Goal: Find specific page/section: Find specific page/section

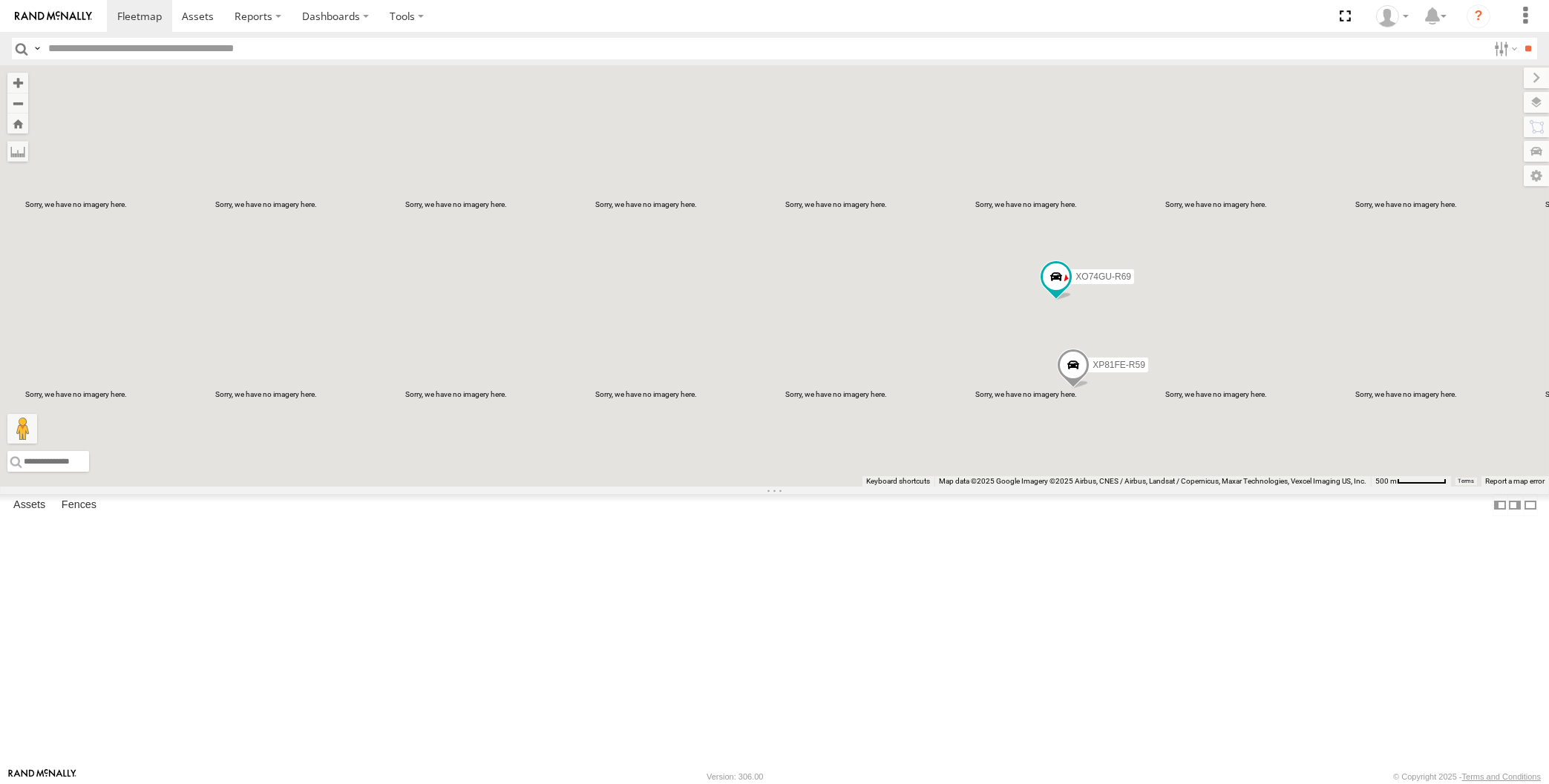
click at [1439, 427] on div "XP81FE-R59 XO74GU-R69" at bounding box center [774, 276] width 1549 height 421
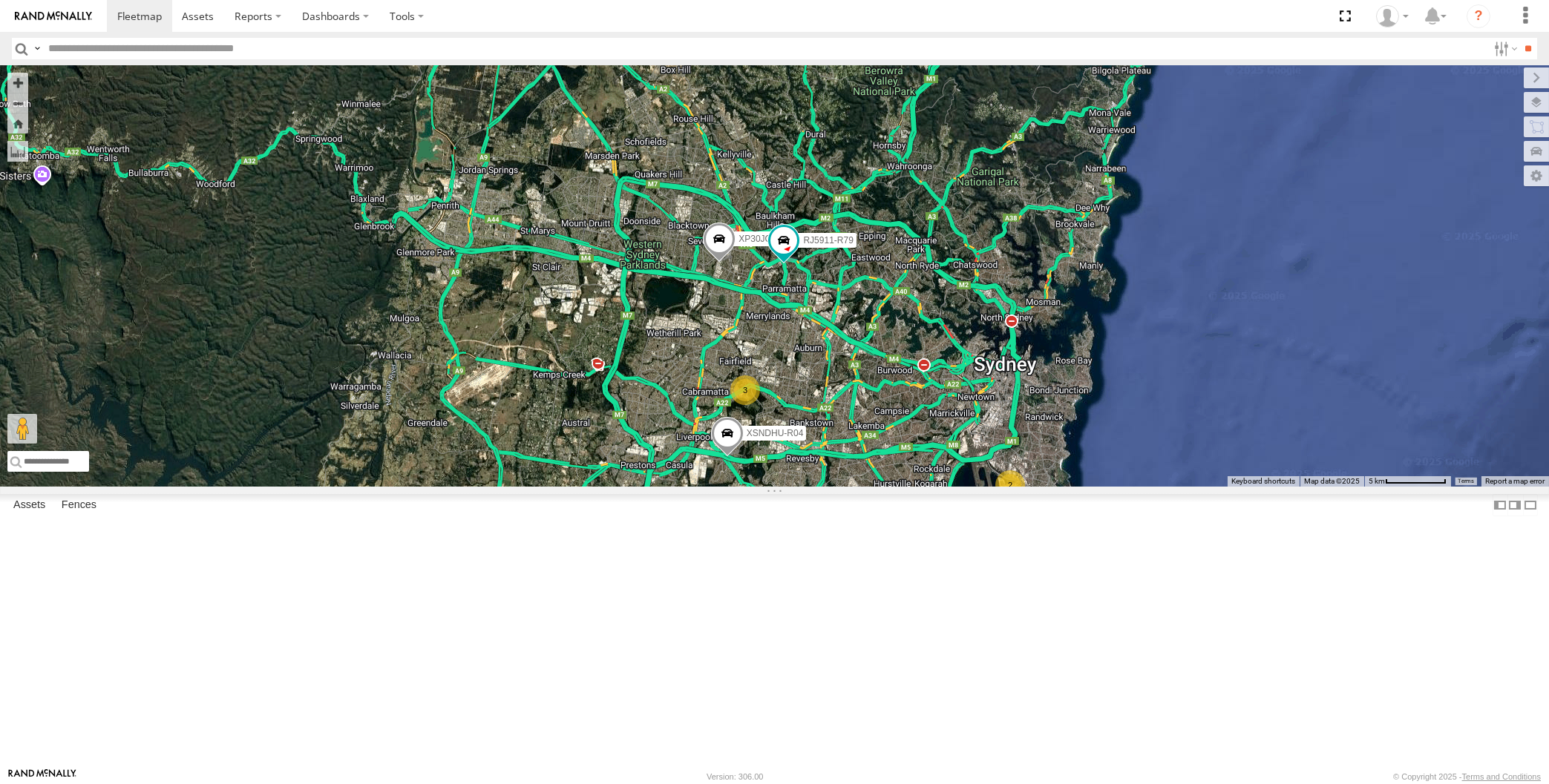
drag, startPoint x: 876, startPoint y: 539, endPoint x: 867, endPoint y: 497, distance: 43.0
click at [871, 487] on div "XP30JQ-R03 XSNDHU-R04 RJ5911-R79 3 2" at bounding box center [774, 276] width 1549 height 421
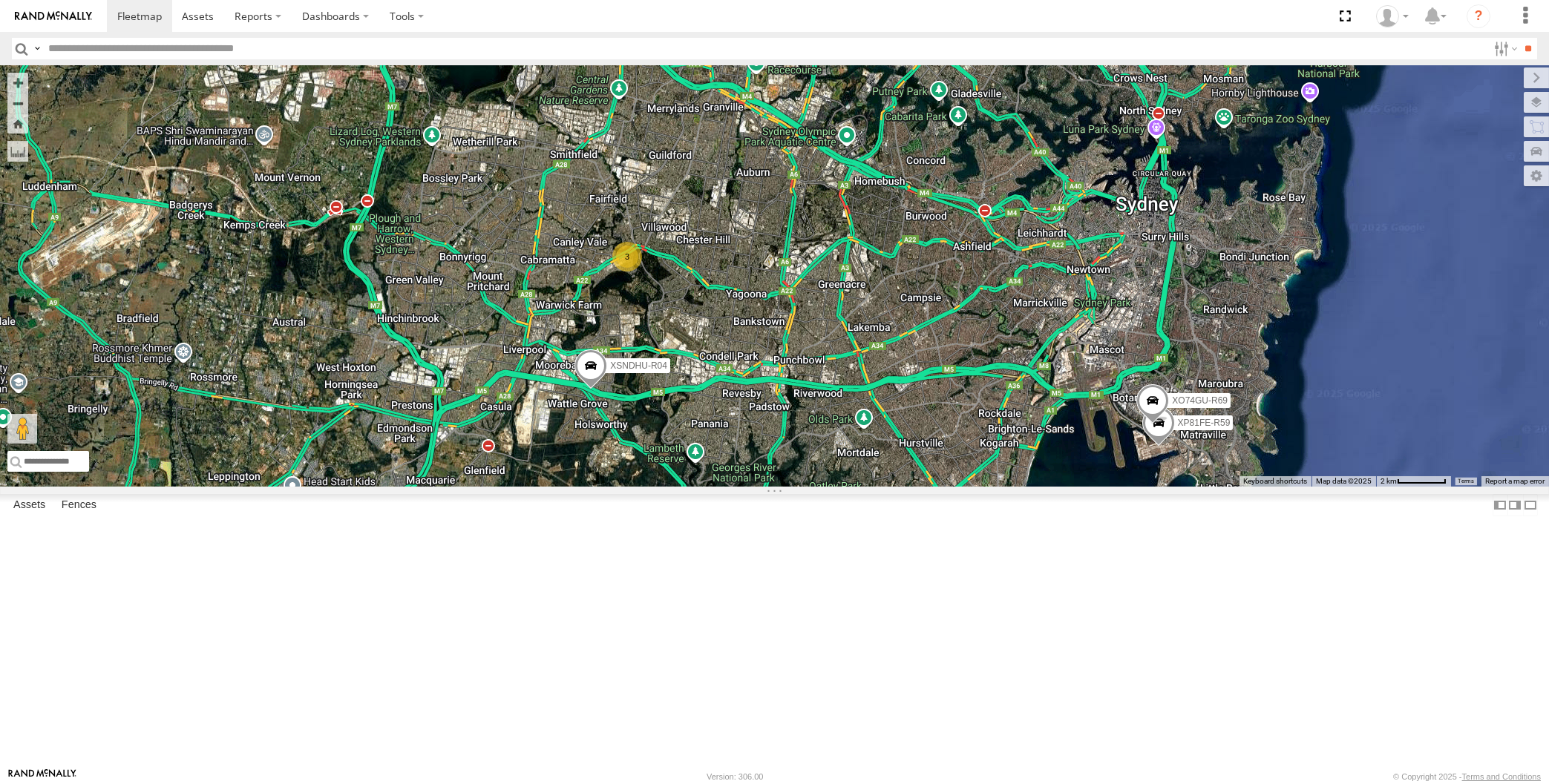
drag, startPoint x: 834, startPoint y: 578, endPoint x: 830, endPoint y: 562, distance: 16.5
click at [833, 487] on div "XP30JQ-R03 XSNDHU-R04 RJ5911-R79 3 XP81FE-R59 XO74GU-R69" at bounding box center [774, 276] width 1549 height 421
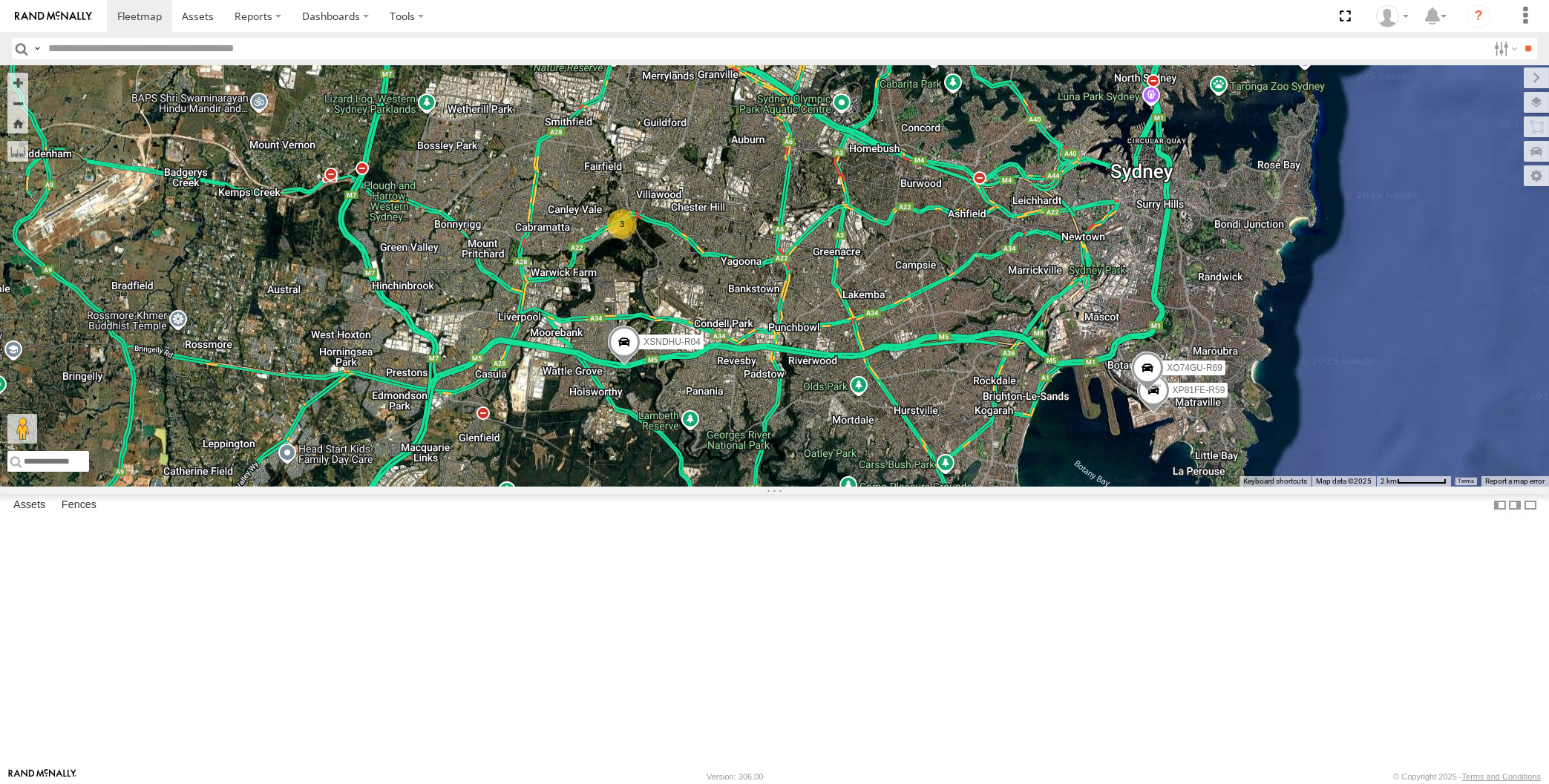
click at [421, 288] on div "XP30JQ-R03 XSNDHU-R04 RJ5911-R79 3 XP81FE-R59 XO74GU-R69" at bounding box center [774, 276] width 1549 height 421
drag, startPoint x: 1064, startPoint y: 619, endPoint x: 1046, endPoint y: 610, distance: 20.1
click at [1046, 487] on div "XP30JQ-R03 XSNDHU-R04 RJ5911-R79 3 XP81FE-R59 XO74GU-R69" at bounding box center [774, 276] width 1549 height 421
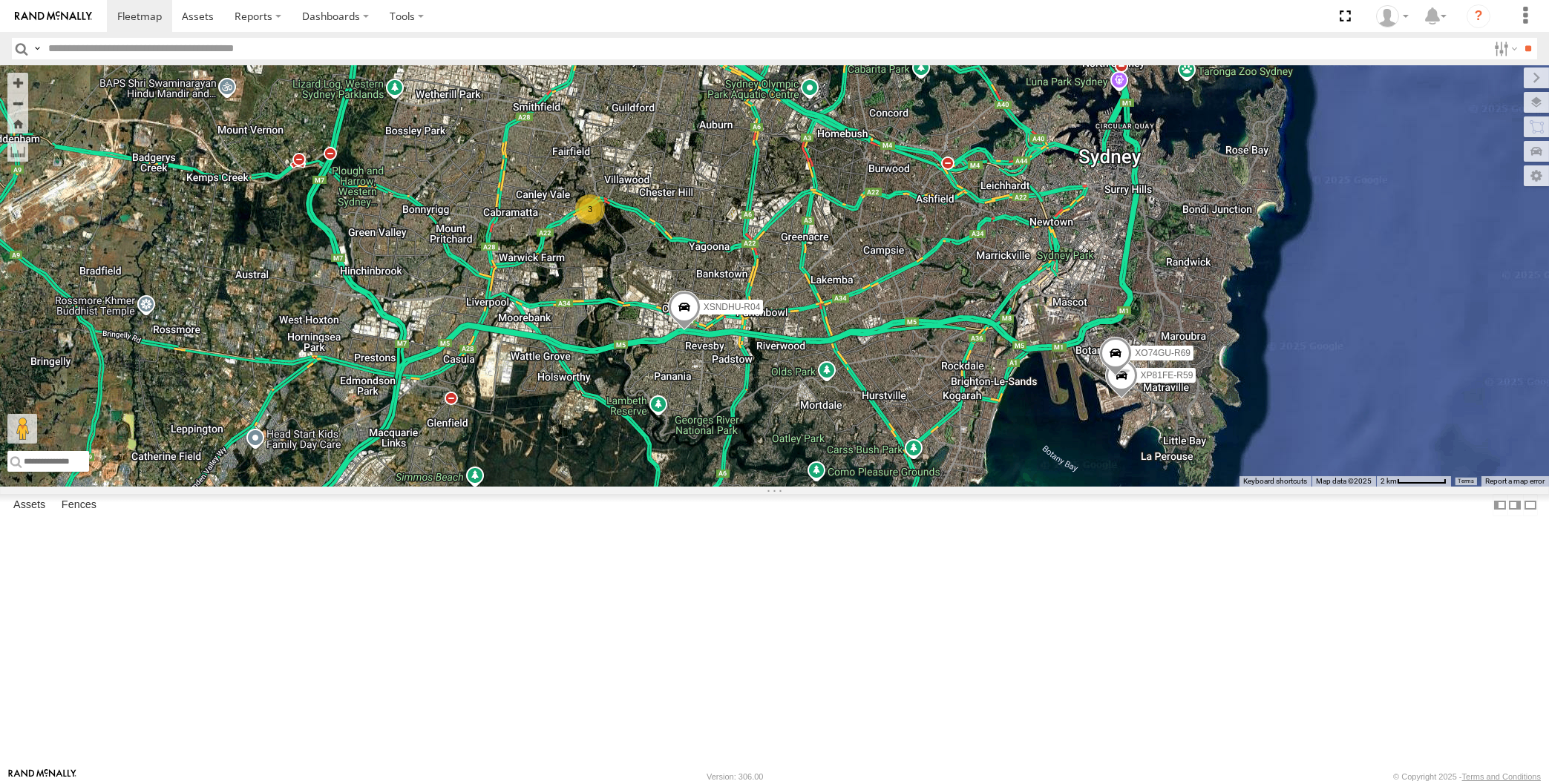
drag, startPoint x: 944, startPoint y: 557, endPoint x: 927, endPoint y: 570, distance: 21.4
click at [943, 487] on div "XP30JQ-R03 XSNDHU-R04 RJ5911-R79 3 XP81FE-R59 XO74GU-R69" at bounding box center [774, 276] width 1549 height 421
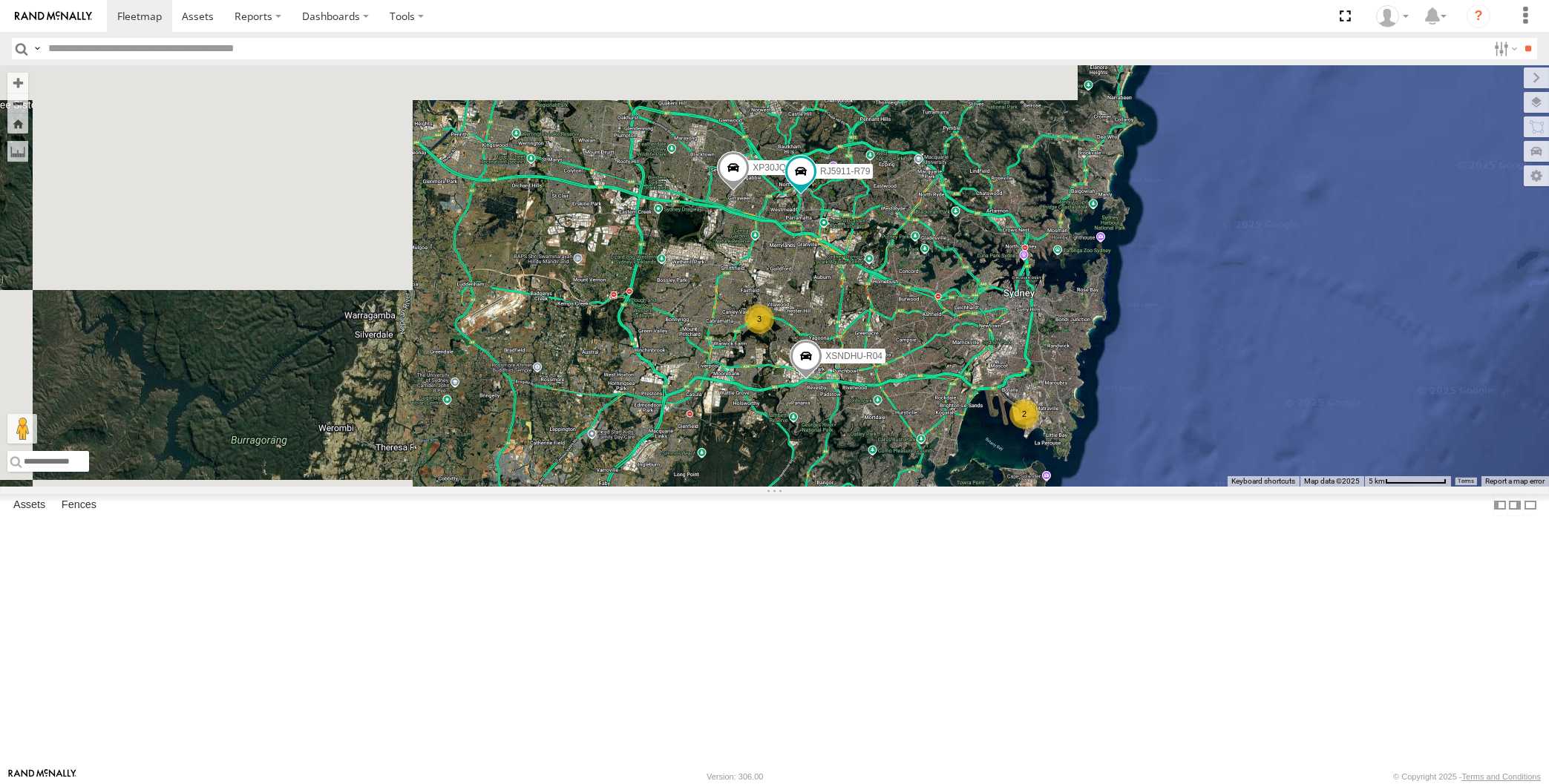
drag, startPoint x: 927, startPoint y: 570, endPoint x: 918, endPoint y: 542, distance: 29.4
click at [921, 487] on div "XP30JQ-R03 XSNDHU-R04 RJ5911-R79 3 2" at bounding box center [774, 276] width 1549 height 421
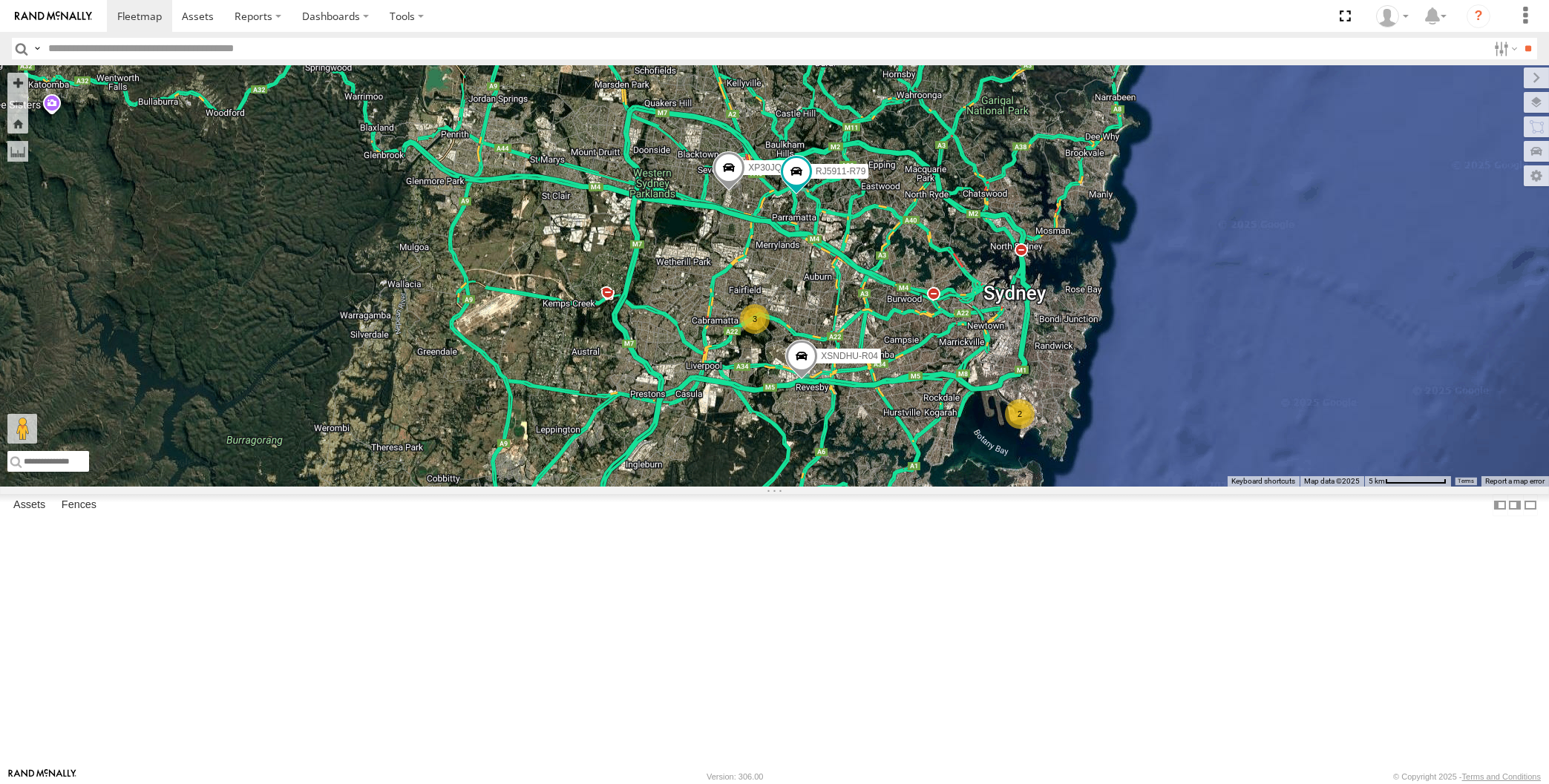
drag, startPoint x: 967, startPoint y: 474, endPoint x: 935, endPoint y: 455, distance: 37.2
click at [947, 463] on div "XP30JQ-R03 XSNDHU-R04 RJ5911-R79 3 2" at bounding box center [774, 276] width 1549 height 421
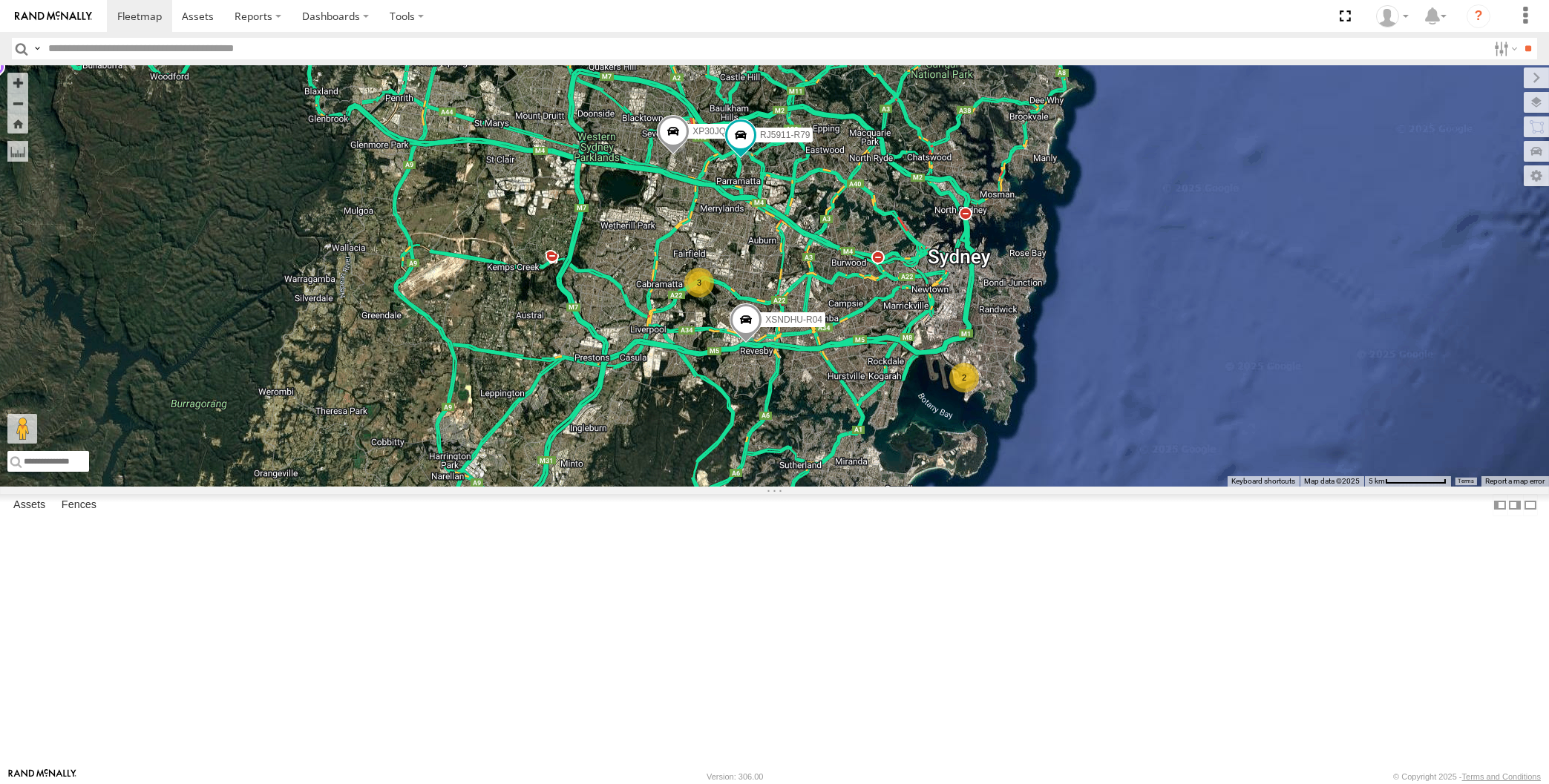
drag, startPoint x: 942, startPoint y: 612, endPoint x: 921, endPoint y: 598, distance: 25.2
click at [921, 487] on div "XP30JQ-R03 XSNDHU-R04 RJ5911-R79 3 2" at bounding box center [774, 276] width 1549 height 421
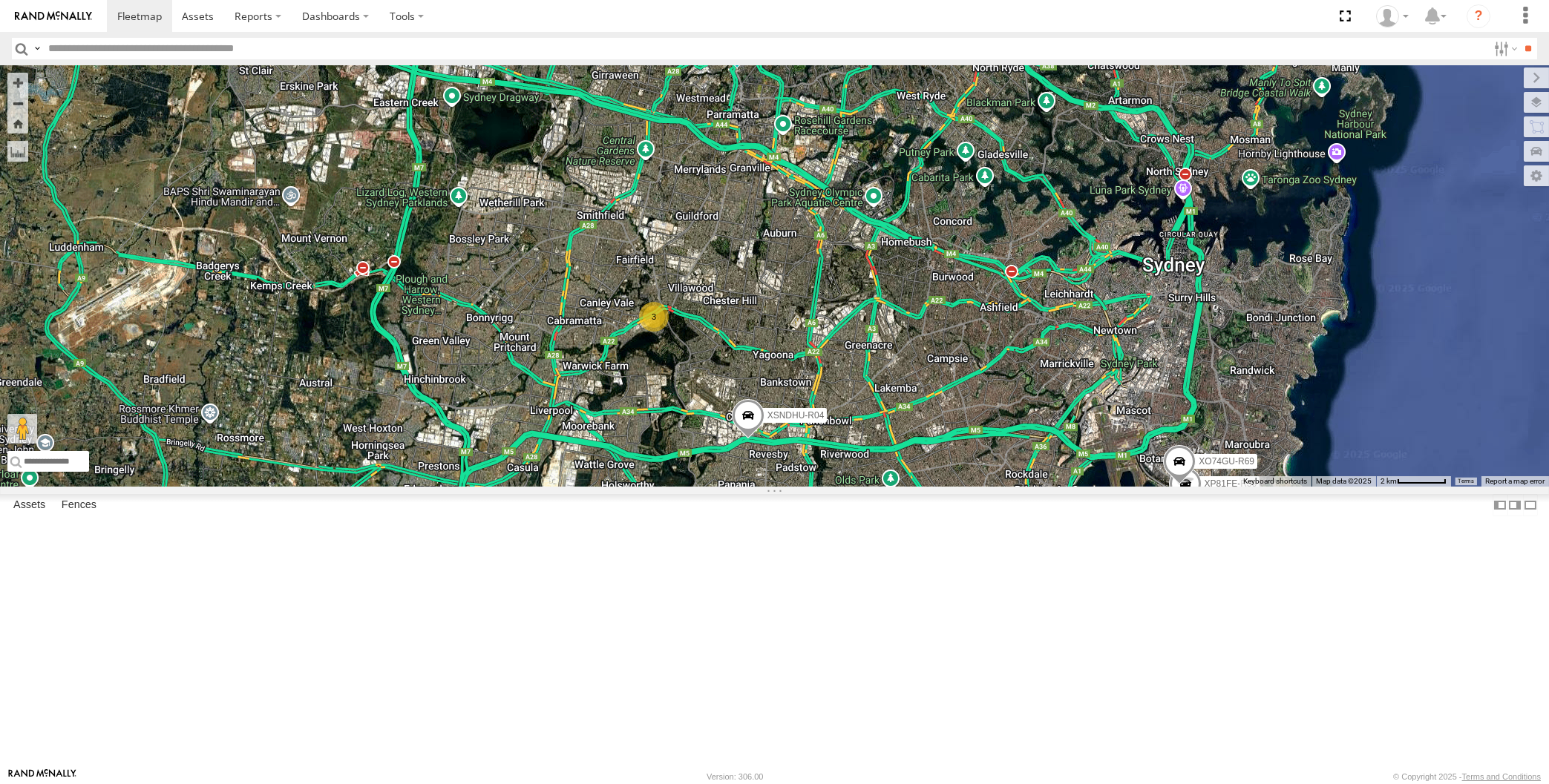
drag, startPoint x: 991, startPoint y: 637, endPoint x: 983, endPoint y: 645, distance: 11.3
click at [983, 487] on div "XP30JQ-R03 XSNDHU-R04 RJ5911-R79 XP81FE-R59 XO74GU-R69 3" at bounding box center [774, 276] width 1549 height 421
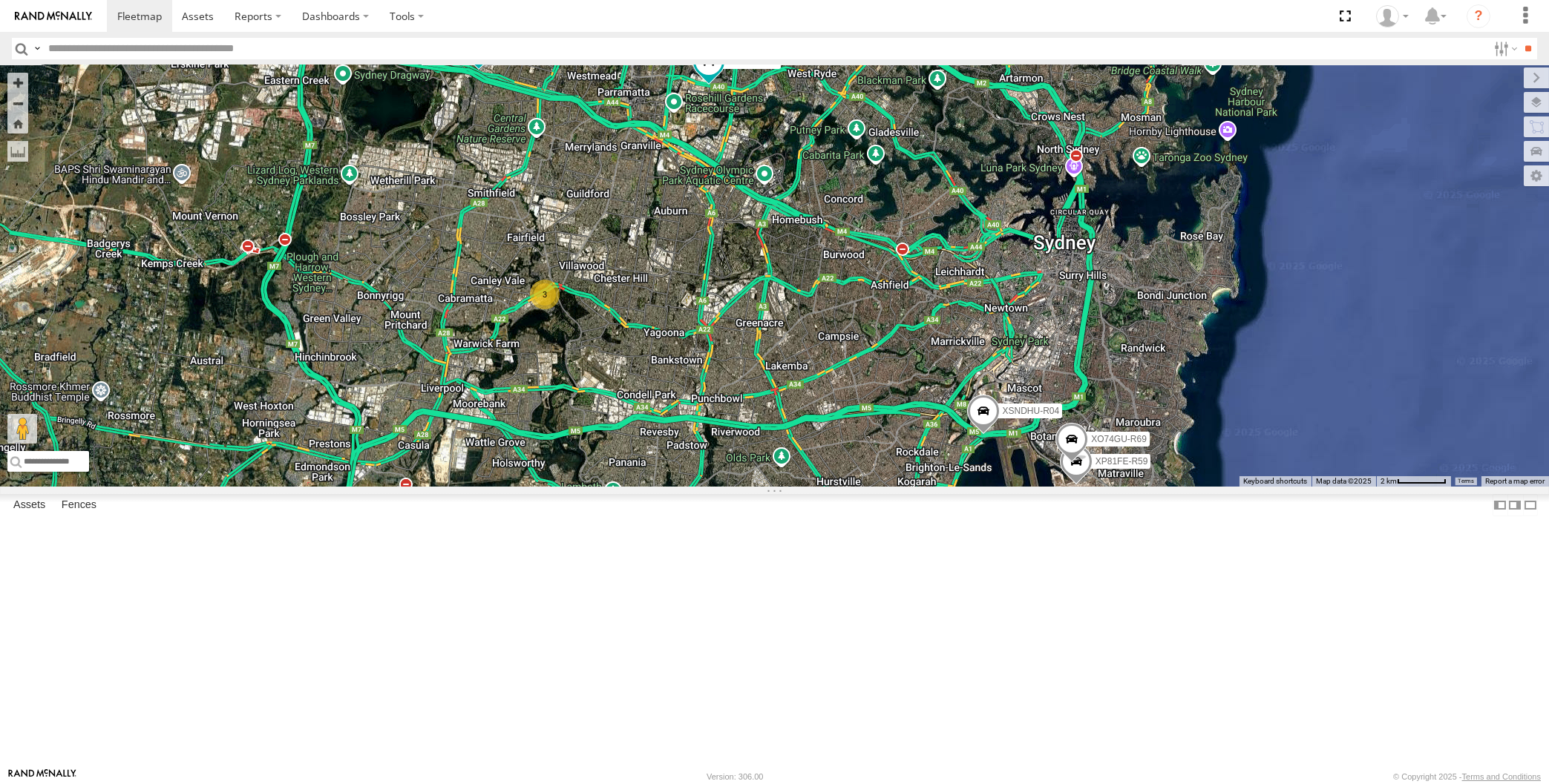
drag, startPoint x: 925, startPoint y: 666, endPoint x: 933, endPoint y: 653, distance: 15.3
click at [933, 487] on div "XP30JQ-R03 XSNDHU-R04 3 RJ5911-R79 XP81FE-R59 XO74GU-R69" at bounding box center [774, 276] width 1549 height 421
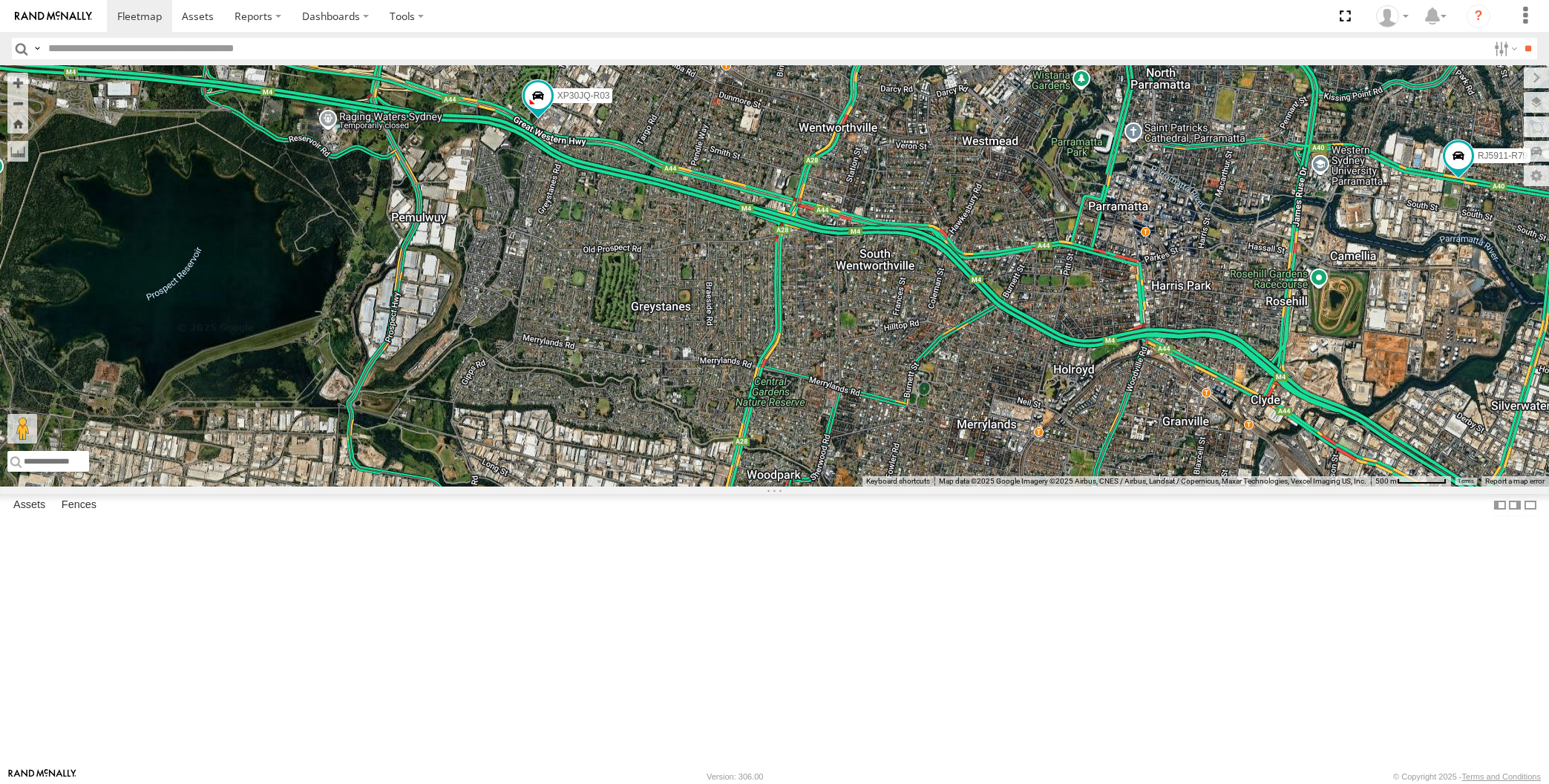
drag, startPoint x: 702, startPoint y: 428, endPoint x: 693, endPoint y: 363, distance: 65.6
click at [696, 374] on div "XP30JQ-R03 XSNDHU-R04 RJ5911-R79 XP81FE-R59 XO74GU-R69" at bounding box center [774, 276] width 1549 height 421
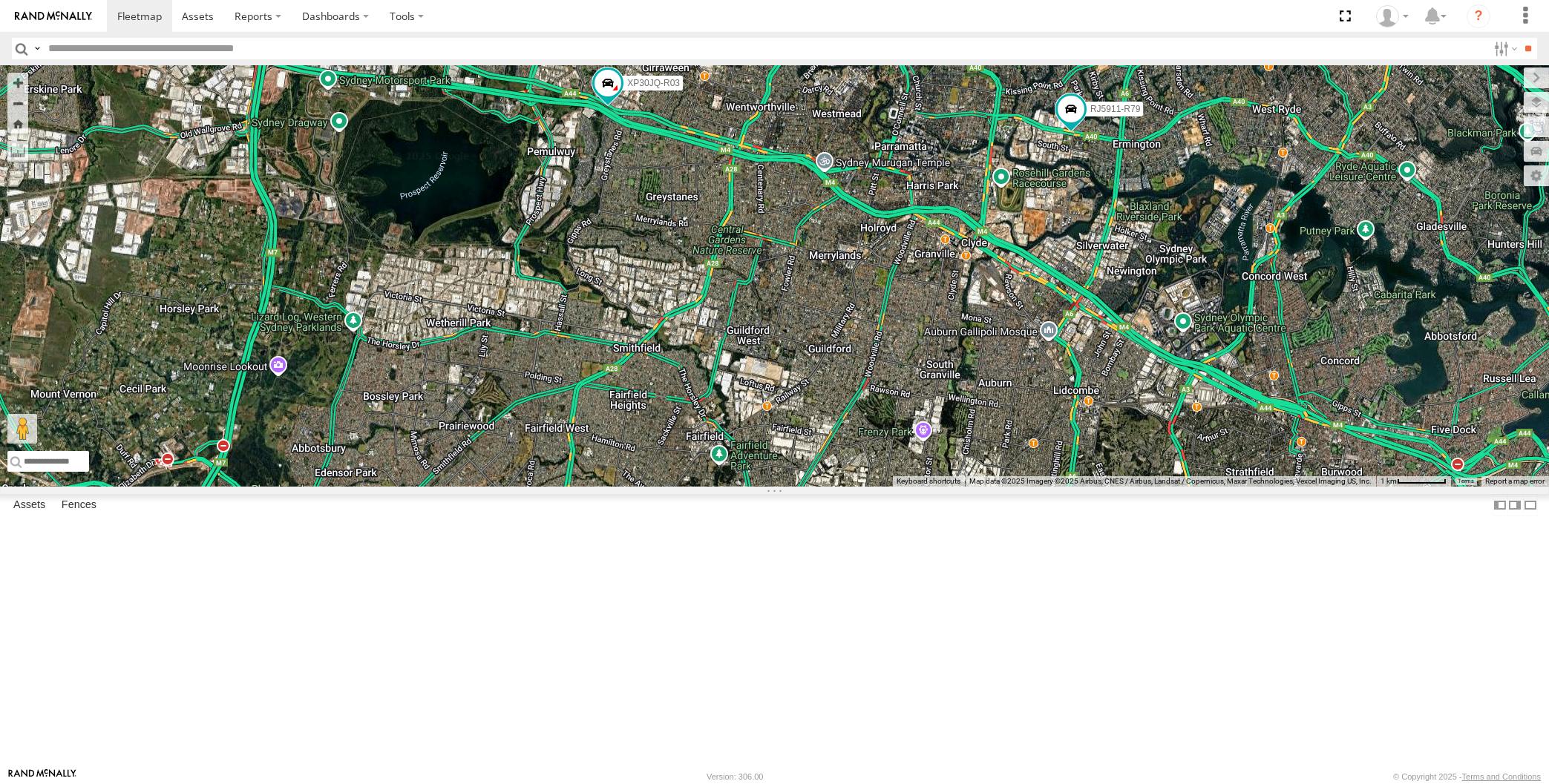
click at [388, 291] on div "XP30JQ-R03 XSNDHU-R04 RJ5911-R79 XP81FE-R59 XO74GU-R69 3" at bounding box center [774, 276] width 1549 height 421
drag, startPoint x: 1184, startPoint y: 577, endPoint x: 1173, endPoint y: 573, distance: 11.7
click at [1176, 487] on div "XP30JQ-R03 XSNDHU-R04 RJ5911-R79 XP81FE-R59 XO74GU-R69 3" at bounding box center [774, 276] width 1549 height 421
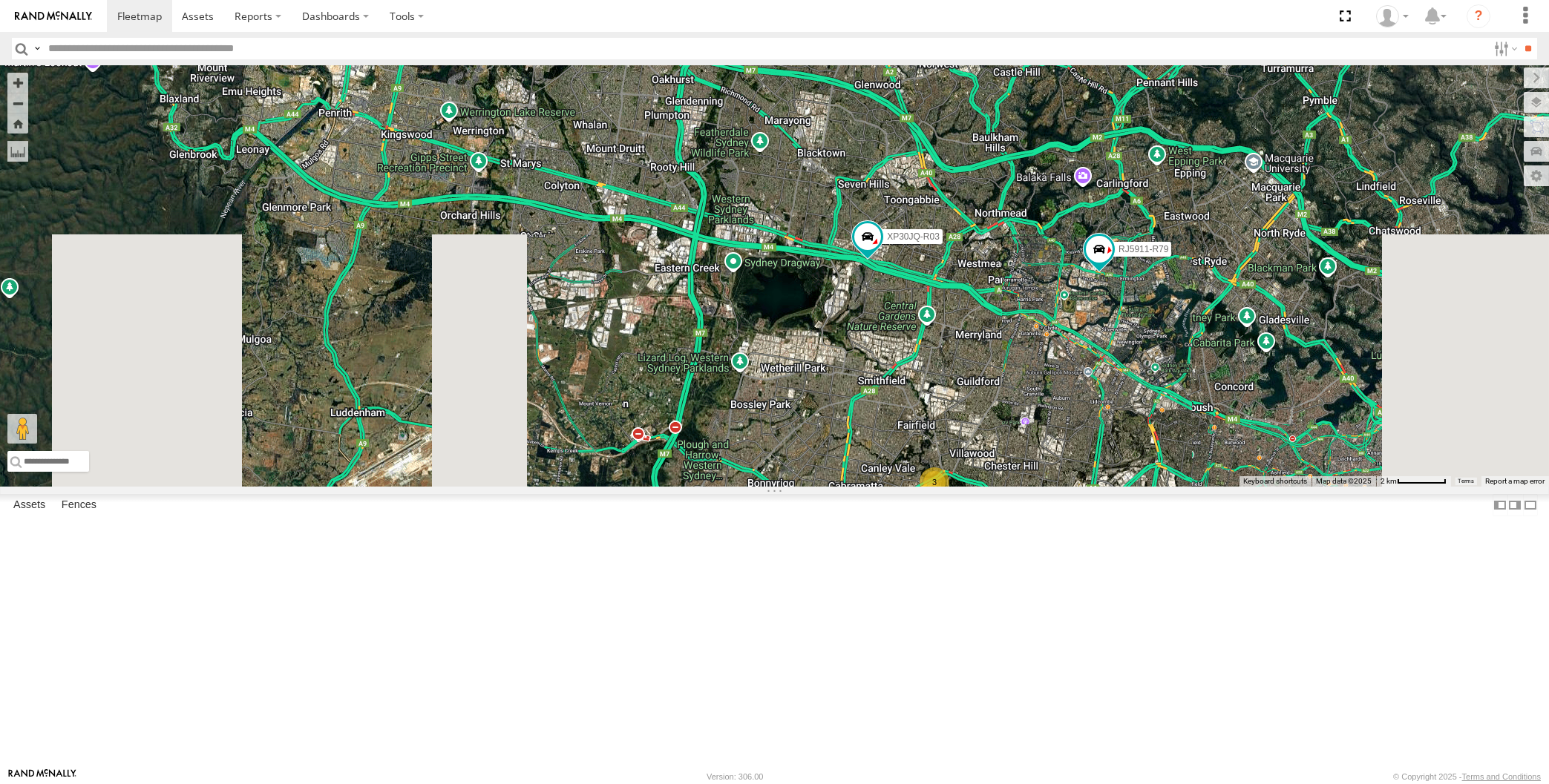
drag, startPoint x: 1151, startPoint y: 595, endPoint x: 1071, endPoint y: 587, distance: 80.4
click at [1087, 487] on div "XP30JQ-R03 XSNDHU-R04 RJ5911-R79 XP81FE-R59 XO74GU-R69 3" at bounding box center [774, 276] width 1549 height 421
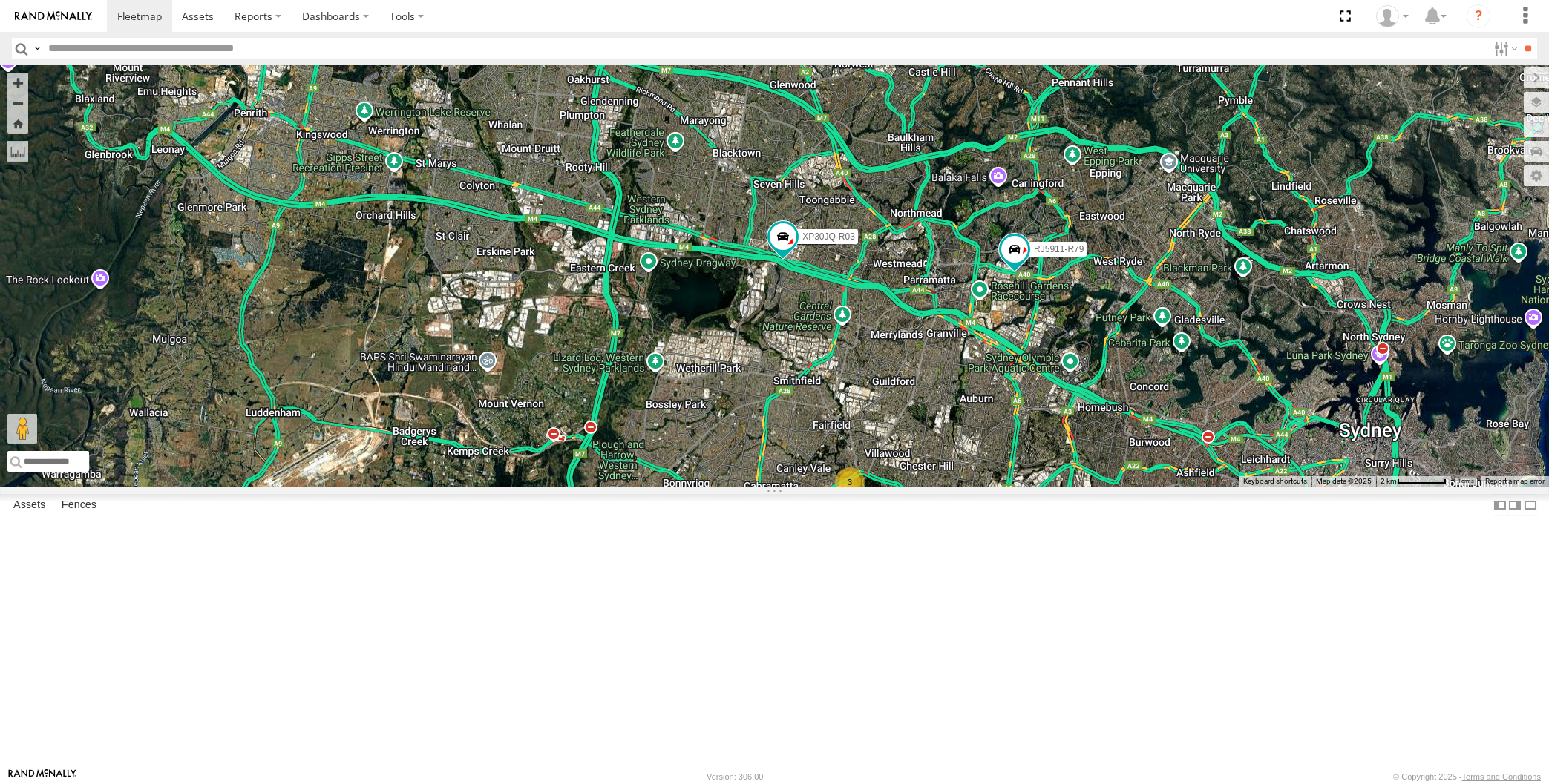
click at [1041, 487] on div "XP30JQ-R03 XSNDHU-R04 RJ5911-R79 XP81FE-R59 XO74GU-R69 3" at bounding box center [774, 276] width 1549 height 421
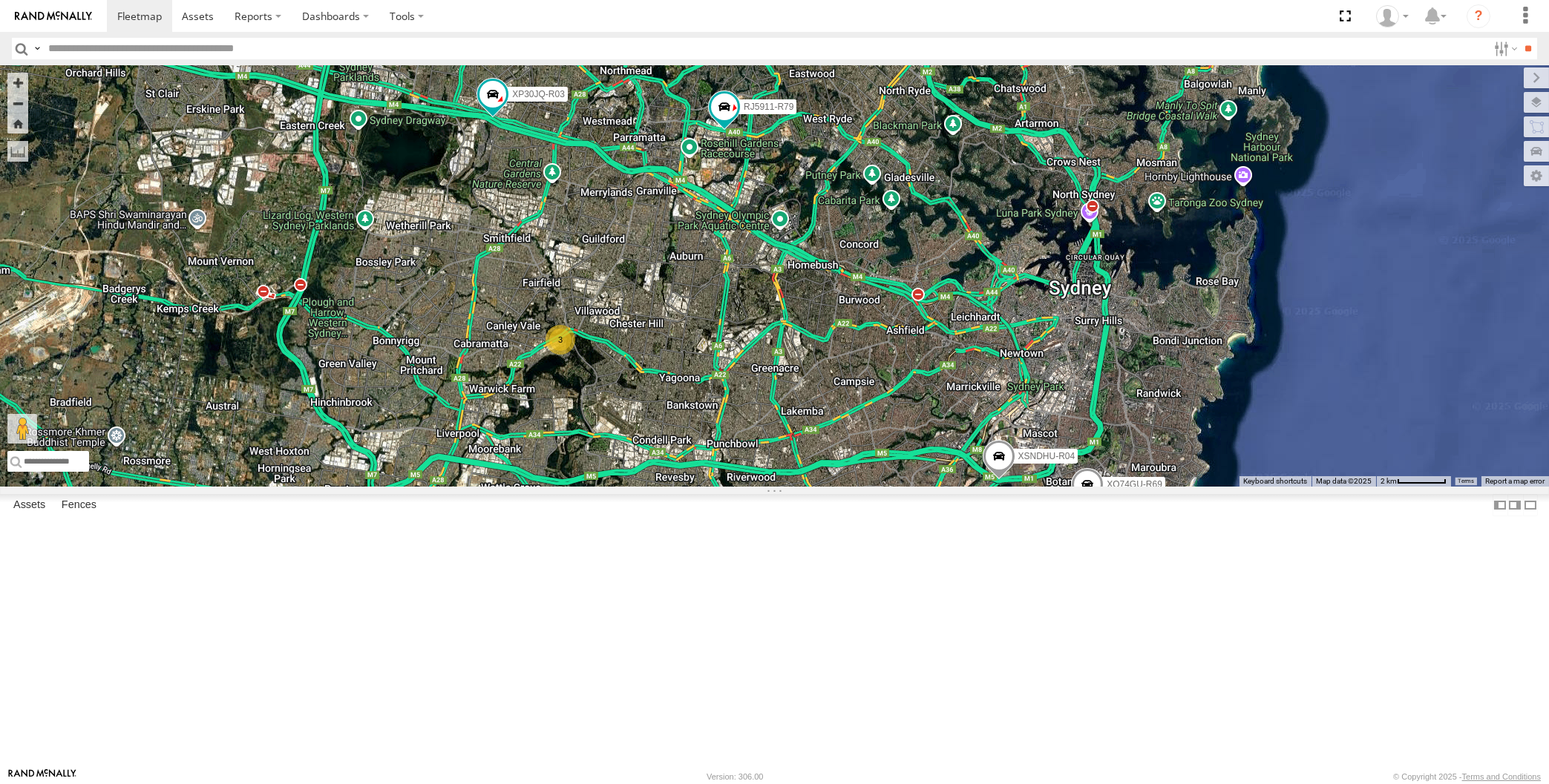
drag, startPoint x: 1078, startPoint y: 561, endPoint x: 865, endPoint y: 494, distance: 223.3
click at [865, 487] on div "XP30JQ-R03 XSNDHU-R04 RJ5911-R79 XP81FE-R59 XO74GU-R69 3" at bounding box center [774, 276] width 1549 height 421
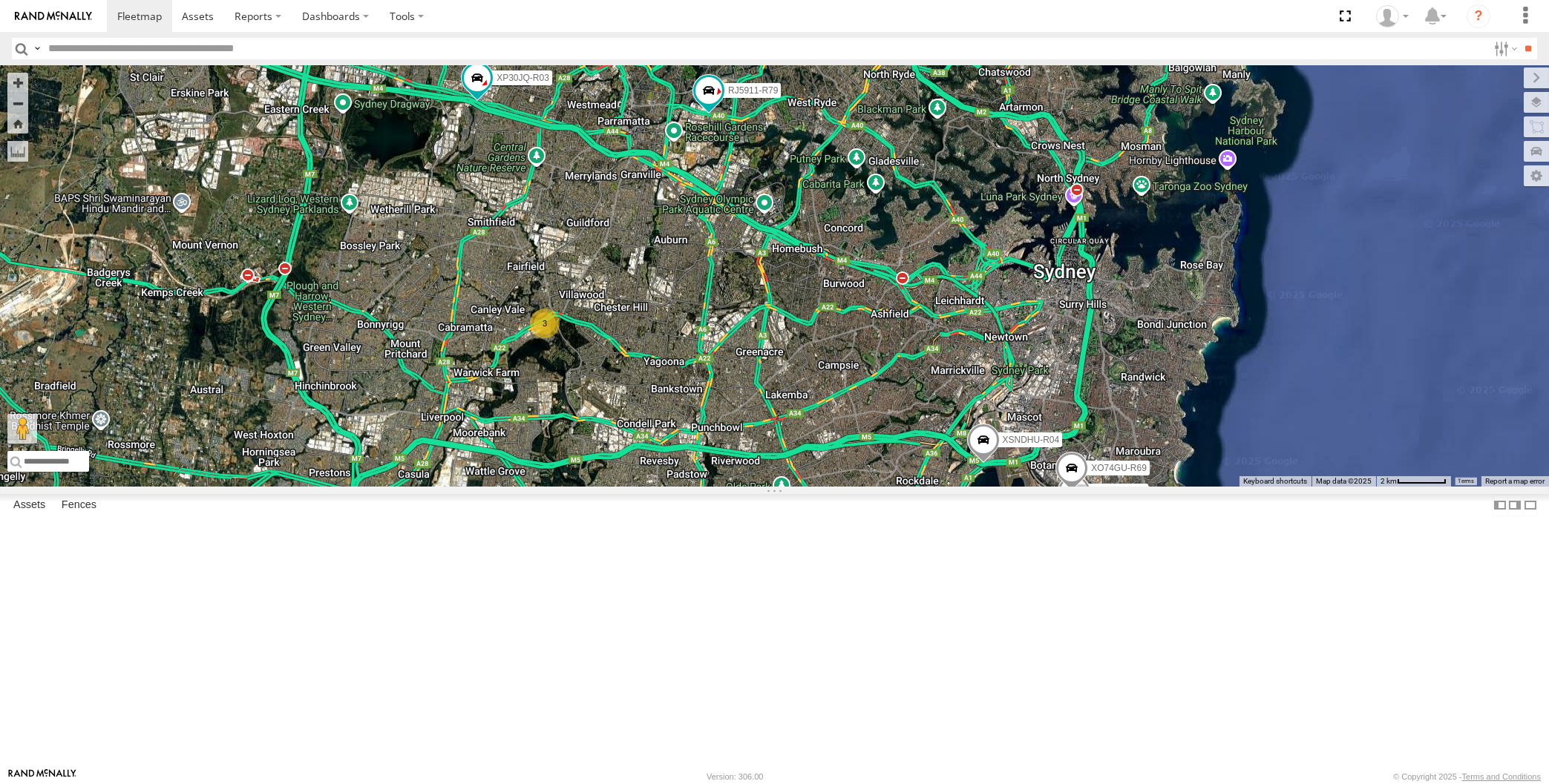
drag, startPoint x: 889, startPoint y: 558, endPoint x: 878, endPoint y: 540, distance: 21.1
click at [878, 487] on div "XP30JQ-R03 XSNDHU-R04 RJ5911-R79 XP81FE-R59 XO74GU-R69 3" at bounding box center [774, 276] width 1549 height 421
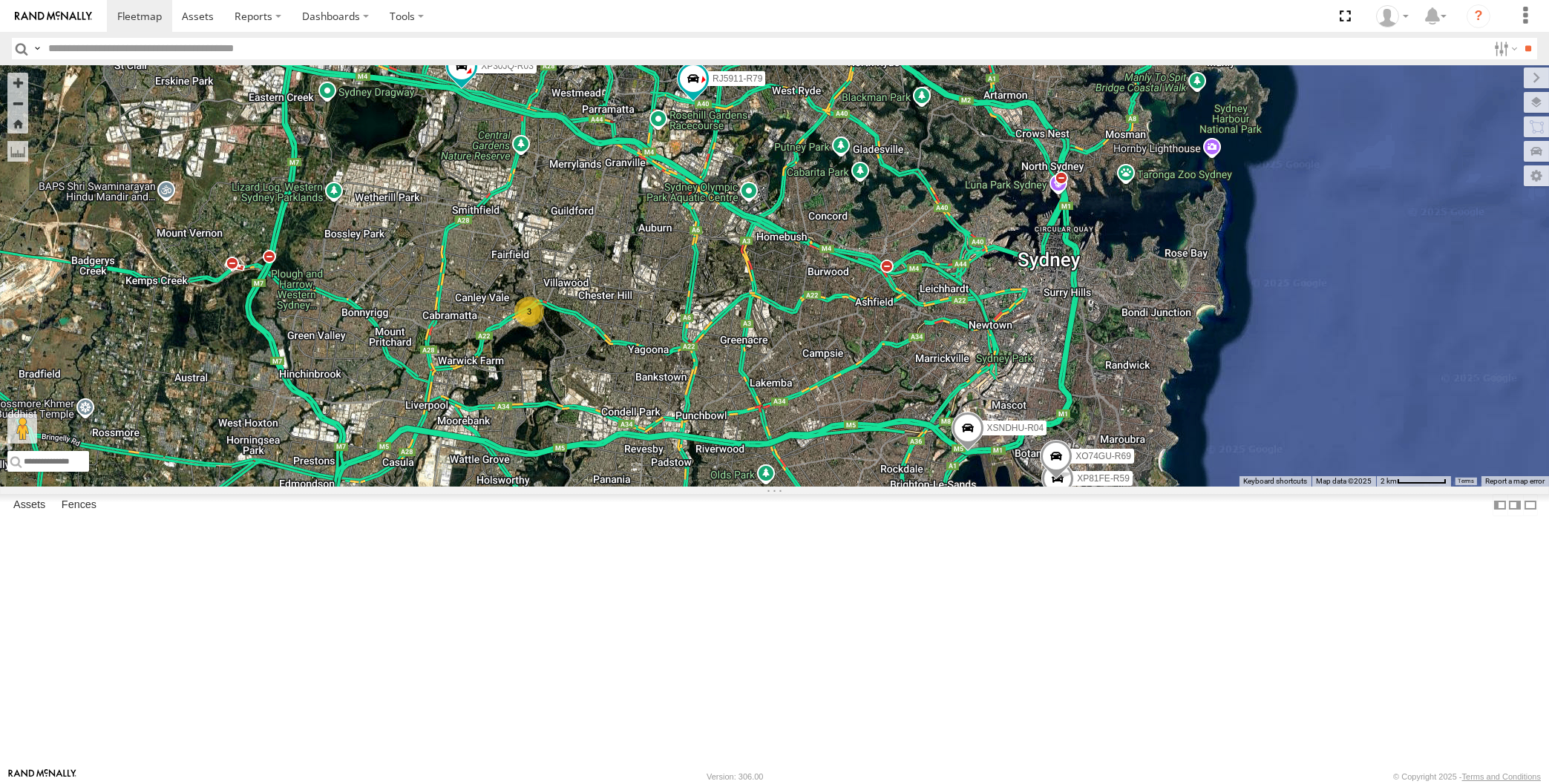
drag, startPoint x: 878, startPoint y: 540, endPoint x: 861, endPoint y: 528, distance: 20.8
click at [861, 487] on div "XP30JQ-R03 XSNDHU-R04 RJ5911-R79 XP81FE-R59 XO74GU-R69 3" at bounding box center [774, 276] width 1549 height 421
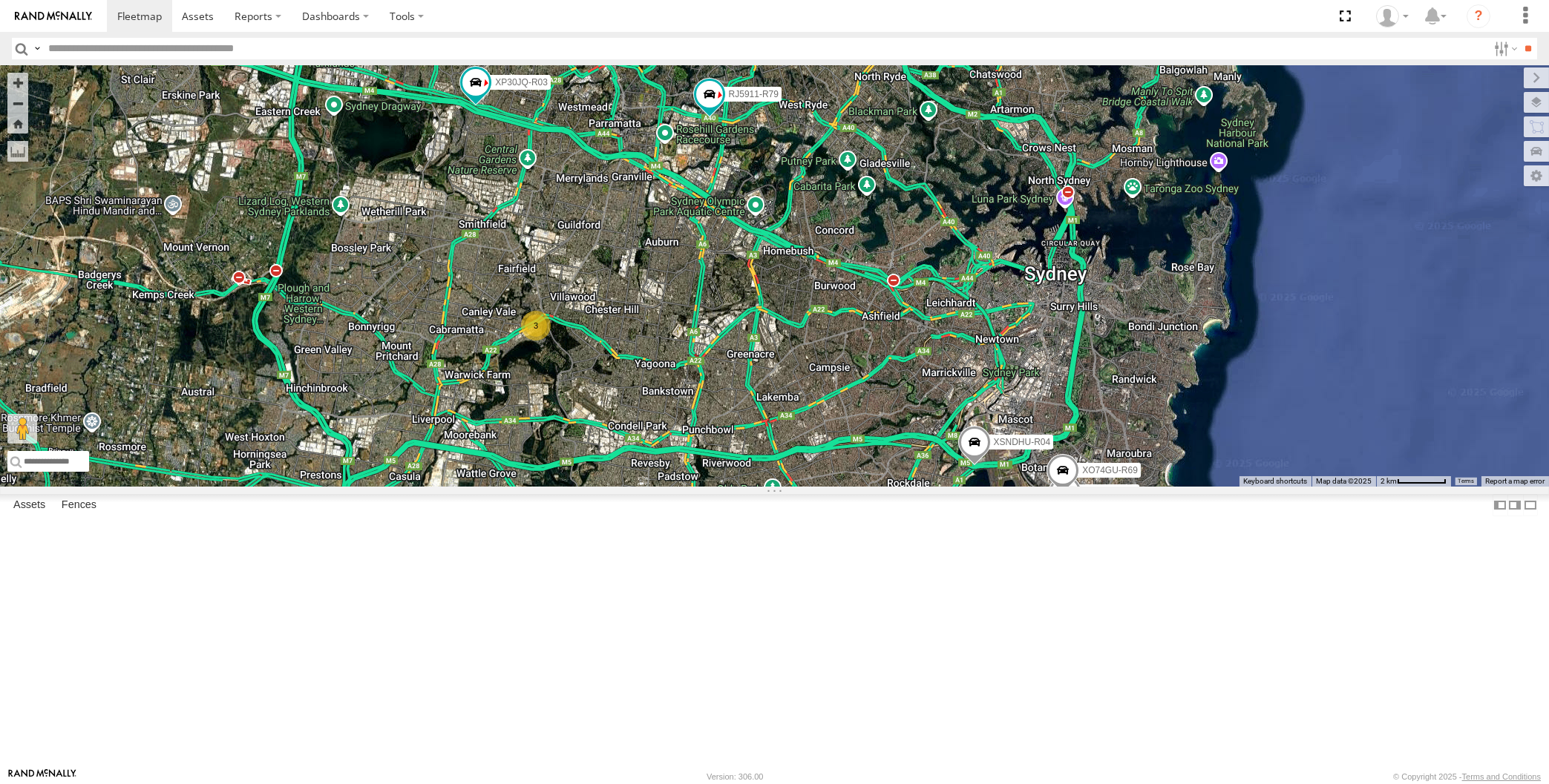
drag, startPoint x: 934, startPoint y: 648, endPoint x: 940, endPoint y: 659, distance: 12.5
click at [940, 487] on div "XP30JQ-R03 XSNDHU-R04 RJ5911-R79 XP81FE-R59 XO74GU-R69 3" at bounding box center [774, 276] width 1549 height 421
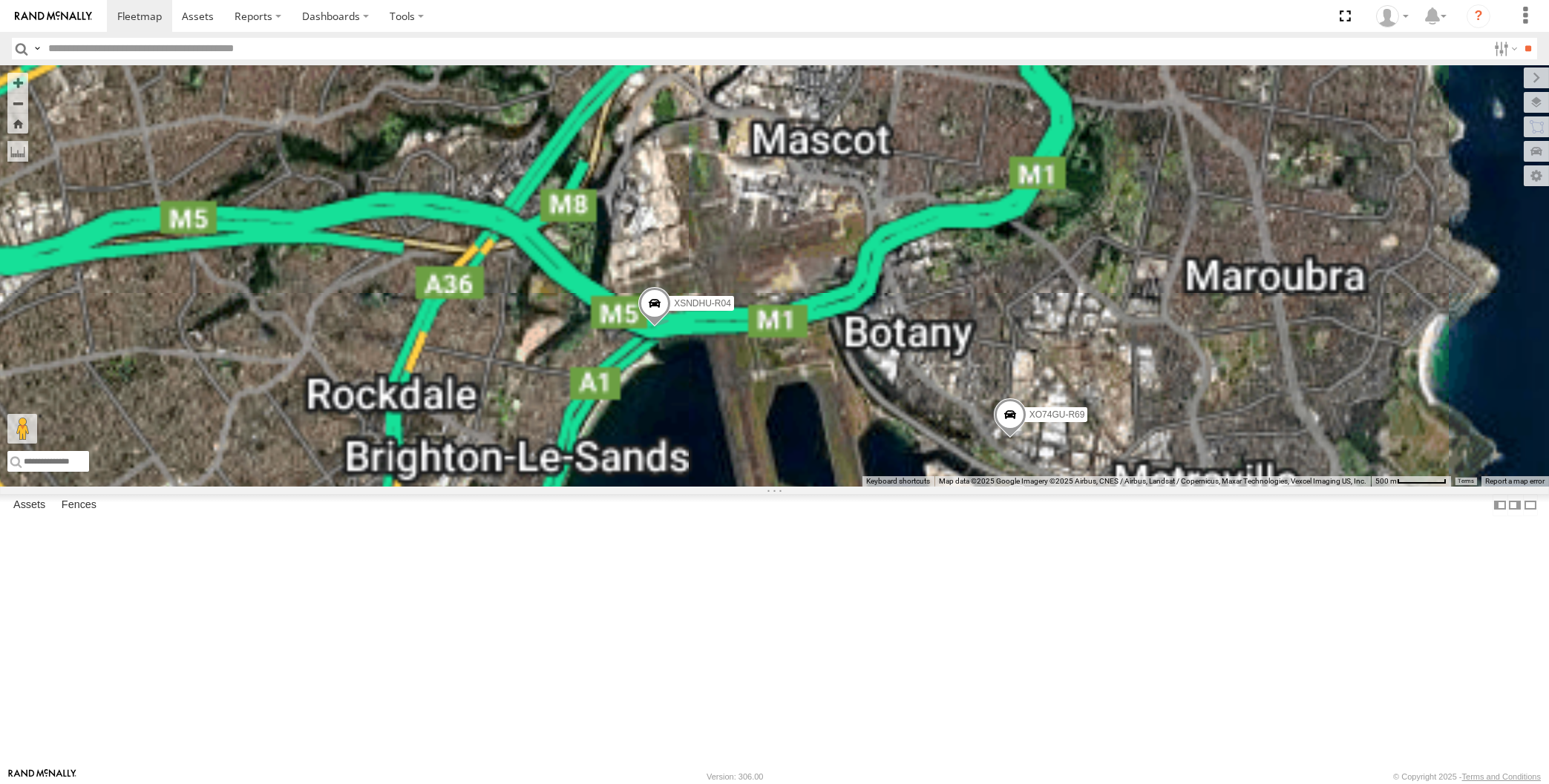
drag, startPoint x: 1093, startPoint y: 627, endPoint x: 1096, endPoint y: 591, distance: 36.1
click at [1096, 487] on div "XP30JQ-R03 XSNDHU-R04 RJ5911-R79 XP81FE-R59 XO74GU-R69" at bounding box center [774, 276] width 1549 height 421
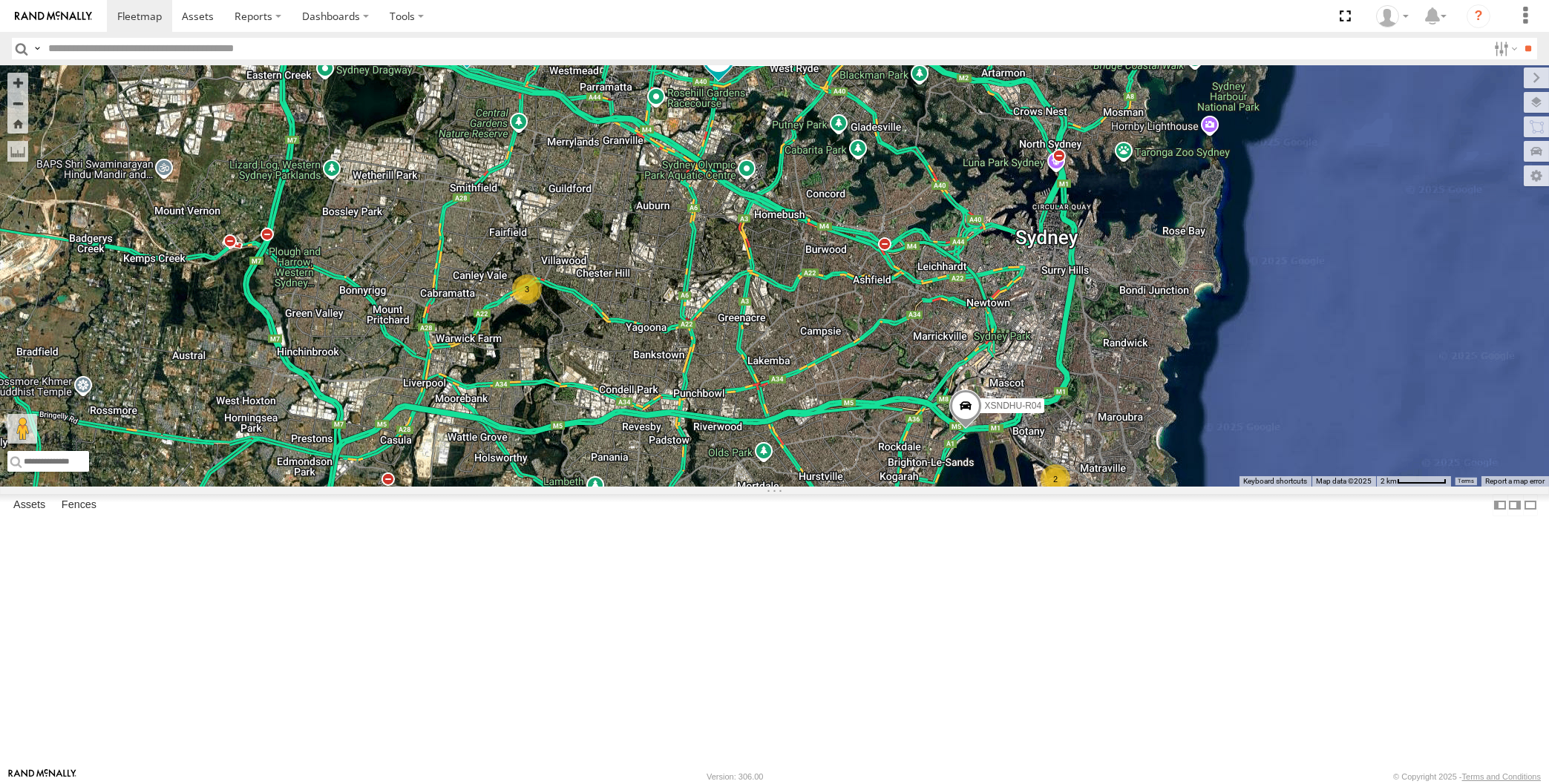
click at [903, 487] on div "XP30JQ-R03 XSNDHU-R04 RJ5911-R79 3 2" at bounding box center [774, 276] width 1549 height 421
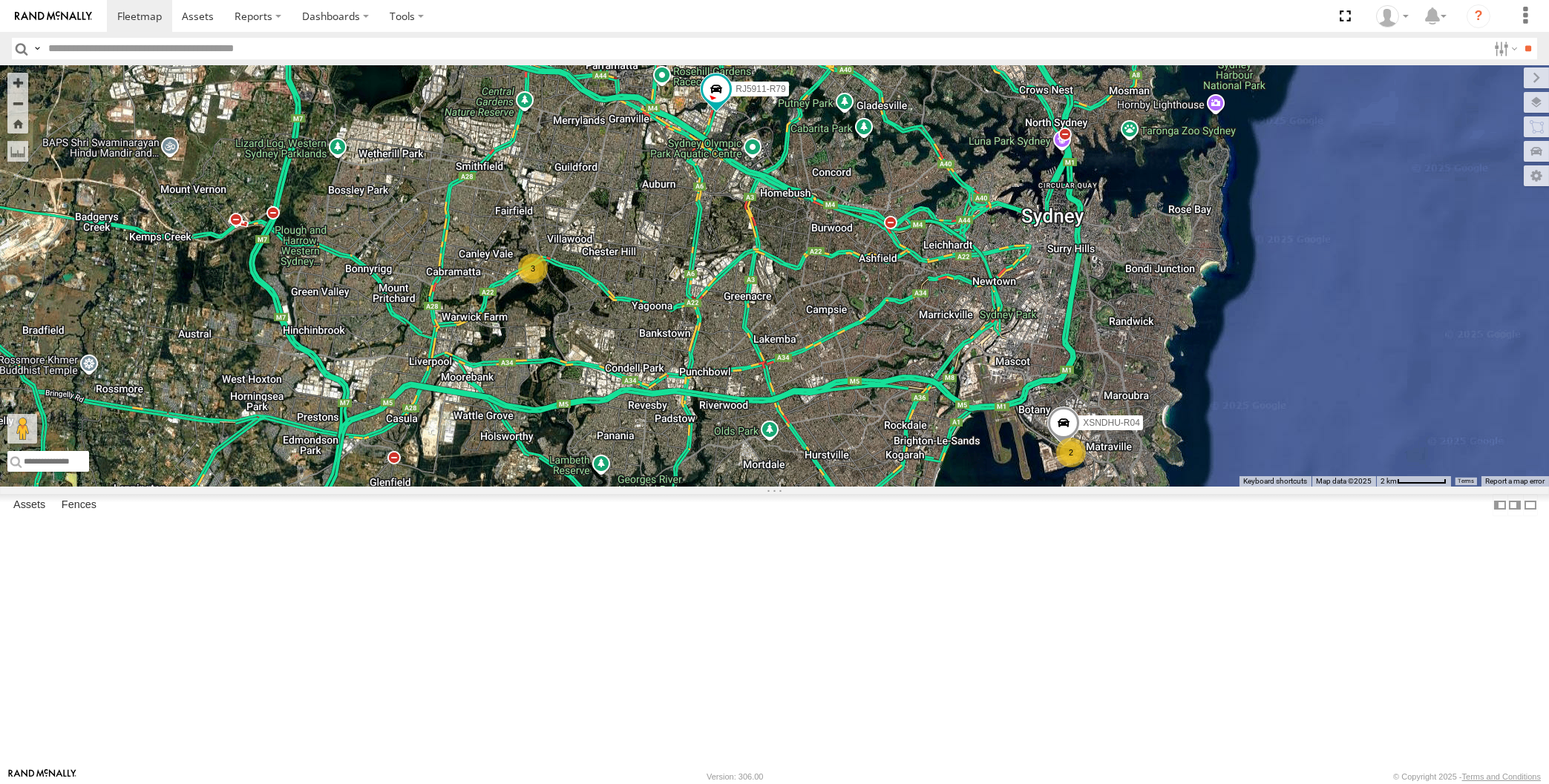
drag, startPoint x: 362, startPoint y: 298, endPoint x: 463, endPoint y: 319, distance: 103.2
click at [362, 299] on div "XP30JQ-R03 XSNDHU-R04 RJ5911-R79 3 2" at bounding box center [774, 276] width 1549 height 421
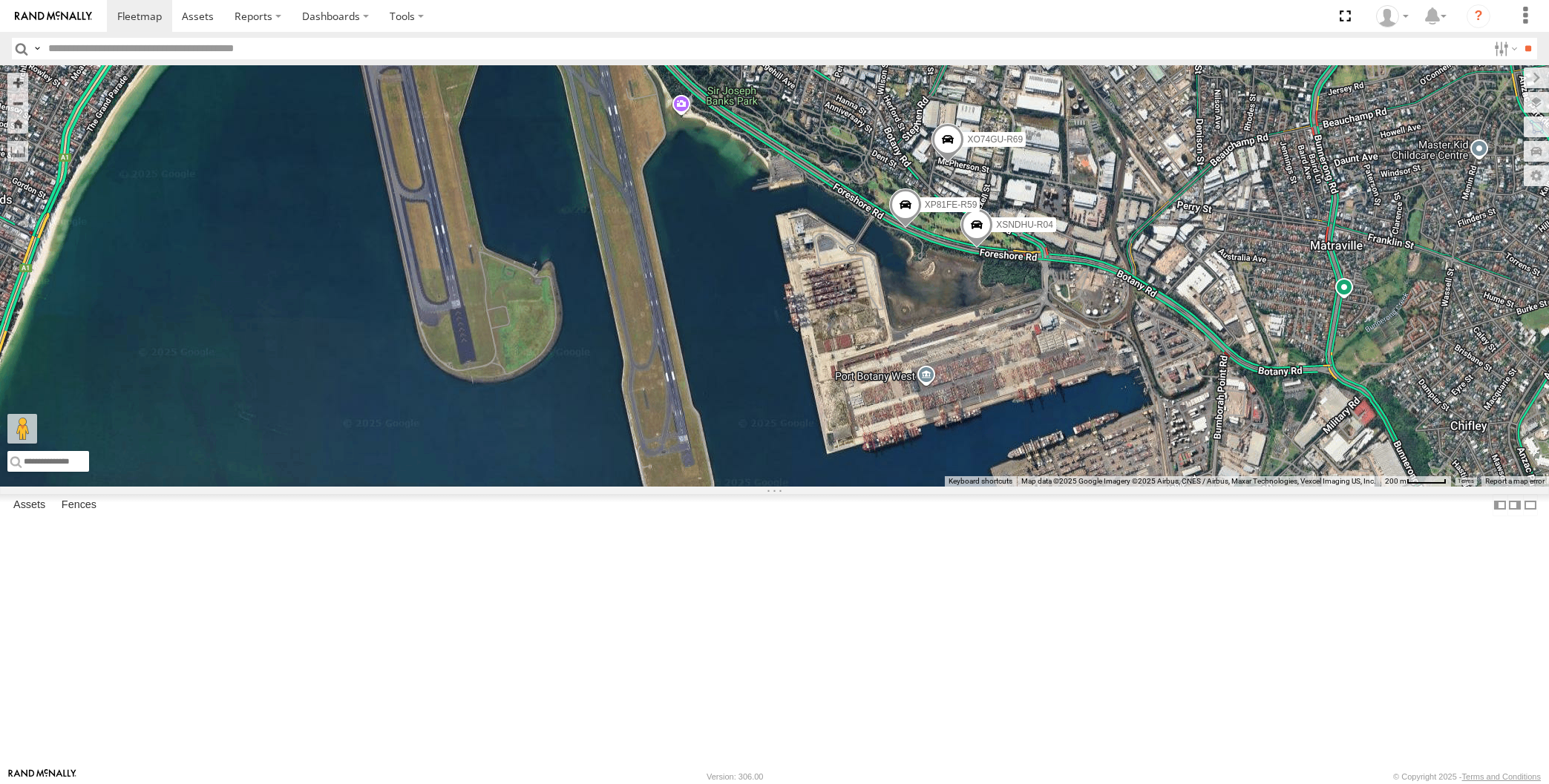
click at [947, 163] on span at bounding box center [948, 143] width 33 height 40
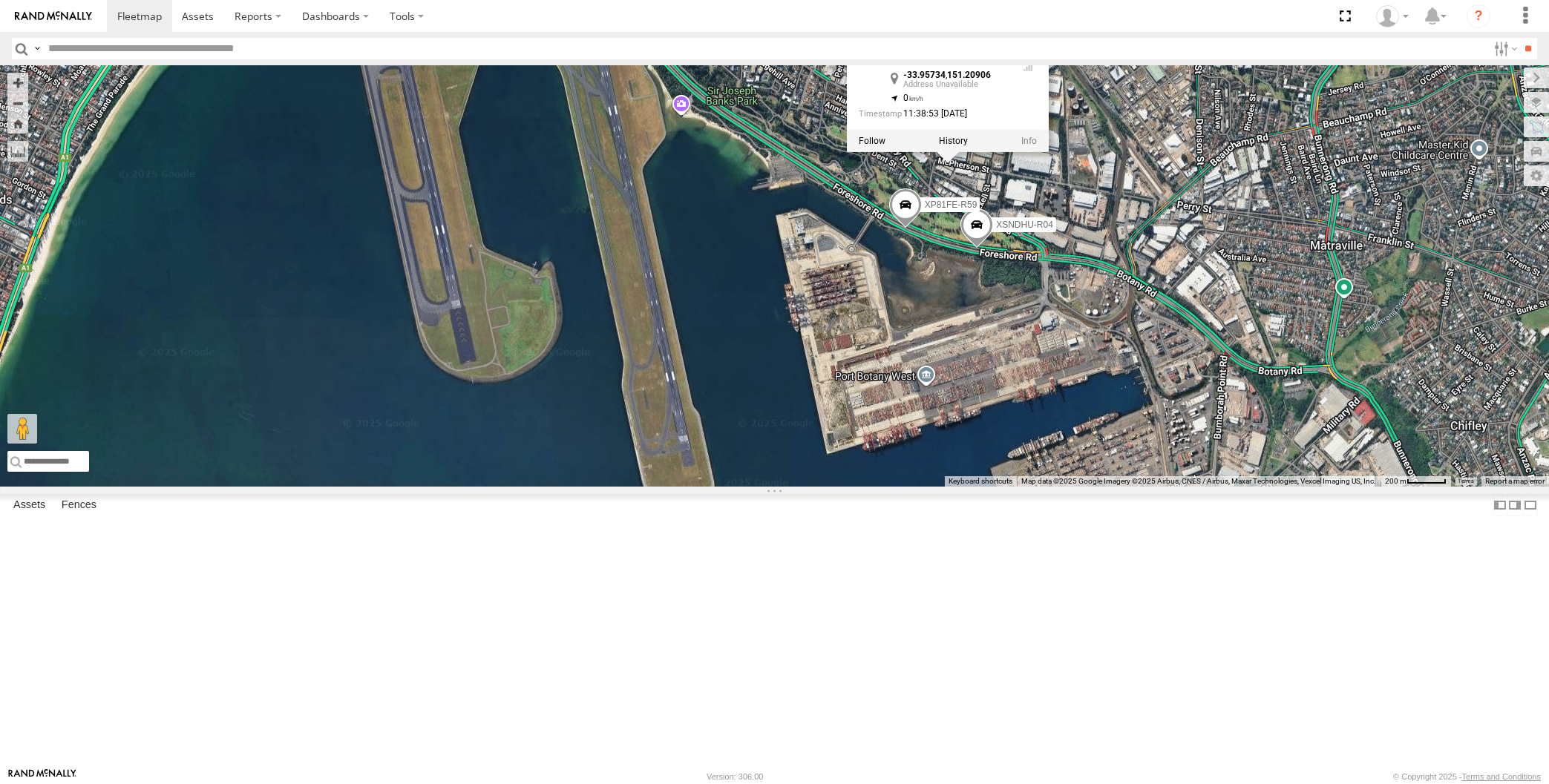
click at [1103, 368] on div "XP30JQ-R03 XSNDHU-R04 RJ5911-R79 XP81FE-R59 XO74GU-R69 XO74GU-R69 -33.95734 , 1…" at bounding box center [774, 276] width 1549 height 421
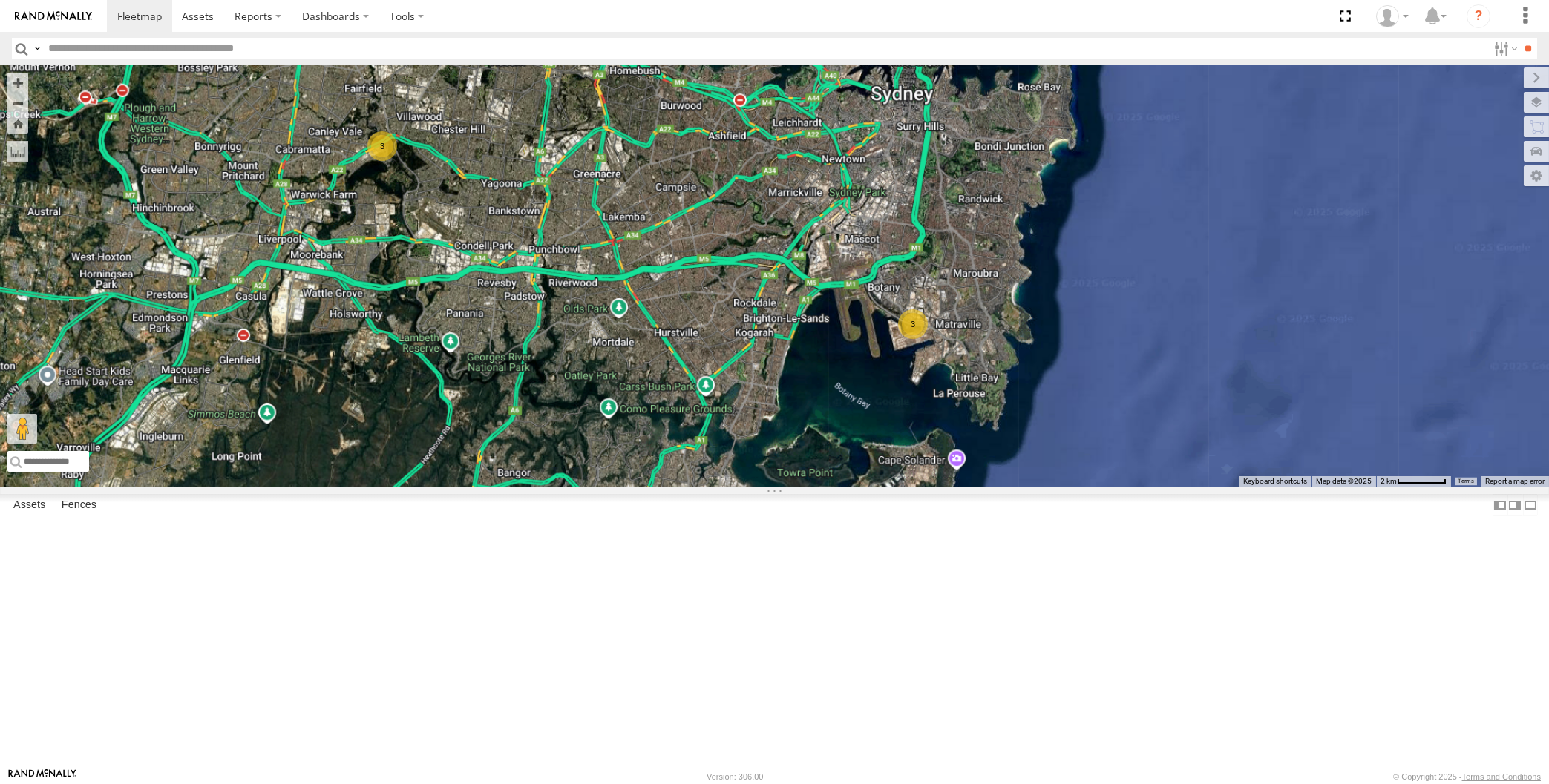
drag, startPoint x: 771, startPoint y: 609, endPoint x: 826, endPoint y: 581, distance: 61.7
click at [786, 487] on div "XP30JQ-R03 RJ5911-R79 3 3" at bounding box center [774, 276] width 1549 height 421
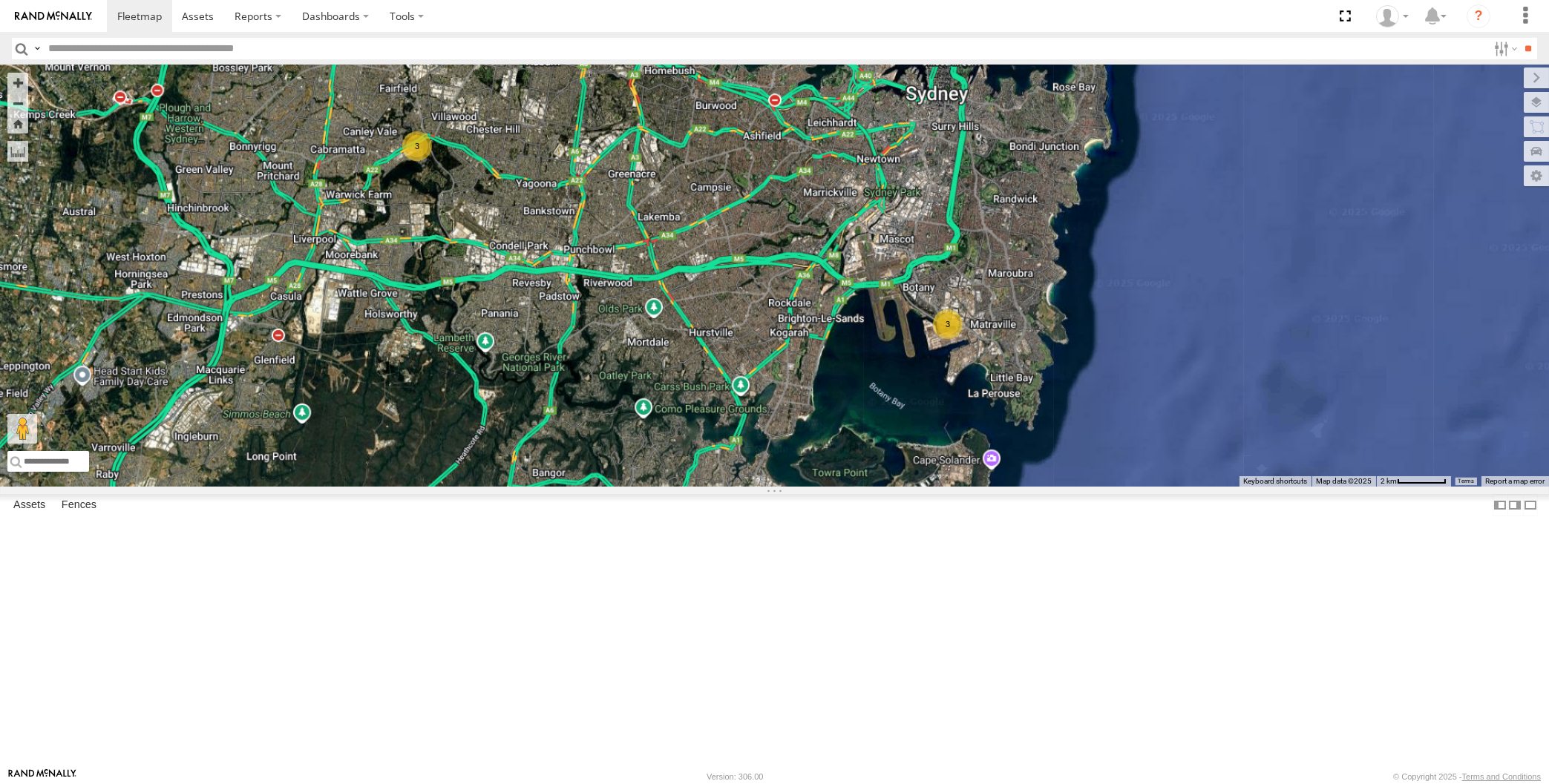
click at [373, 319] on div "XP30JQ-R03 RJ5911-R79 3 3" at bounding box center [774, 276] width 1549 height 421
click at [434, 197] on div "XP30JQ-R03 RJ5911-R79 3 3" at bounding box center [774, 276] width 1549 height 421
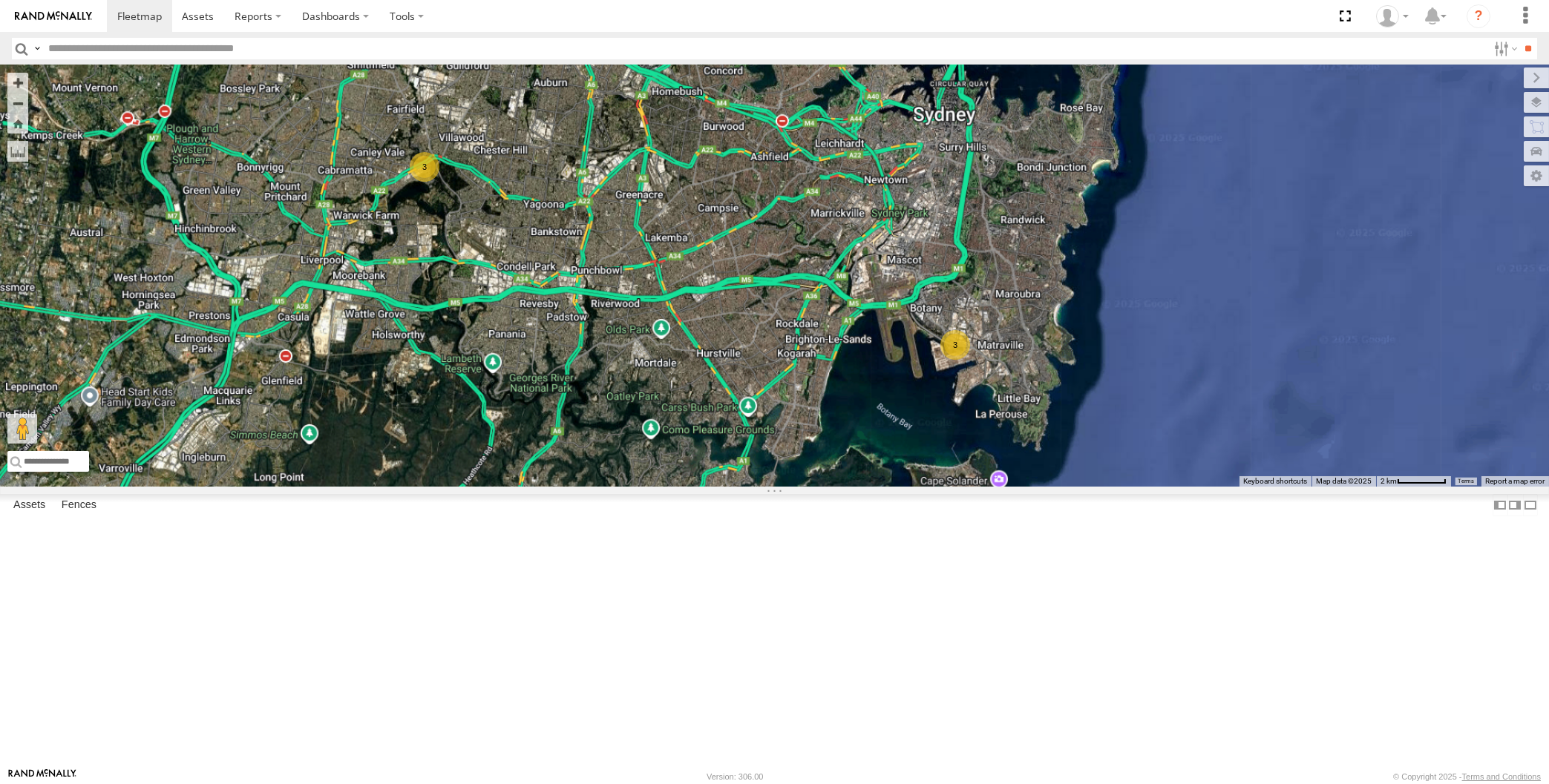
drag, startPoint x: 674, startPoint y: 307, endPoint x: 674, endPoint y: 323, distance: 16.0
click at [675, 319] on div "XP30JQ-R03 RJ5911-R79 3 3" at bounding box center [774, 276] width 1549 height 421
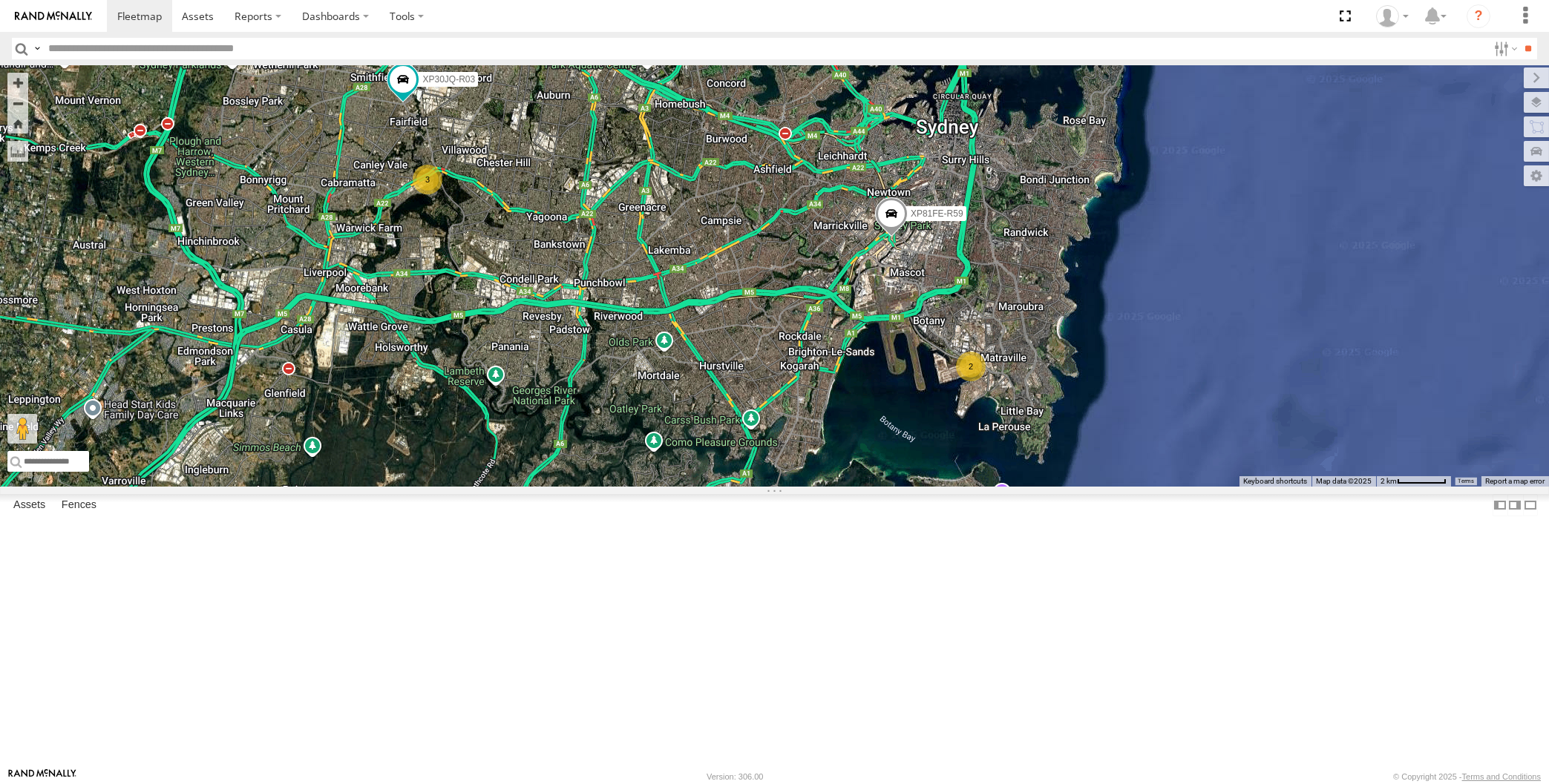
drag, startPoint x: 689, startPoint y: 522, endPoint x: 729, endPoint y: 510, distance: 41.8
click at [708, 487] on div "XP30JQ-R03 RJ5911-R79 XP81FE-R59 2 3" at bounding box center [774, 276] width 1549 height 421
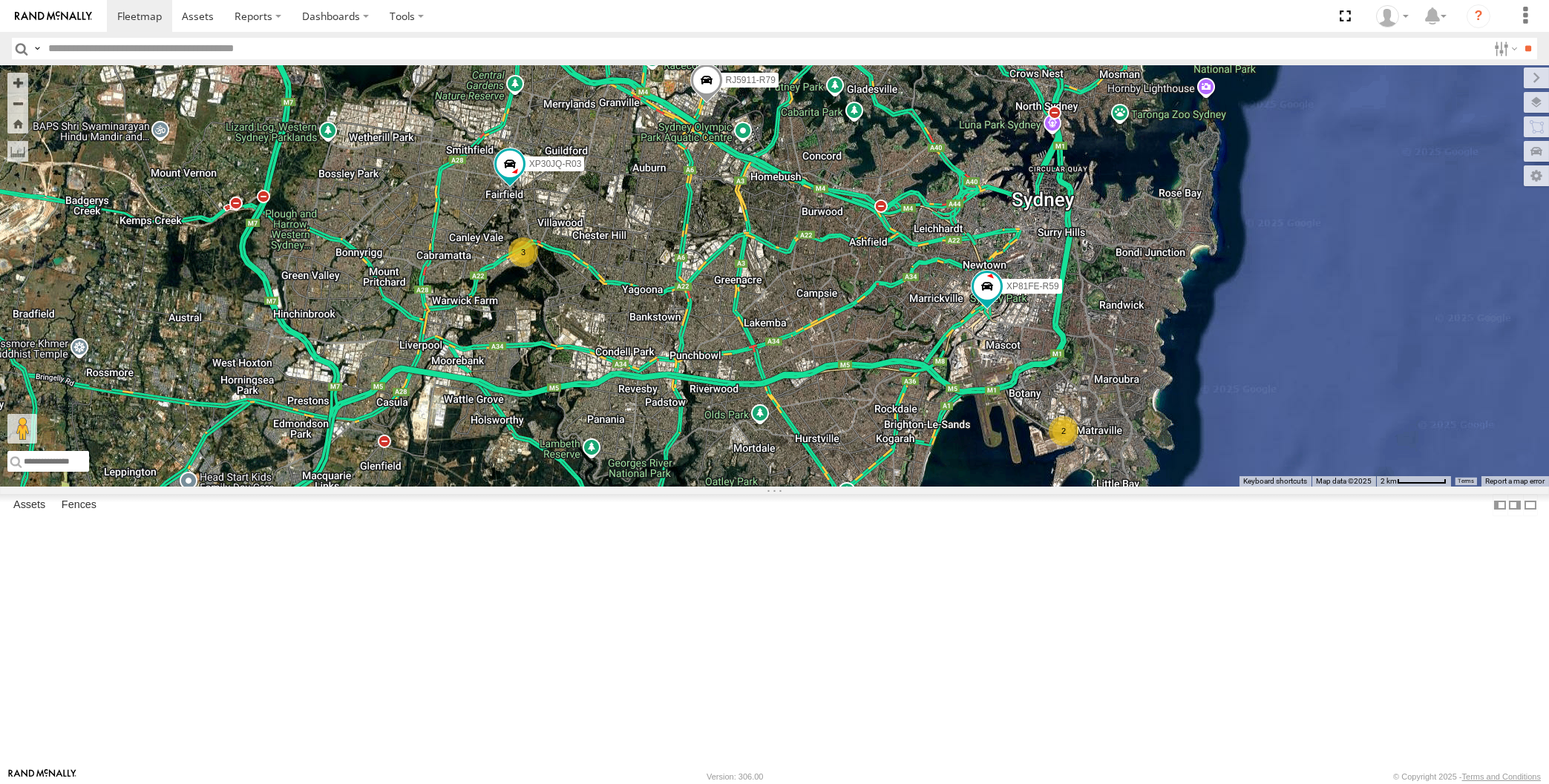
drag, startPoint x: 940, startPoint y: 643, endPoint x: 959, endPoint y: 639, distance: 19.4
click at [959, 487] on div "XP30JQ-R03 2 3 RJ5911-R79 XP81FE-R59" at bounding box center [774, 276] width 1549 height 421
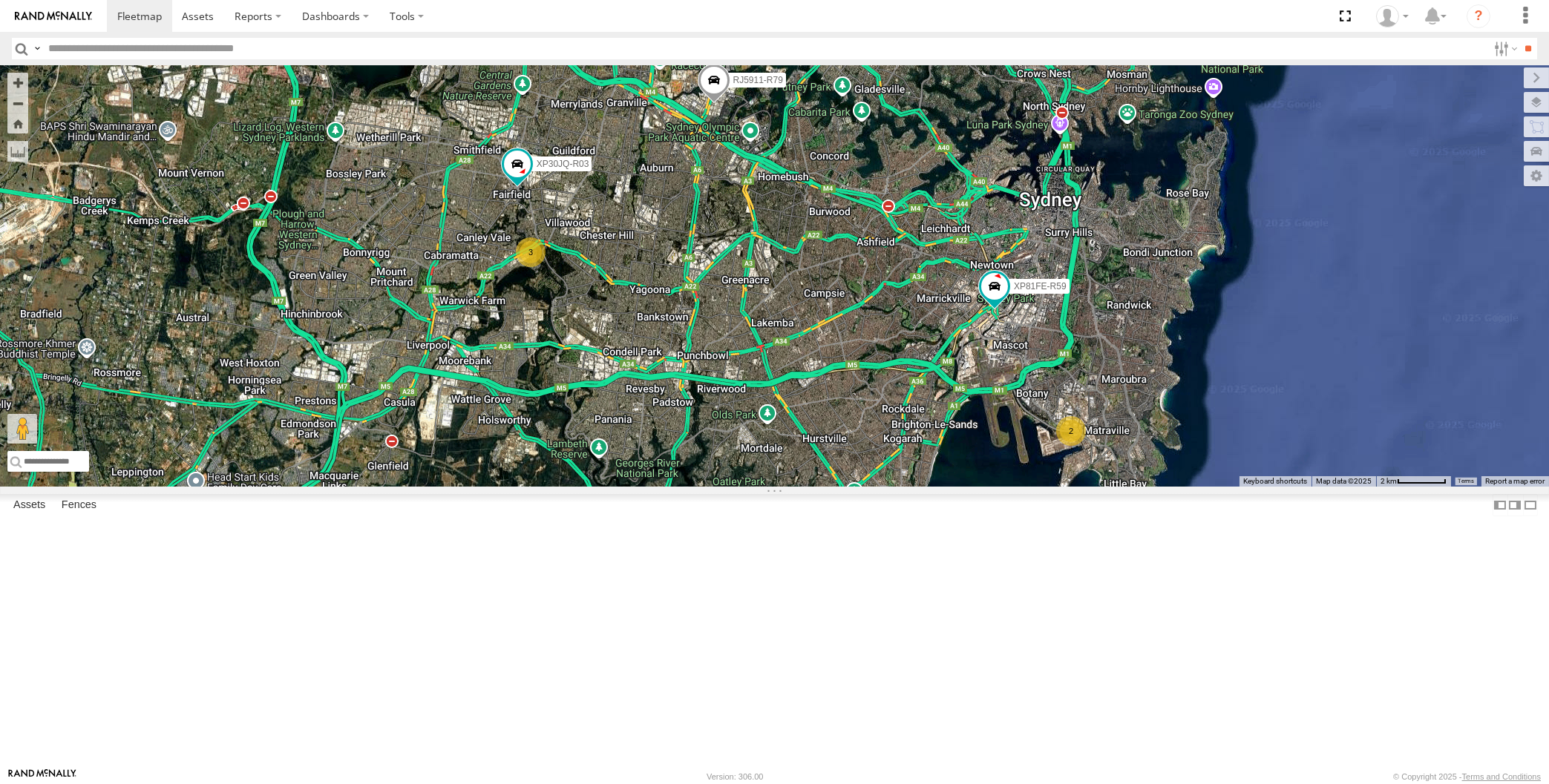
click at [757, 445] on div "XP30JQ-R03 2 3 RJ5911-R79 XP81FE-R59" at bounding box center [774, 276] width 1549 height 421
click at [404, 278] on div "XP30JQ-R03 2 3 RJ5911-R79 XP81FE-R59" at bounding box center [774, 276] width 1549 height 421
click at [479, 350] on div "XP30JQ-R03 2 3 RJ5911-R79 XP81FE-R59" at bounding box center [774, 276] width 1549 height 421
drag, startPoint x: 829, startPoint y: 562, endPoint x: 836, endPoint y: 565, distance: 7.6
click at [834, 487] on div "XP30JQ-R03 2 3 RJ5911-R79 XP81FE-R59" at bounding box center [774, 276] width 1549 height 421
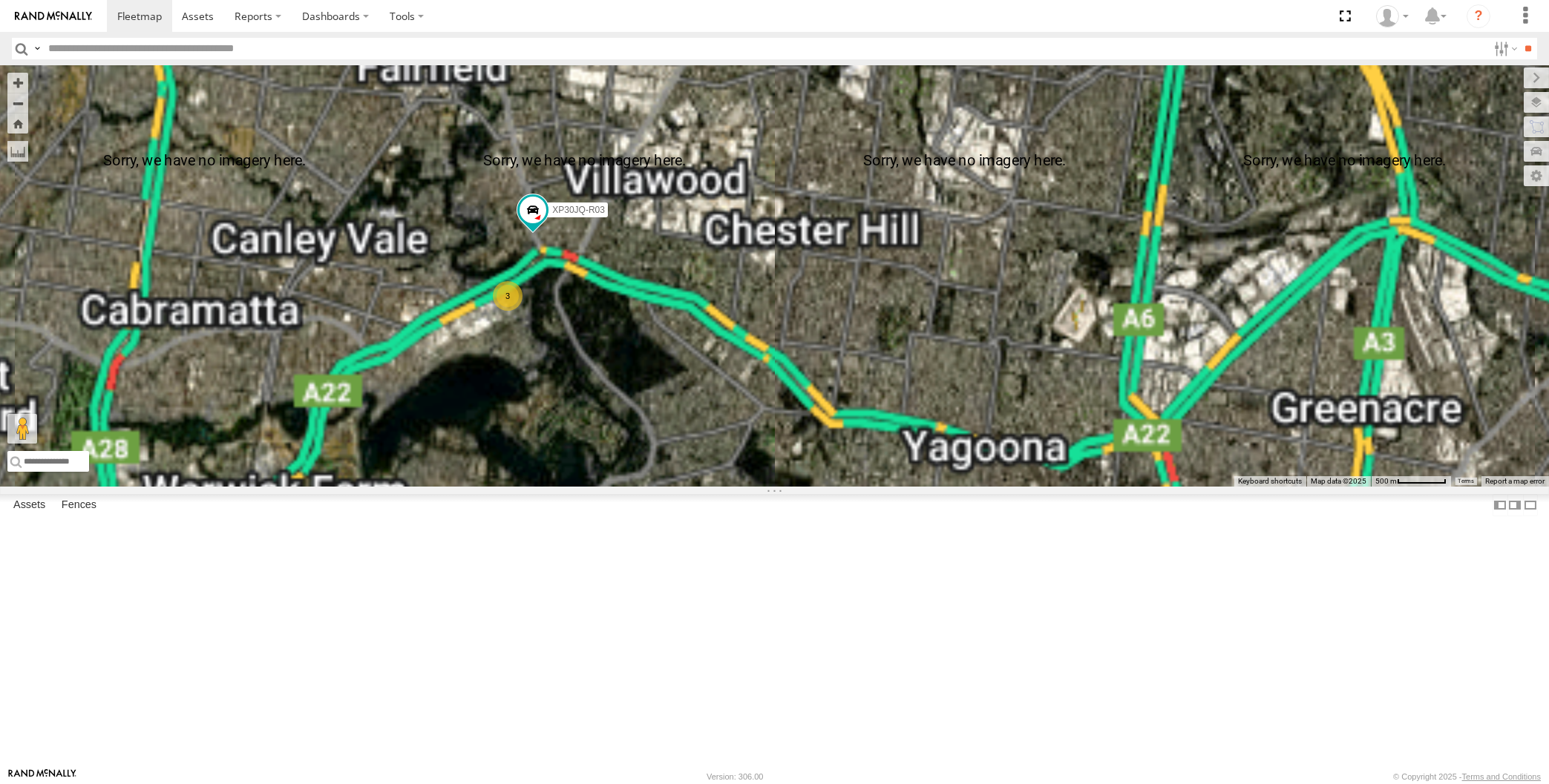
drag, startPoint x: 581, startPoint y: 441, endPoint x: 616, endPoint y: 463, distance: 41.3
click at [615, 463] on div "XP30JQ-R03 RJ5911-R79 XP81FE-R59 3" at bounding box center [774, 276] width 1549 height 421
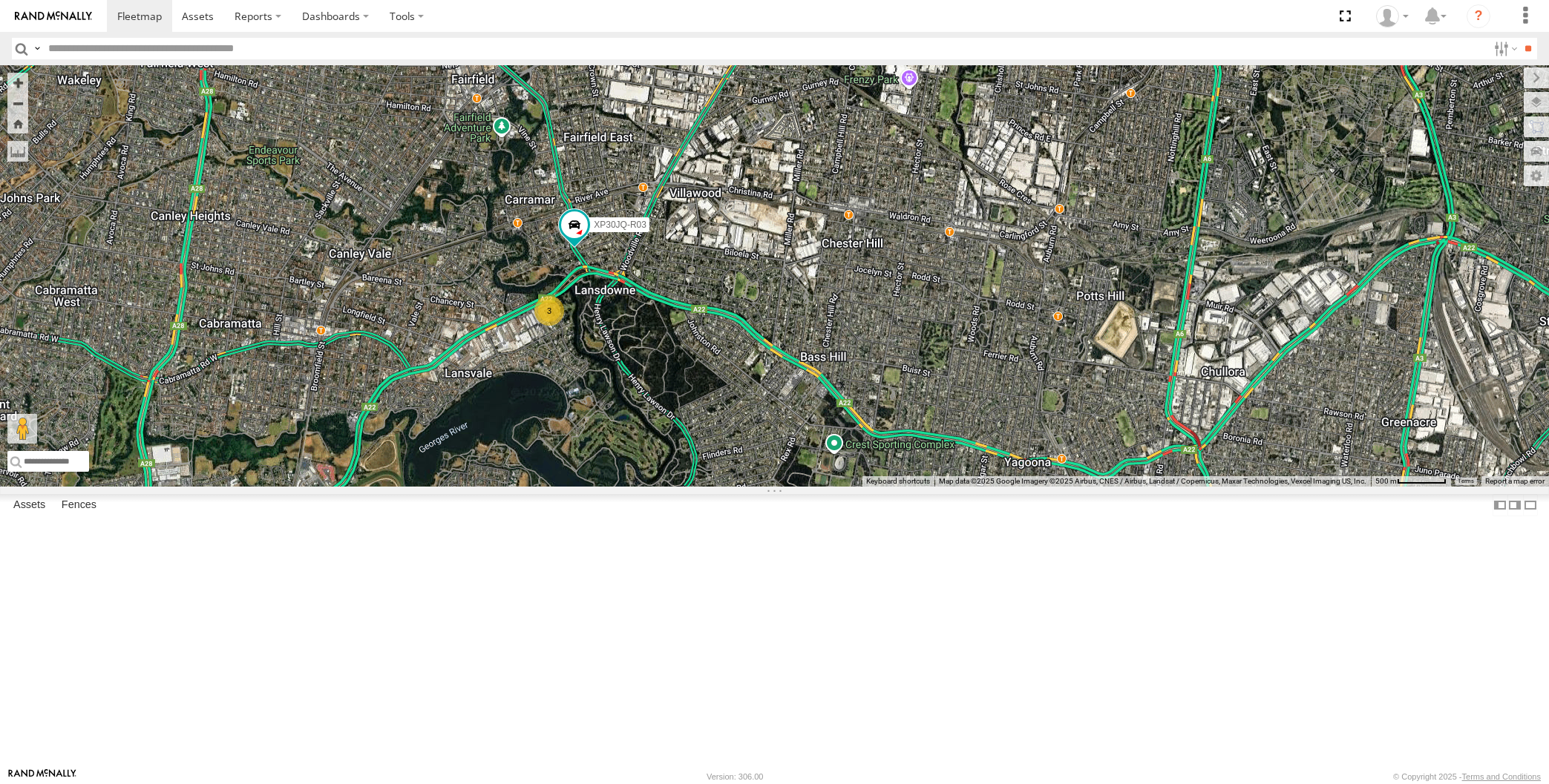
click at [403, 219] on div "XP30JQ-R03 RJ5911-R79 XP81FE-R59 3" at bounding box center [774, 276] width 1549 height 421
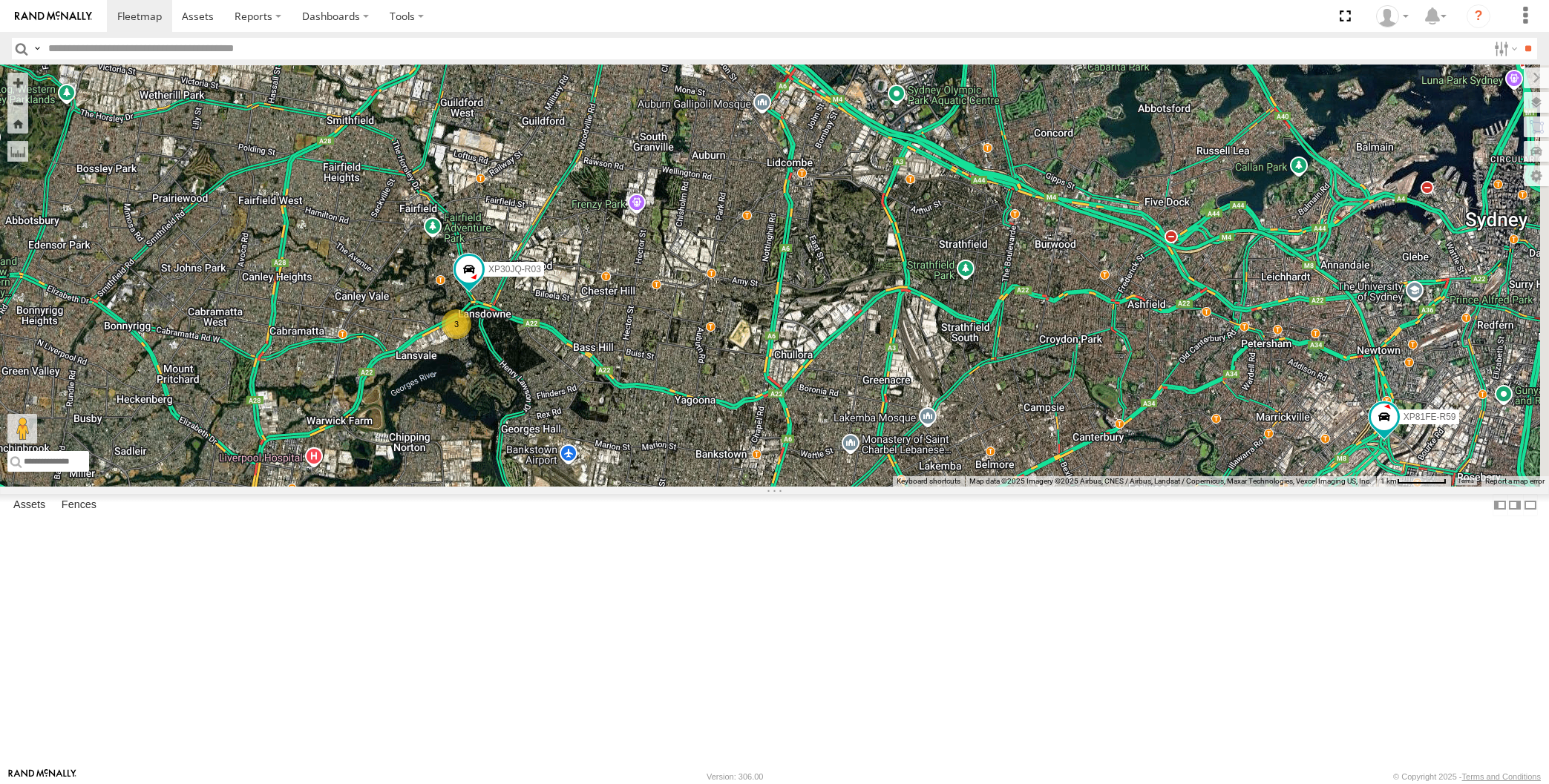
drag, startPoint x: 876, startPoint y: 548, endPoint x: 718, endPoint y: 537, distance: 158.4
click at [718, 487] on div "XP30JQ-R03 RJ5911-R79 XP81FE-R59 3" at bounding box center [774, 276] width 1549 height 421
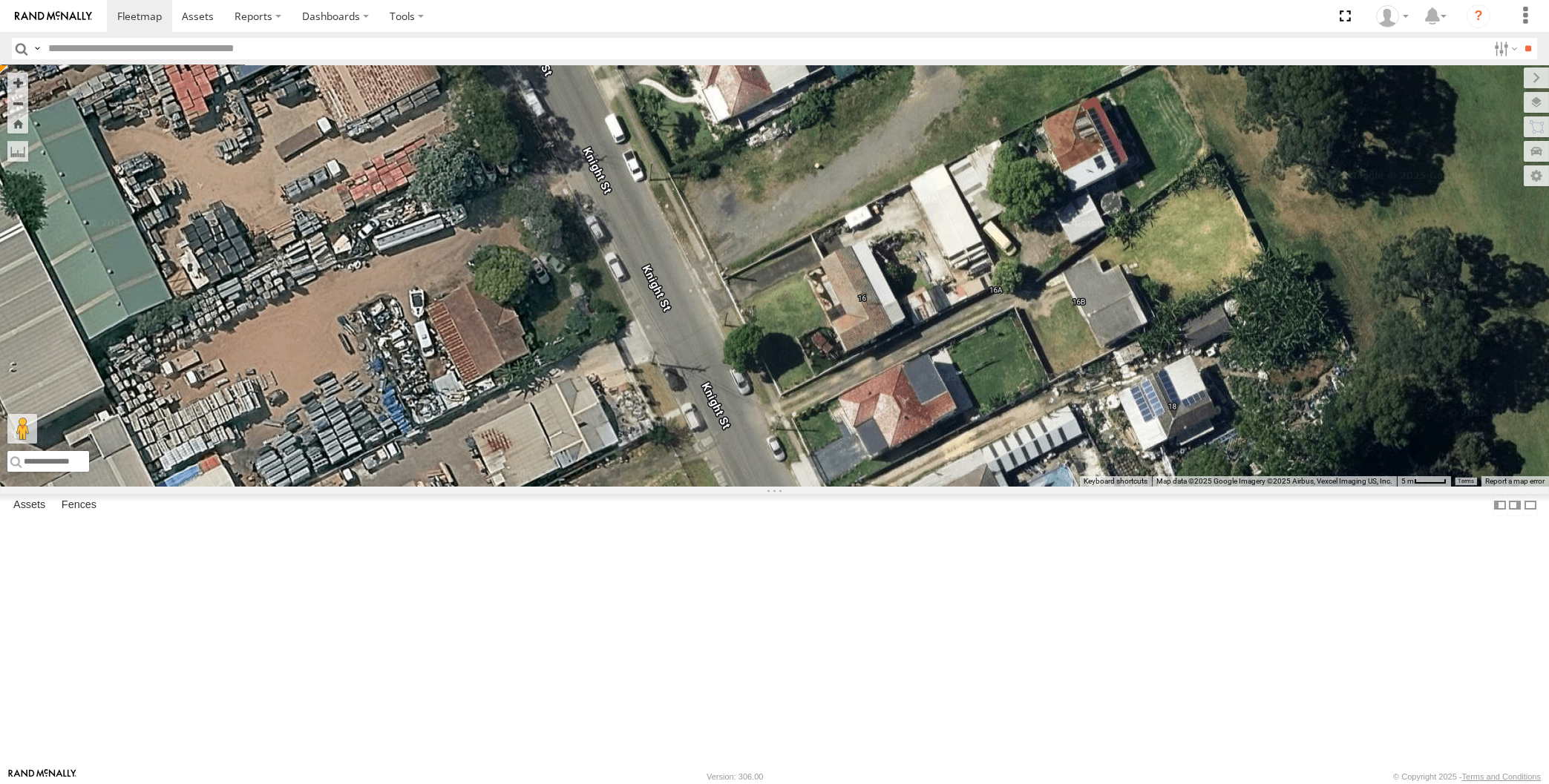
drag, startPoint x: 239, startPoint y: 293, endPoint x: 357, endPoint y: 348, distance: 130.2
click at [337, 348] on div "RJ5911-R79 XP81FE-R59 XSNDHU-R04 XO74GU-R69 XP30JQ-R03 Spare XO97HS-R08 XP81FE-…" at bounding box center [774, 276] width 1549 height 421
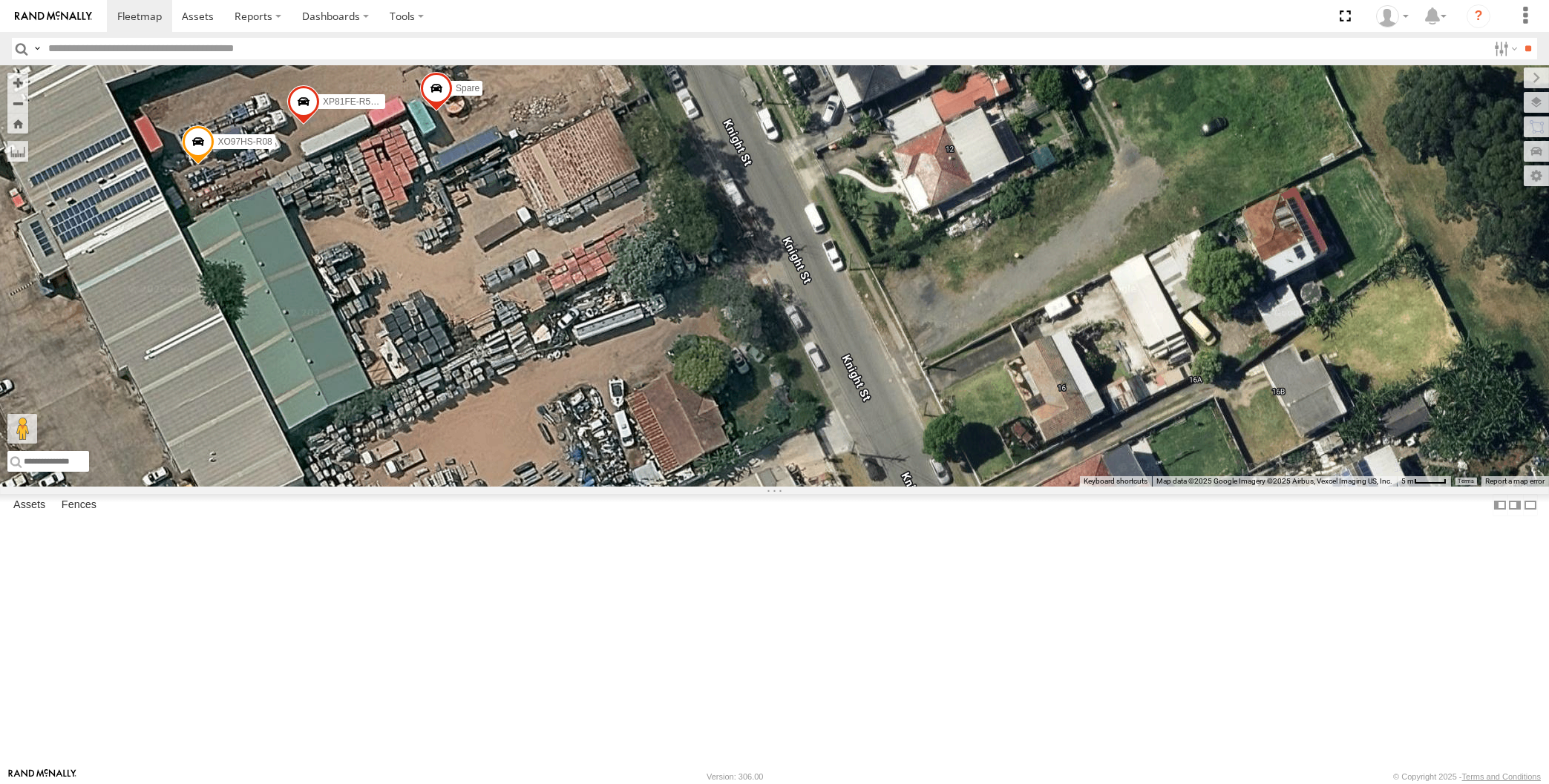
click at [303, 126] on span at bounding box center [304, 105] width 33 height 40
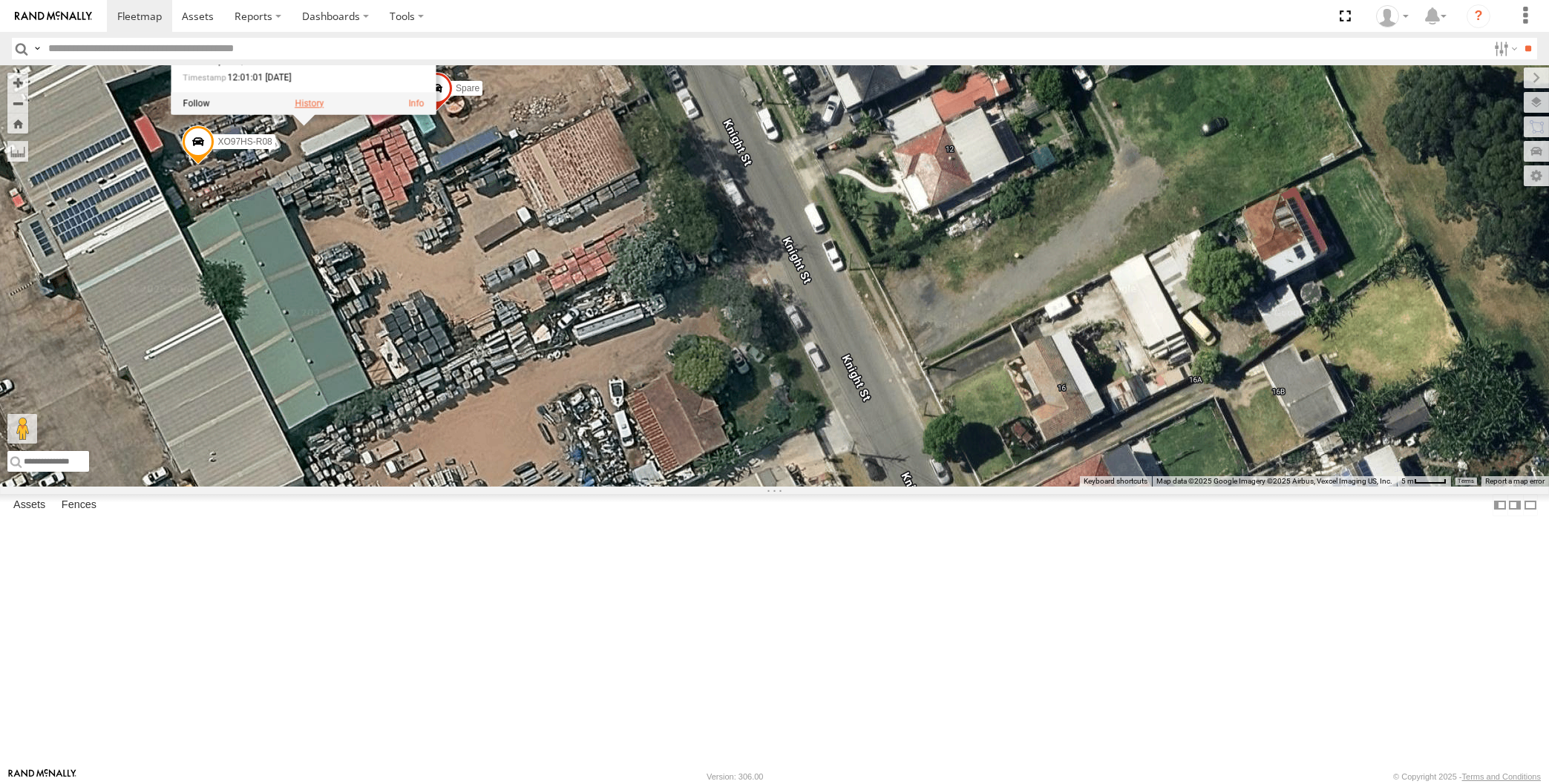
click at [306, 108] on label at bounding box center [309, 103] width 29 height 11
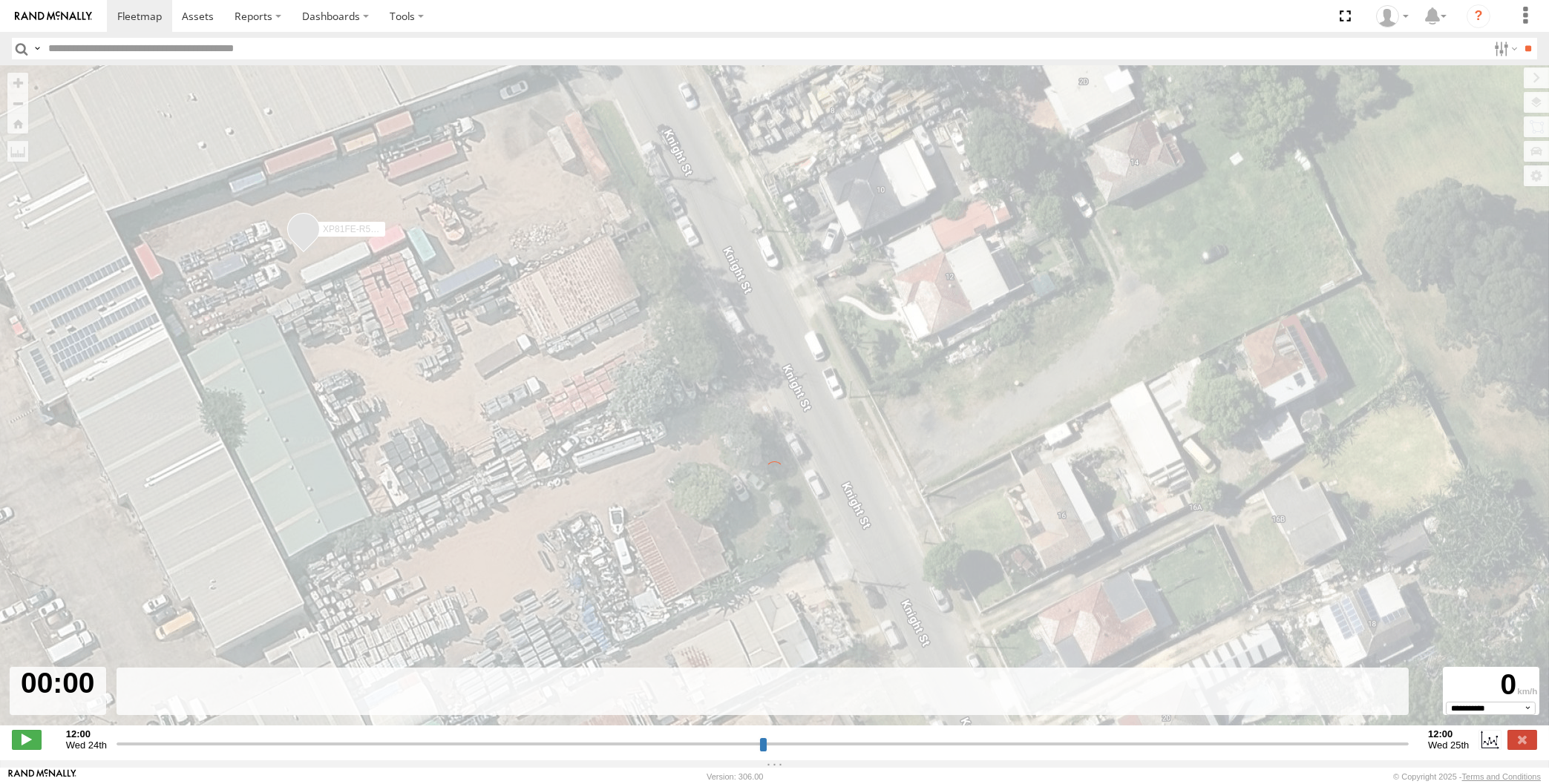
type input "**********"
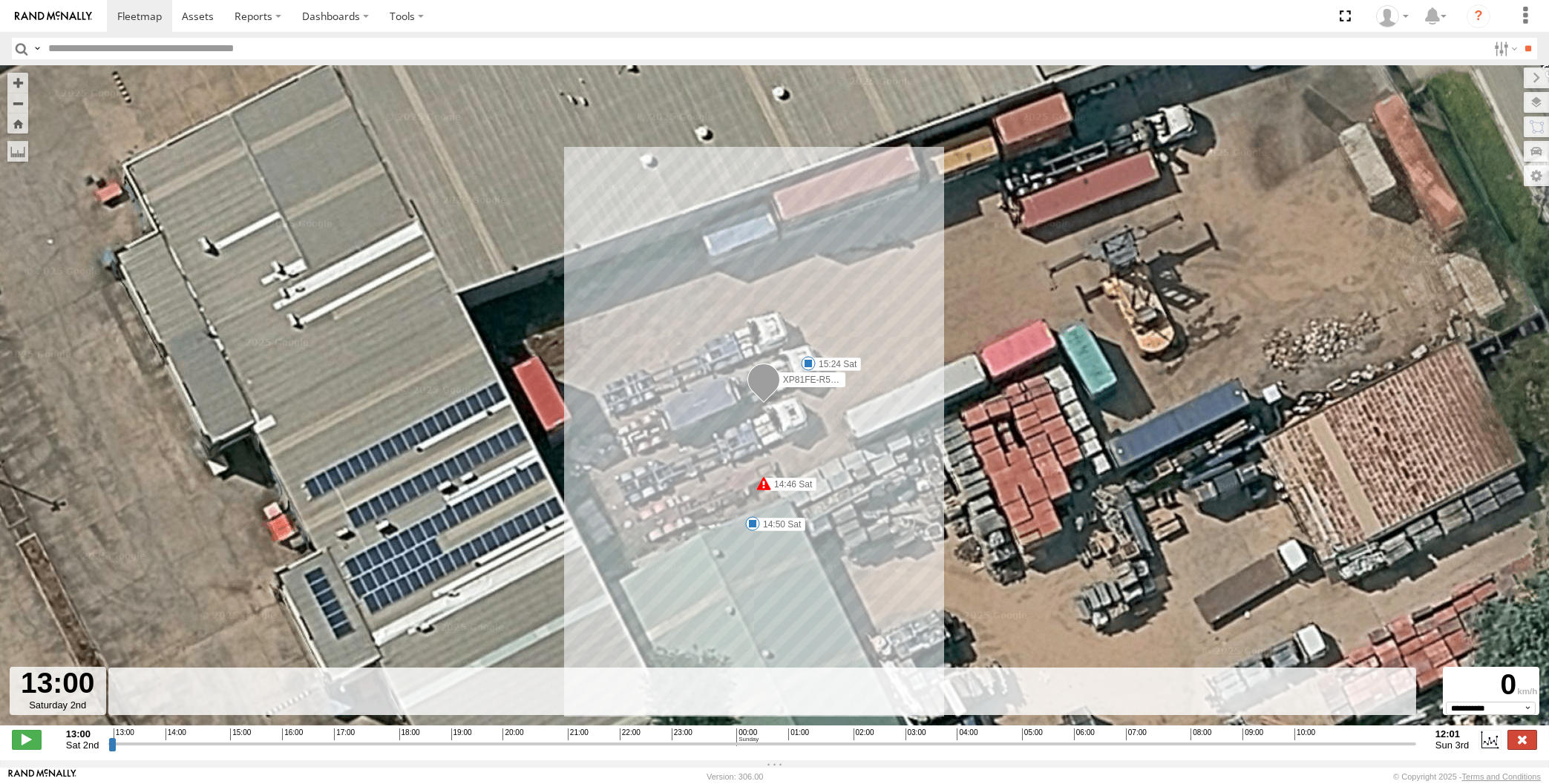
click at [1526, 745] on label at bounding box center [1522, 739] width 30 height 19
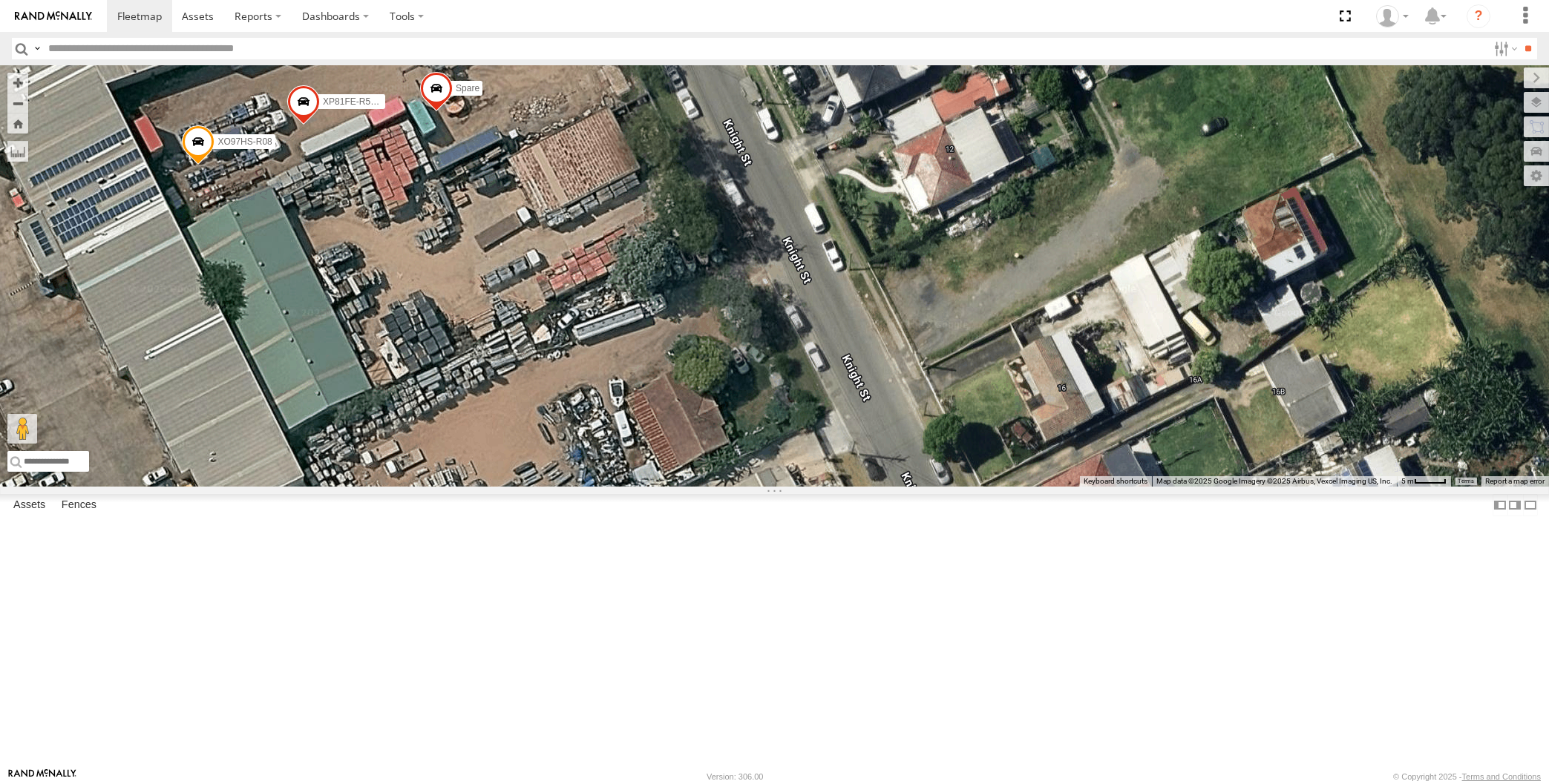
click at [0, 0] on label at bounding box center [0, 0] width 0 height 0
click at [1503, 516] on label at bounding box center [1500, 505] width 15 height 21
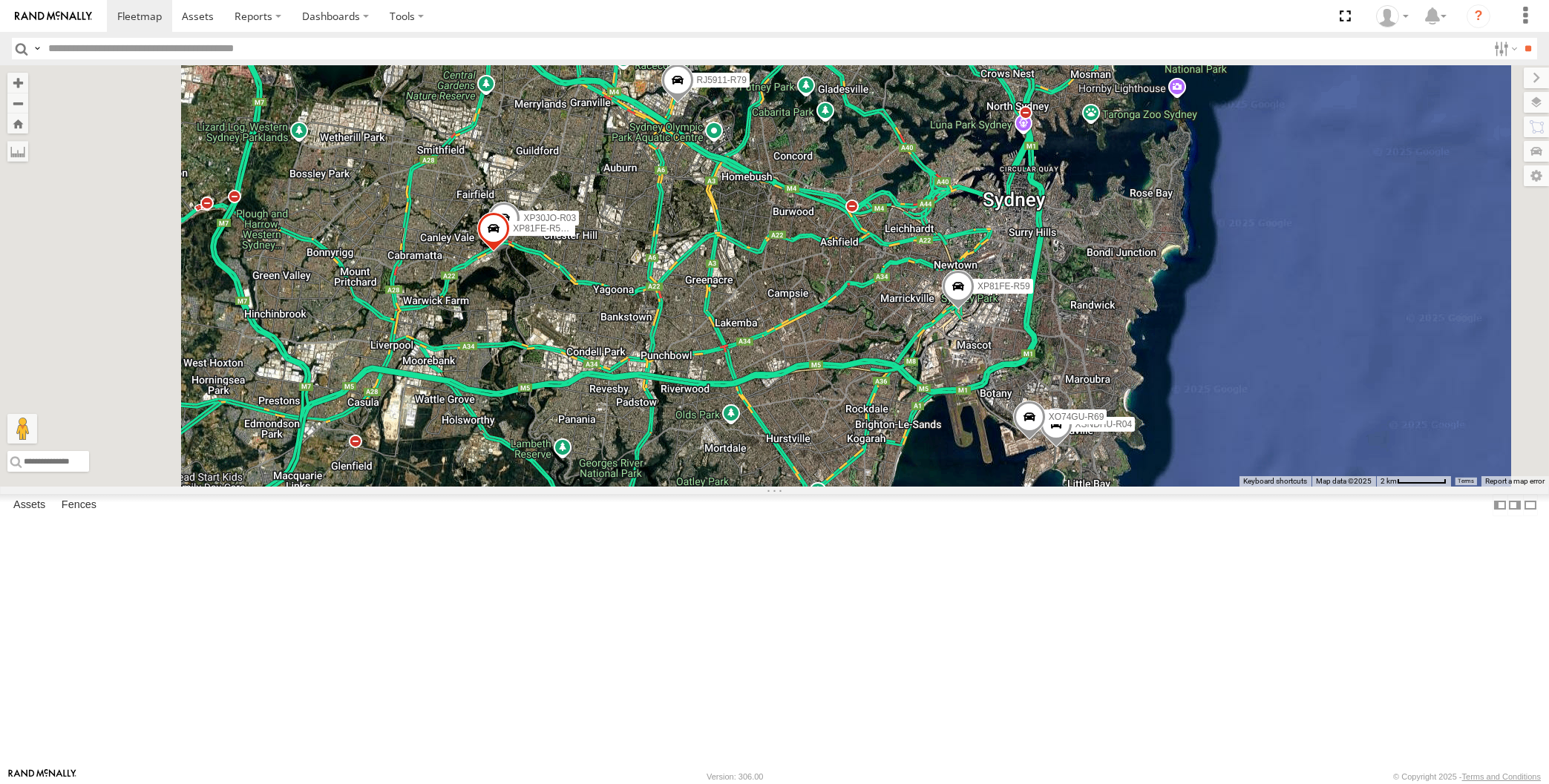
click at [0, 0] on link at bounding box center [0, 0] width 0 height 0
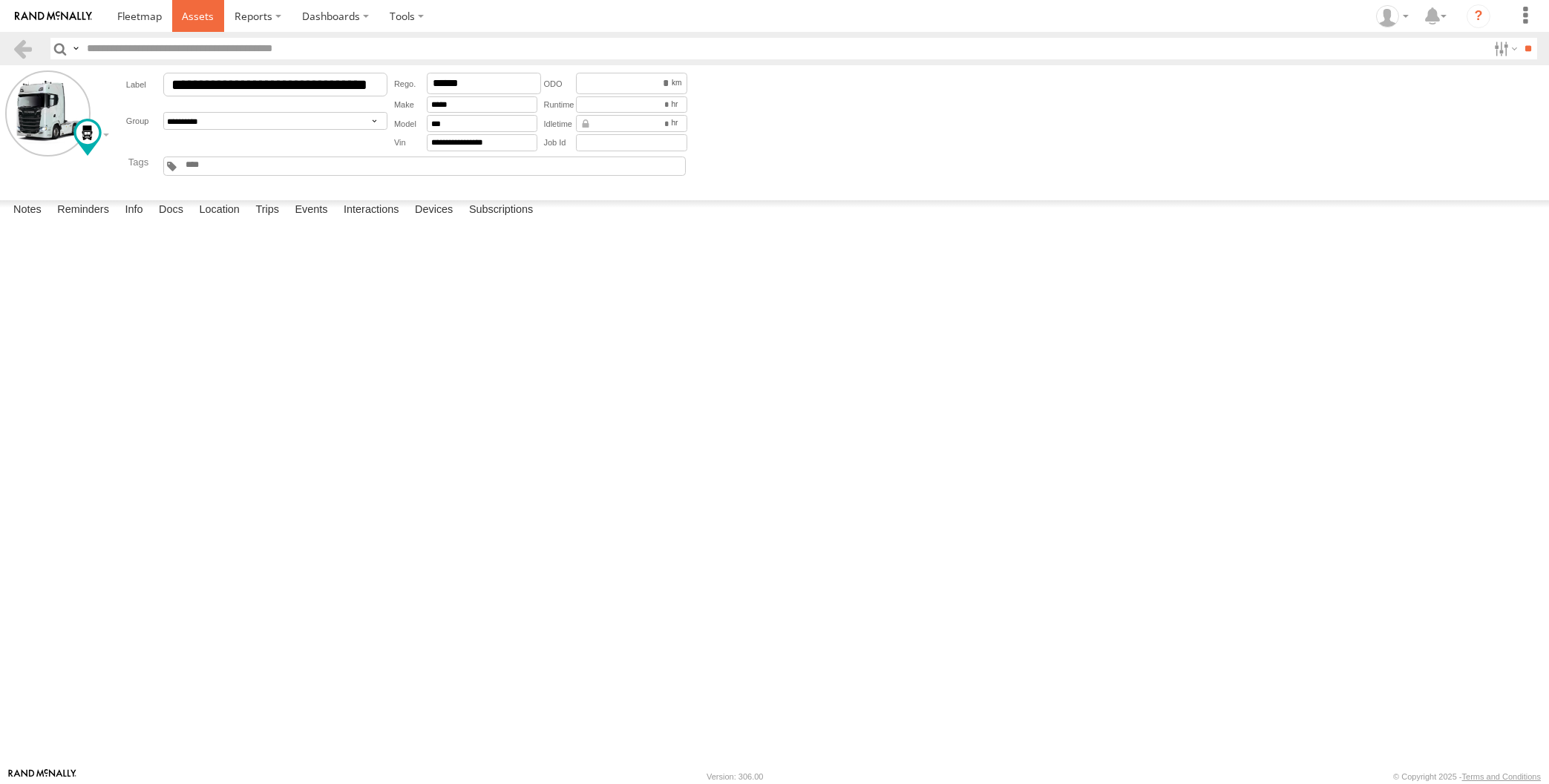
click at [199, 20] on span at bounding box center [197, 16] width 32 height 14
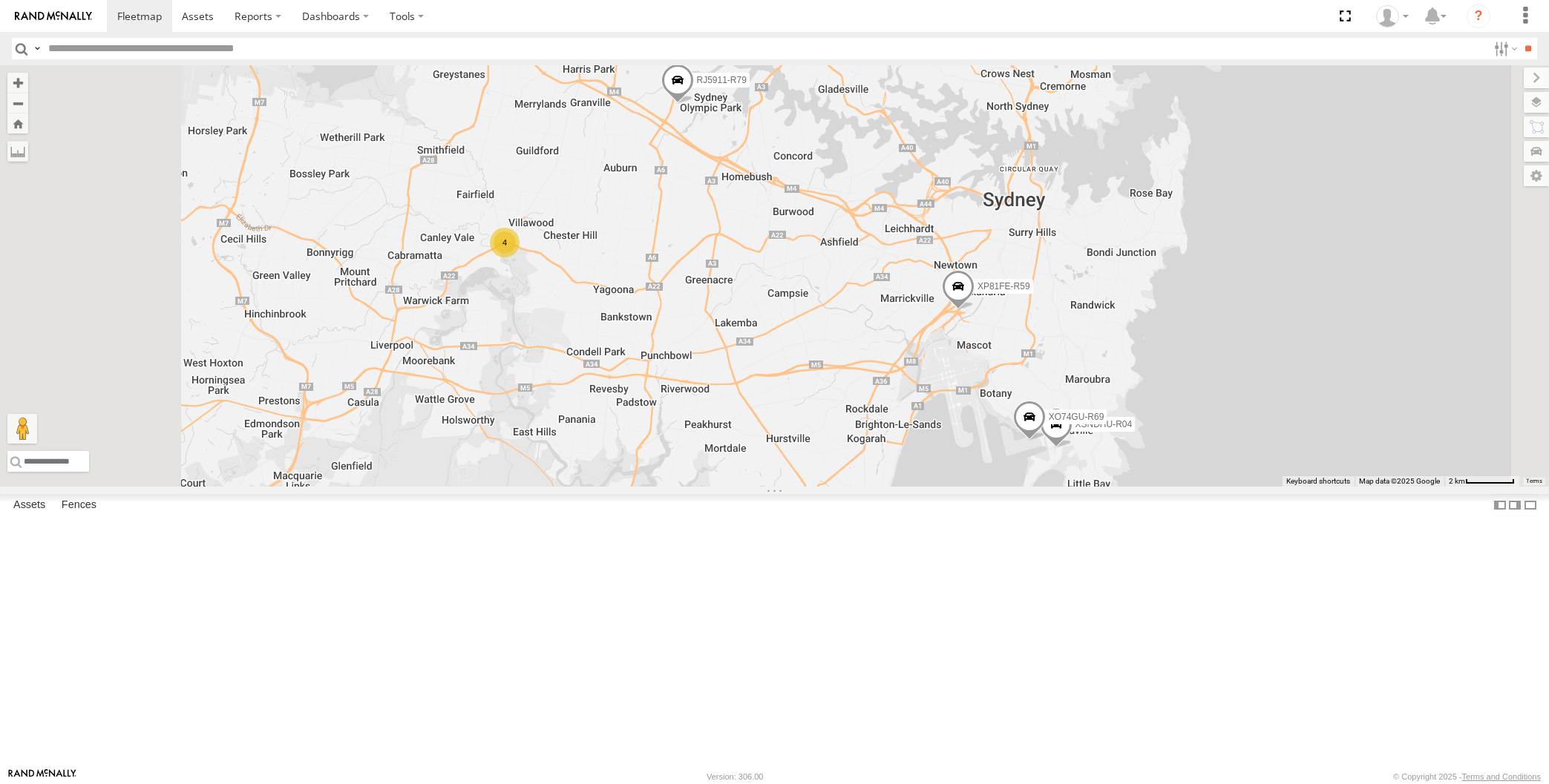
click at [0, 0] on link at bounding box center [0, 0] width 0 height 0
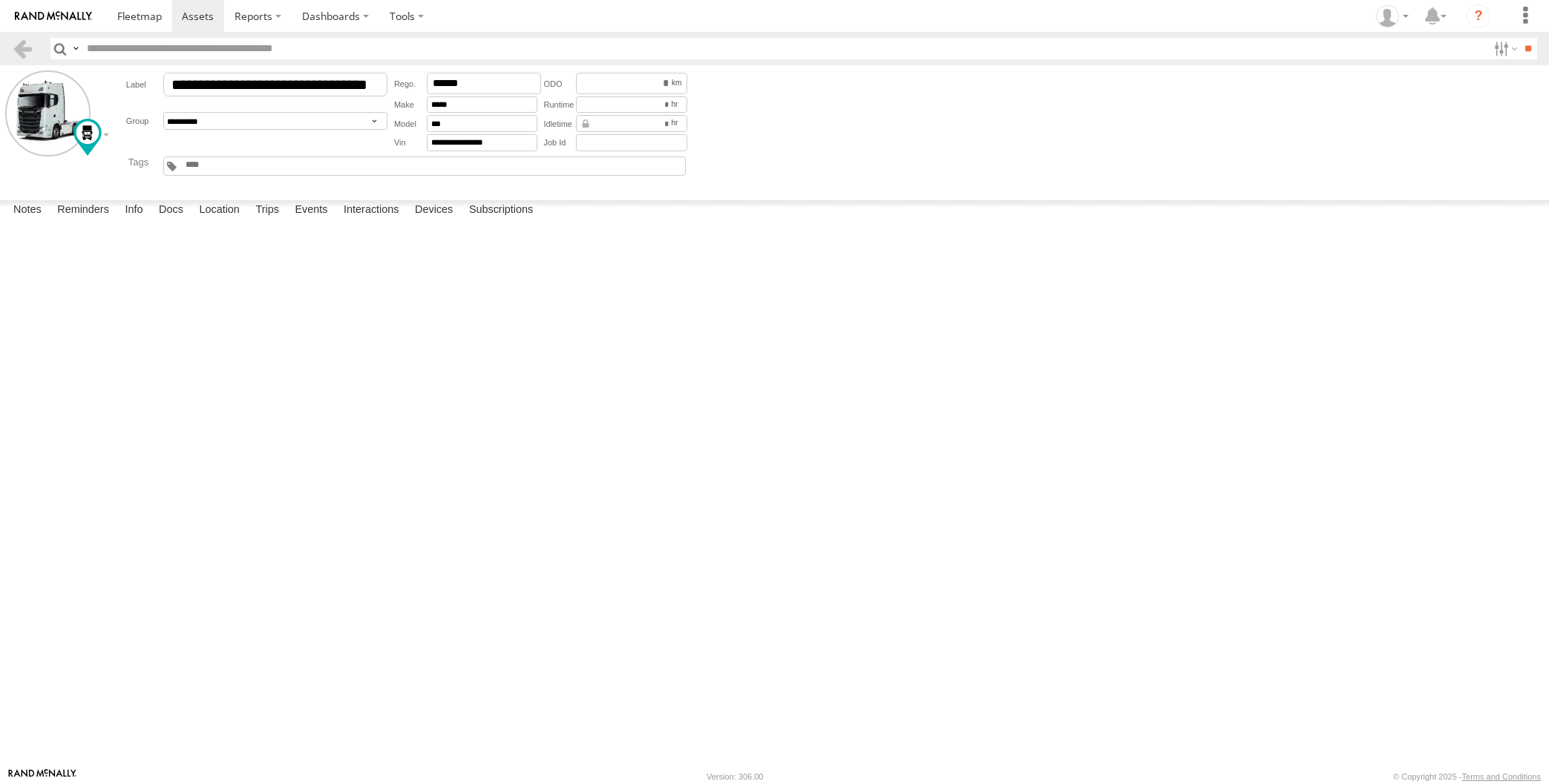
click at [57, 19] on img at bounding box center [53, 16] width 77 height 11
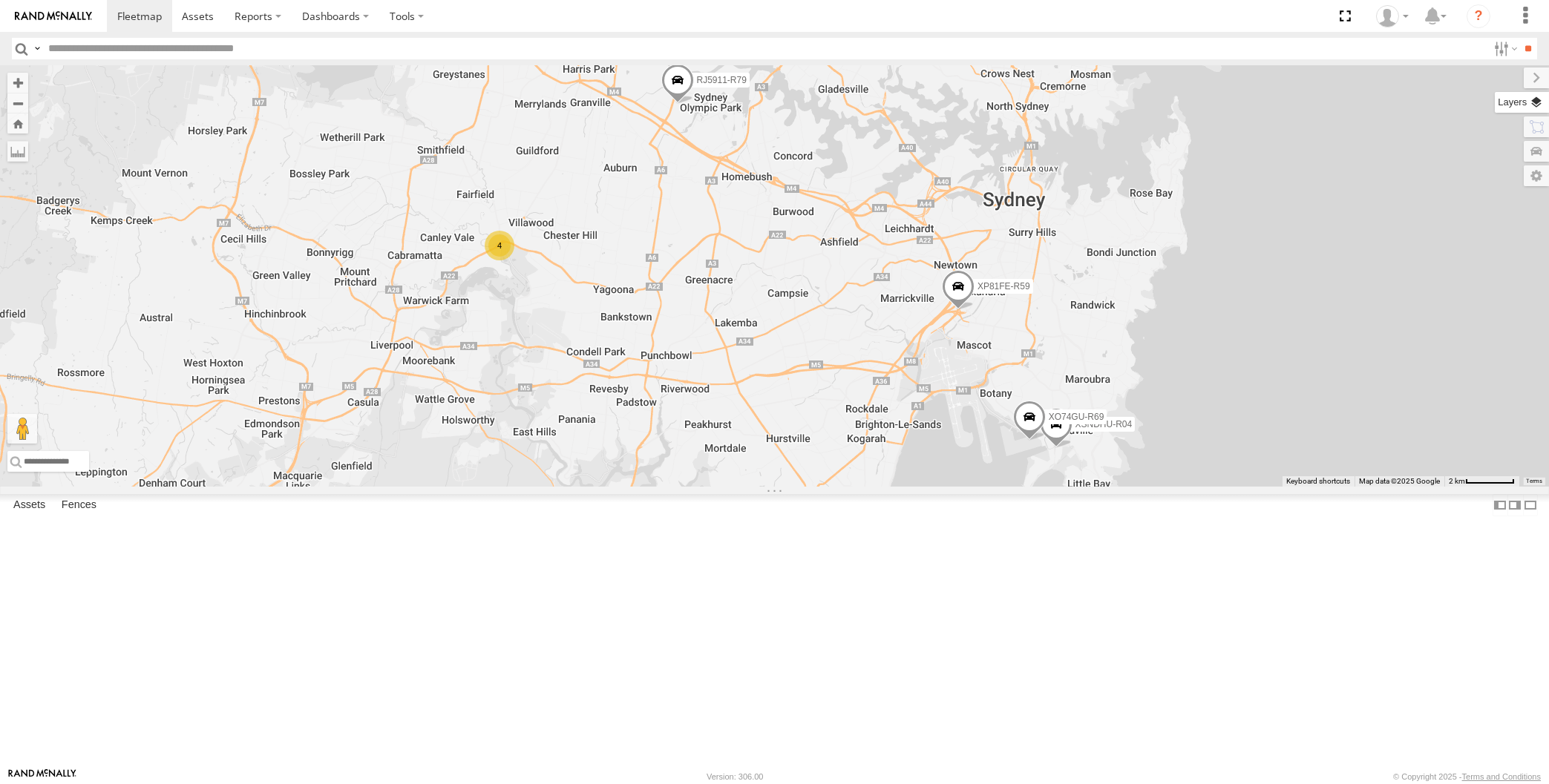
click at [1536, 101] on label at bounding box center [1522, 102] width 54 height 21
click at [0, 0] on span "Basemaps" at bounding box center [0, 0] width 0 height 0
click at [0, 0] on span "Satellite + Roadmap" at bounding box center [0, 0] width 0 height 0
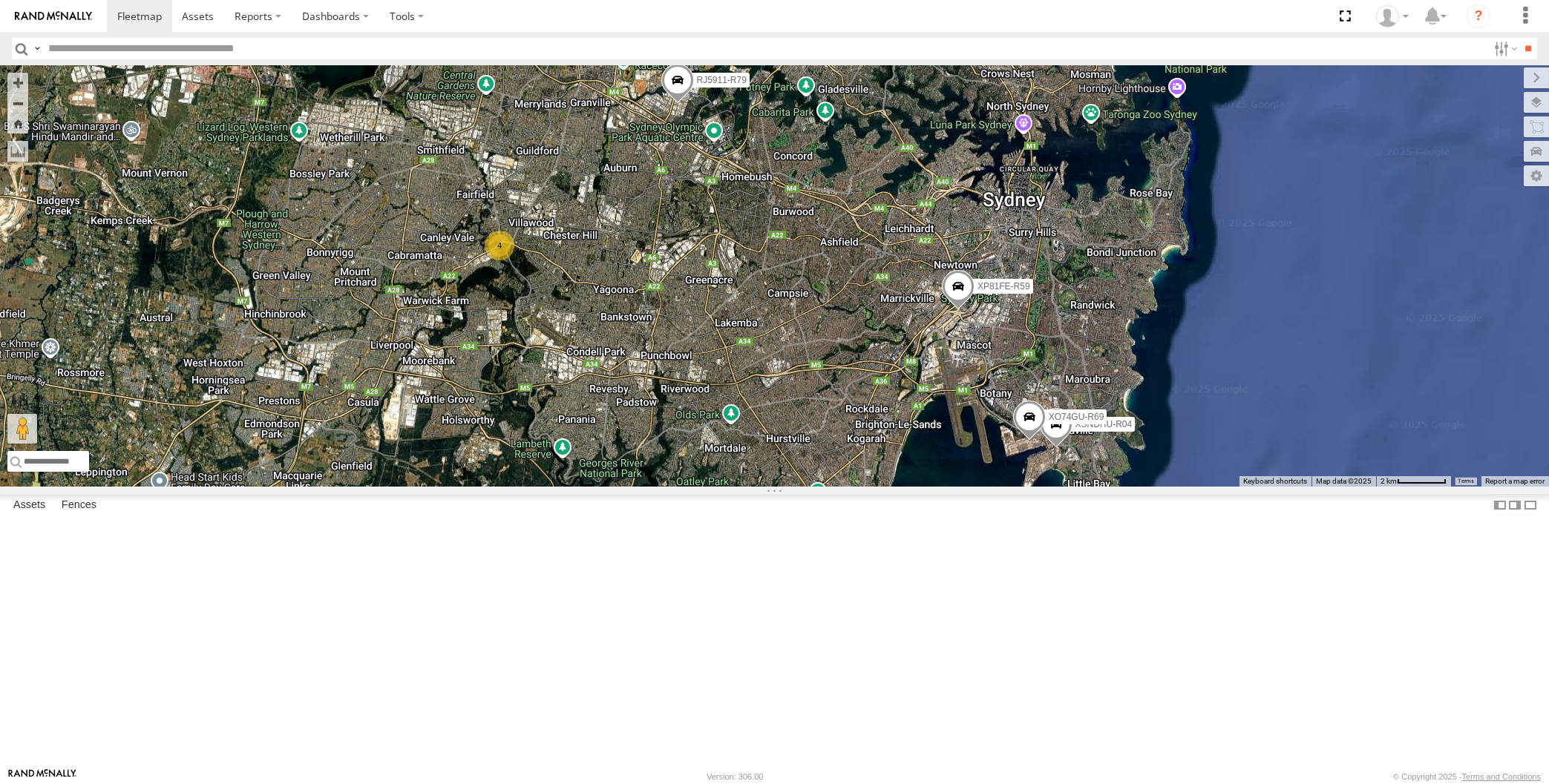
click at [0, 0] on span "Overlays" at bounding box center [0, 0] width 0 height 0
click at [0, 0] on span "Traffic" at bounding box center [0, 0] width 0 height 0
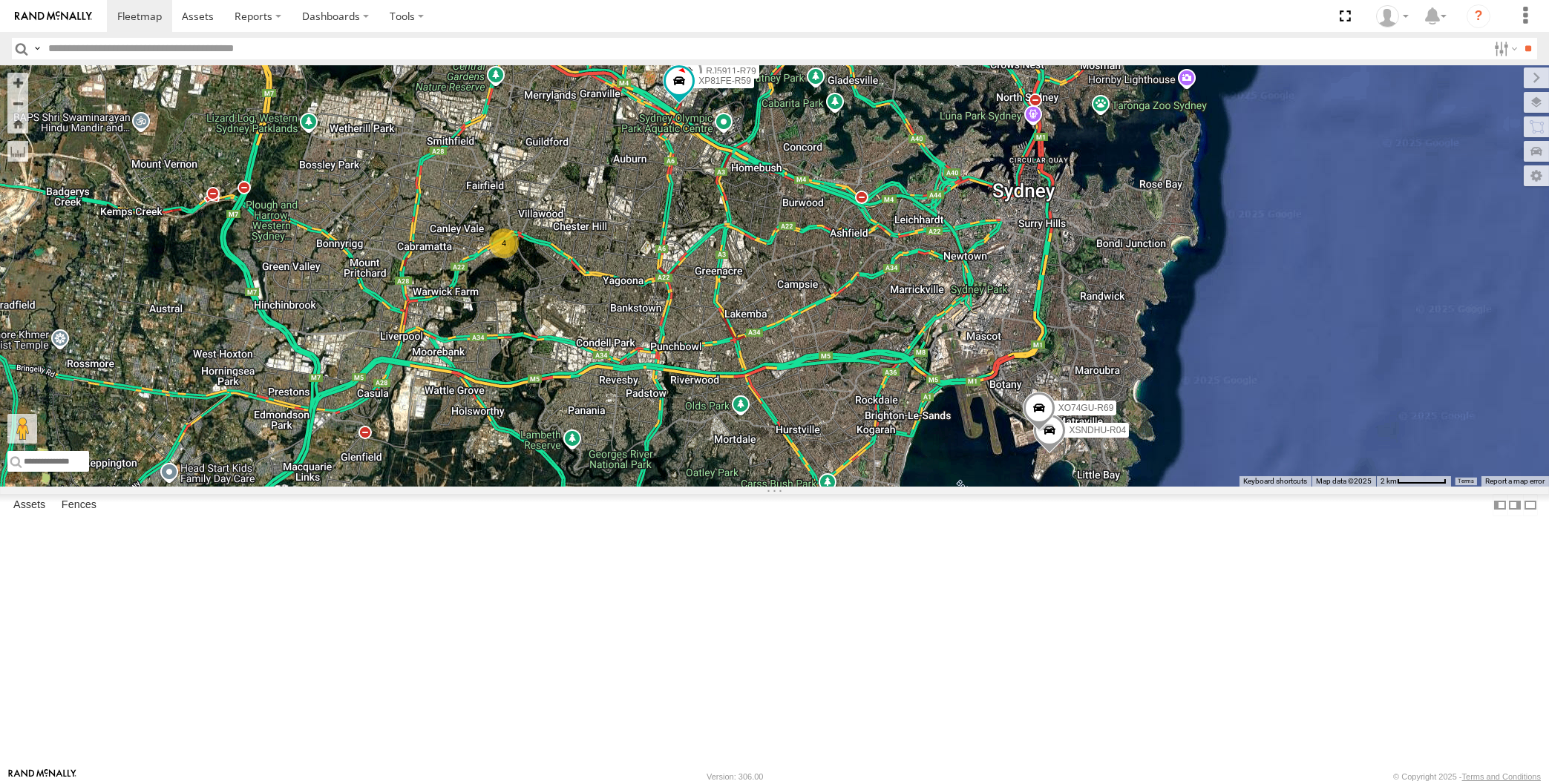
click at [425, 287] on div "4 XSNDHU-R04 RJ5911-R79 XP81FE-R59 XO74GU-R69" at bounding box center [774, 276] width 1549 height 421
click at [769, 416] on div "4 XSNDHU-R04 RJ5911-R79 XP81FE-R59 XO74GU-R69" at bounding box center [774, 276] width 1549 height 421
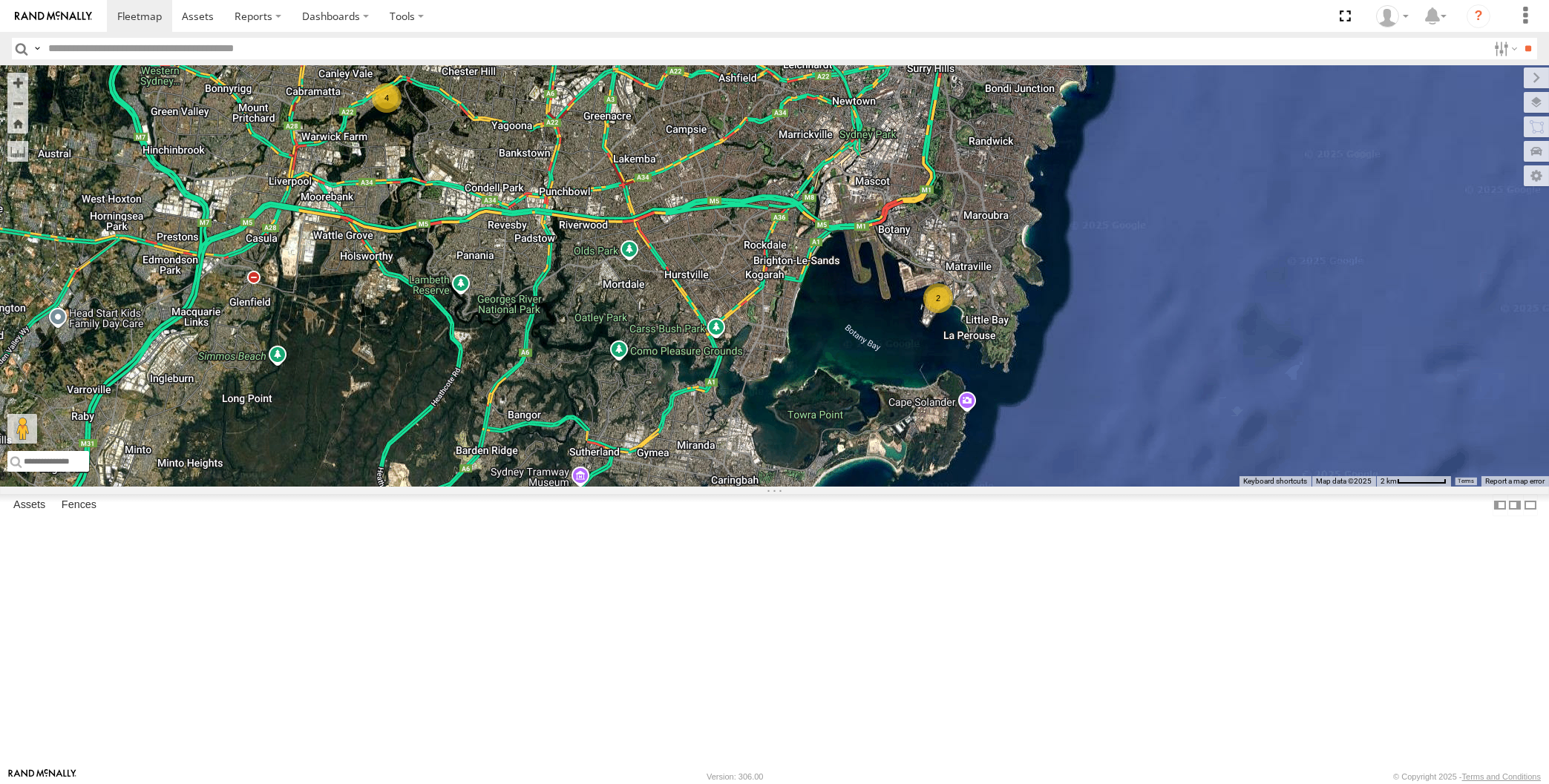
drag, startPoint x: 855, startPoint y: 507, endPoint x: 882, endPoint y: 553, distance: 53.3
click at [884, 487] on div "4 2 2" at bounding box center [774, 276] width 1549 height 421
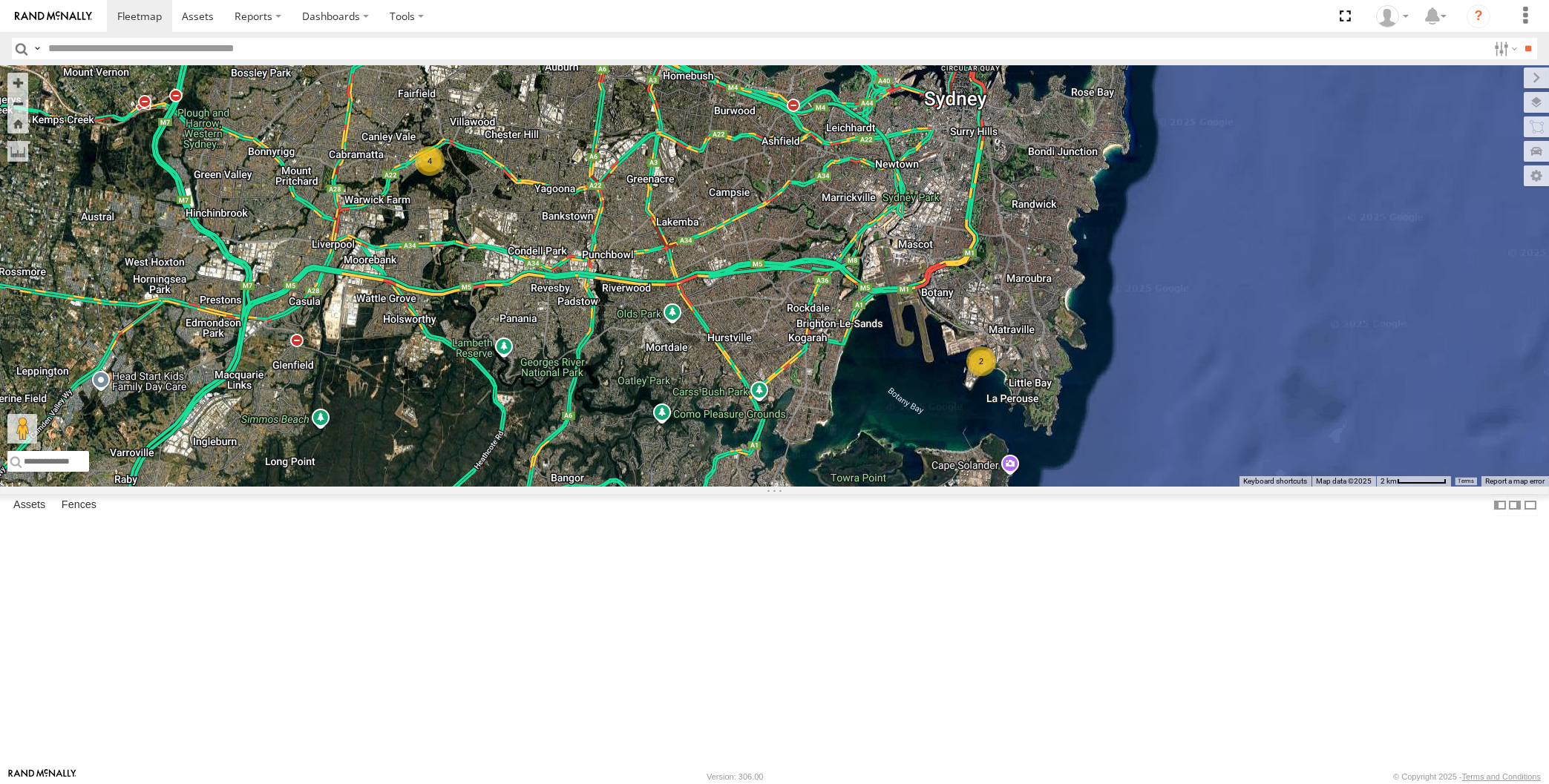
click at [889, 487] on div "4 2 2" at bounding box center [774, 276] width 1549 height 421
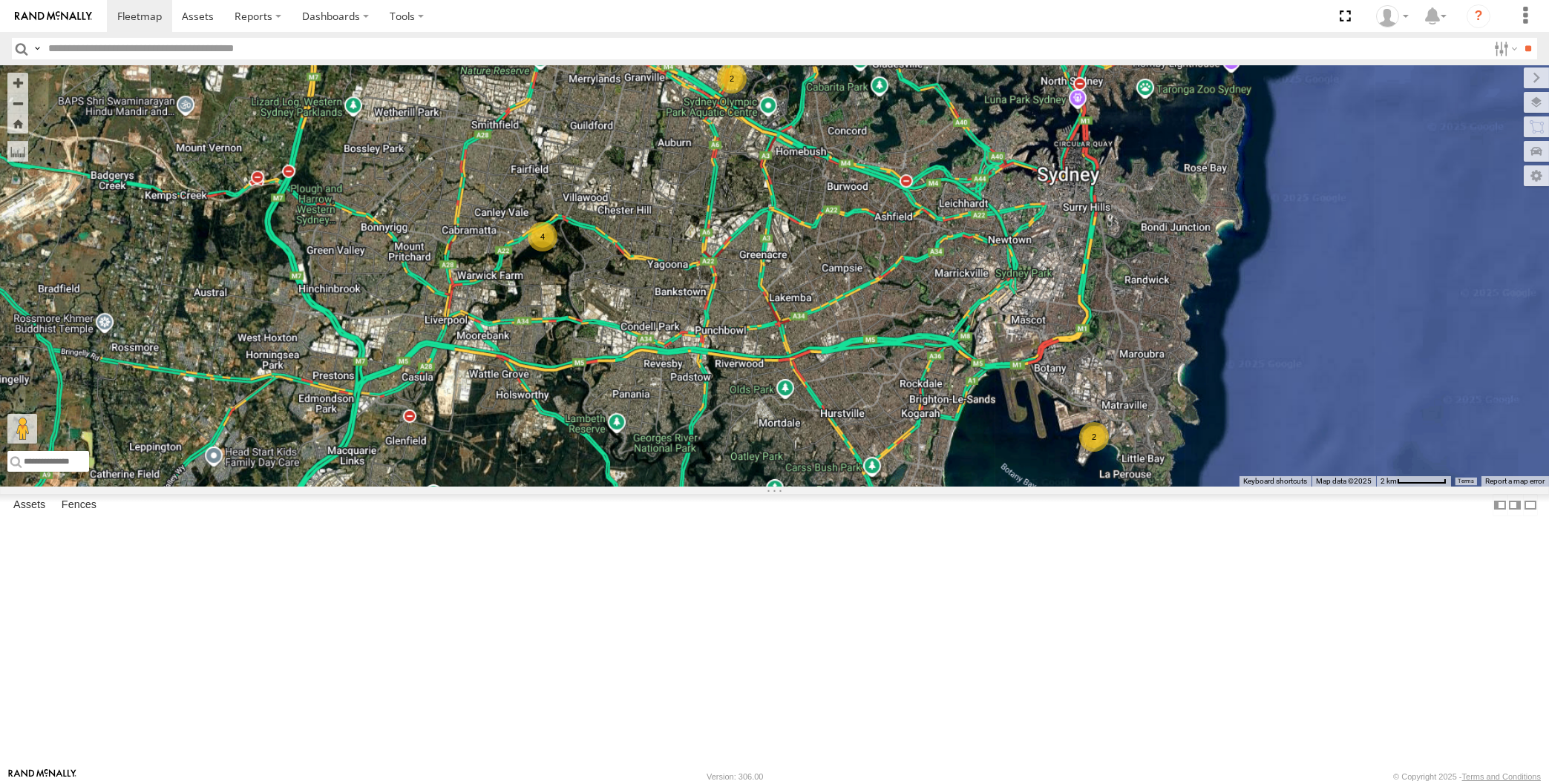
drag, startPoint x: 1002, startPoint y: 581, endPoint x: 1004, endPoint y: 602, distance: 21.1
click at [1004, 487] on div "4 2 2" at bounding box center [774, 276] width 1549 height 421
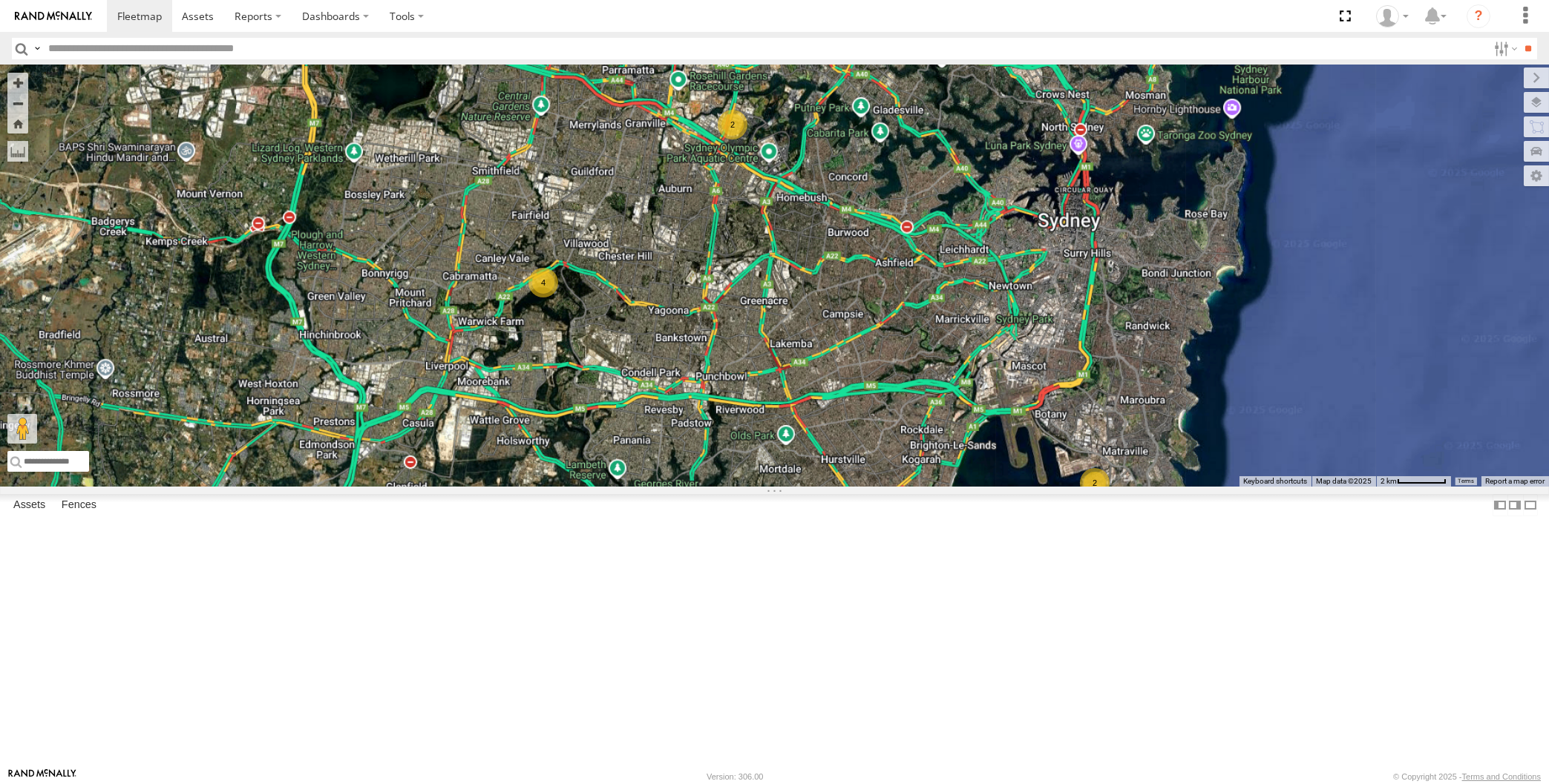
click at [980, 487] on div "4 2 2" at bounding box center [774, 276] width 1549 height 421
click at [769, 487] on div "4 2 2" at bounding box center [774, 276] width 1549 height 421
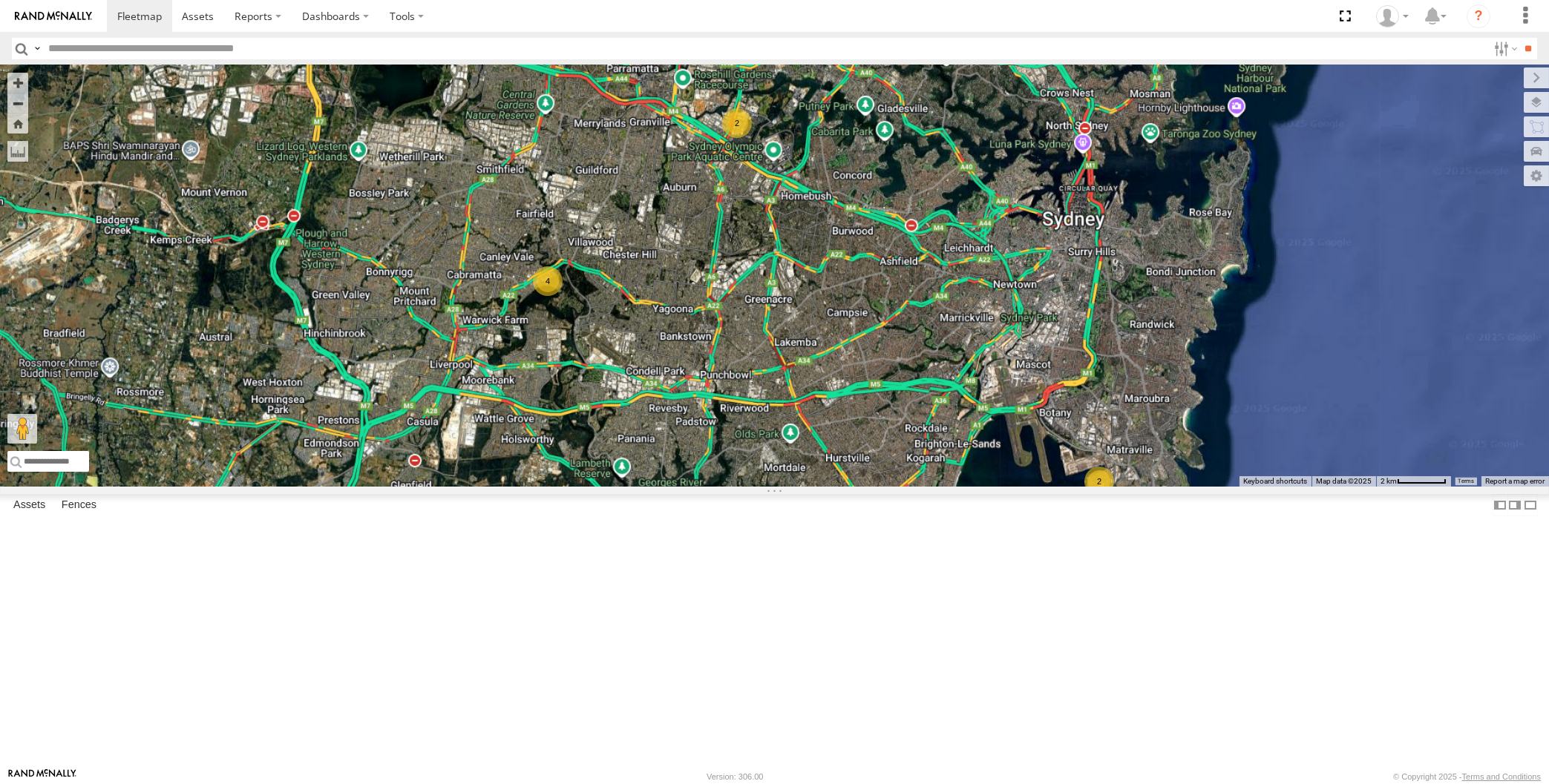
drag, startPoint x: 857, startPoint y: 582, endPoint x: 866, endPoint y: 580, distance: 9.2
click at [865, 487] on div "4 2 2" at bounding box center [774, 276] width 1549 height 421
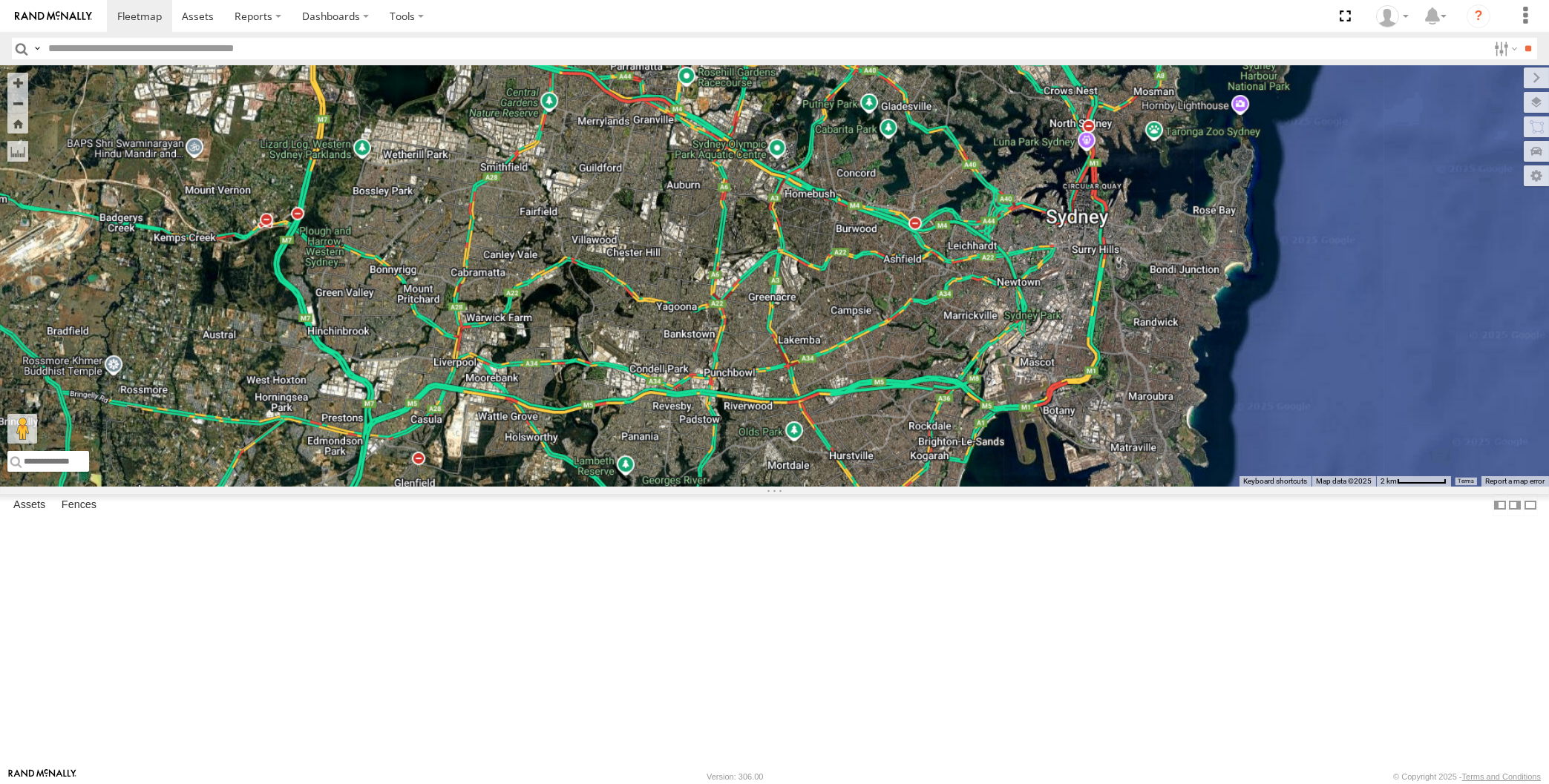
drag, startPoint x: 942, startPoint y: 583, endPoint x: 934, endPoint y: 575, distance: 11.3
click at [934, 487] on div "← Move left → Move right ↑ Move up ↓ Move down + Zoom in - Zoom out Home Jump l…" at bounding box center [774, 276] width 1549 height 421
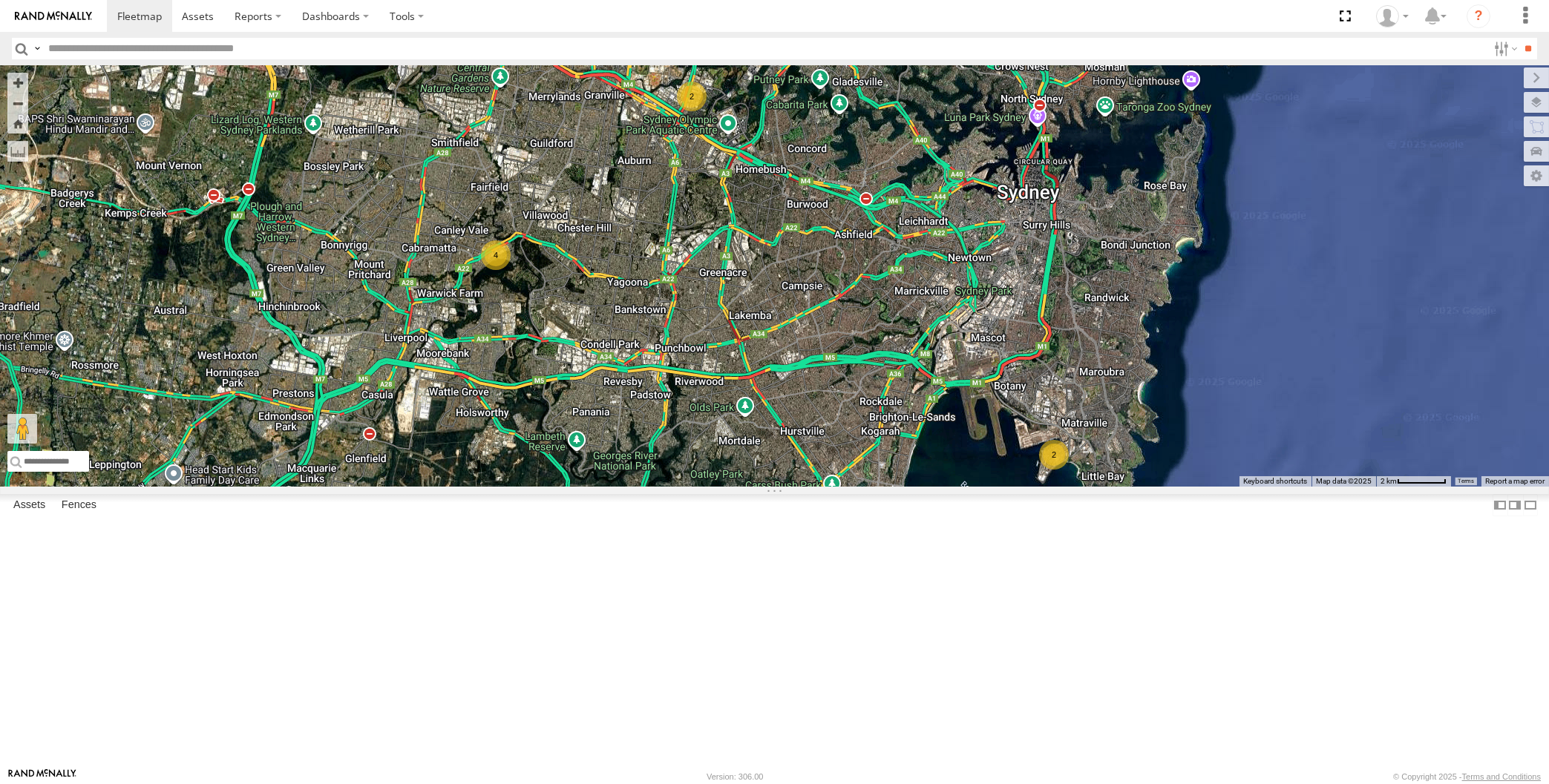
drag, startPoint x: 851, startPoint y: 612, endPoint x: 826, endPoint y: 578, distance: 42.2
click at [830, 487] on div "4 2 2" at bounding box center [774, 276] width 1549 height 421
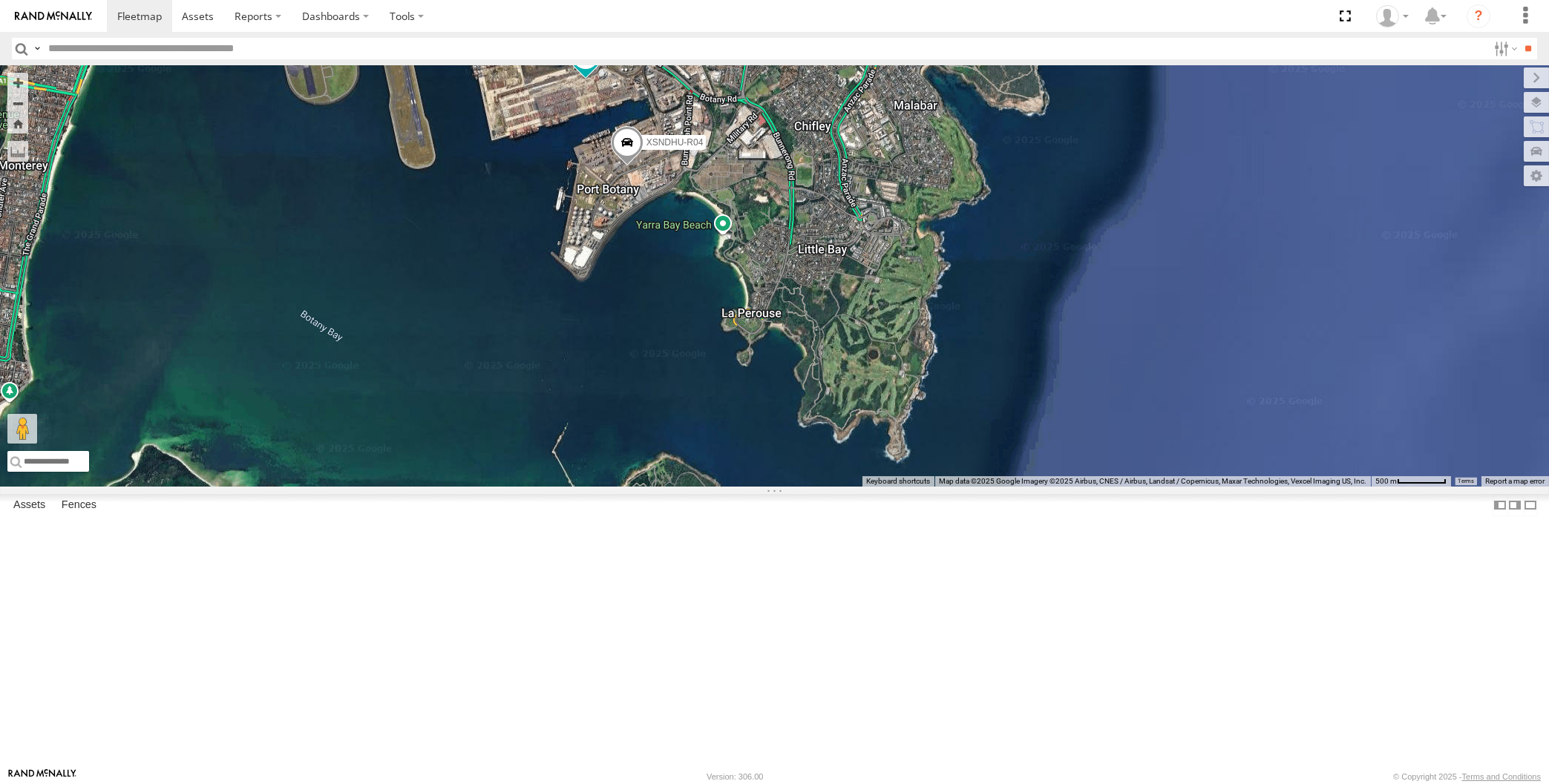
click at [1524, 85] on label at bounding box center [1536, 77] width 25 height 21
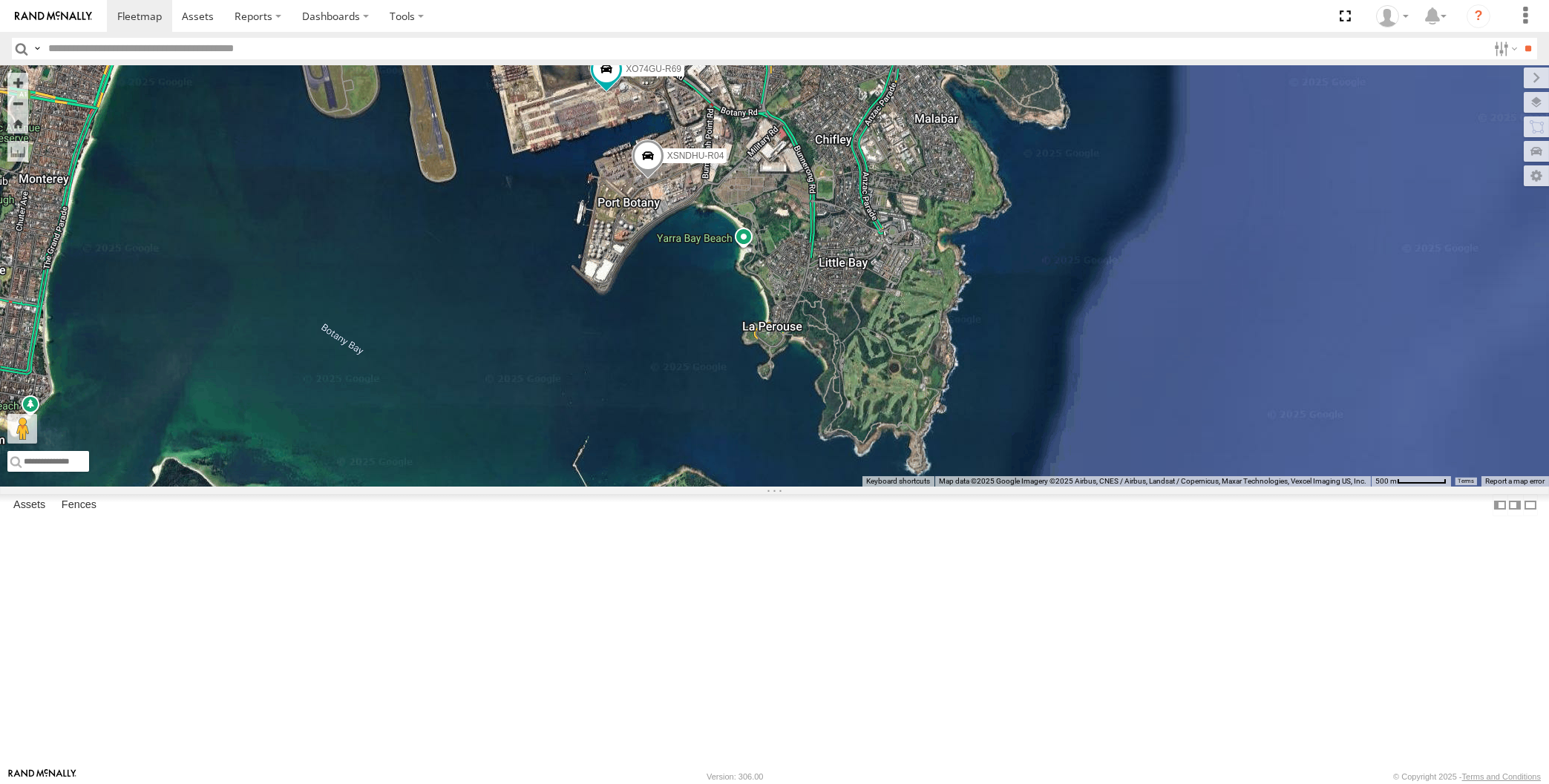
drag, startPoint x: 708, startPoint y: 410, endPoint x: 711, endPoint y: 397, distance: 13.3
click at [713, 411] on div "XSNDHU-R04 XO74GU-R69" at bounding box center [774, 276] width 1549 height 421
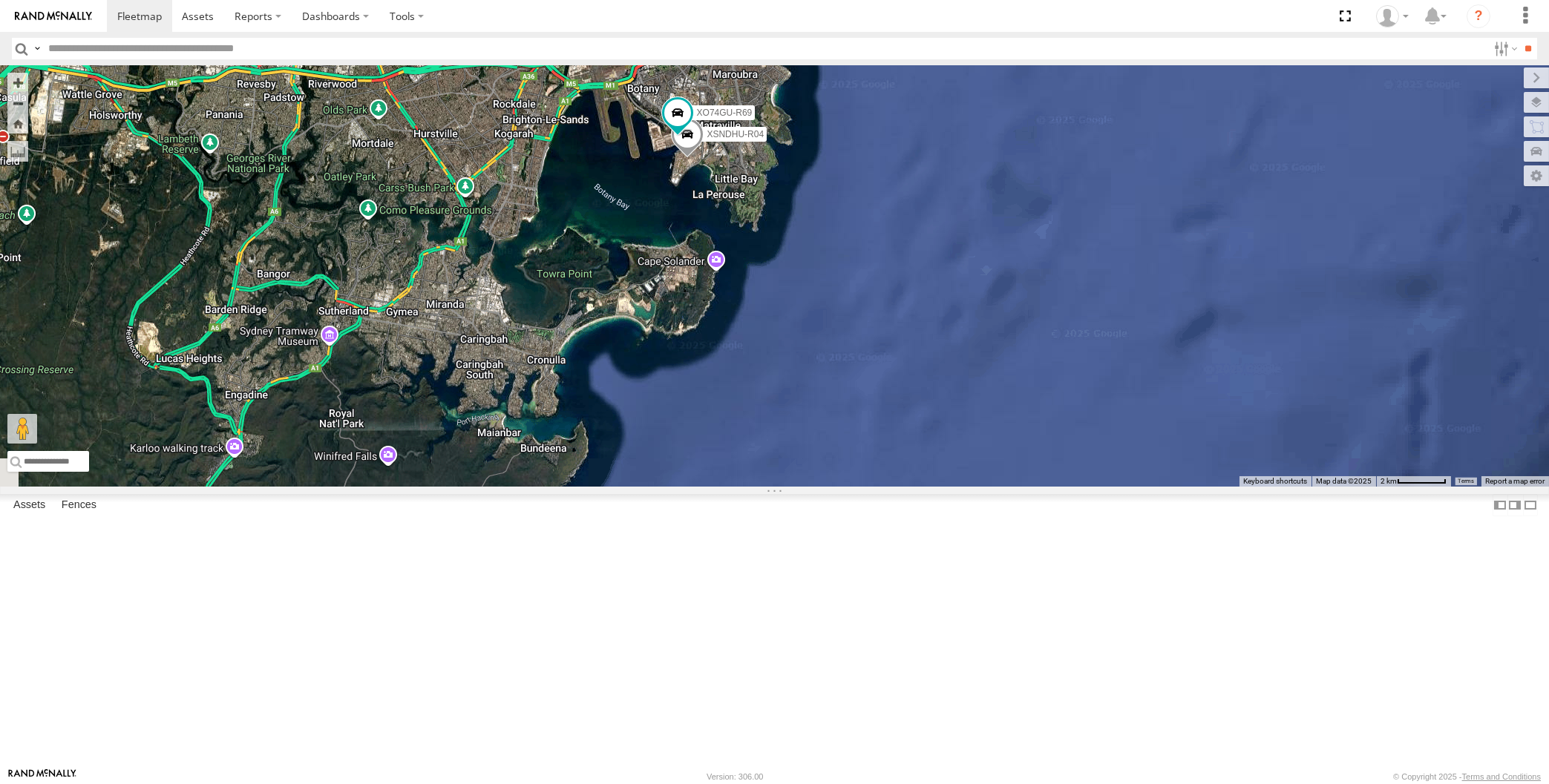
drag, startPoint x: 719, startPoint y: 364, endPoint x: 811, endPoint y: 452, distance: 127.3
click at [800, 452] on div "XSNDHU-R04 XO74GU-R69" at bounding box center [774, 276] width 1549 height 421
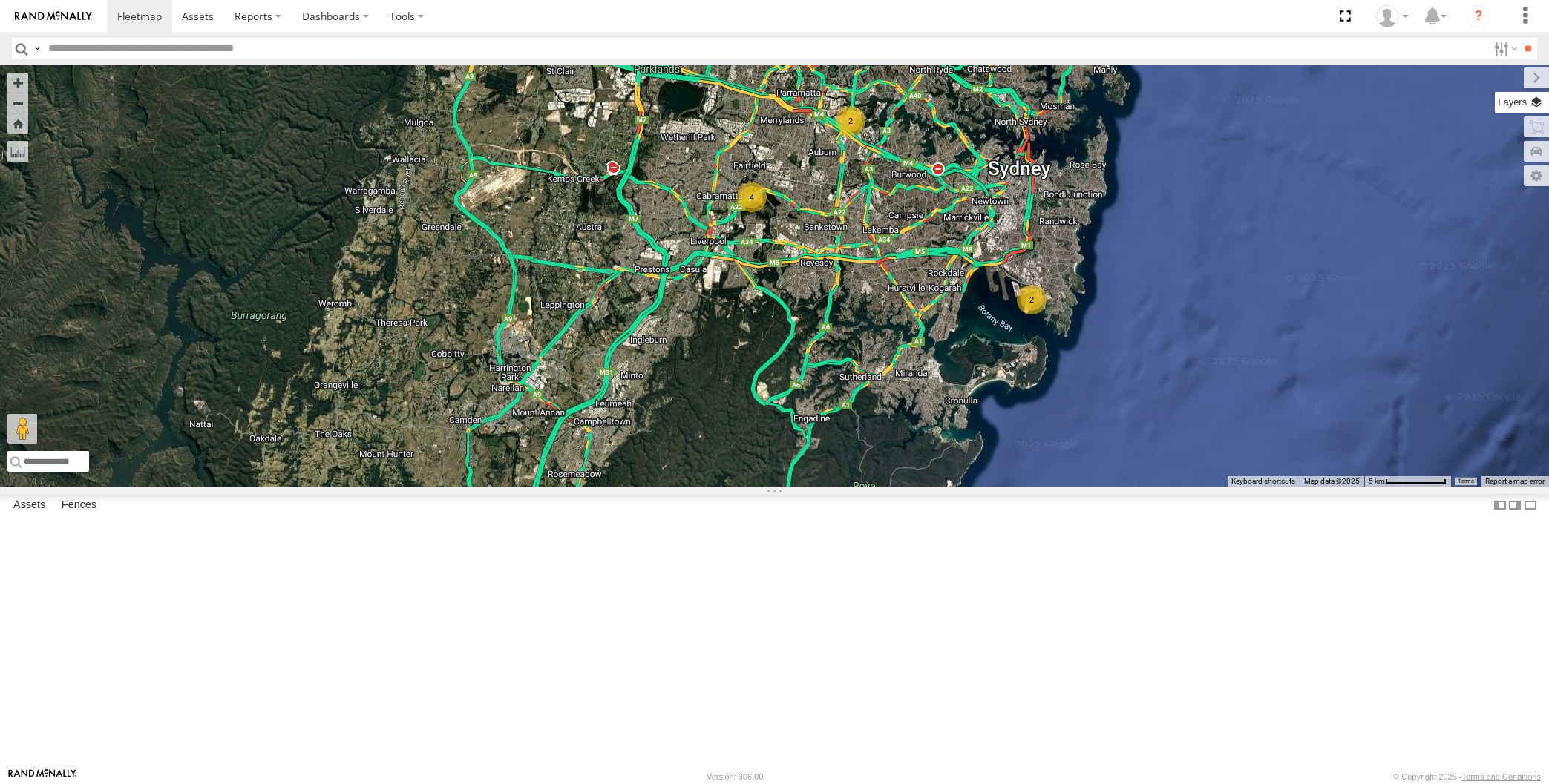
click at [1542, 102] on label at bounding box center [1522, 102] width 54 height 21
click at [0, 0] on label at bounding box center [0, 0] width 0 height 0
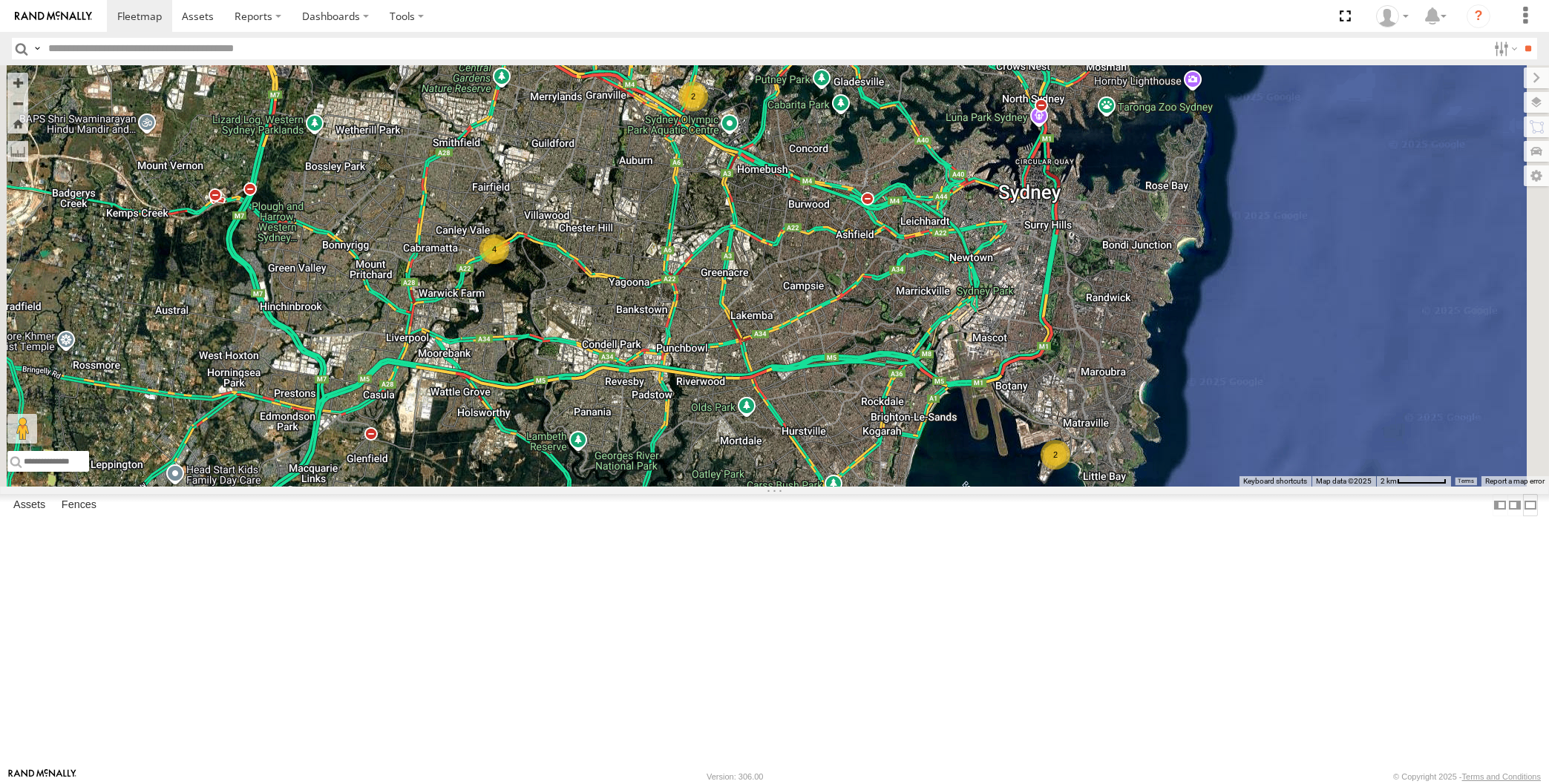
click at [1523, 516] on label at bounding box center [1530, 505] width 15 height 21
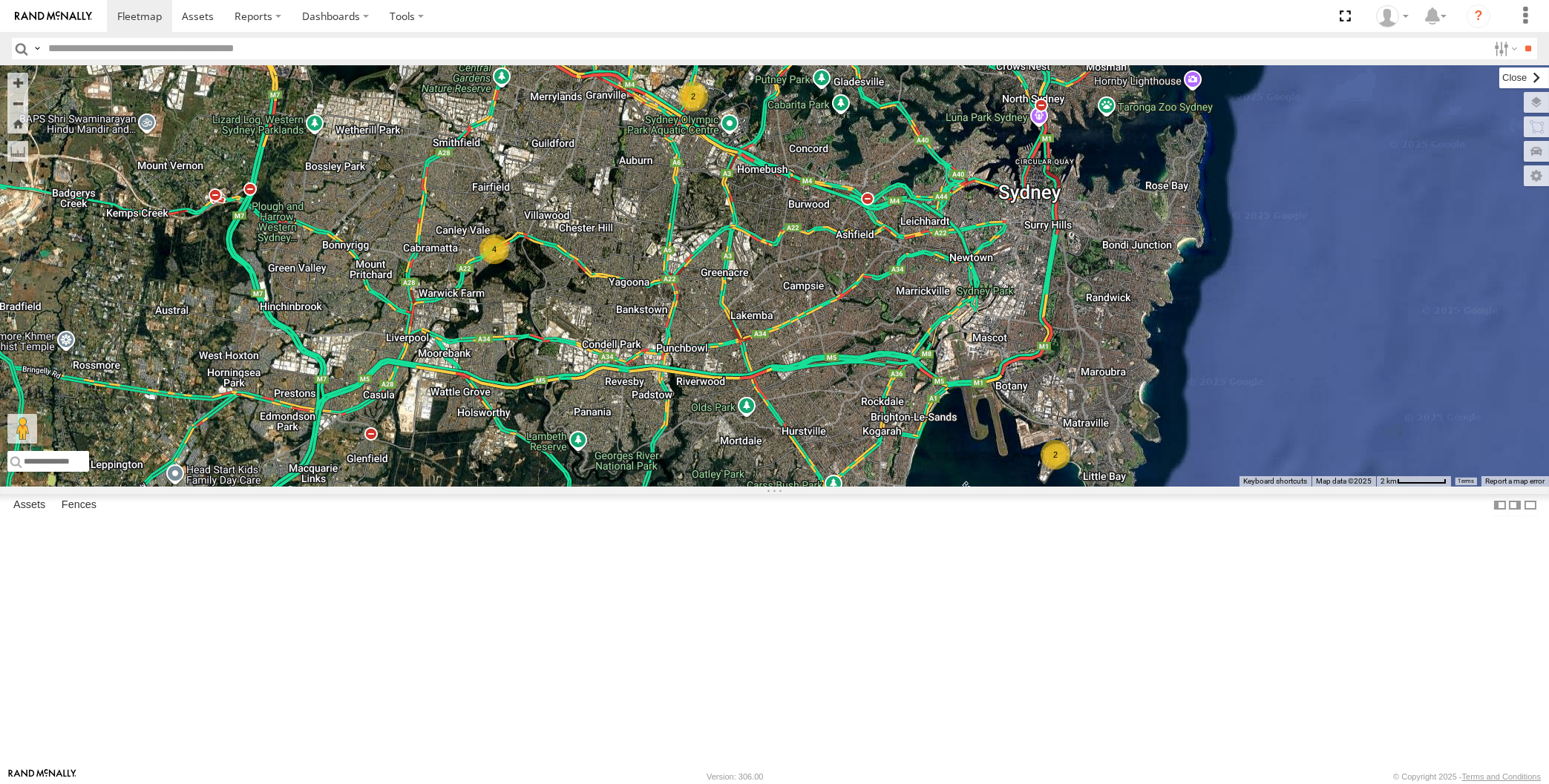
click at [1499, 72] on label at bounding box center [1524, 77] width 50 height 21
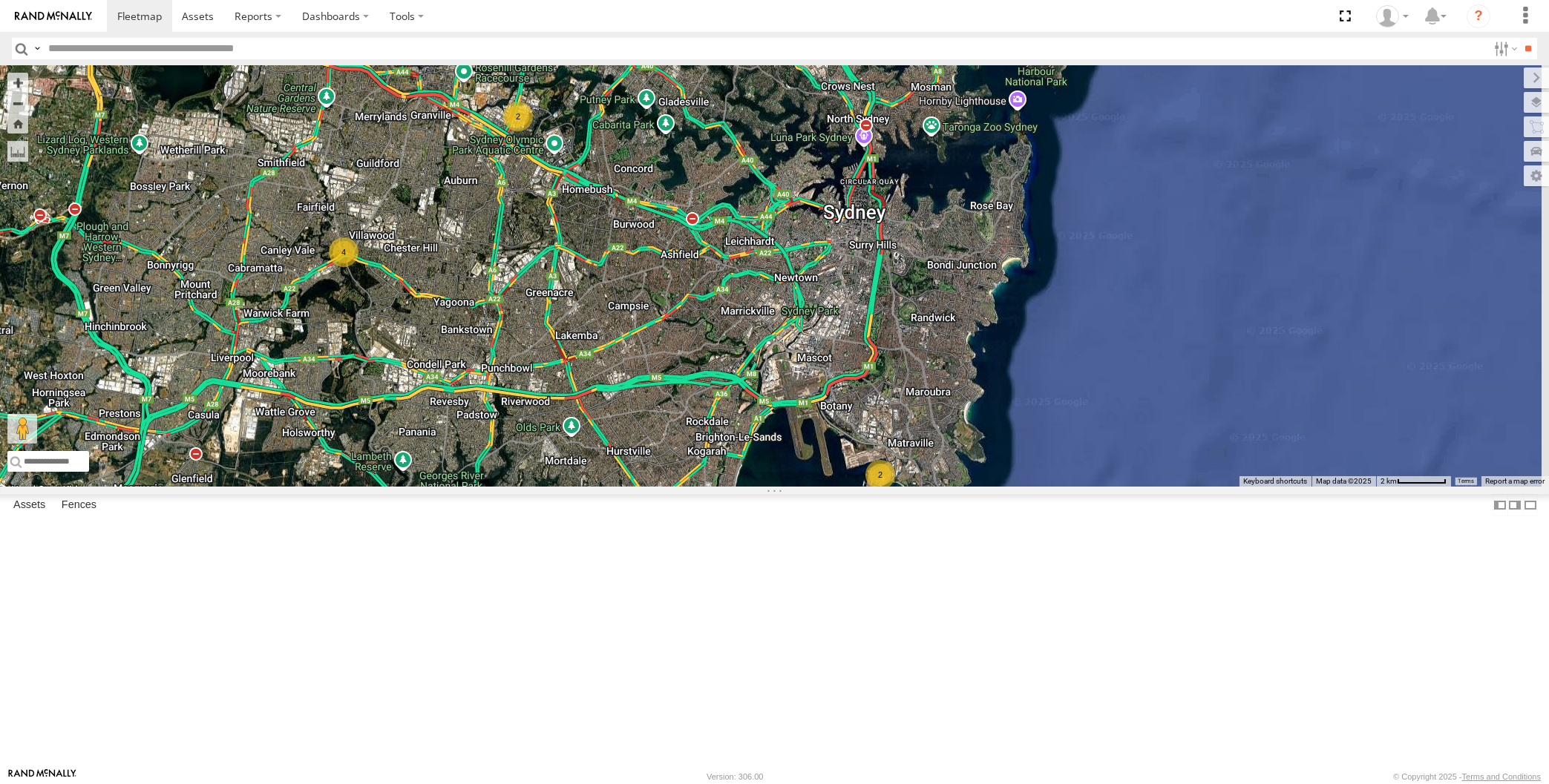
drag, startPoint x: 382, startPoint y: 320, endPoint x: 233, endPoint y: 333, distance: 149.6
click at [233, 333] on div "4 2 2" at bounding box center [774, 276] width 1549 height 421
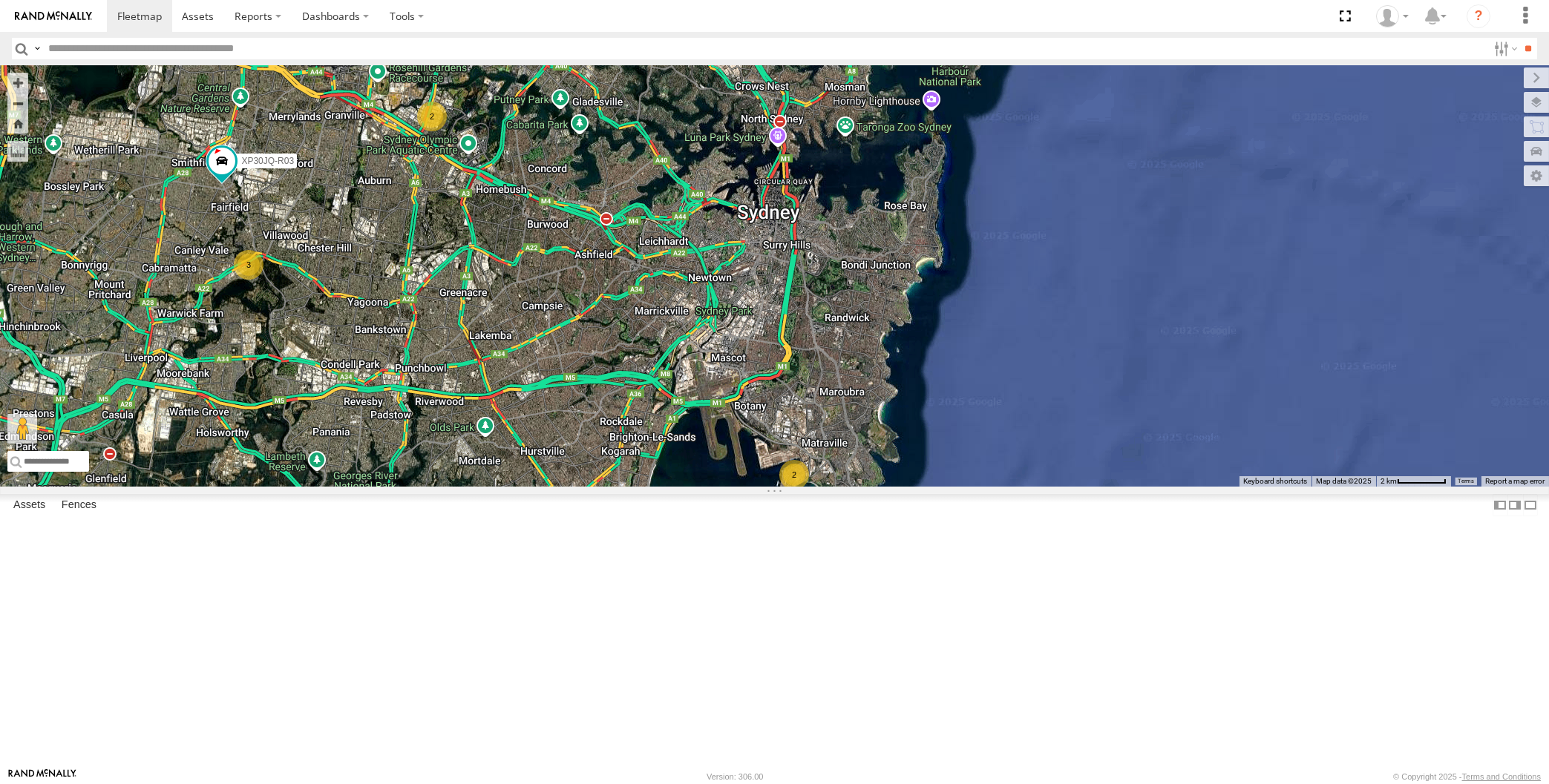
click at [327, 332] on div "XP30JQ-R03 2 3 2" at bounding box center [774, 276] width 1549 height 421
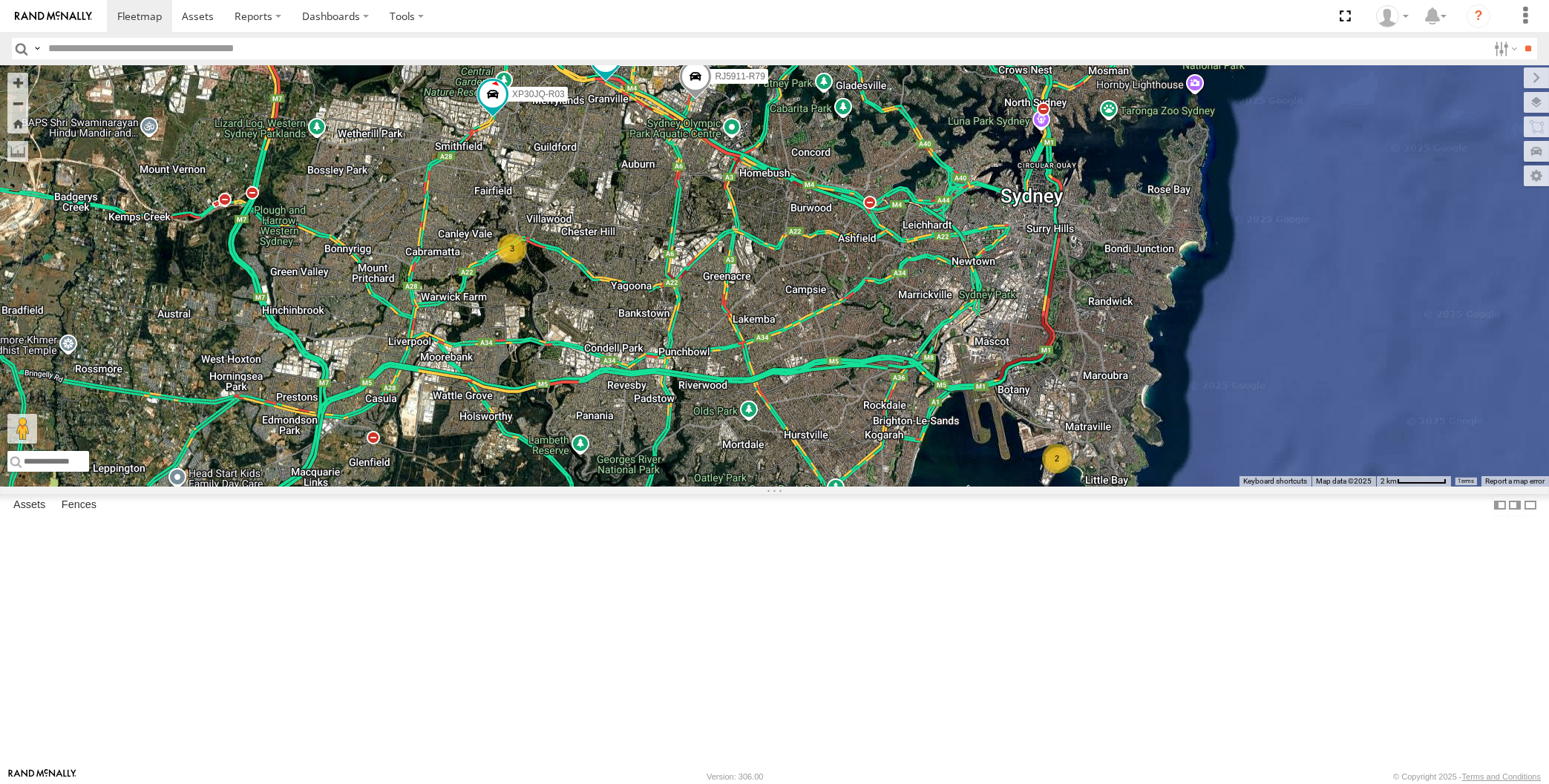
click at [465, 318] on div "XP30JQ-R03 2 3 RJ5911-R79 XP81FE-R59" at bounding box center [774, 276] width 1549 height 421
drag, startPoint x: 715, startPoint y: 514, endPoint x: 715, endPoint y: 525, distance: 11.0
click at [715, 487] on div "XP30JQ-R03 2 3 RJ5911-R79 XP81FE-R59" at bounding box center [774, 276] width 1549 height 421
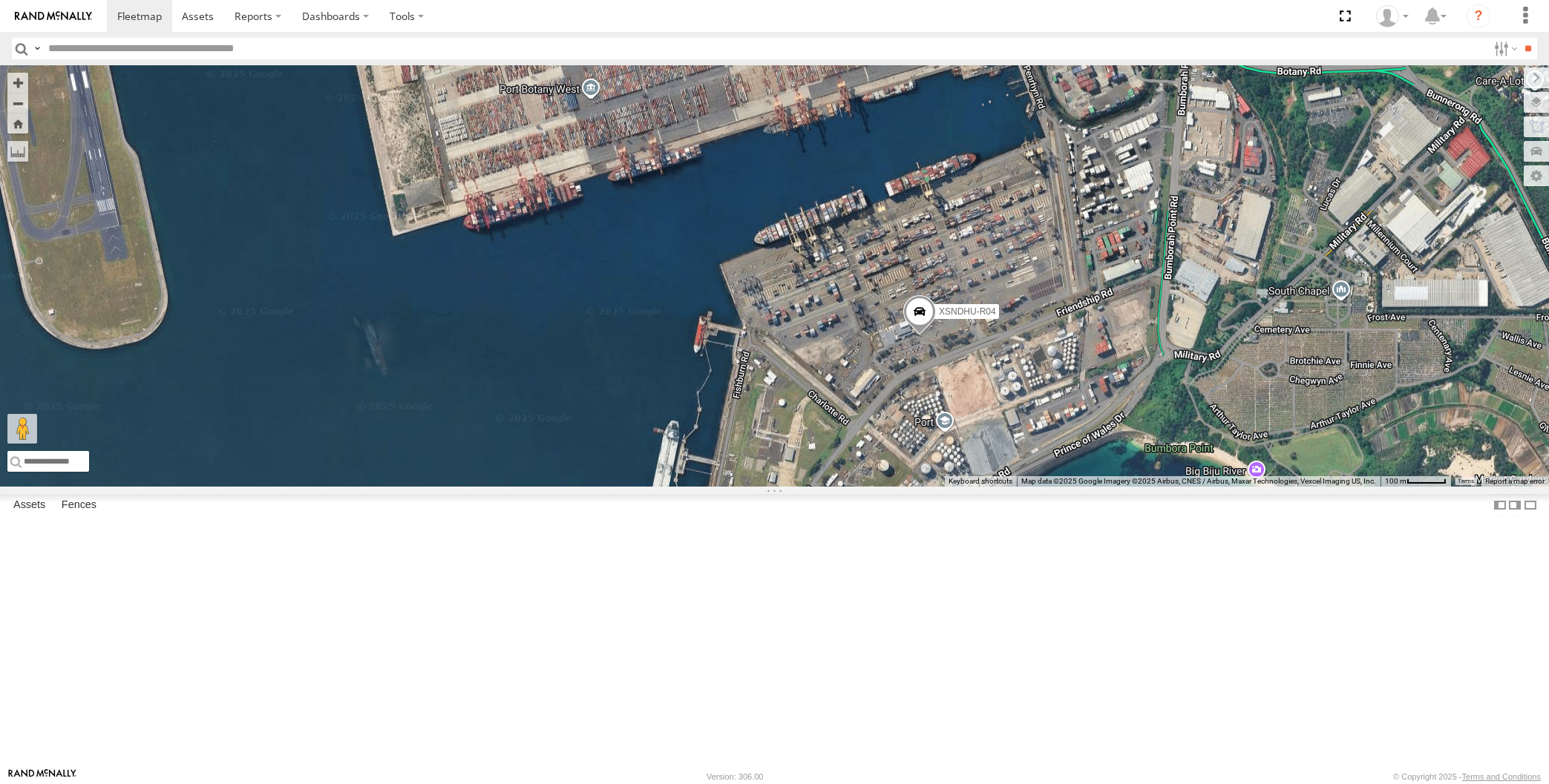
drag, startPoint x: 875, startPoint y: 350, endPoint x: 873, endPoint y: 374, distance: 24.1
click at [876, 369] on div "XP30JQ-R03 RJ5911-R79 XP81FE-R59 XSNDHU-R04 XO74GU-R69" at bounding box center [774, 276] width 1549 height 421
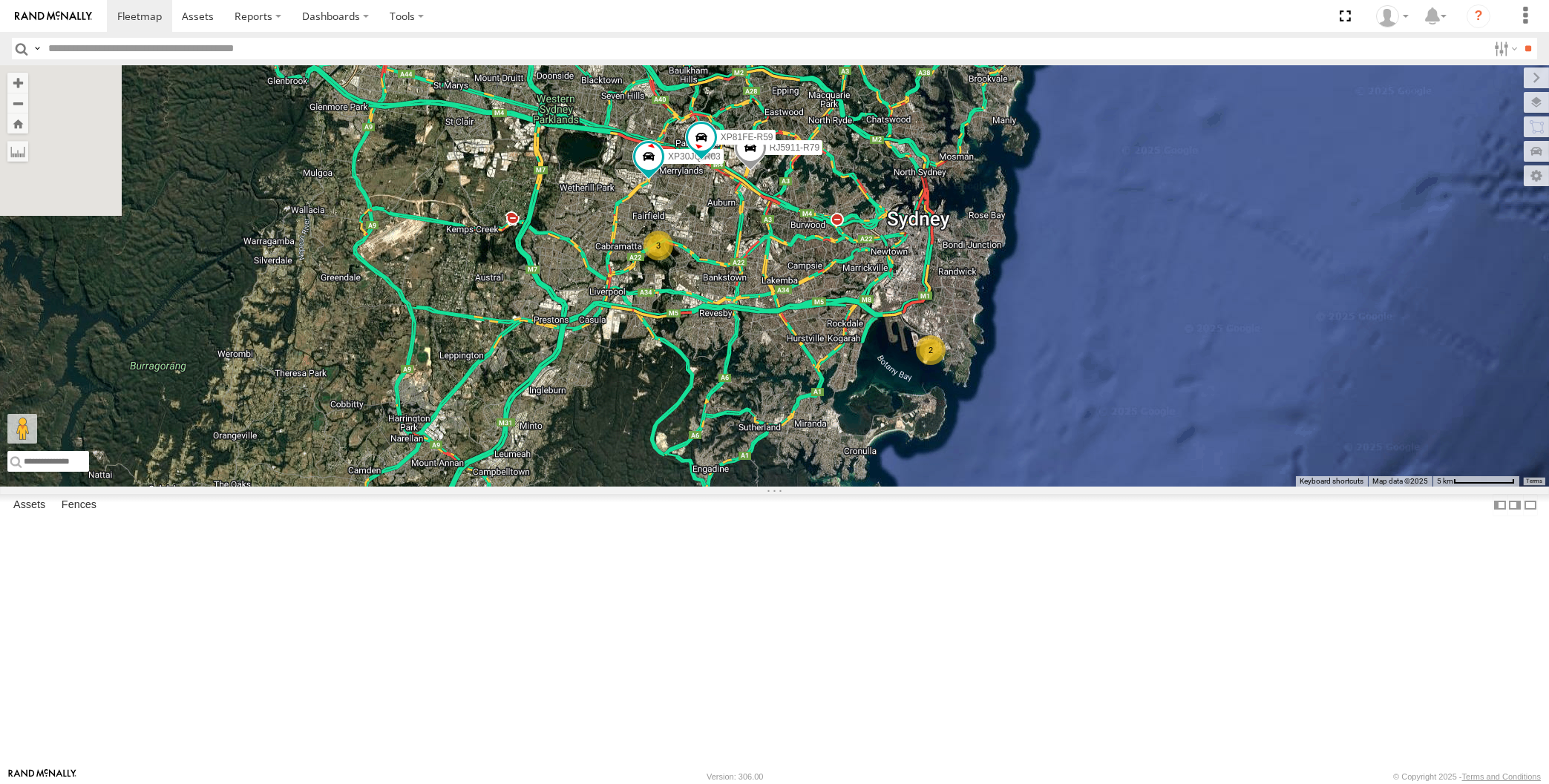
click at [853, 487] on div "XP30JQ-R03 RJ5911-R79 XP81FE-R59 2 3" at bounding box center [774, 276] width 1549 height 421
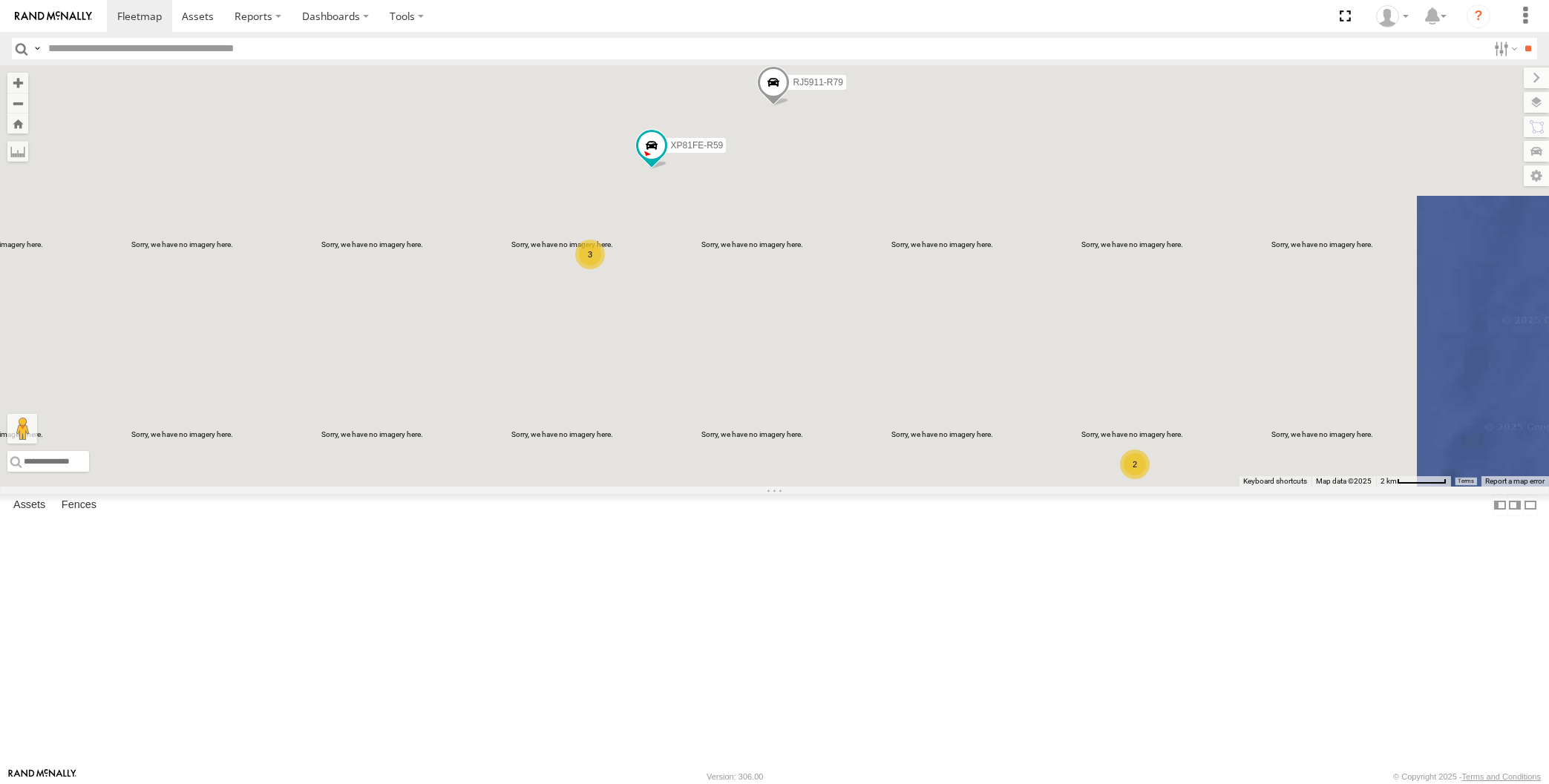
drag, startPoint x: 724, startPoint y: 420, endPoint x: 724, endPoint y: 436, distance: 16.0
click at [724, 436] on div "XP30JQ-R03 RJ5911-R79 XP81FE-R59 2 3" at bounding box center [774, 276] width 1549 height 421
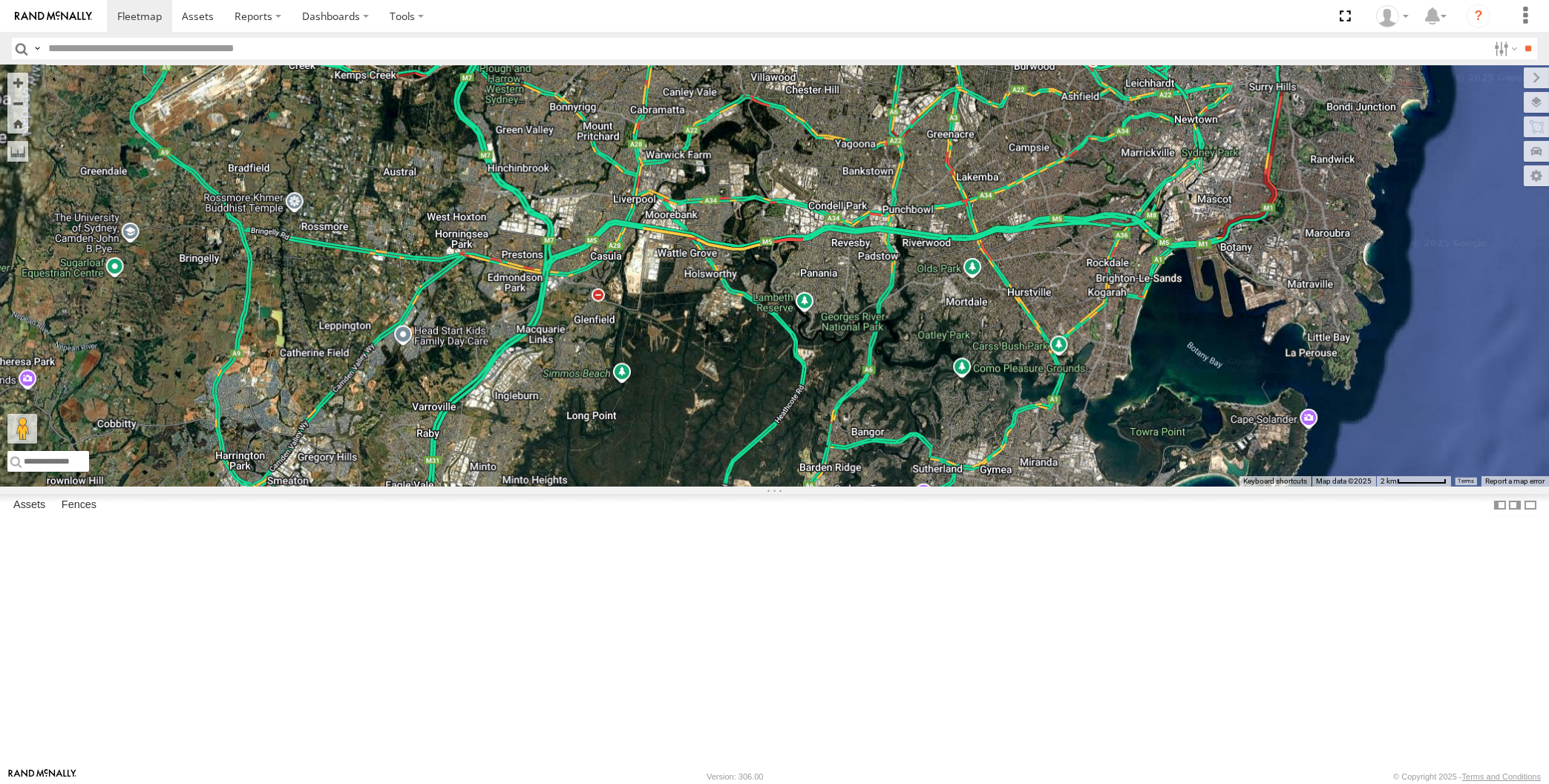
drag, startPoint x: 1100, startPoint y: 519, endPoint x: 1091, endPoint y: 537, distance: 20.1
click at [1093, 487] on div "XP30JQ-R03 RJ5911-R79 XP81FE-R59" at bounding box center [774, 276] width 1549 height 421
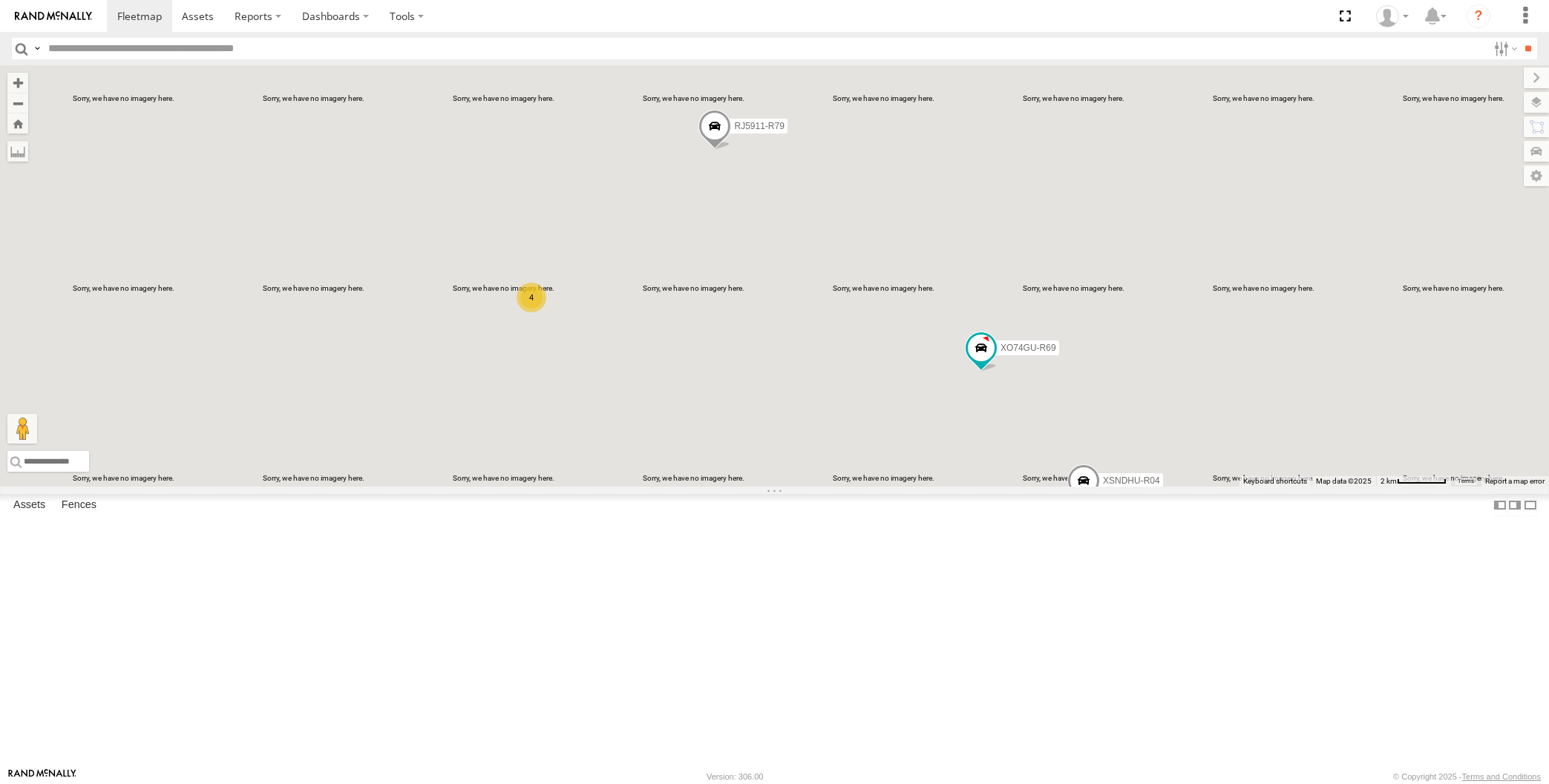
click at [801, 382] on div "XP30JQ-R03 XSNDHU-R04 RJ5911-R79 XO74GU-R69 4" at bounding box center [774, 276] width 1549 height 421
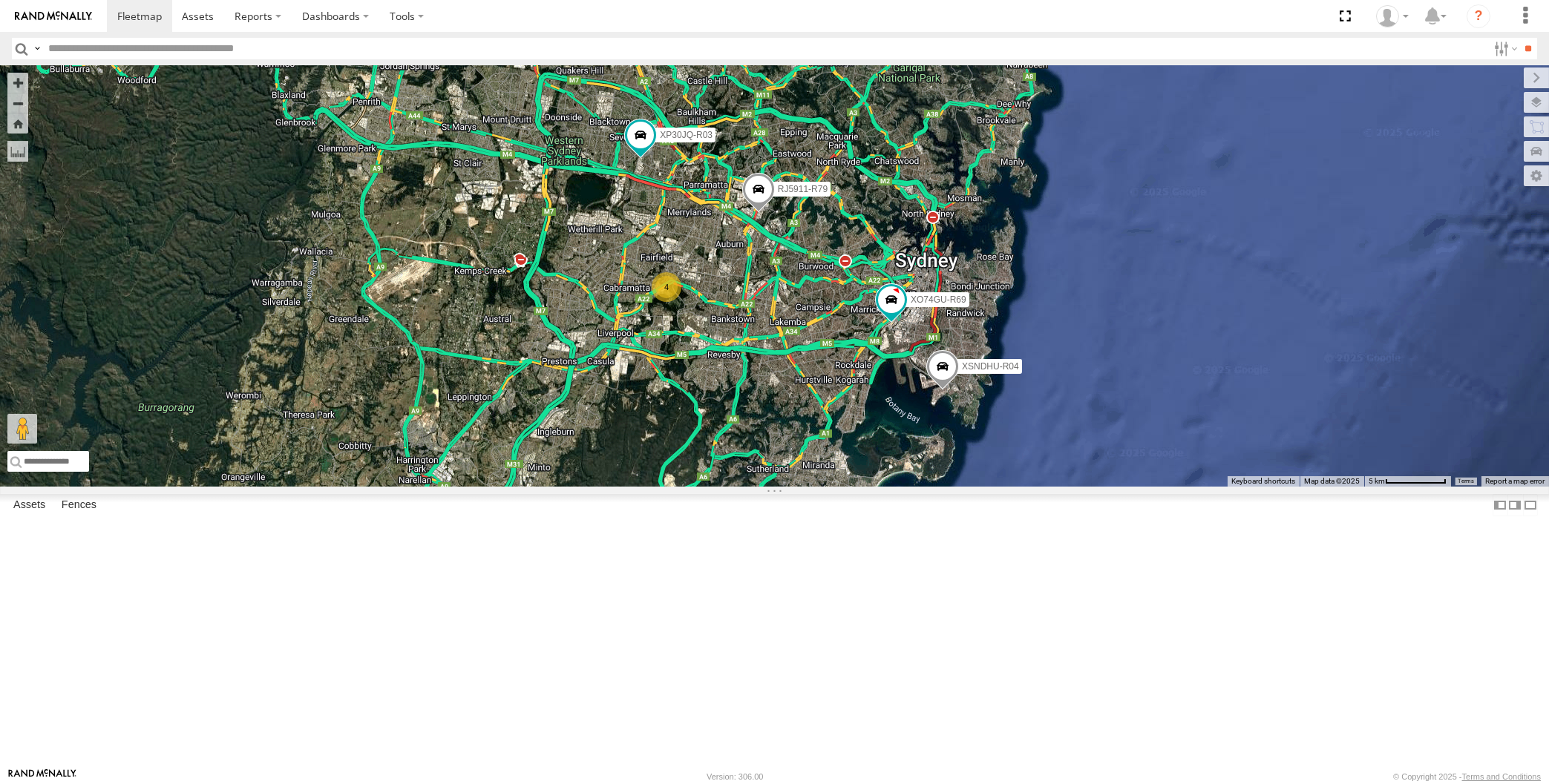
click at [826, 457] on div "XP30JQ-R03 XSNDHU-R04 RJ5911-R79 XO74GU-R69 4" at bounding box center [774, 276] width 1549 height 421
drag, startPoint x: 843, startPoint y: 475, endPoint x: 852, endPoint y: 456, distance: 21.0
click at [852, 456] on div "XP30JQ-R03 XSNDHU-R04 RJ5911-R79 XO74GU-R69 4" at bounding box center [774, 276] width 1549 height 421
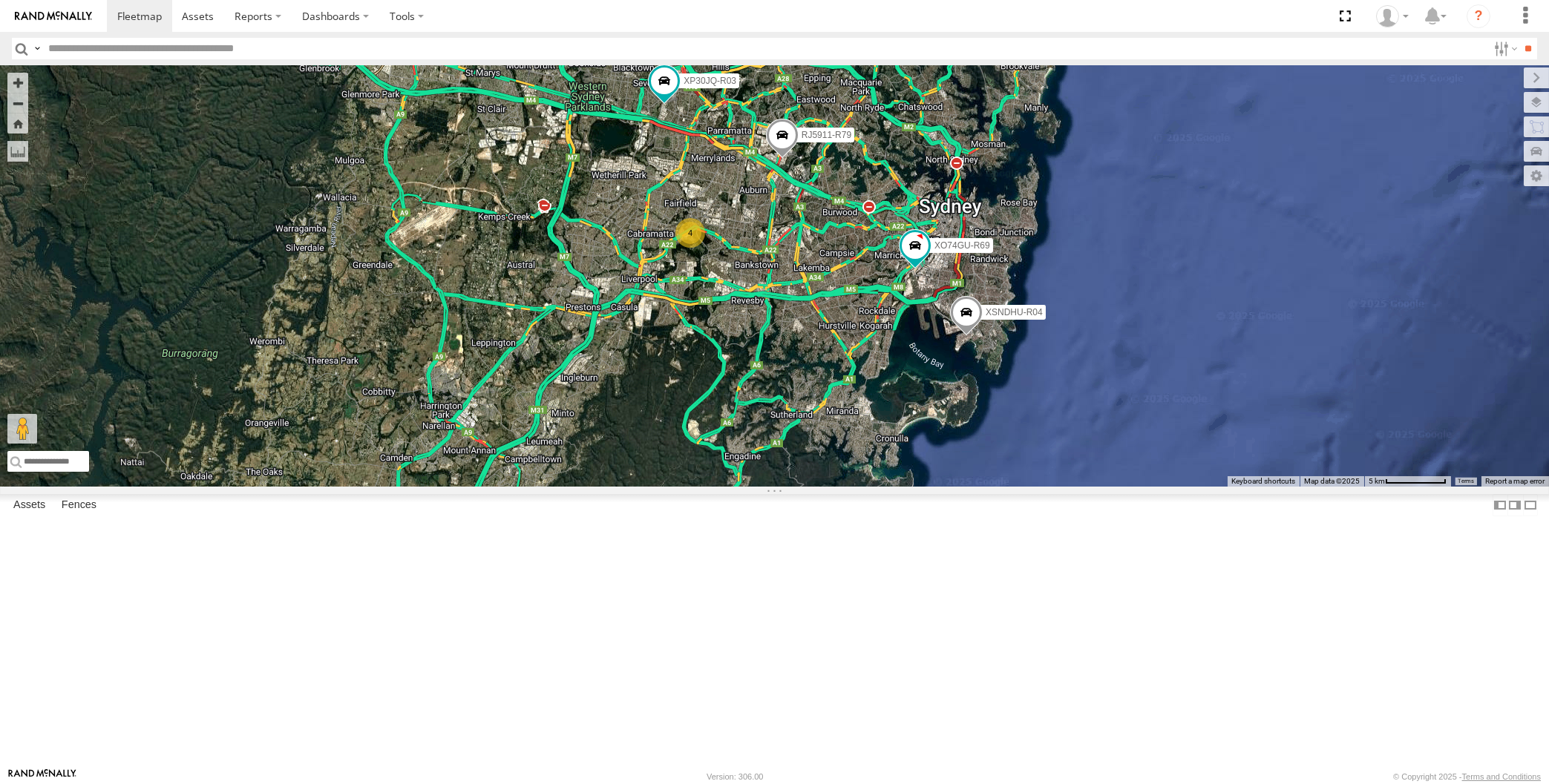
click at [855, 480] on div "XP30JQ-R03 XSNDHU-R04 RJ5911-R79 XO74GU-R69 4" at bounding box center [774, 276] width 1549 height 421
drag, startPoint x: 882, startPoint y: 511, endPoint x: 872, endPoint y: 502, distance: 13.5
click at [880, 487] on div "XP30JQ-R03 XSNDHU-R04 RJ5911-R79 XO74GU-R69 4" at bounding box center [774, 276] width 1549 height 421
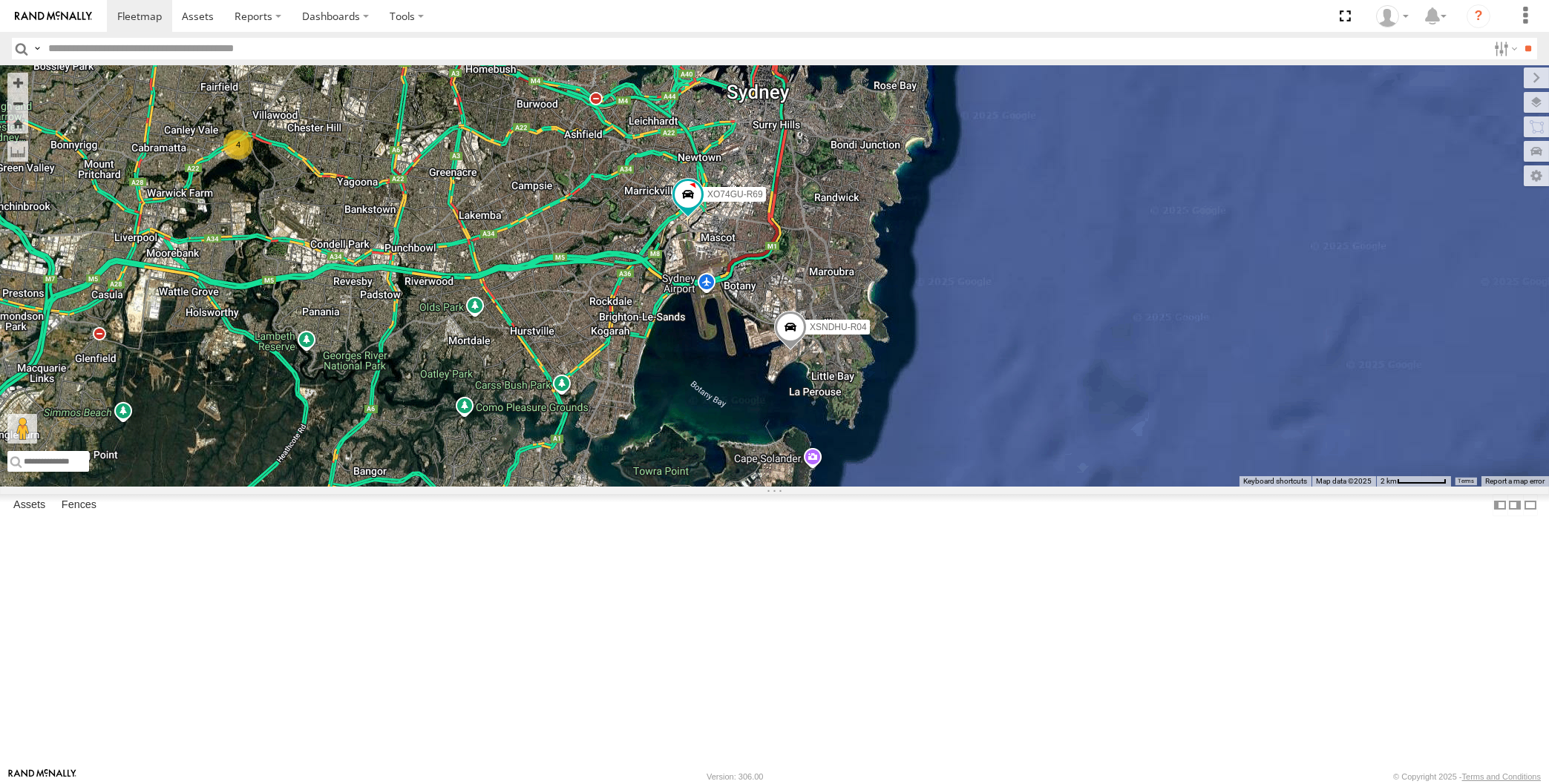
click at [699, 487] on div "XP30JQ-R03 XSNDHU-R04 RJ5911-R79 XO74GU-R69 4" at bounding box center [774, 276] width 1549 height 421
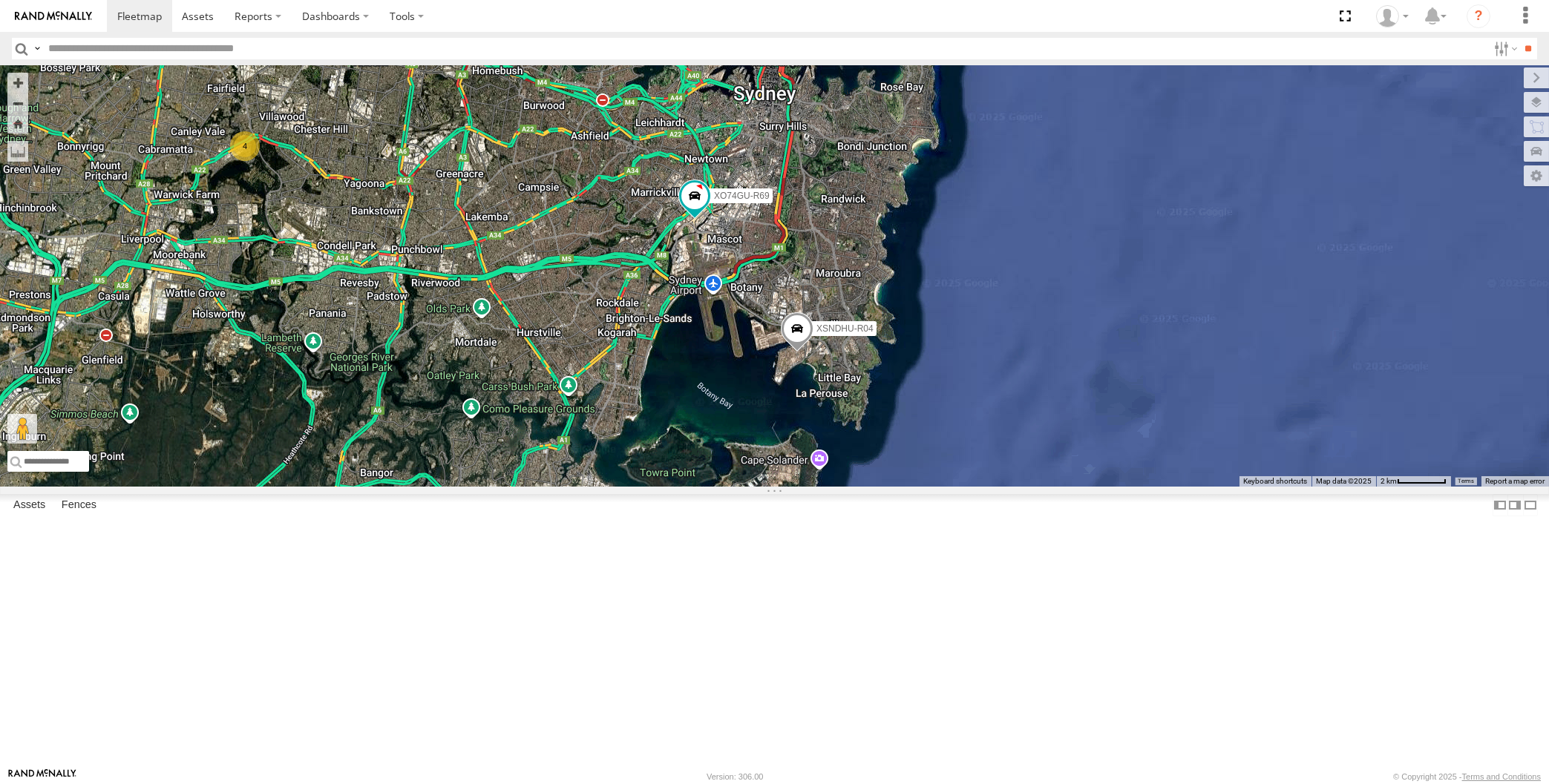
drag, startPoint x: 513, startPoint y: 609, endPoint x: 642, endPoint y: 644, distance: 133.7
click at [633, 487] on div "XP30JQ-R03 XSNDHU-R04 RJ5911-R79 XO74GU-R69 4" at bounding box center [774, 276] width 1549 height 421
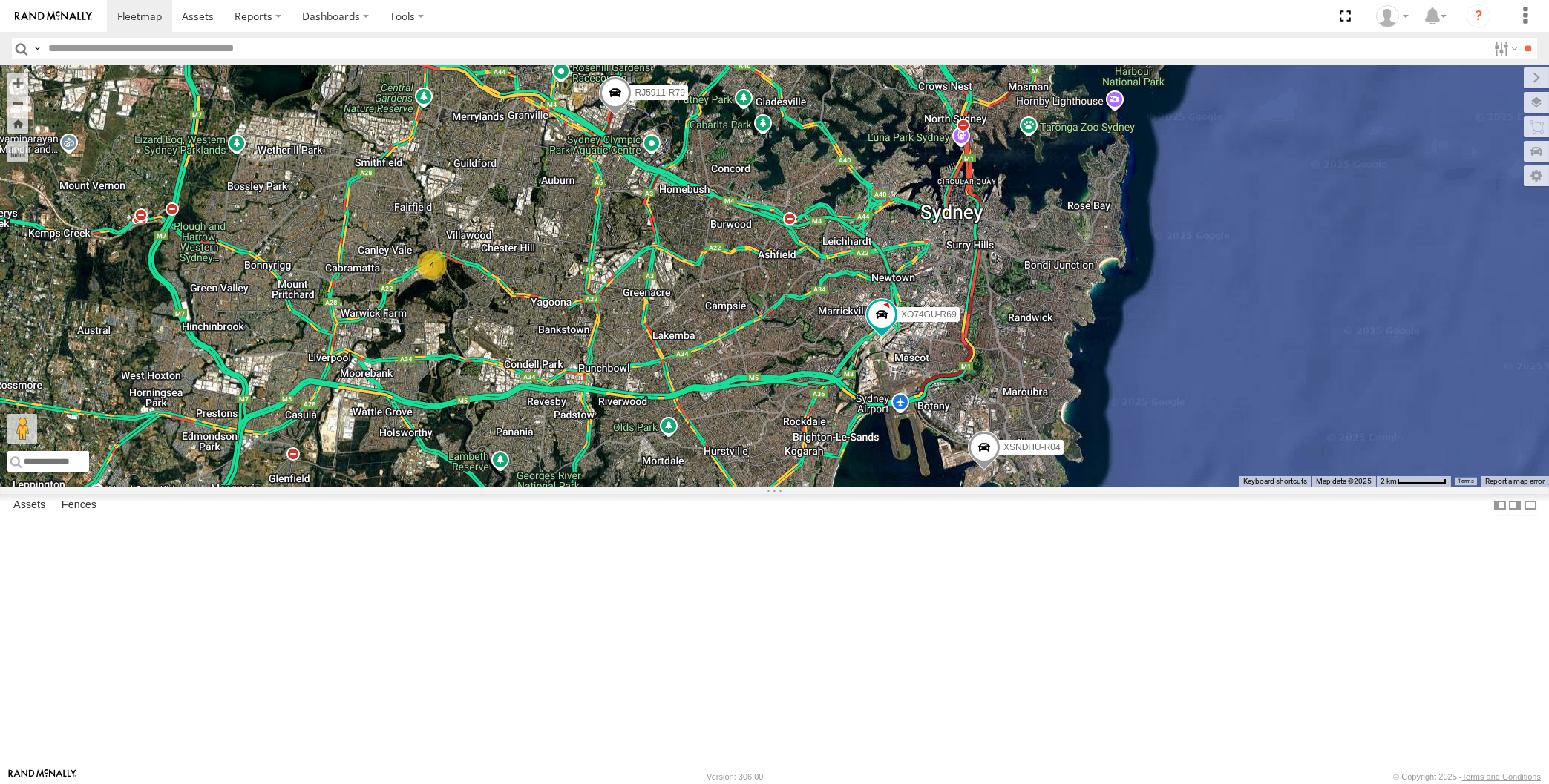
click at [646, 487] on div "XP30JQ-R03 XSNDHU-R04 RJ5911-R79 XO74GU-R69 4" at bounding box center [774, 276] width 1549 height 421
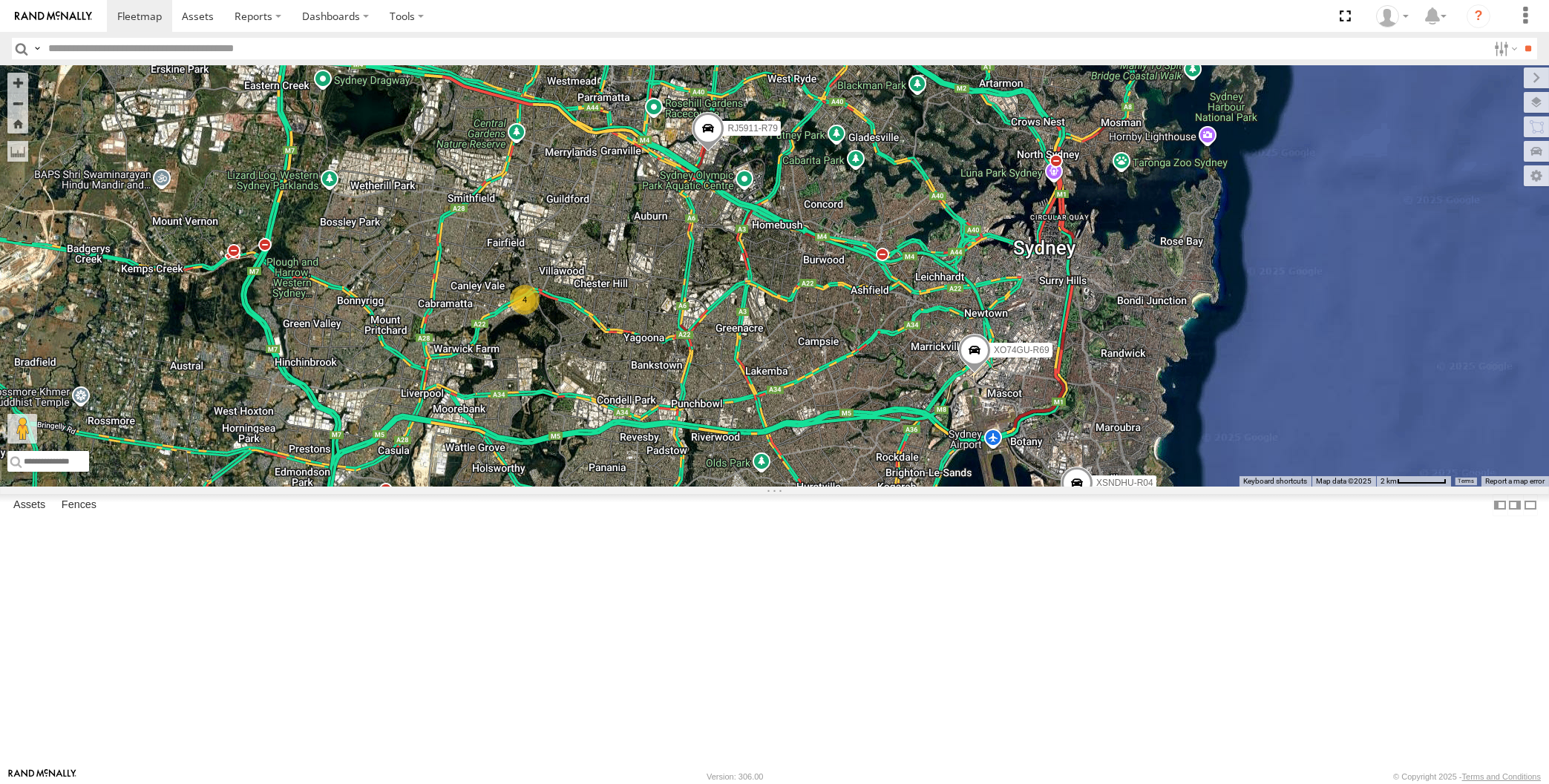
click at [907, 487] on div "XP30JQ-R03 XSNDHU-R04 4 RJ5911-R79 XO74GU-R69" at bounding box center [774, 276] width 1549 height 421
drag, startPoint x: 865, startPoint y: 588, endPoint x: 832, endPoint y: 595, distance: 33.7
click at [846, 487] on div "XP30JQ-R03 XSNDHU-R04 4 RJ5911-R79 XO74GU-R69" at bounding box center [774, 276] width 1549 height 421
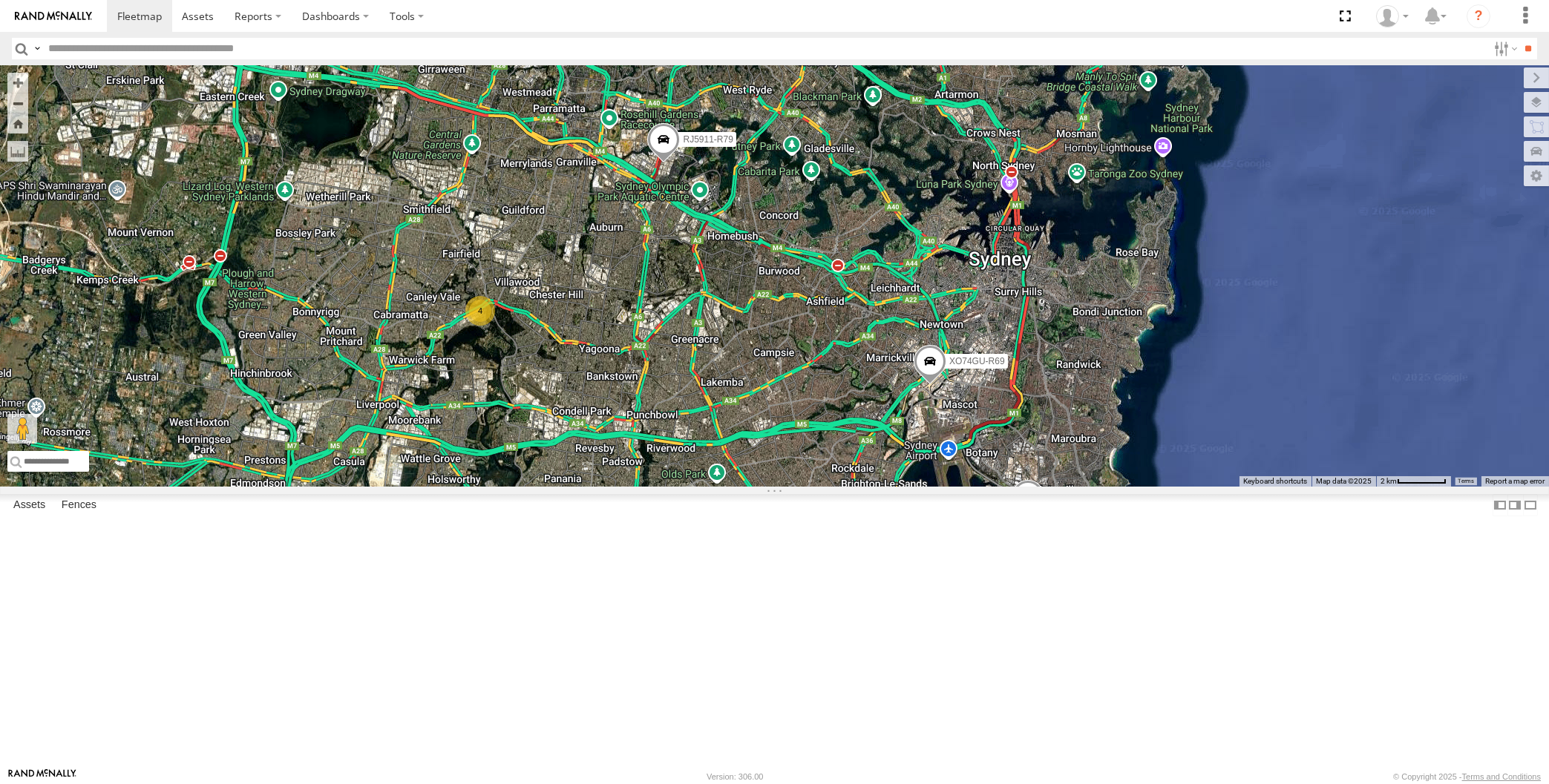
click at [457, 487] on div "XP30JQ-R03 XSNDHU-R04 4 RJ5911-R79 XO74GU-R69" at bounding box center [774, 276] width 1549 height 421
click at [866, 487] on div "XP30JQ-R03 XSNDHU-R04 4 RJ5911-R79 XO74GU-R69" at bounding box center [774, 276] width 1549 height 421
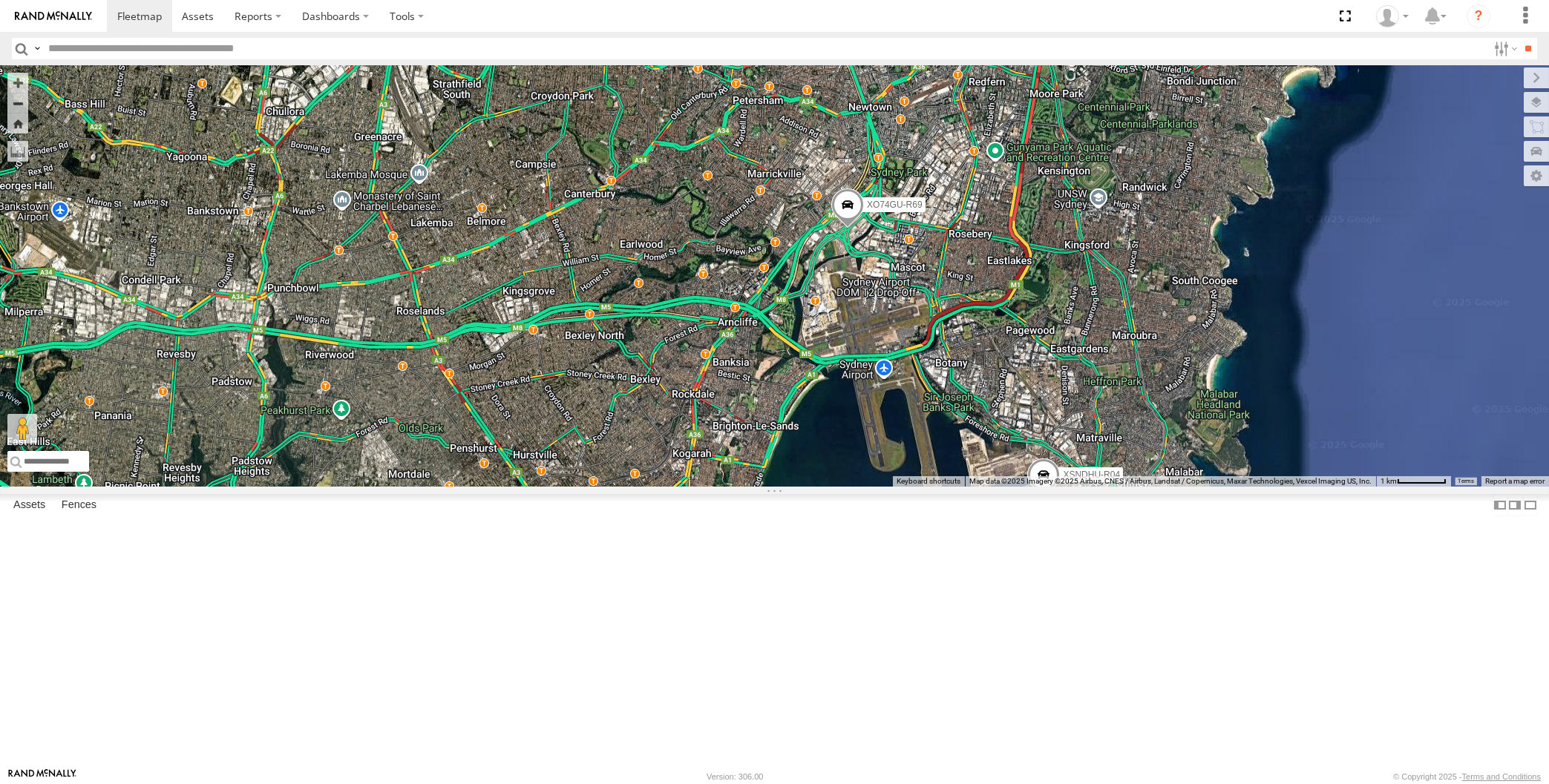
drag, startPoint x: 810, startPoint y: 580, endPoint x: 854, endPoint y: 563, distance: 47.2
click at [841, 487] on div "XP30JQ-R03 XSNDHU-R04 RJ5911-R79 XO74GU-R69" at bounding box center [774, 276] width 1549 height 421
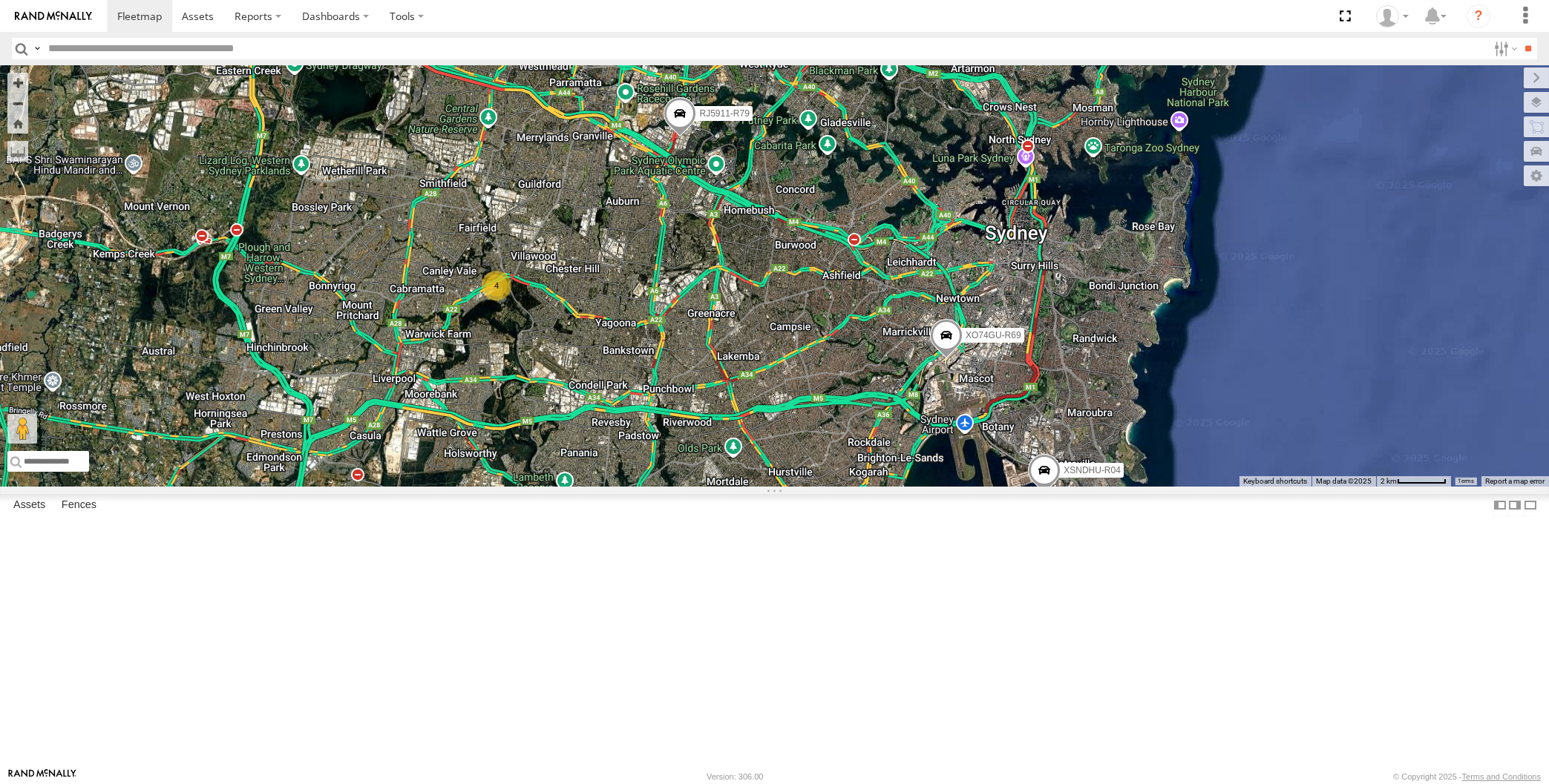
drag, startPoint x: 1124, startPoint y: 644, endPoint x: 1201, endPoint y: 695, distance: 92.4
click at [1199, 487] on div "XP30JQ-R03 XSNDHU-R04 RJ5911-R79 XO74GU-R69 4" at bounding box center [774, 276] width 1549 height 421
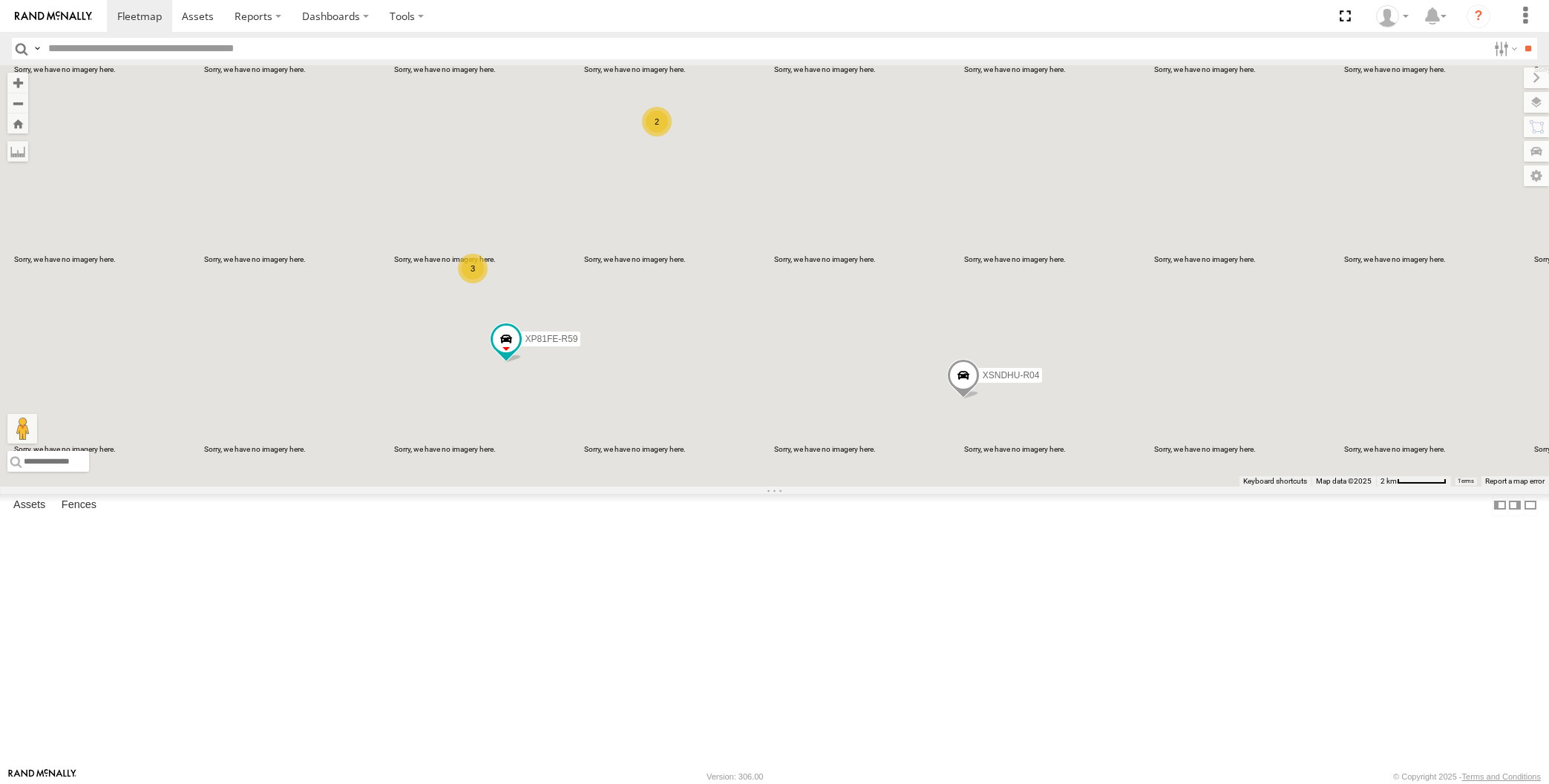
drag, startPoint x: 809, startPoint y: 639, endPoint x: 765, endPoint y: 616, distance: 49.6
click at [765, 487] on div "XP30JQ-R03 XSNDHU-R04 XP81FE-R59 3 2" at bounding box center [774, 276] width 1549 height 421
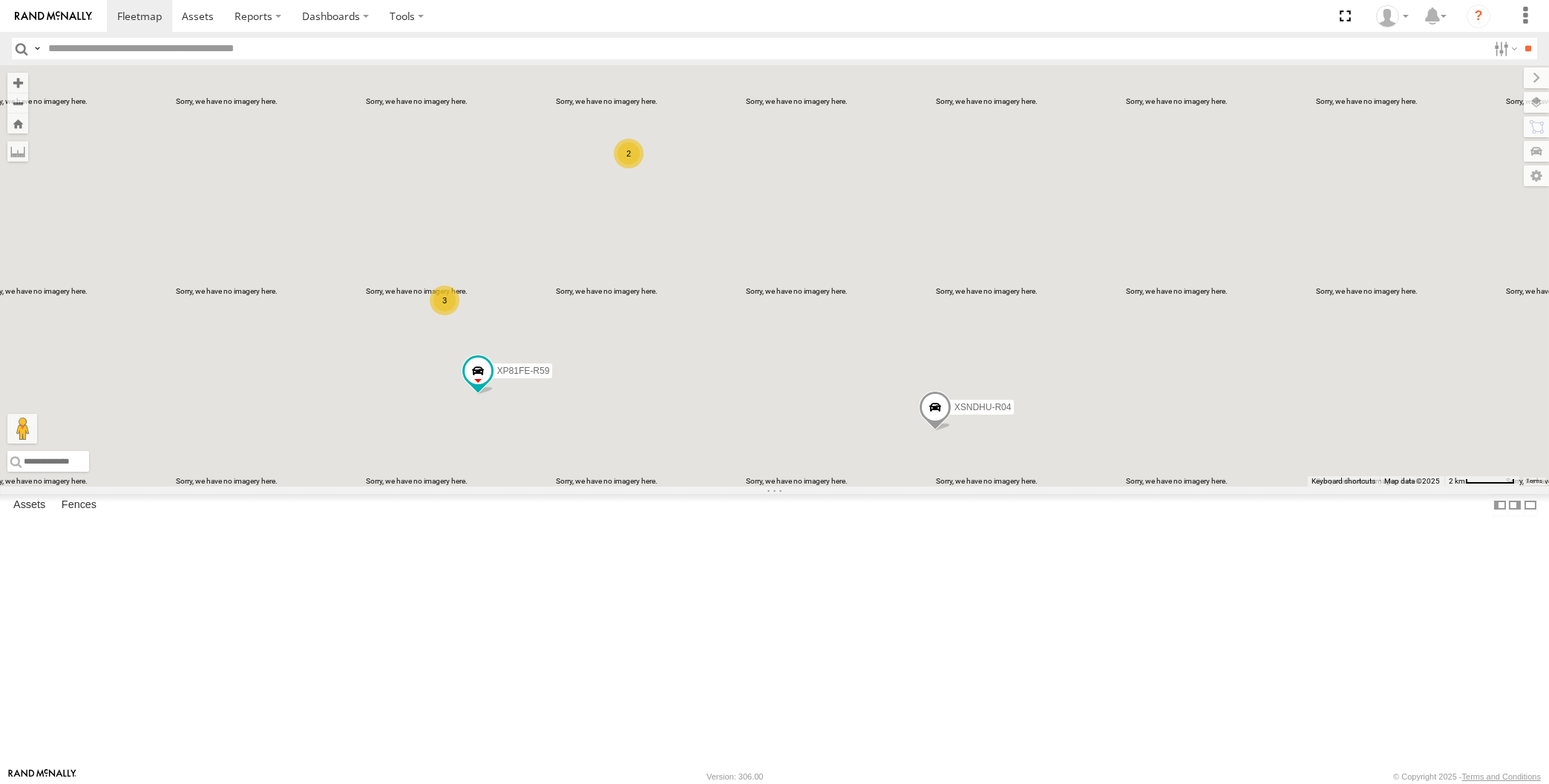
click at [830, 487] on div "XP30JQ-R03 XSNDHU-R04 XP81FE-R59 3 2" at bounding box center [774, 276] width 1549 height 421
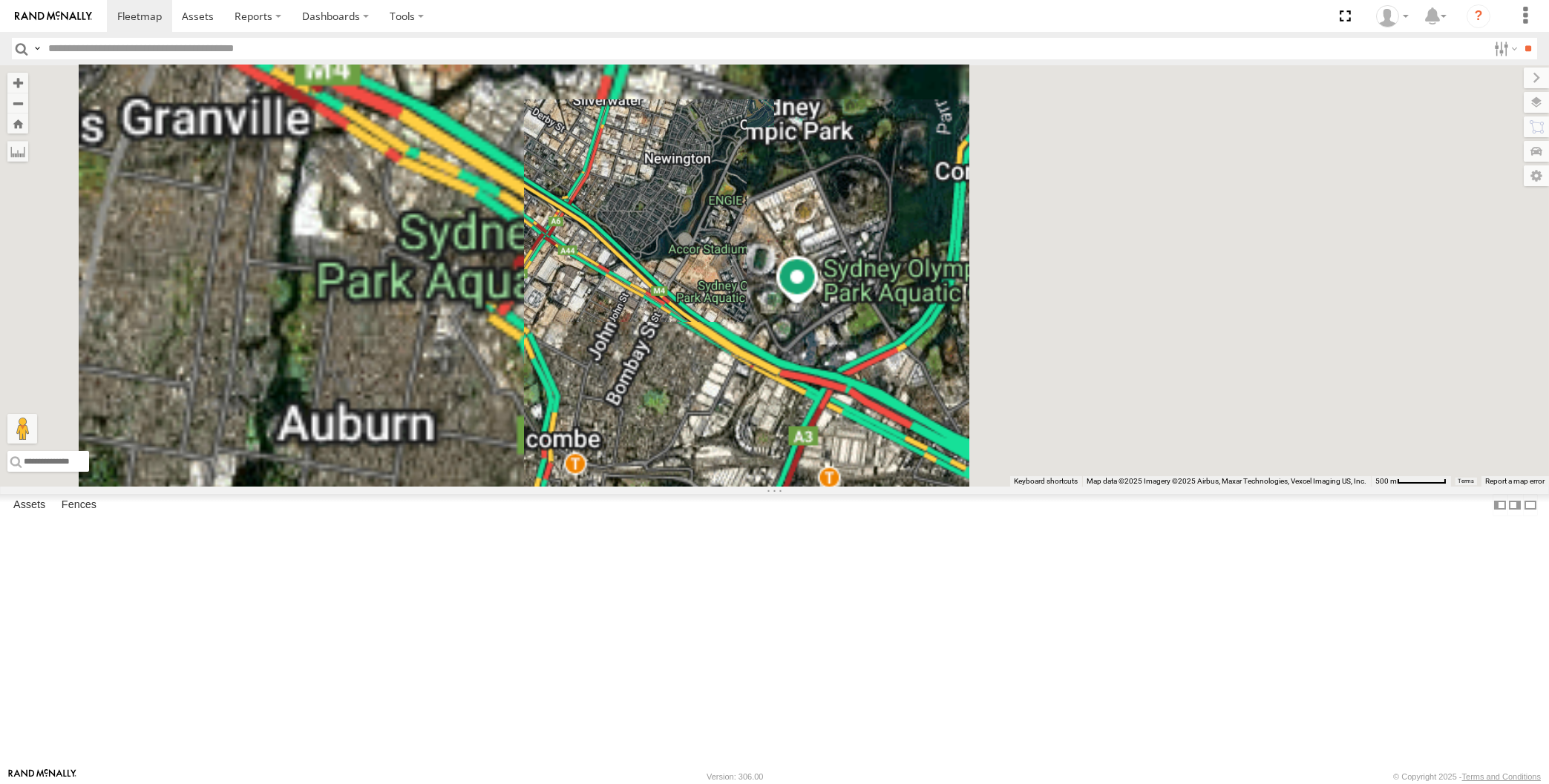
click at [724, 377] on div "XP30JQ-R03 XSNDHU-R04 XP81FE-R59" at bounding box center [774, 276] width 1549 height 421
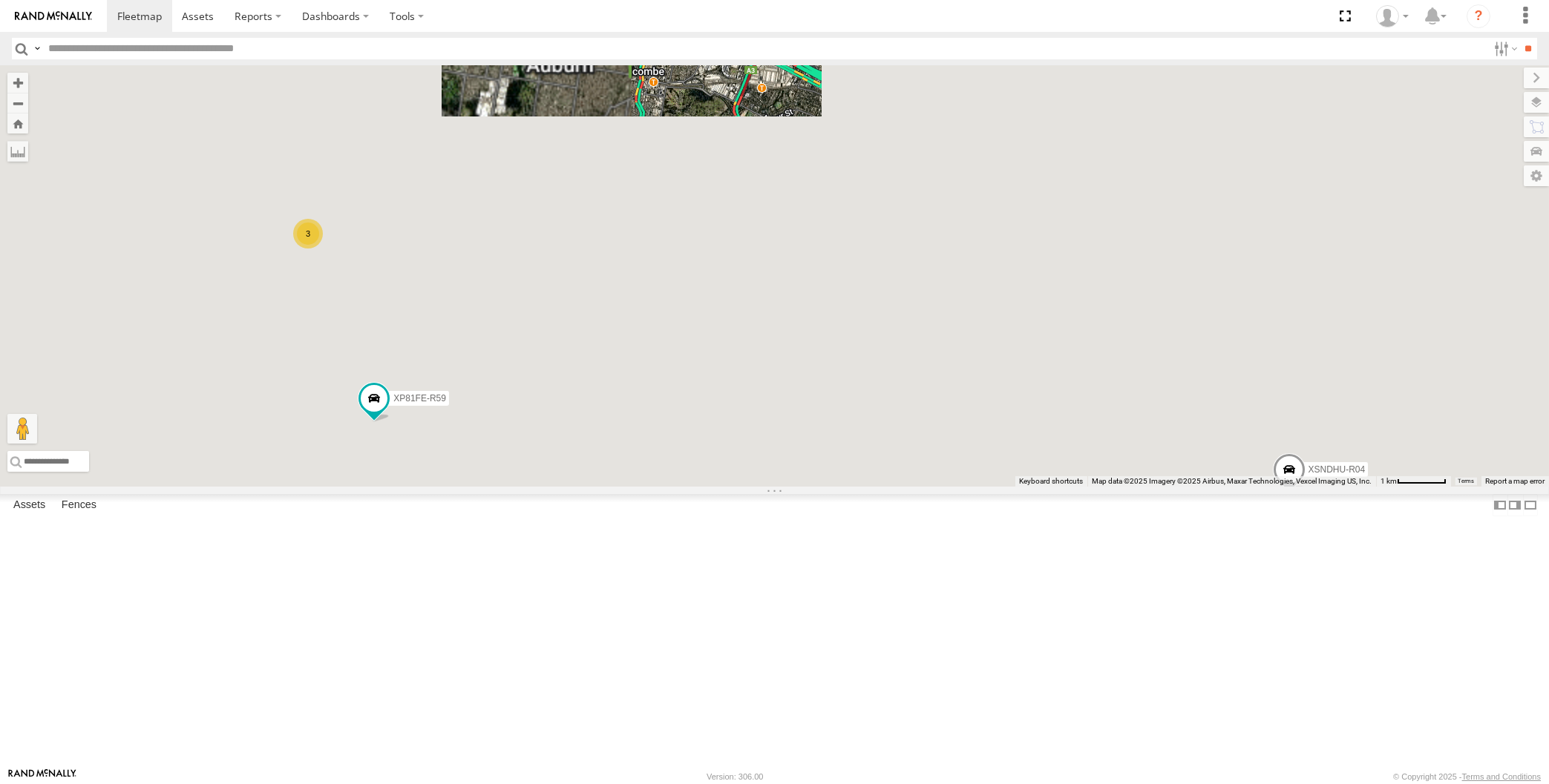
drag, startPoint x: 753, startPoint y: 559, endPoint x: 747, endPoint y: 552, distance: 9.2
click at [747, 487] on div "XP30JQ-R03 XSNDHU-R04 XP81FE-R59 3 2" at bounding box center [774, 276] width 1549 height 421
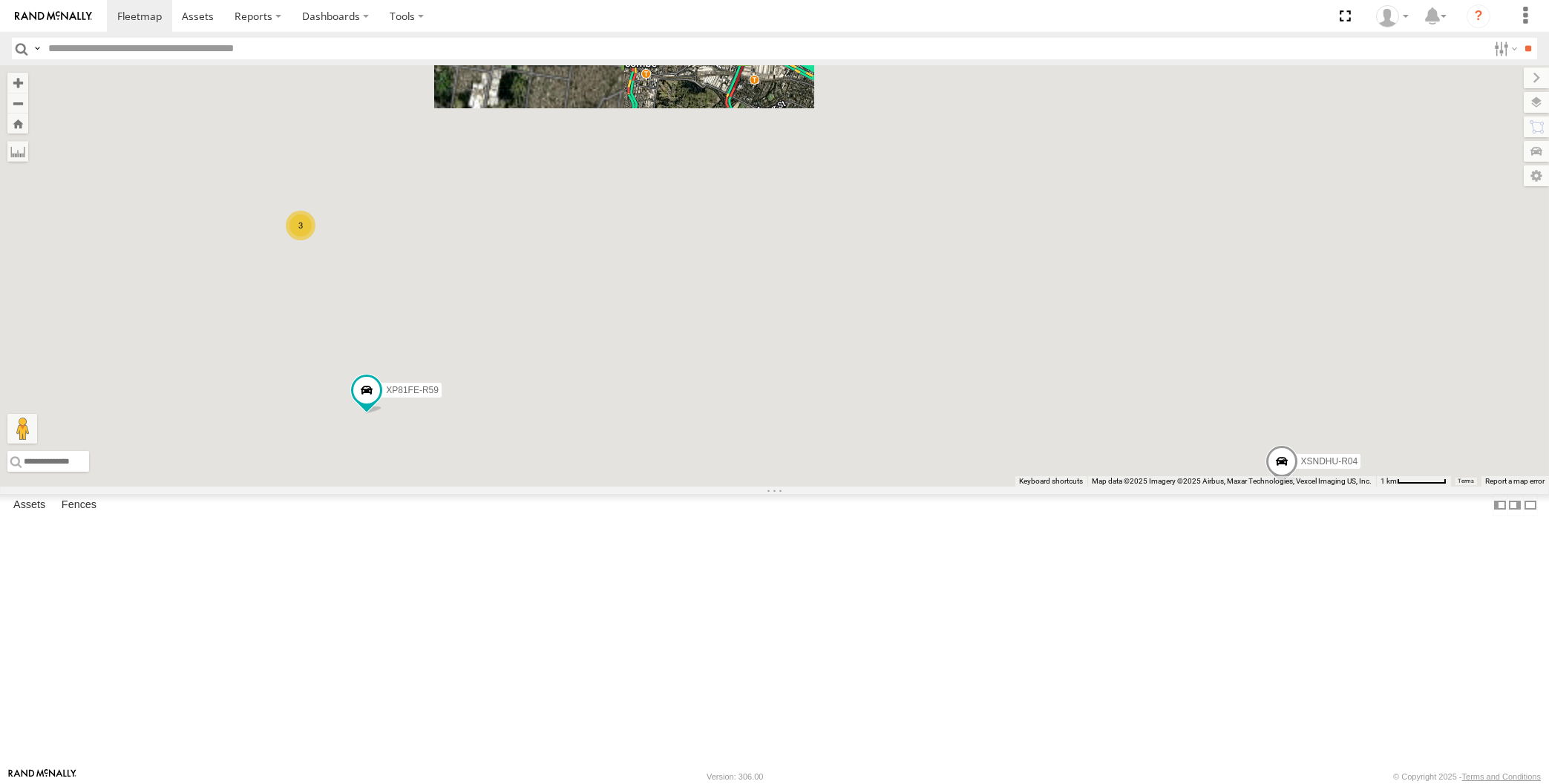
click at [816, 487] on div "XP30JQ-R03 XSNDHU-R04 XP81FE-R59 3 2" at bounding box center [774, 276] width 1549 height 421
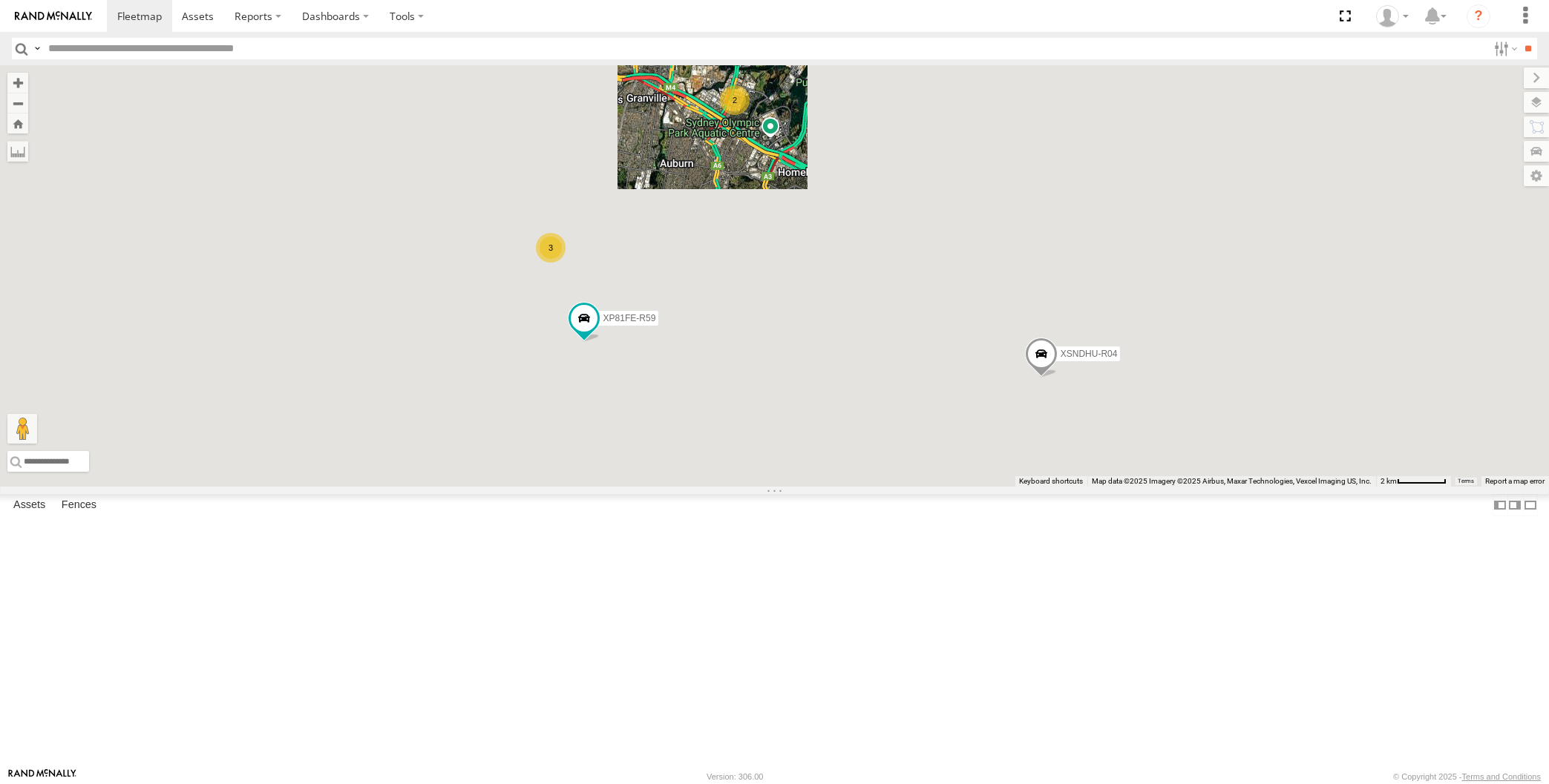
click at [846, 487] on div "XP30JQ-R03 XSNDHU-R04 XP81FE-R59 3 2" at bounding box center [774, 276] width 1549 height 421
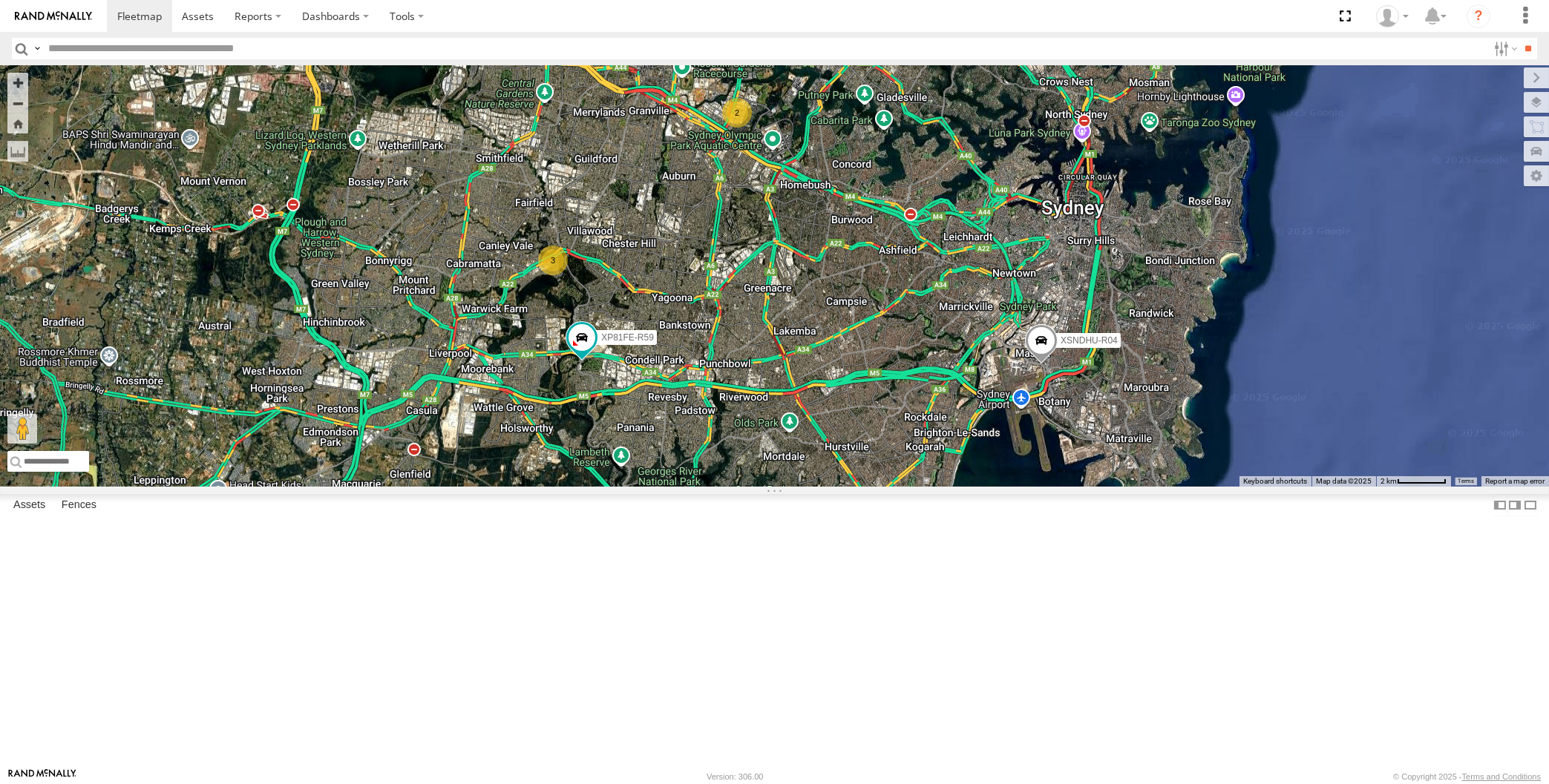
drag, startPoint x: 793, startPoint y: 534, endPoint x: 784, endPoint y: 616, distance: 82.5
click at [793, 487] on div "XP30JQ-R03 XSNDHU-R04 XP81FE-R59 3 2" at bounding box center [774, 276] width 1549 height 421
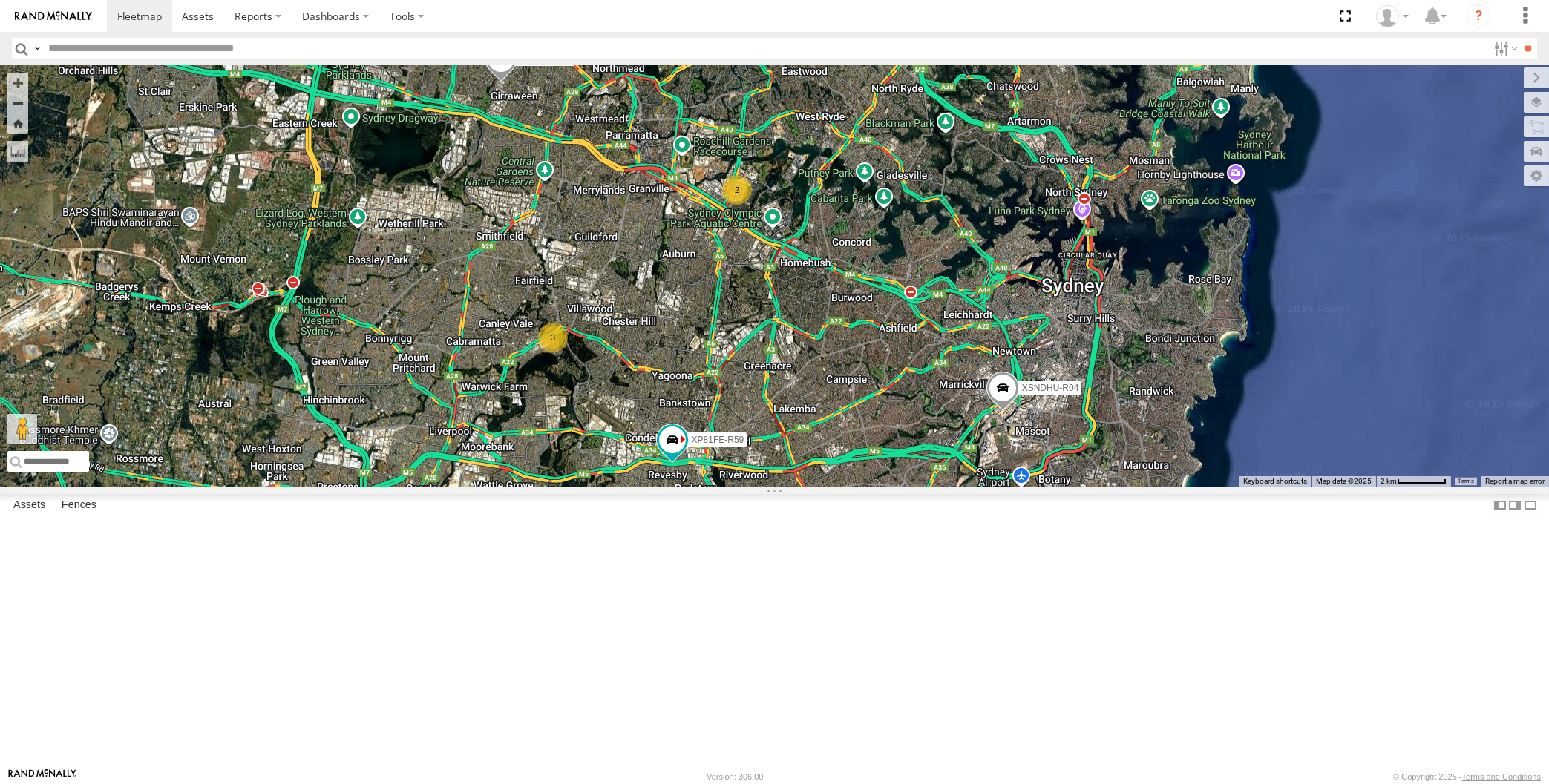
click at [498, 82] on span at bounding box center [500, 62] width 33 height 40
click at [541, 294] on div "XP30JQ-R03 XSNDHU-R04 XP81FE-R59 3 2 XP30JQ-R03 All Assets Oramzi Rd Girraween …" at bounding box center [774, 276] width 1549 height 421
click at [816, 487] on div "XP30JQ-R03 XSNDHU-R04 XP81FE-R59 RJ5911-R79 XO74GU-R69 3" at bounding box center [774, 276] width 1549 height 421
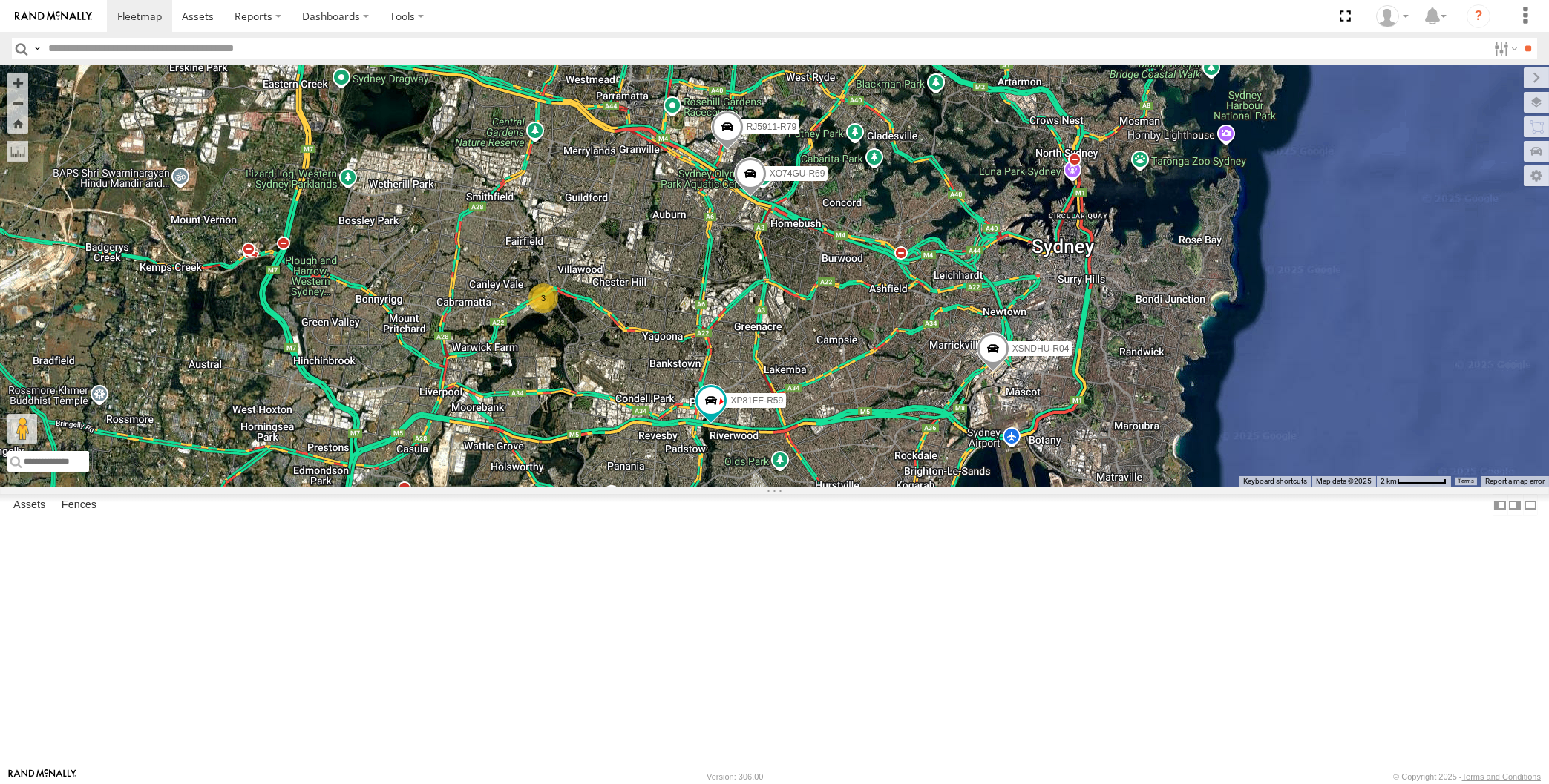
drag, startPoint x: 904, startPoint y: 580, endPoint x: 878, endPoint y: 572, distance: 27.2
click at [880, 487] on div "XP30JQ-R03 XSNDHU-R04 RJ5911-R79 XP81FE-R59 XO74GU-R69 3" at bounding box center [774, 276] width 1549 height 421
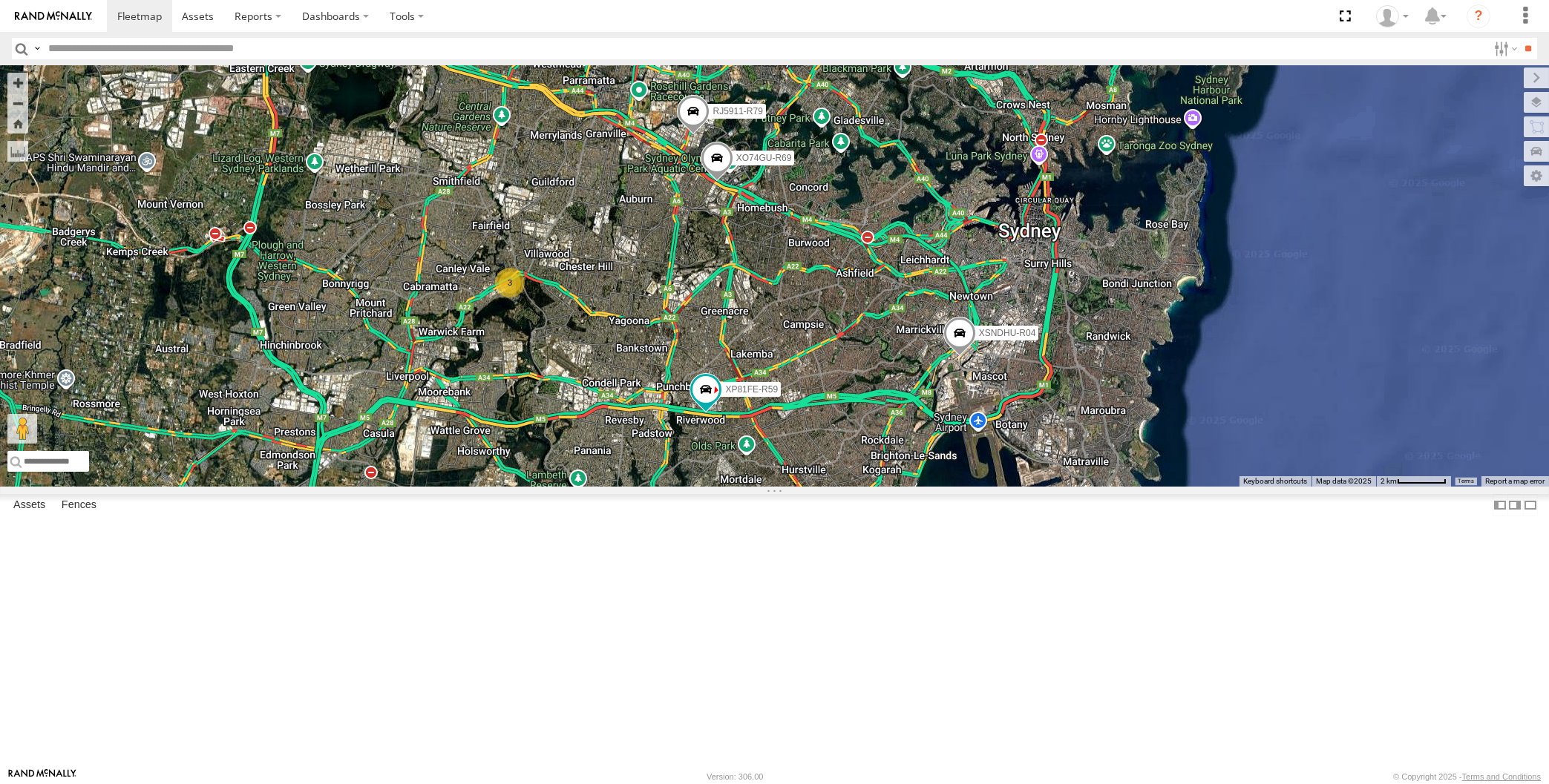
drag, startPoint x: 830, startPoint y: 467, endPoint x: 821, endPoint y: 452, distance: 17.5
click at [824, 456] on div "XP30JQ-R03 XSNDHU-R04 RJ5911-R79 XP81FE-R59 XO74GU-R69 3" at bounding box center [774, 276] width 1549 height 421
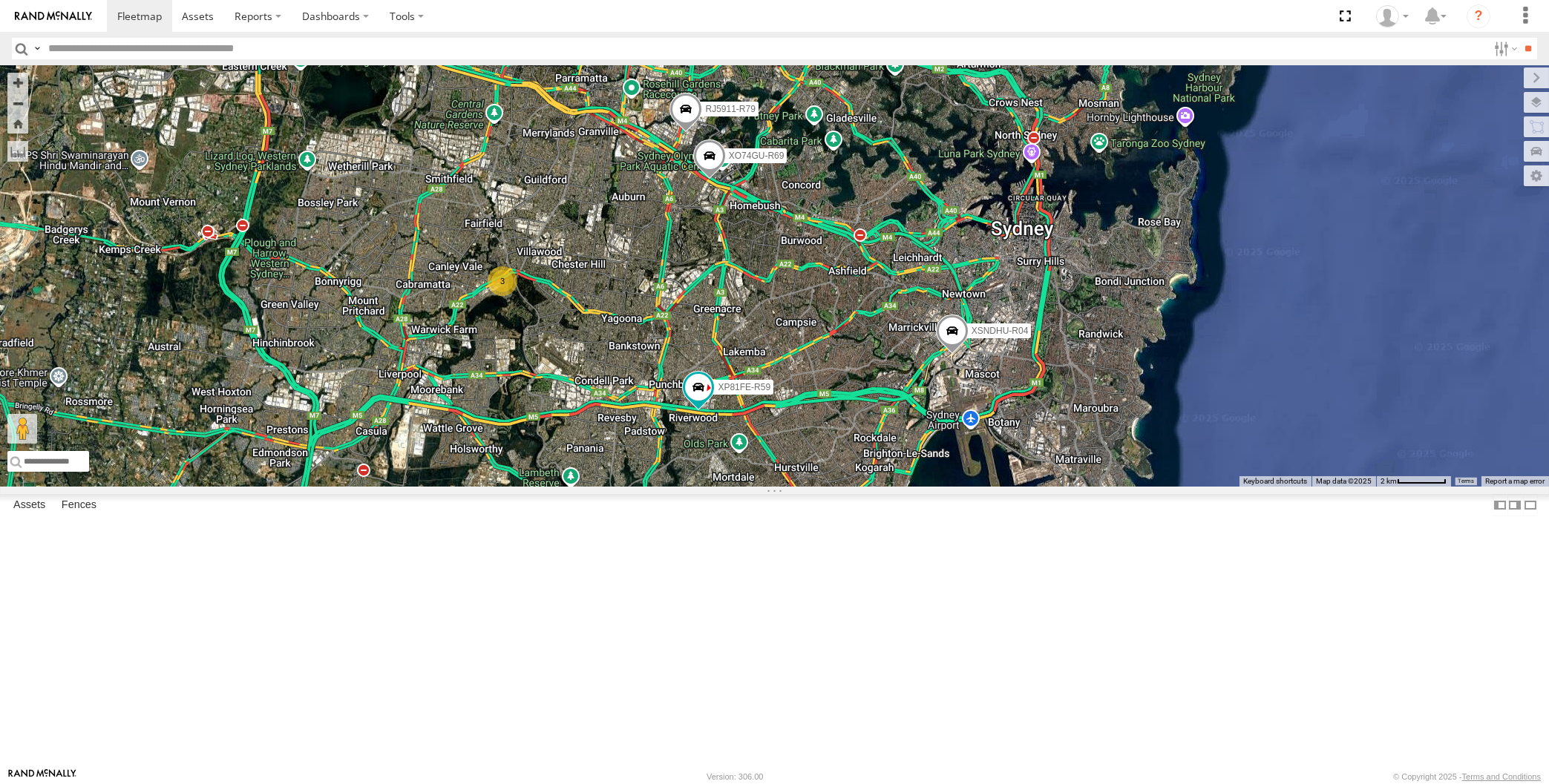
drag, startPoint x: 862, startPoint y: 625, endPoint x: 848, endPoint y: 622, distance: 14.3
click at [847, 487] on div "XP30JQ-R03 XSNDHU-R04 RJ5911-R79 XP81FE-R59 XO74GU-R69 3" at bounding box center [774, 276] width 1549 height 421
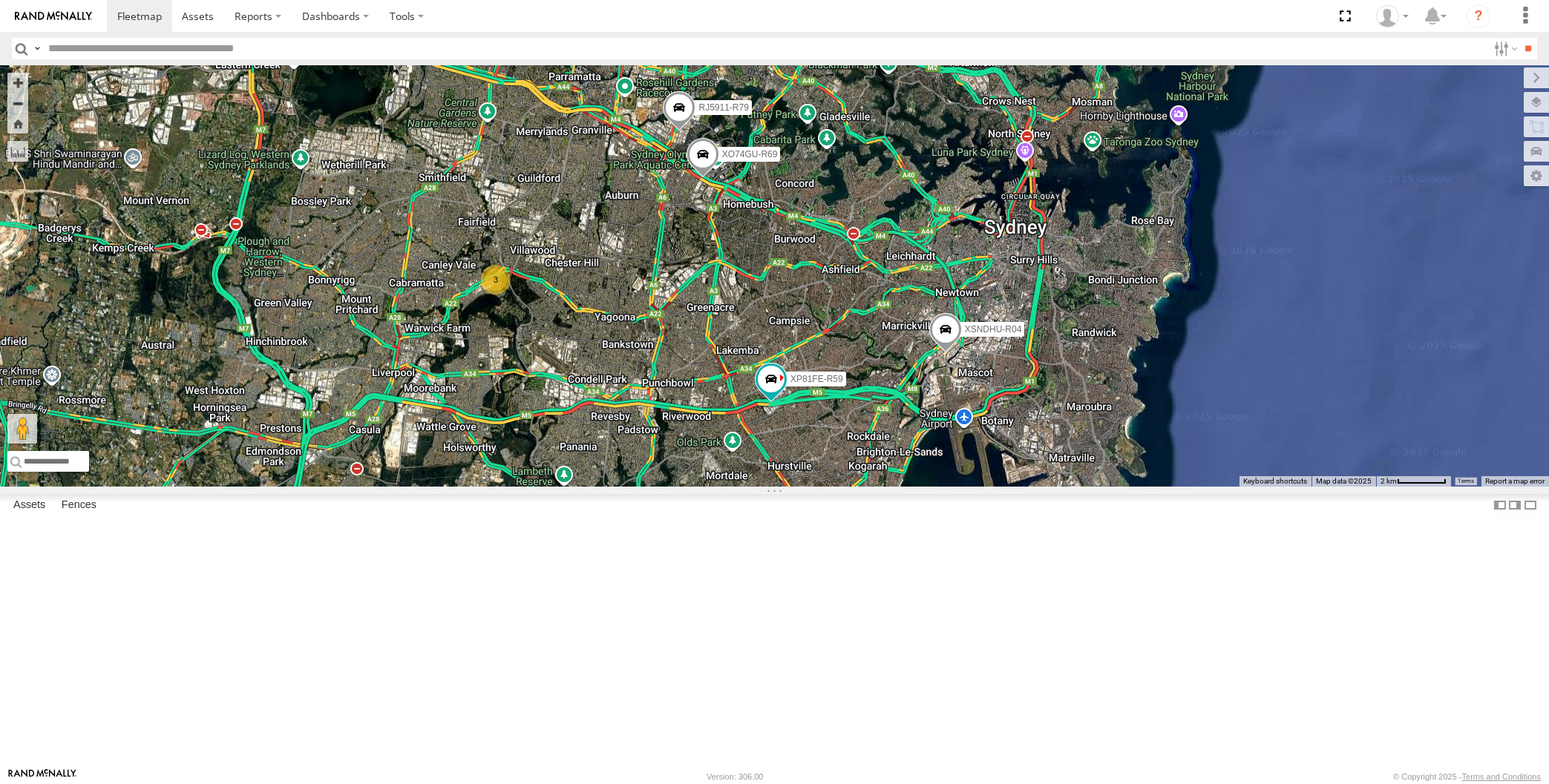
drag, startPoint x: 997, startPoint y: 653, endPoint x: 996, endPoint y: 646, distance: 7.1
click at [997, 487] on div "XP30JQ-R03 XSNDHU-R04 RJ5911-R79 XP81FE-R59 XO74GU-R69 3" at bounding box center [774, 276] width 1549 height 421
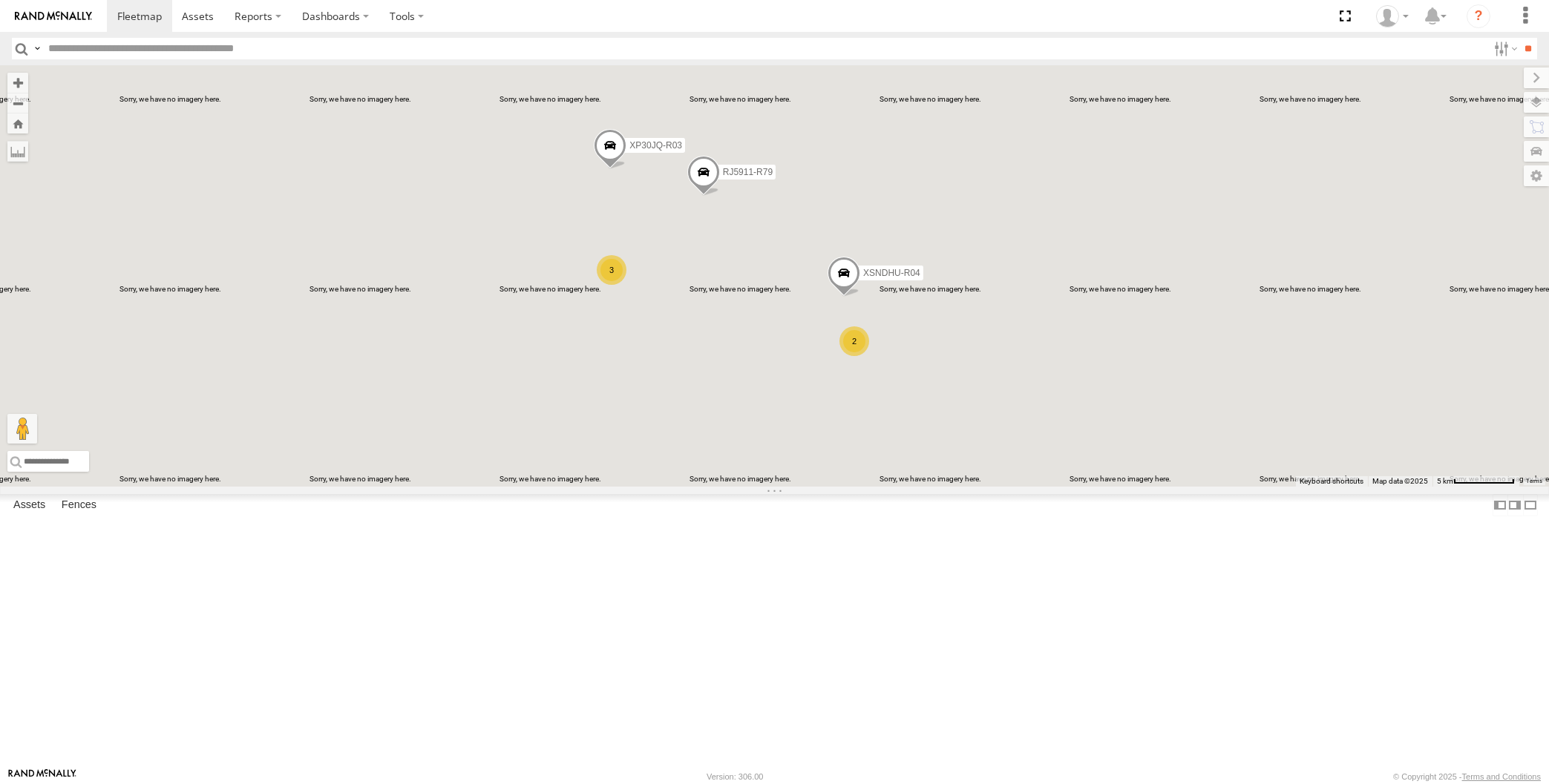
click at [761, 459] on div "XP30JQ-R03 XSNDHU-R04 RJ5911-R79 3 2" at bounding box center [774, 276] width 1549 height 421
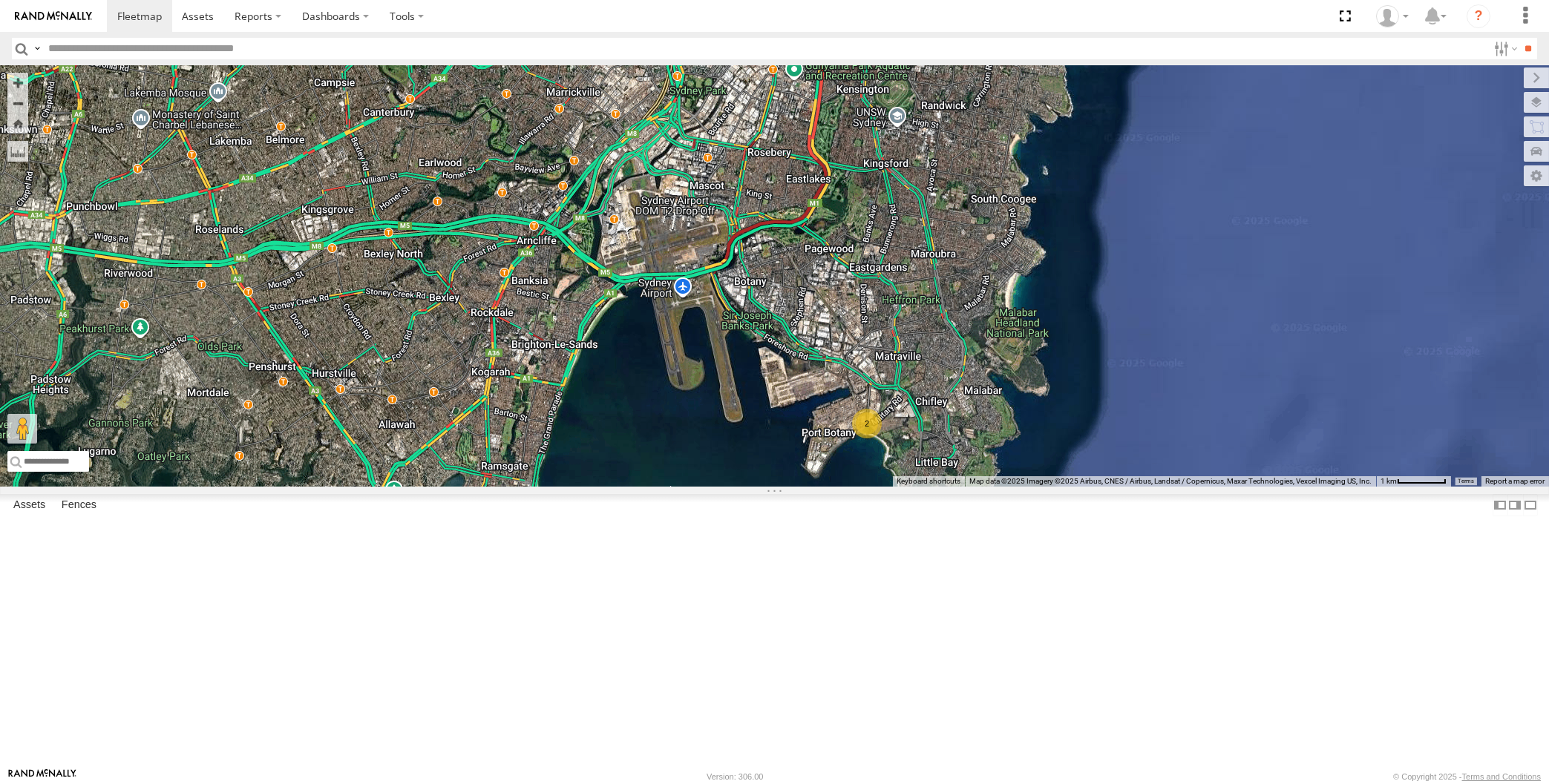
drag, startPoint x: 742, startPoint y: 488, endPoint x: 761, endPoint y: 518, distance: 35.5
click at [767, 487] on div "XSNDHU-R04 RJ5911-R79 2" at bounding box center [774, 276] width 1549 height 421
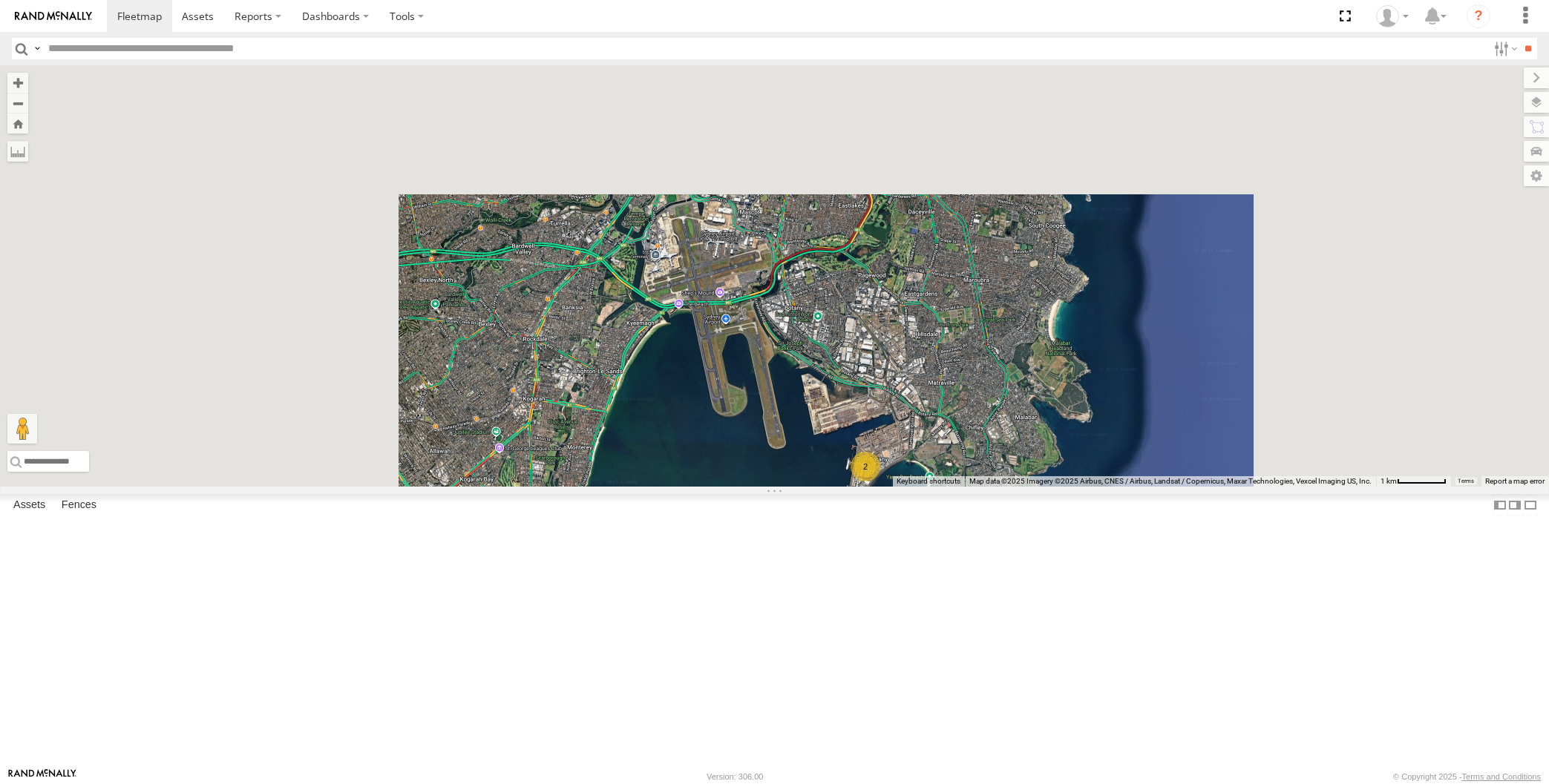
drag, startPoint x: 679, startPoint y: 655, endPoint x: 704, endPoint y: 645, distance: 26.9
click at [693, 487] on div "2" at bounding box center [774, 276] width 1549 height 421
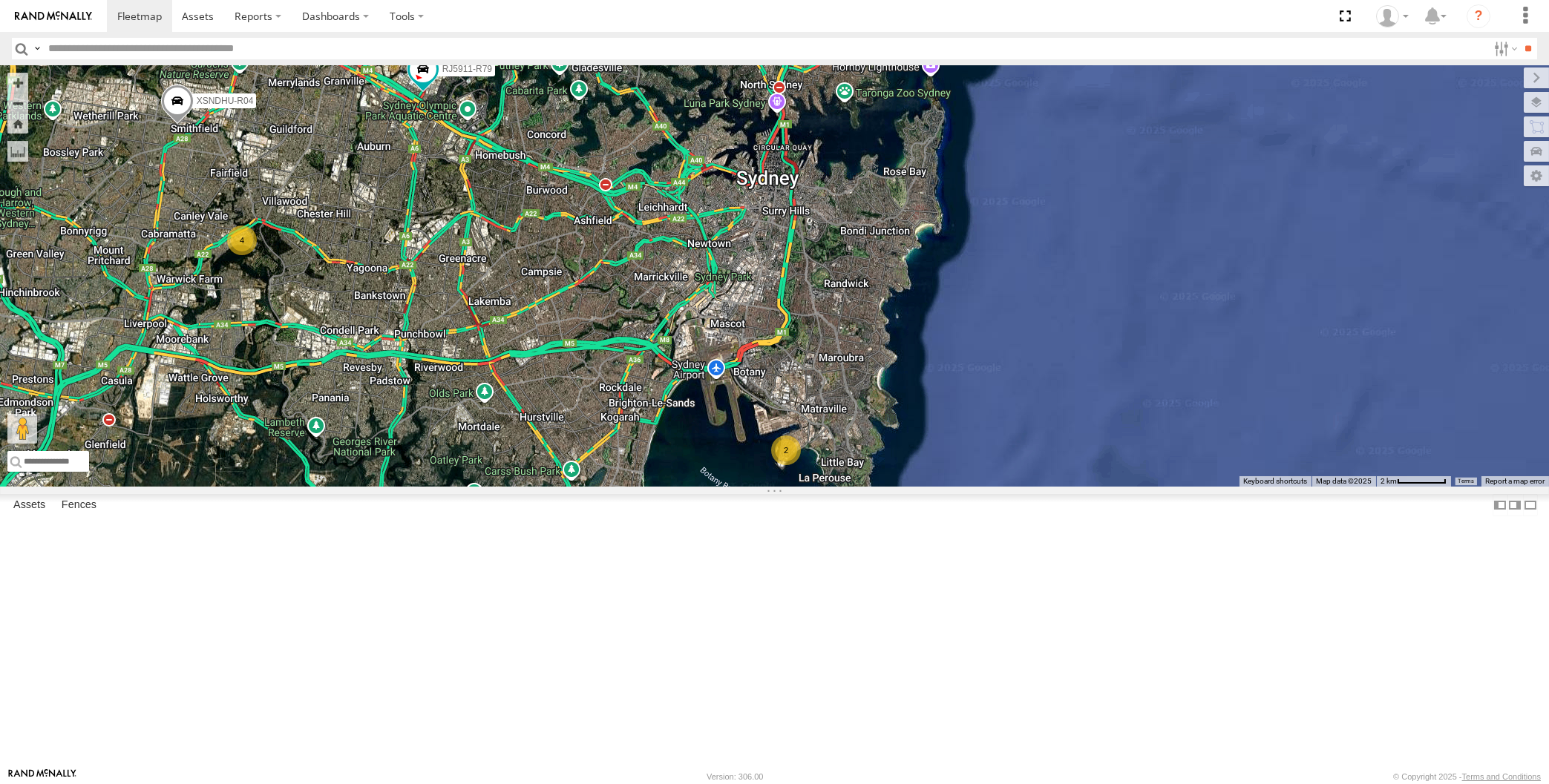
click at [679, 487] on div "4 XSNDHU-R04 RJ5911-R79 2" at bounding box center [774, 276] width 1549 height 421
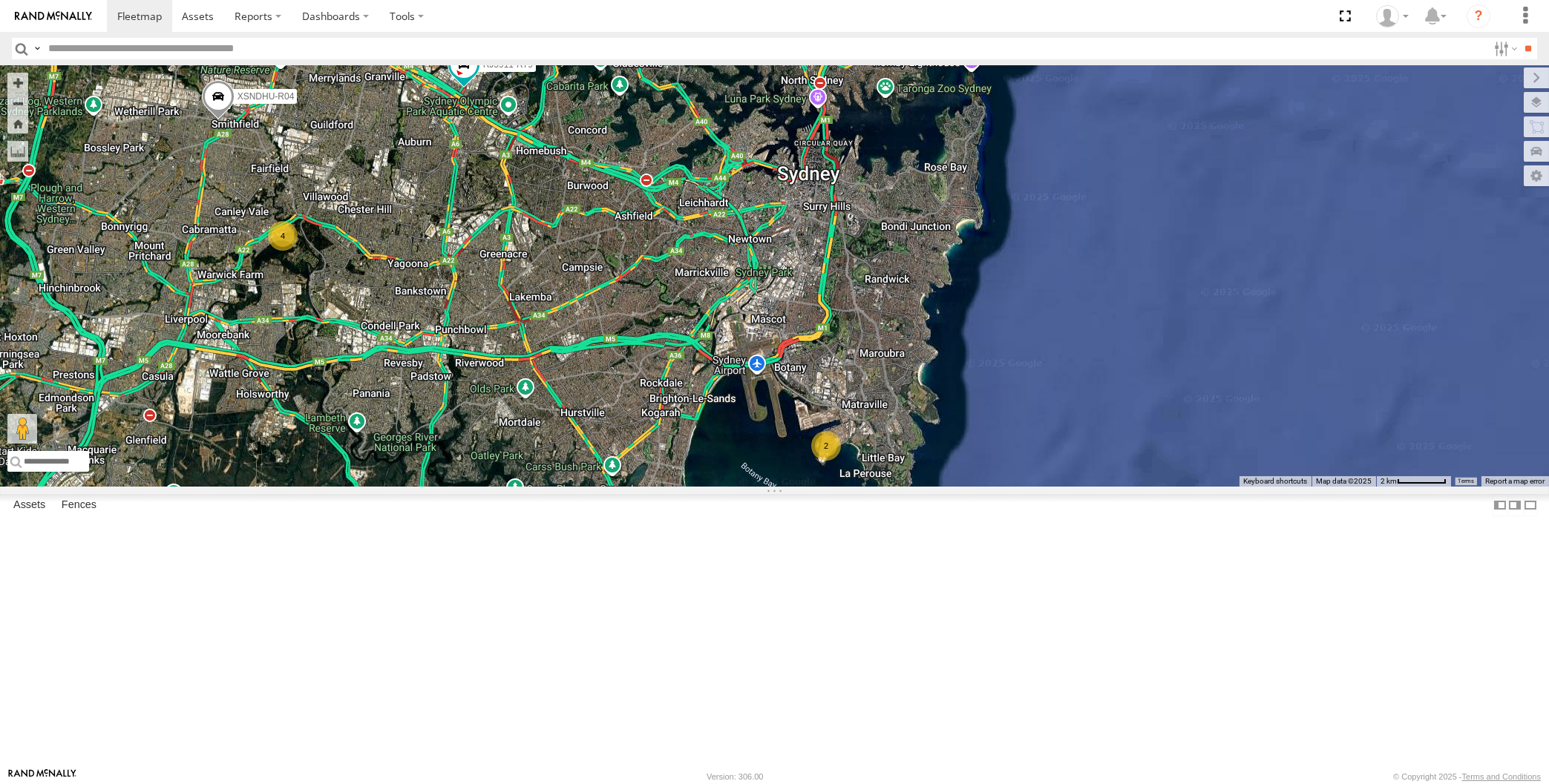
drag, startPoint x: 404, startPoint y: 474, endPoint x: 430, endPoint y: 488, distance: 29.5
click at [429, 485] on div "4 XSNDHU-R04 RJ5911-R79 2" at bounding box center [774, 276] width 1549 height 421
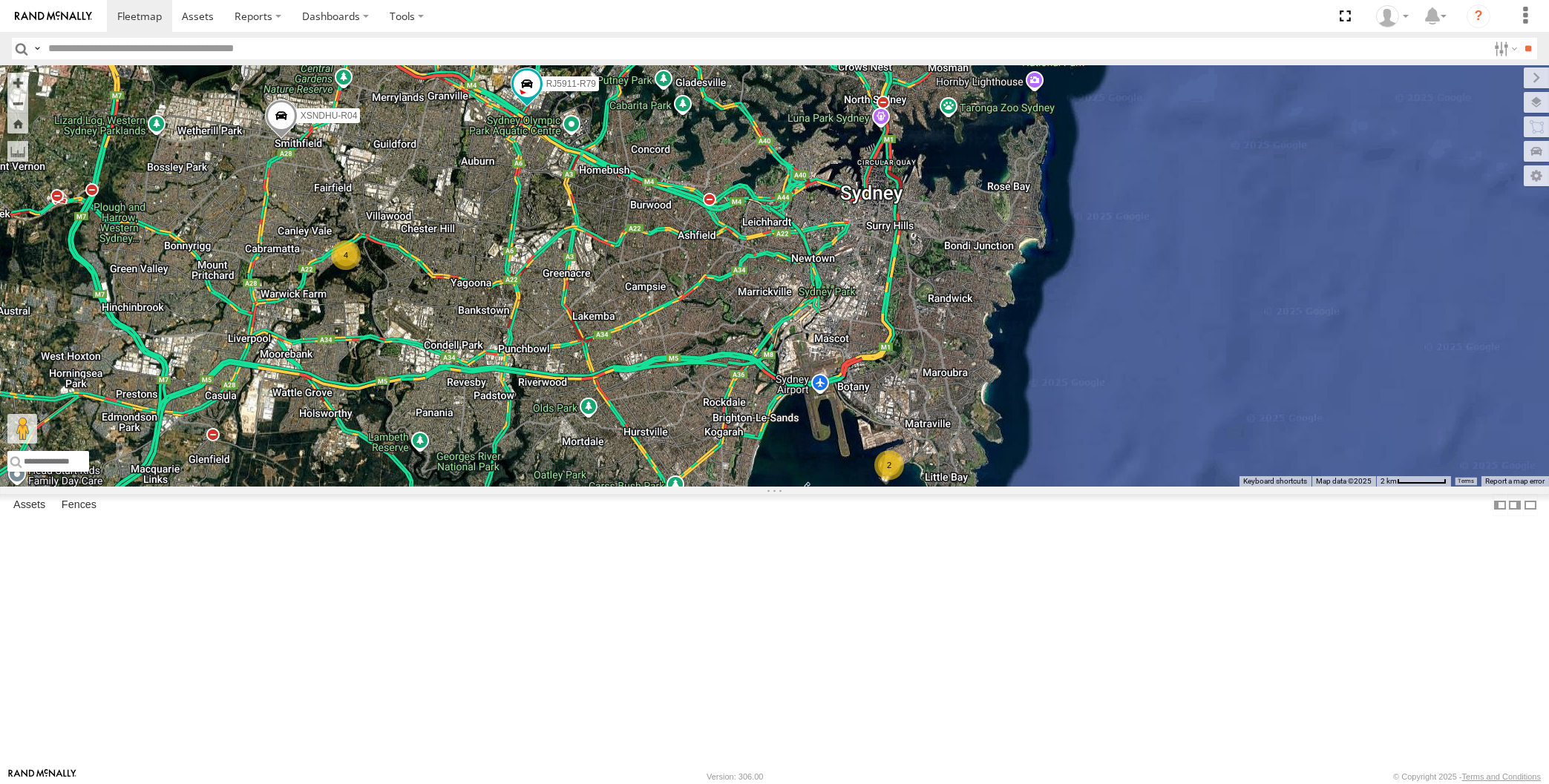
drag, startPoint x: 489, startPoint y: 526, endPoint x: 521, endPoint y: 526, distance: 32.0
click at [521, 487] on div "4 XSNDHU-R04 RJ5911-R79 2" at bounding box center [774, 276] width 1549 height 421
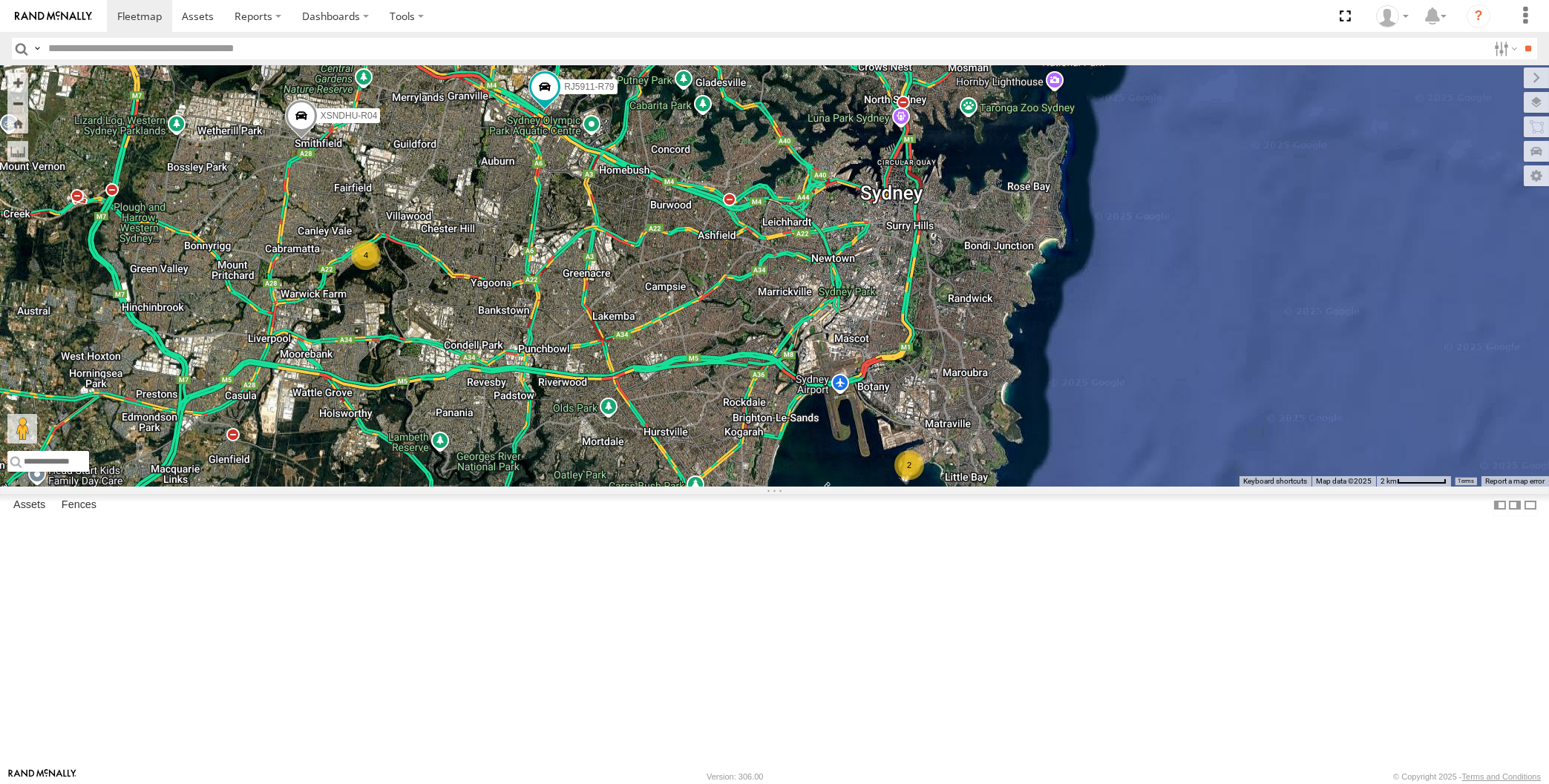
drag, startPoint x: 554, startPoint y: 558, endPoint x: 564, endPoint y: 551, distance: 12.2
click at [564, 487] on div "4 XSNDHU-R04 RJ5911-R79 2" at bounding box center [774, 276] width 1549 height 421
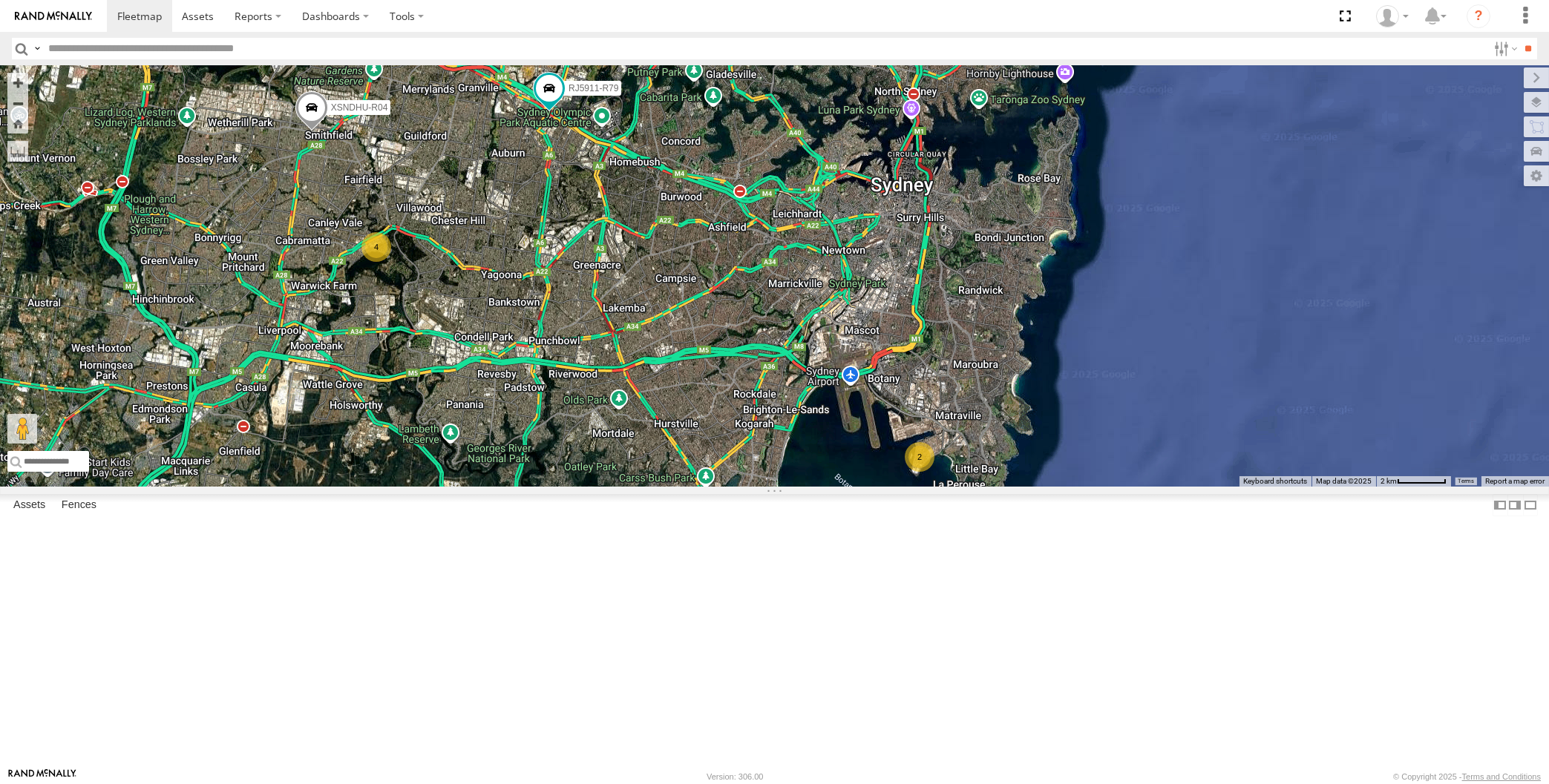
drag, startPoint x: 1069, startPoint y: 604, endPoint x: 1059, endPoint y: 557, distance: 48.1
click at [1064, 487] on div "4 XSNDHU-R04 RJ5911-R79 2" at bounding box center [774, 276] width 1549 height 421
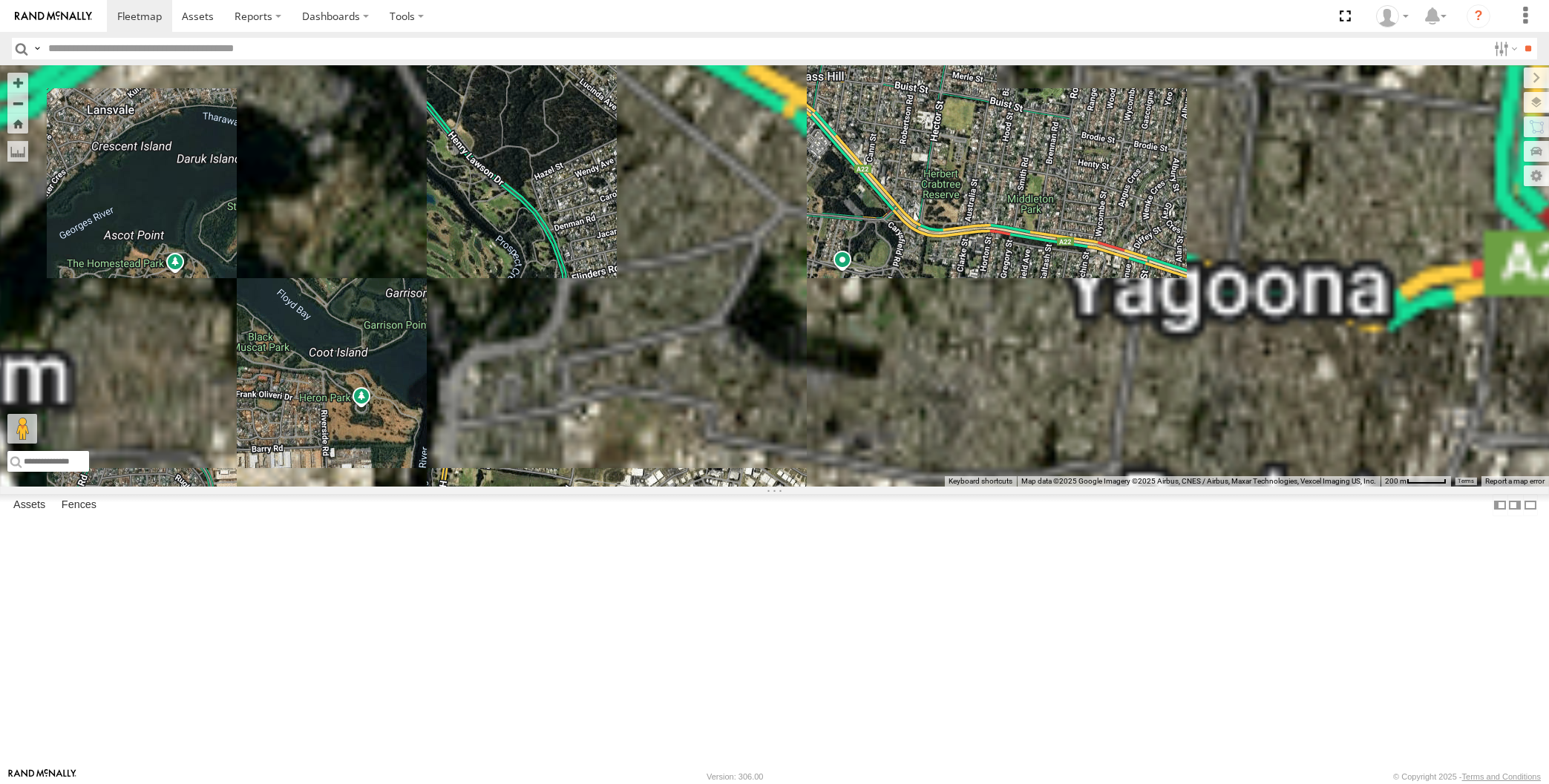
drag, startPoint x: 761, startPoint y: 522, endPoint x: 761, endPoint y: 485, distance: 37.0
click at [761, 487] on div "XSNDHU-R04 RJ5911-R79 XP30JQ-R03 3" at bounding box center [774, 276] width 1549 height 421
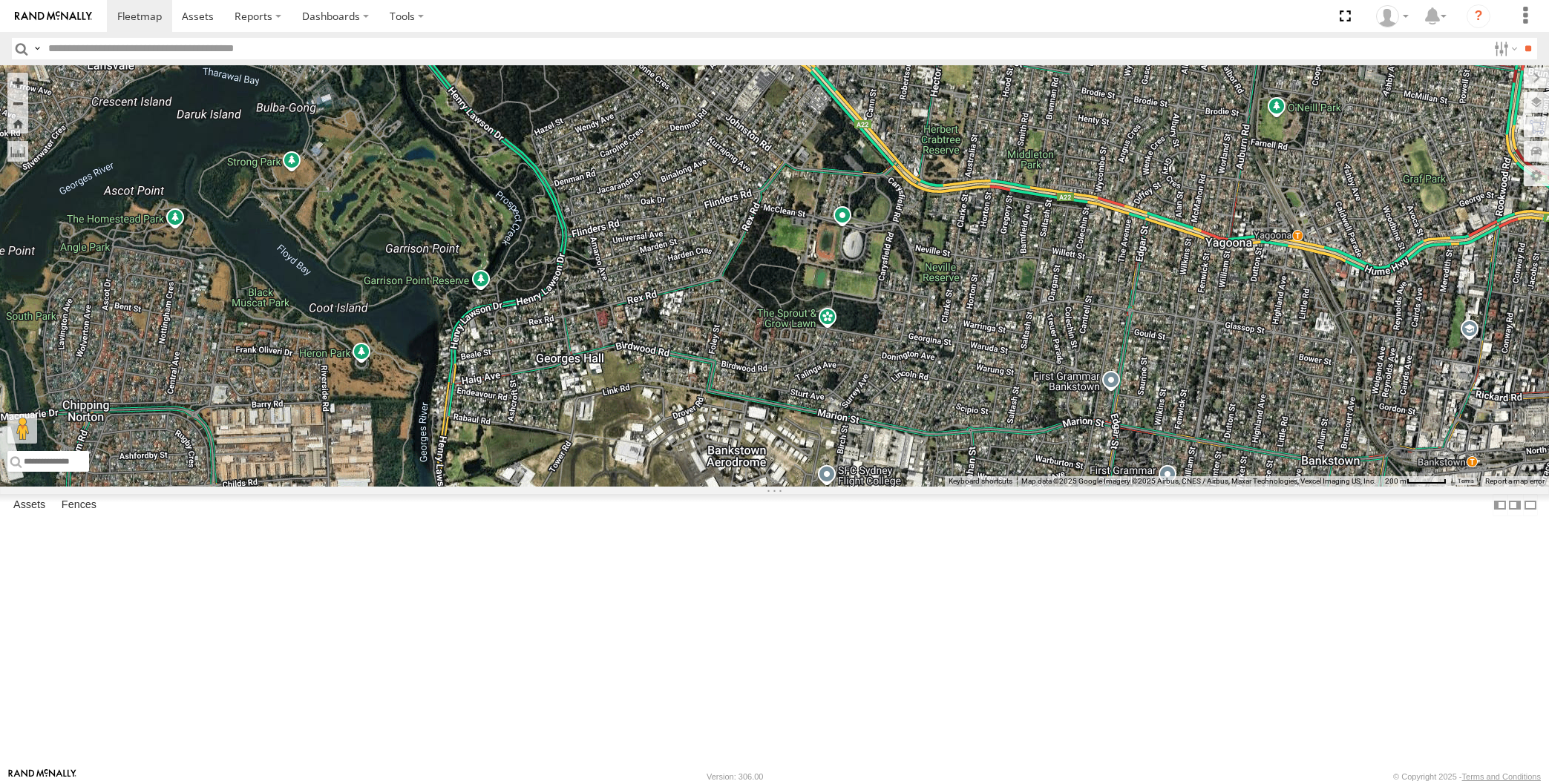
click at [701, 487] on div "XSNDHU-R04 RJ5911-R79 XP30JQ-R03 3" at bounding box center [774, 276] width 1549 height 421
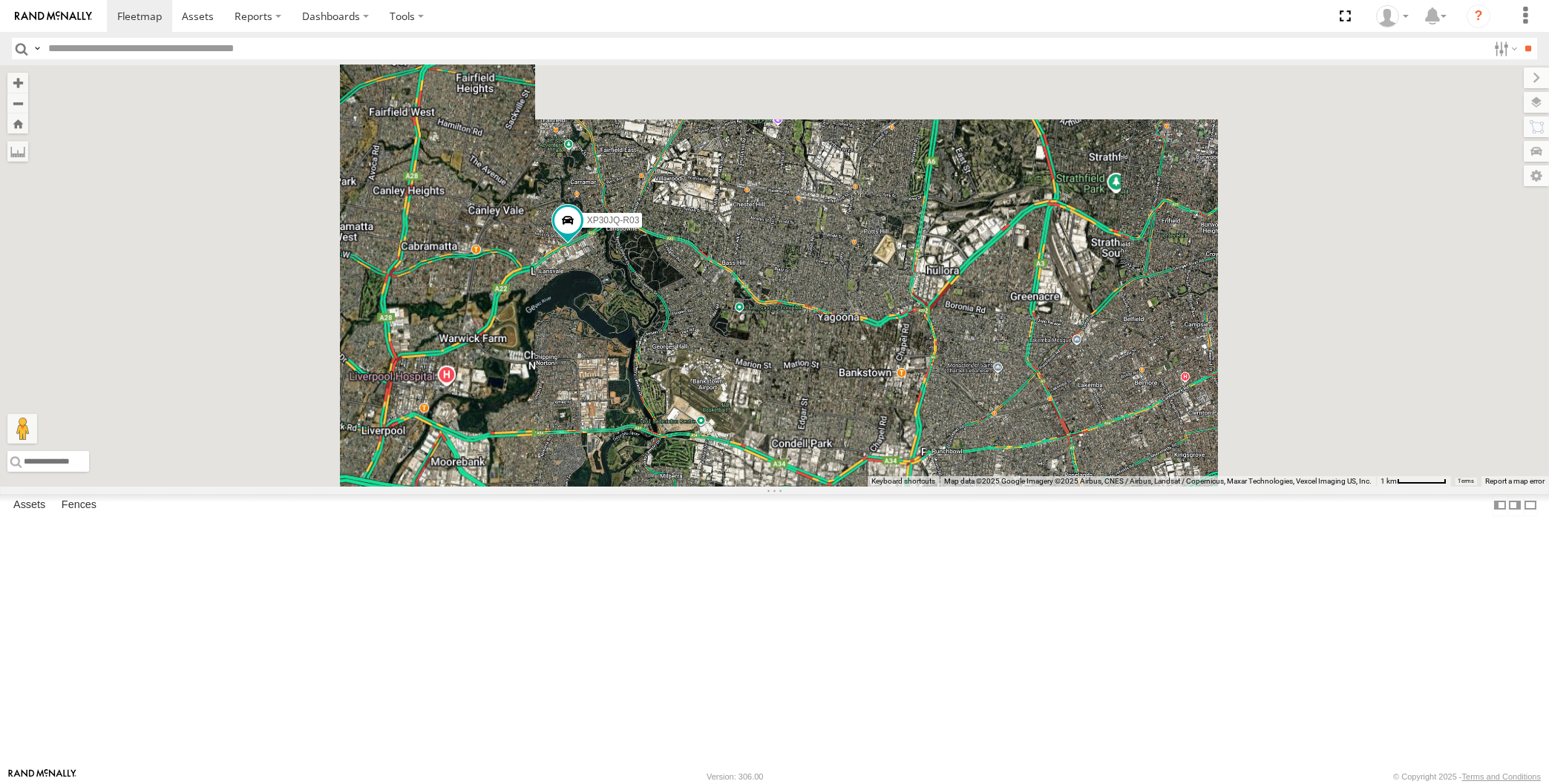
drag, startPoint x: 782, startPoint y: 557, endPoint x: 743, endPoint y: 510, distance: 61.1
click at [755, 487] on div "XSNDHU-R04 RJ5911-R79 XP30JQ-R03" at bounding box center [774, 276] width 1549 height 421
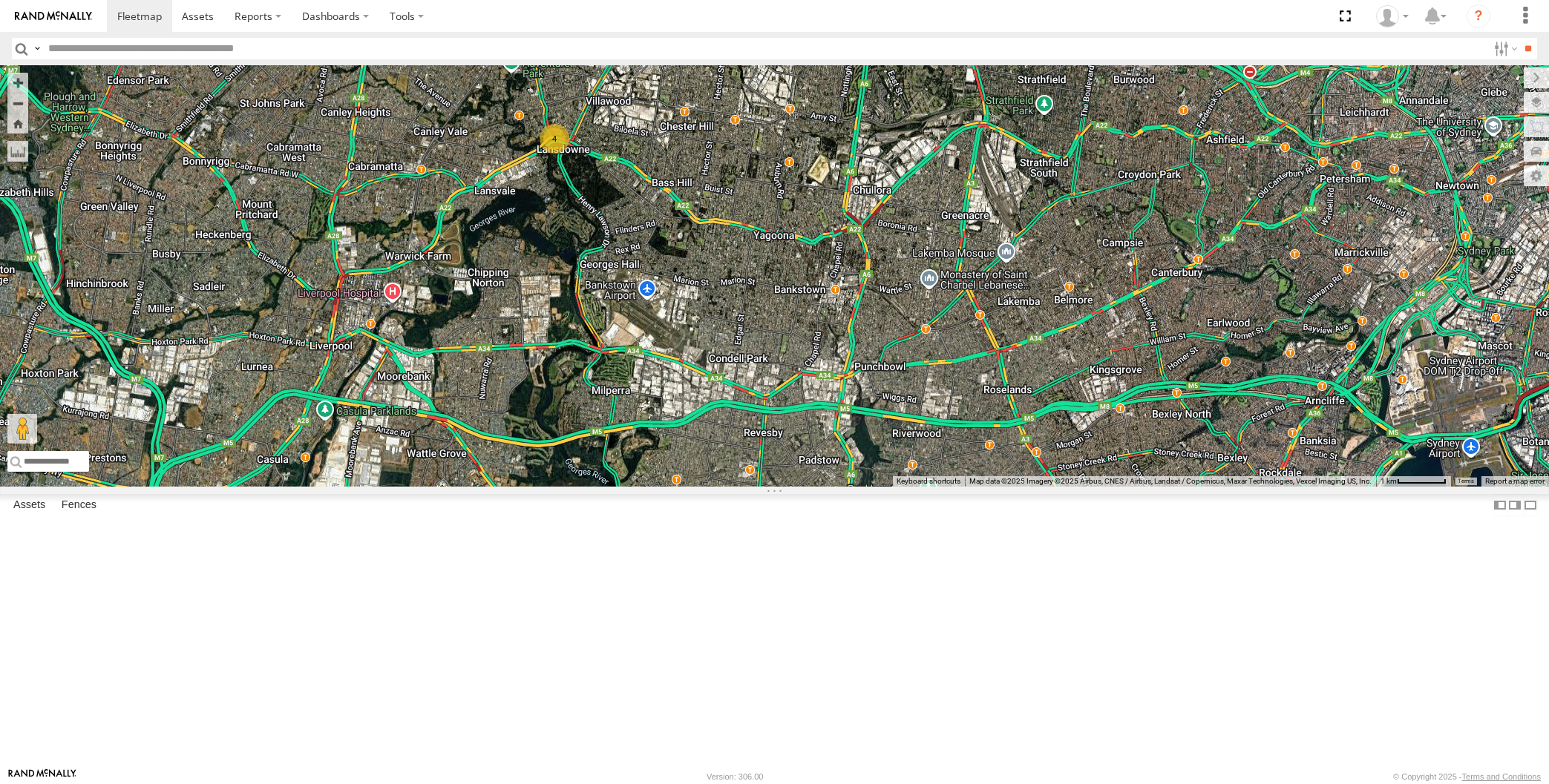
drag, startPoint x: 1108, startPoint y: 569, endPoint x: 973, endPoint y: 531, distance: 140.2
click at [991, 487] on div "XSNDHU-R04 4" at bounding box center [774, 276] width 1549 height 421
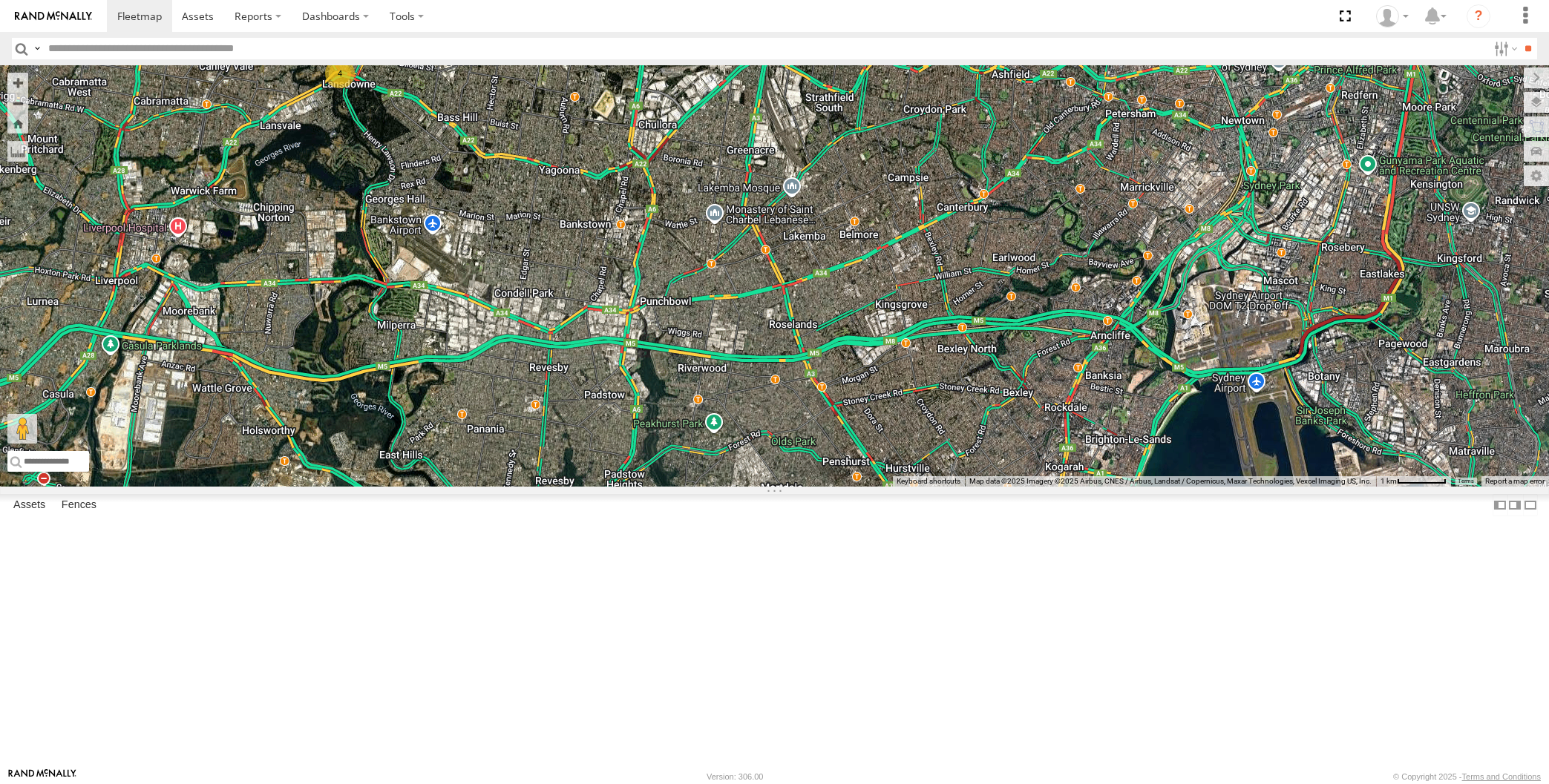
drag, startPoint x: 1049, startPoint y: 557, endPoint x: 1022, endPoint y: 564, distance: 27.9
click at [1027, 487] on div "XSNDHU-R04 4 2" at bounding box center [774, 276] width 1549 height 421
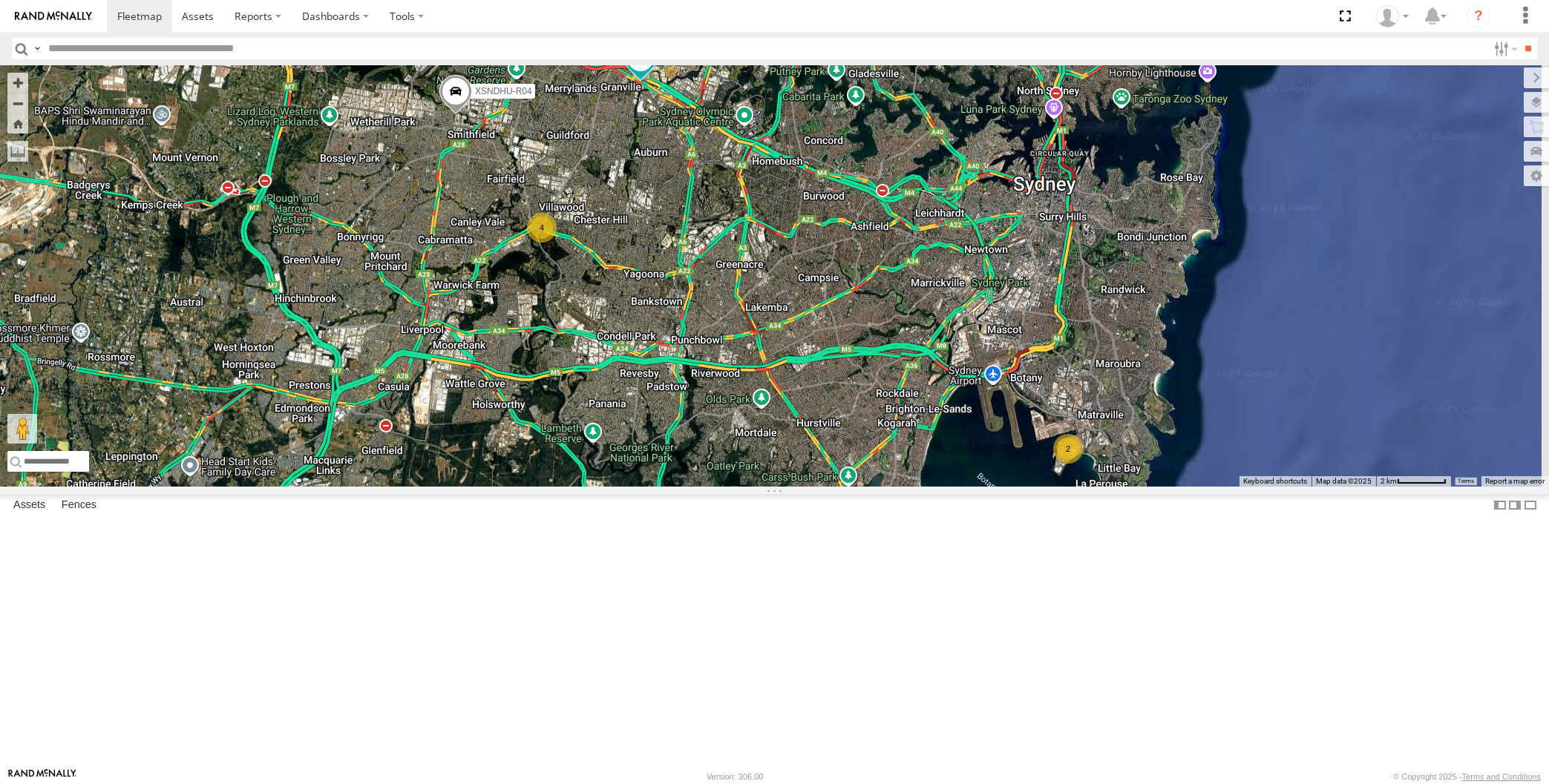
click at [892, 487] on div "4 XSNDHU-R04 RJ5911-R79 2" at bounding box center [774, 276] width 1549 height 421
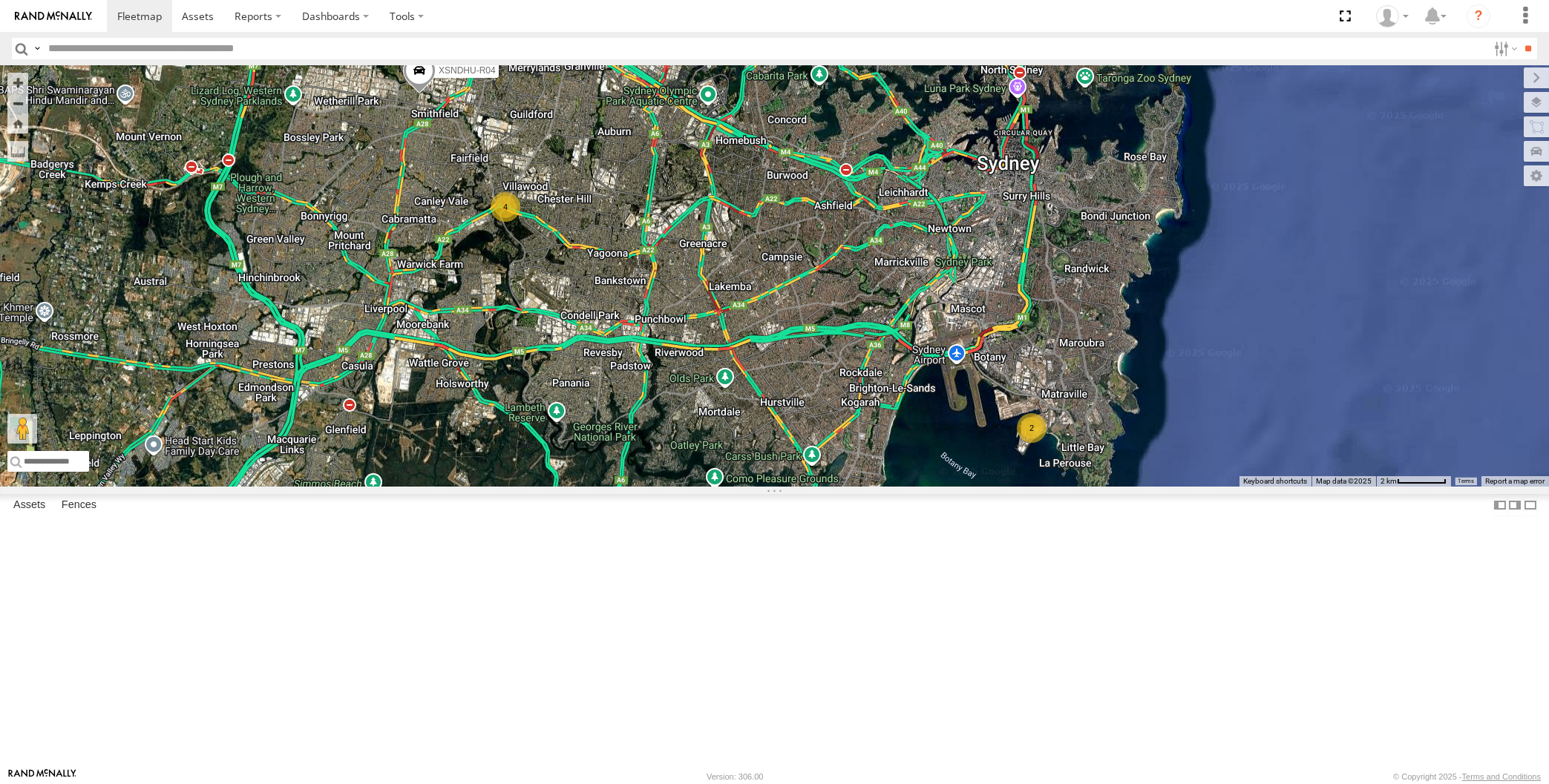
drag, startPoint x: 825, startPoint y: 622, endPoint x: 823, endPoint y: 611, distance: 11.2
click at [824, 487] on div "4 XSNDHU-R04 RJ5911-R79 2" at bounding box center [774, 276] width 1549 height 421
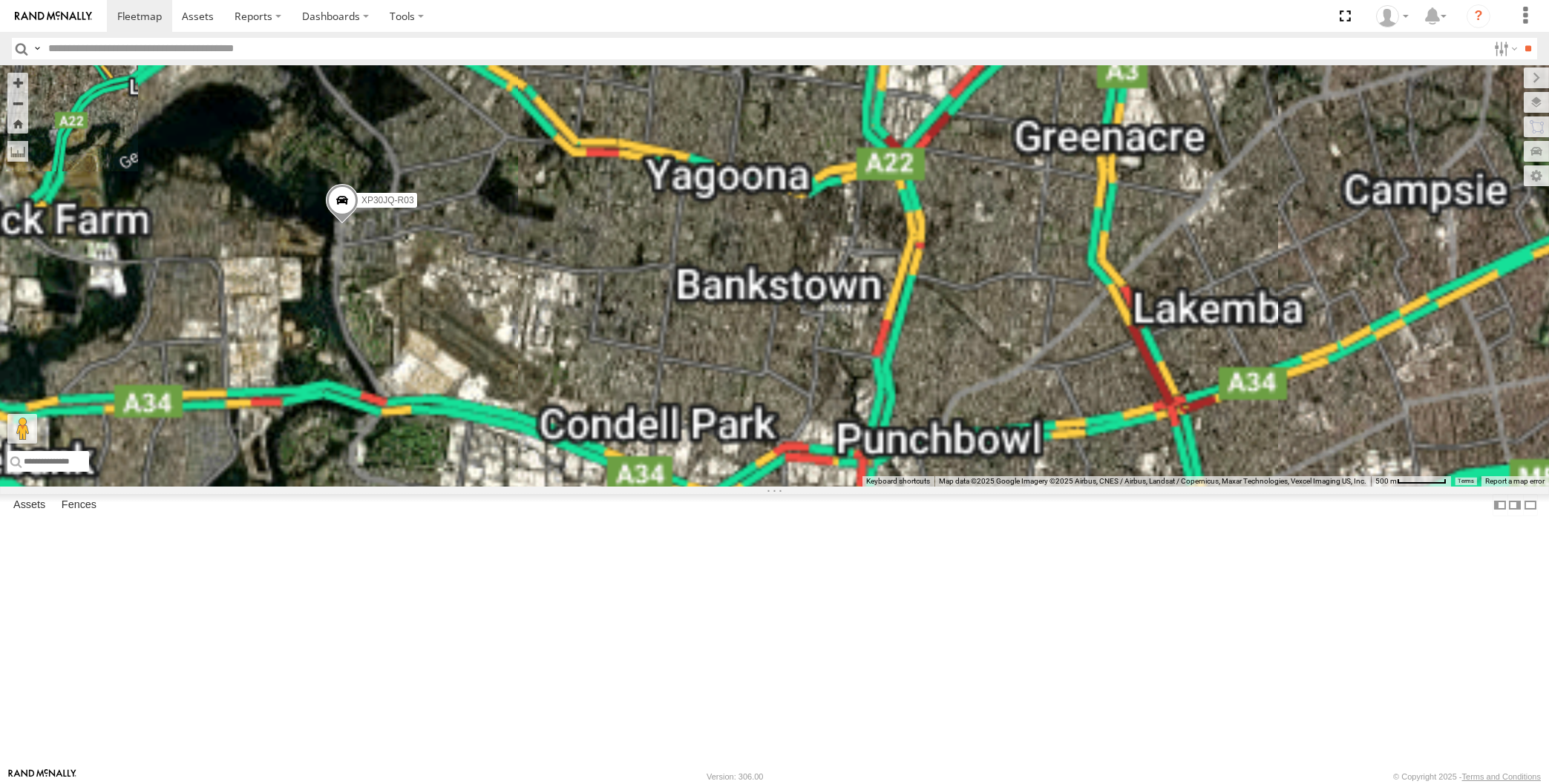
click at [612, 482] on div "XSNDHU-R04 RJ5911-R79 XP30JQ-R03 3" at bounding box center [774, 276] width 1549 height 421
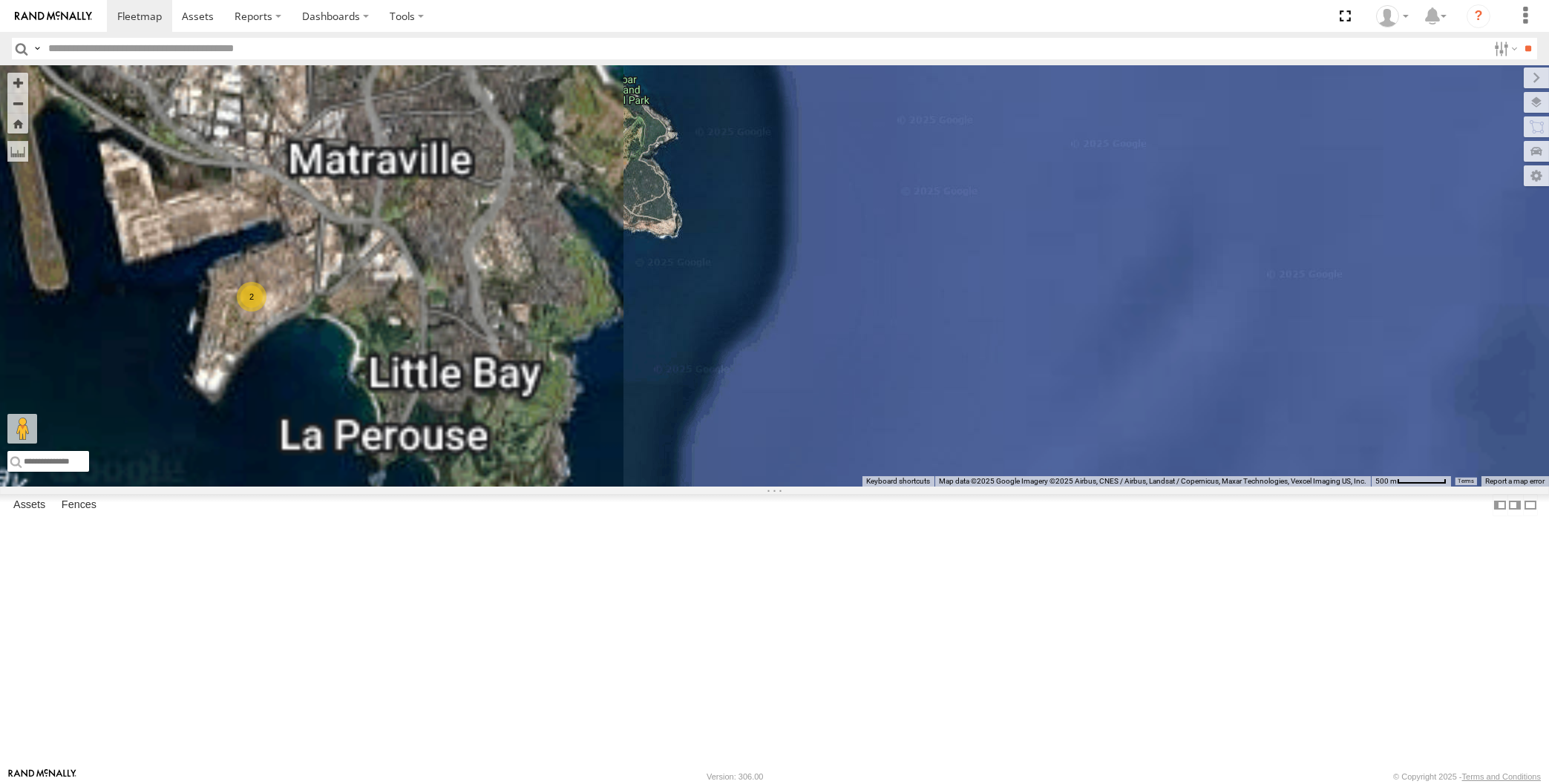
click at [432, 461] on div "XSNDHU-R04 RJ5911-R79 XP30JQ-R03 2" at bounding box center [774, 276] width 1549 height 421
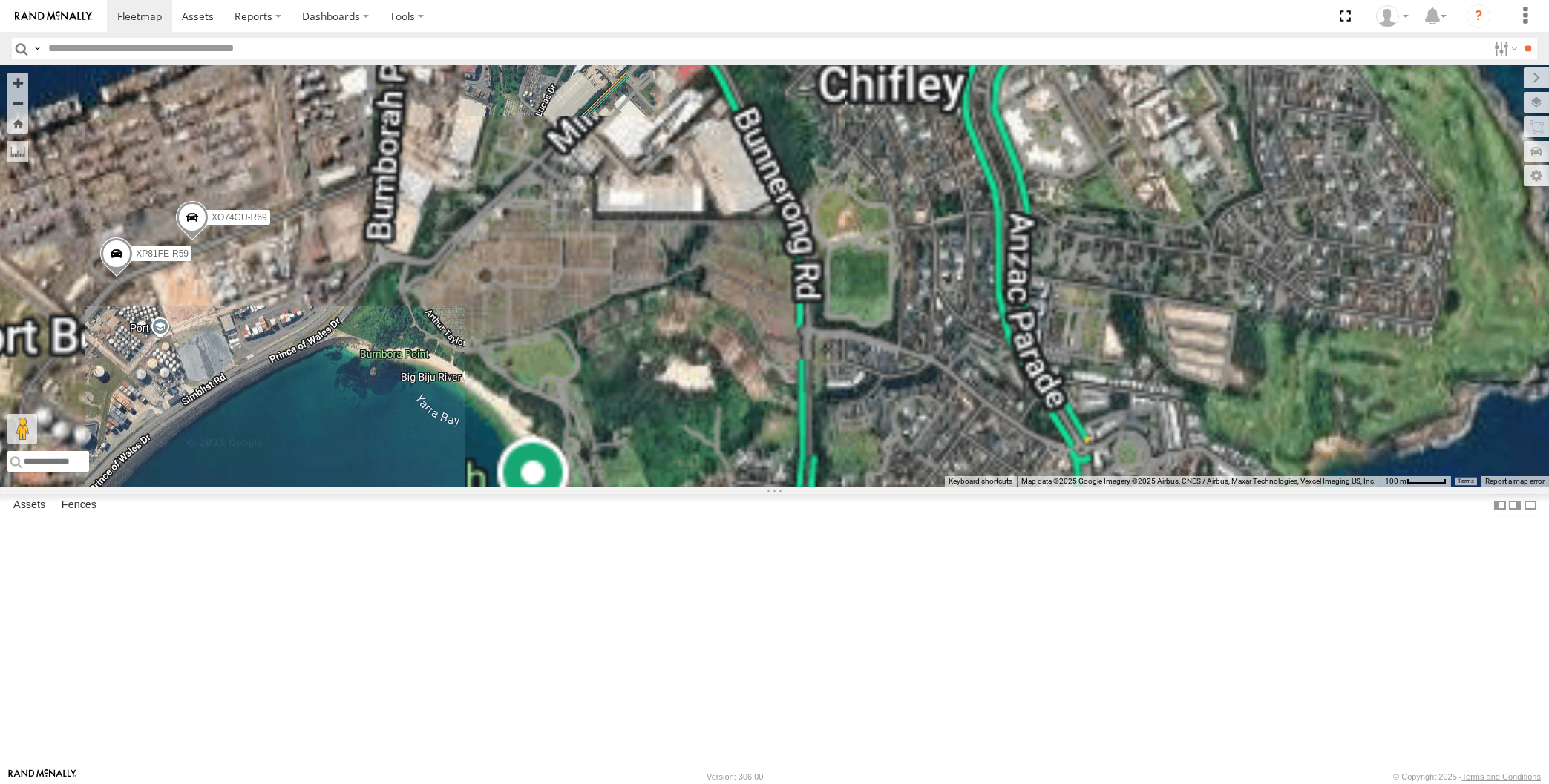
drag, startPoint x: 176, startPoint y: 406, endPoint x: 225, endPoint y: 419, distance: 50.7
click at [224, 419] on div "XSNDHU-R04 RJ5911-R79 XP30JQ-R03 XP81FE-R59 XO74GU-R69" at bounding box center [774, 276] width 1549 height 421
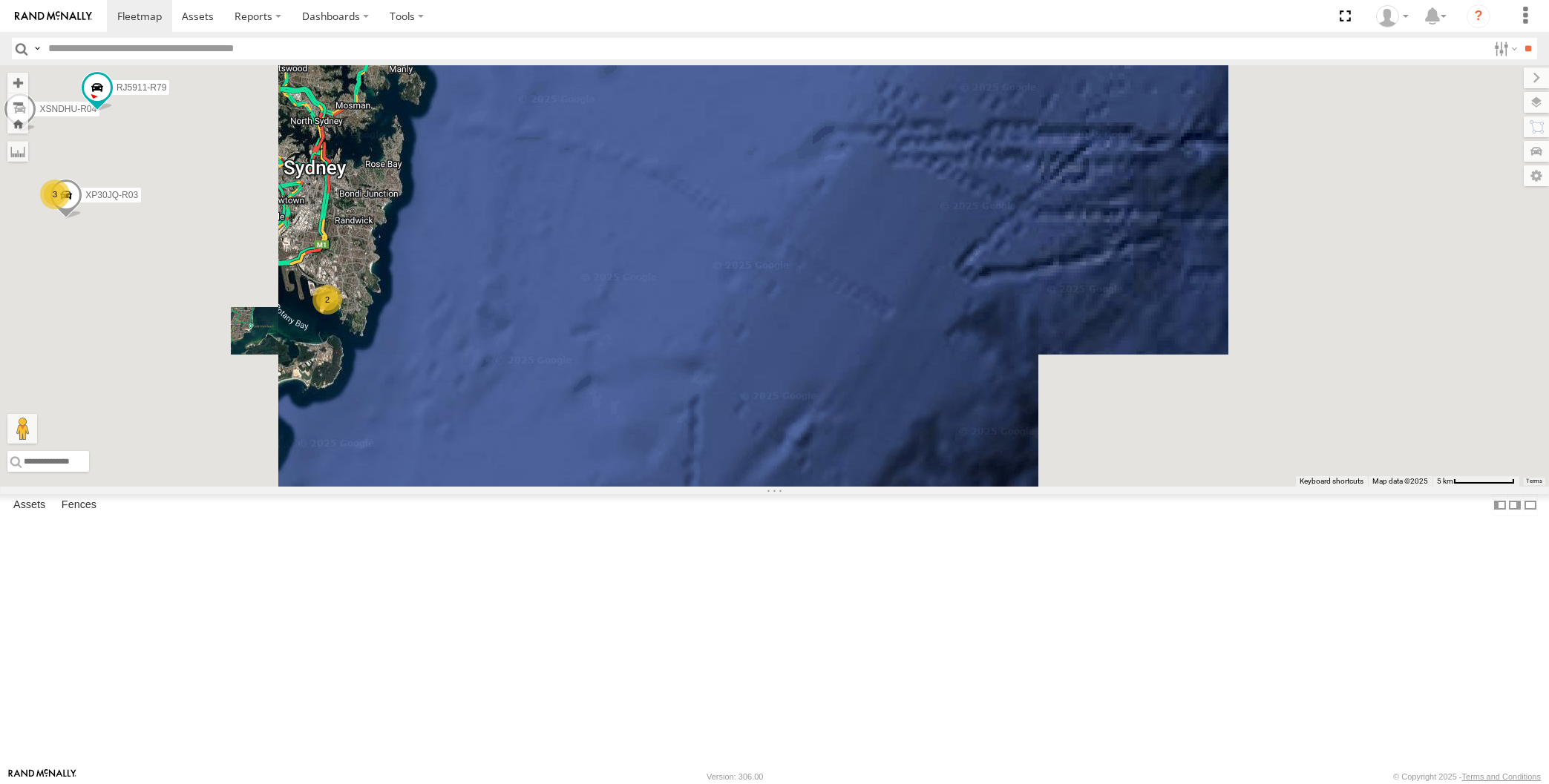
drag, startPoint x: 407, startPoint y: 497, endPoint x: 517, endPoint y: 510, distance: 110.8
click at [517, 487] on div "XSNDHU-R04 RJ5911-R79 XP30JQ-R03 3 2" at bounding box center [774, 276] width 1549 height 421
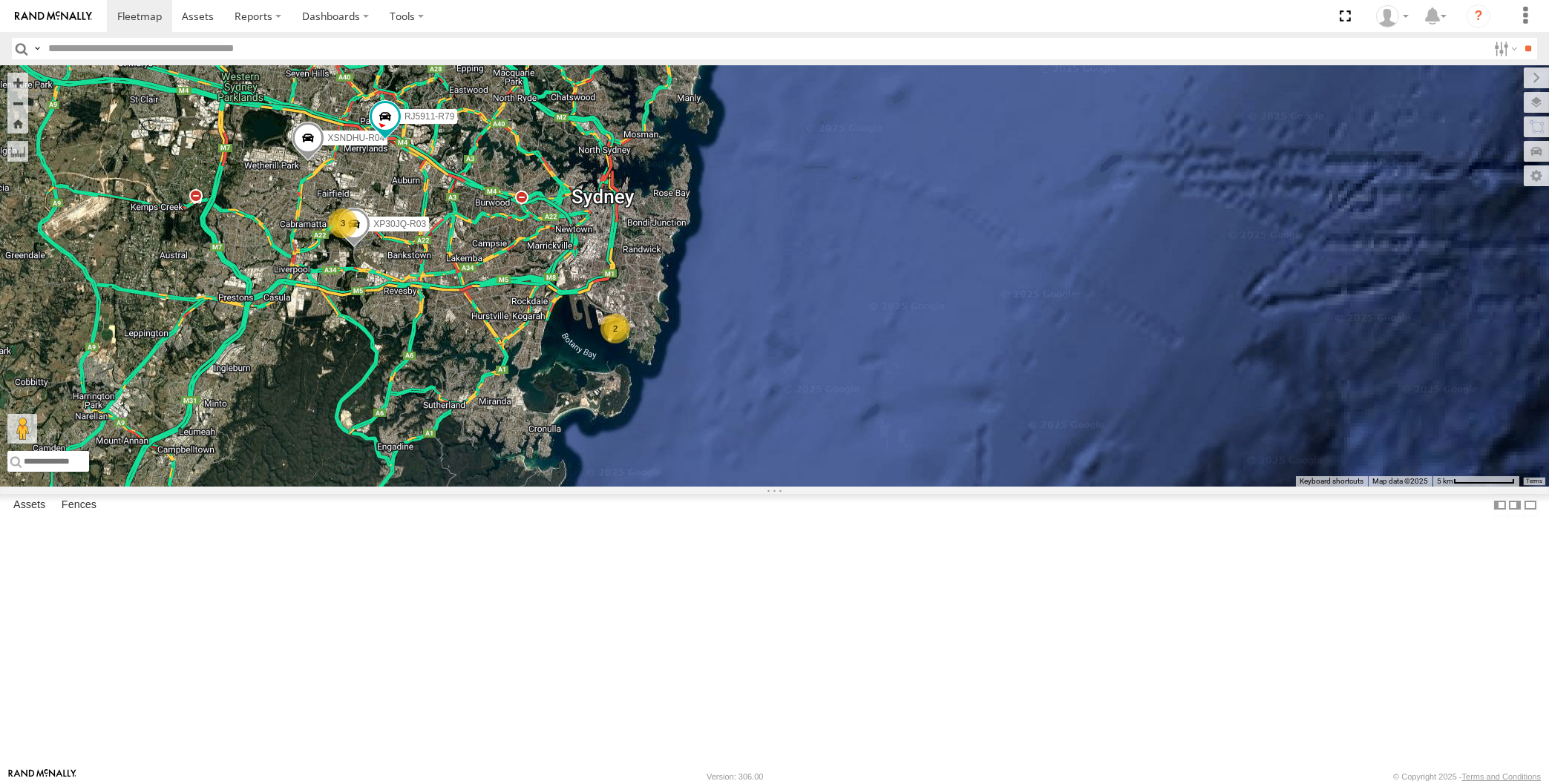
click at [531, 487] on div "XSNDHU-R04 RJ5911-R79 XP30JQ-R03 3 2" at bounding box center [774, 276] width 1549 height 421
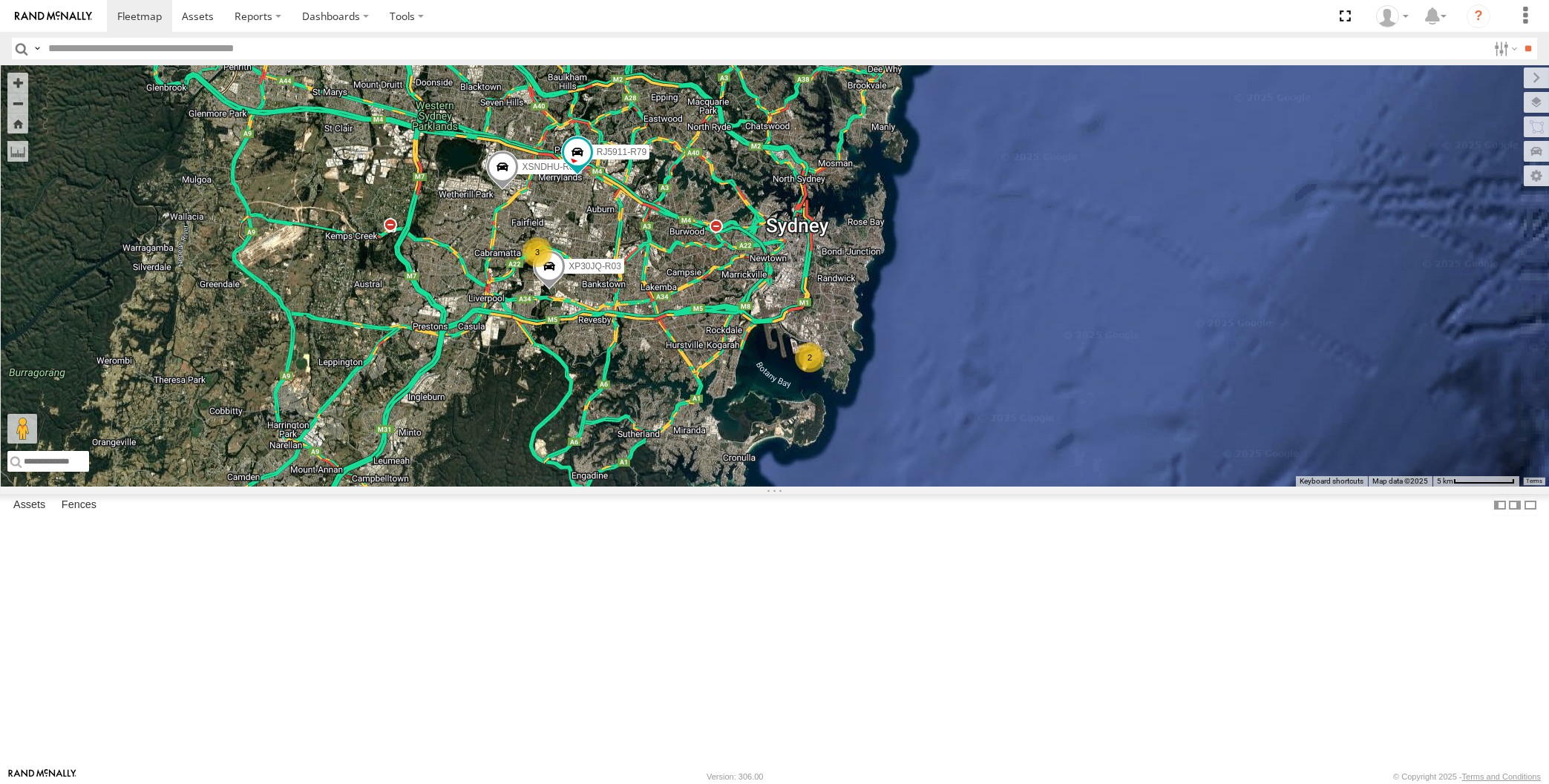
drag, startPoint x: 424, startPoint y: 561, endPoint x: 597, endPoint y: 557, distance: 173.0
click at [533, 487] on div "XP30JQ-R03 XSNDHU-R04 RJ5911-R79 3 2" at bounding box center [774, 276] width 1549 height 421
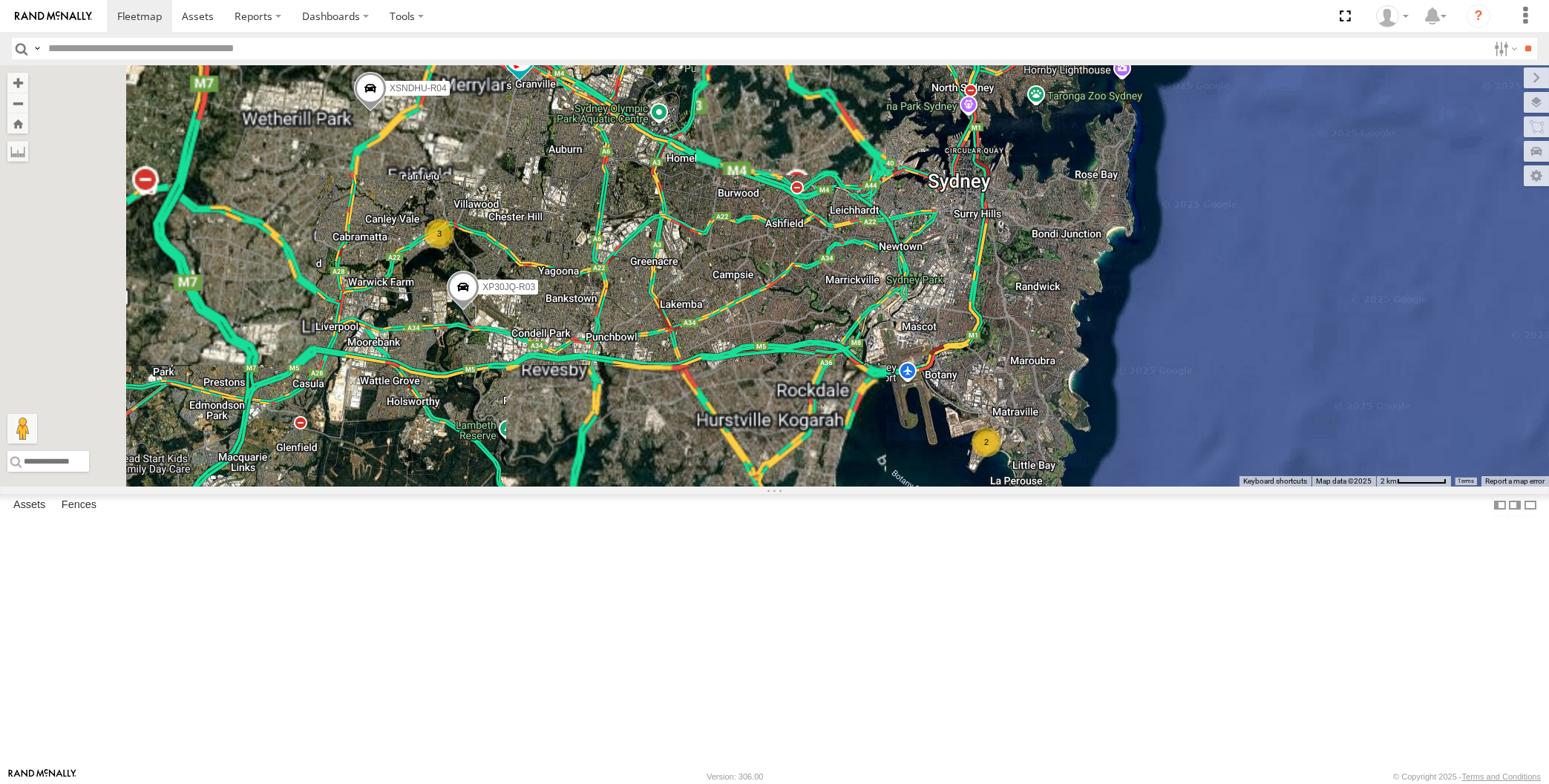
drag, startPoint x: 751, startPoint y: 519, endPoint x: 903, endPoint y: 572, distance: 161.0
click at [890, 487] on div "XP30JQ-R03 XSNDHU-R04 RJ5911-R79 3 2" at bounding box center [774, 276] width 1549 height 421
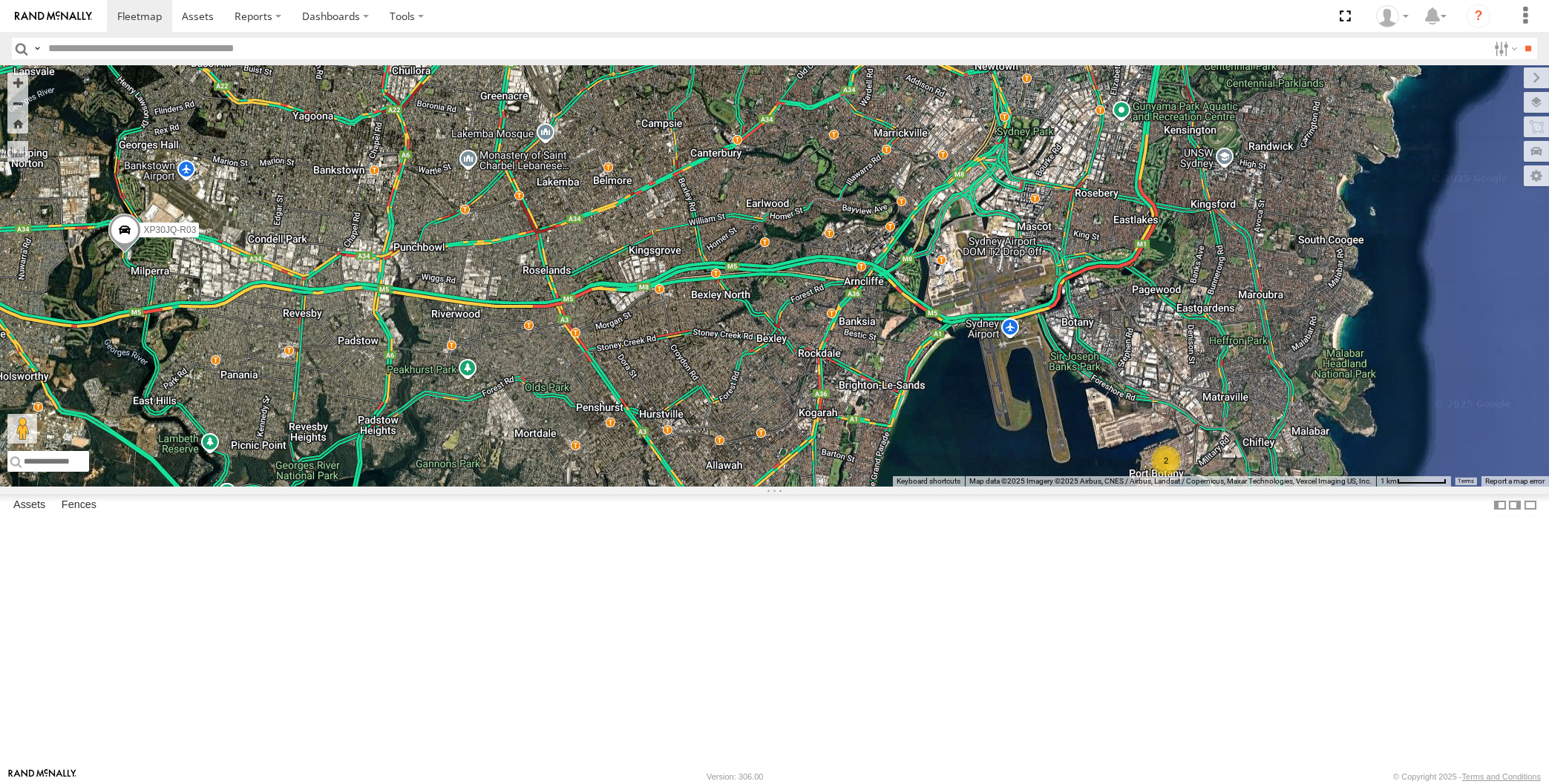
drag, startPoint x: 294, startPoint y: 424, endPoint x: 391, endPoint y: 442, distance: 98.7
click at [390, 442] on div "XP30JQ-R03 3 2" at bounding box center [774, 276] width 1549 height 421
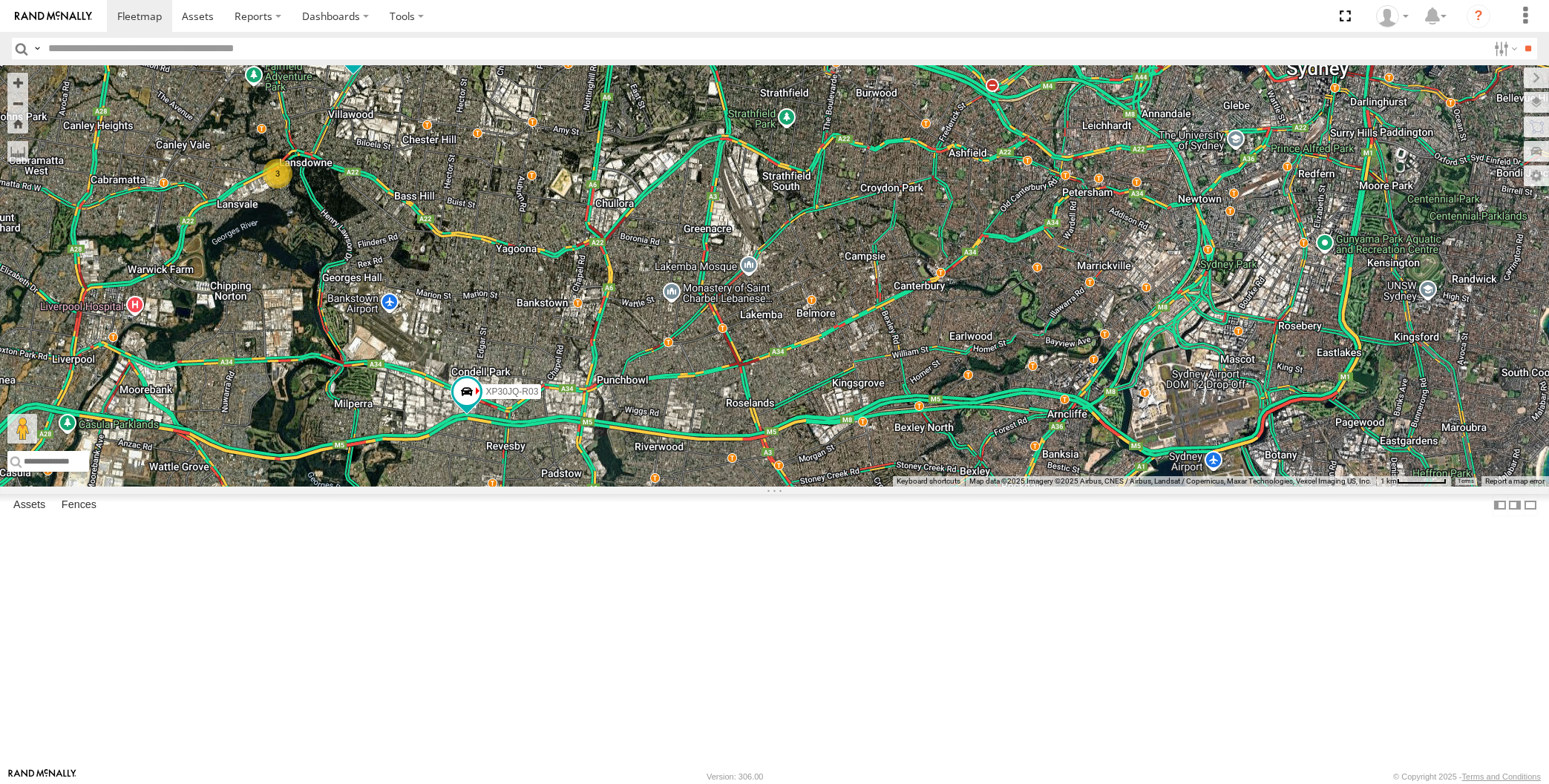
drag, startPoint x: 758, startPoint y: 457, endPoint x: 733, endPoint y: 444, distance: 28.2
click at [733, 444] on div "XP30JQ-R03 3 RJ5911-R79 2 XSNDHU-R04" at bounding box center [774, 276] width 1549 height 421
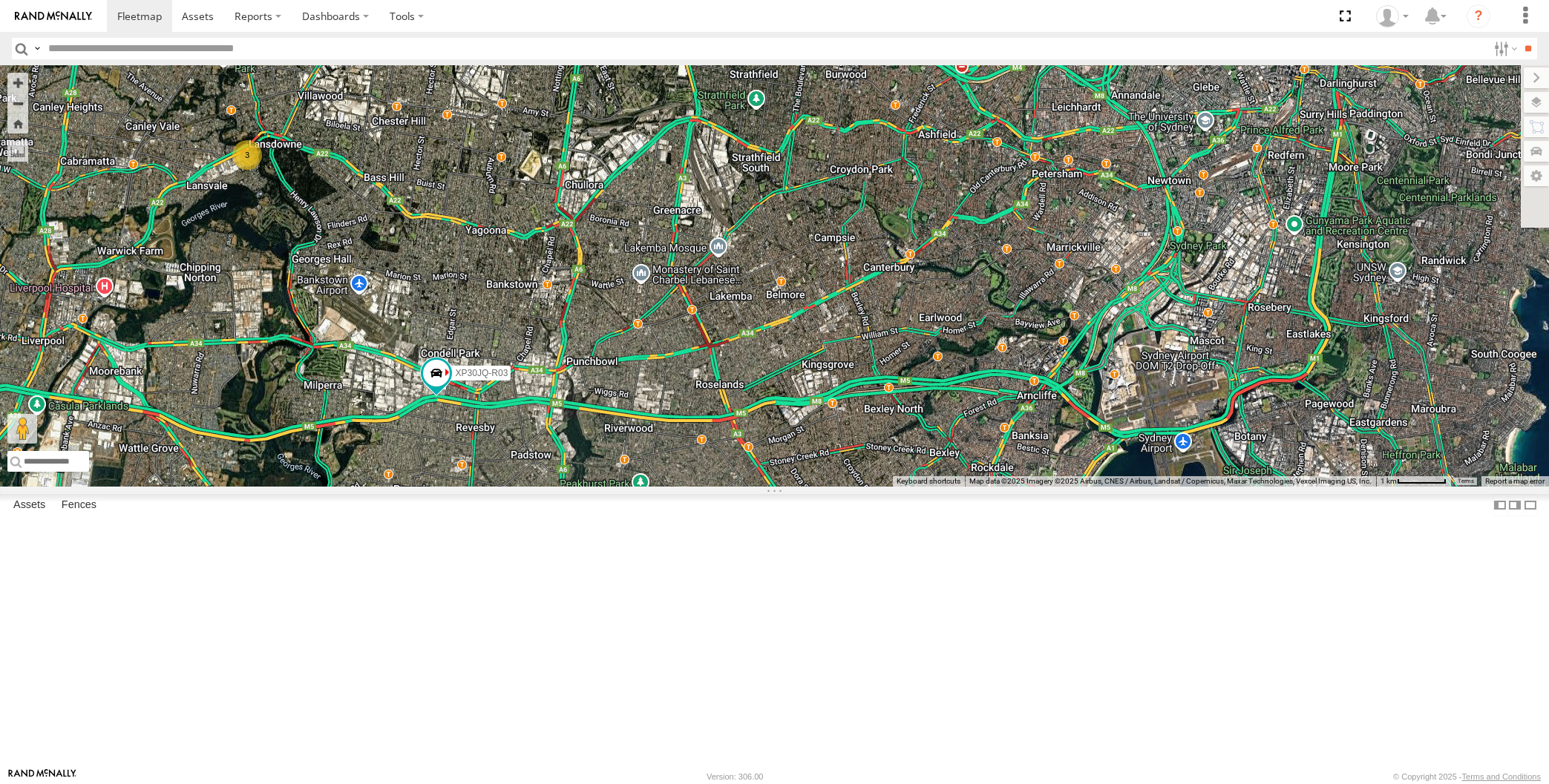
drag, startPoint x: 882, startPoint y: 524, endPoint x: 874, endPoint y: 519, distance: 9.4
click at [873, 487] on div "XP30JQ-R03 3 RJ5911-R79 2 XSNDHU-R04" at bounding box center [774, 276] width 1549 height 421
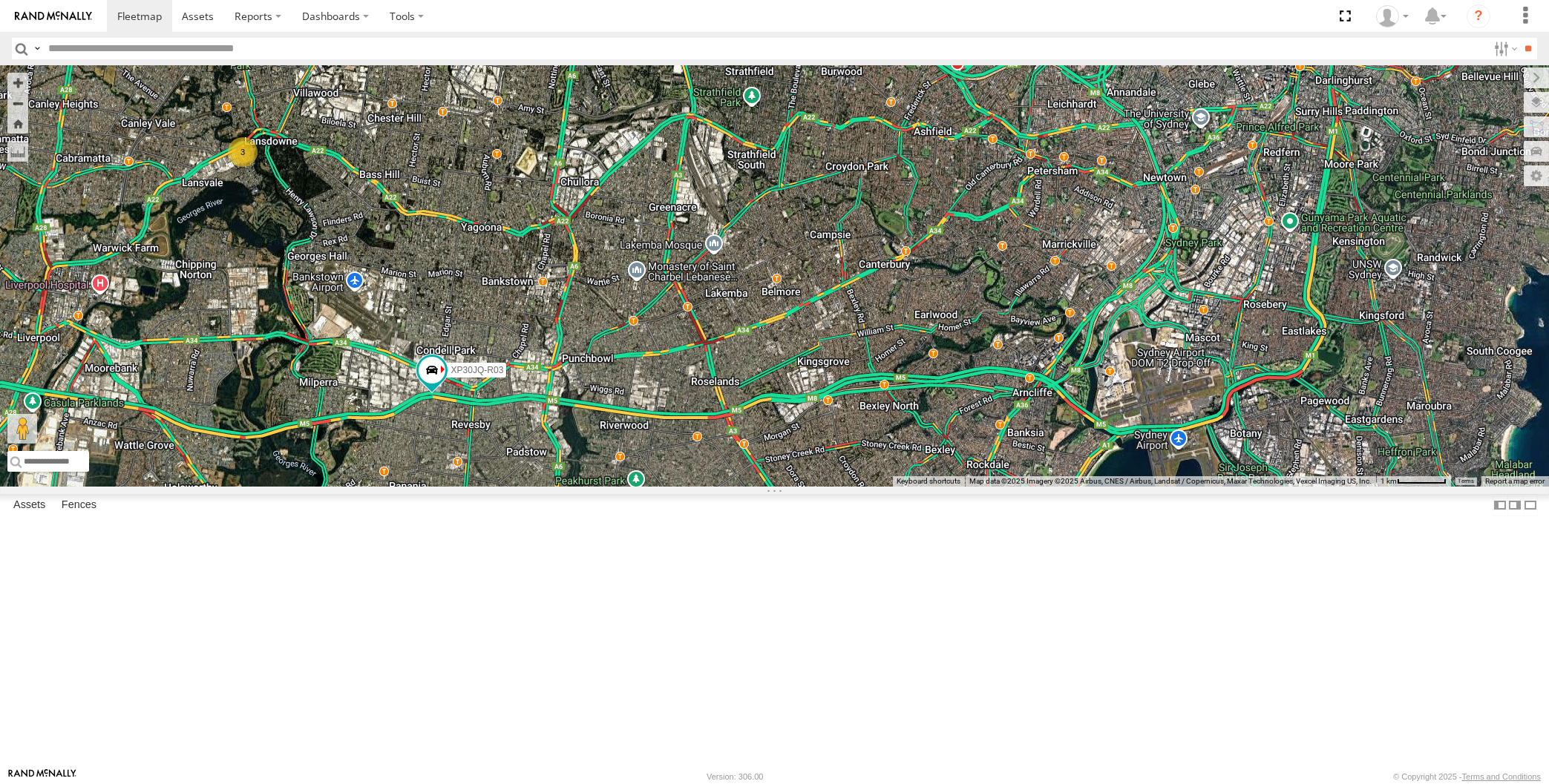
drag, startPoint x: 1365, startPoint y: 589, endPoint x: 1349, endPoint y: 549, distance: 43.1
click at [1349, 487] on div "XP30JQ-R03 3 RJ5911-R79 2 XSNDHU-R04" at bounding box center [774, 276] width 1549 height 421
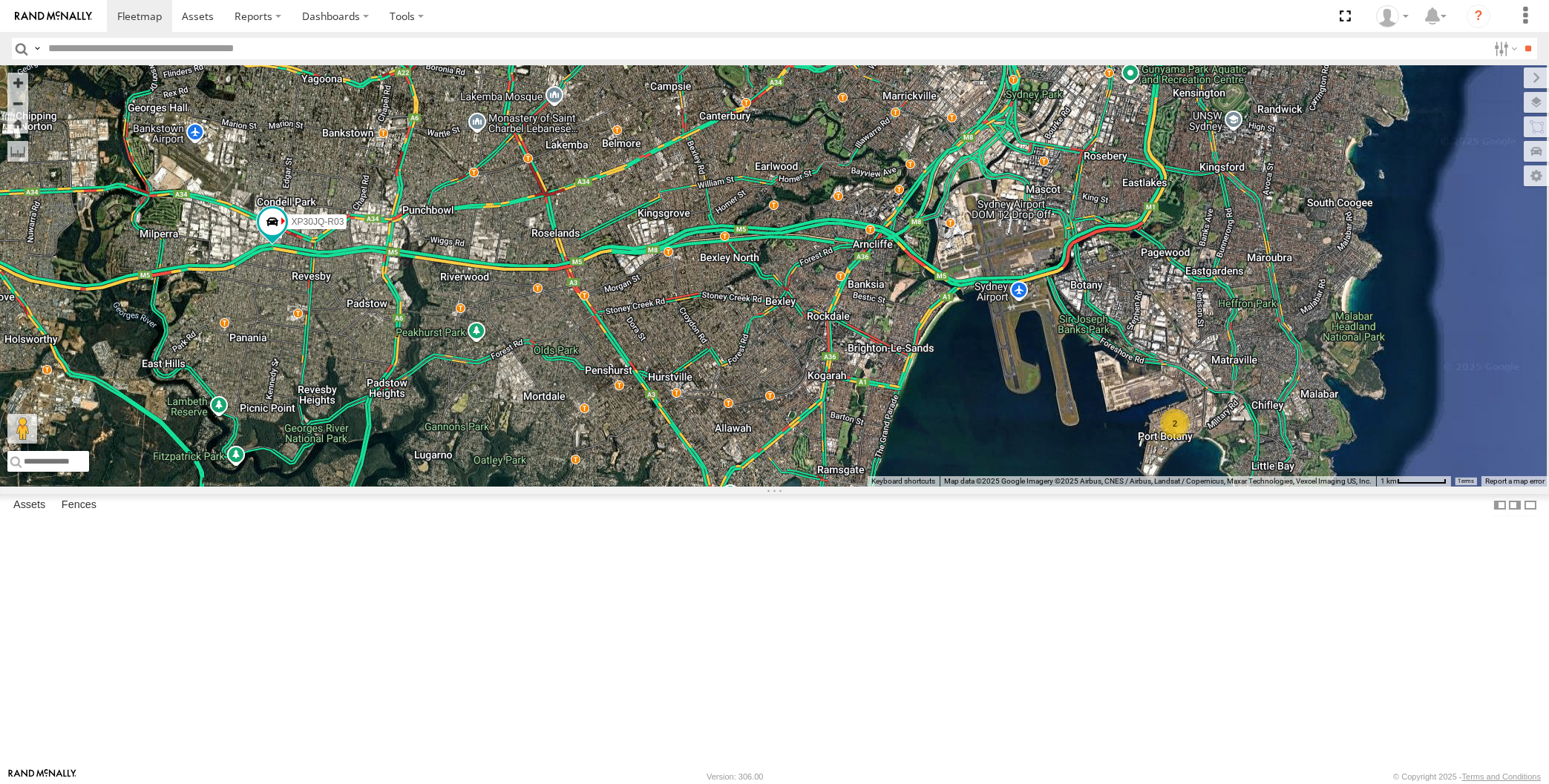
drag, startPoint x: 972, startPoint y: 591, endPoint x: 995, endPoint y: 601, distance: 25.1
click at [992, 487] on div "XP30JQ-R03 RJ5911-R79 XSNDHU-R04 3 2" at bounding box center [774, 276] width 1549 height 421
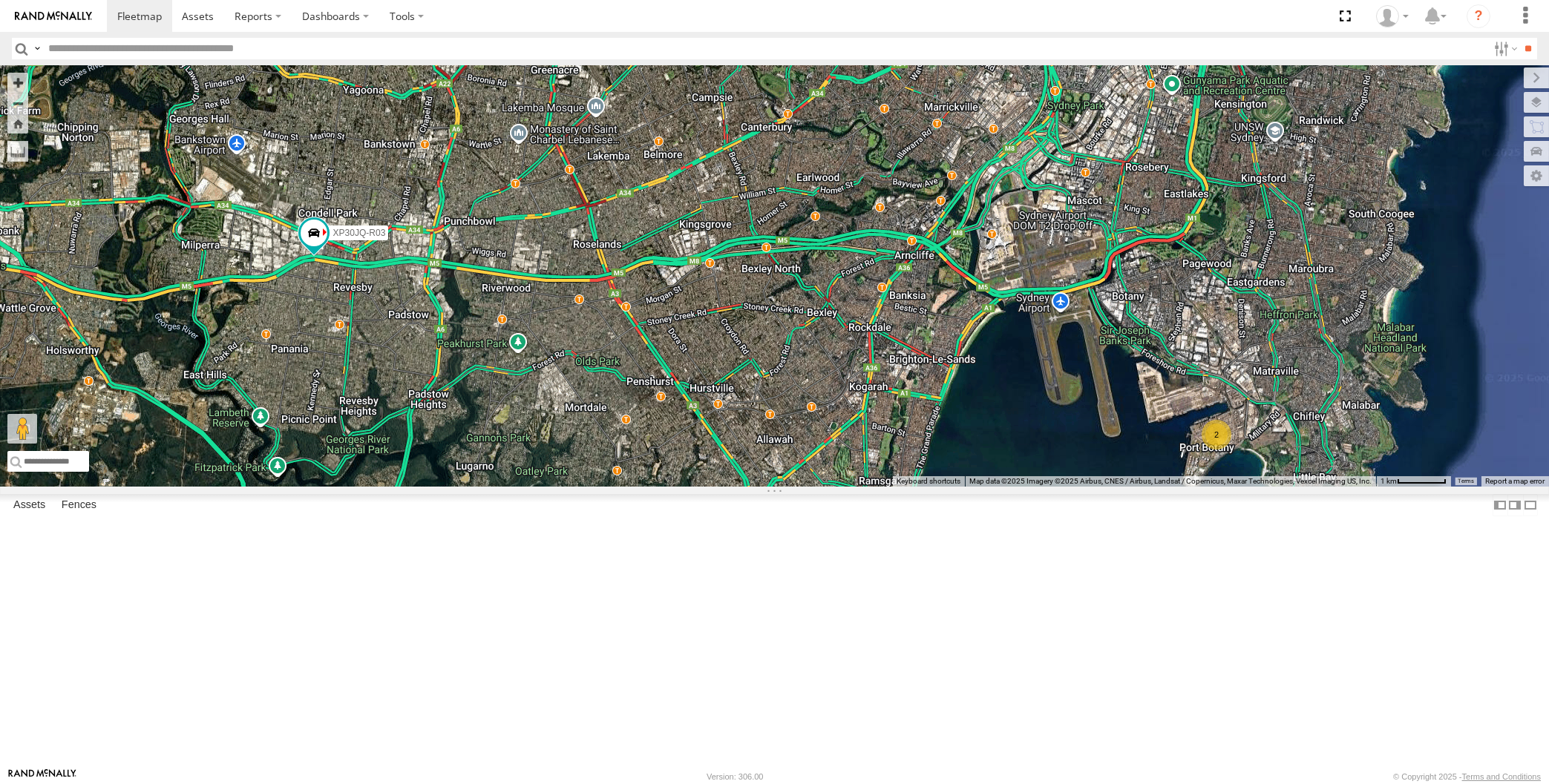
drag, startPoint x: 934, startPoint y: 608, endPoint x: 947, endPoint y: 608, distance: 13.0
click at [950, 487] on div "XP30JQ-R03 RJ5911-R79 XSNDHU-R04 3 2" at bounding box center [774, 276] width 1549 height 421
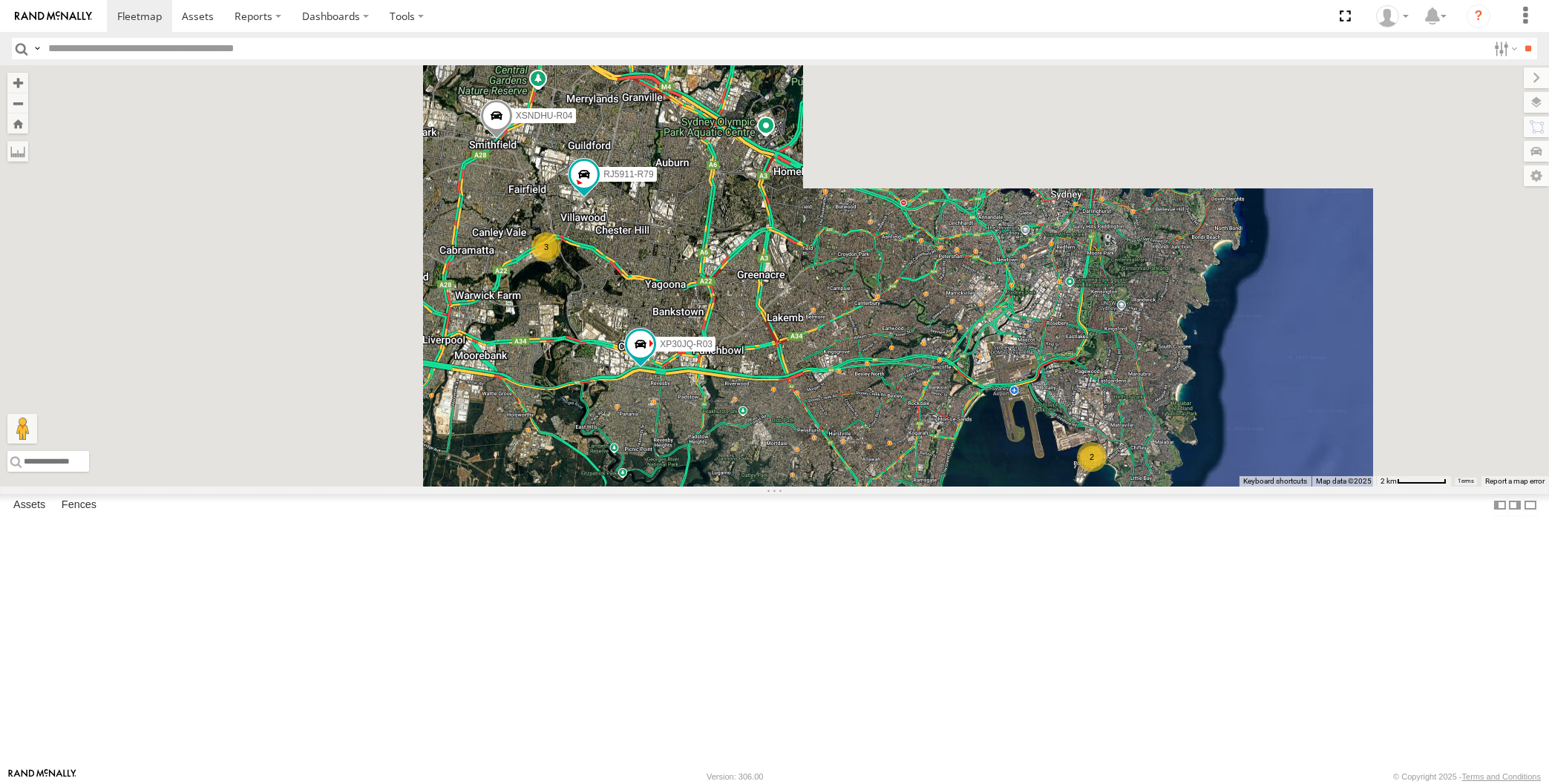
drag, startPoint x: 904, startPoint y: 599, endPoint x: 915, endPoint y: 605, distance: 12.5
click at [915, 487] on div "XP30JQ-R03 RJ5911-R79 XSNDHU-R04 3 2" at bounding box center [774, 276] width 1549 height 421
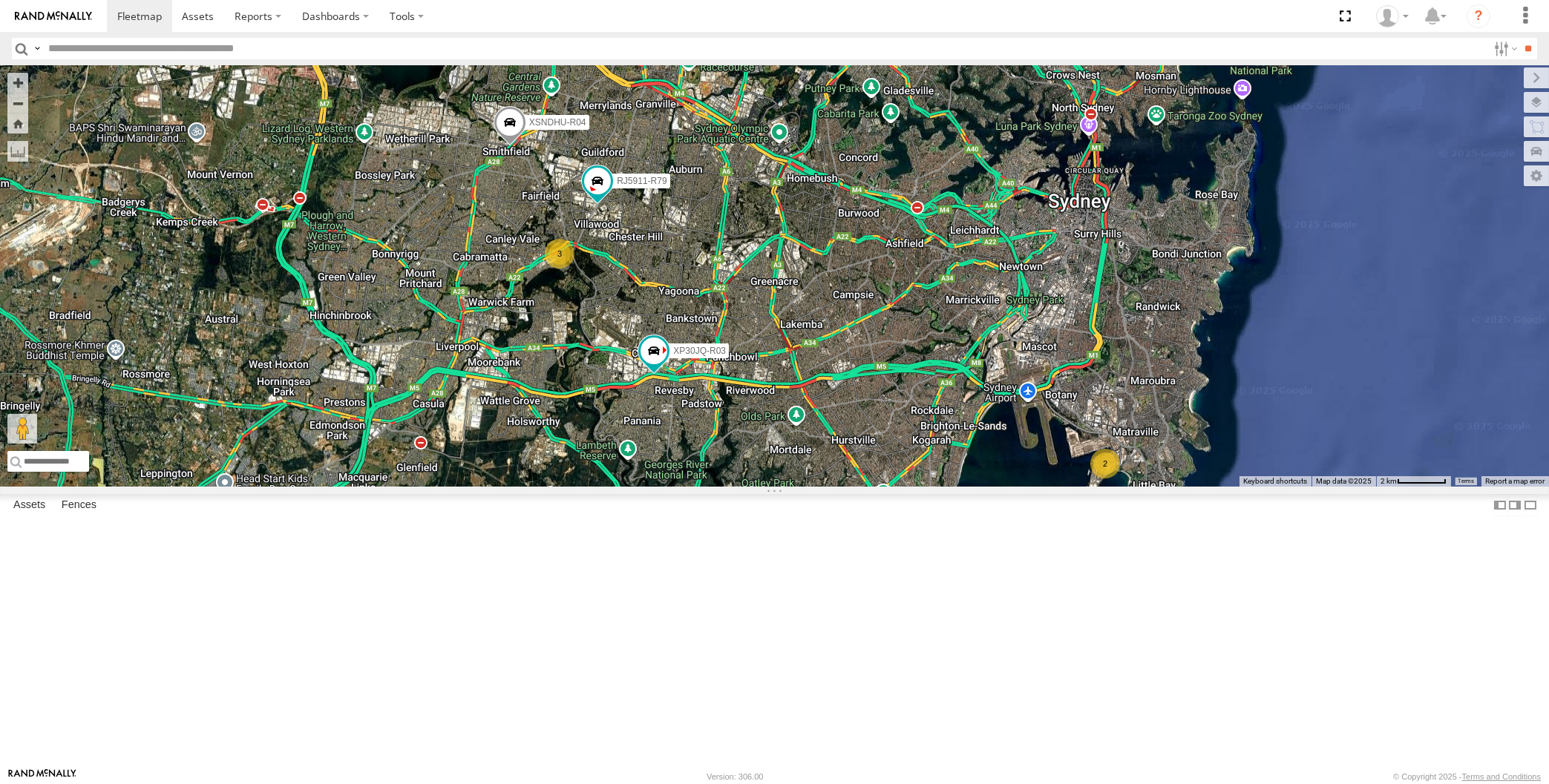
click at [946, 487] on div "XP30JQ-R03 RJ5911-R79 XSNDHU-R04 3 2" at bounding box center [774, 276] width 1549 height 421
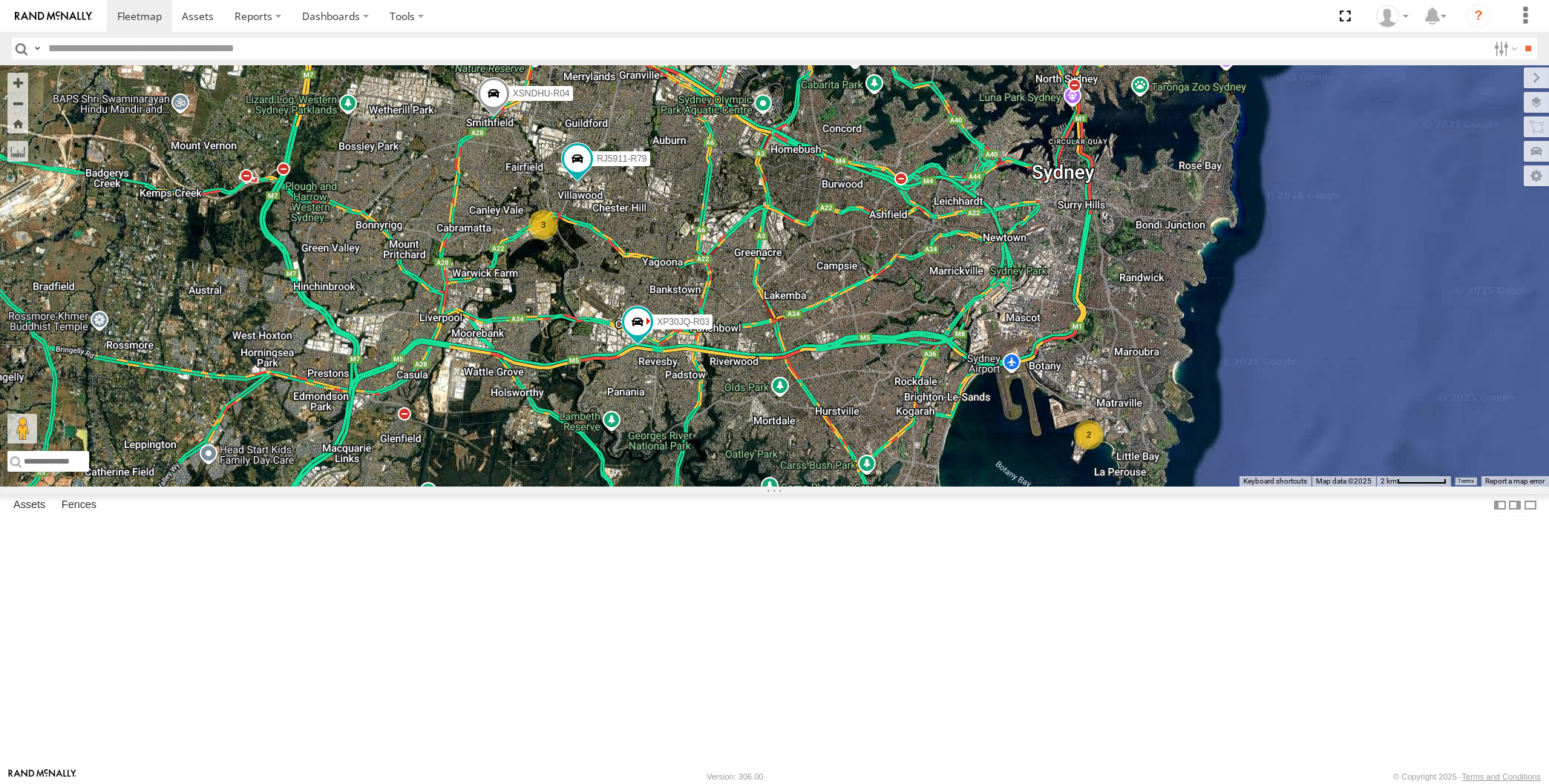
click at [393, 277] on div "XP30JQ-R03 RJ5911-R79 XSNDHU-R04 3 2" at bounding box center [774, 276] width 1549 height 421
click at [547, 442] on div "XP30JQ-R03 RJ5911-R79 XSNDHU-R04 3 2" at bounding box center [774, 276] width 1549 height 421
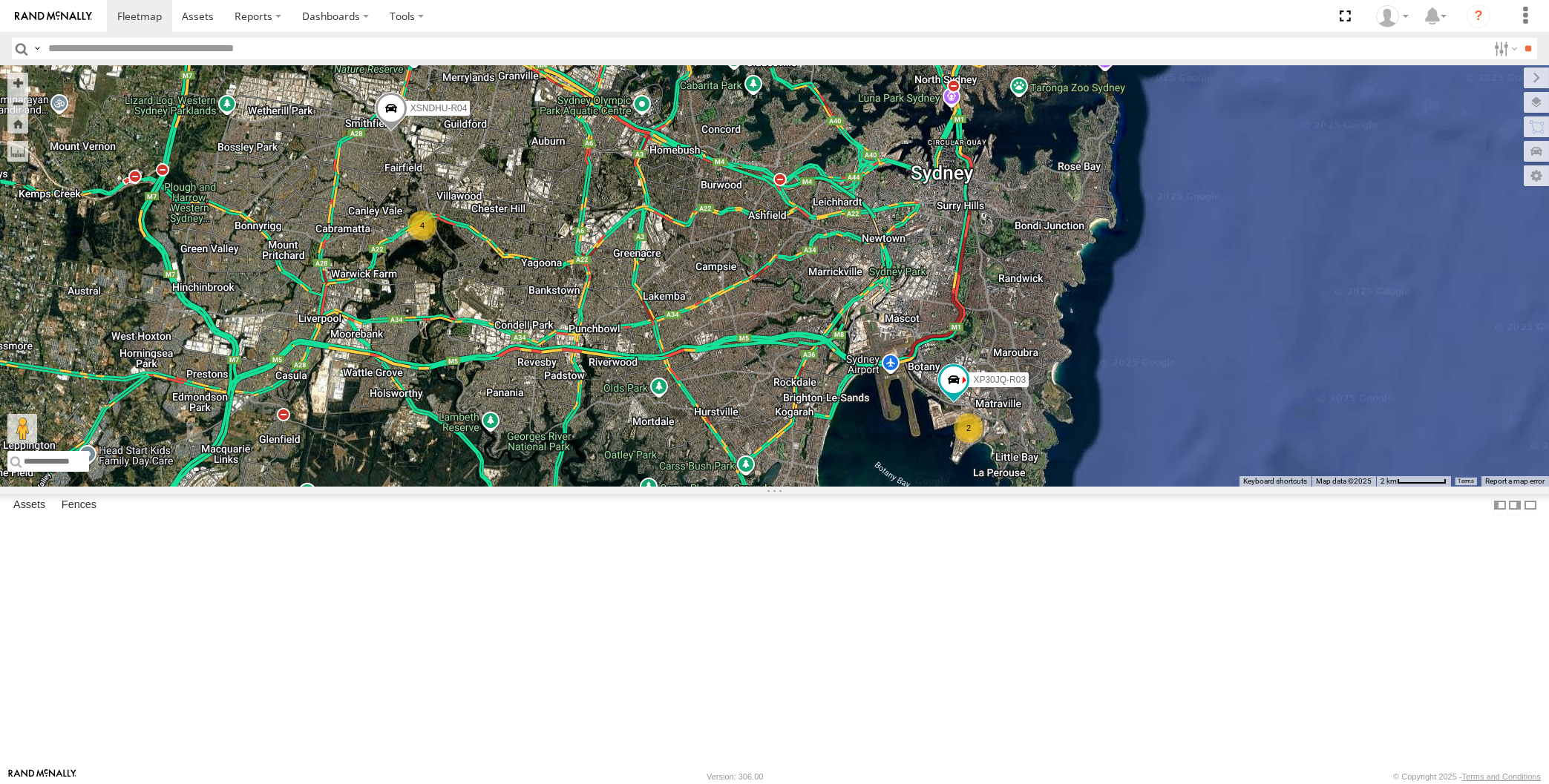
click at [430, 287] on div "XP30JQ-R03 XSNDHU-R04 4 2" at bounding box center [774, 276] width 1549 height 421
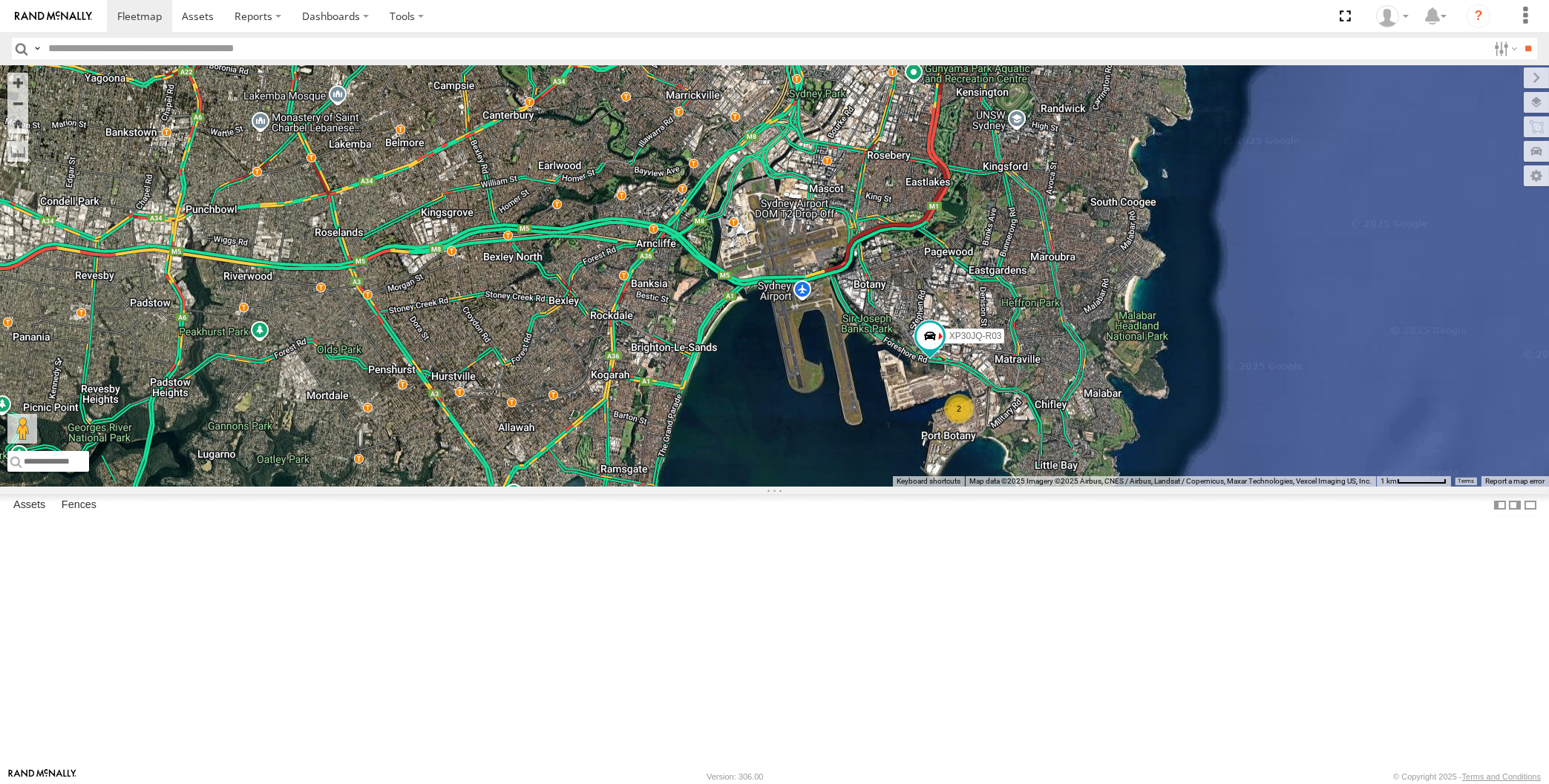
click at [986, 487] on div "XP30JQ-R03 XSNDHU-R04 2" at bounding box center [774, 276] width 1549 height 421
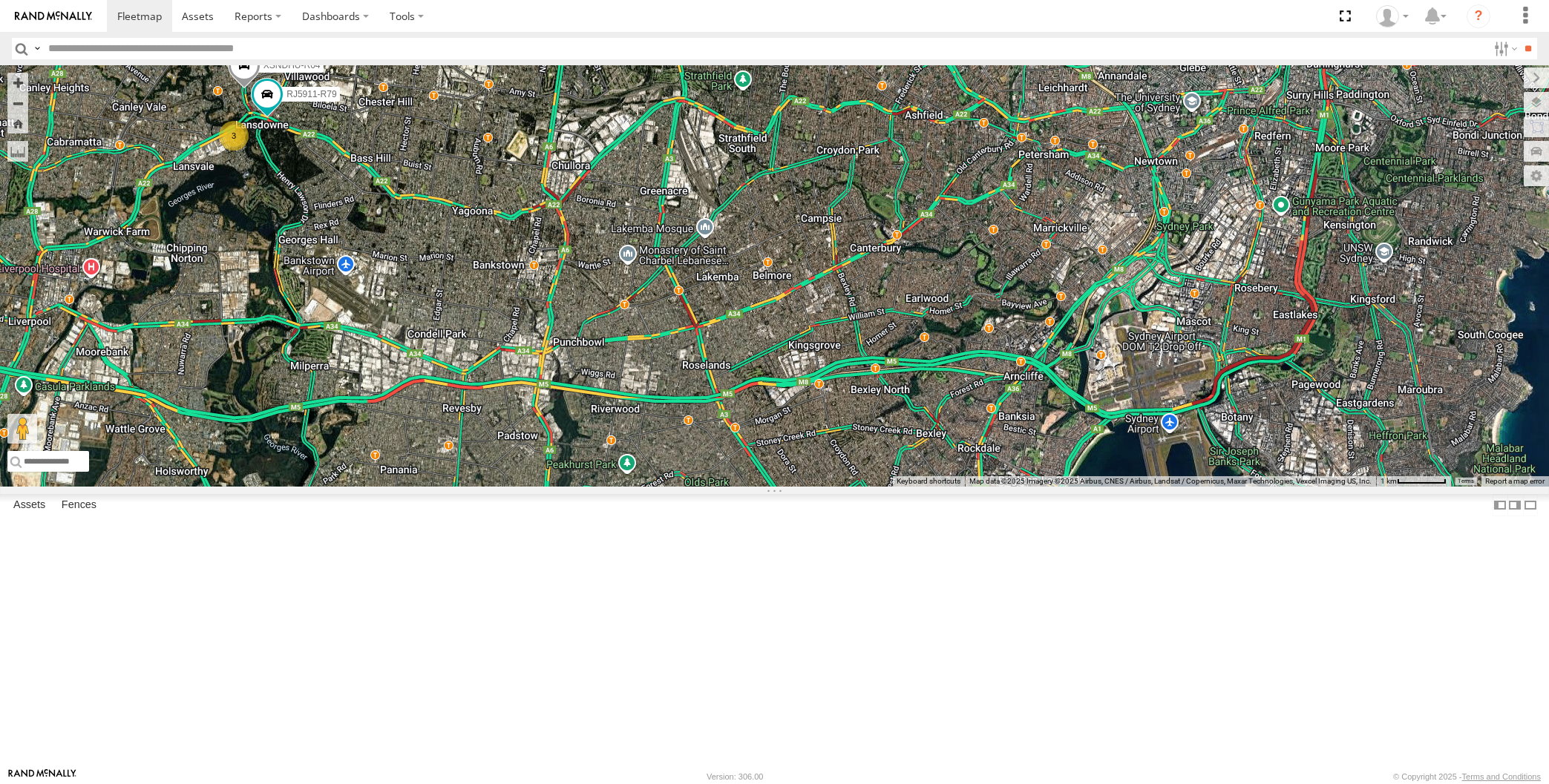
click at [347, 250] on div "XP30JQ-R03 2 XSNDHU-R04 3 RJ5911-R79" at bounding box center [774, 276] width 1549 height 421
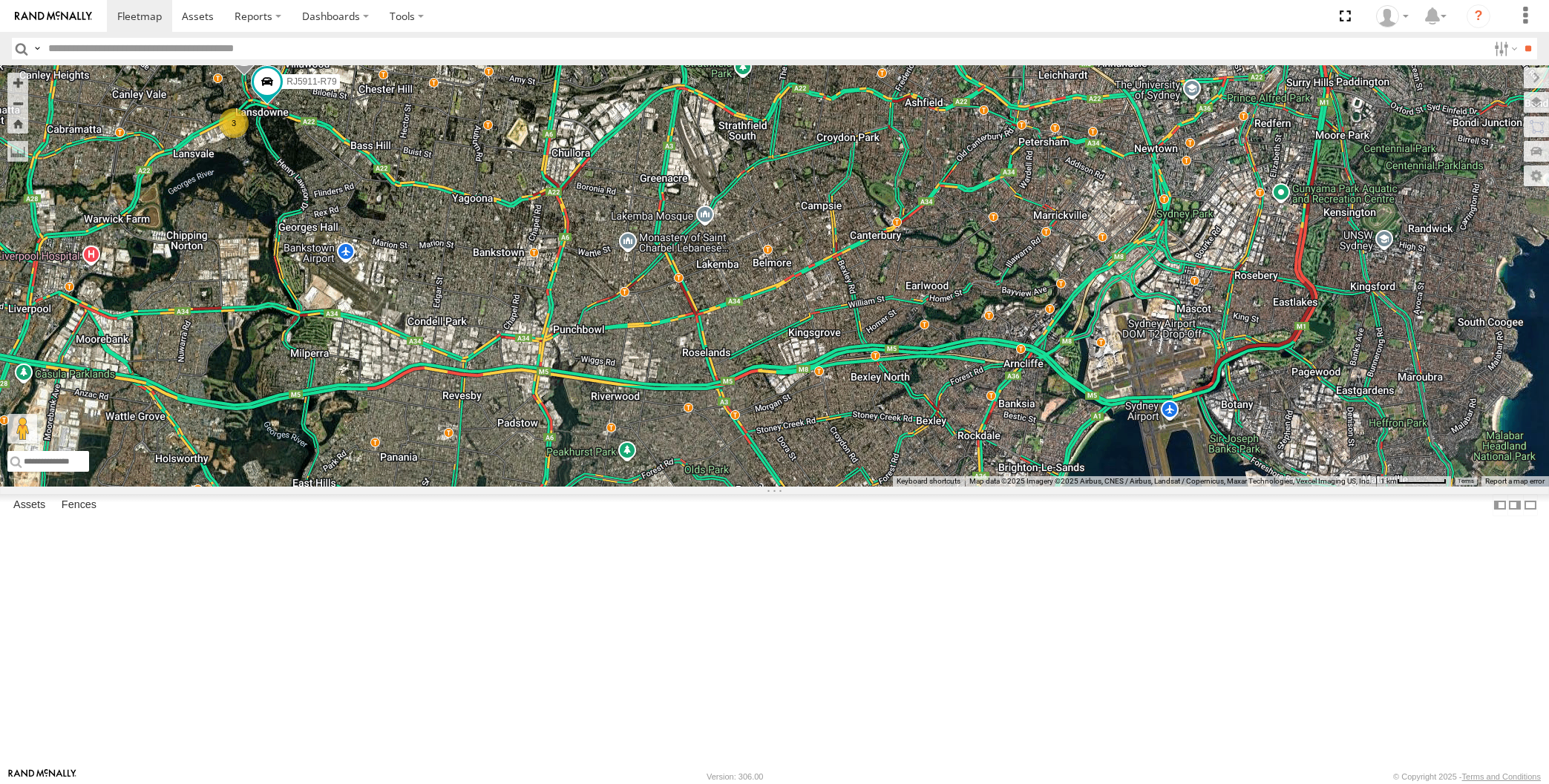
drag, startPoint x: 1384, startPoint y: 635, endPoint x: 1386, endPoint y: 606, distance: 29.1
click at [1384, 487] on div "XP30JQ-R03 2 XSNDHU-R04 3 RJ5911-R79" at bounding box center [774, 276] width 1549 height 421
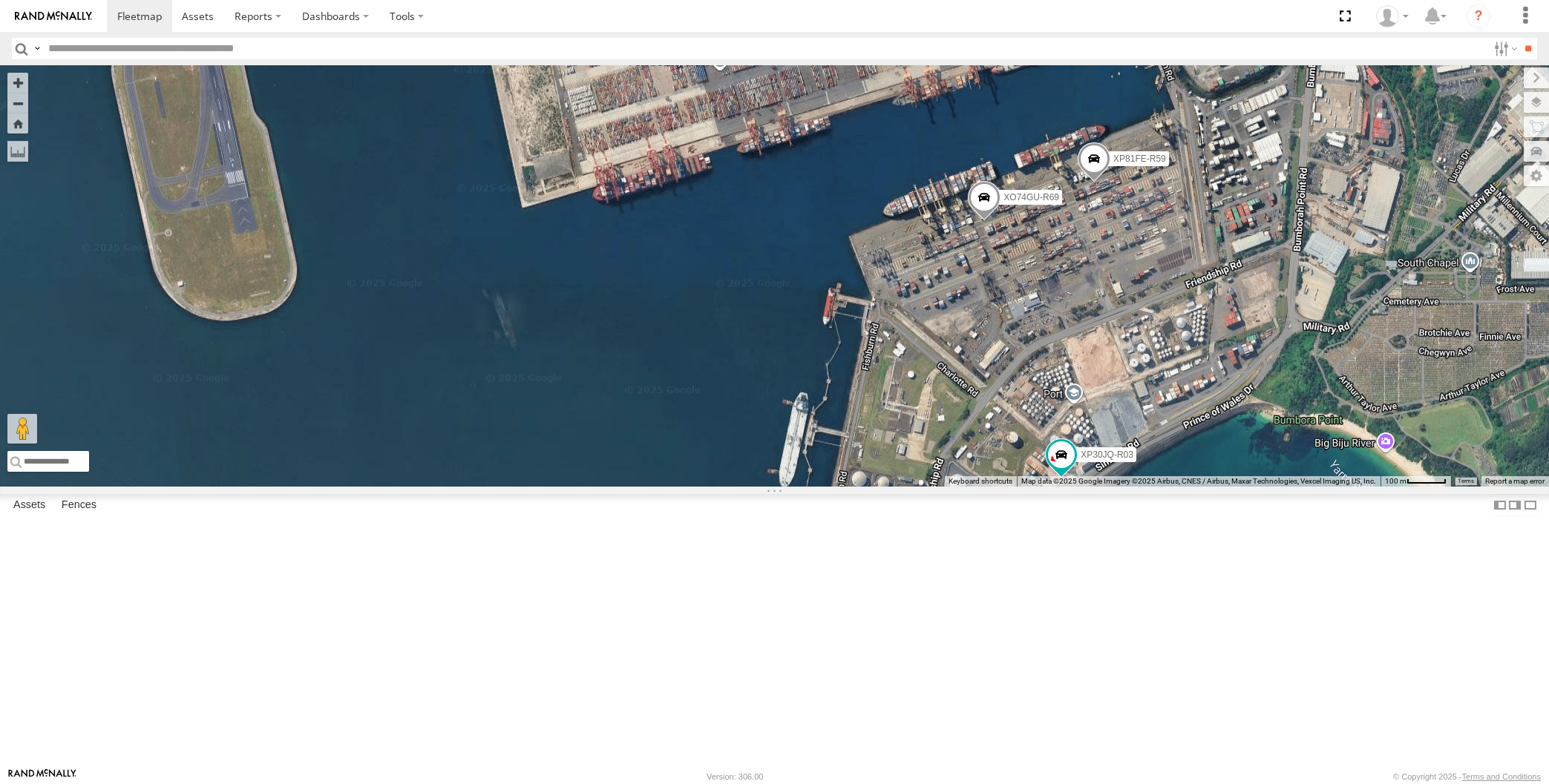
drag, startPoint x: 1124, startPoint y: 650, endPoint x: 1123, endPoint y: 630, distance: 20.0
click at [1124, 487] on div "XP30JQ-R03 XSNDHU-R04 RJ5911-R79 XP81FE-R59 XO74GU-R69" at bounding box center [774, 276] width 1549 height 421
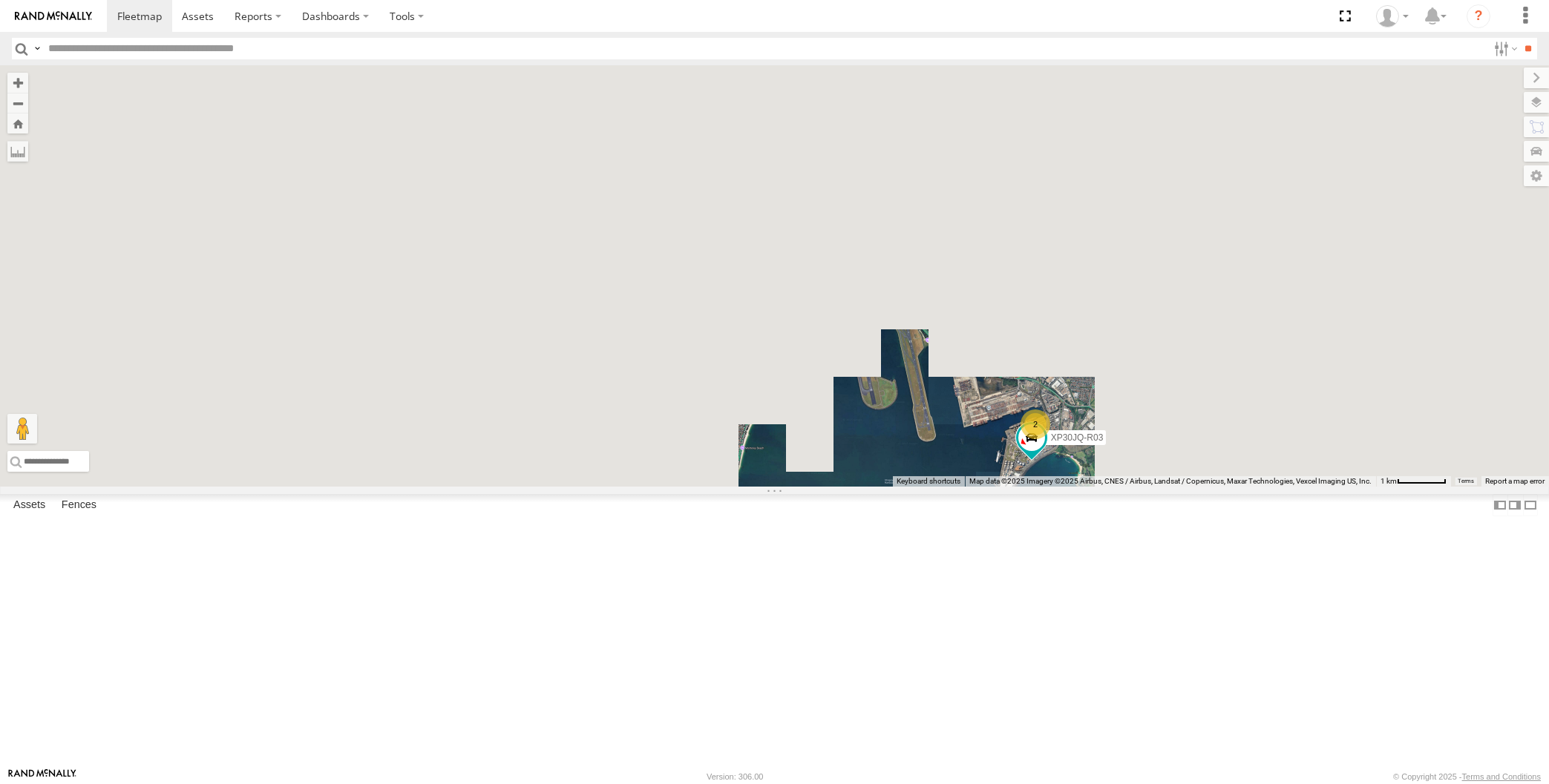
drag, startPoint x: 902, startPoint y: 539, endPoint x: 940, endPoint y: 584, distance: 58.9
click at [935, 487] on div "XP30JQ-R03 XSNDHU-R04 RJ5911-R79 2" at bounding box center [774, 276] width 1549 height 421
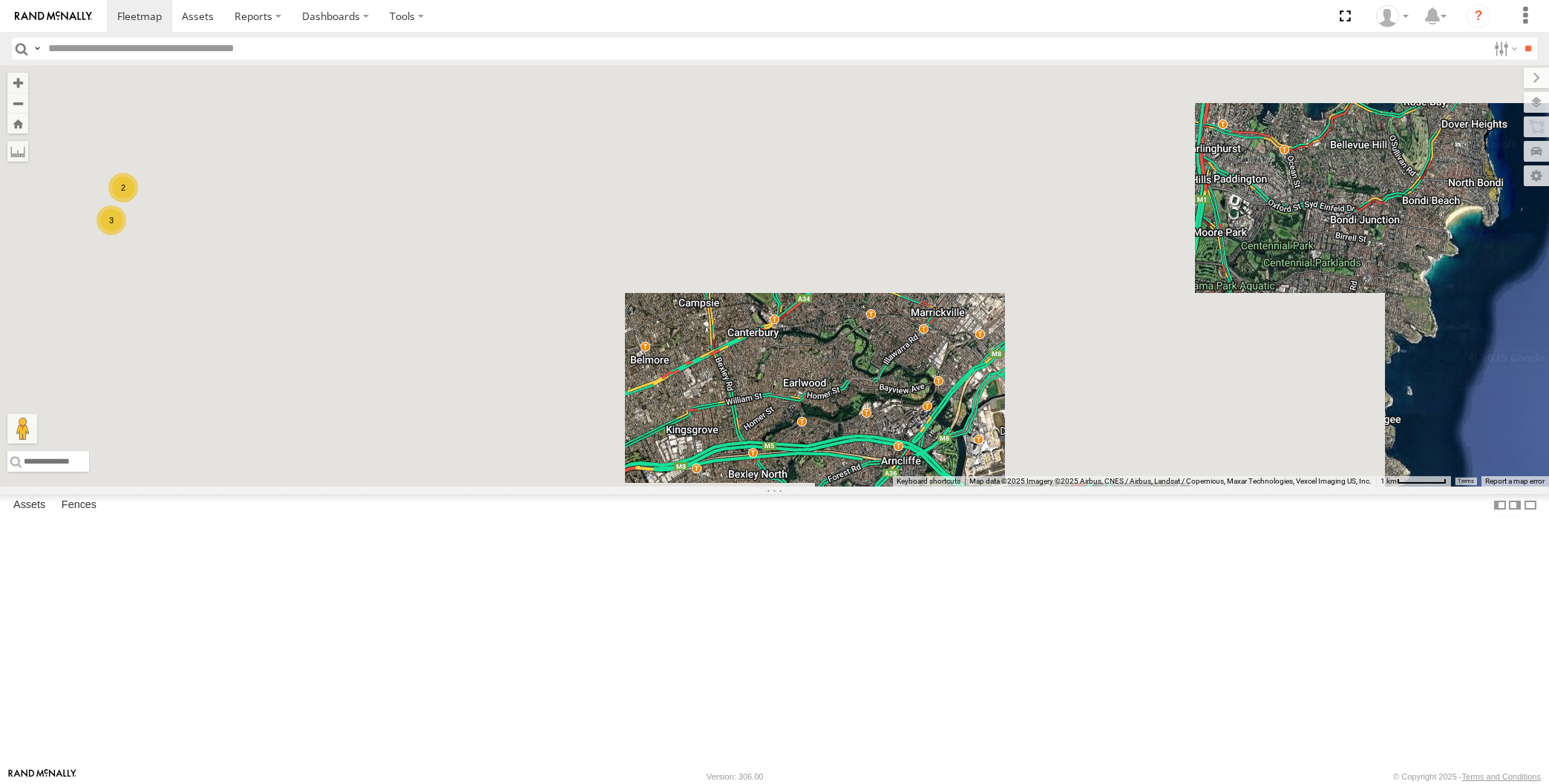
drag, startPoint x: 814, startPoint y: 520, endPoint x: 845, endPoint y: 525, distance: 31.4
click at [846, 487] on div "XP30JQ-R03 2 2 3" at bounding box center [774, 276] width 1549 height 421
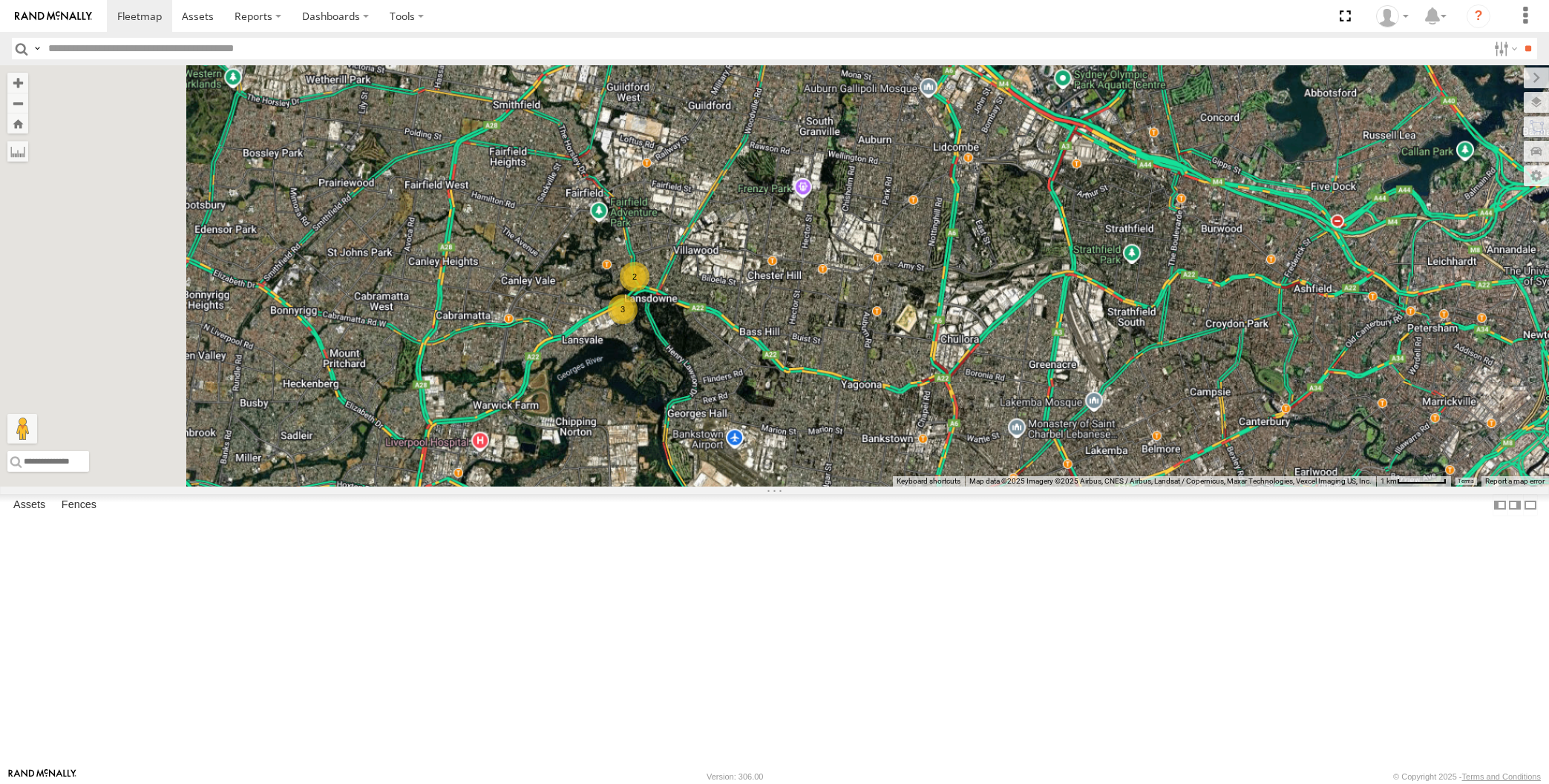
drag, startPoint x: 880, startPoint y: 494, endPoint x: 868, endPoint y: 497, distance: 12.4
click at [889, 487] on div "XP30JQ-R03 2 3" at bounding box center [774, 276] width 1549 height 421
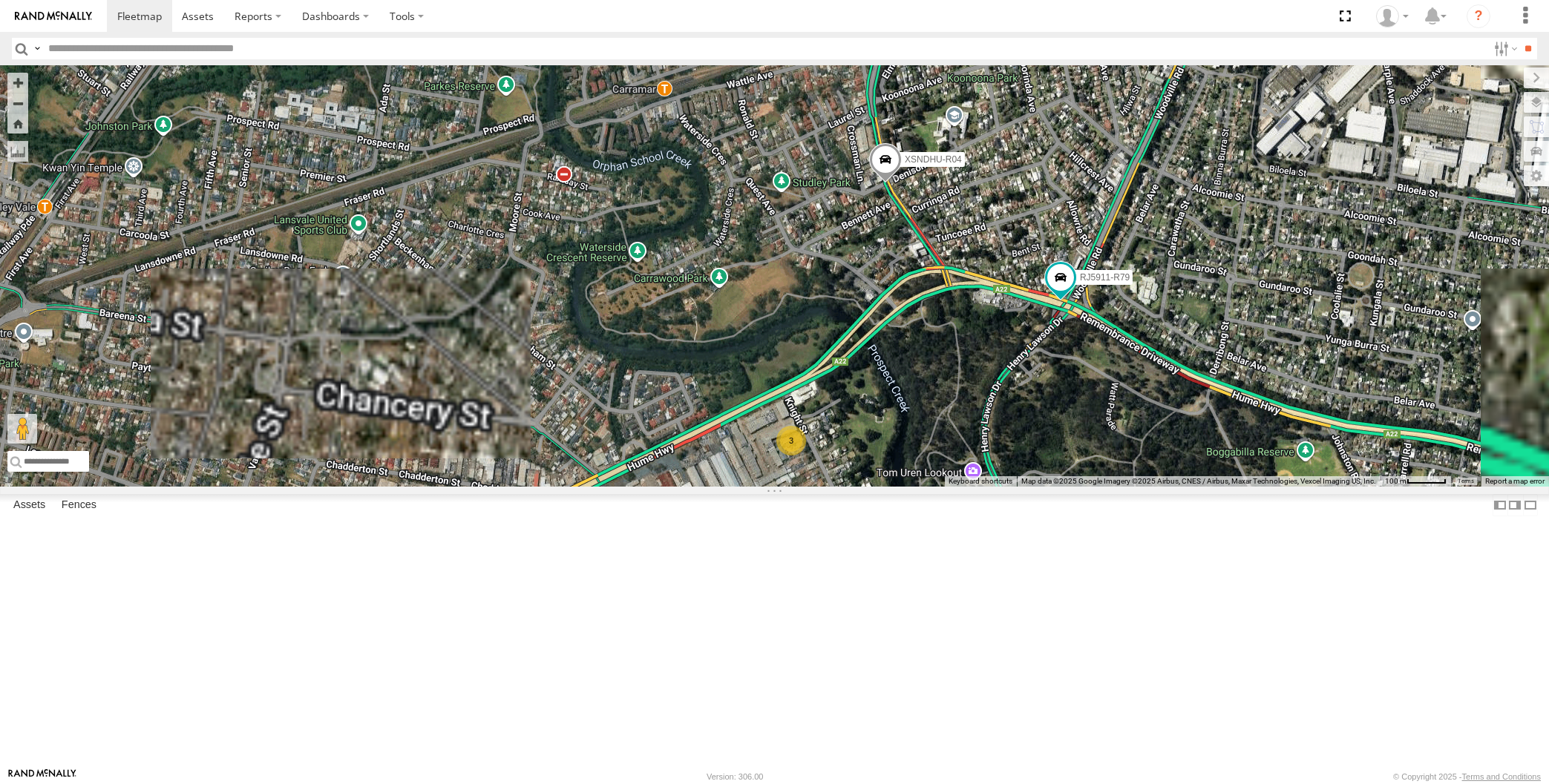
click at [968, 487] on div "XP30JQ-R03 XSNDHU-R04 RJ5911-R79 3" at bounding box center [774, 276] width 1549 height 421
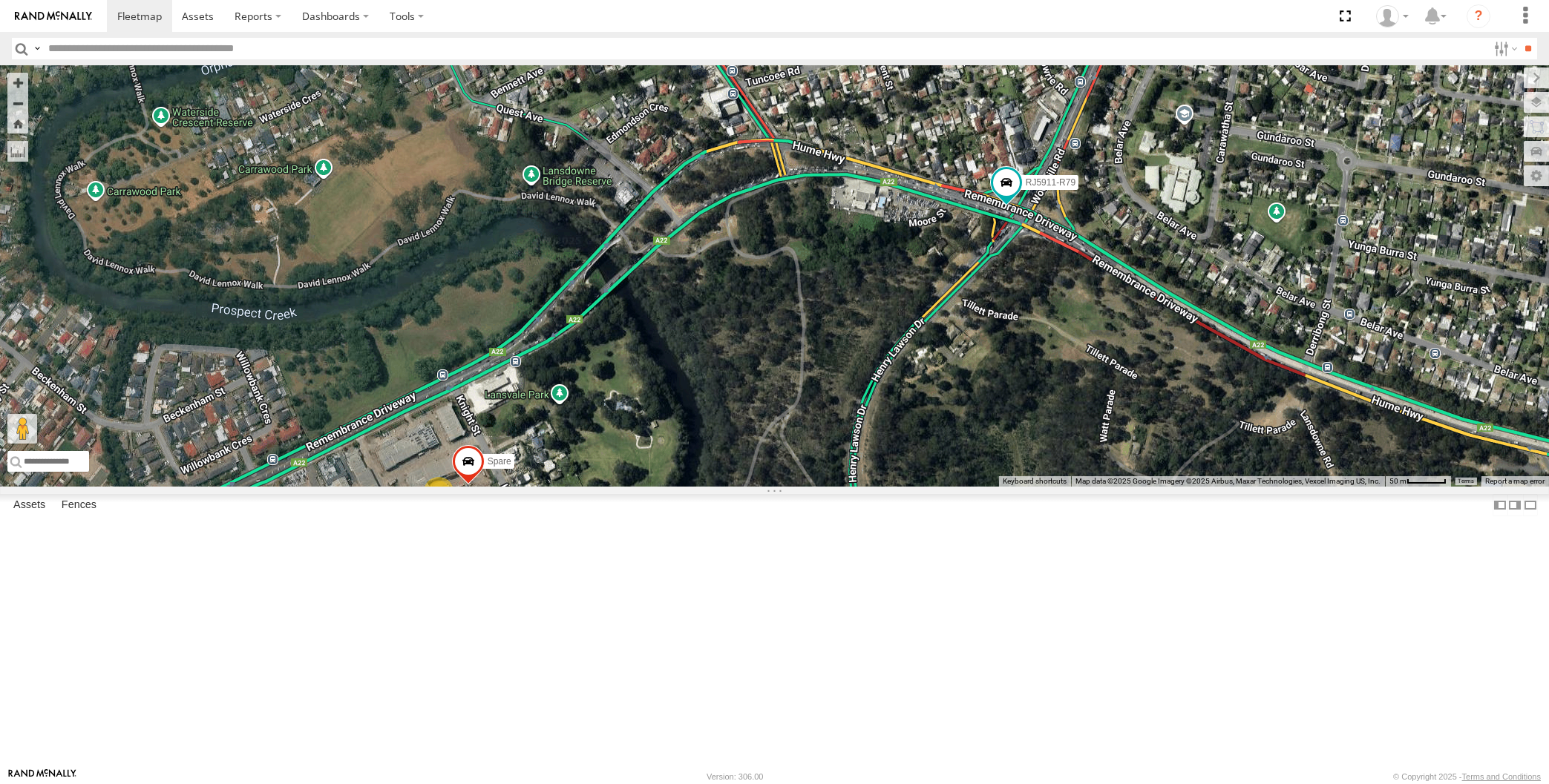
drag, startPoint x: 995, startPoint y: 539, endPoint x: 927, endPoint y: 617, distance: 103.5
click at [944, 487] on div "XP30JQ-R03 XSNDHU-R04 RJ5911-R79 Spare 2" at bounding box center [774, 276] width 1549 height 421
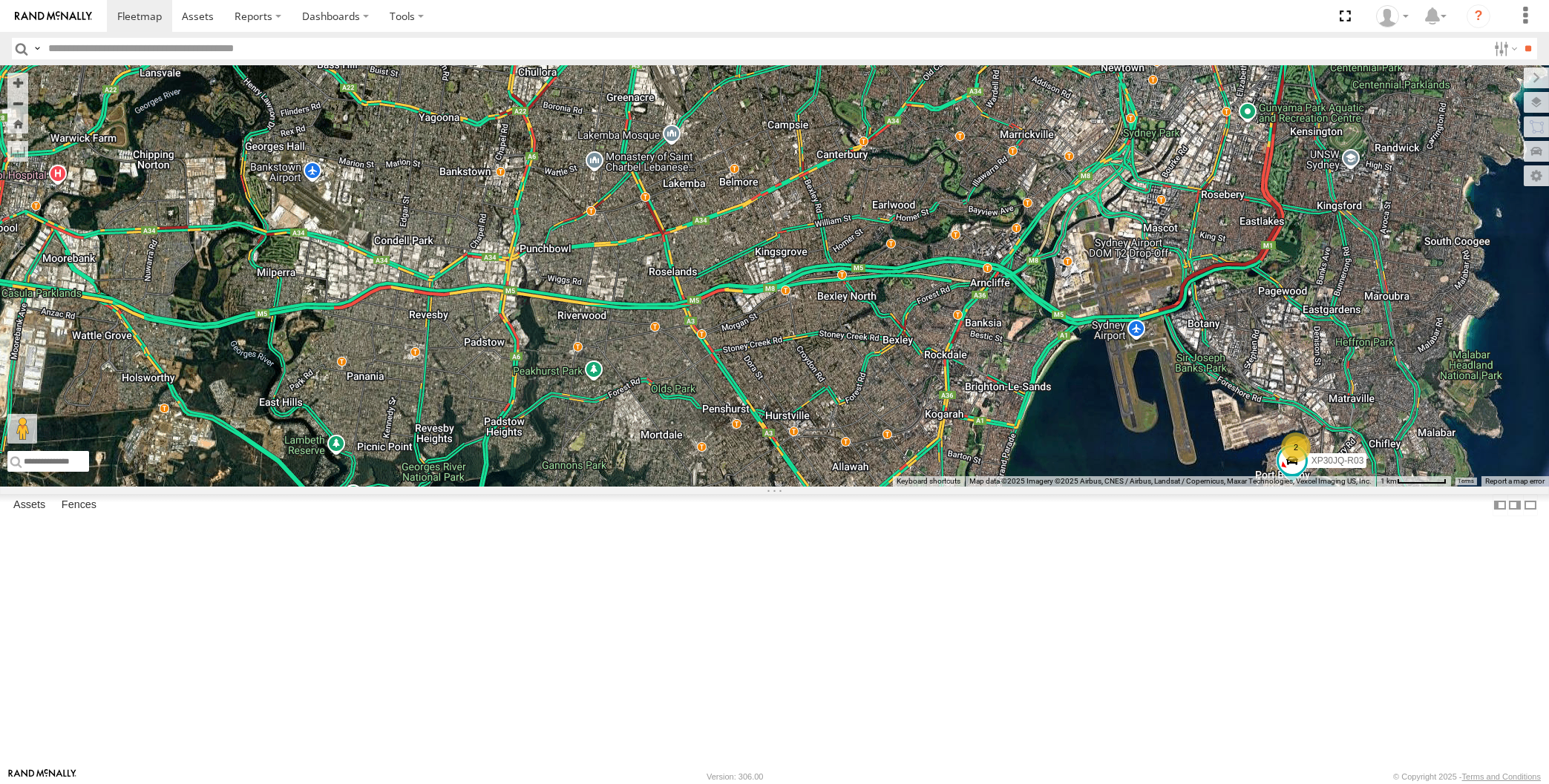
drag, startPoint x: 1025, startPoint y: 591, endPoint x: 997, endPoint y: 560, distance: 41.8
click at [997, 487] on div "XP30JQ-R03 2 3 2" at bounding box center [774, 276] width 1549 height 421
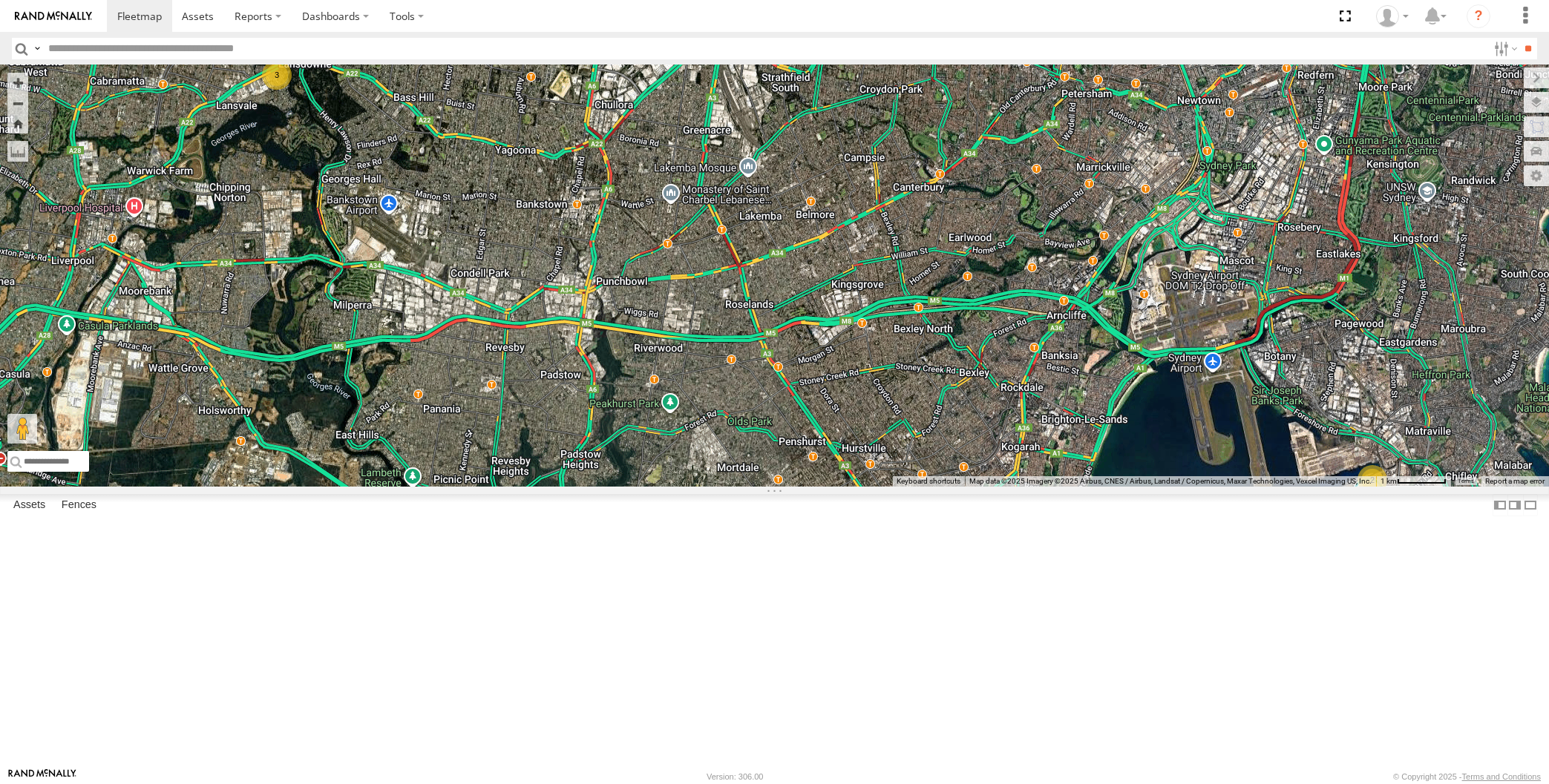
drag, startPoint x: 535, startPoint y: 516, endPoint x: 602, endPoint y: 552, distance: 76.1
click at [608, 487] on div "XP30JQ-R03 2 3 2" at bounding box center [774, 276] width 1549 height 421
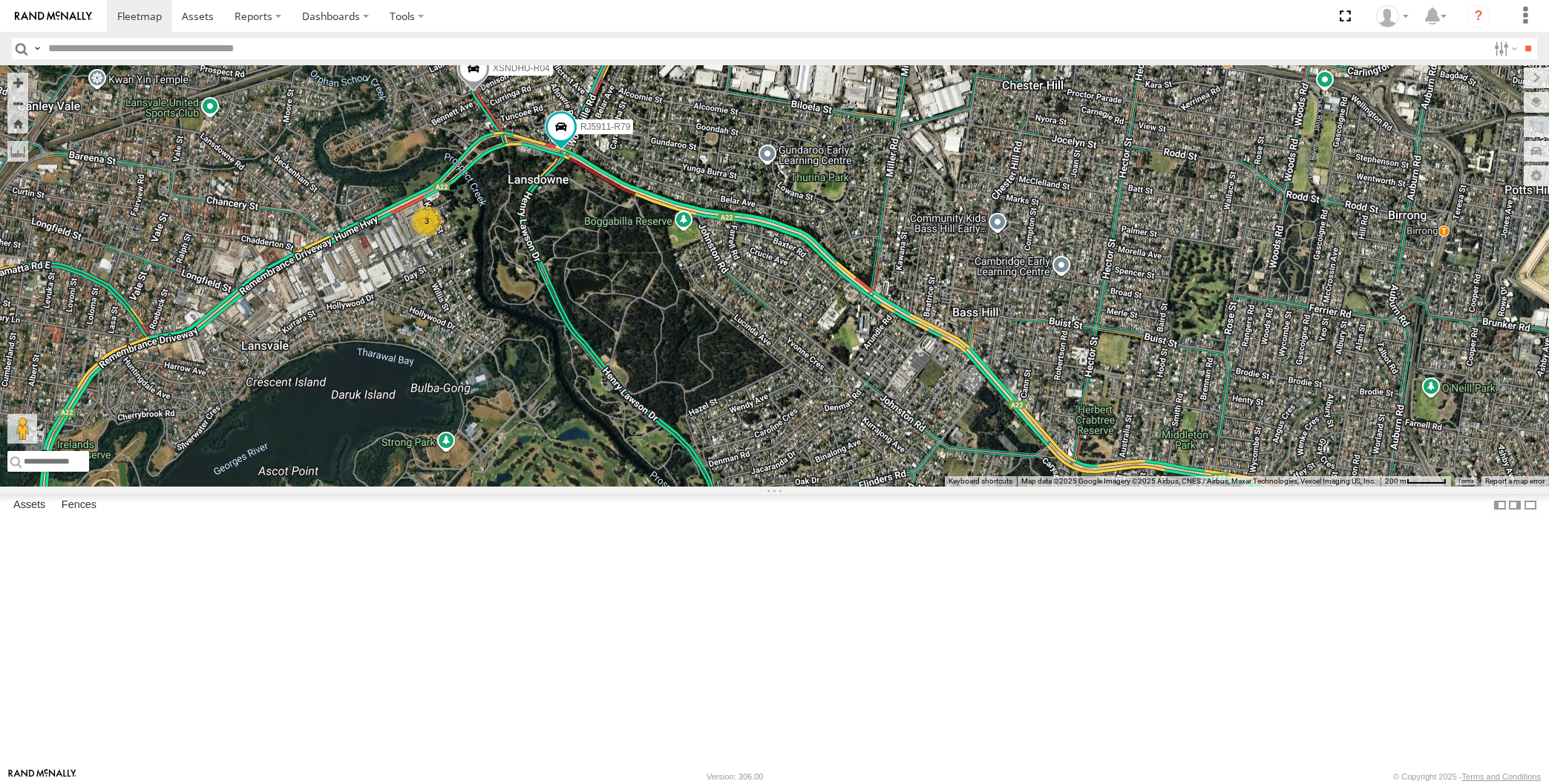
drag, startPoint x: 558, startPoint y: 370, endPoint x: 581, endPoint y: 380, distance: 25.1
click at [564, 370] on div "XP30JQ-R03 XSNDHU-R04 RJ5911-R79 3" at bounding box center [774, 276] width 1549 height 421
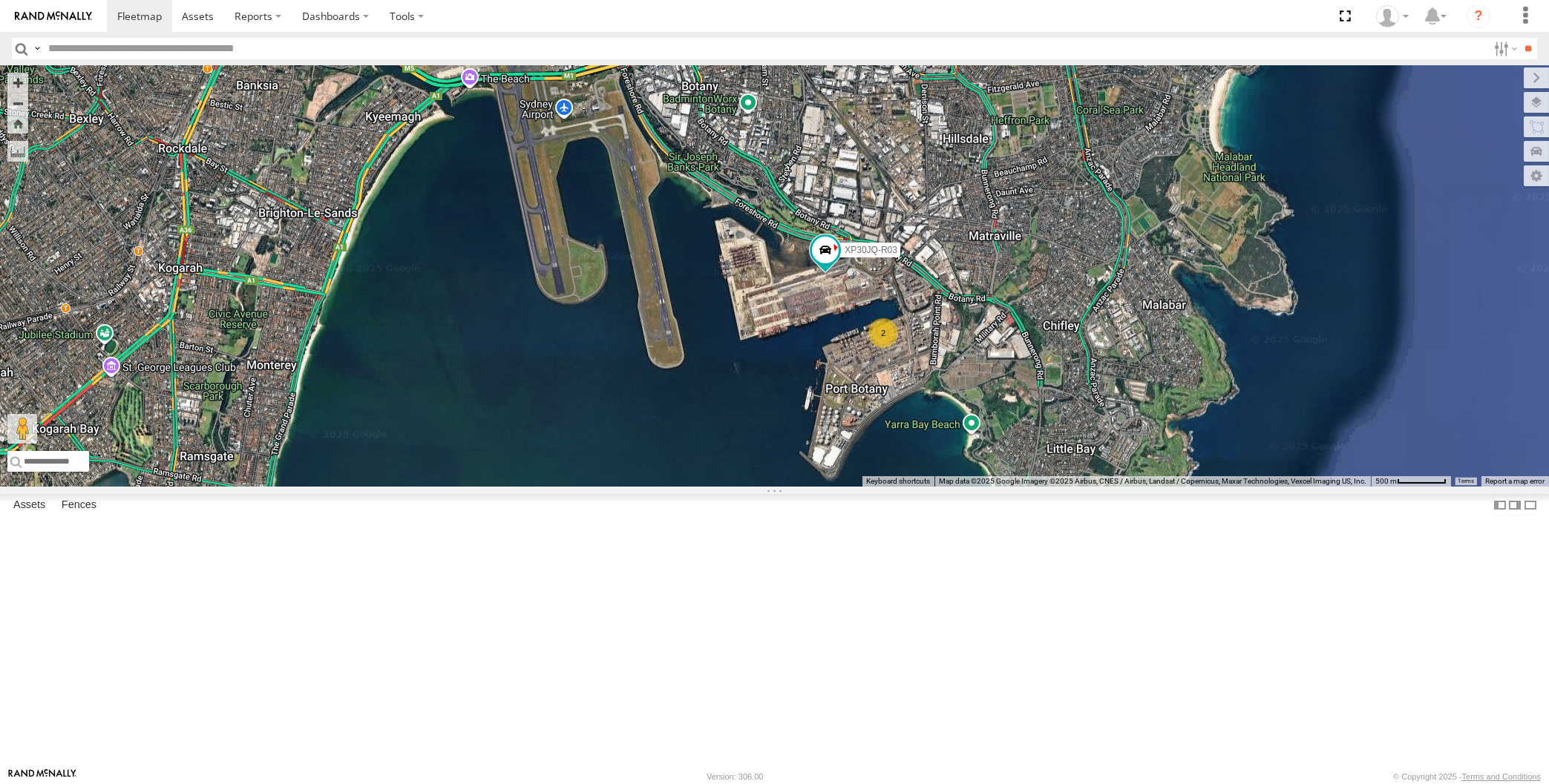
click at [1133, 487] on div "RJ5911-R79 XP30JQ-R03 2" at bounding box center [774, 276] width 1549 height 421
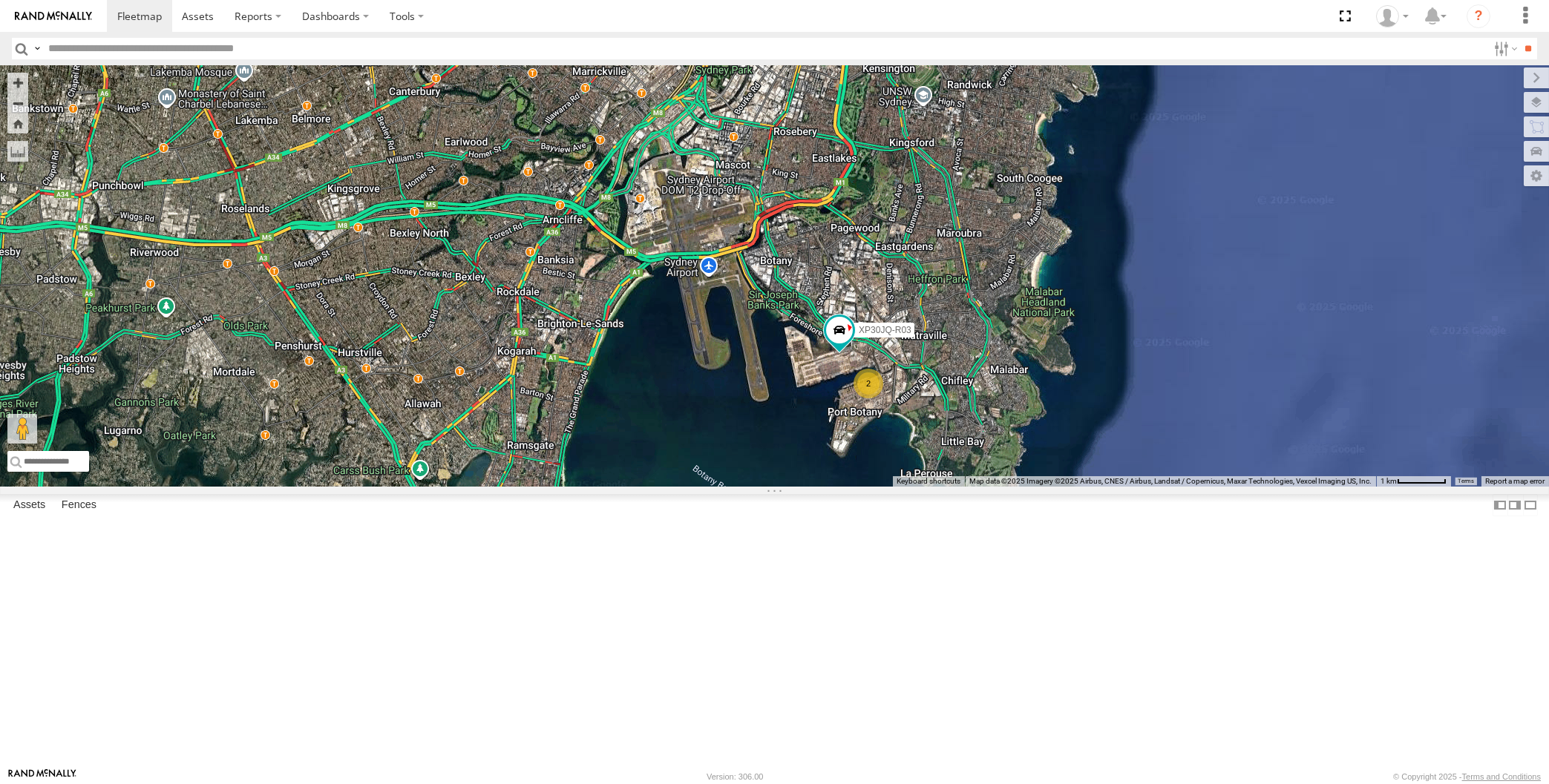
click at [820, 487] on div "RJ5911-R79 XP30JQ-R03 2" at bounding box center [774, 276] width 1549 height 421
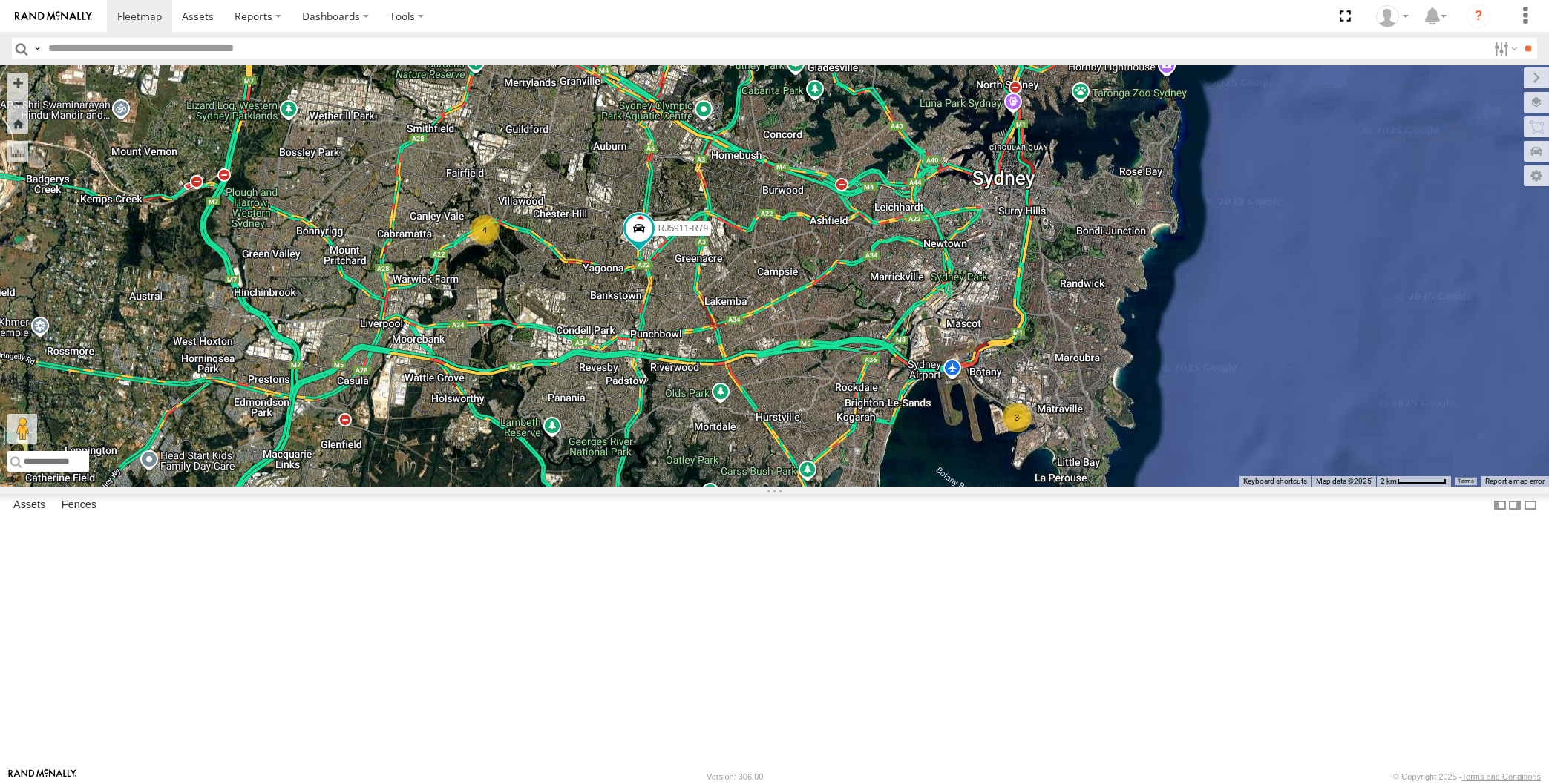
click at [844, 487] on div "RJ5911-R79 3 4" at bounding box center [774, 276] width 1549 height 421
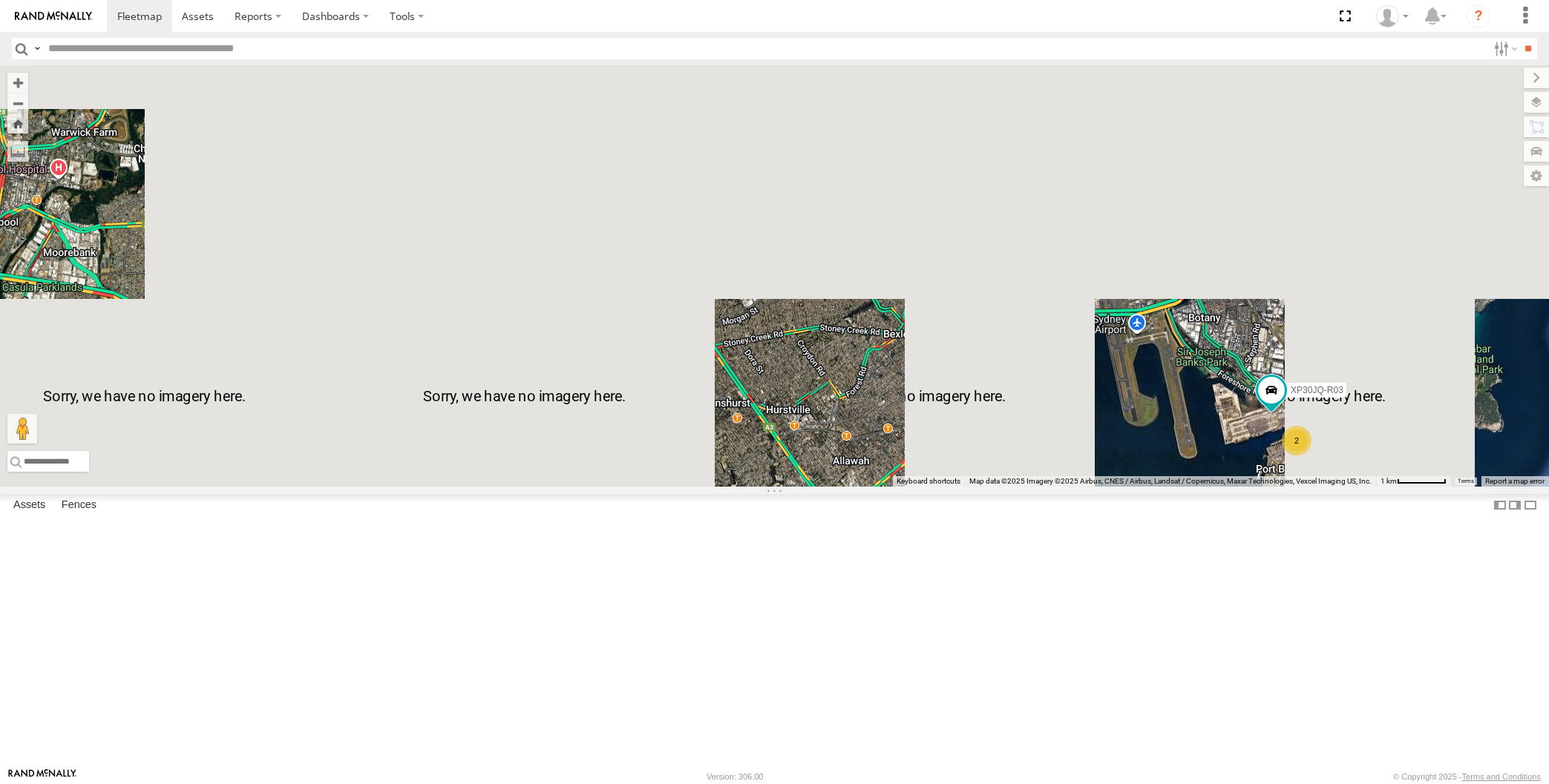
drag, startPoint x: 766, startPoint y: 570, endPoint x: 789, endPoint y: 564, distance: 23.8
click at [789, 487] on div "RJ5911-R79 XP30JQ-R03 2 2 2" at bounding box center [774, 276] width 1549 height 421
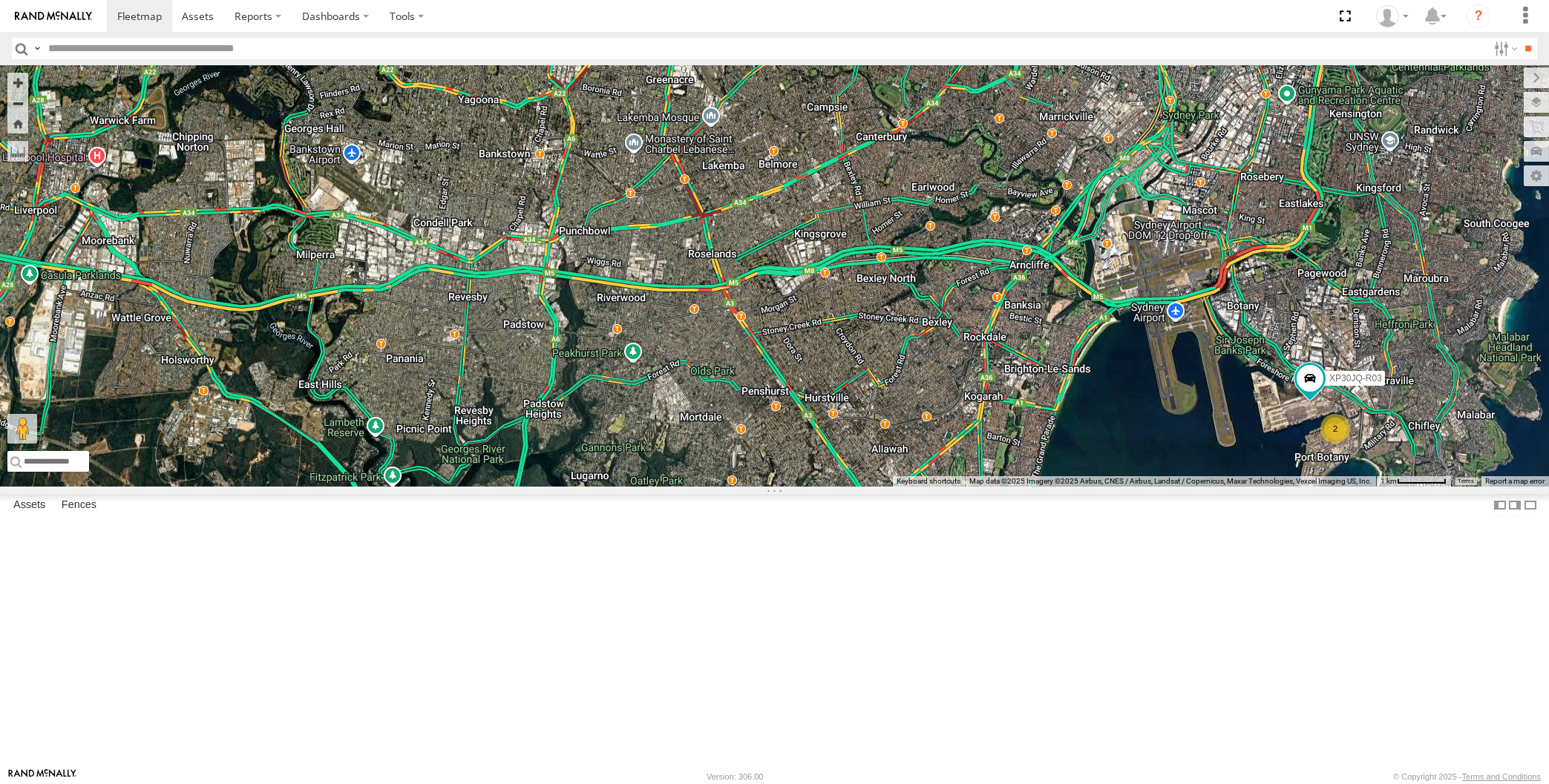
drag, startPoint x: 986, startPoint y: 640, endPoint x: 1004, endPoint y: 627, distance: 22.2
click at [1001, 487] on div "XP30JQ-R03 2 2 2" at bounding box center [774, 276] width 1549 height 421
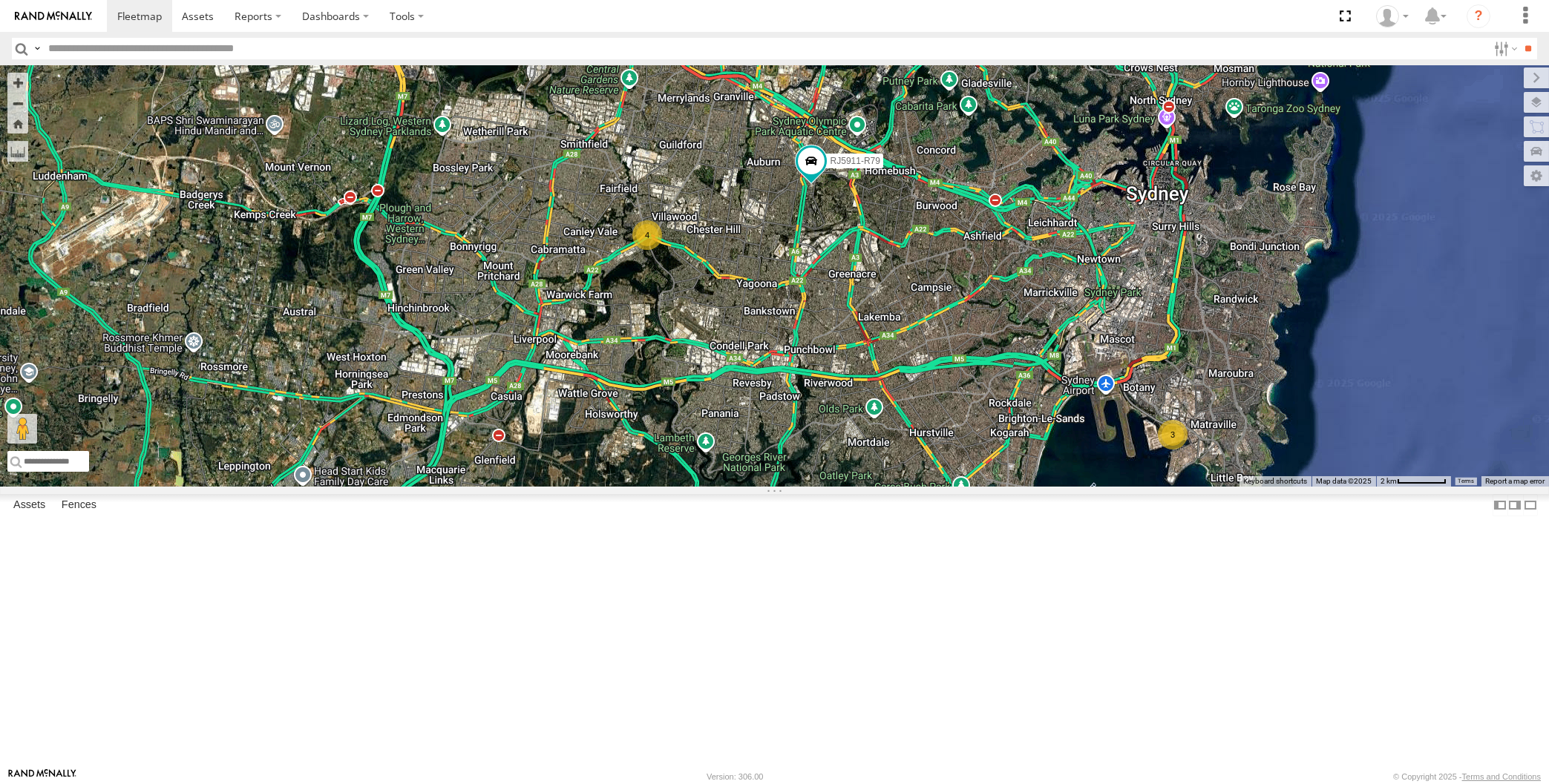
click at [879, 487] on div "3 4 RJ5911-R79" at bounding box center [774, 276] width 1549 height 421
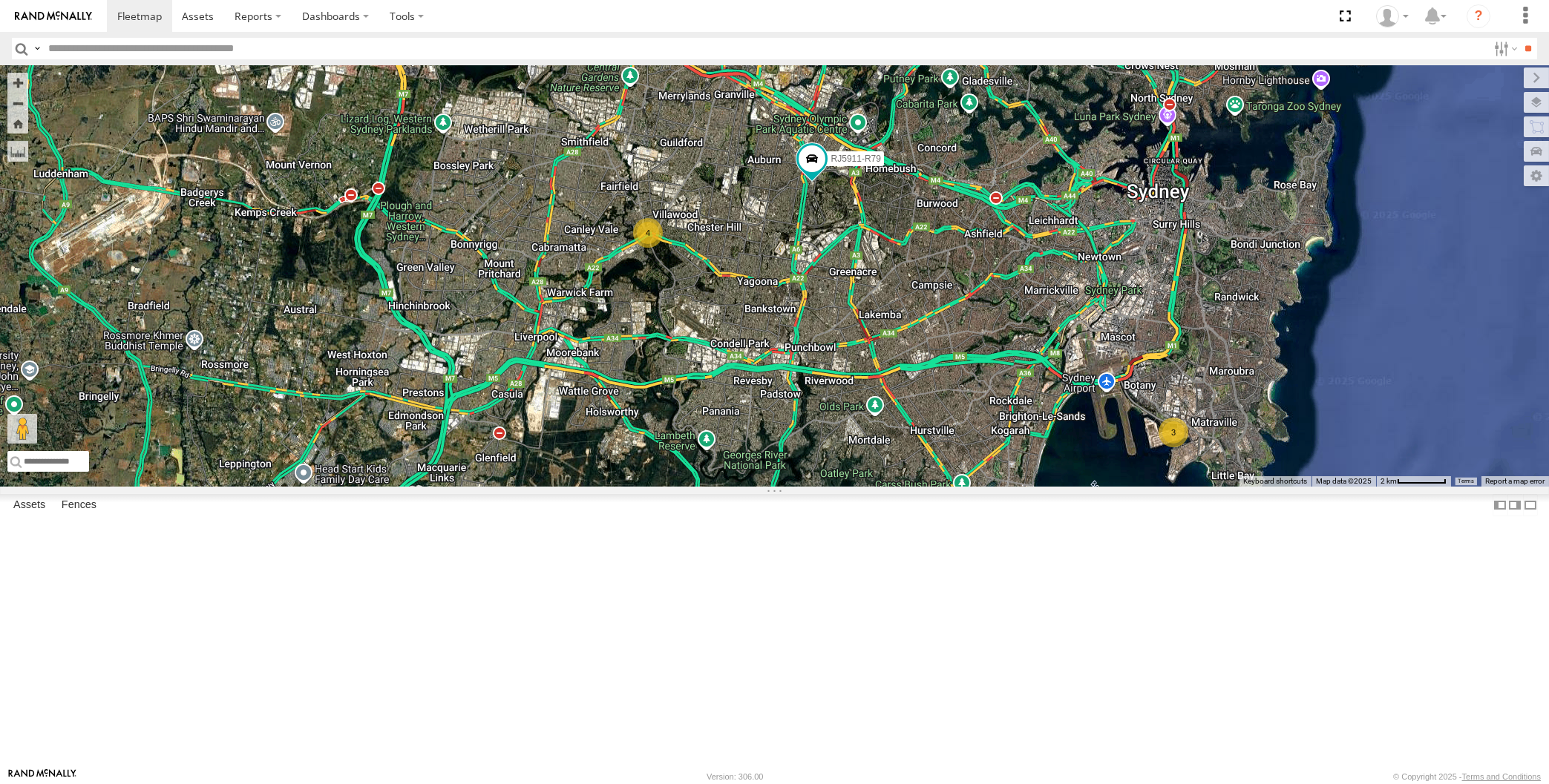
drag, startPoint x: 725, startPoint y: 525, endPoint x: 709, endPoint y: 519, distance: 17.1
click at [715, 487] on div "3 4 RJ5911-R79" at bounding box center [774, 276] width 1549 height 421
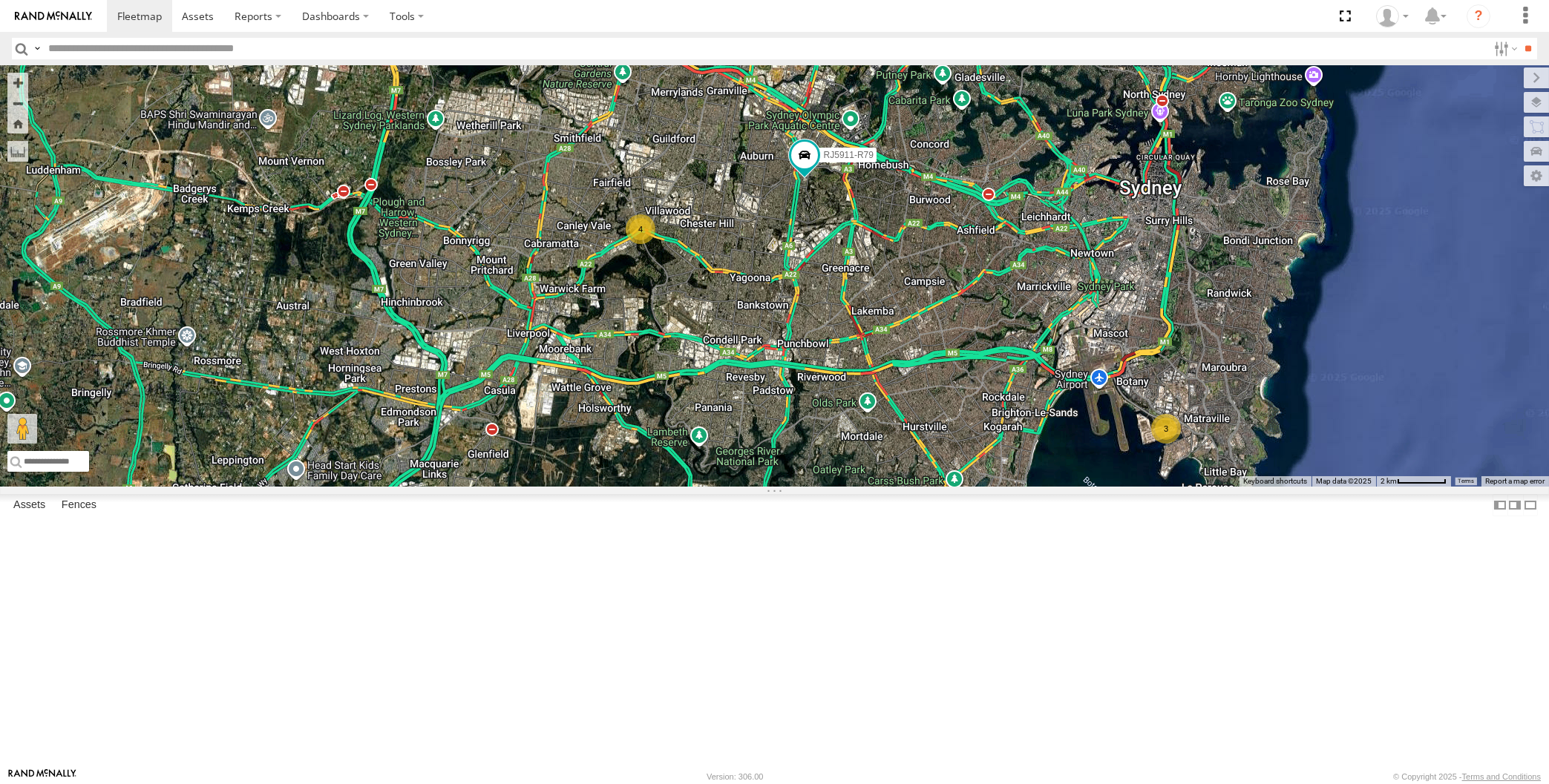
drag, startPoint x: 818, startPoint y: 565, endPoint x: 795, endPoint y: 556, distance: 24.7
click at [796, 487] on div "3 4 RJ5911-R79" at bounding box center [774, 276] width 1549 height 421
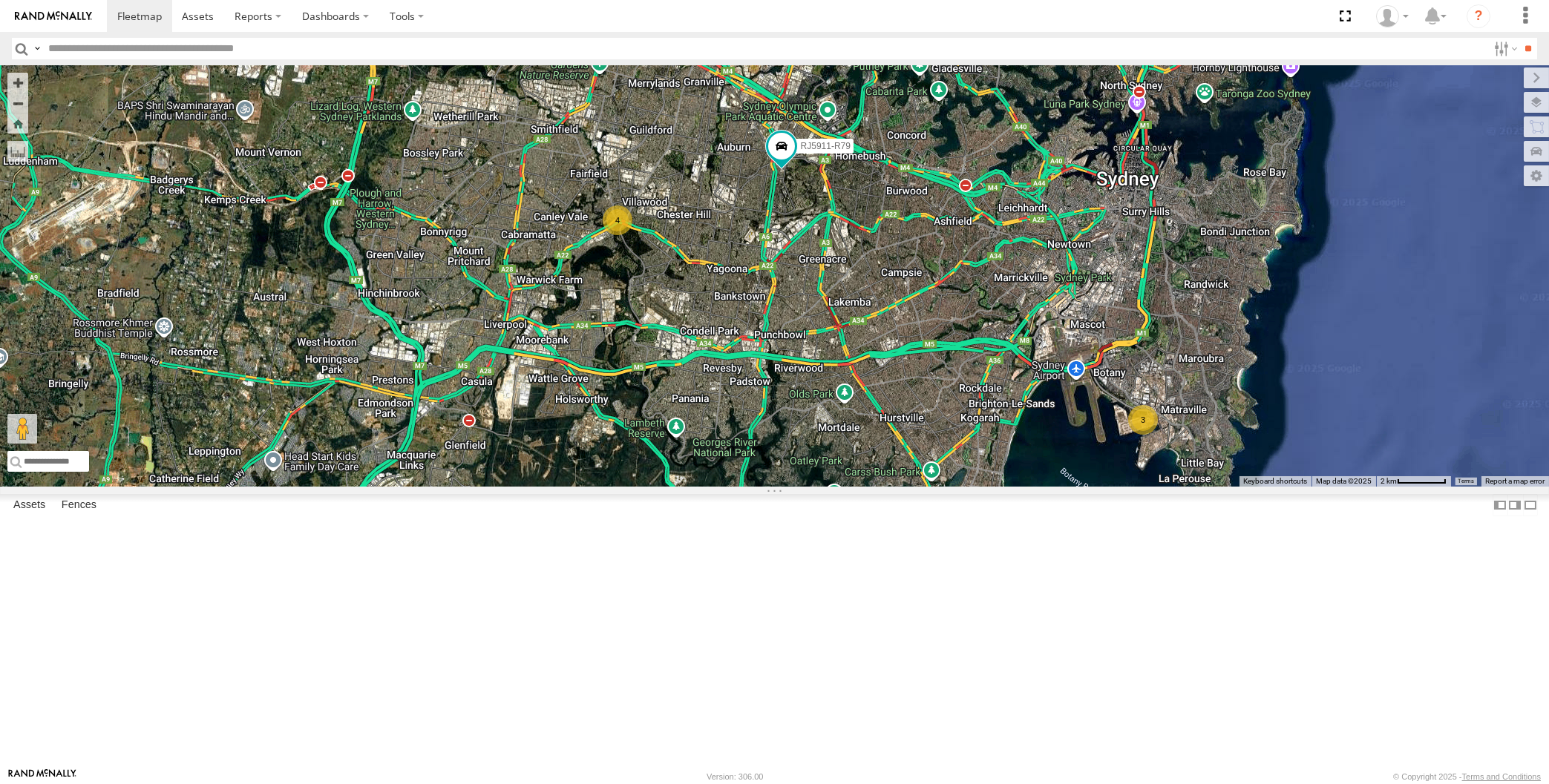
click at [865, 487] on div "3 4 RJ5911-R79" at bounding box center [774, 276] width 1549 height 421
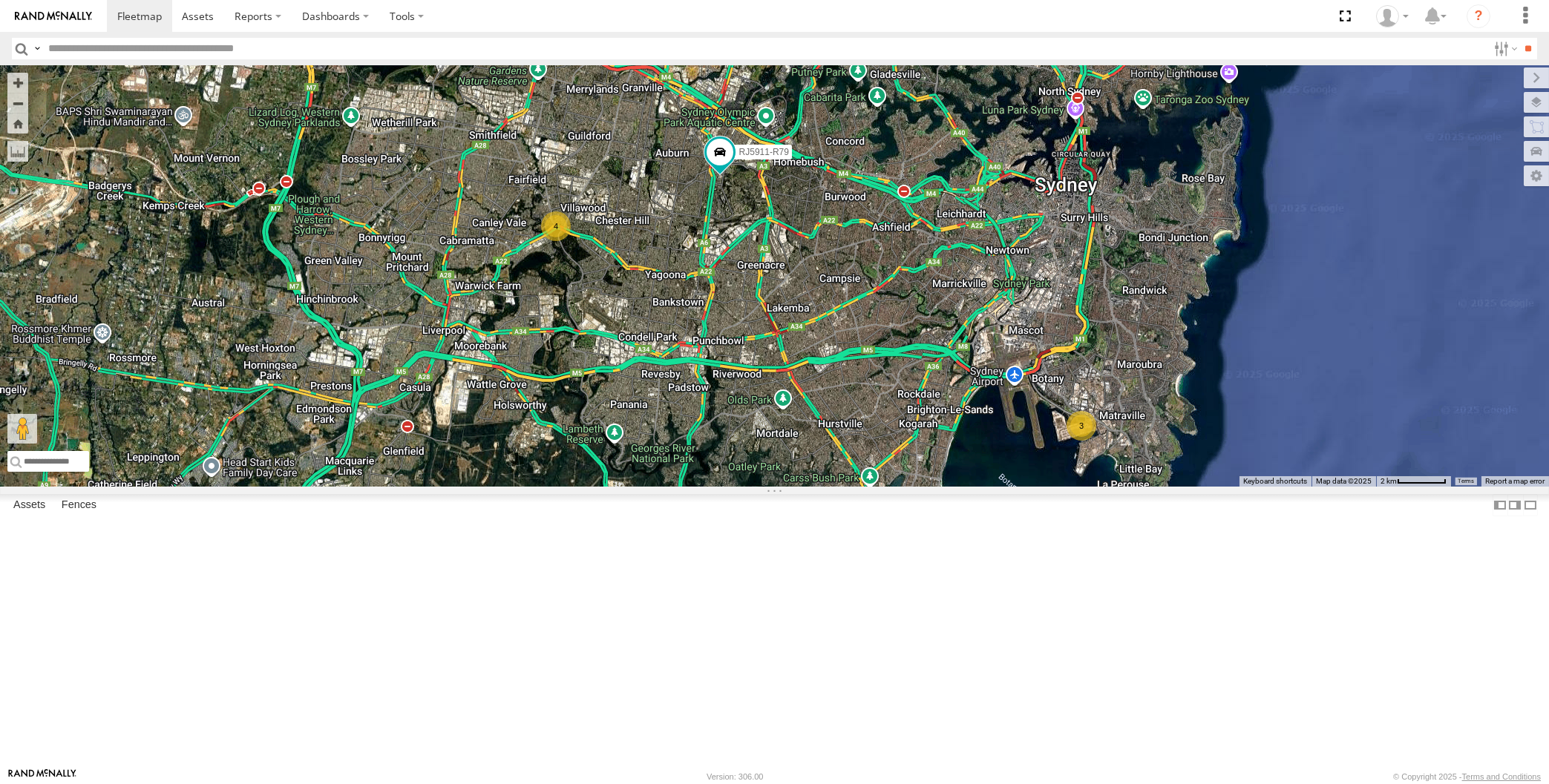
click at [670, 487] on div "3 4 RJ5911-R79" at bounding box center [774, 276] width 1549 height 421
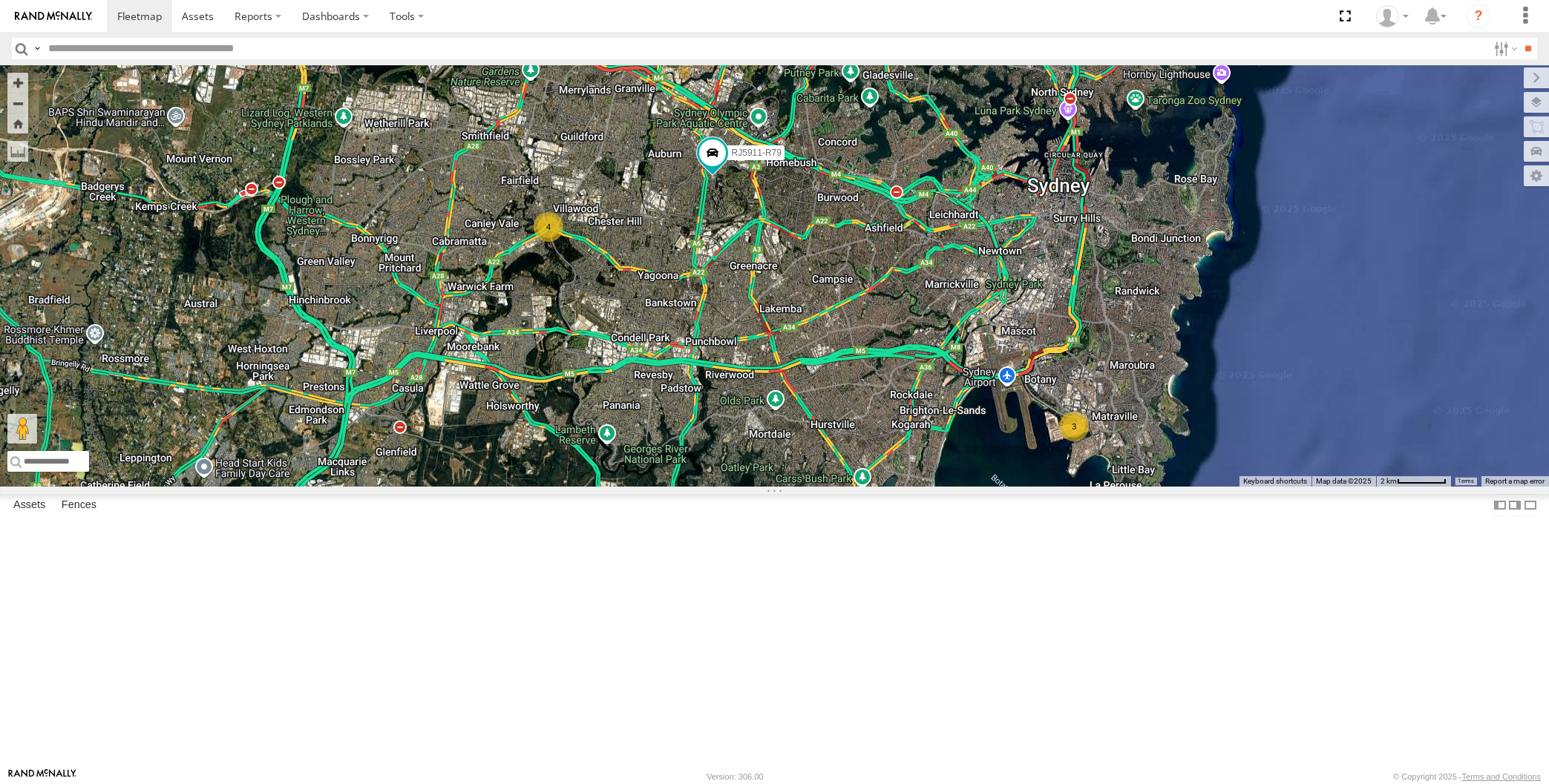
drag, startPoint x: 729, startPoint y: 565, endPoint x: 717, endPoint y: 572, distance: 13.9
click at [717, 487] on div "3 4 RJ5911-R79" at bounding box center [774, 276] width 1549 height 421
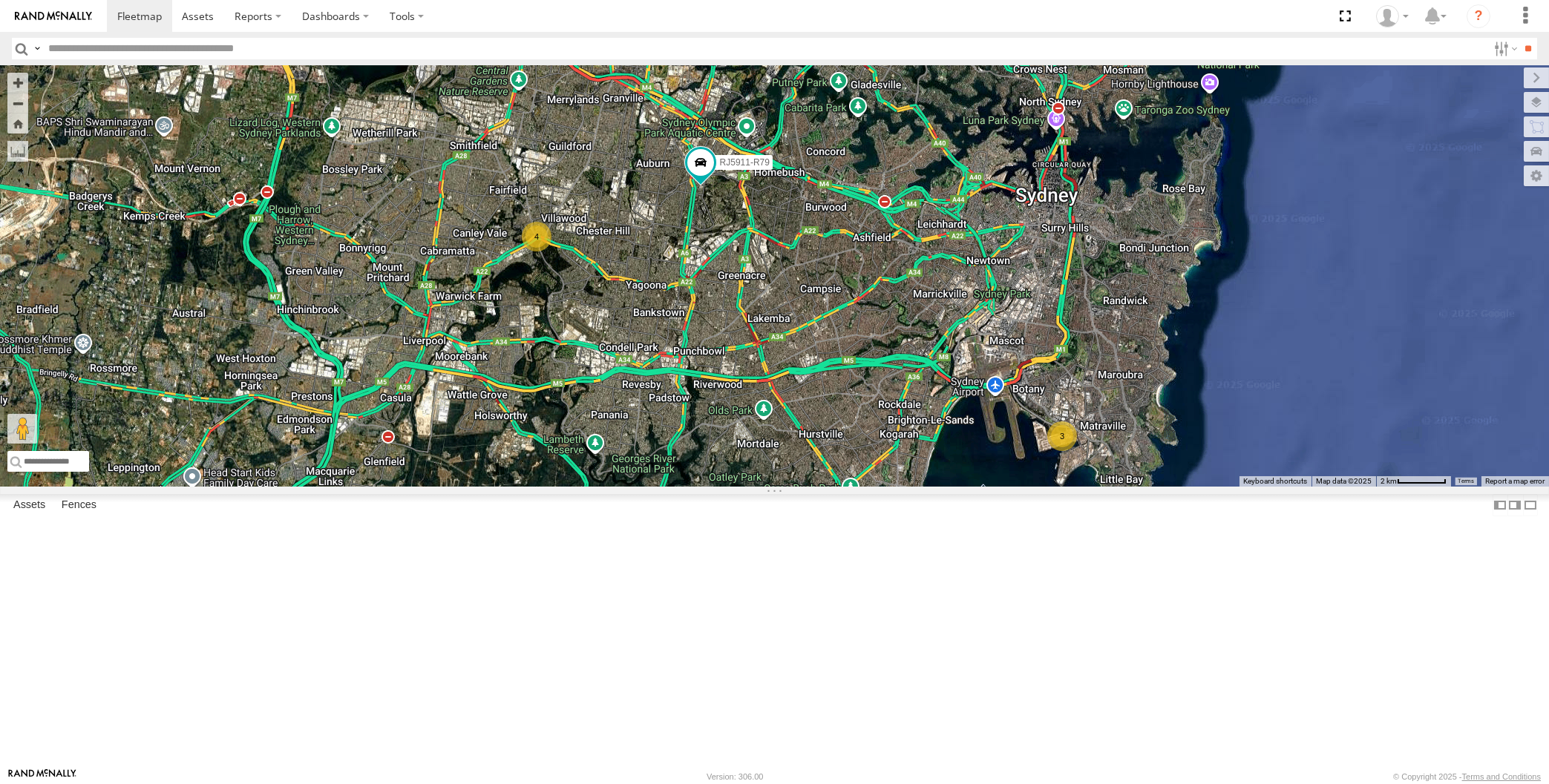
click at [384, 342] on div "3 4 RJ5911-R79" at bounding box center [774, 276] width 1549 height 421
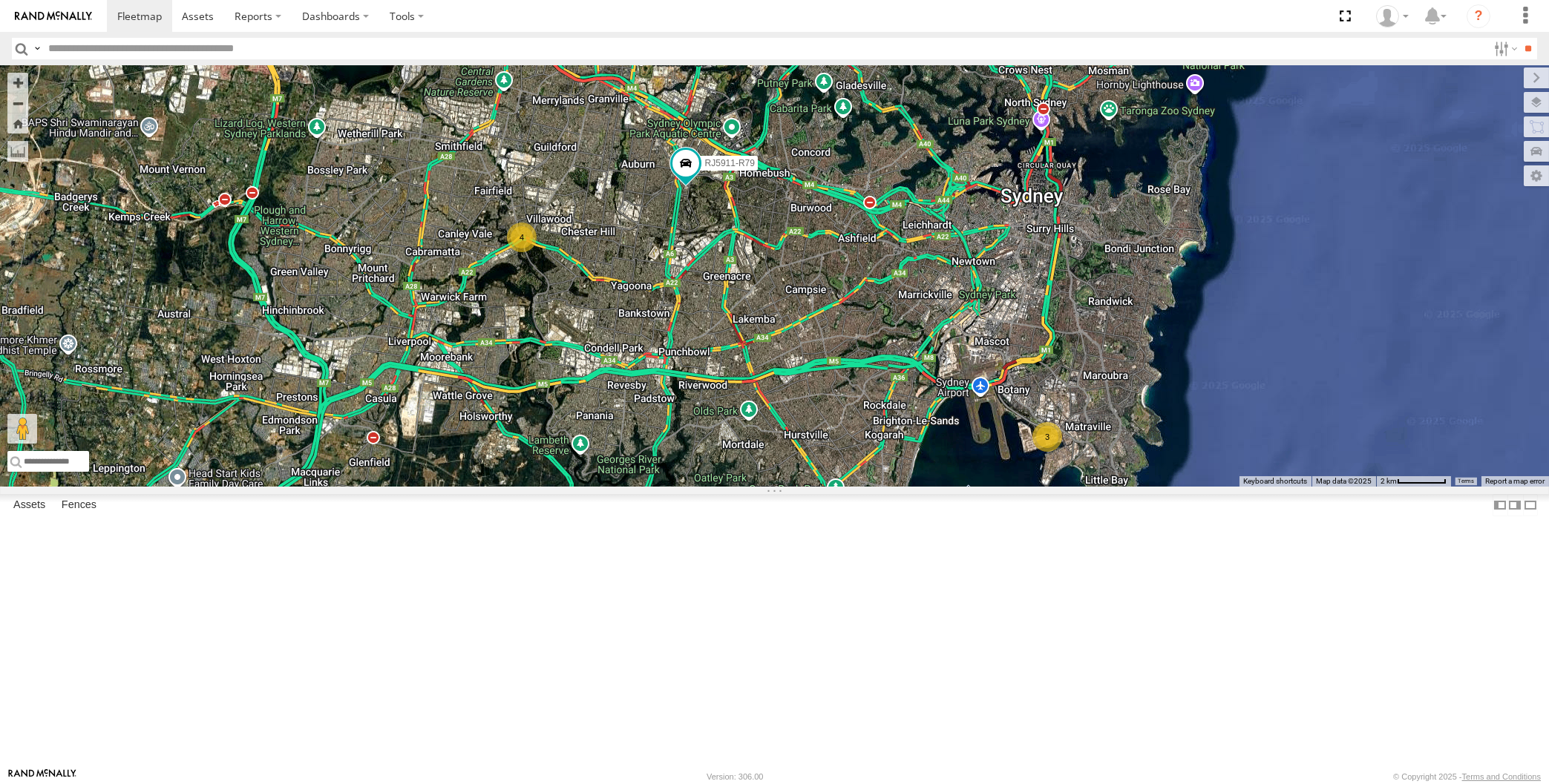
drag, startPoint x: 926, startPoint y: 610, endPoint x: 908, endPoint y: 612, distance: 18.1
click at [908, 487] on div "3 4 RJ5911-R79" at bounding box center [774, 276] width 1549 height 421
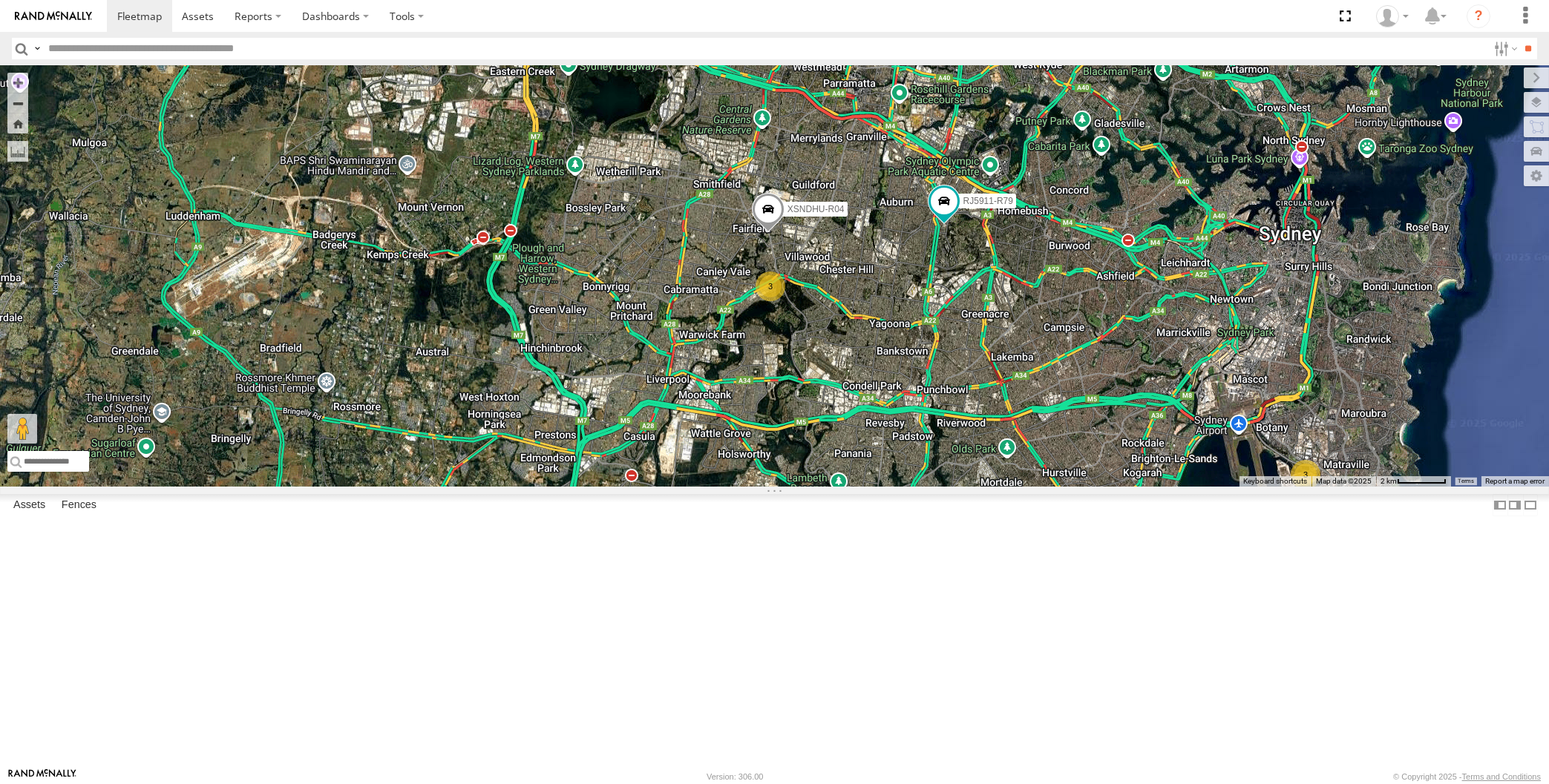
drag, startPoint x: 1009, startPoint y: 595, endPoint x: 1011, endPoint y: 588, distance: 7.3
click at [1011, 487] on div "XSNDHU-R04 RJ5911-R79 3 3" at bounding box center [774, 276] width 1549 height 421
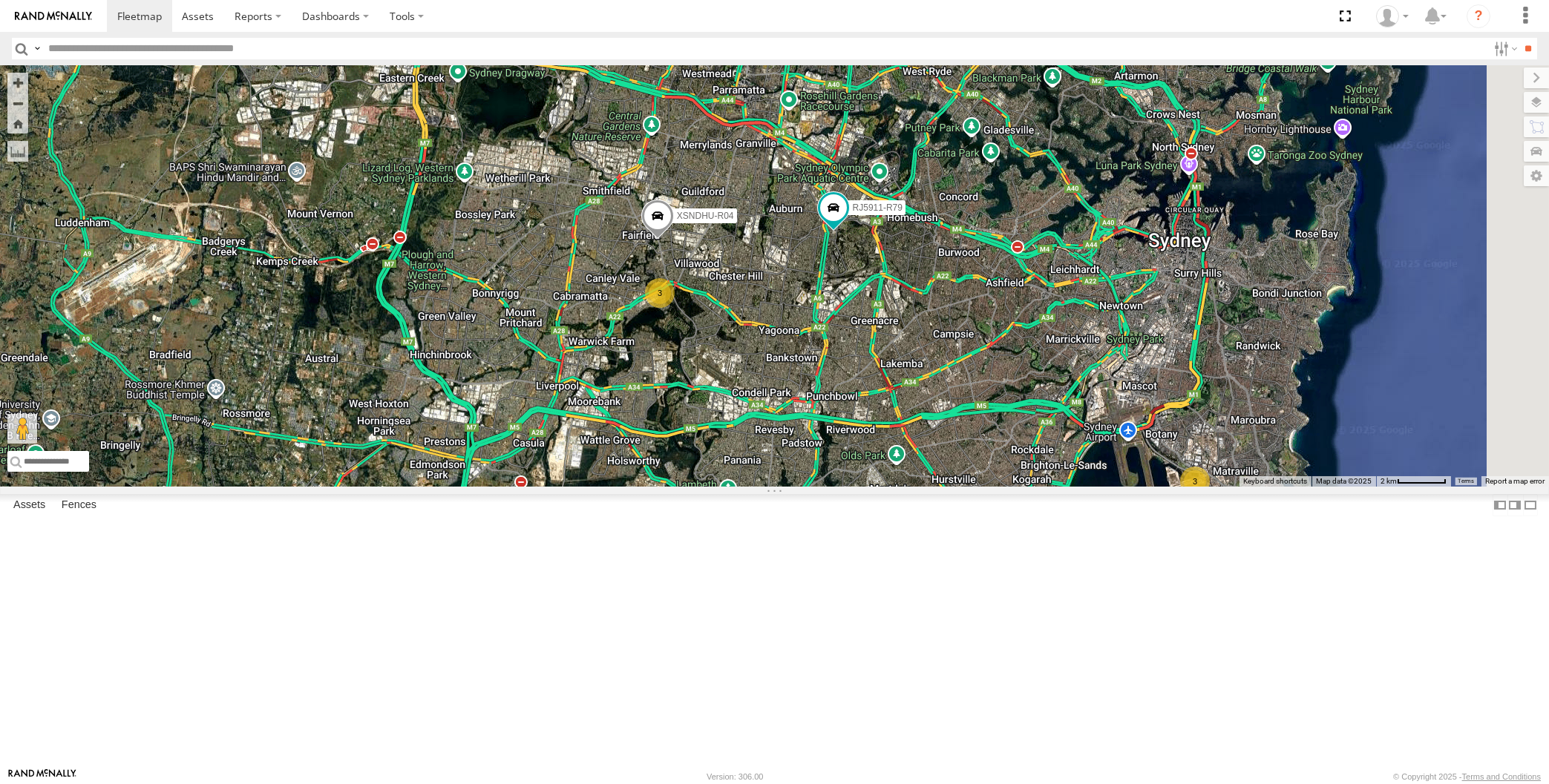
drag, startPoint x: 1002, startPoint y: 584, endPoint x: 889, endPoint y: 594, distance: 113.4
click at [889, 487] on div "XSNDHU-R04 RJ5911-R79 3 3" at bounding box center [774, 276] width 1549 height 421
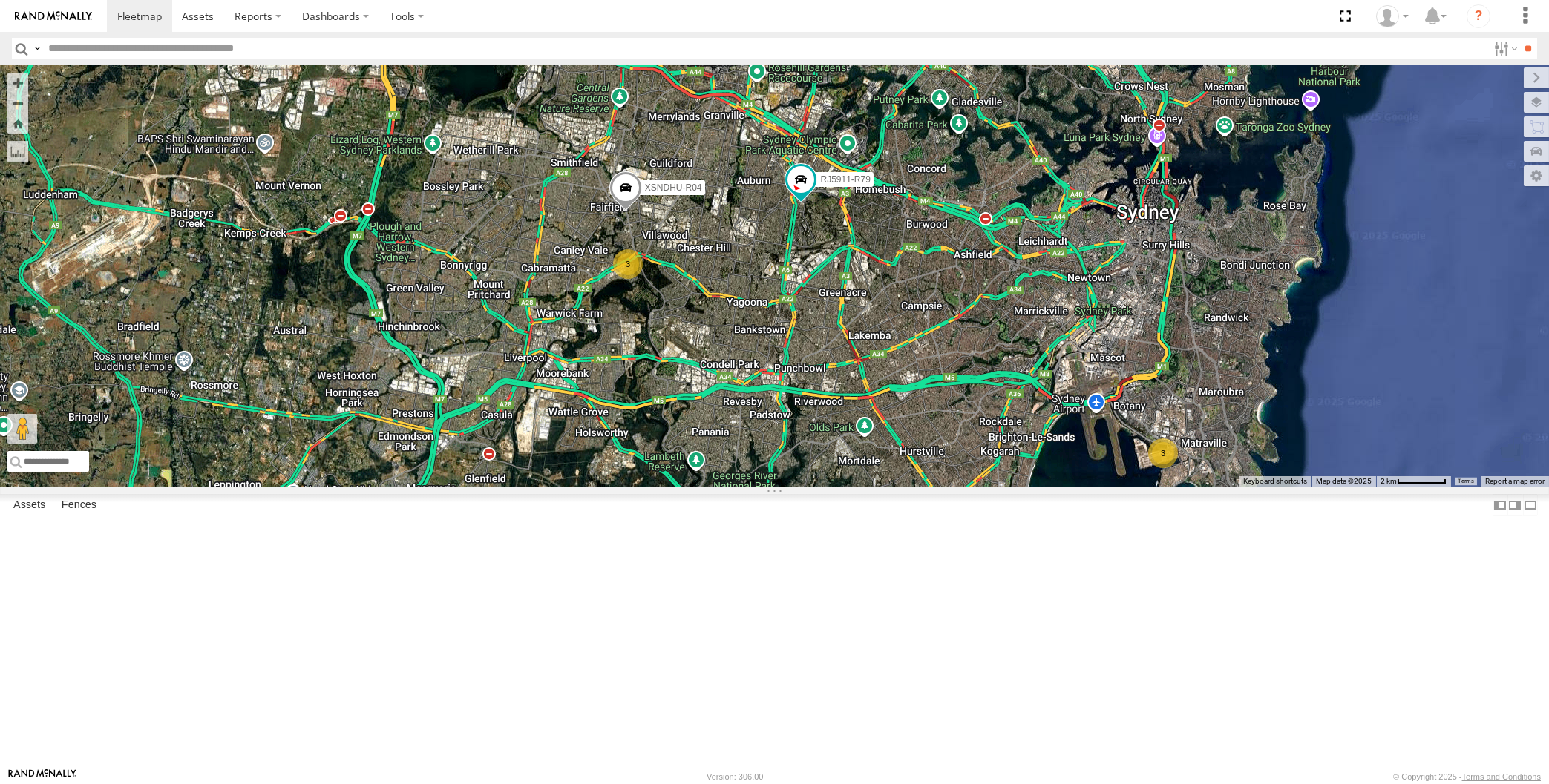
drag, startPoint x: 1011, startPoint y: 594, endPoint x: 979, endPoint y: 563, distance: 44.6
click at [979, 487] on div "XSNDHU-R04 RJ5911-R79 3 3" at bounding box center [774, 276] width 1549 height 421
click at [983, 487] on div "XSNDHU-R04 RJ5911-R79 3 3" at bounding box center [774, 276] width 1549 height 421
click at [455, 320] on div "XSNDHU-R04 RJ5911-R79 3 3" at bounding box center [774, 276] width 1549 height 421
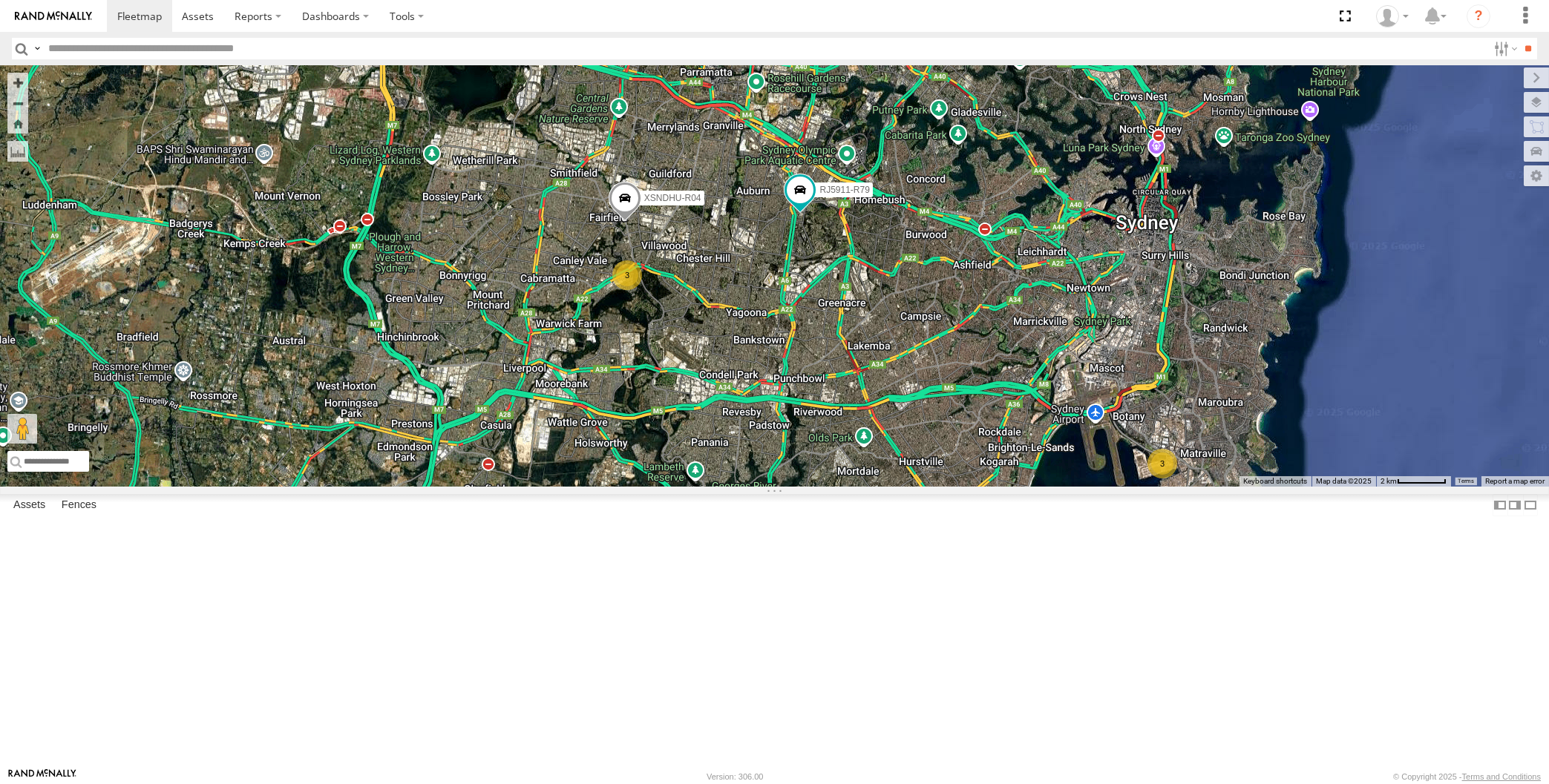
drag, startPoint x: 793, startPoint y: 504, endPoint x: 791, endPoint y: 518, distance: 14.1
click at [791, 487] on div "XSNDHU-R04 RJ5911-R79 3 3" at bounding box center [774, 276] width 1549 height 421
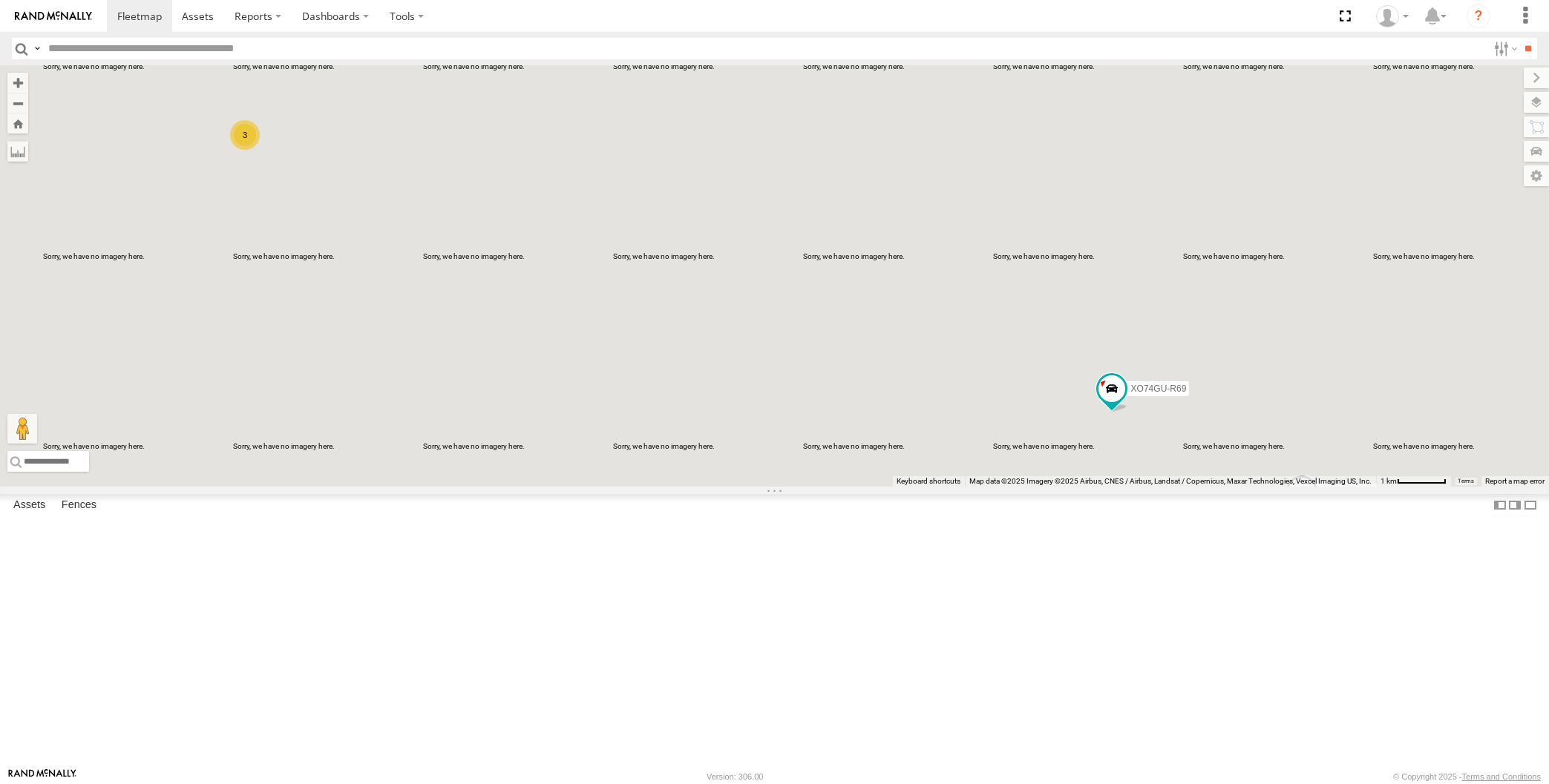
drag, startPoint x: 718, startPoint y: 511, endPoint x: 742, endPoint y: 525, distance: 27.8
click at [734, 487] on div "XSNDHU-R04 RJ5911-R79 XO74GU-R69 XP30JQ-R03 3 XP81FE-R59" at bounding box center [774, 276] width 1549 height 421
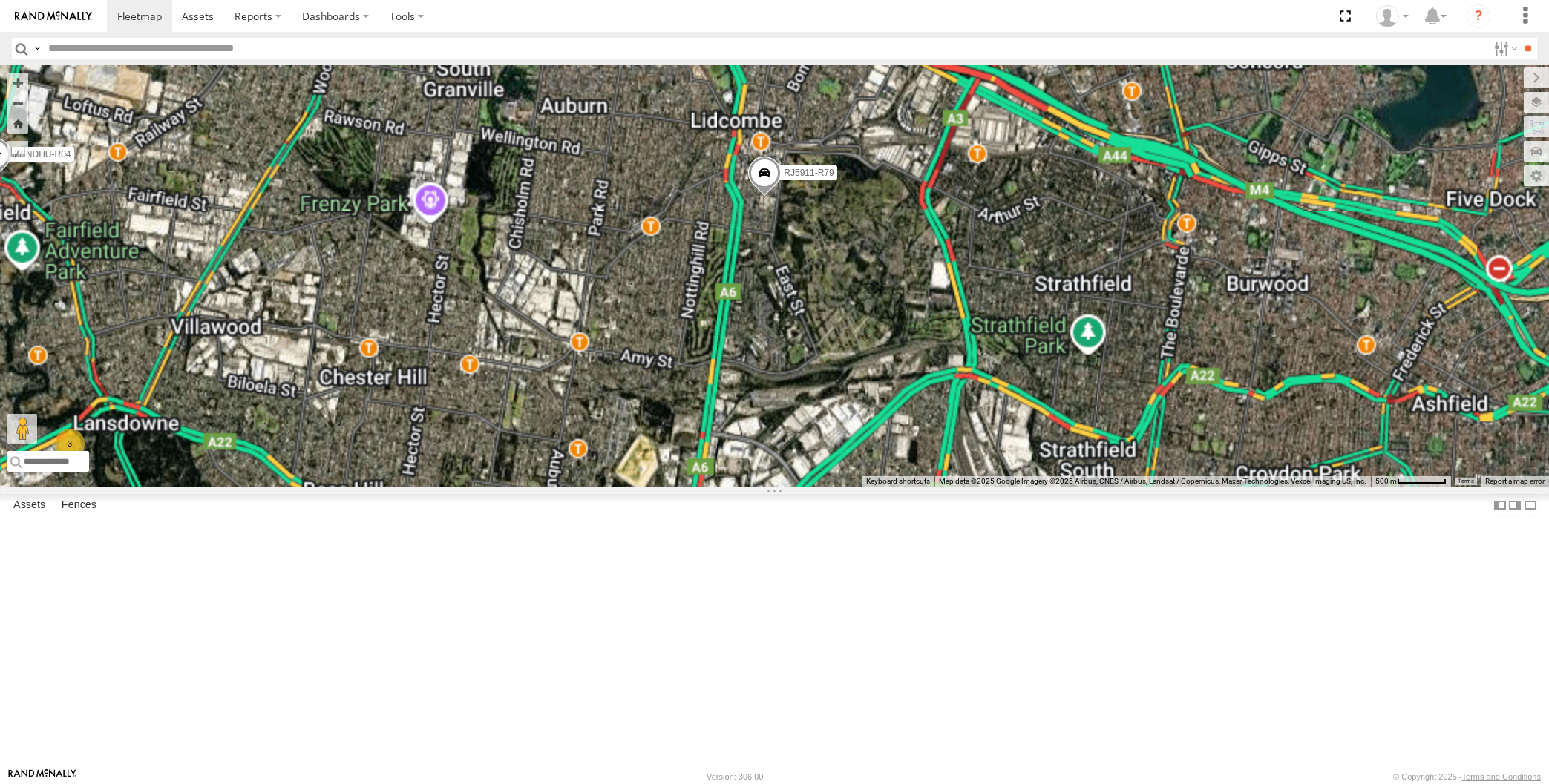
click at [762, 196] on span at bounding box center [765, 177] width 33 height 40
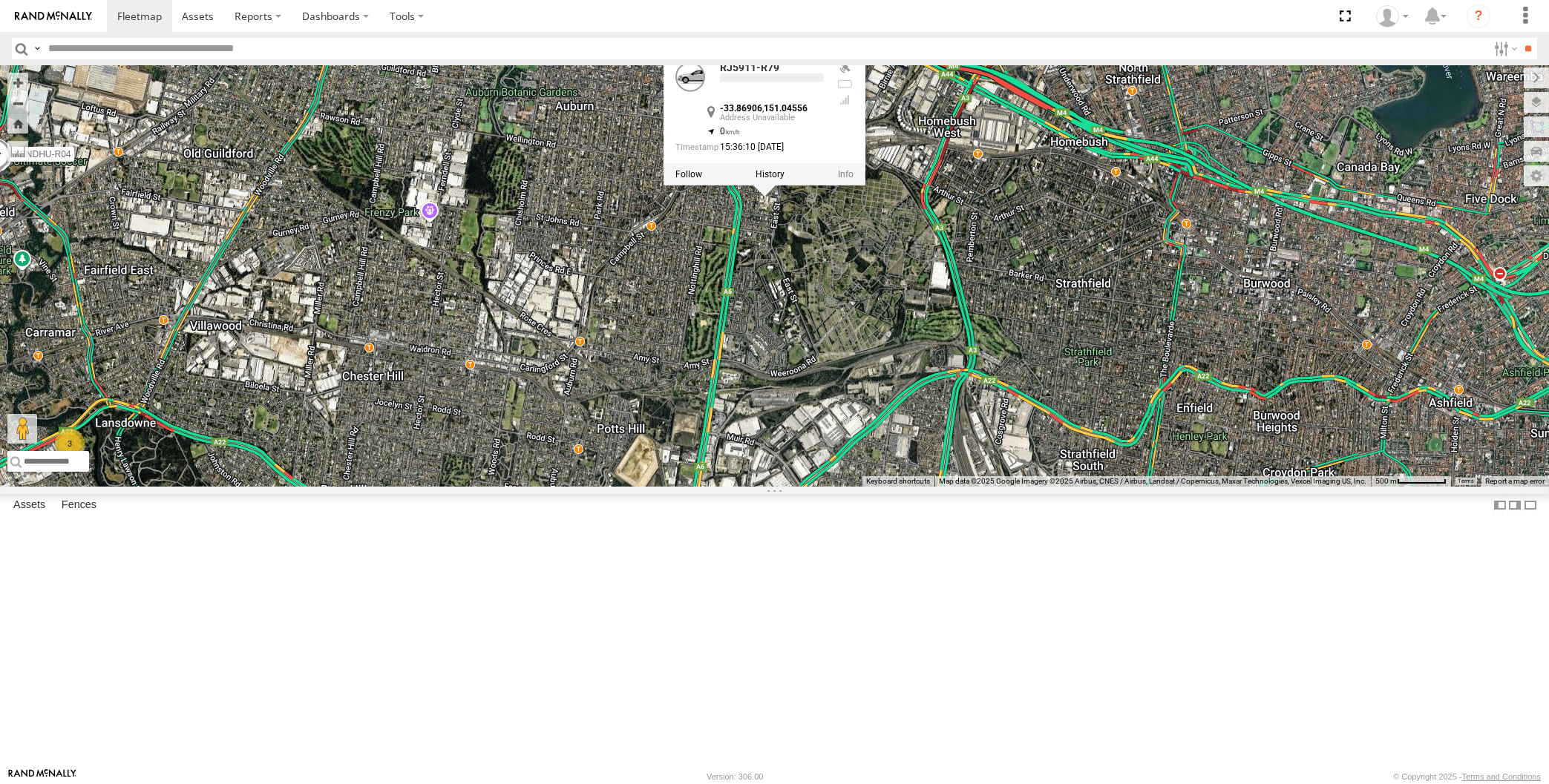
click at [823, 383] on div "XSNDHU-R04 RJ5911-R79 XO74GU-R69 XP30JQ-R03 XP81FE-R59 3 RJ5911-R79 -33.86906 ,…" at bounding box center [774, 276] width 1549 height 421
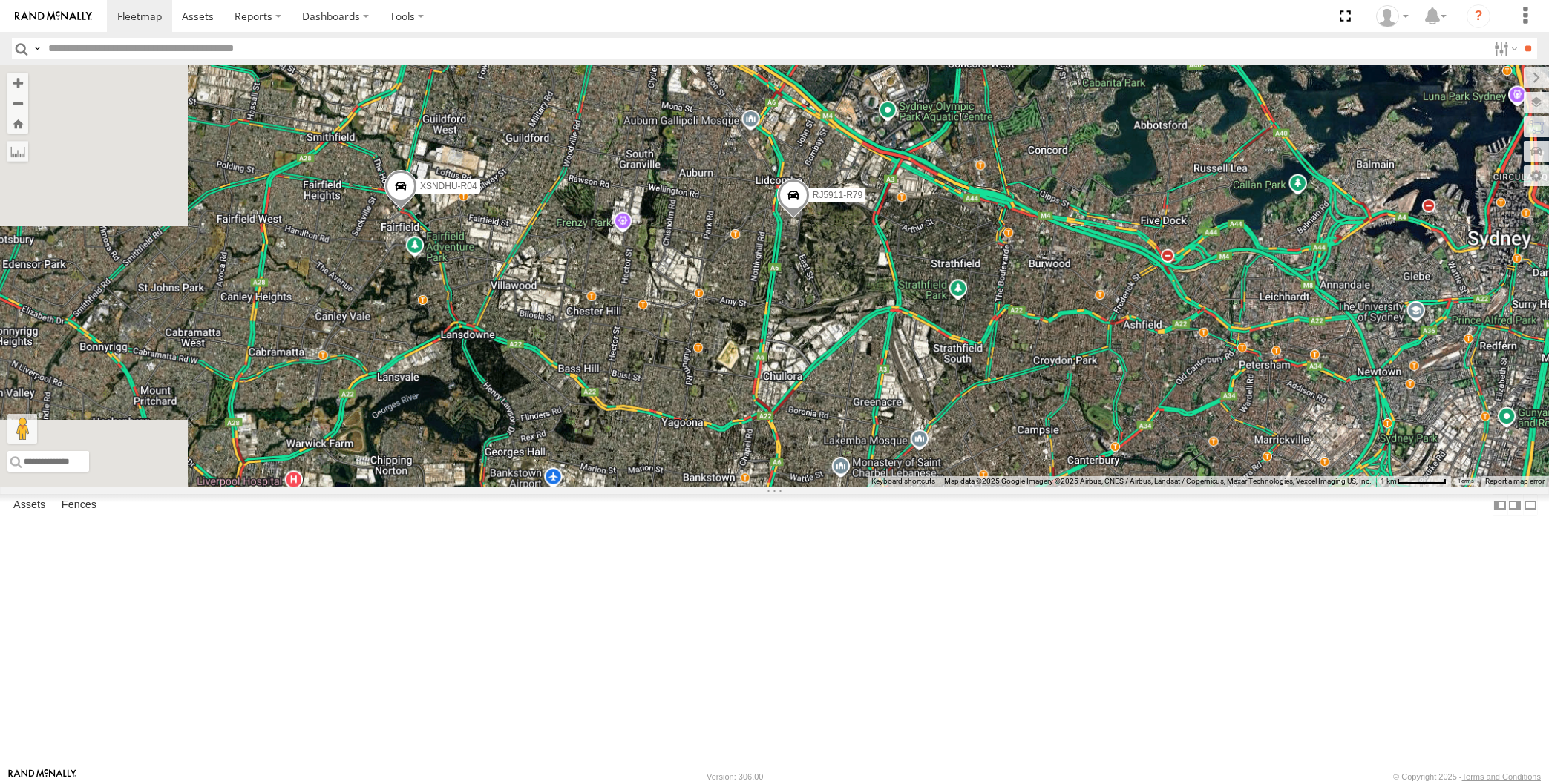
drag, startPoint x: 893, startPoint y: 530, endPoint x: 903, endPoint y: 489, distance: 42.2
click at [900, 487] on div "XSNDHU-R04 RJ5911-R79 XO74GU-R69 XP30JQ-R03 XP81FE-R59" at bounding box center [774, 276] width 1549 height 421
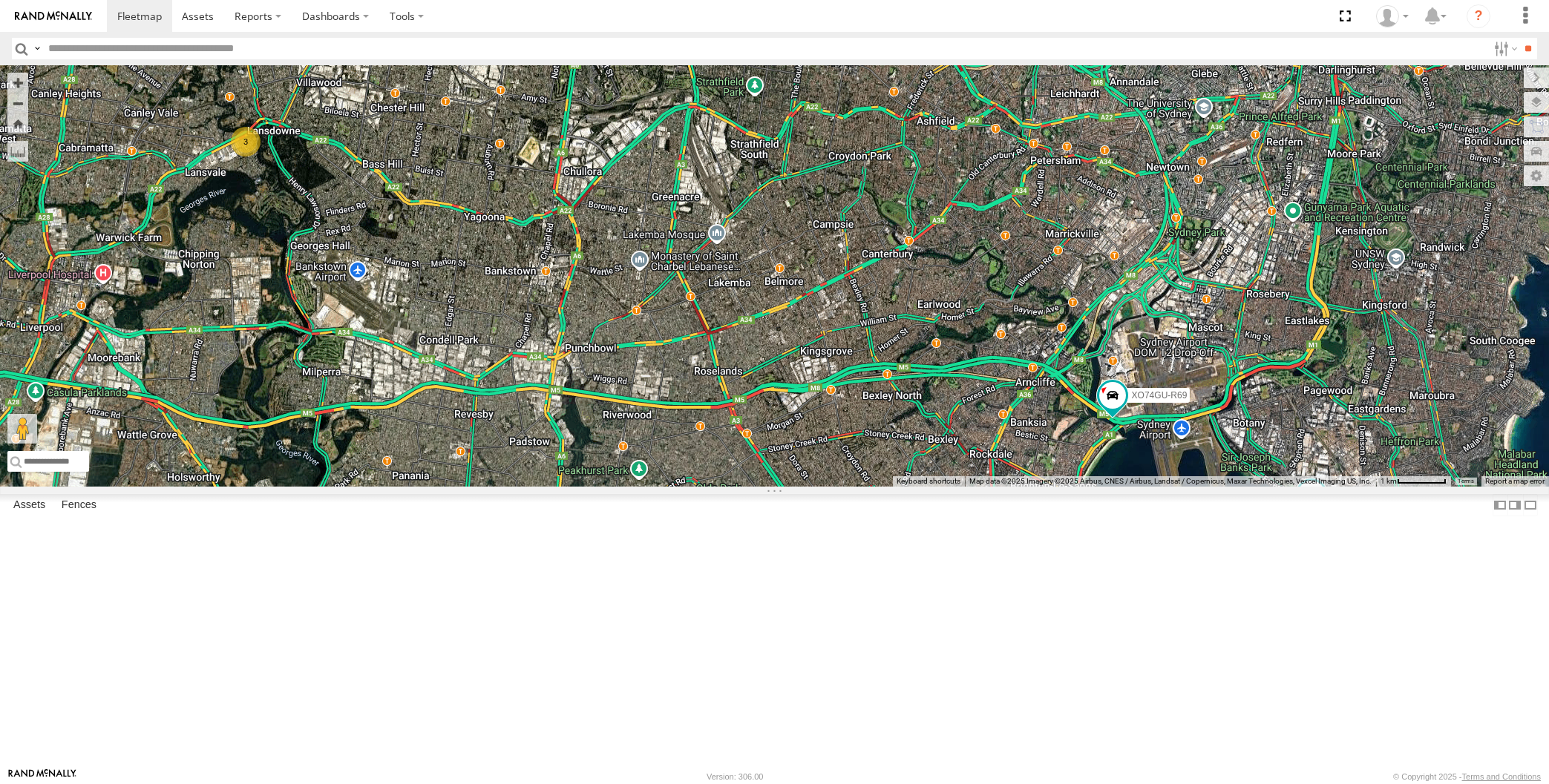
drag, startPoint x: 699, startPoint y: 319, endPoint x: 706, endPoint y: 331, distance: 13.9
click at [706, 331] on div "XP30JQ-R03 XSNDHU-R04 3 RJ5911-R79 XO74GU-R69 XP81FE-R59" at bounding box center [774, 276] width 1549 height 421
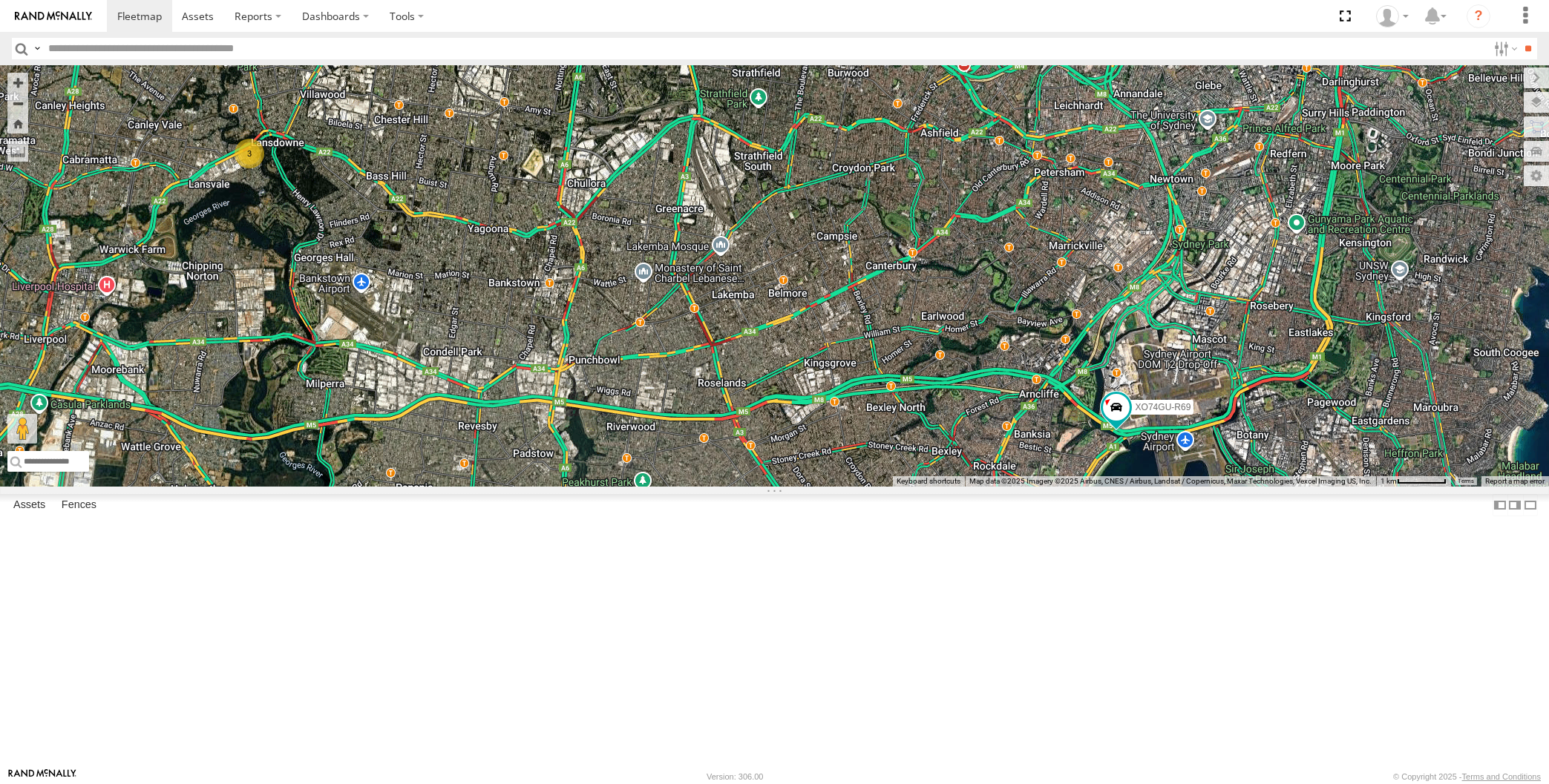
drag, startPoint x: 696, startPoint y: 406, endPoint x: 721, endPoint y: 398, distance: 26.2
click at [715, 400] on div "XP30JQ-R03 XSNDHU-R04 3 RJ5911-R79 XO74GU-R69 XP81FE-R59" at bounding box center [774, 276] width 1549 height 421
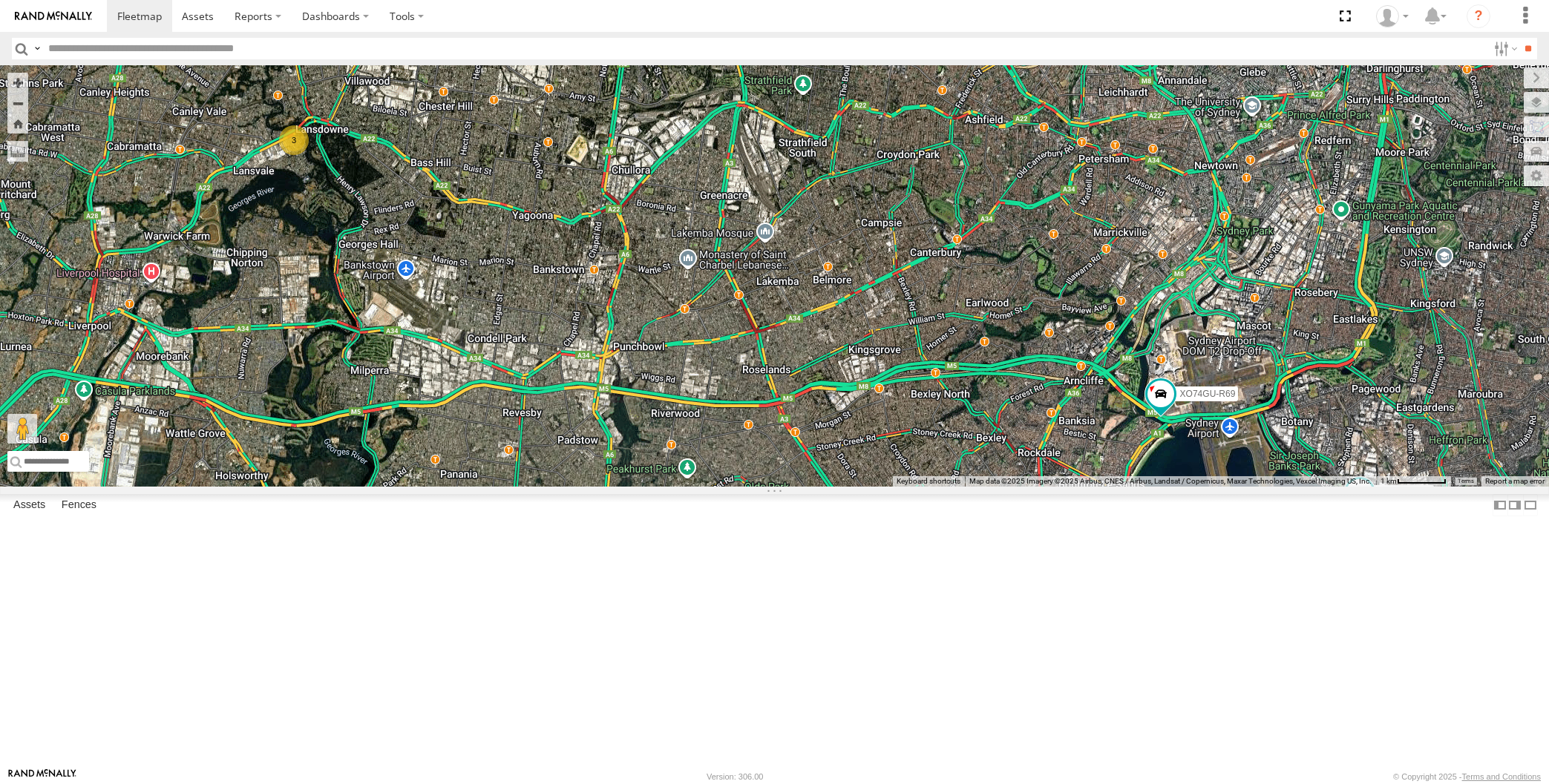
click at [781, 468] on div "XP30JQ-R03 XSNDHU-R04 3 RJ5911-R79 XO74GU-R69 XP81FE-R59" at bounding box center [774, 276] width 1549 height 421
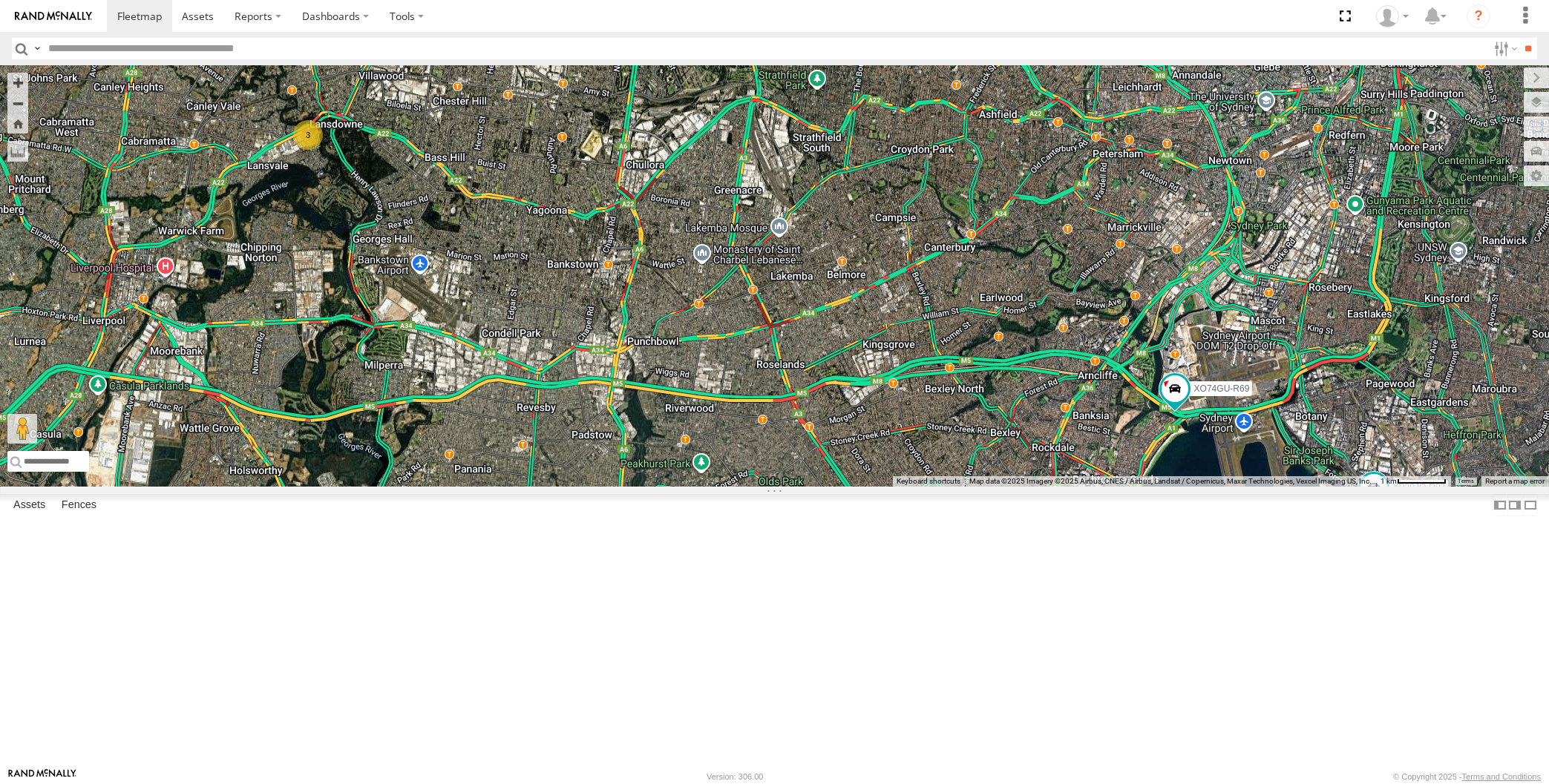
click at [794, 487] on div "XP30JQ-R03 XSNDHU-R04 3 RJ5911-R79 XO74GU-R69 XP81FE-R59" at bounding box center [774, 276] width 1549 height 421
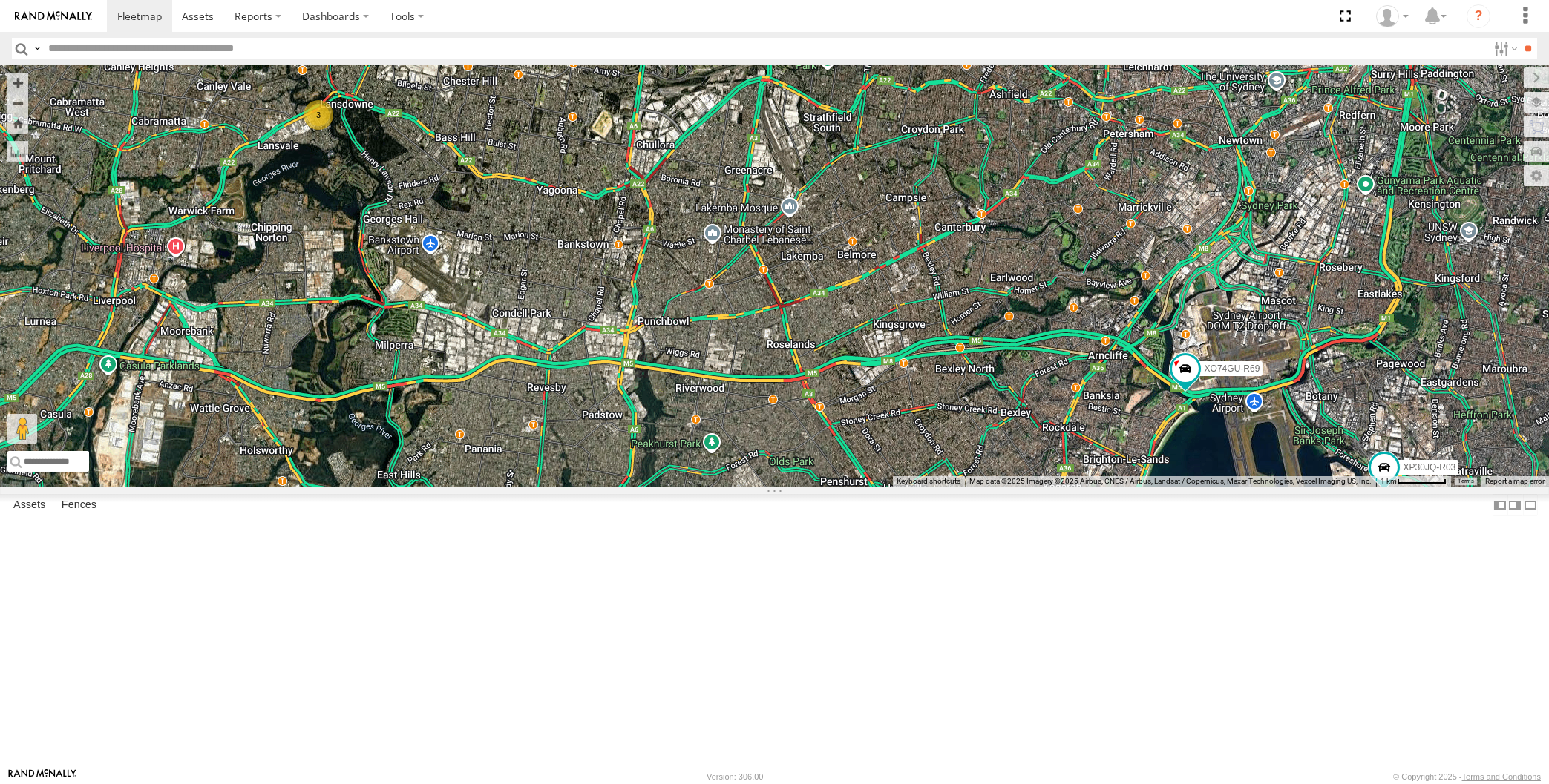
drag, startPoint x: 836, startPoint y: 611, endPoint x: 841, endPoint y: 580, distance: 31.4
click at [841, 487] on div "XP30JQ-R03 XSNDHU-R04 3 RJ5911-R79 XO74GU-R69 XP81FE-R59" at bounding box center [774, 276] width 1549 height 421
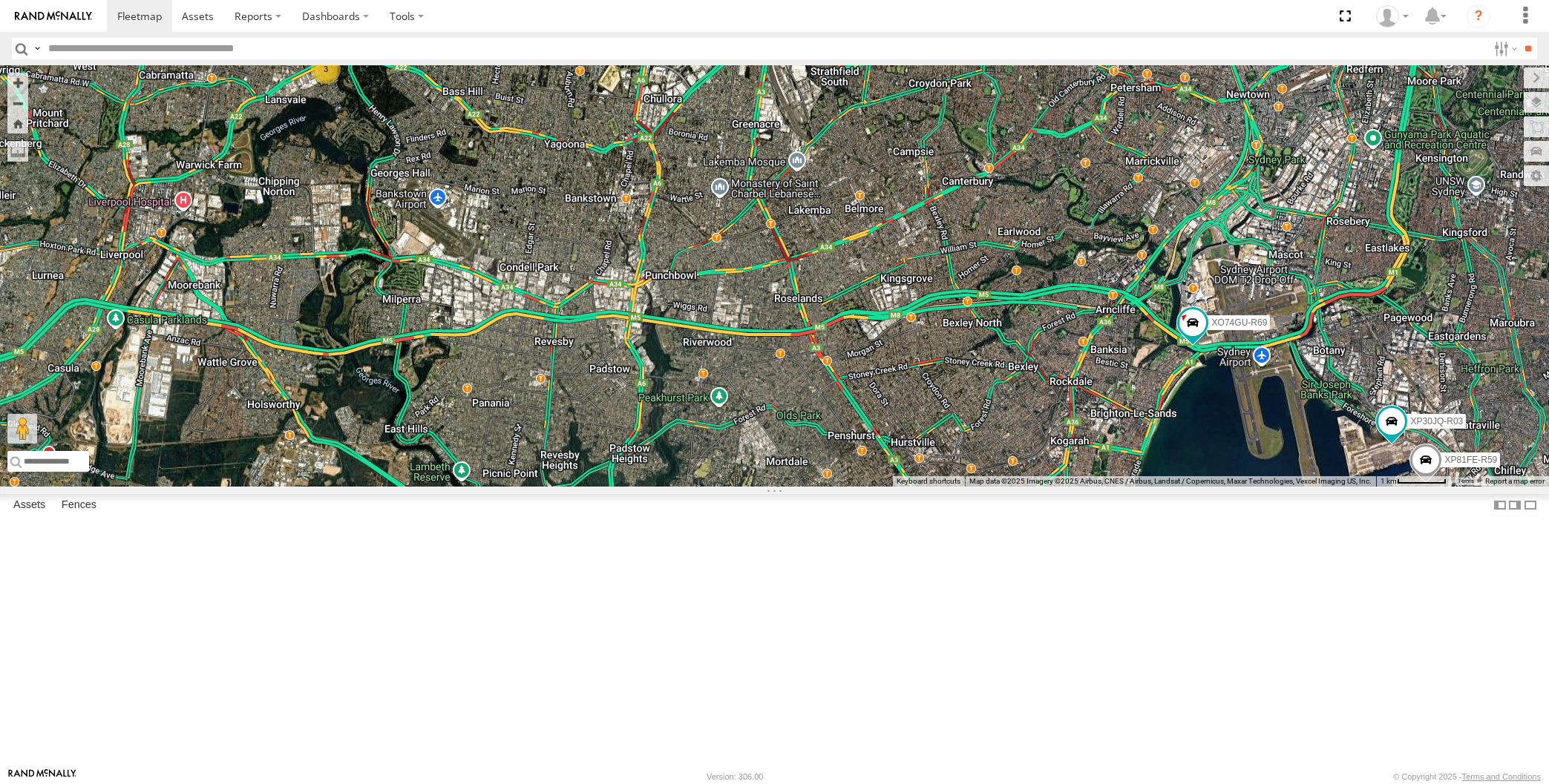
drag, startPoint x: 890, startPoint y: 599, endPoint x: 901, endPoint y: 606, distance: 13.0
click at [896, 487] on div "XSNDHU-R04 RJ5911-R79 XO74GU-R69 XP30JQ-R03 3 XP81FE-R59" at bounding box center [774, 276] width 1549 height 421
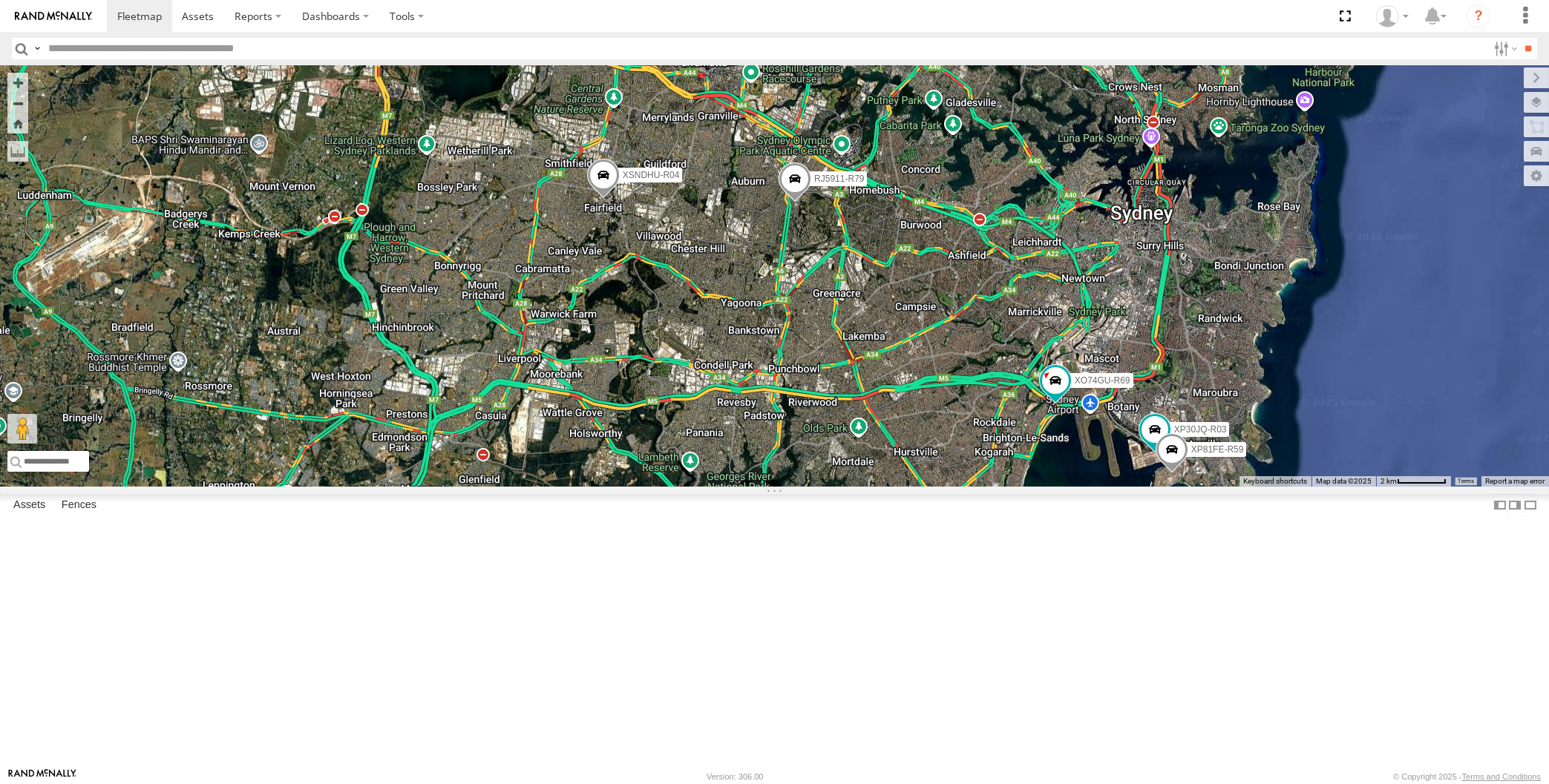
click at [903, 487] on div "XSNDHU-R04 RJ5911-R79 XO74GU-R69 XP30JQ-R03 XP81FE-R59" at bounding box center [774, 276] width 1549 height 421
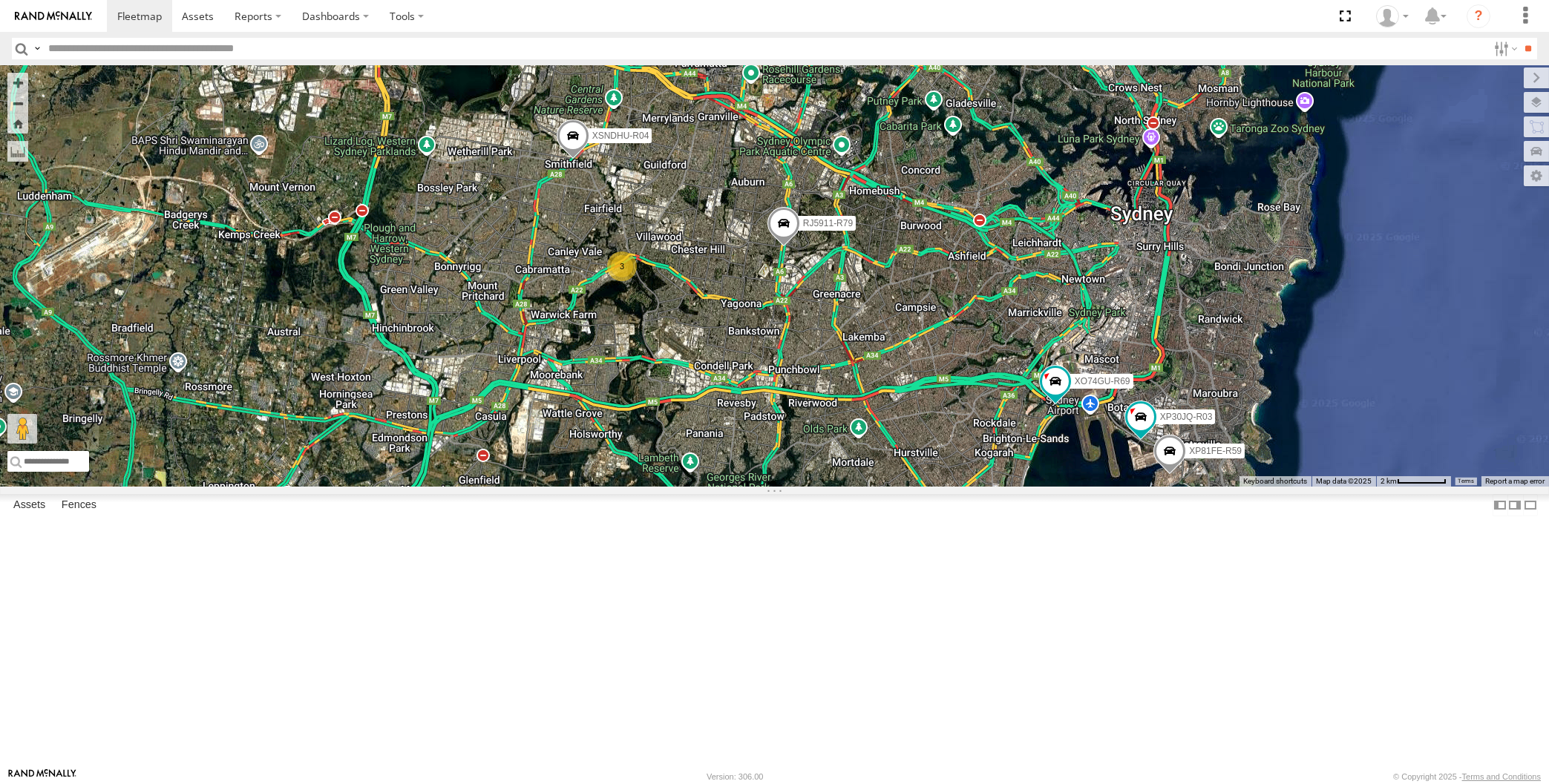
click at [348, 244] on div "XP30JQ-R03 XSNDHU-R04 RJ5911-R79 XP81FE-R59 XO74GU-R69 3" at bounding box center [774, 276] width 1549 height 421
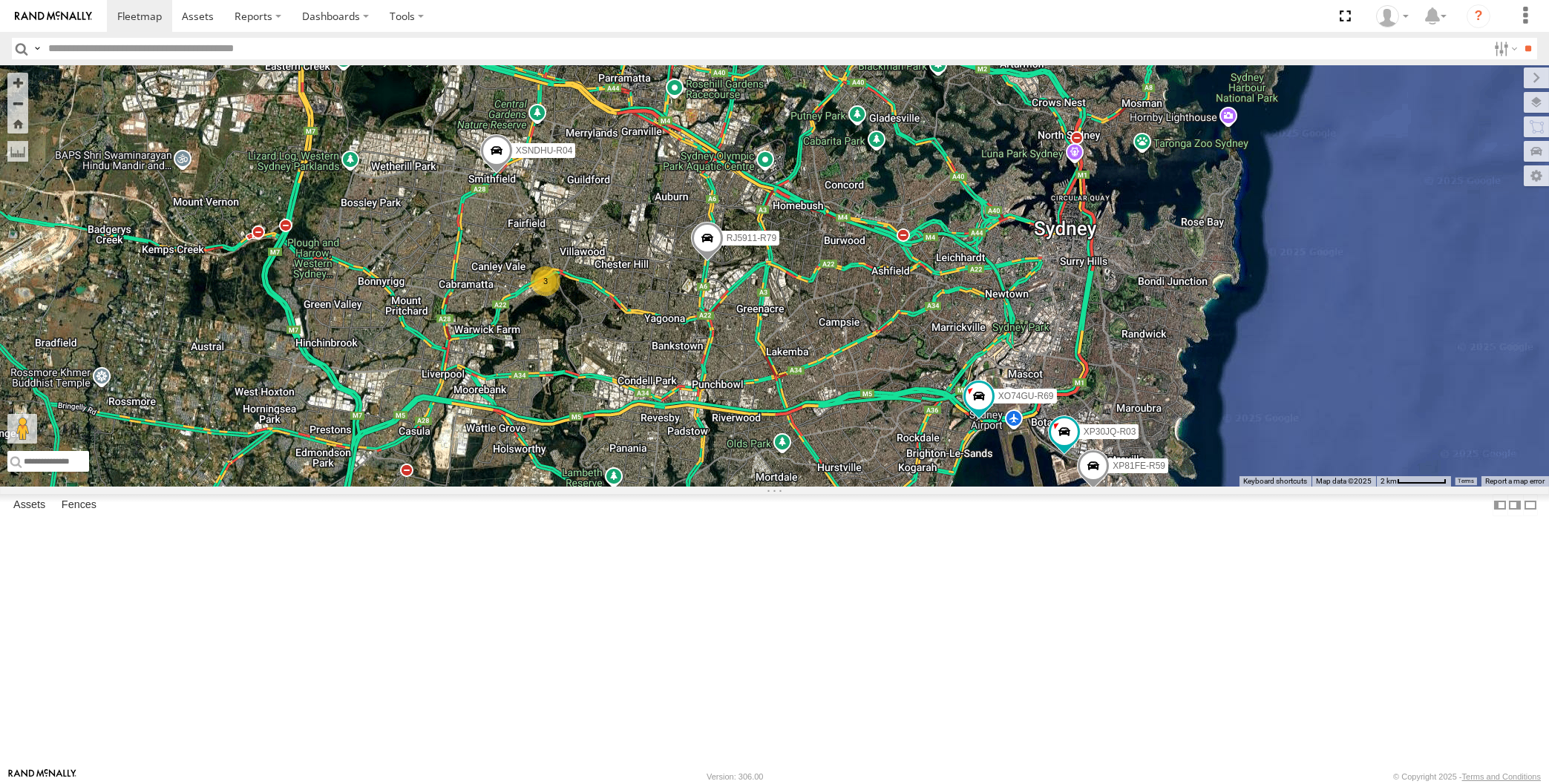
drag, startPoint x: 875, startPoint y: 528, endPoint x: 688, endPoint y: 516, distance: 187.4
click at [706, 487] on div "XP30JQ-R03 XSNDHU-R04 RJ5911-R79 XP81FE-R59 XO74GU-R69 3" at bounding box center [774, 276] width 1549 height 421
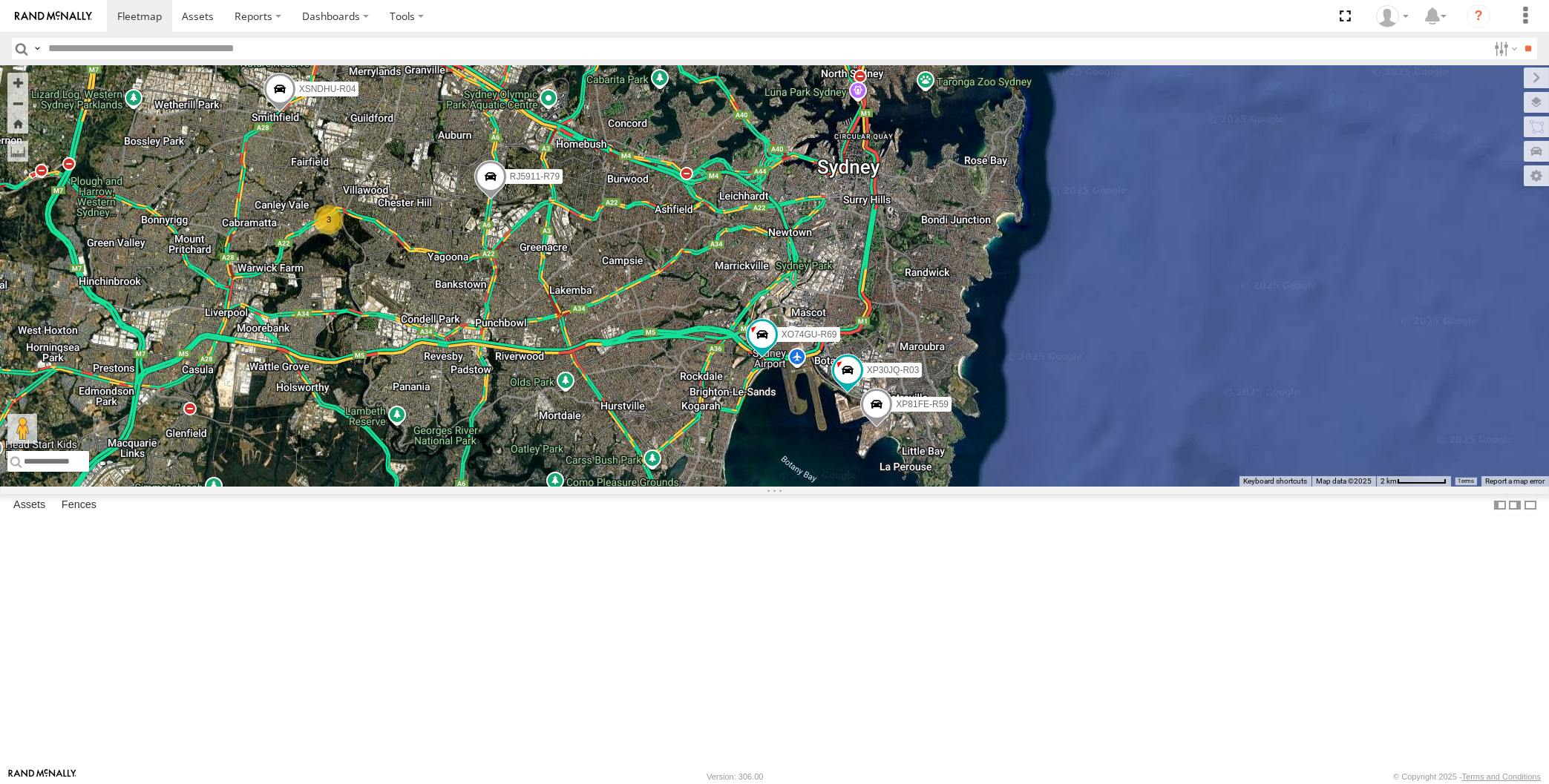
click at [723, 487] on div "XP30JQ-R03 XSNDHU-R04 RJ5911-R79 XP81FE-R59 XO74GU-R69 3" at bounding box center [774, 276] width 1549 height 421
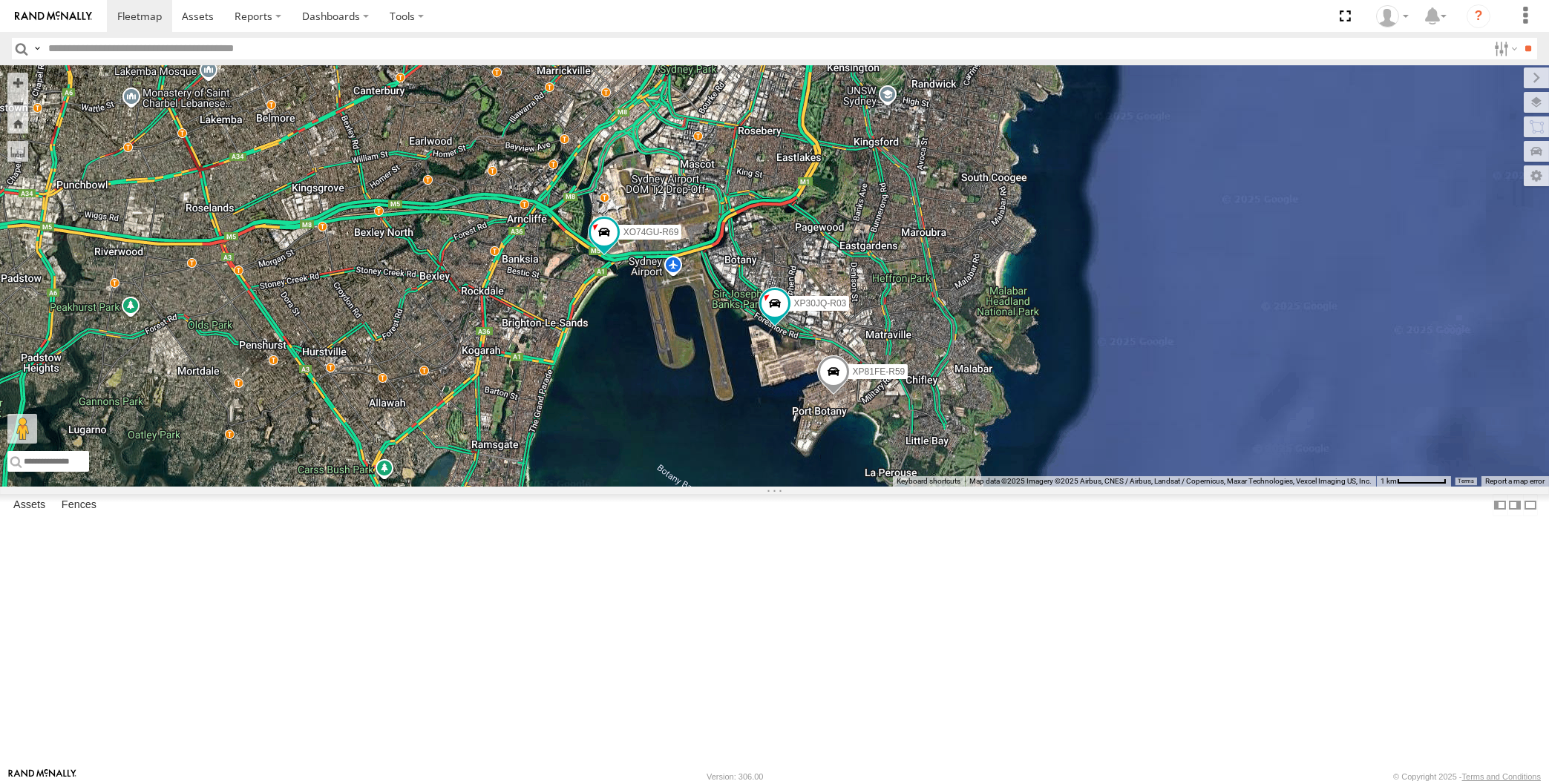
click at [794, 487] on div "XP30JQ-R03 XSNDHU-R04 RJ5911-R79 XP81FE-R59 XO74GU-R69" at bounding box center [774, 276] width 1549 height 421
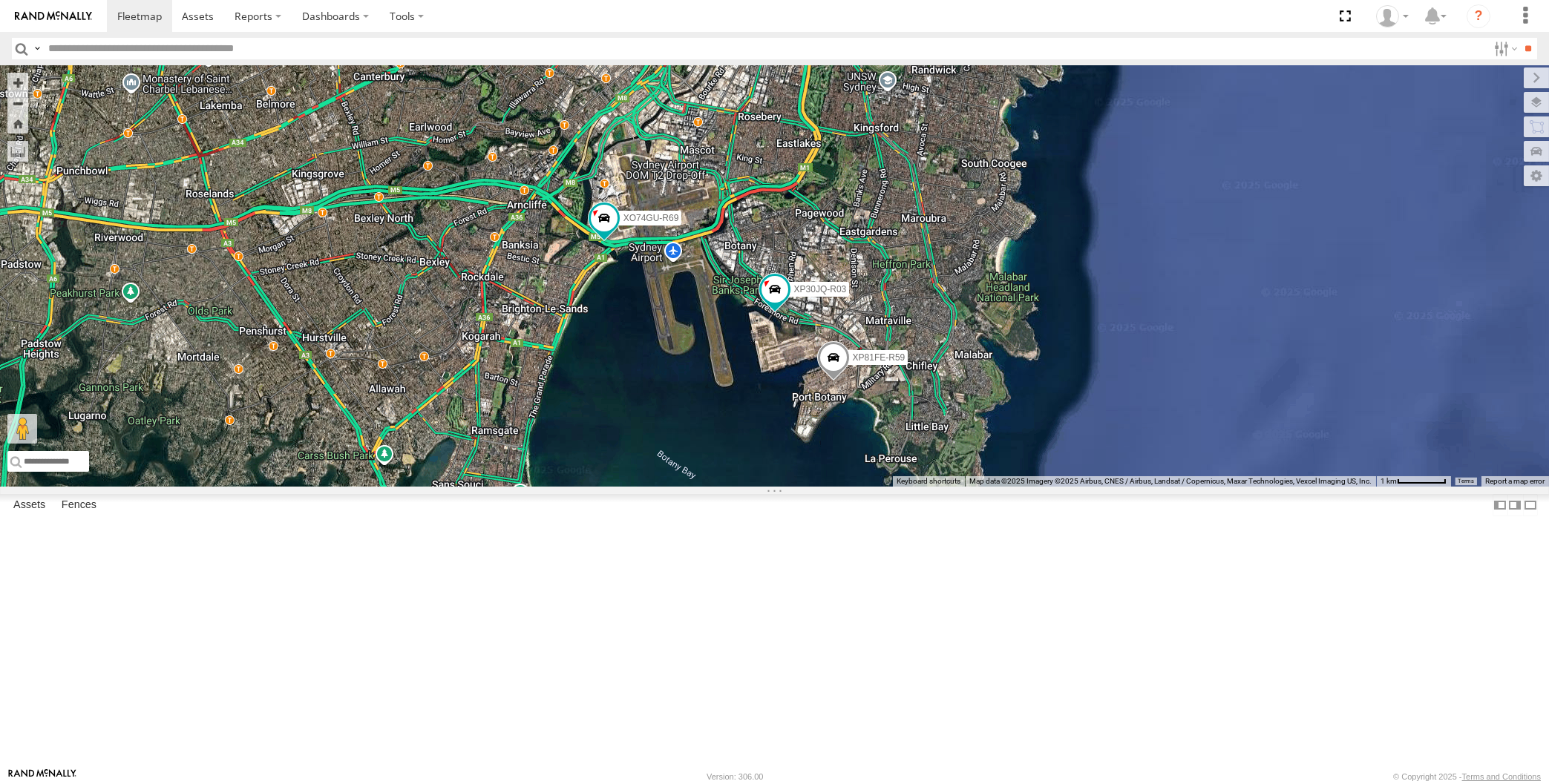
click at [837, 381] on span at bounding box center [833, 361] width 33 height 40
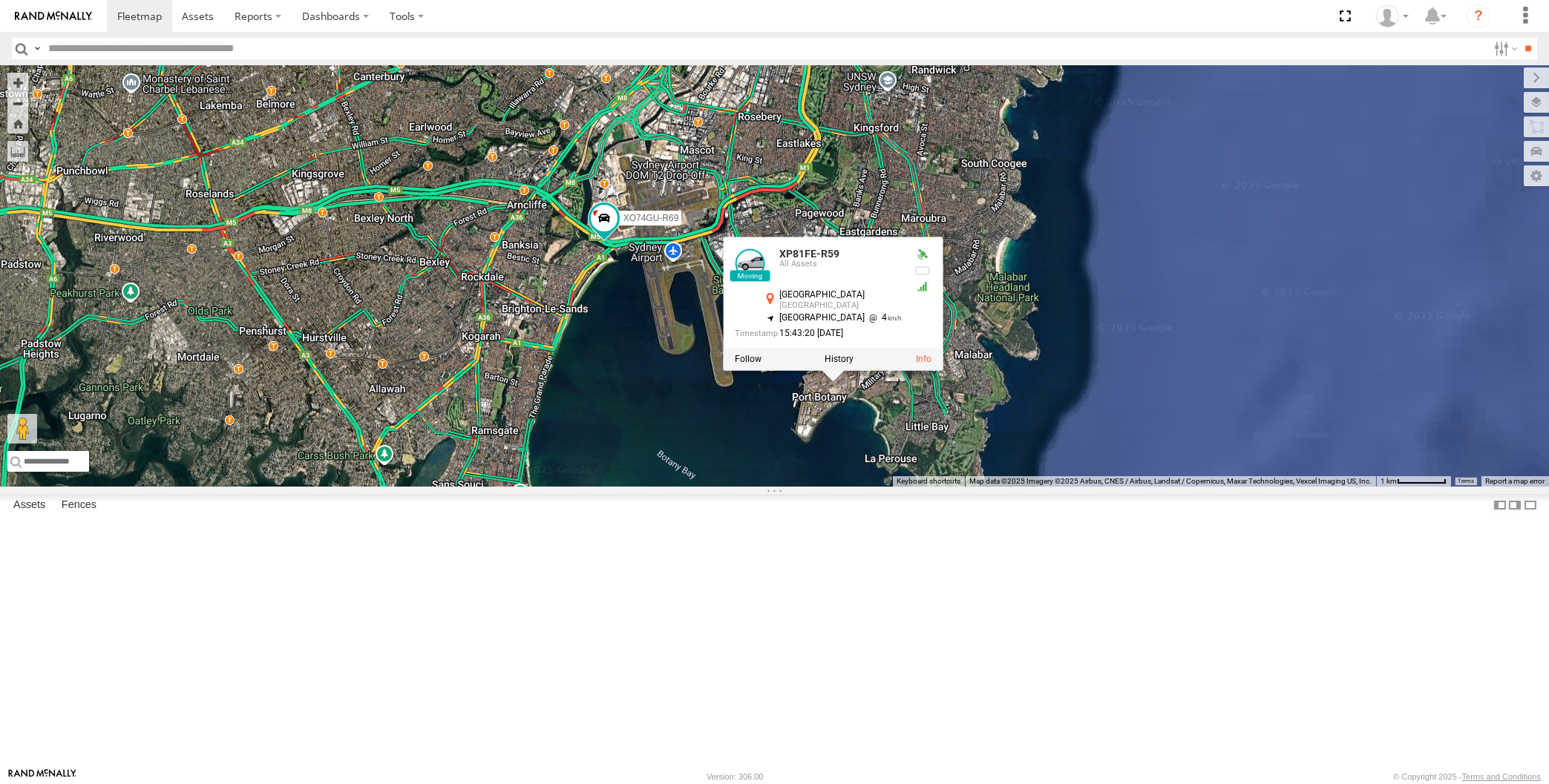
click at [843, 487] on div "XP30JQ-R03 XSNDHU-R04 RJ5911-R79 XP81FE-R59 XO74GU-R69 XP81FE-R59 All Assets Sy…" at bounding box center [774, 276] width 1549 height 421
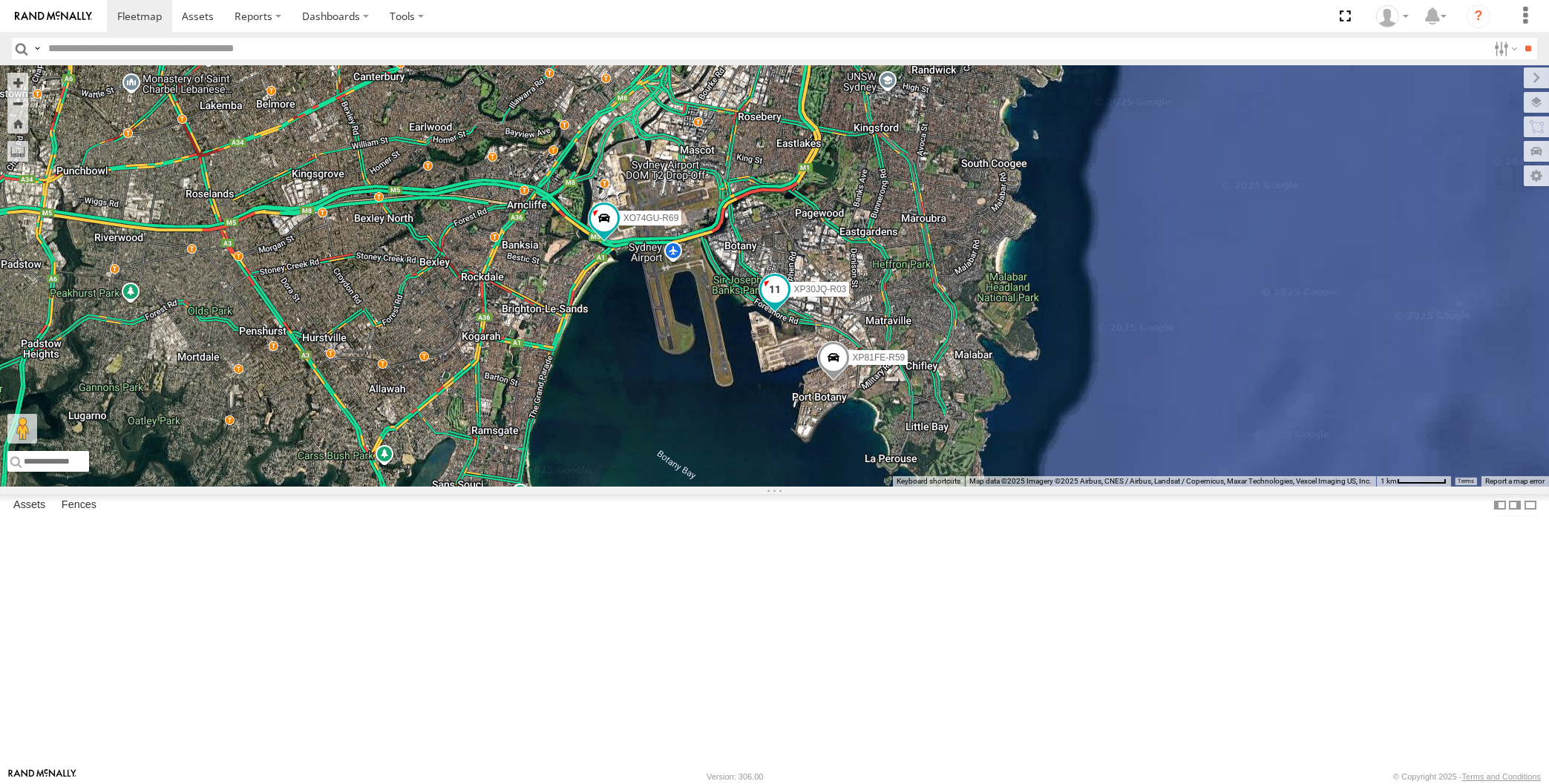
click at [780, 303] on span at bounding box center [774, 289] width 27 height 27
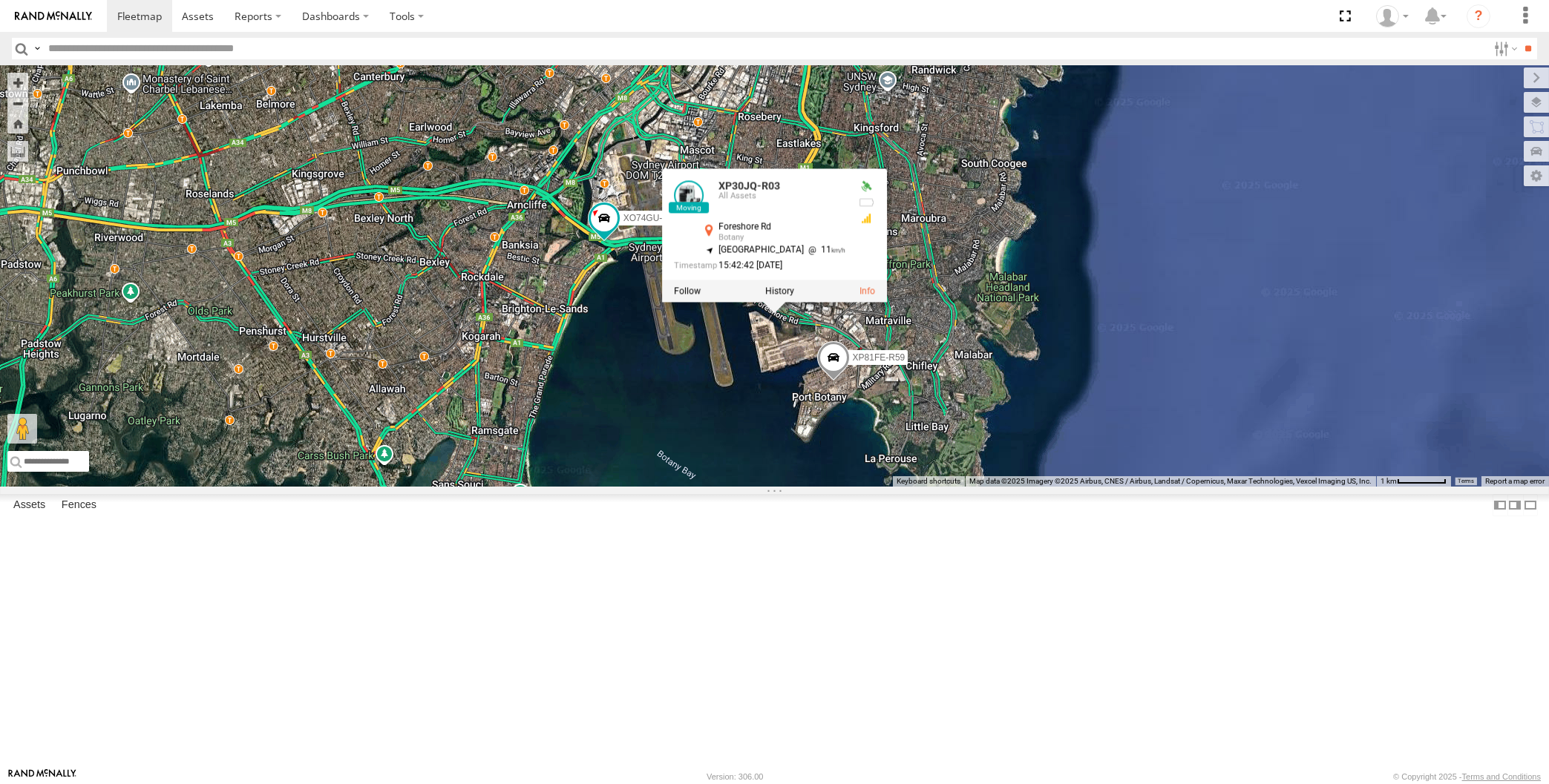
click at [779, 487] on div "XP30JQ-R03 XSNDHU-R04 RJ5911-R79 XP81FE-R59 XO74GU-R69 XP30JQ-R03 All Assets Fo…" at bounding box center [774, 276] width 1549 height 421
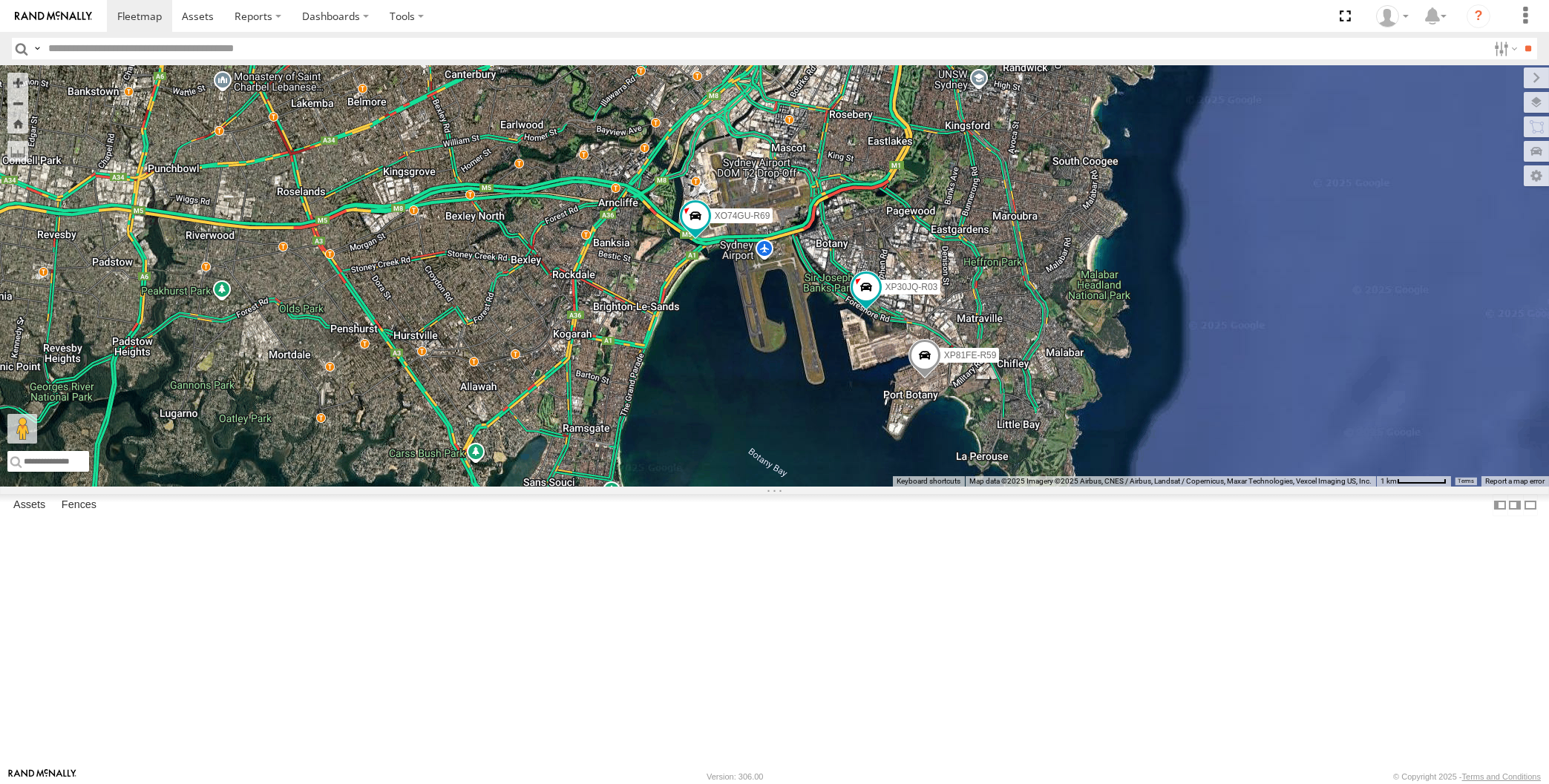
drag, startPoint x: 676, startPoint y: 530, endPoint x: 950, endPoint y: 530, distance: 274.0
click at [949, 487] on div "XP30JQ-R03 XSNDHU-R04 RJ5911-R79 XP81FE-R59 XO74GU-R69" at bounding box center [774, 276] width 1549 height 421
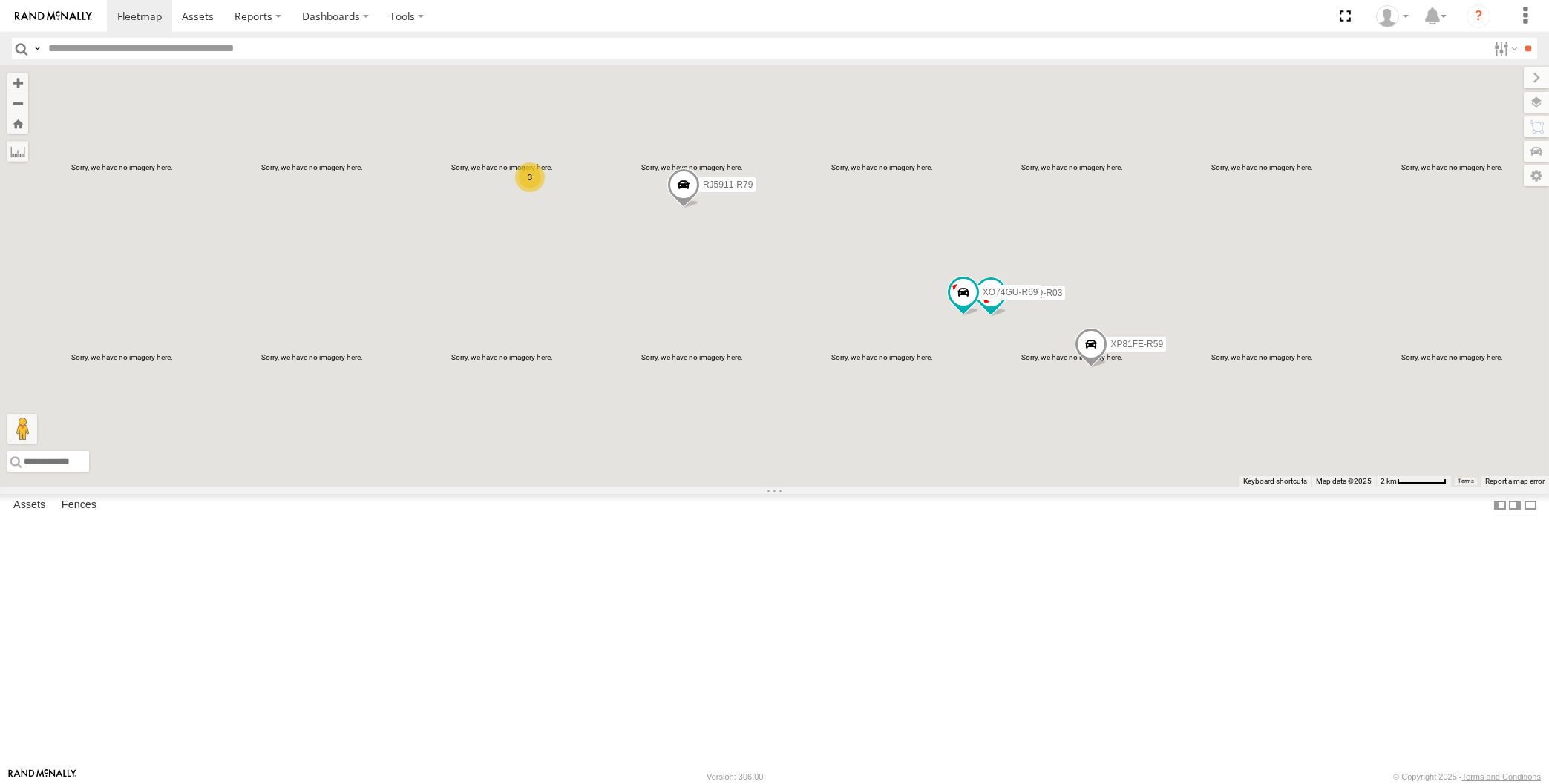
drag, startPoint x: 871, startPoint y: 506, endPoint x: 878, endPoint y: 511, distance: 8.6
click at [875, 487] on div "XP30JQ-R03 XSNDHU-R04 RJ5911-R79 XP81FE-R59 XO74GU-R69 3" at bounding box center [774, 276] width 1549 height 421
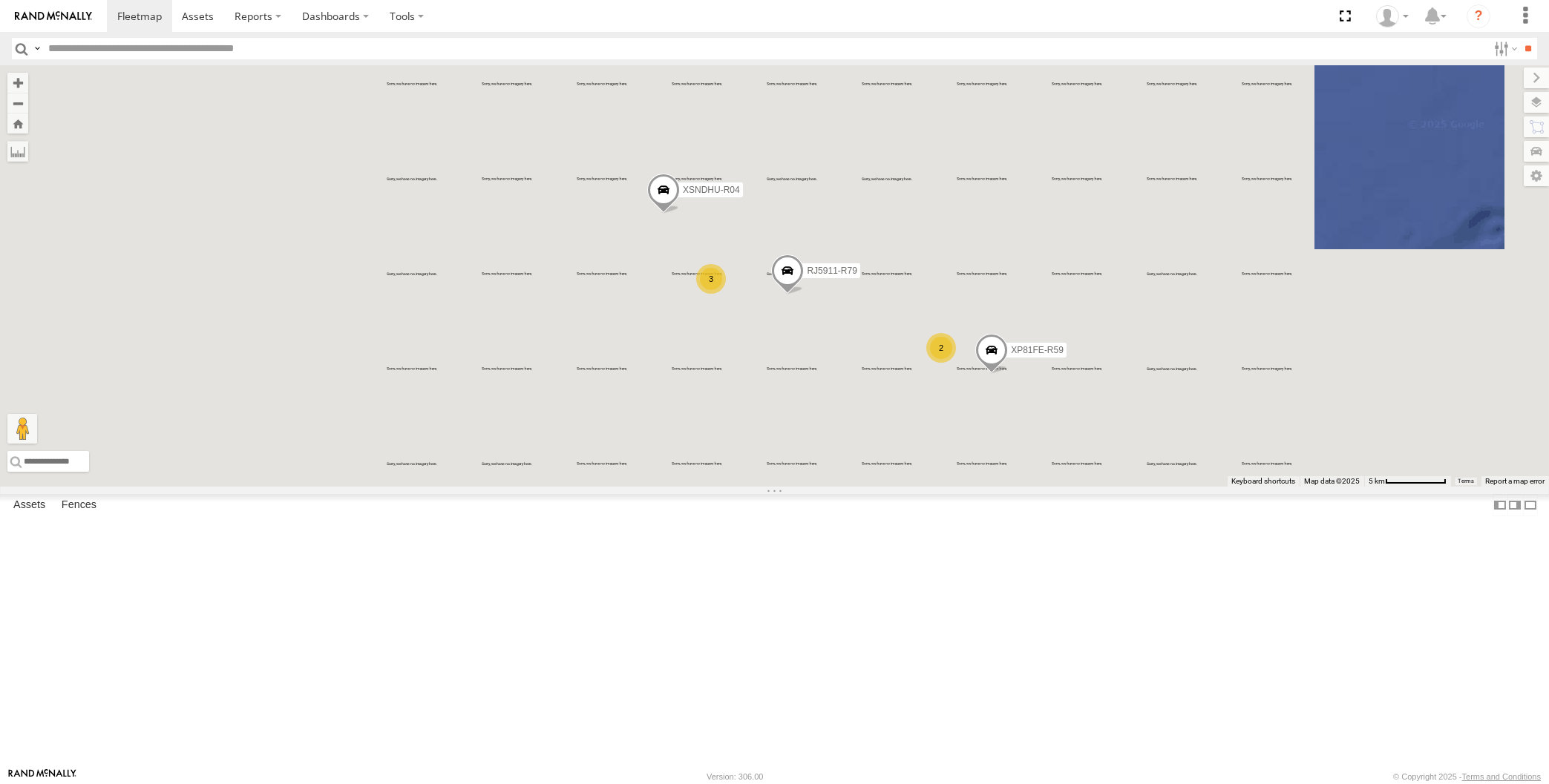
click at [884, 487] on div "XSNDHU-R04 RJ5911-R79 XP81FE-R59 2 3" at bounding box center [774, 276] width 1549 height 421
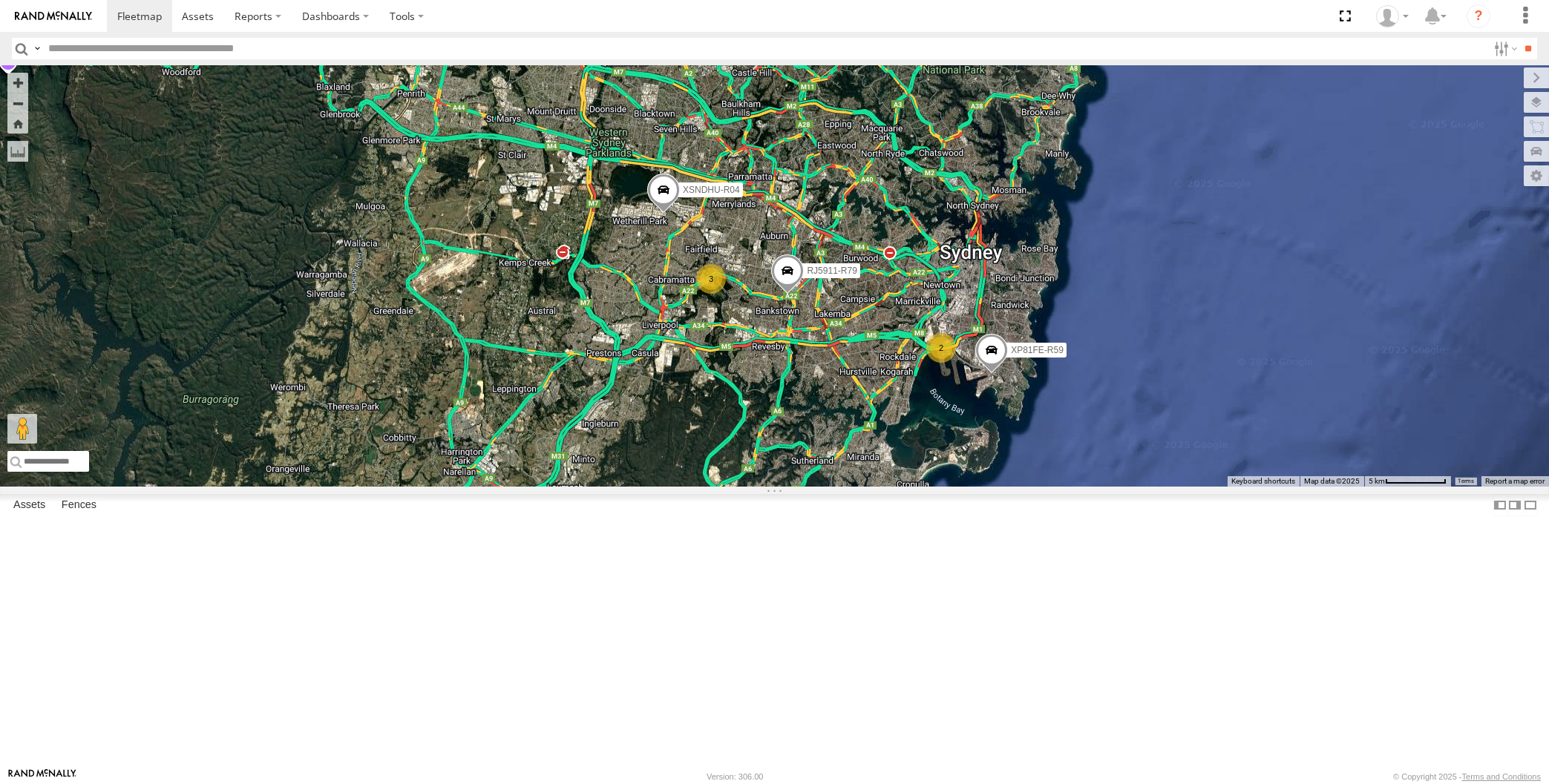
click at [867, 487] on div "XSNDHU-R04 RJ5911-R79 XP81FE-R59 2 3" at bounding box center [774, 276] width 1549 height 421
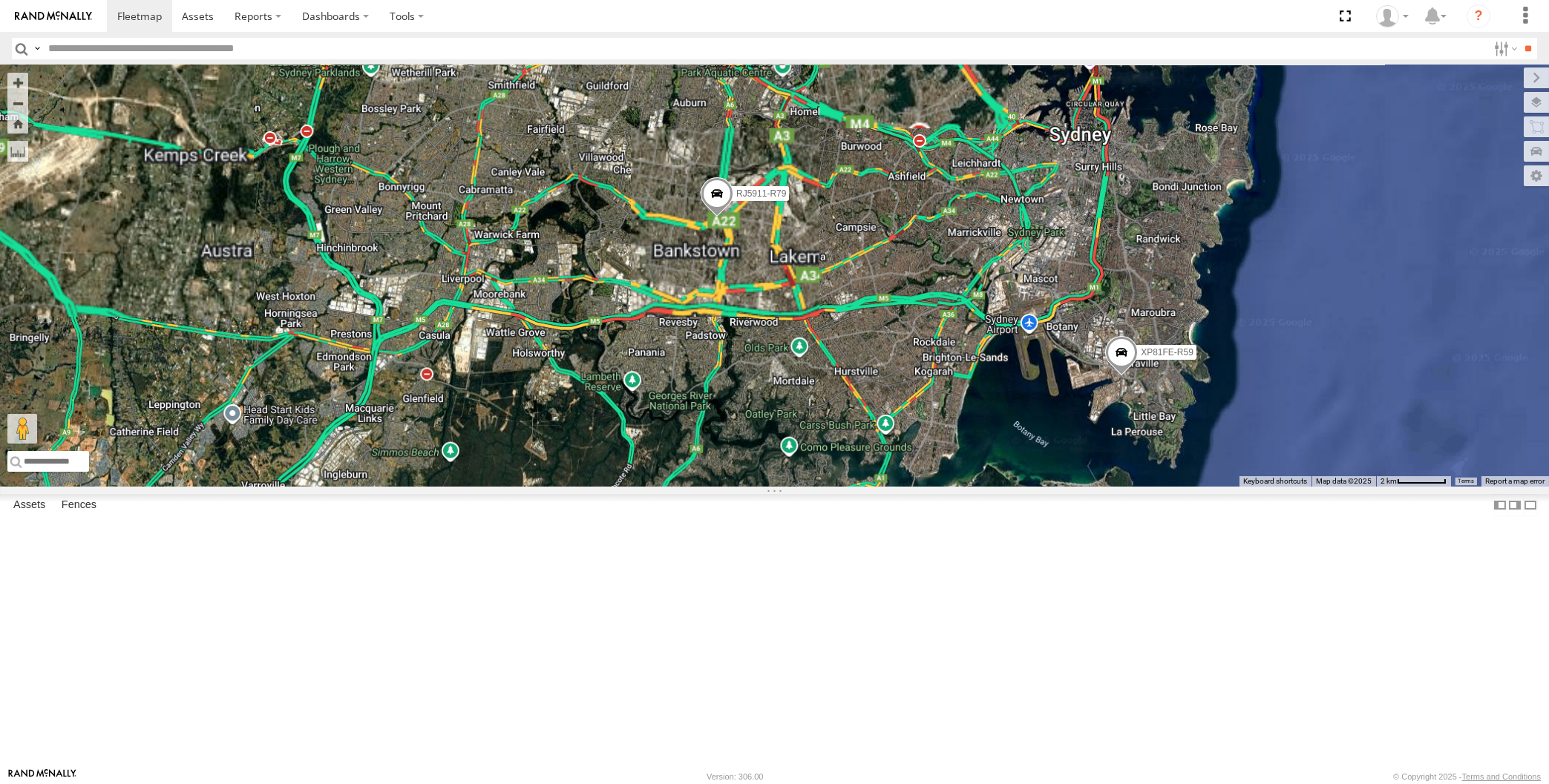
click at [859, 487] on div "XSNDHU-R04 RJ5911-R79 XP81FE-R59" at bounding box center [774, 276] width 1549 height 421
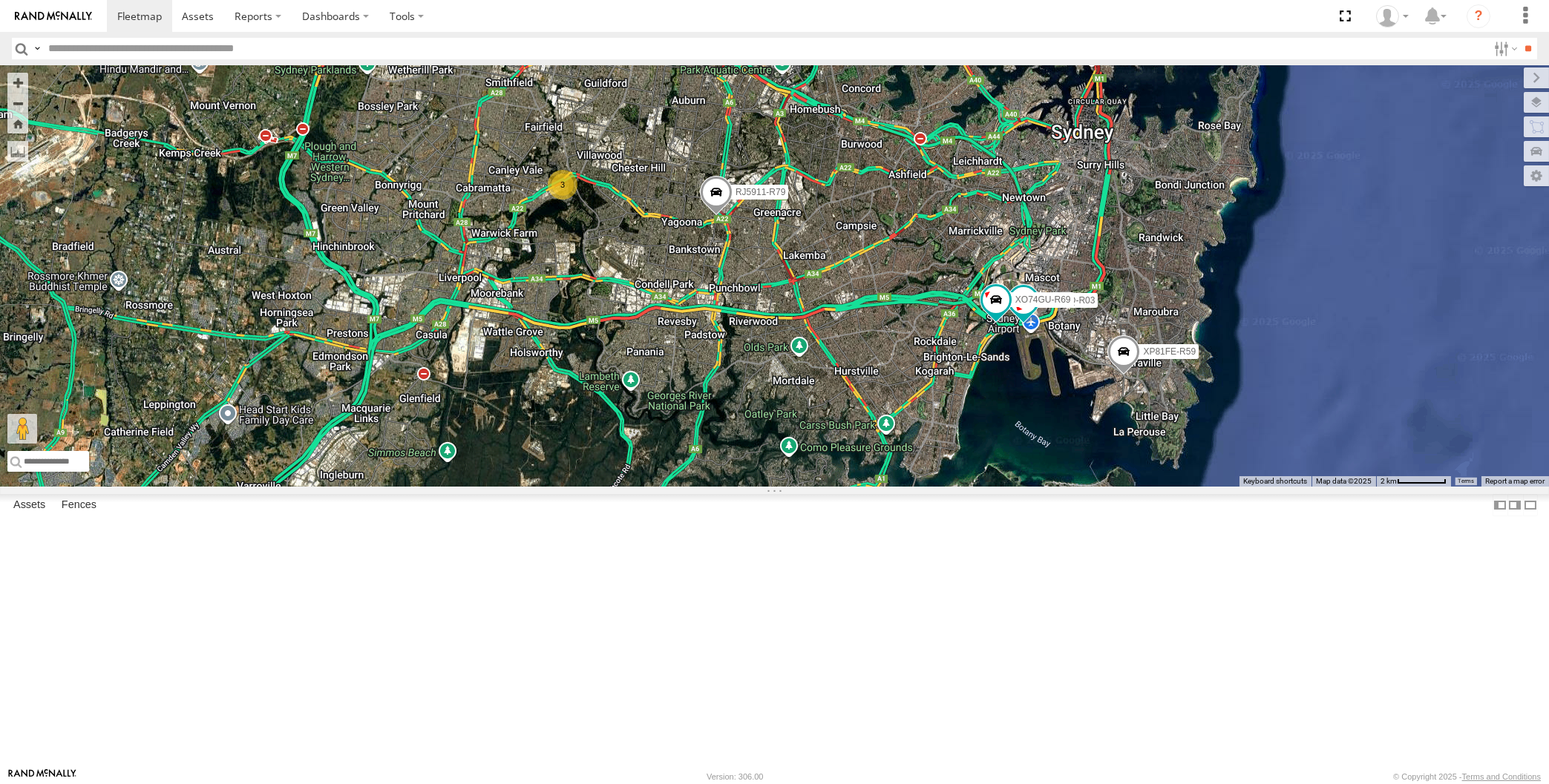
click at [995, 487] on div "XSNDHU-R04 RJ5911-R79 XP81FE-R59 XP30JQ-R03 3 XO74GU-R69" at bounding box center [774, 276] width 1549 height 421
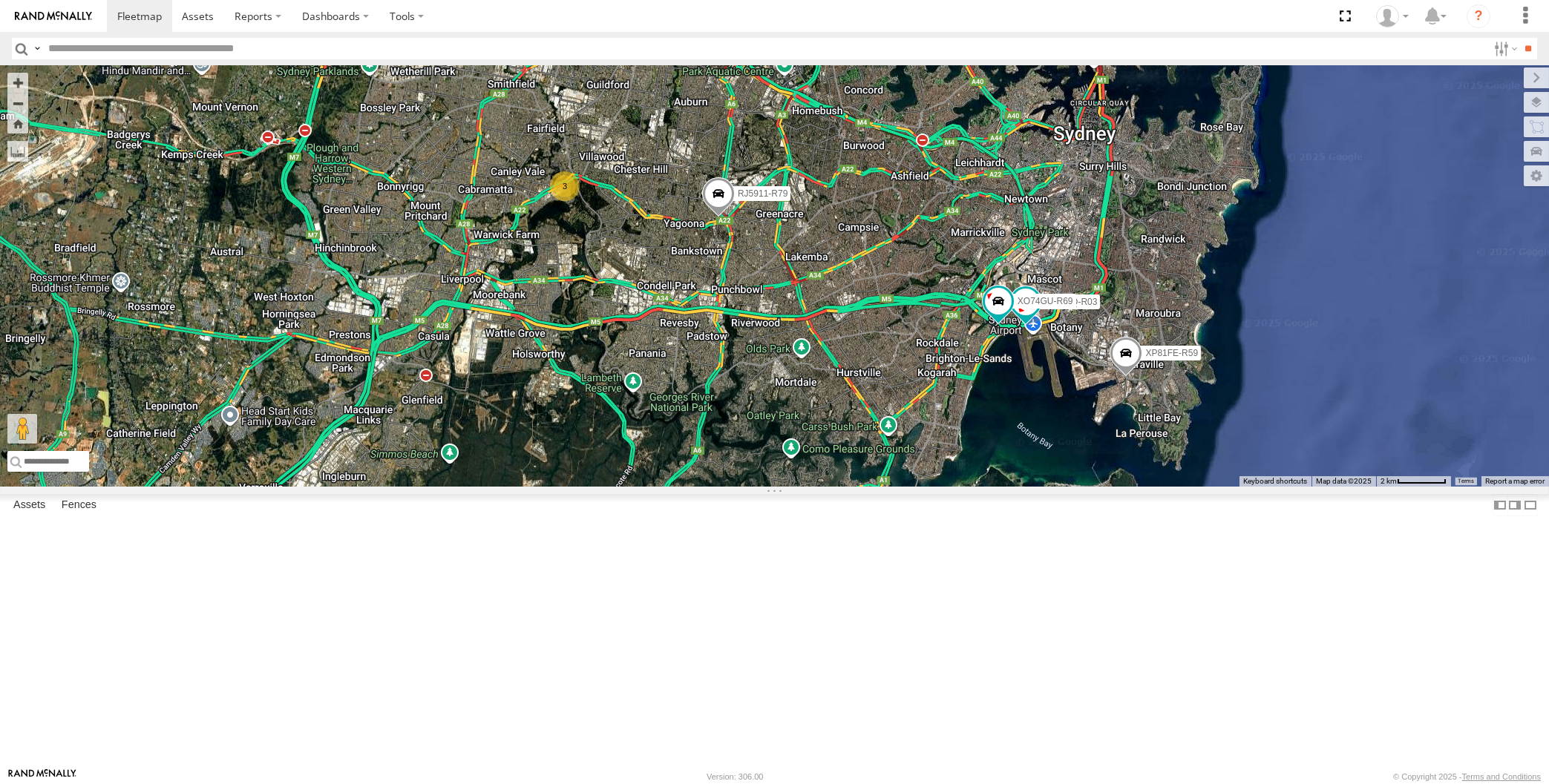
drag, startPoint x: 1149, startPoint y: 585, endPoint x: 1075, endPoint y: 585, distance: 74.0
click at [1149, 487] on div "XP30JQ-R03 XSNDHU-R04 RJ5911-R79 XP81FE-R59 XO74GU-R69 3" at bounding box center [774, 276] width 1549 height 421
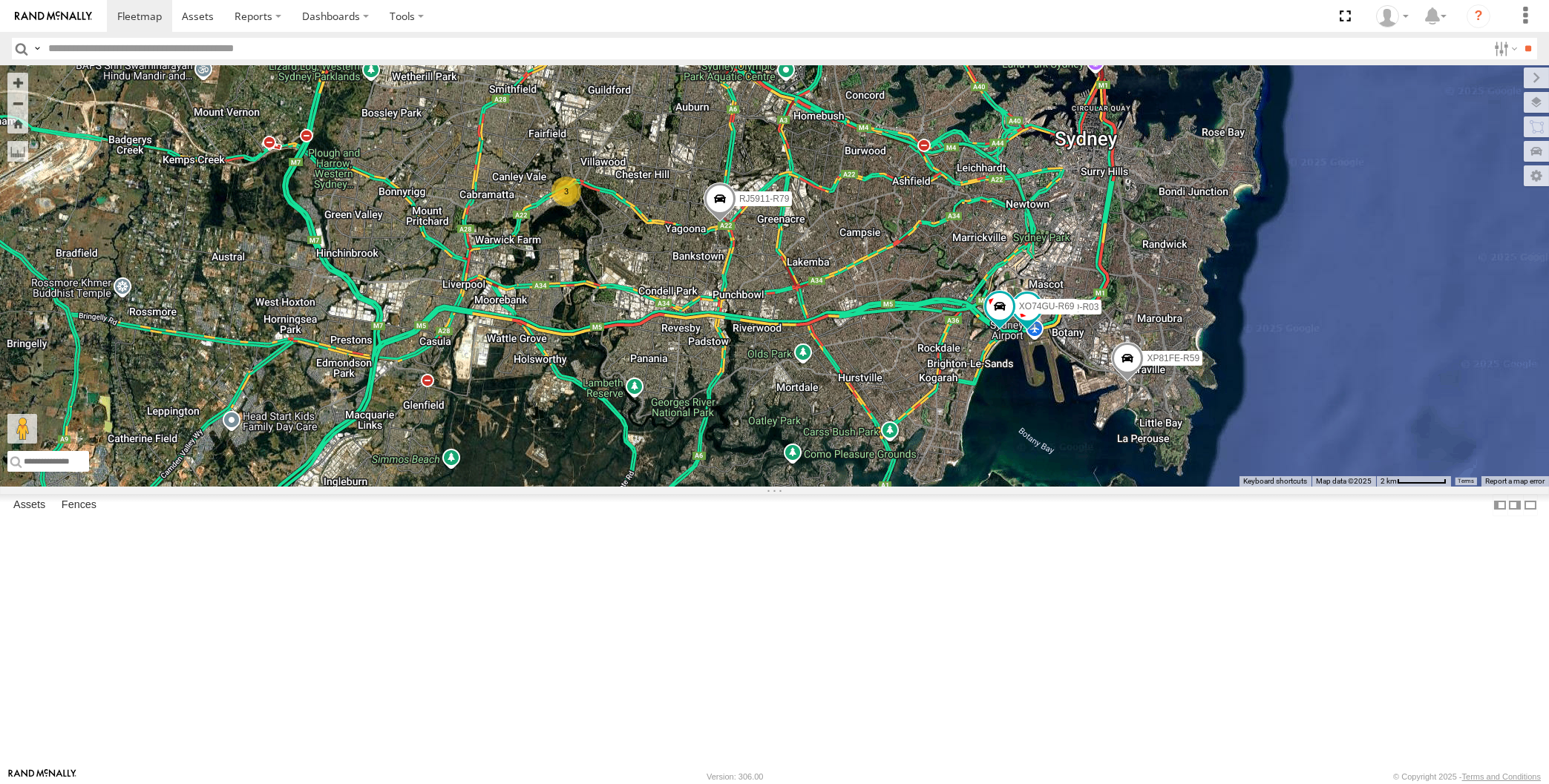
click at [928, 487] on div "XP30JQ-R03 XSNDHU-R04 RJ5911-R79 XP81FE-R59 XO74GU-R69 3" at bounding box center [774, 276] width 1549 height 421
click at [738, 487] on div "XP30JQ-R03 XSNDHU-R04 RJ5911-R79 XP81FE-R59 XO74GU-R69 3" at bounding box center [774, 276] width 1549 height 421
drag, startPoint x: 742, startPoint y: 508, endPoint x: 777, endPoint y: 532, distance: 42.4
click at [776, 487] on div "XP30JQ-R03 XSNDHU-R04 RJ5911-R79 XP81FE-R59 XO74GU-R69 3" at bounding box center [774, 276] width 1549 height 421
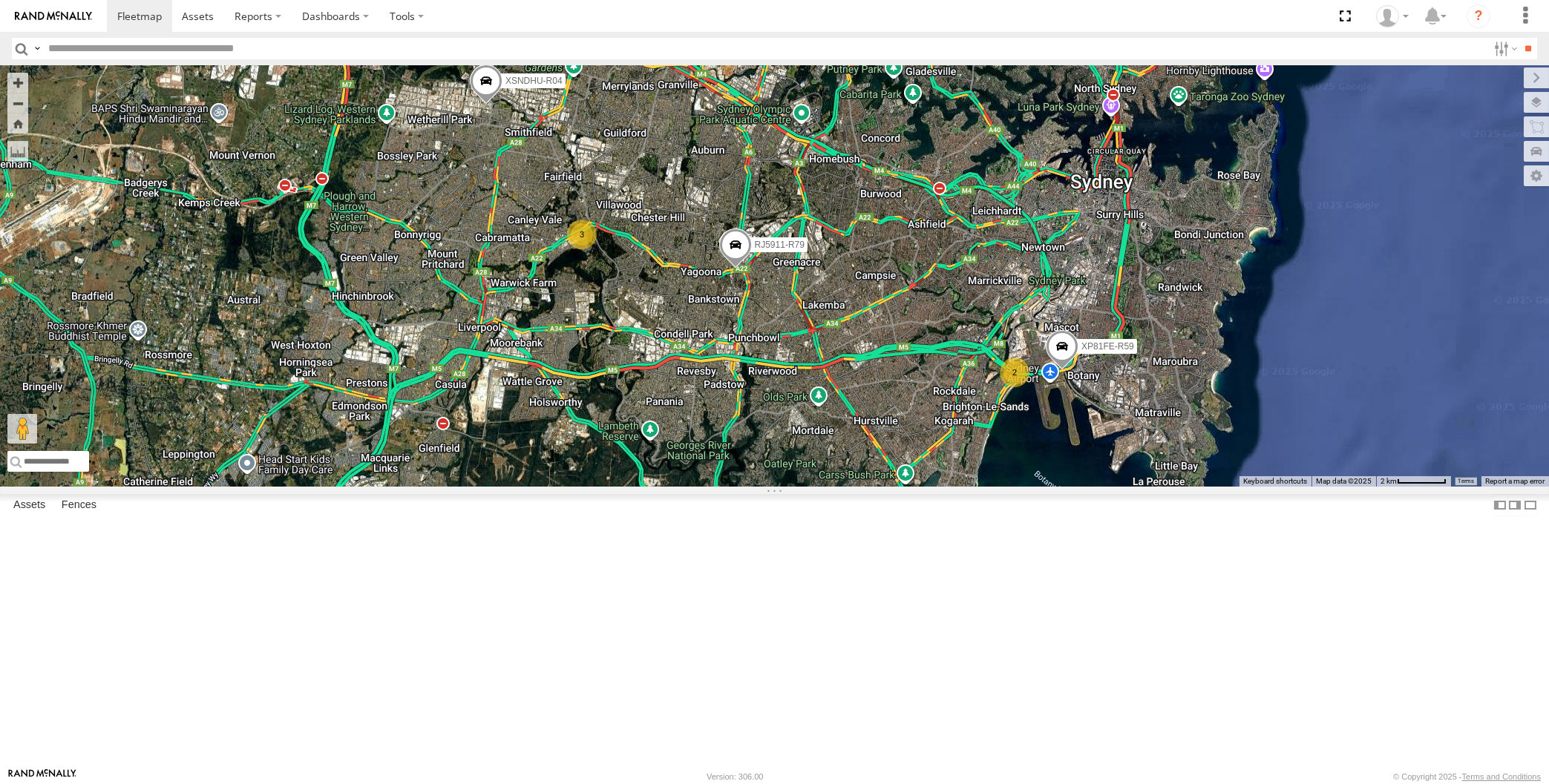
drag, startPoint x: 788, startPoint y: 450, endPoint x: 808, endPoint y: 445, distance: 20.6
click at [808, 445] on div "← Move left → Move right ↑ Move up ↓ Move down + Zoom in - Zoom out Home Jump l…" at bounding box center [774, 276] width 1549 height 421
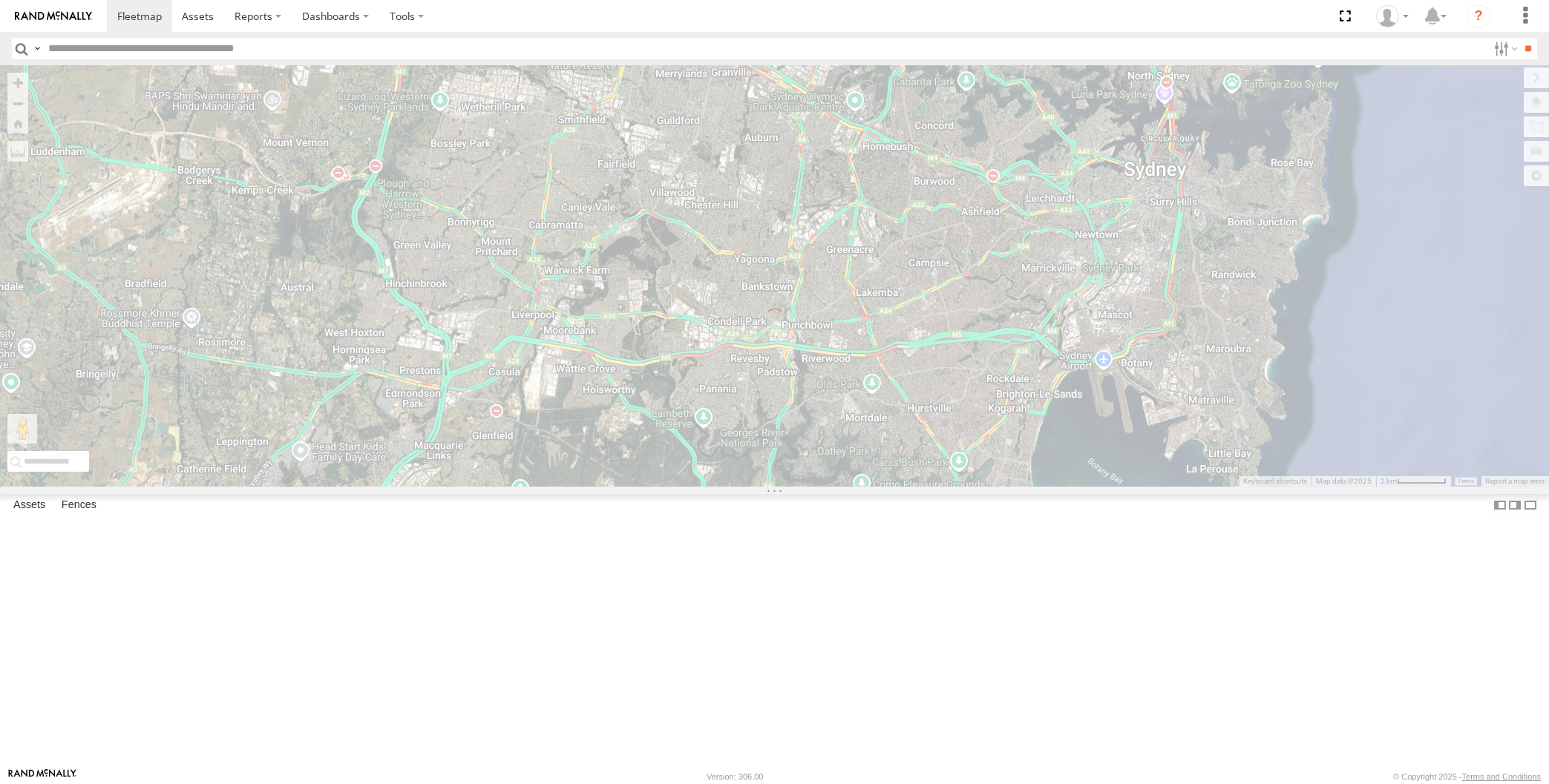
drag, startPoint x: 795, startPoint y: 446, endPoint x: 816, endPoint y: 442, distance: 21.4
click at [810, 446] on div "← Move left → Move right ↑ Move up ↓ Move down + Zoom in - Zoom out Home Jump l…" at bounding box center [774, 276] width 1549 height 421
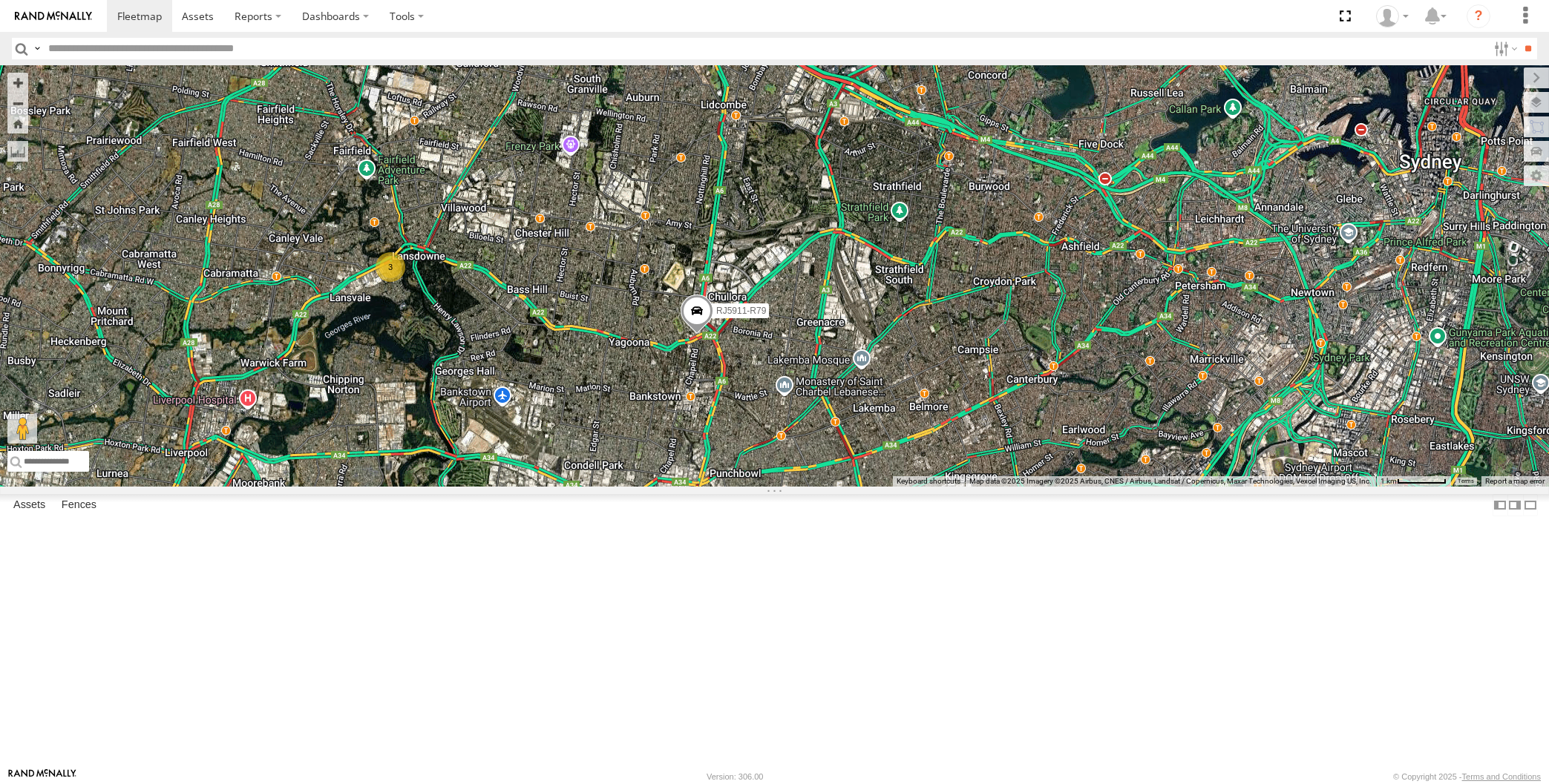
drag, startPoint x: 1041, startPoint y: 651, endPoint x: 1009, endPoint y: 569, distance: 88.0
click at [1018, 487] on div "XSNDHU-R04 RJ5911-R79 XP81FE-R59 2 3" at bounding box center [774, 276] width 1549 height 421
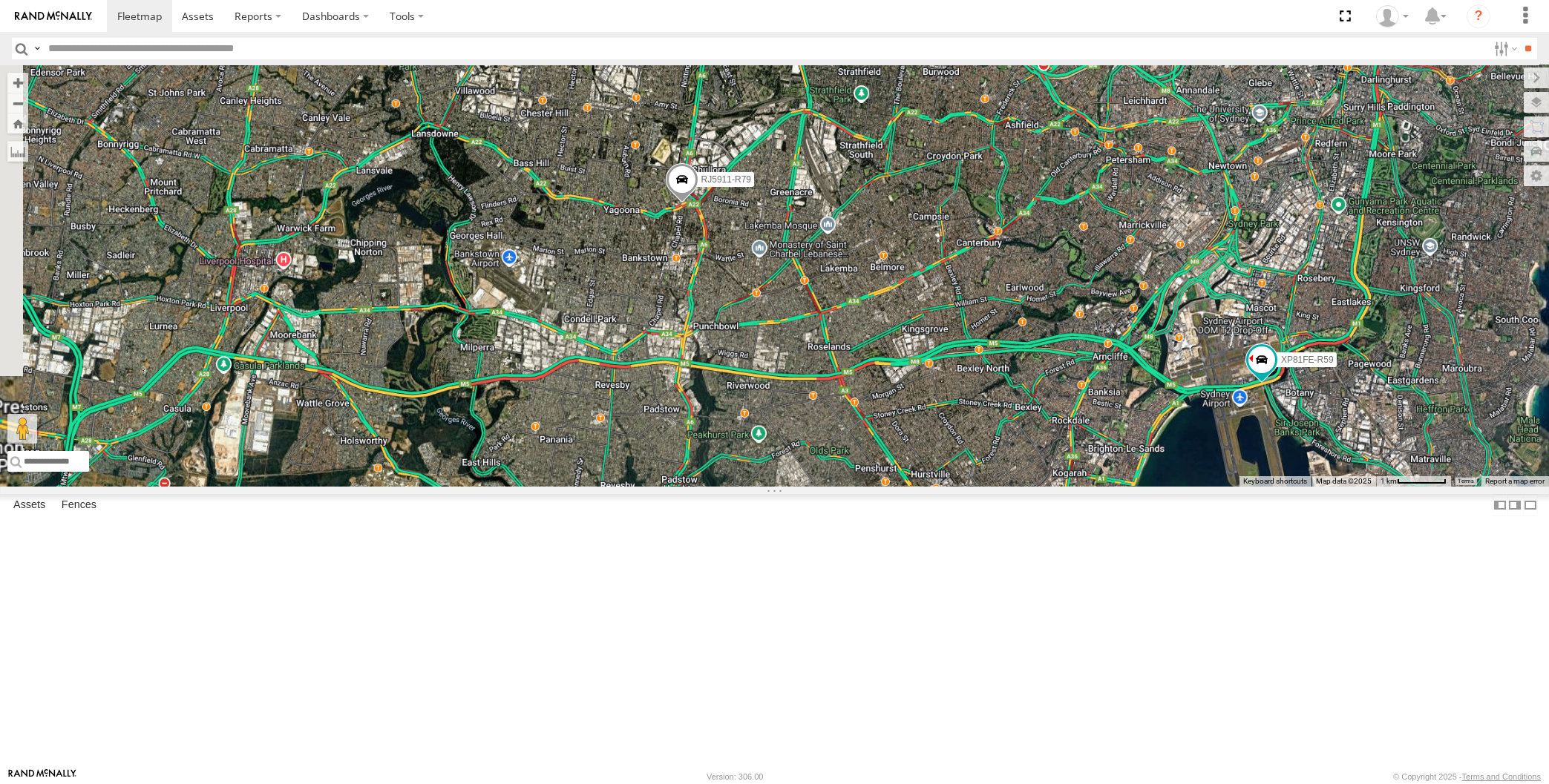
drag, startPoint x: 1009, startPoint y: 569, endPoint x: 986, endPoint y: 606, distance: 43.6
click at [987, 487] on div "XSNDHU-R04 RJ5911-R79 XP81FE-R59" at bounding box center [774, 276] width 1549 height 421
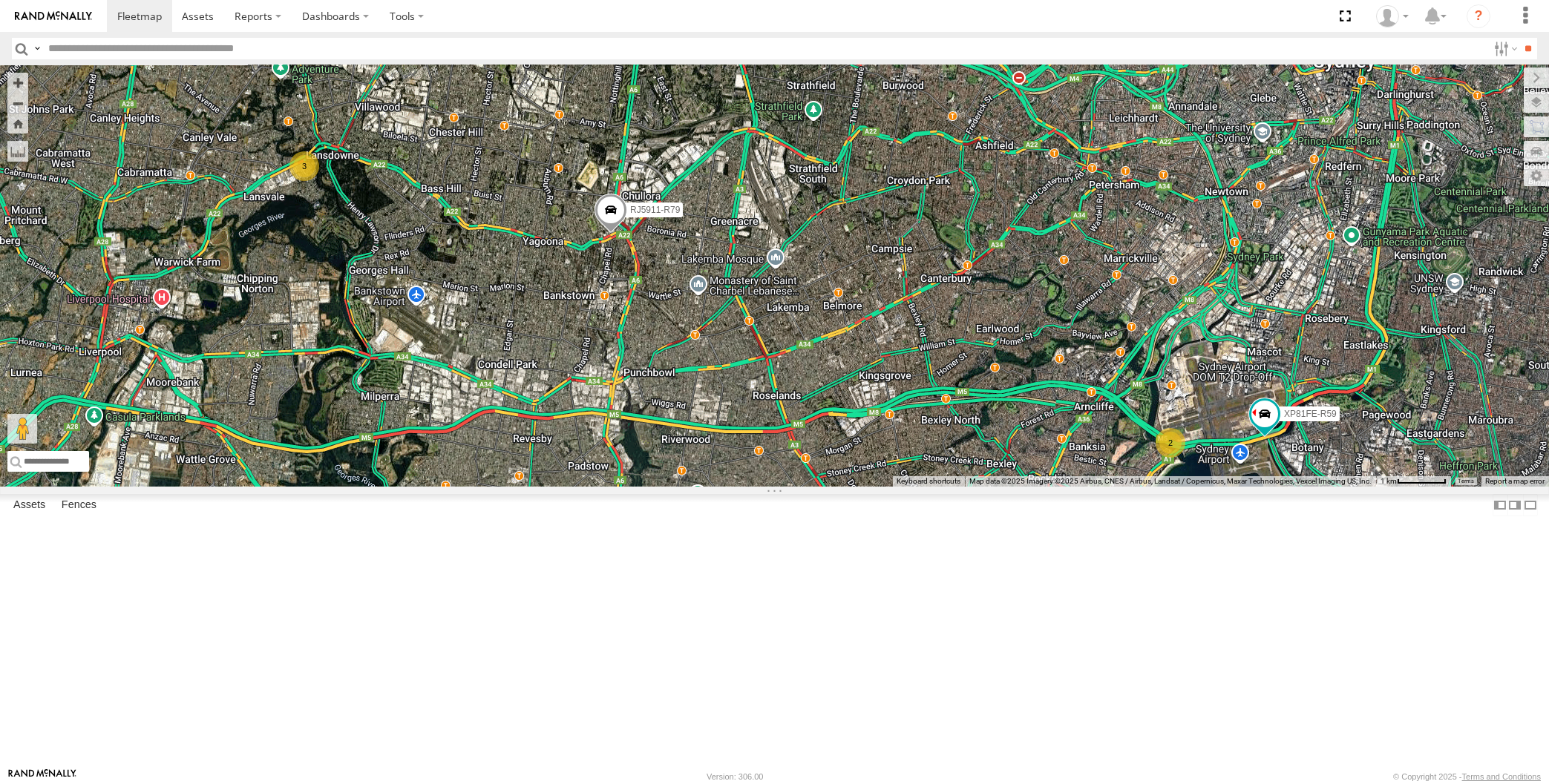
drag, startPoint x: 968, startPoint y: 594, endPoint x: 973, endPoint y: 585, distance: 10.3
click at [972, 487] on div "XSNDHU-R04 RJ5911-R79 XP81FE-R59 2 3" at bounding box center [774, 276] width 1549 height 421
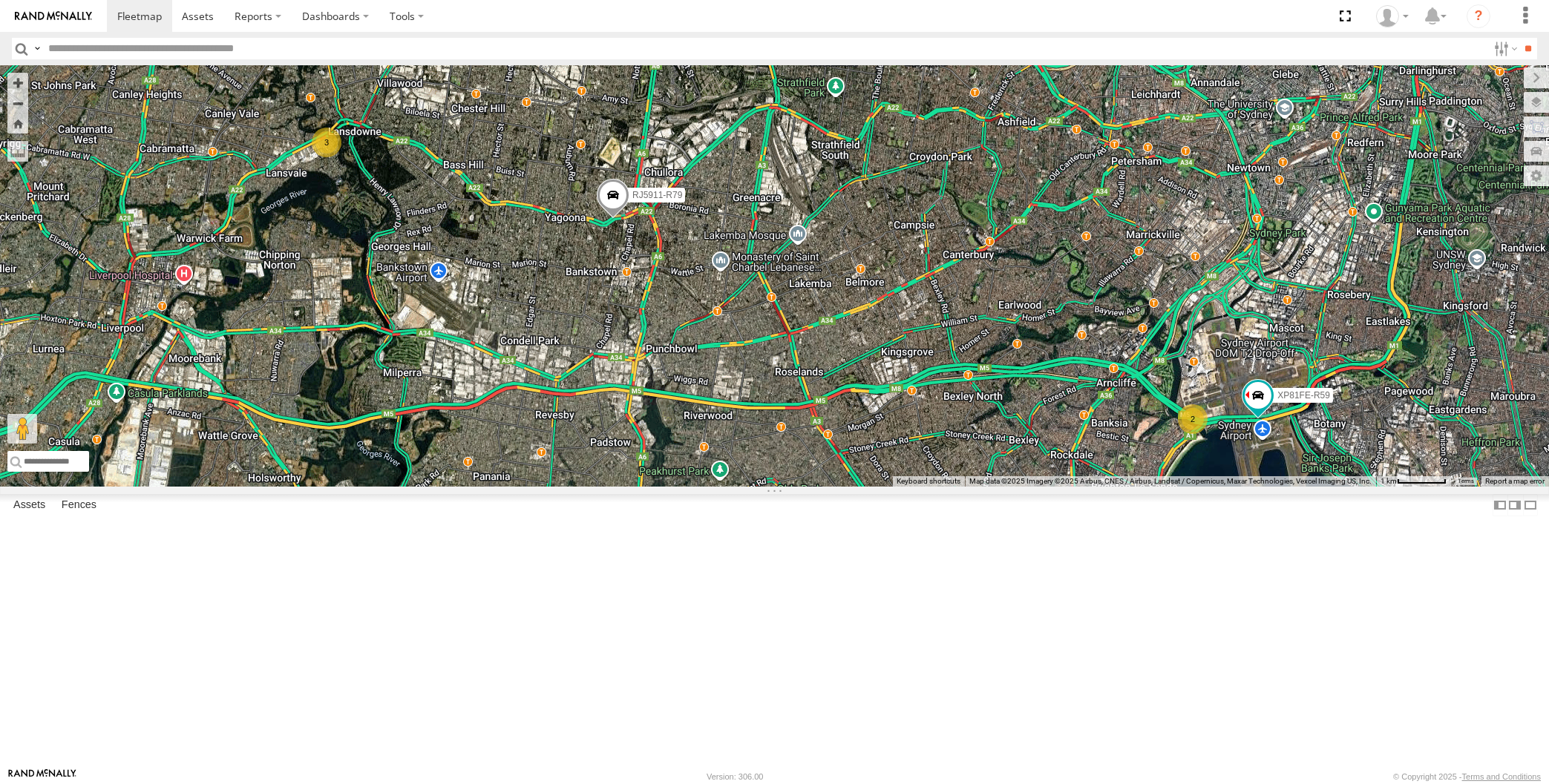
click at [725, 487] on div "XSNDHU-R04 RJ5911-R79 XP81FE-R59 2 3" at bounding box center [774, 276] width 1549 height 421
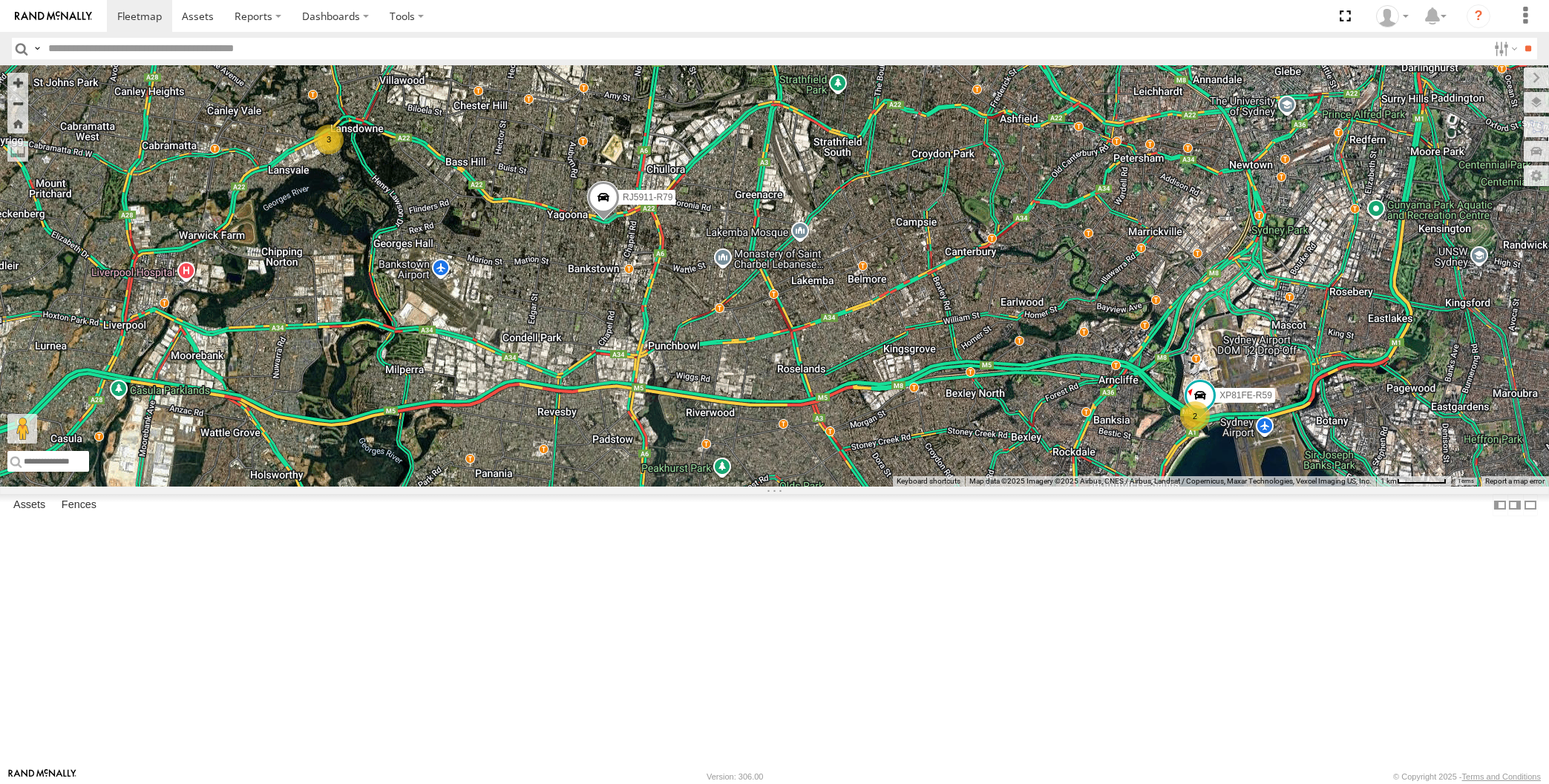
click at [447, 260] on div "XSNDHU-R04 RJ5911-R79 XP81FE-R59 2 3" at bounding box center [774, 276] width 1549 height 421
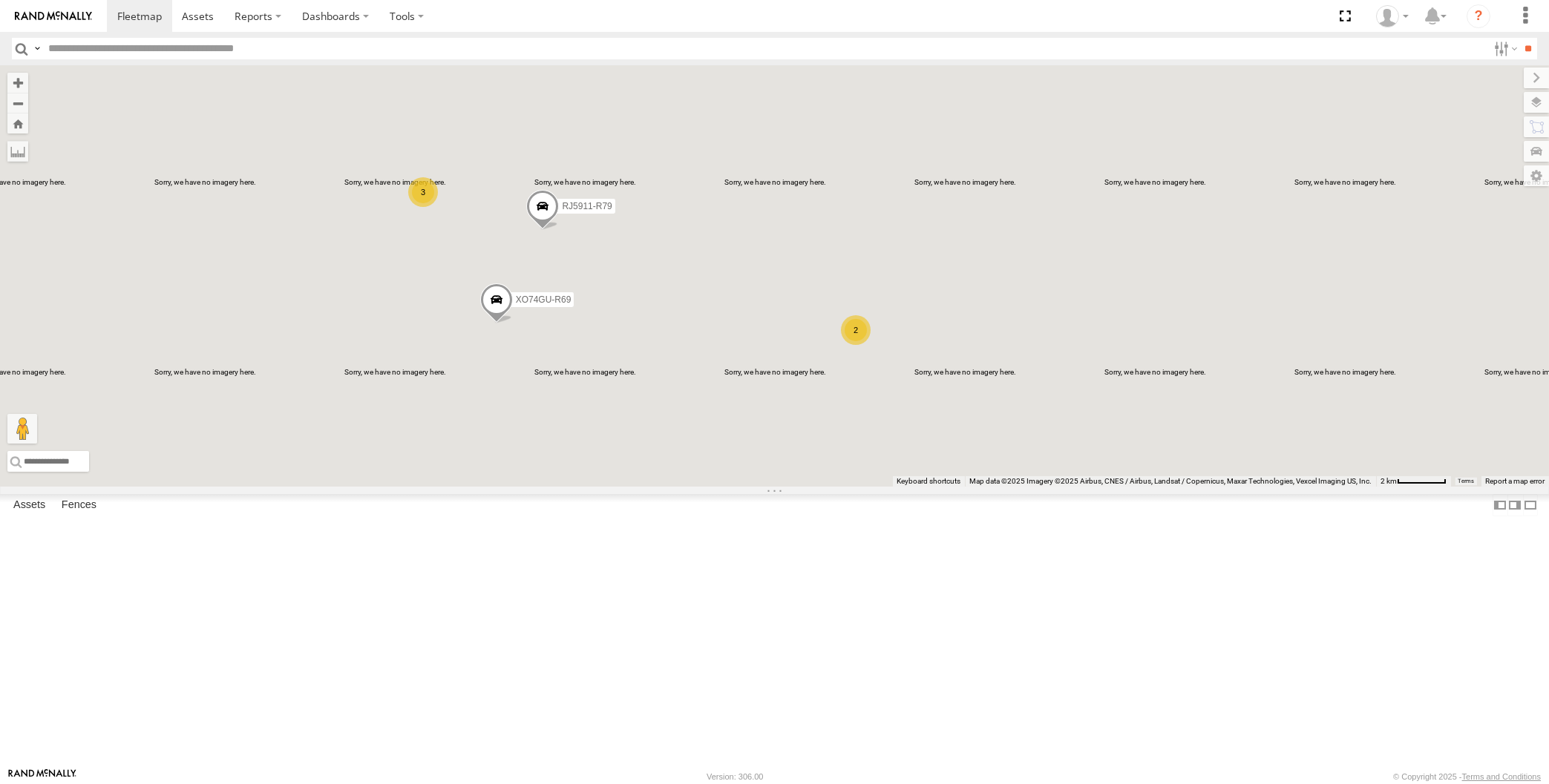
drag, startPoint x: 535, startPoint y: 405, endPoint x: 604, endPoint y: 426, distance: 72.1
click at [591, 426] on div "XSNDHU-R04 RJ5911-R79 2 3 XO74GU-R69" at bounding box center [774, 276] width 1549 height 421
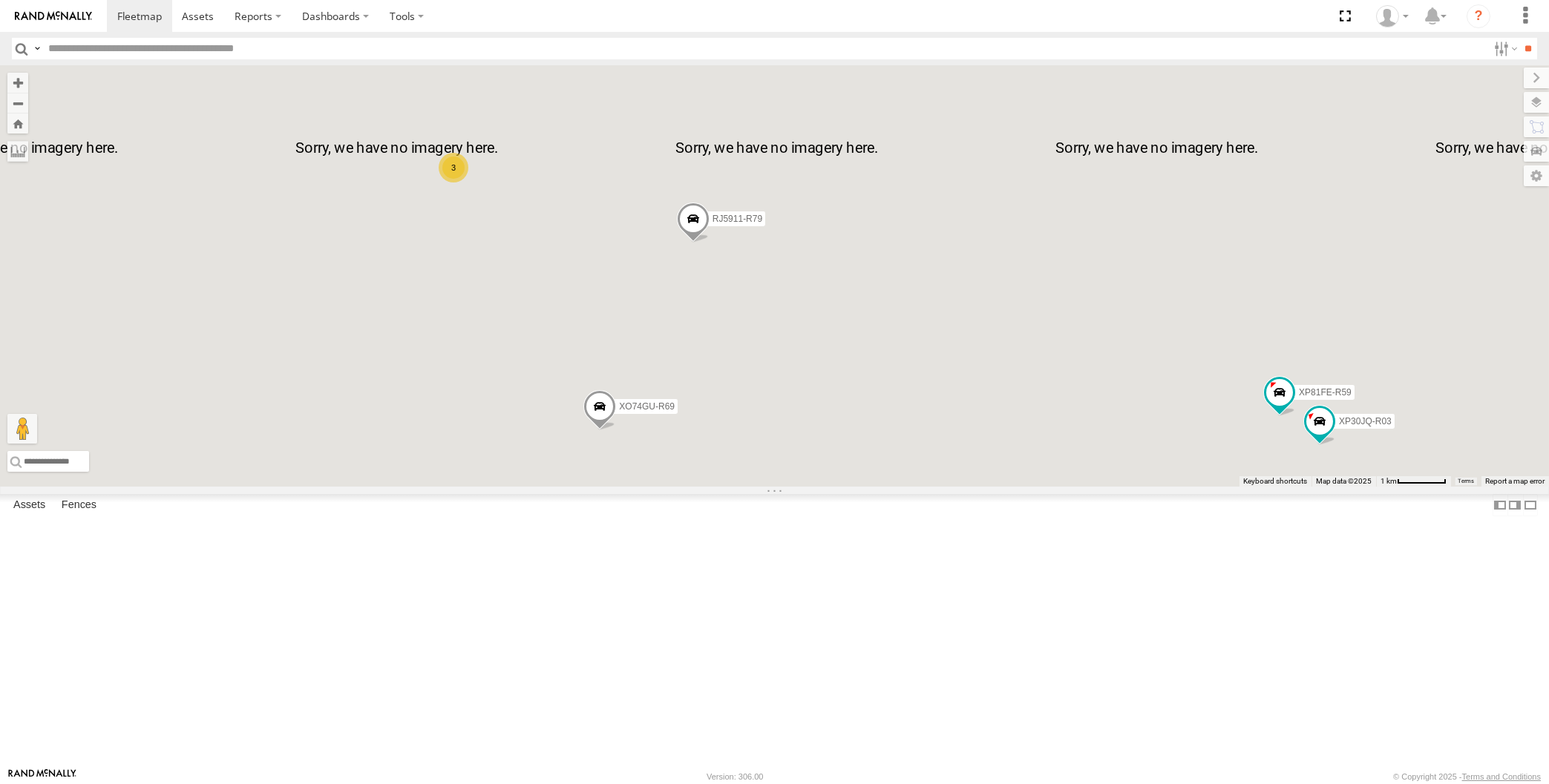
drag, startPoint x: 641, startPoint y: 447, endPoint x: 655, endPoint y: 456, distance: 16.6
click at [651, 454] on div "XSNDHU-R04 RJ5911-R79 XO74GU-R69 XP30JQ-R03 3 XP81FE-R59" at bounding box center [774, 276] width 1549 height 421
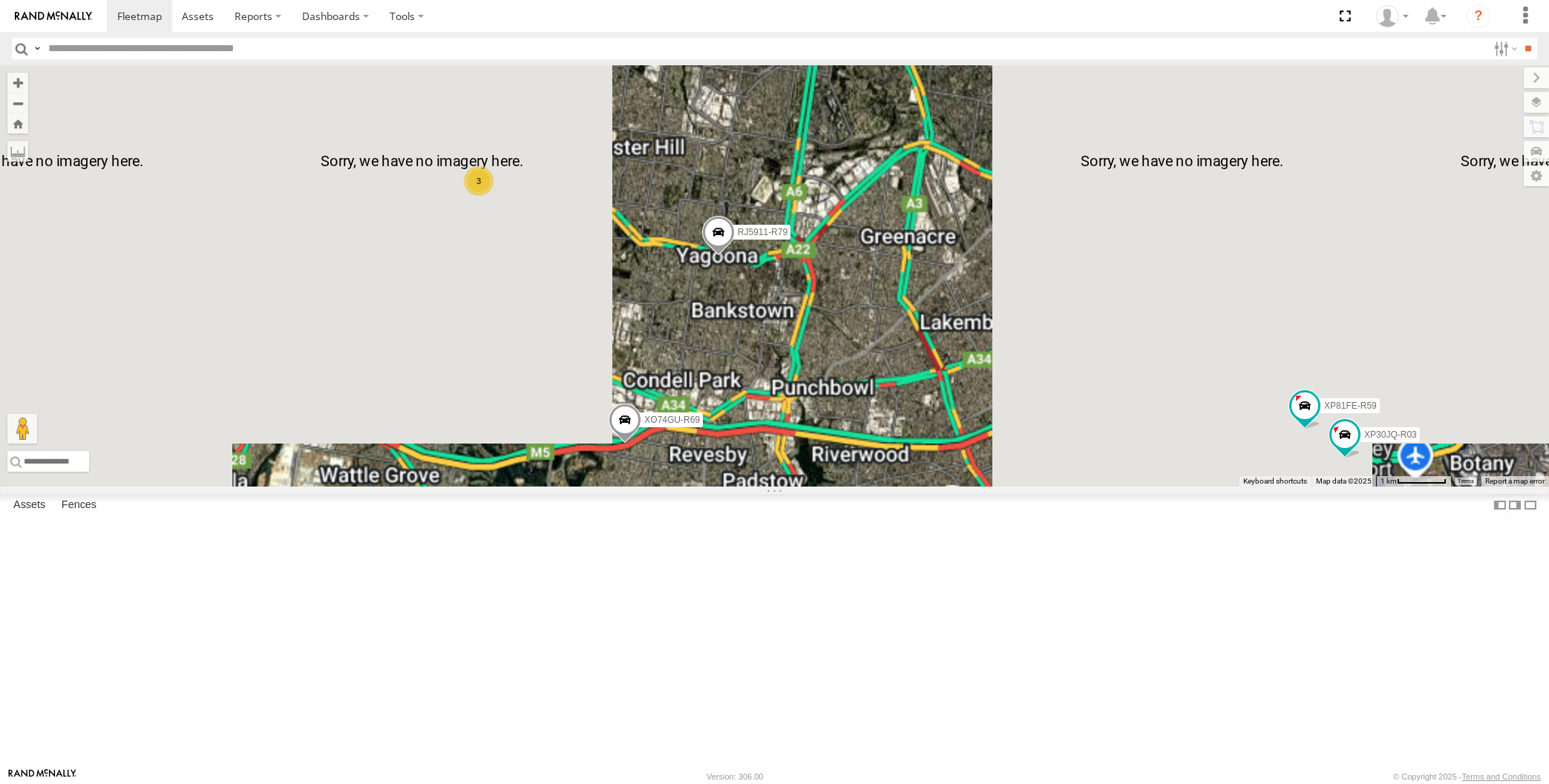
drag, startPoint x: 701, startPoint y: 479, endPoint x: 715, endPoint y: 486, distance: 15.7
click at [706, 484] on div "XSNDHU-R04 RJ5911-R79 XO74GU-R69 XP30JQ-R03 3 XP81FE-R59" at bounding box center [774, 276] width 1549 height 421
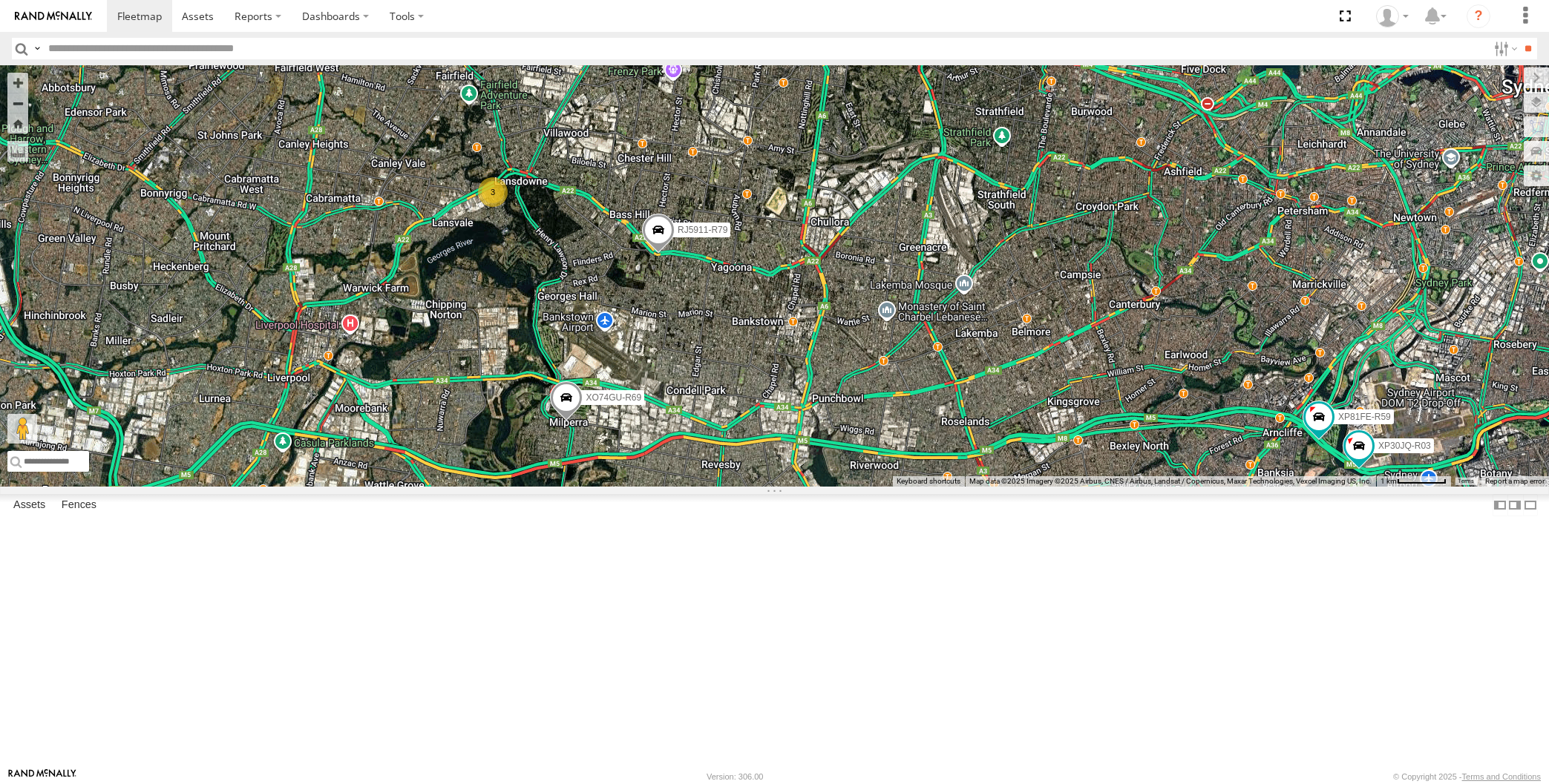
click at [387, 275] on div "XP30JQ-R03 XSNDHU-R04 RJ5911-R79 XP81FE-R59 XO74GU-R69 3" at bounding box center [774, 276] width 1549 height 421
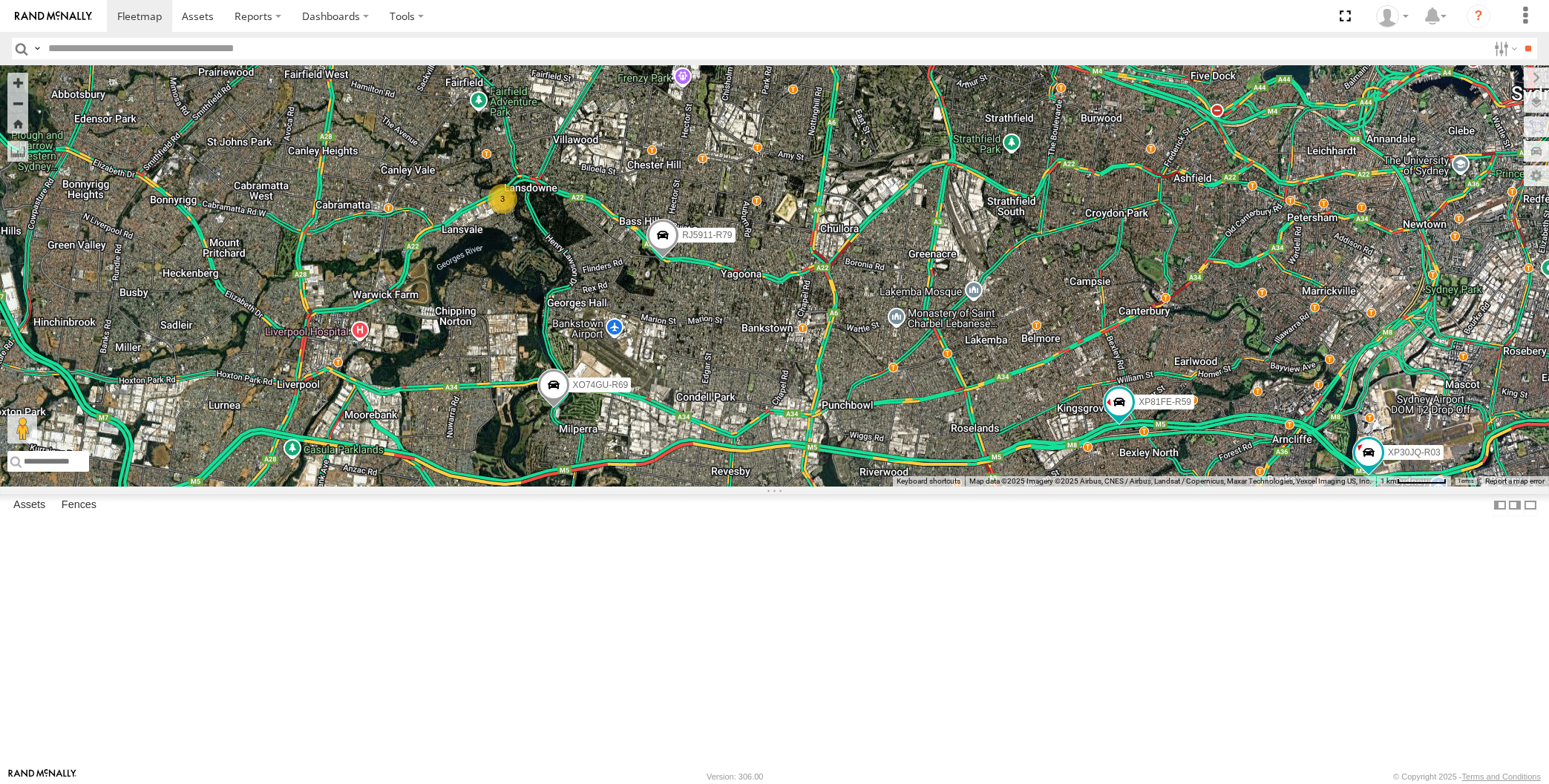
drag, startPoint x: 903, startPoint y: 492, endPoint x: 957, endPoint y: 523, distance: 62.3
click at [949, 487] on div "XP30JQ-R03 XSNDHU-R04 RJ5911-R79 XP81FE-R59 XO74GU-R69 3" at bounding box center [774, 276] width 1549 height 421
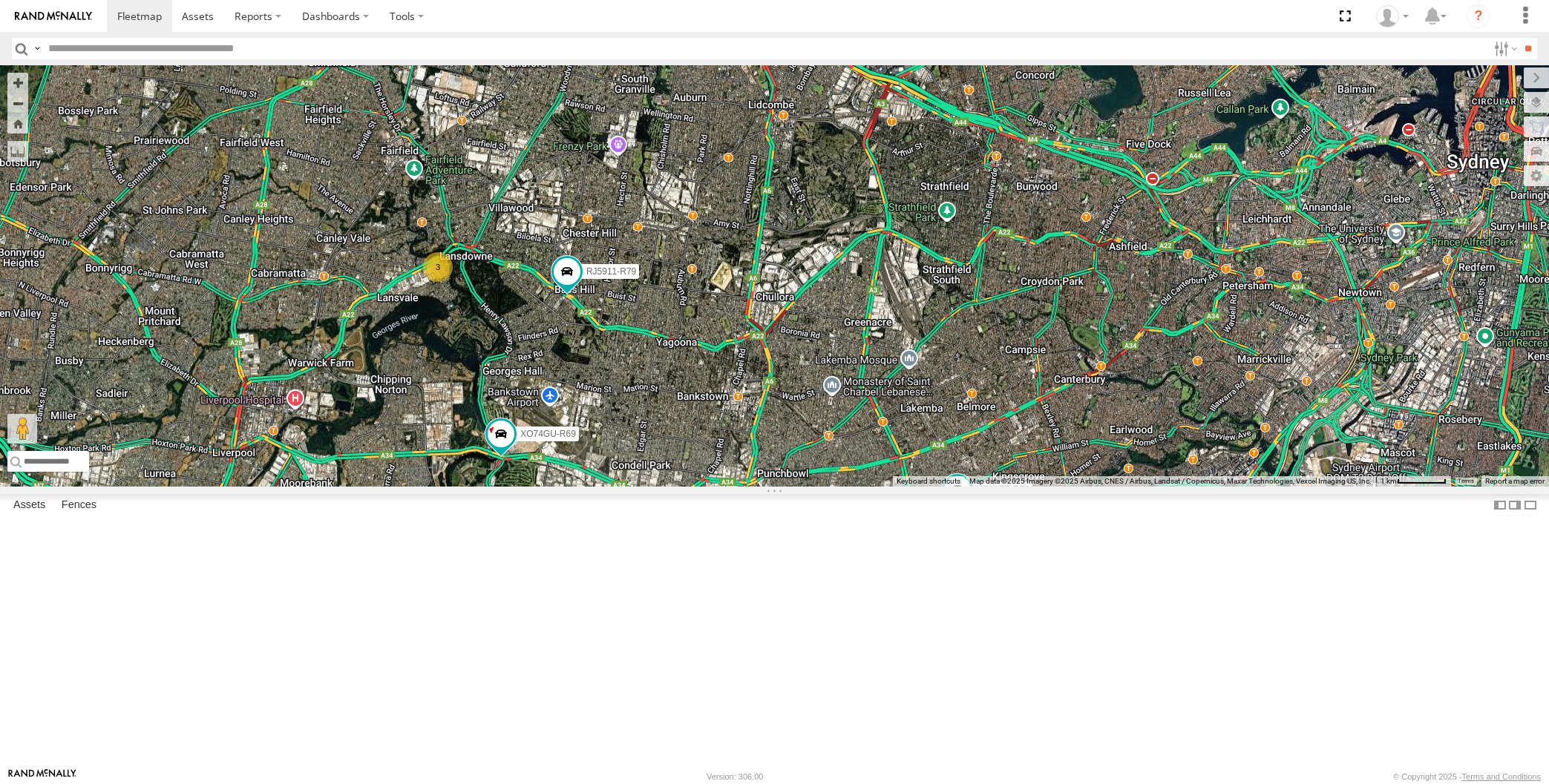
click at [713, 487] on div "XP30JQ-R03 XSNDHU-R04 3 RJ5911-R79 XP81FE-R59 XO74GU-R69" at bounding box center [774, 276] width 1549 height 421
click at [637, 487] on div "XP30JQ-R03 XSNDHU-R04 3 RJ5911-R79 XP81FE-R59 XO74GU-R69" at bounding box center [774, 276] width 1549 height 421
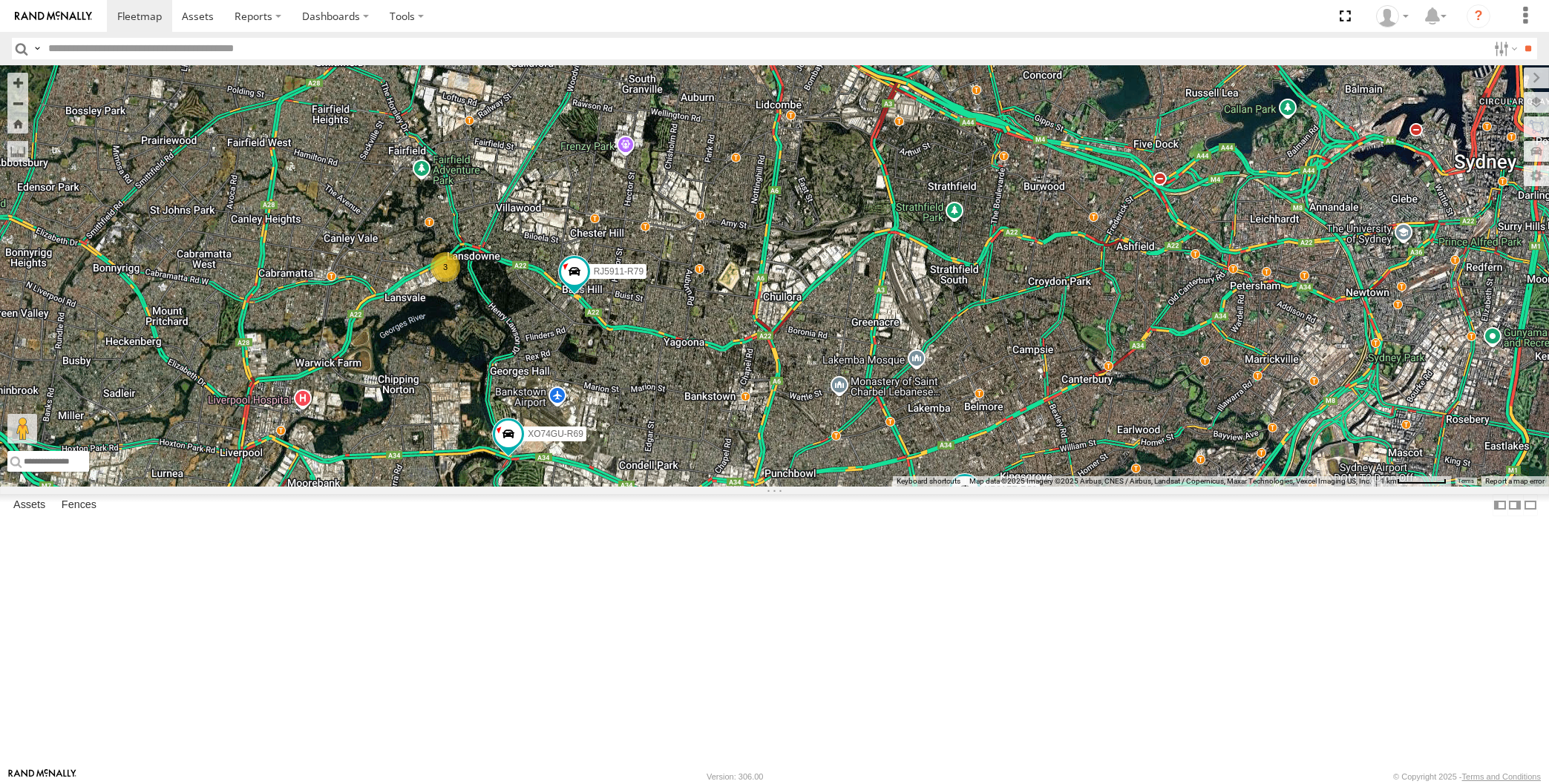
drag, startPoint x: 622, startPoint y: 566, endPoint x: 647, endPoint y: 552, distance: 28.7
click at [646, 487] on div "XP30JQ-R03 XSNDHU-R04 3 RJ5911-R79 XP81FE-R59 XO74GU-R69" at bounding box center [774, 276] width 1549 height 421
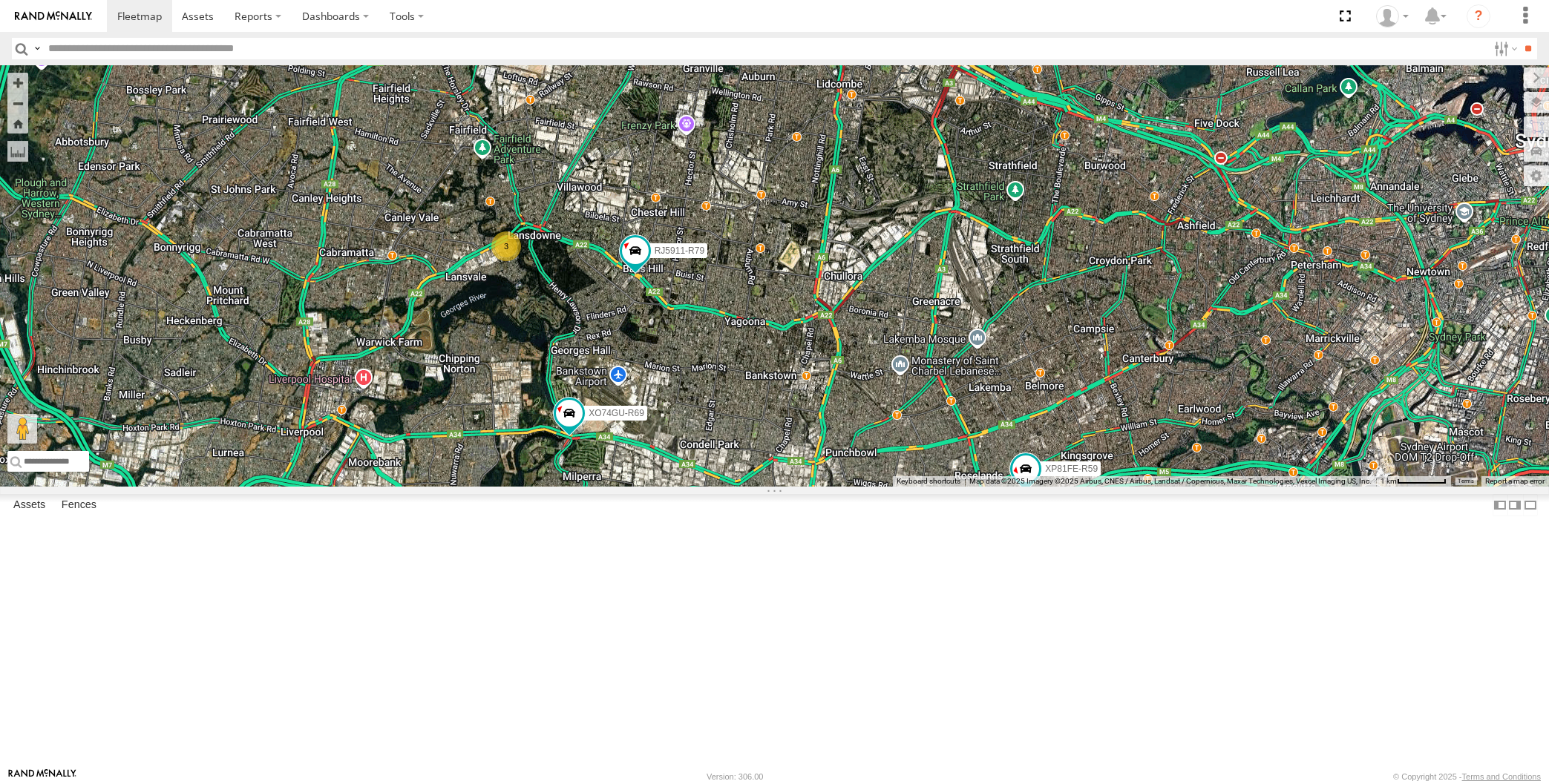
drag, startPoint x: 651, startPoint y: 461, endPoint x: 660, endPoint y: 463, distance: 9.2
click at [660, 463] on div "XP30JQ-R03 XSNDHU-R04 3 RJ5911-R79 XP81FE-R59 XO74GU-R69" at bounding box center [774, 276] width 1549 height 421
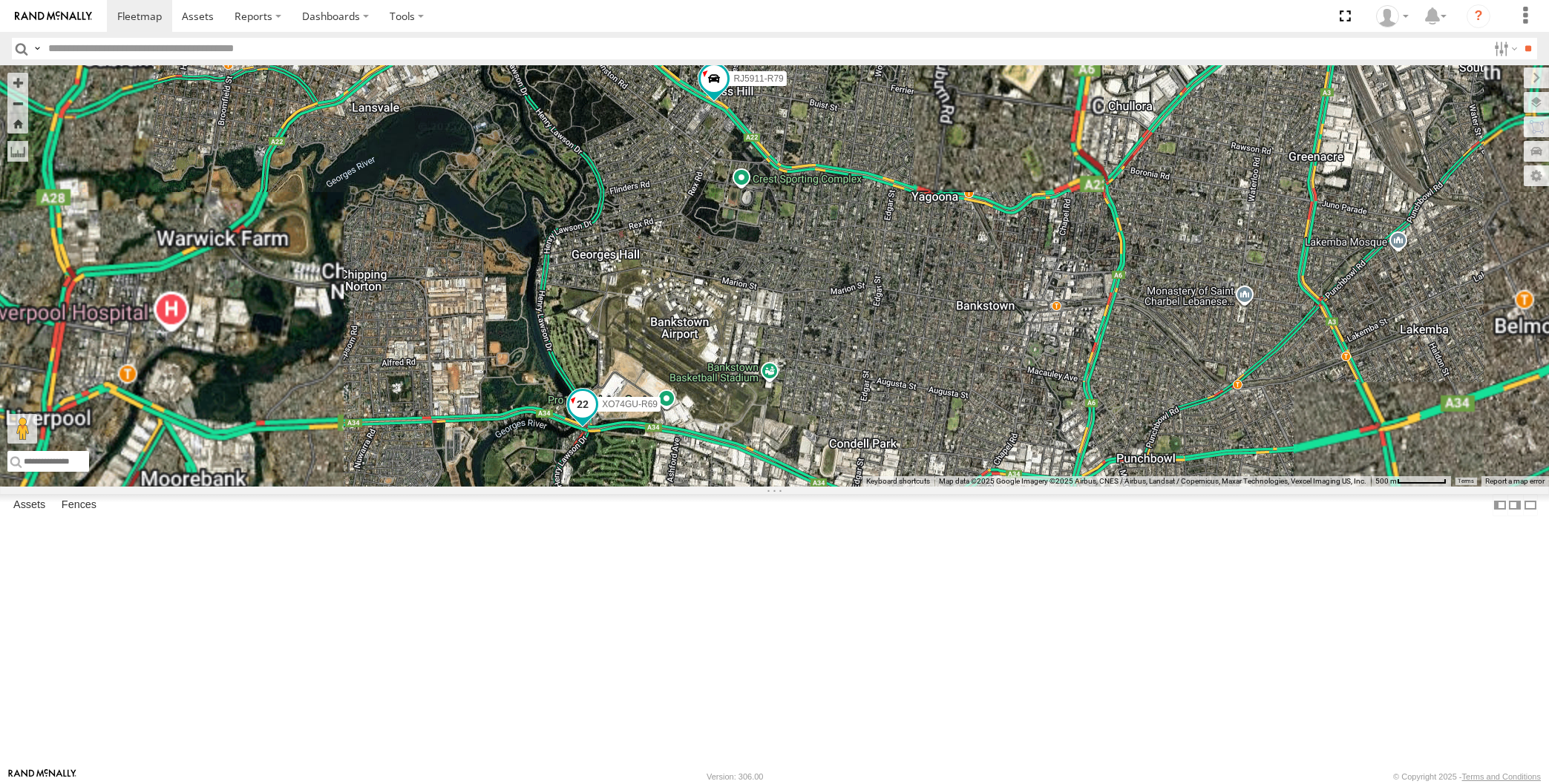
click at [581, 418] on span at bounding box center [582, 404] width 27 height 27
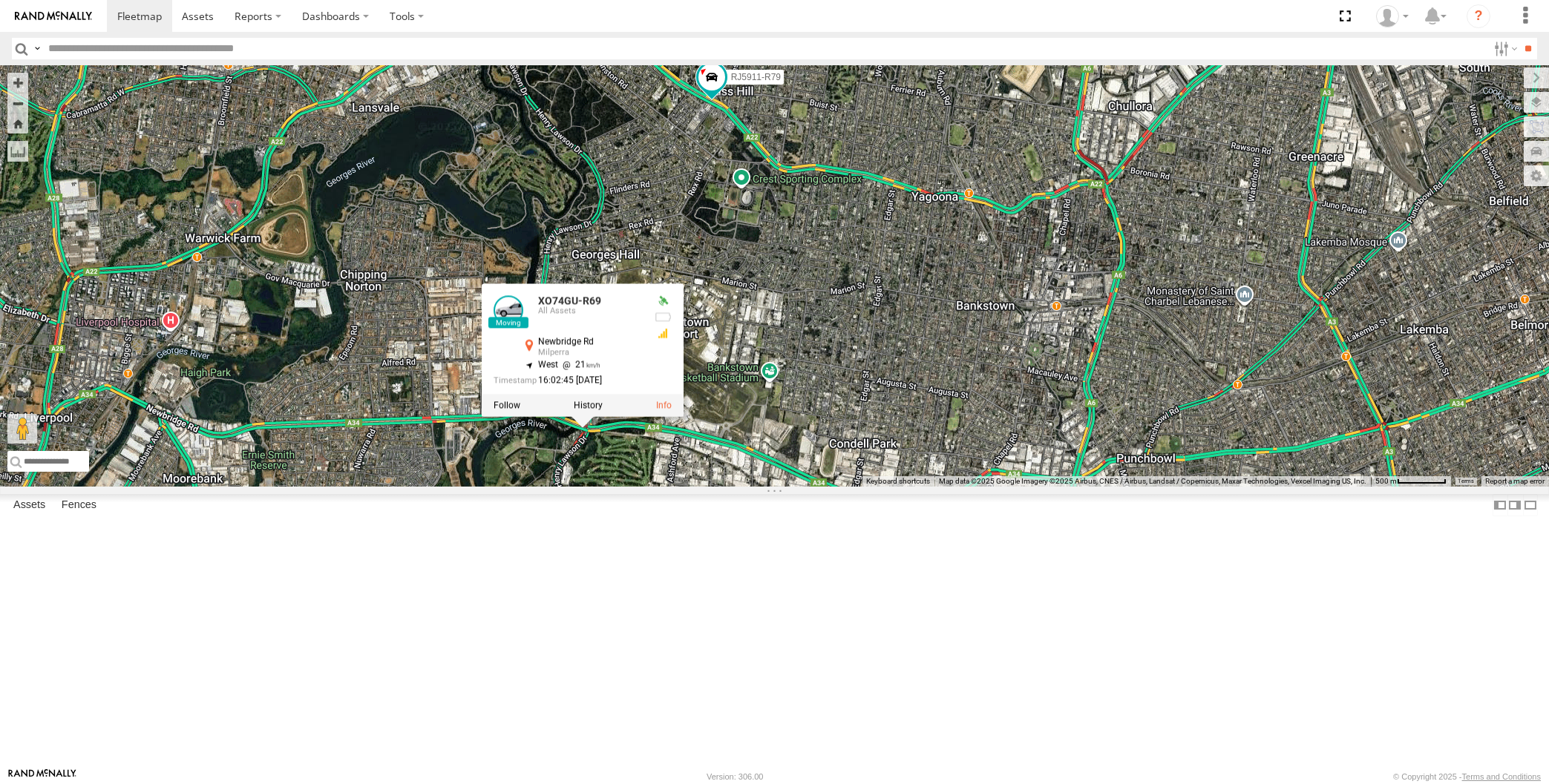
click at [634, 487] on div "XP30JQ-R03 XSNDHU-R04 RJ5911-R79 XP81FE-R59 XO74GU-R69 3 XO74GU-R69 All Assets …" at bounding box center [774, 276] width 1549 height 421
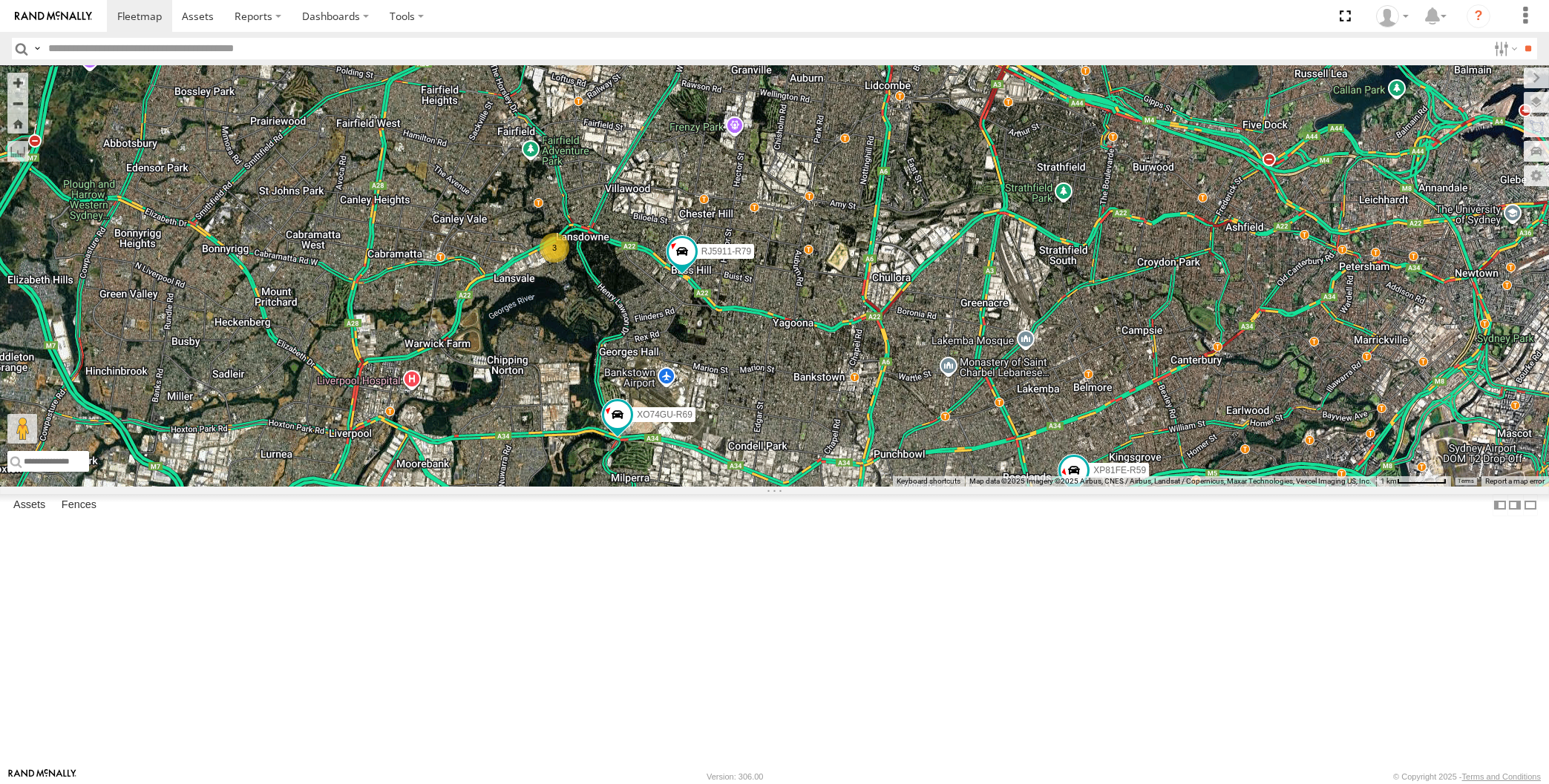
click at [965, 487] on div "XP30JQ-R03 XSNDHU-R04 RJ5911-R79 XP81FE-R59 XO74GU-R69 3" at bounding box center [774, 276] width 1549 height 421
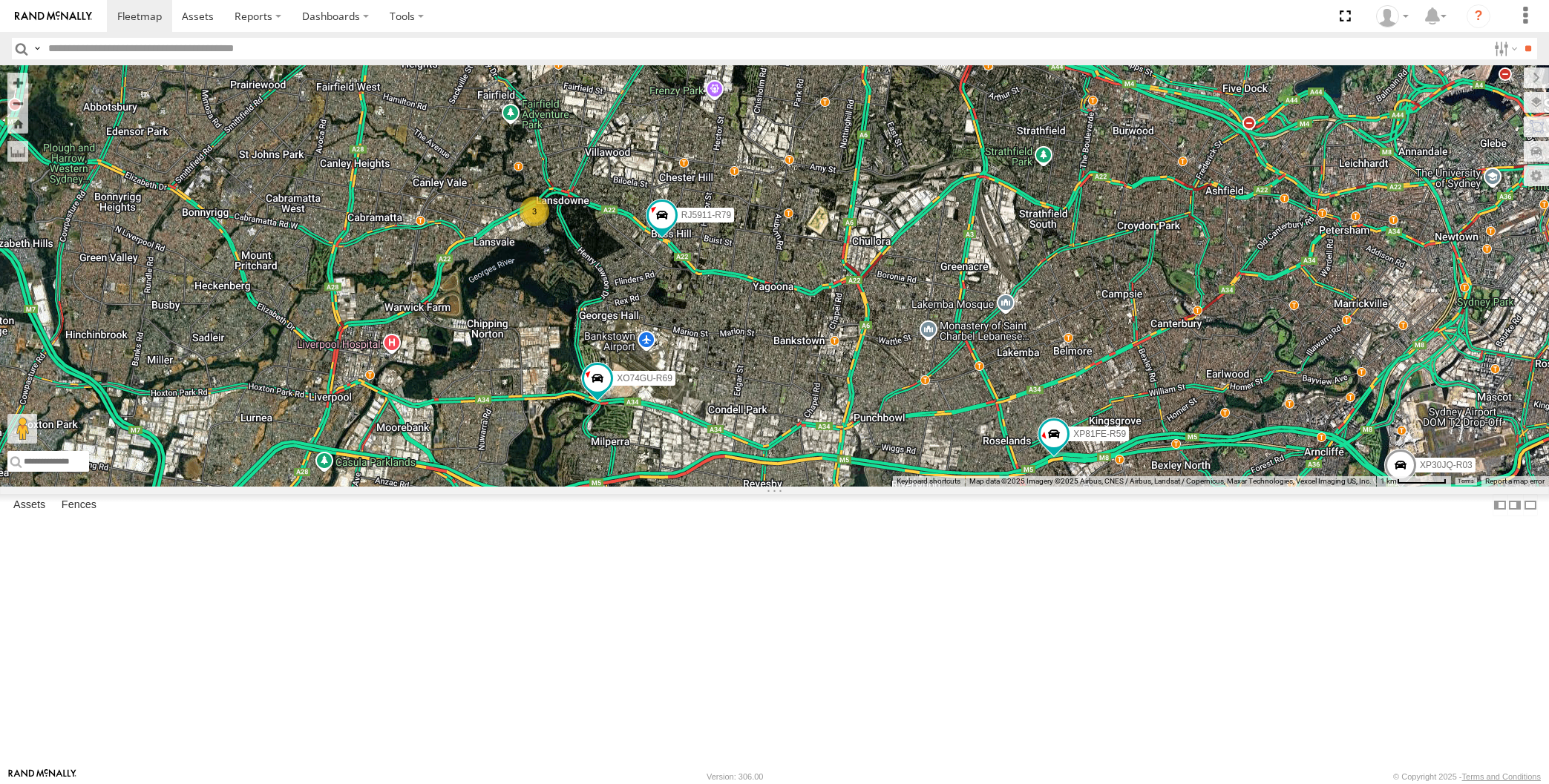
click at [1011, 487] on div "XP30JQ-R03 XSNDHU-R04 RJ5911-R79 XP81FE-R59 XO74GU-R69 3" at bounding box center [774, 276] width 1549 height 421
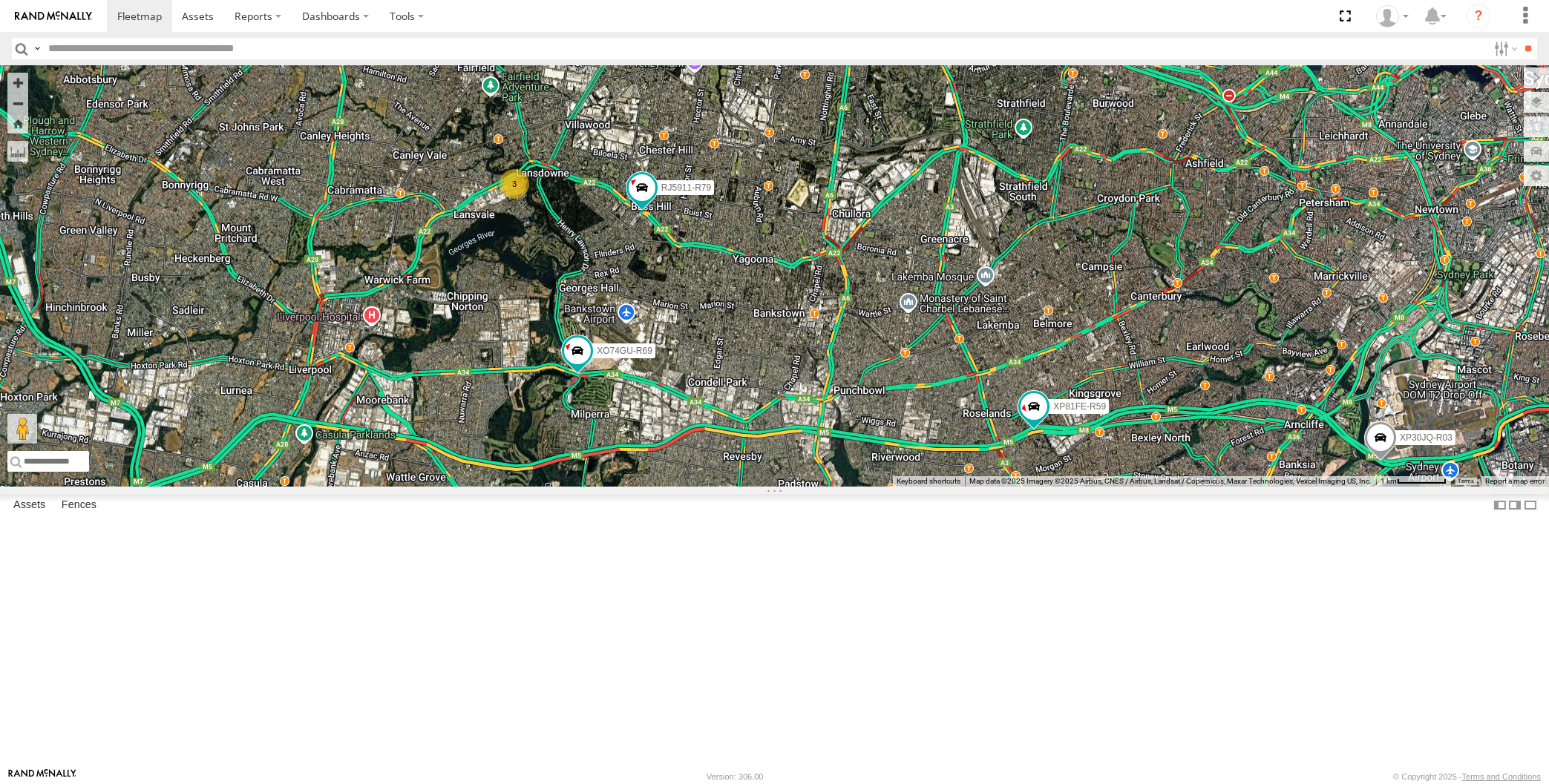
click at [1040, 487] on div "XP30JQ-R03 XSNDHU-R04 RJ5911-R79 XP81FE-R59 XO74GU-R69 3" at bounding box center [774, 276] width 1549 height 421
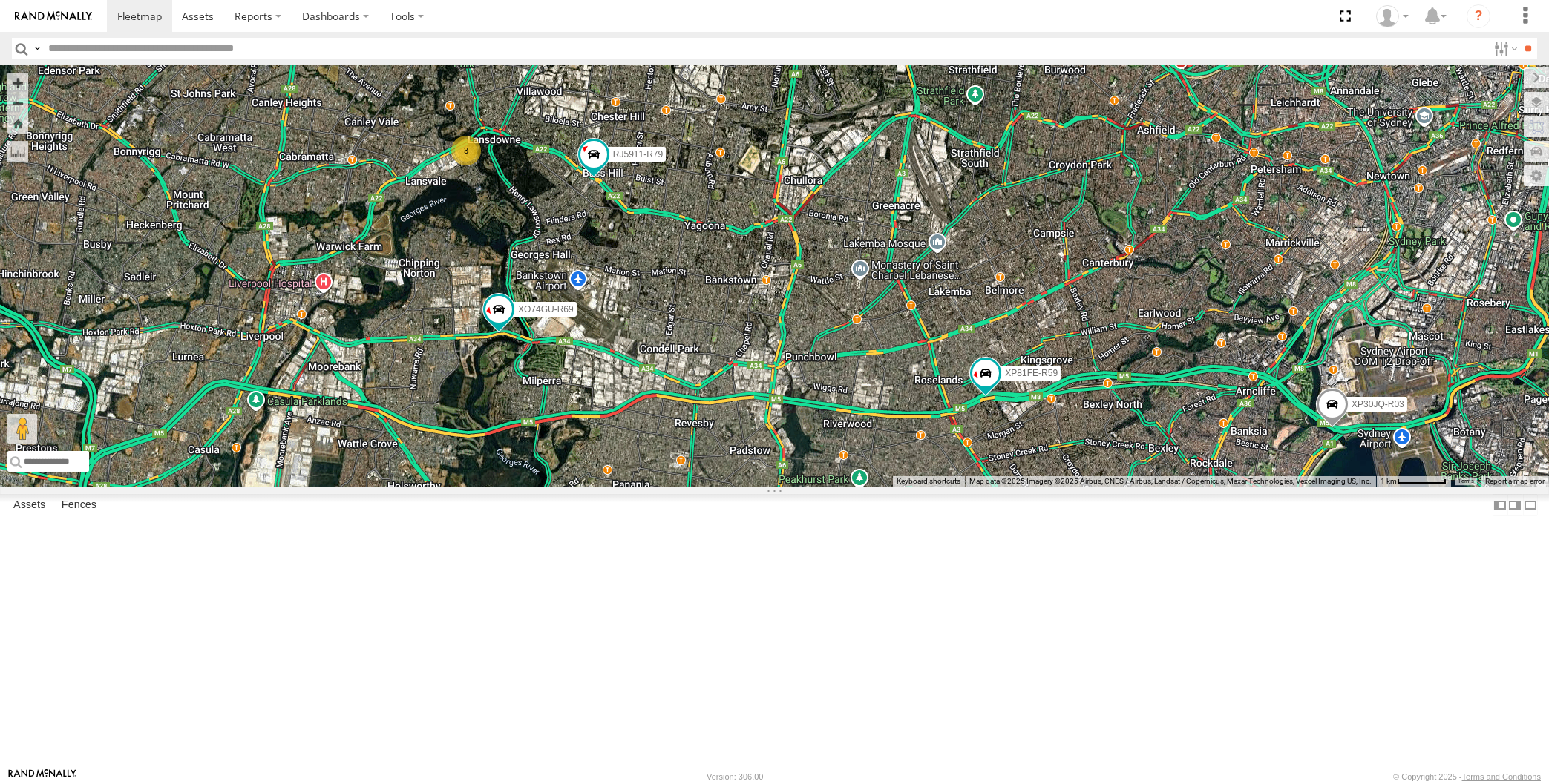
click at [449, 340] on div "XP30JQ-R03 XSNDHU-R04 RJ5911-R79 XP81FE-R59 XO74GU-R69 3" at bounding box center [774, 276] width 1549 height 421
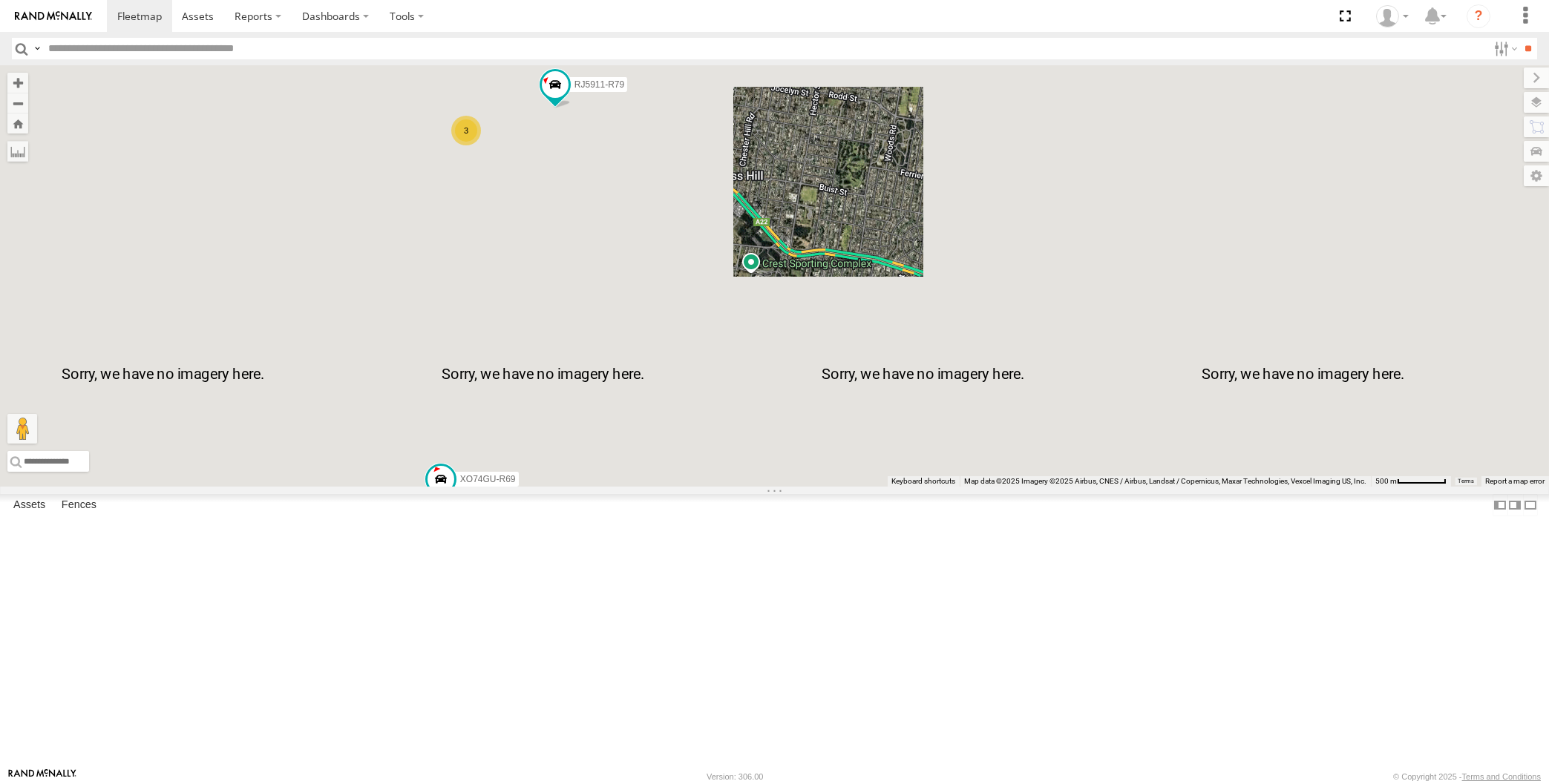
drag, startPoint x: 496, startPoint y: 314, endPoint x: 510, endPoint y: 328, distance: 19.8
click at [503, 324] on div "XP30JQ-R03 XSNDHU-R04 RJ5911-R79 XP81FE-R59 XO74GU-R69 3" at bounding box center [774, 276] width 1549 height 421
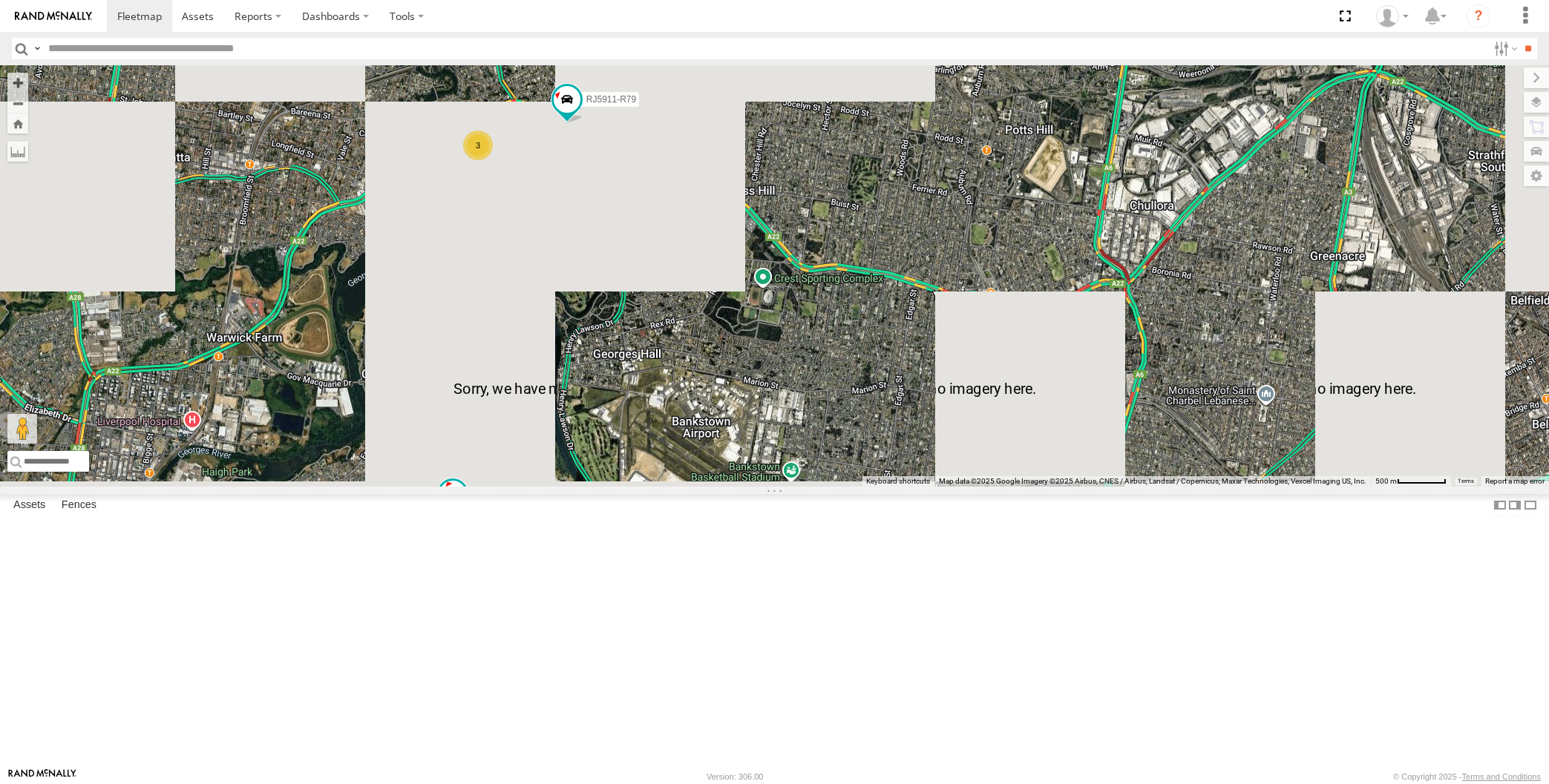
drag, startPoint x: 548, startPoint y: 356, endPoint x: 611, endPoint y: 406, distance: 80.4
click at [611, 406] on div "XP30JQ-R03 XSNDHU-R04 RJ5911-R79 XP81FE-R59 XO74GU-R69 3" at bounding box center [774, 276] width 1549 height 421
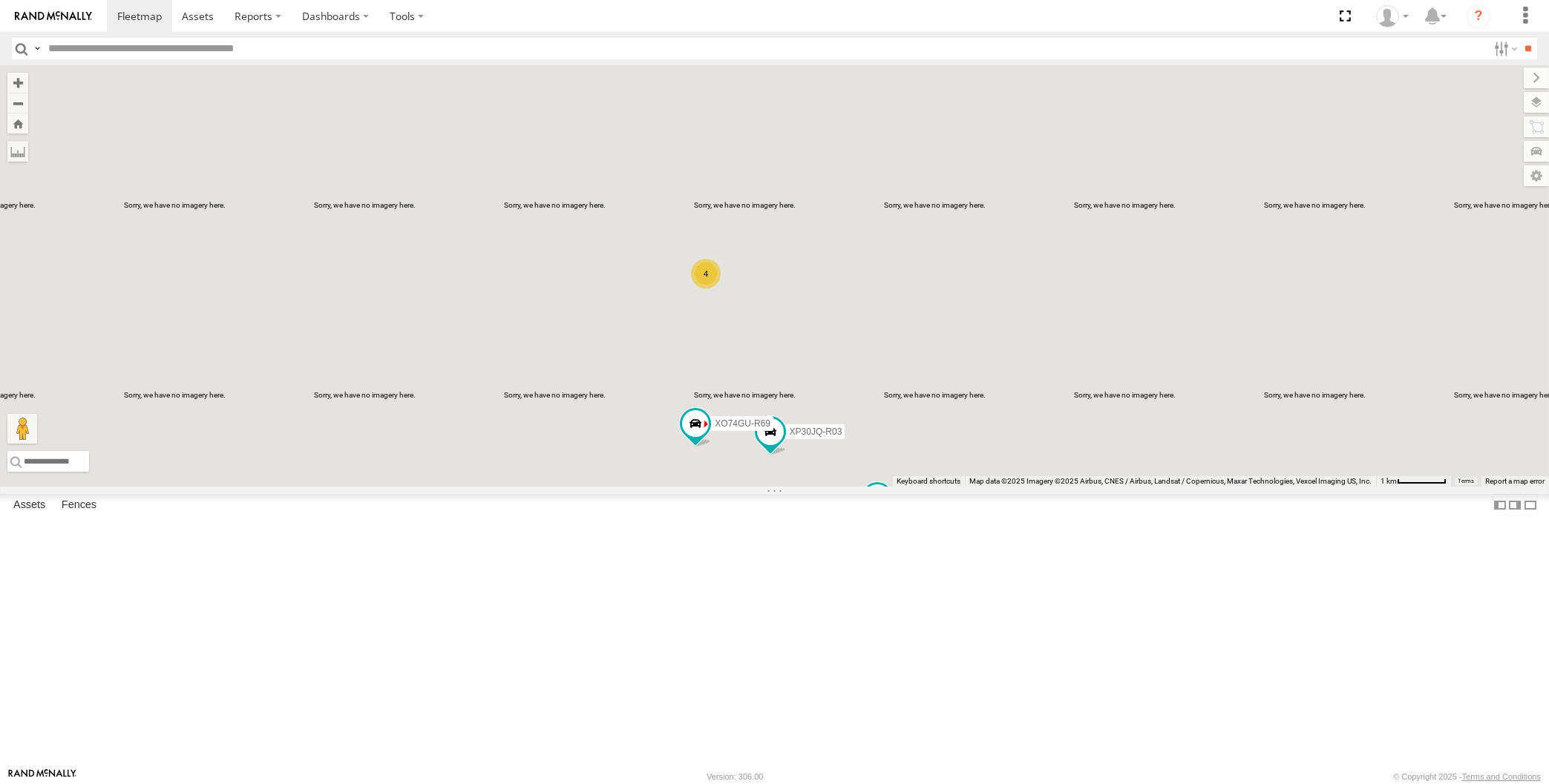
click at [388, 276] on div "XP30JQ-R03 XSNDHU-R04 XP81FE-R59 XO74GU-R69 4" at bounding box center [774, 276] width 1549 height 421
drag, startPoint x: 834, startPoint y: 562, endPoint x: 841, endPoint y: 556, distance: 9.2
click at [836, 487] on div "XP30JQ-R03 XSNDHU-R04 RJ5911-R79 XP81FE-R59 XO74GU-R69 3" at bounding box center [774, 276] width 1549 height 421
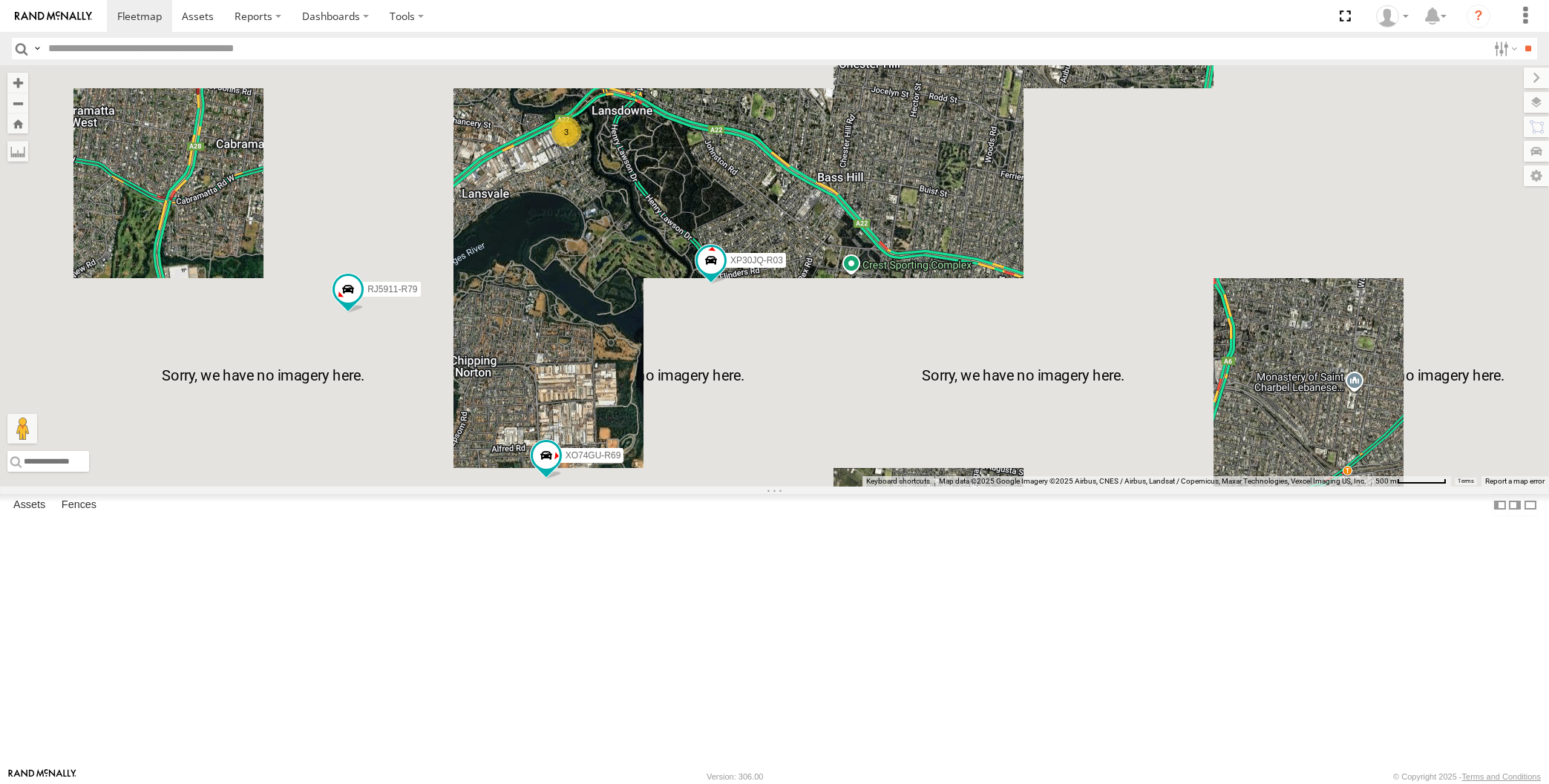
click at [845, 487] on div "XP30JQ-R03 XSNDHU-R04 RJ5911-R79 XP81FE-R59 XO74GU-R69 3" at bounding box center [774, 276] width 1549 height 421
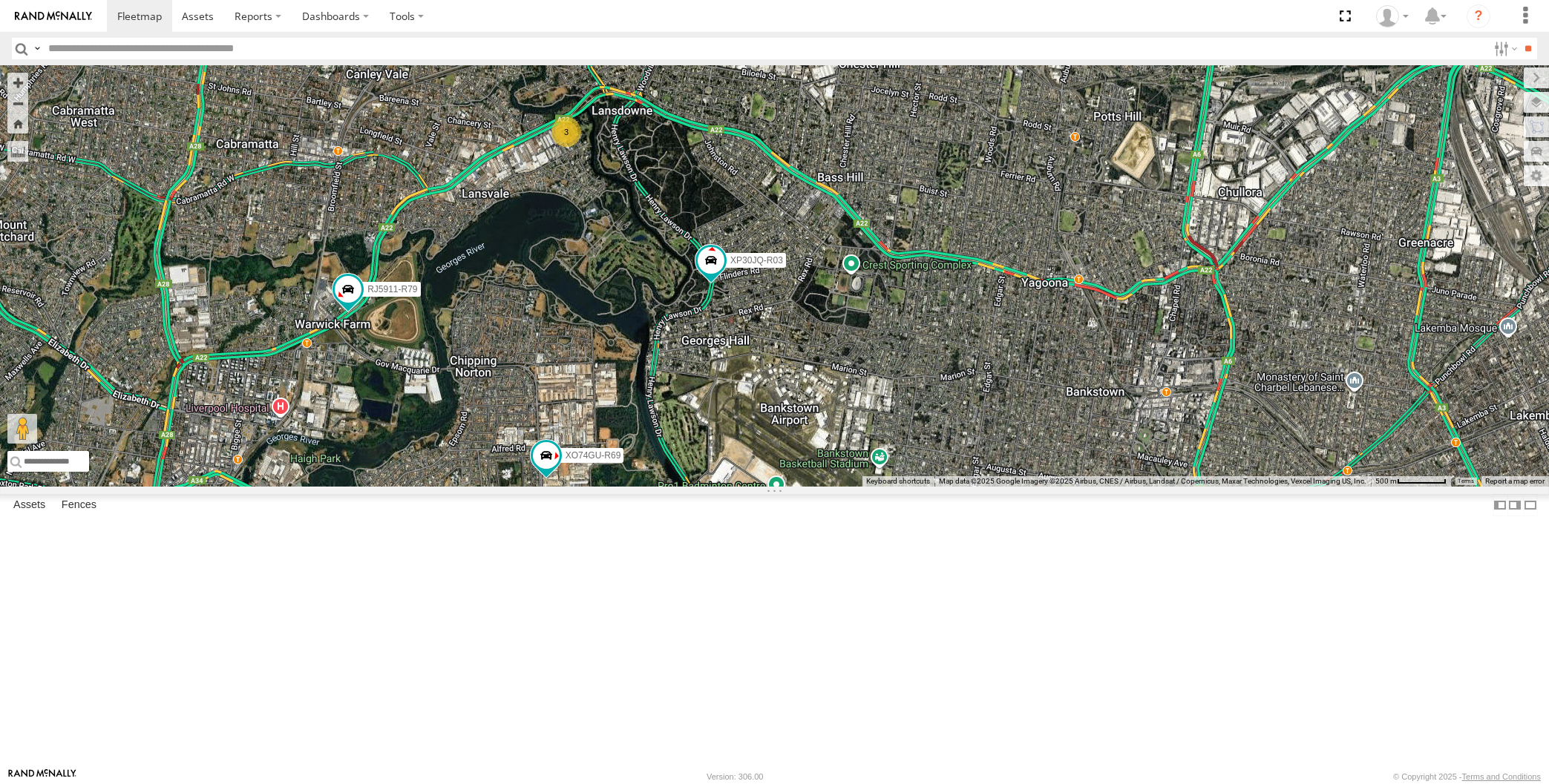
drag, startPoint x: 880, startPoint y: 603, endPoint x: 880, endPoint y: 576, distance: 27.0
click at [881, 487] on div "XP30JQ-R03 XSNDHU-R04 RJ5911-R79 XP81FE-R59 XO74GU-R69 3" at bounding box center [774, 276] width 1549 height 421
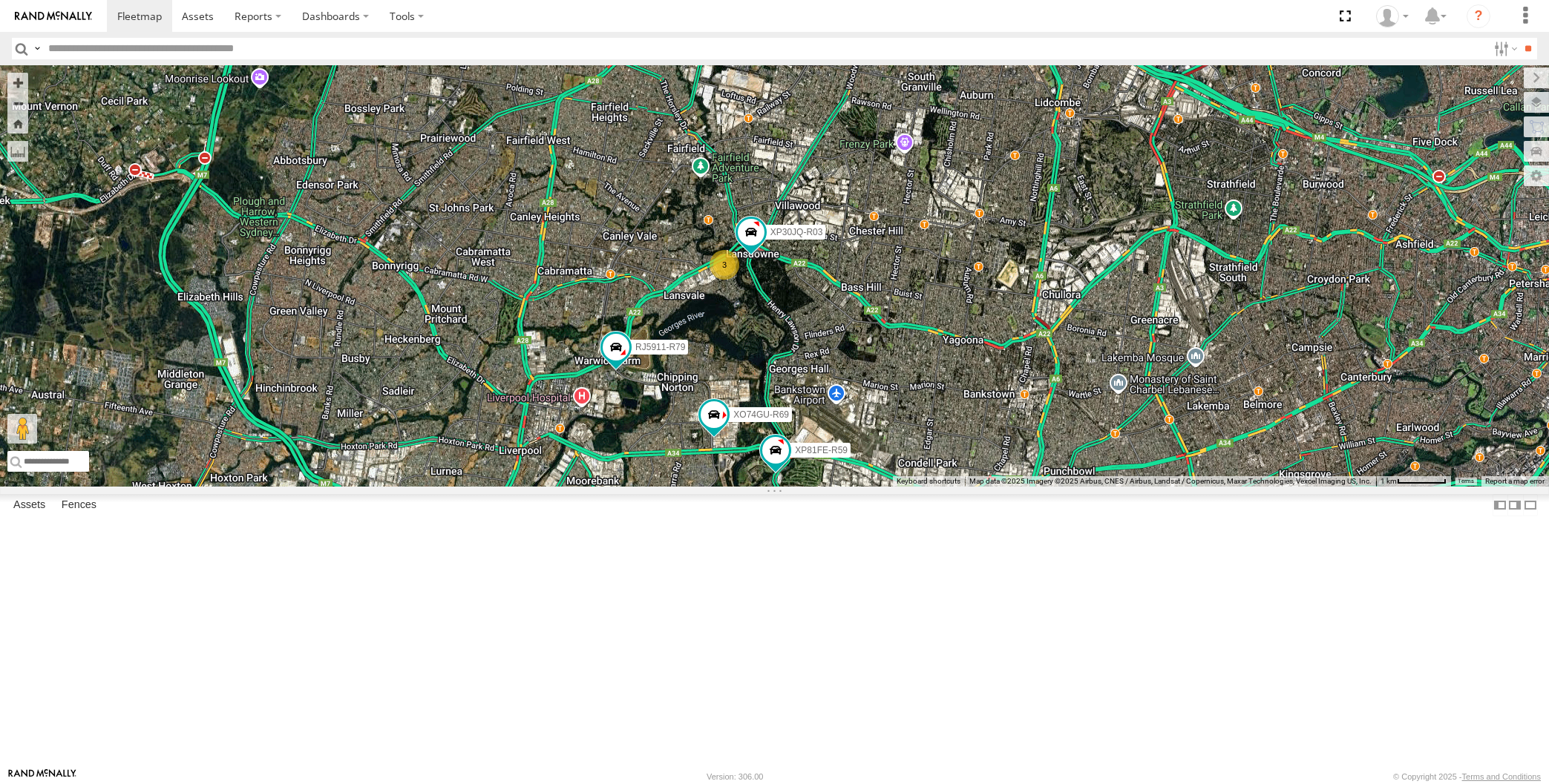
click at [879, 463] on div "XP30JQ-R03 XSNDHU-R04 RJ5911-R79 XP81FE-R59 XO74GU-R69 3" at bounding box center [774, 276] width 1549 height 421
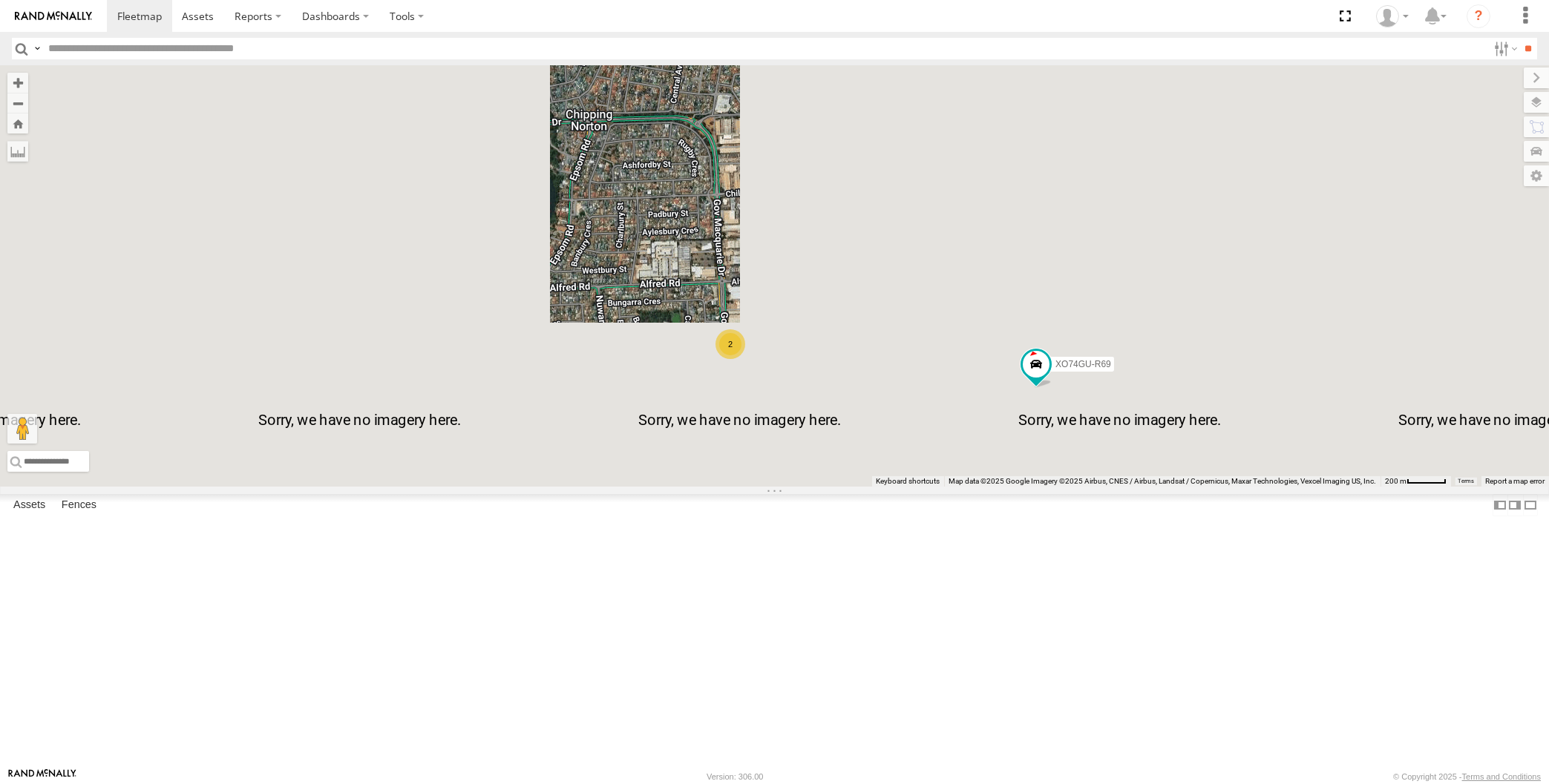
drag, startPoint x: 896, startPoint y: 626, endPoint x: 890, endPoint y: 603, distance: 23.8
click at [894, 487] on div "XP81FE-R59 XO74GU-R69 2" at bounding box center [774, 276] width 1549 height 421
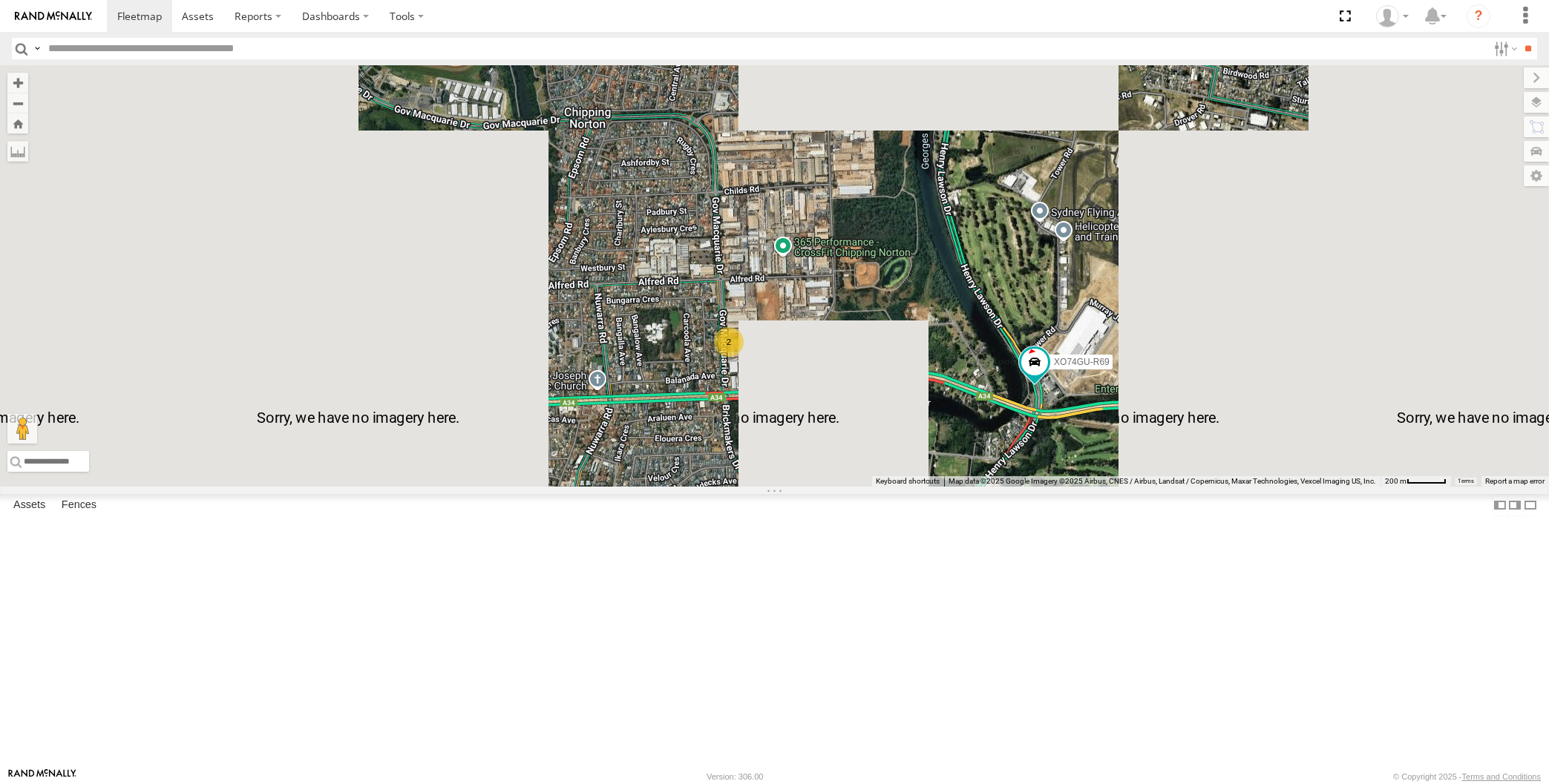
drag, startPoint x: 888, startPoint y: 613, endPoint x: 861, endPoint y: 594, distance: 33.0
click at [866, 487] on div "XP81FE-R59 XO74GU-R69 2" at bounding box center [774, 276] width 1549 height 421
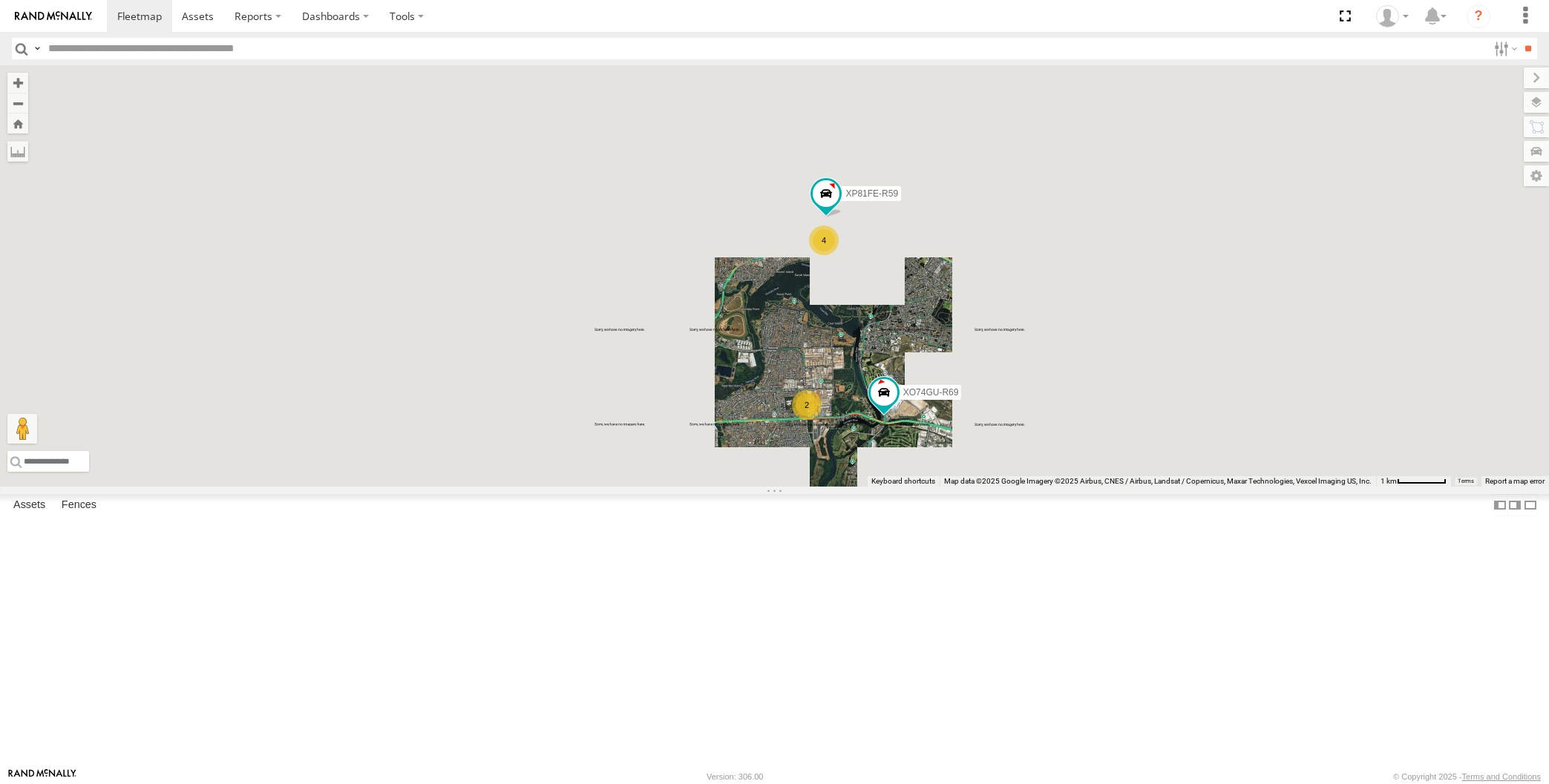
drag, startPoint x: 1016, startPoint y: 557, endPoint x: 1002, endPoint y: 547, distance: 17.2
click at [1005, 487] on div "XP81FE-R59 XO74GU-R69 2 4" at bounding box center [774, 276] width 1549 height 421
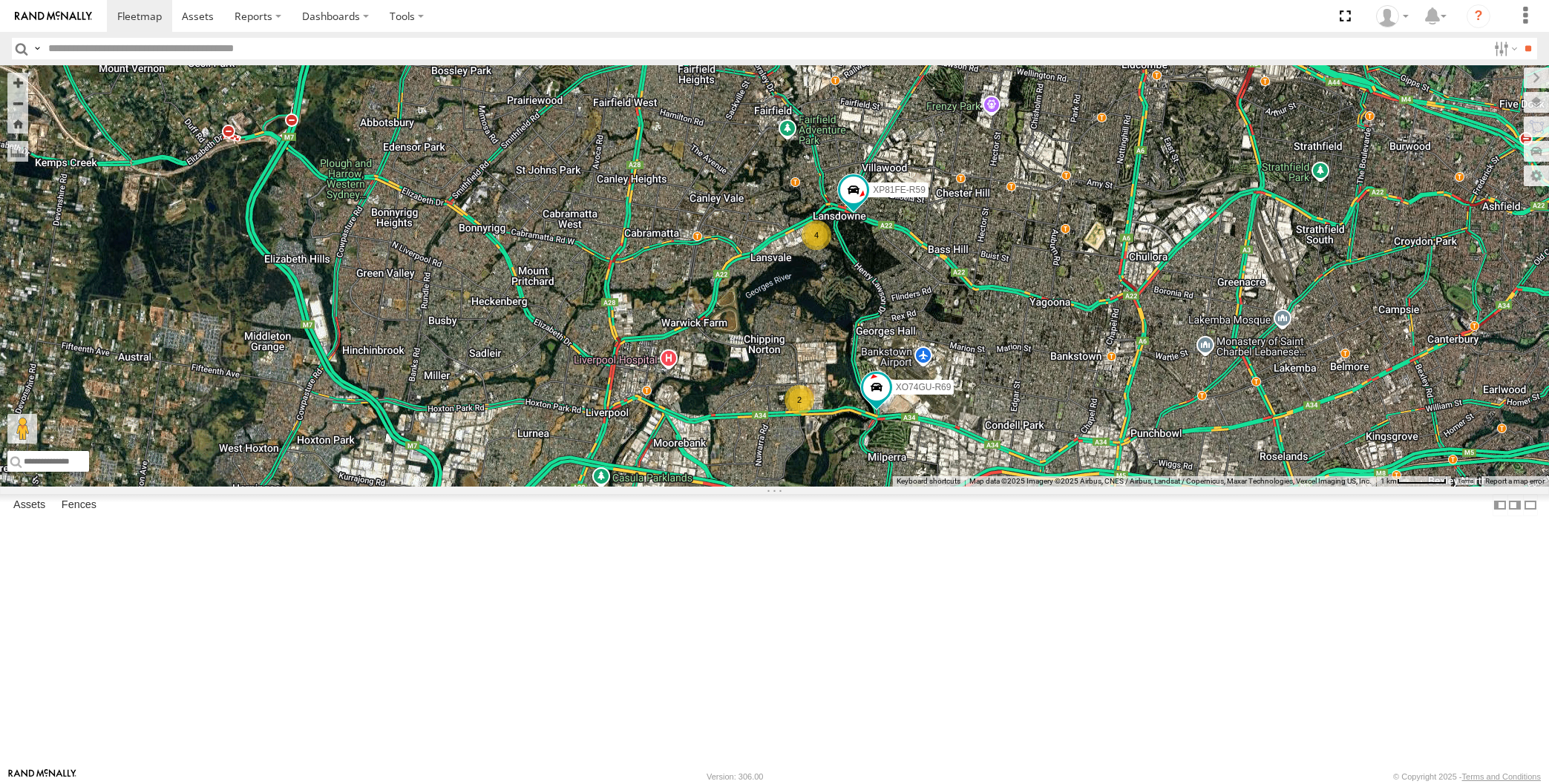
drag, startPoint x: 995, startPoint y: 581, endPoint x: 931, endPoint y: 585, distance: 64.1
click at [931, 487] on div "XP81FE-R59 XO74GU-R69 2 4" at bounding box center [774, 276] width 1549 height 421
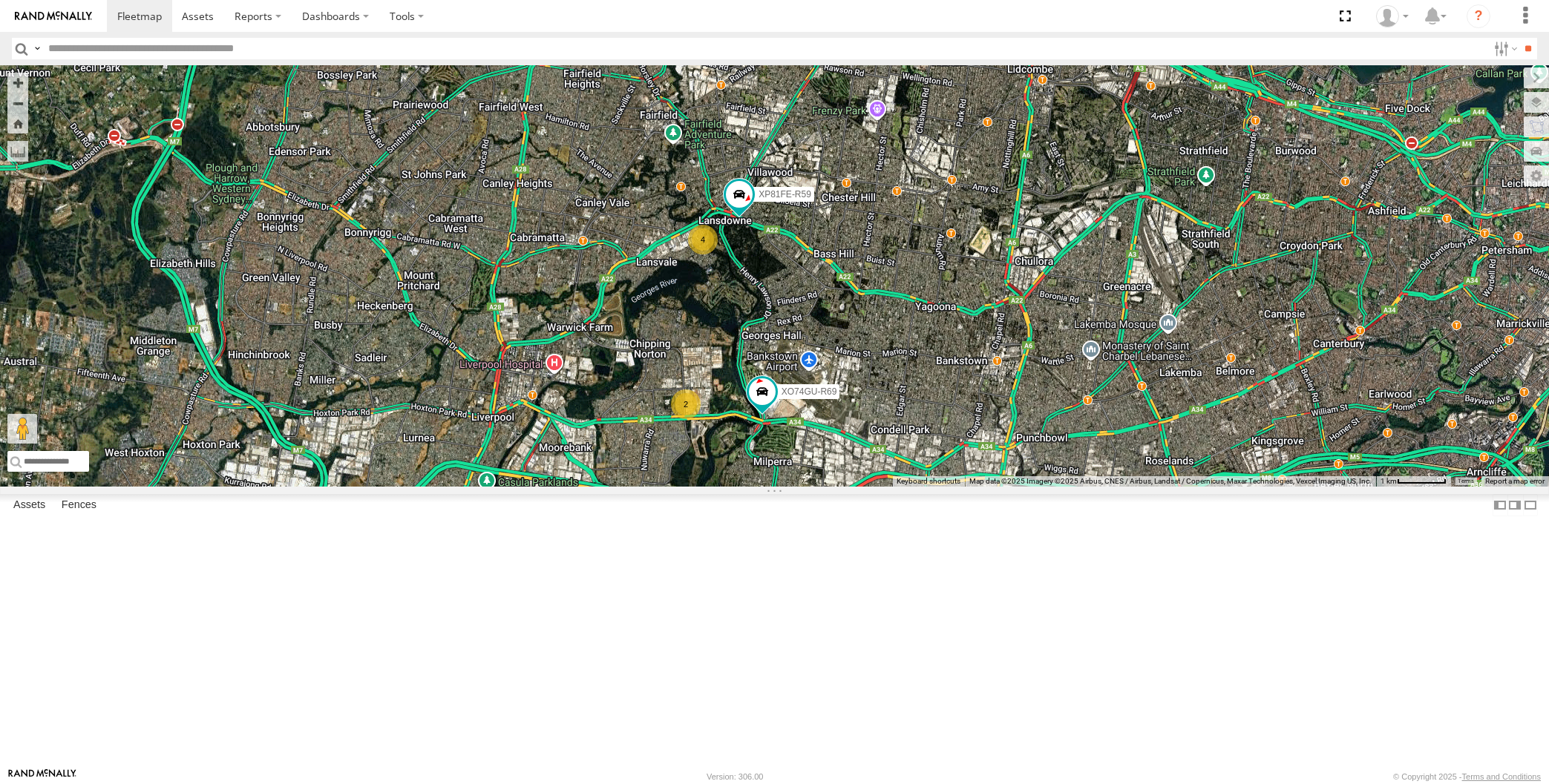
drag, startPoint x: 911, startPoint y: 601, endPoint x: 908, endPoint y: 589, distance: 12.4
click at [908, 487] on div "XP81FE-R59 XO74GU-R69 2 4" at bounding box center [774, 276] width 1549 height 421
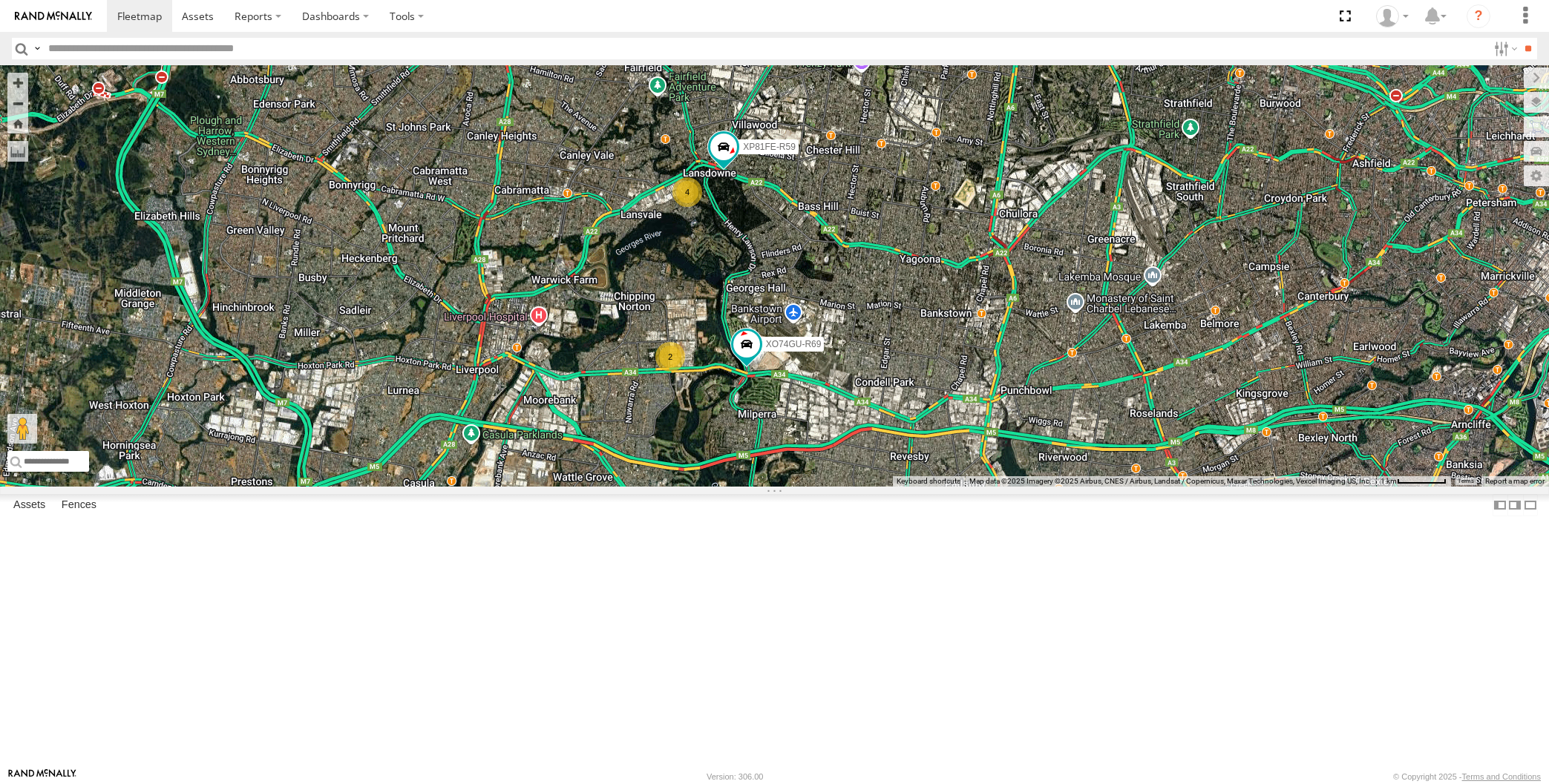
drag, startPoint x: 893, startPoint y: 597, endPoint x: 871, endPoint y: 566, distance: 38.0
click at [872, 487] on div "XO74GU-R69 2 4 XP81FE-R59" at bounding box center [774, 276] width 1549 height 421
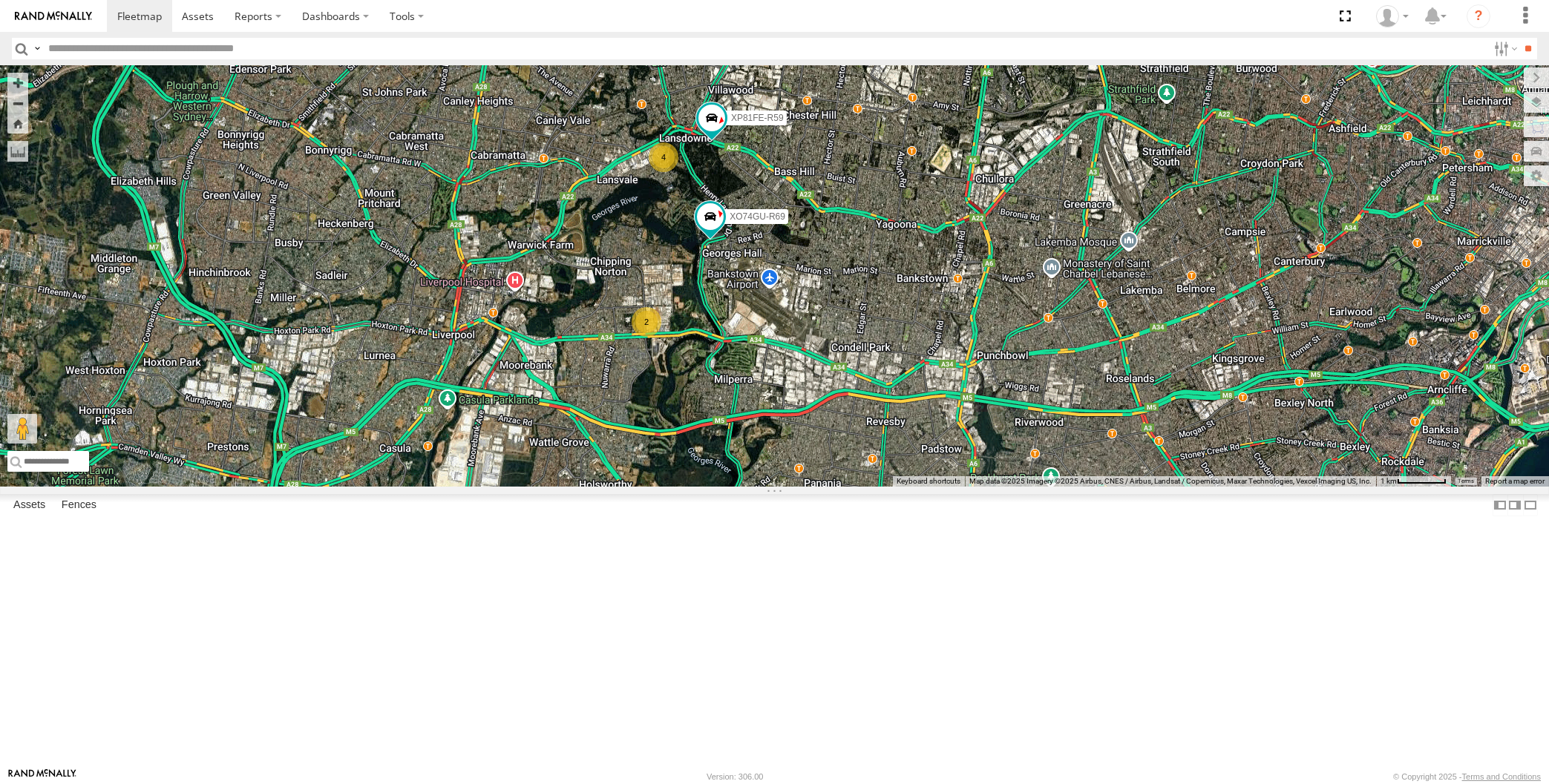
click at [765, 487] on div "XO74GU-R69 2 4 XP81FE-R59" at bounding box center [774, 276] width 1549 height 421
click at [352, 236] on div "XO74GU-R69 2 4 XP81FE-R59" at bounding box center [774, 276] width 1549 height 421
click at [850, 487] on div "XO74GU-R69 2 4 XP81FE-R59" at bounding box center [774, 276] width 1549 height 421
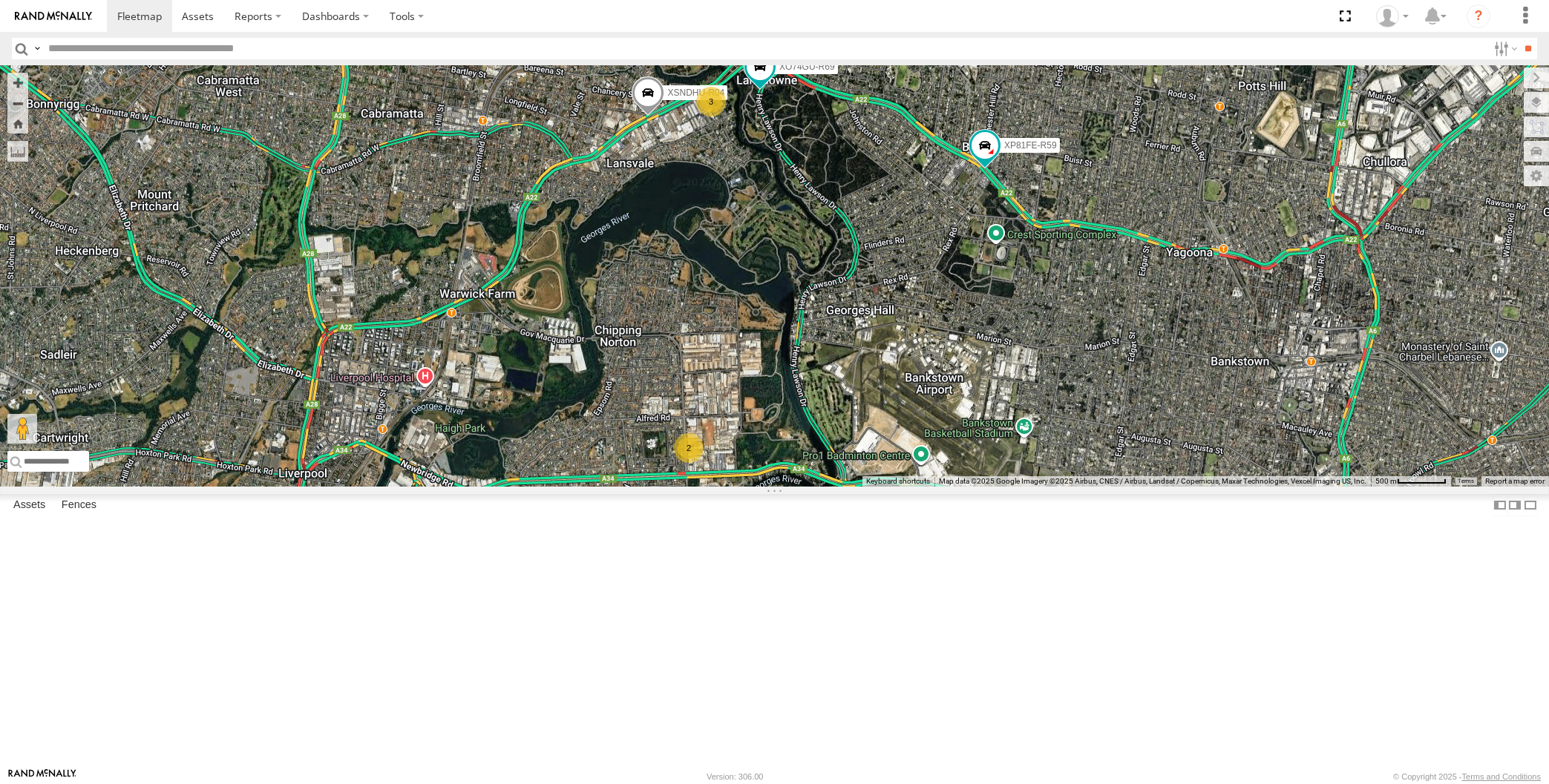
click at [958, 487] on div "XSNDHU-R04 XP81FE-R59 XO74GU-R69 2 3" at bounding box center [774, 276] width 1549 height 421
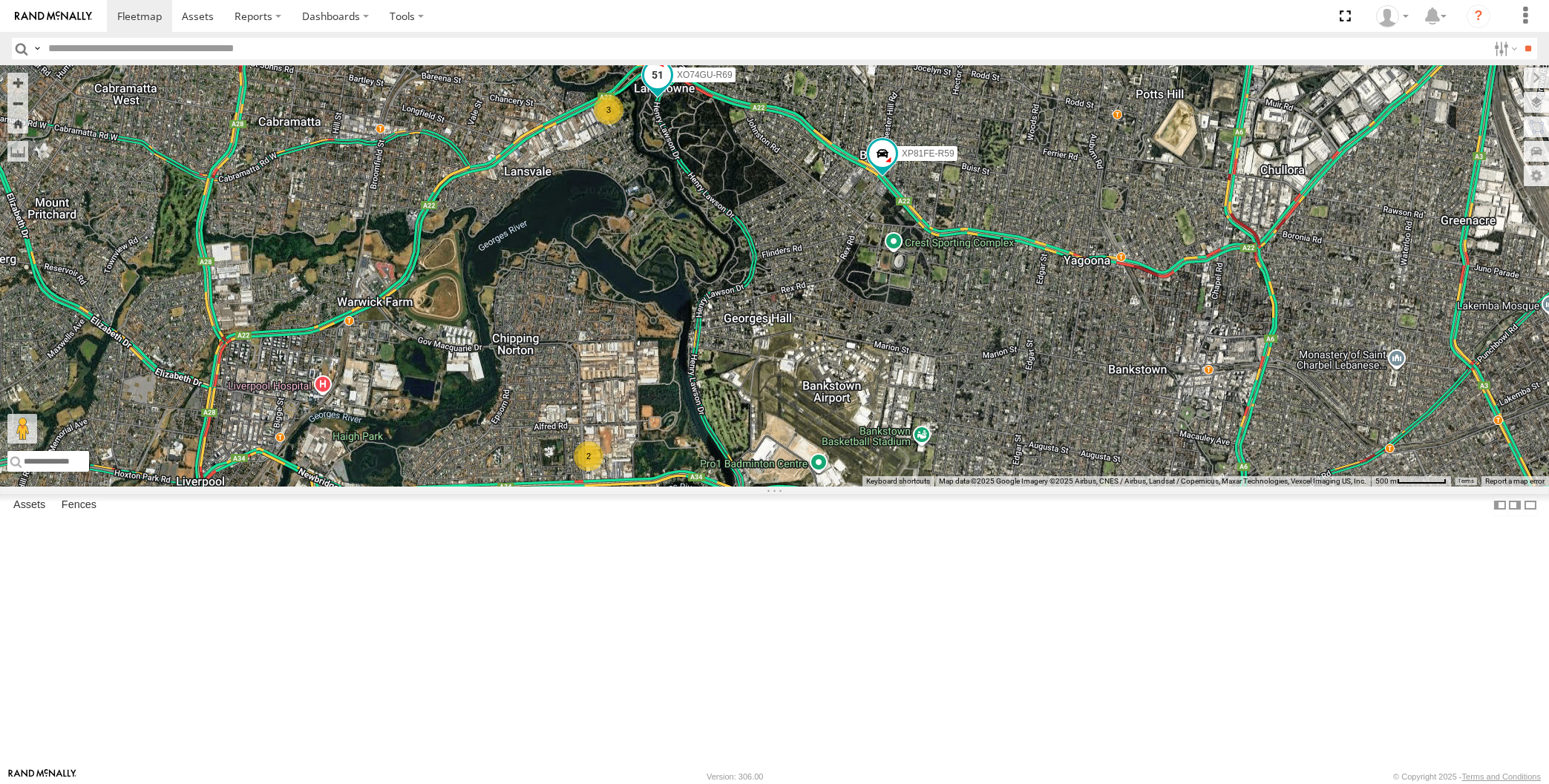
click at [657, 89] on span at bounding box center [656, 76] width 27 height 27
click at [734, 329] on div "XP81FE-R59 XO74GU-R69 XSNDHU-R04 2 3 XO74GU-R69 All Assets [PERSON_NAME] [PERSO…" at bounding box center [774, 276] width 1549 height 421
drag, startPoint x: 672, startPoint y: 442, endPoint x: 676, endPoint y: 434, distance: 8.9
click at [674, 438] on div "XP81FE-R59 XO74GU-R69 XSNDHU-R04 2 3" at bounding box center [774, 276] width 1549 height 421
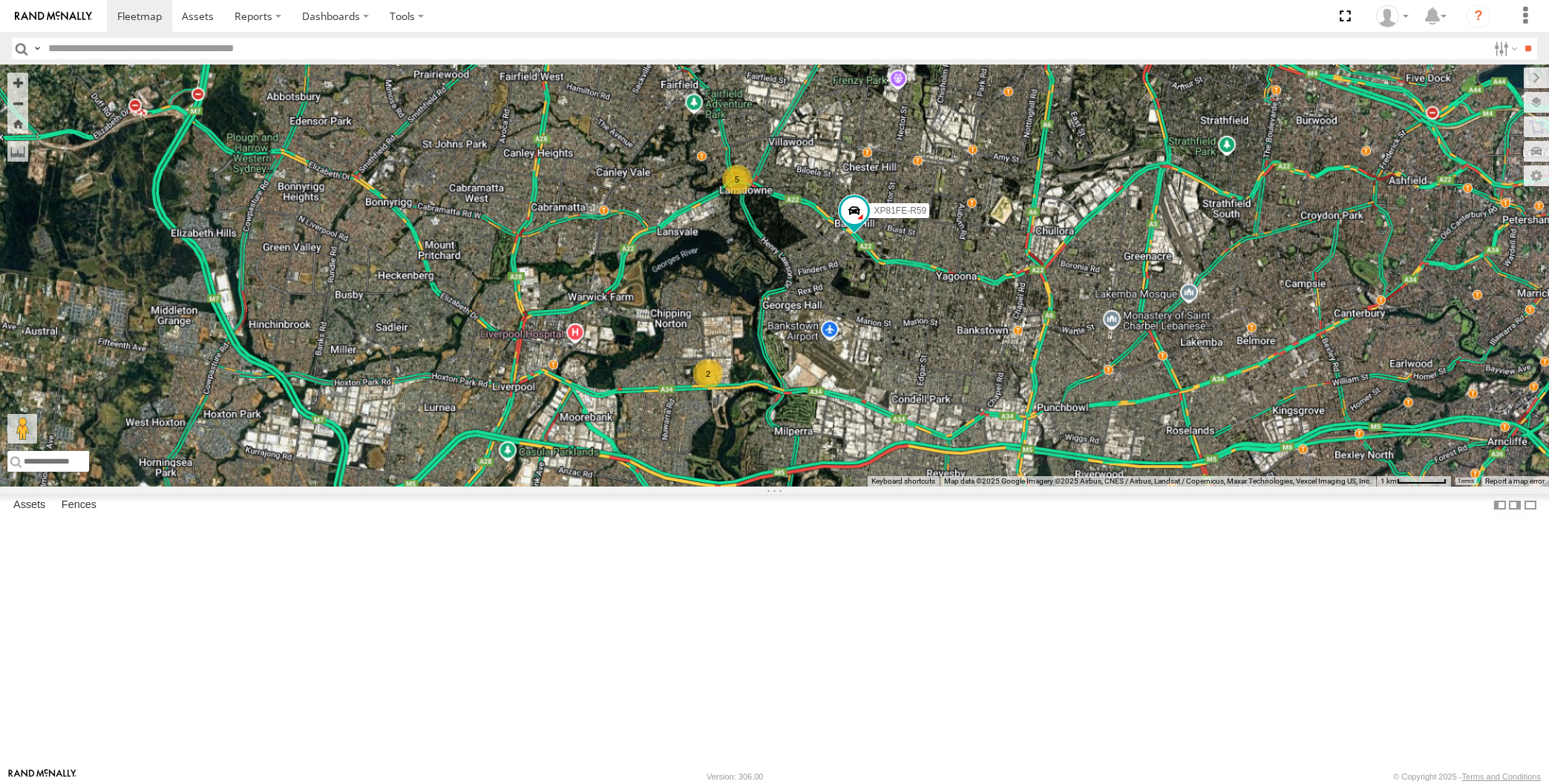
drag, startPoint x: 845, startPoint y: 484, endPoint x: 843, endPoint y: 467, distance: 17.1
click at [843, 475] on div "XP81FE-R59 2 5" at bounding box center [774, 276] width 1549 height 421
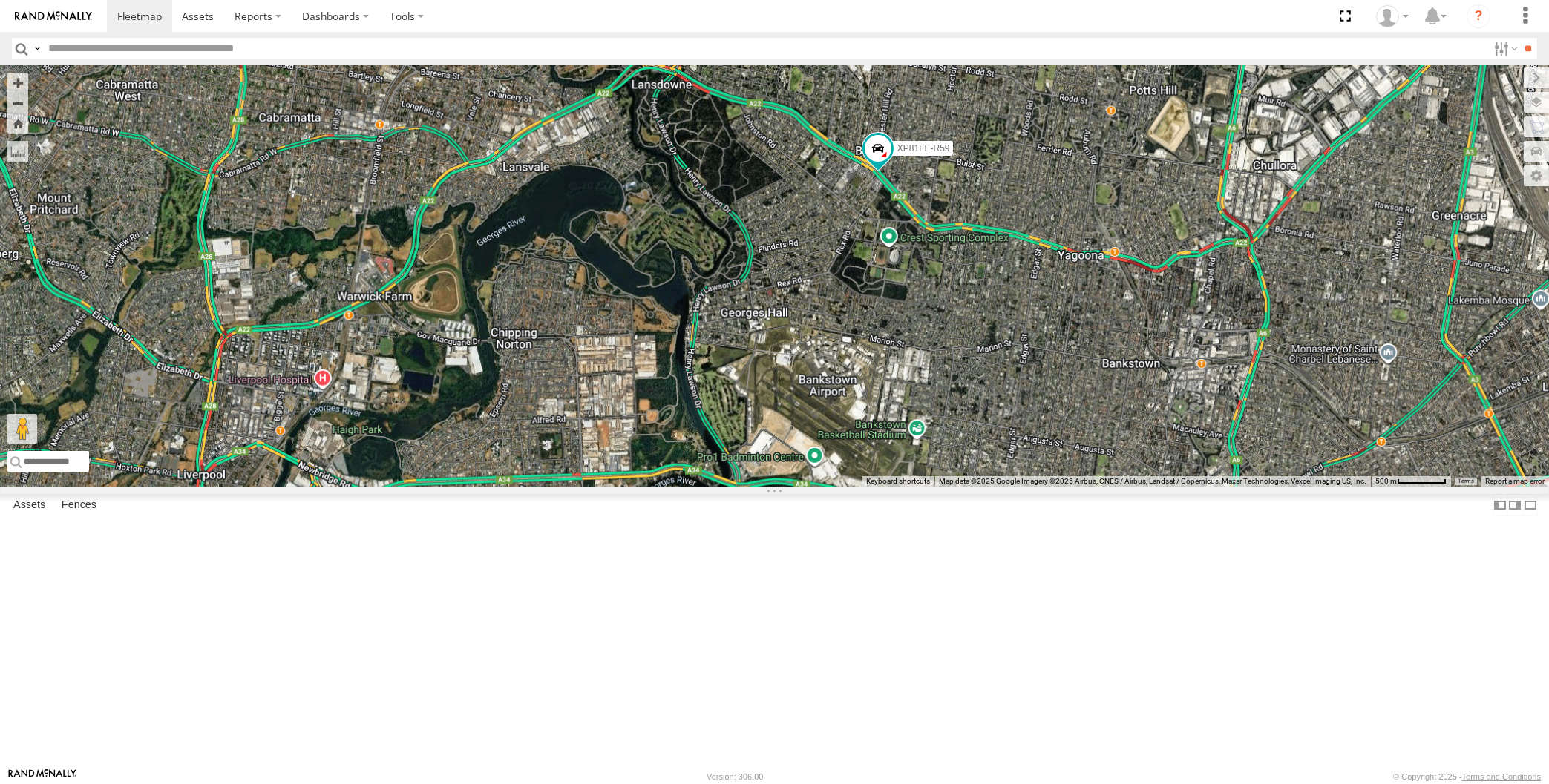
click at [845, 453] on div "XP81FE-R59" at bounding box center [774, 276] width 1549 height 421
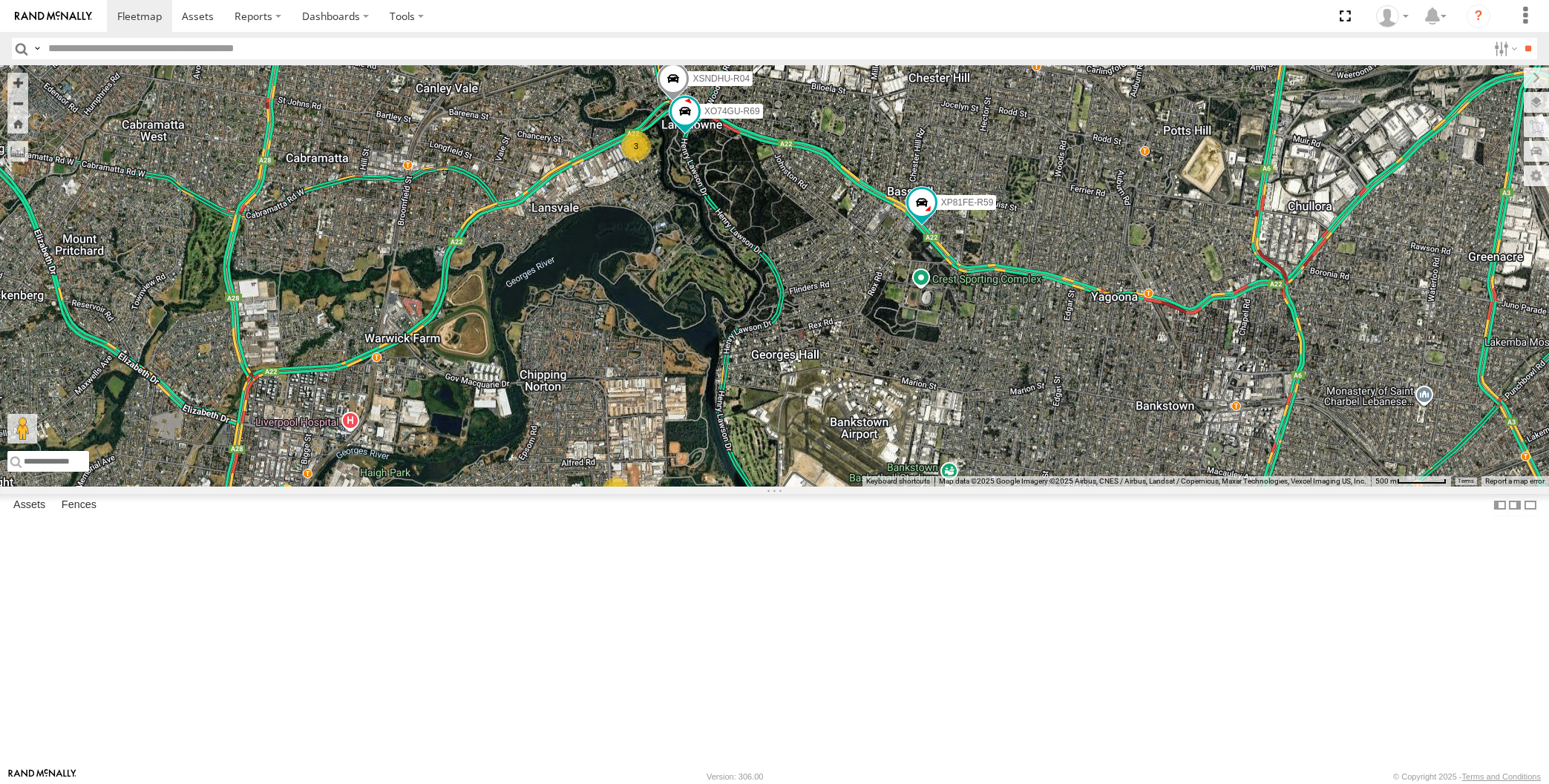
drag, startPoint x: 1216, startPoint y: 595, endPoint x: 1191, endPoint y: 571, distance: 34.7
click at [1200, 487] on div "XP81FE-R59 2 XSNDHU-R04 3 XO74GU-R69" at bounding box center [774, 276] width 1549 height 421
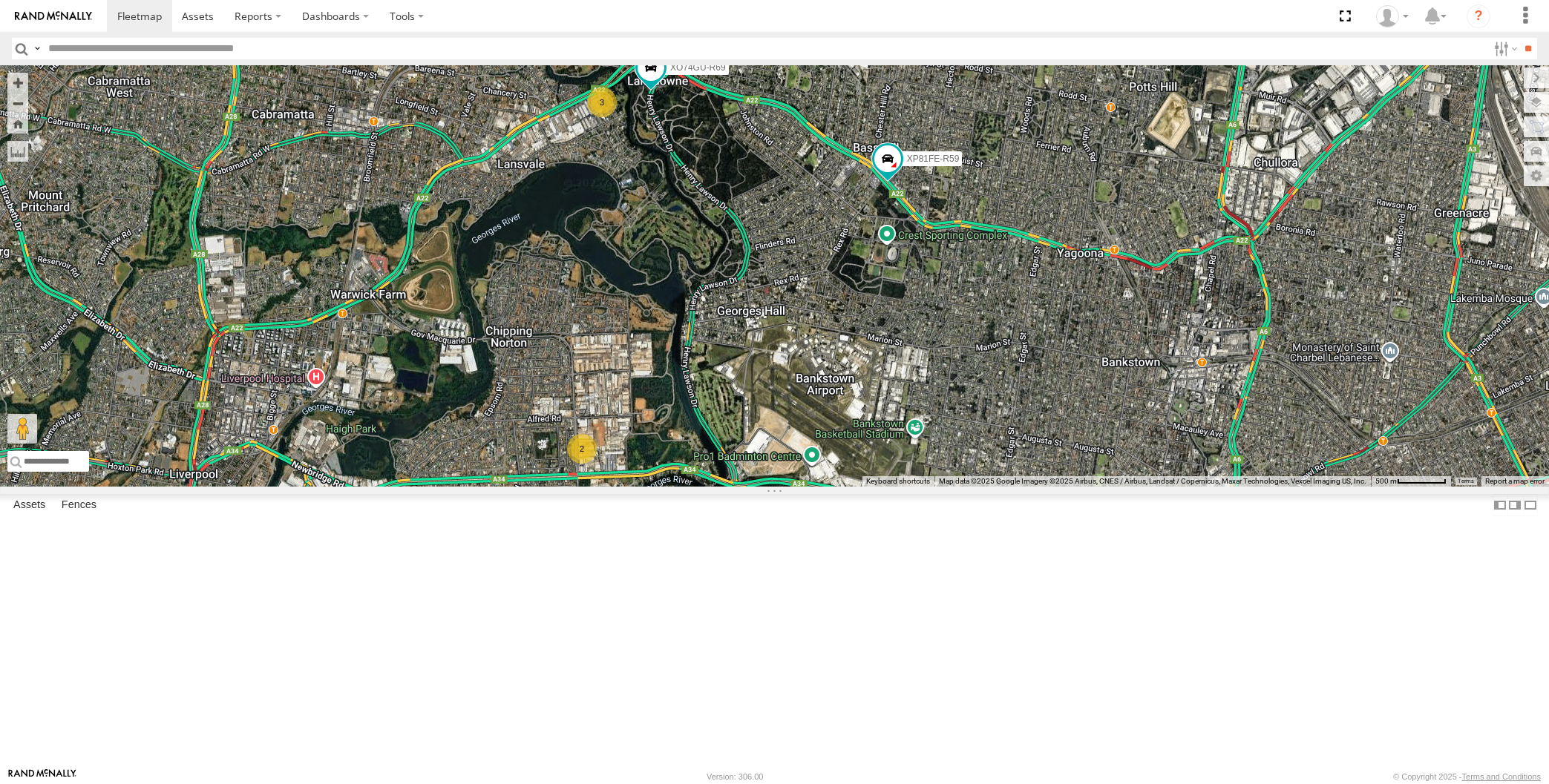
click at [377, 314] on div "XP81FE-R59 2 XSNDHU-R04 3 XO74GU-R69" at bounding box center [774, 276] width 1549 height 421
drag, startPoint x: 803, startPoint y: 321, endPoint x: 797, endPoint y: 345, distance: 24.7
click at [798, 341] on div "XP81FE-R59 2 XSNDHU-R04 3 XO74GU-R69" at bounding box center [774, 276] width 1549 height 421
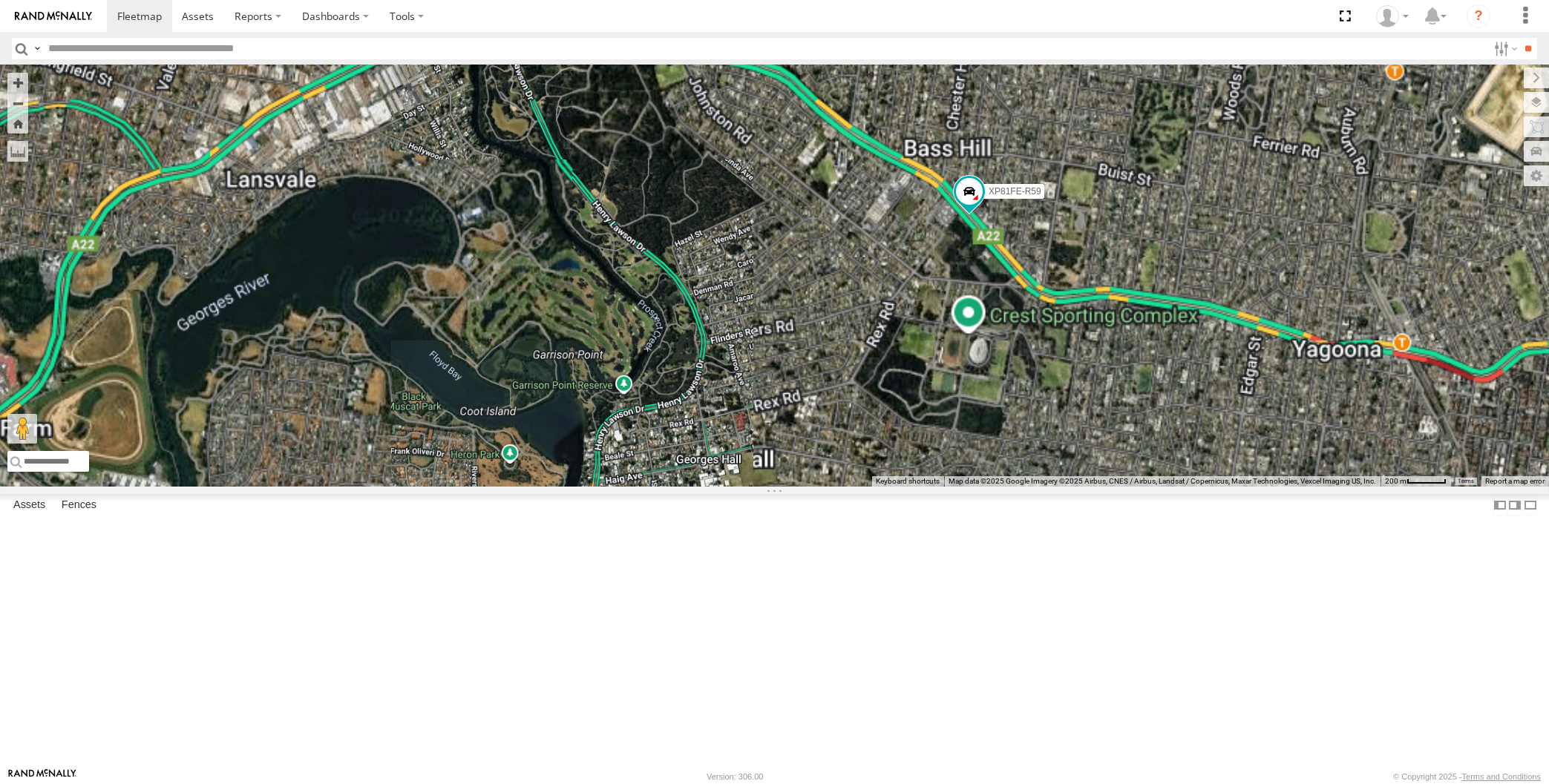
drag, startPoint x: 772, startPoint y: 380, endPoint x: 780, endPoint y: 428, distance: 48.7
click at [786, 427] on div "XP81FE-R59 XSNDHU-R04 XO74GU-R69" at bounding box center [774, 276] width 1549 height 421
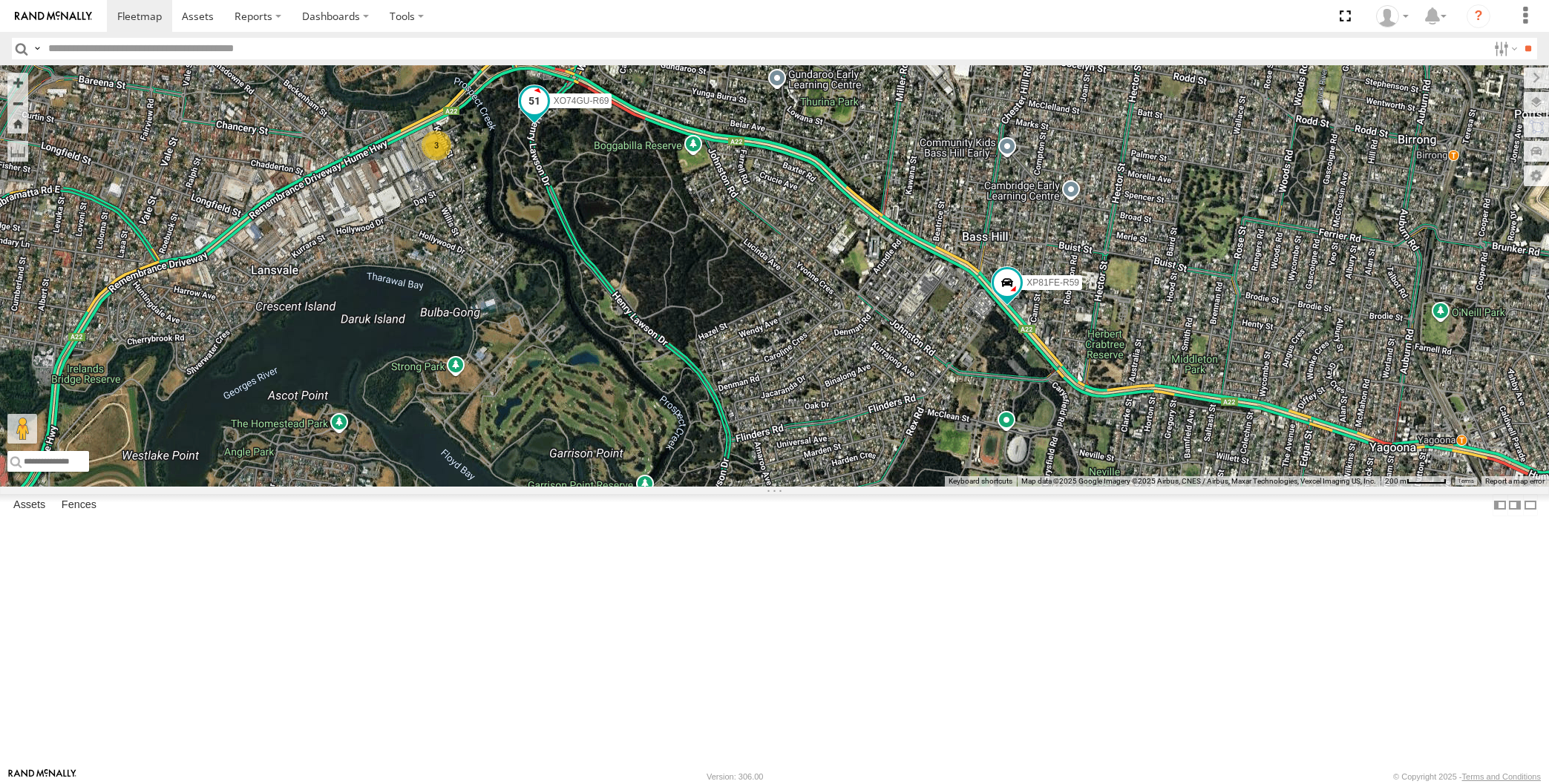
click at [531, 114] on span at bounding box center [533, 101] width 27 height 27
click at [526, 470] on div "XP81FE-R59 XSNDHU-R04 XO74GU-R69 3 XO74GU-R69 All Assets [PERSON_NAME] [PERSON_…" at bounding box center [774, 276] width 1549 height 421
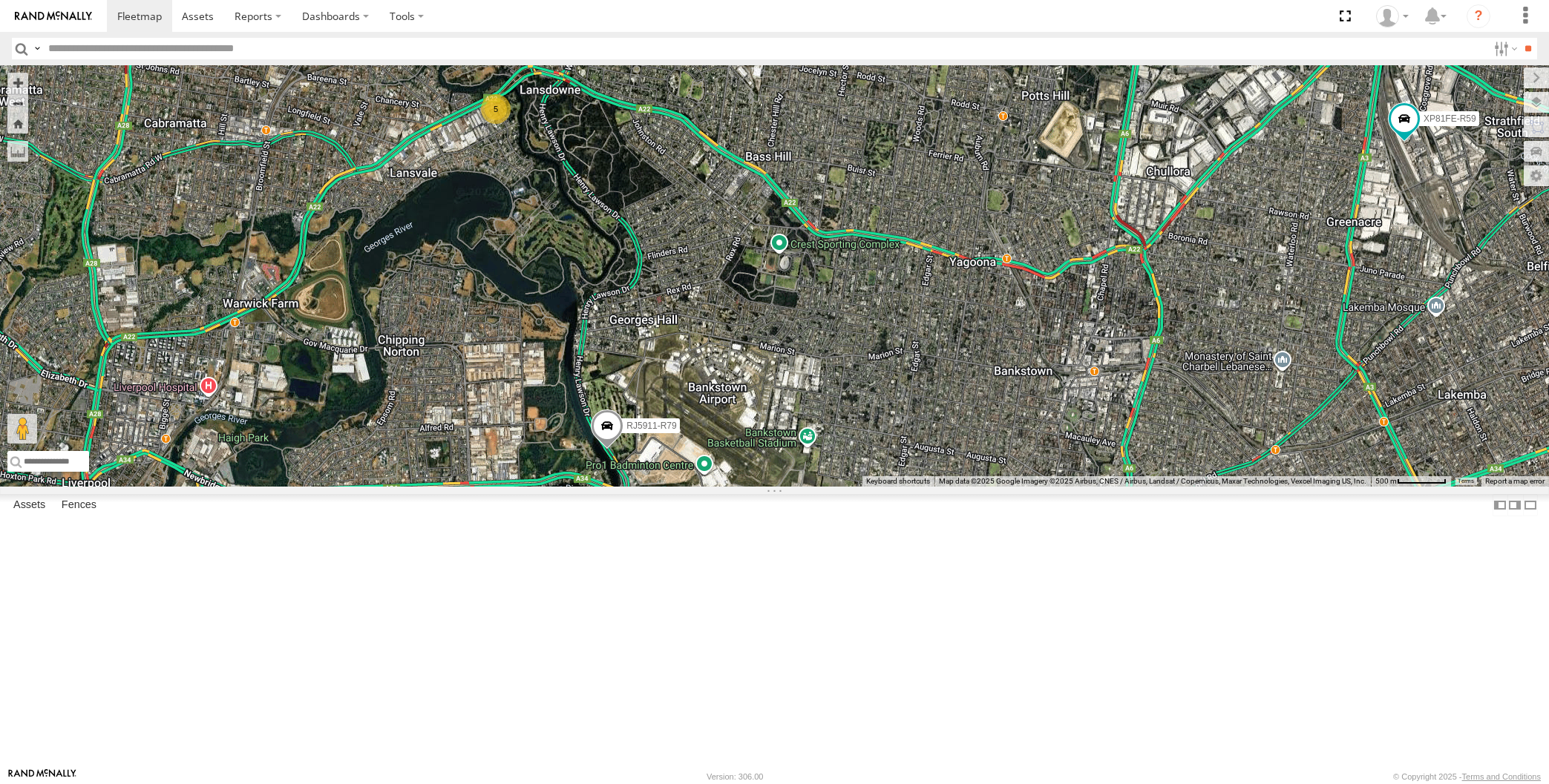
click at [315, 313] on div "XSNDHU-R04 RJ5911-R79 XP81FE-R59 5" at bounding box center [774, 276] width 1549 height 421
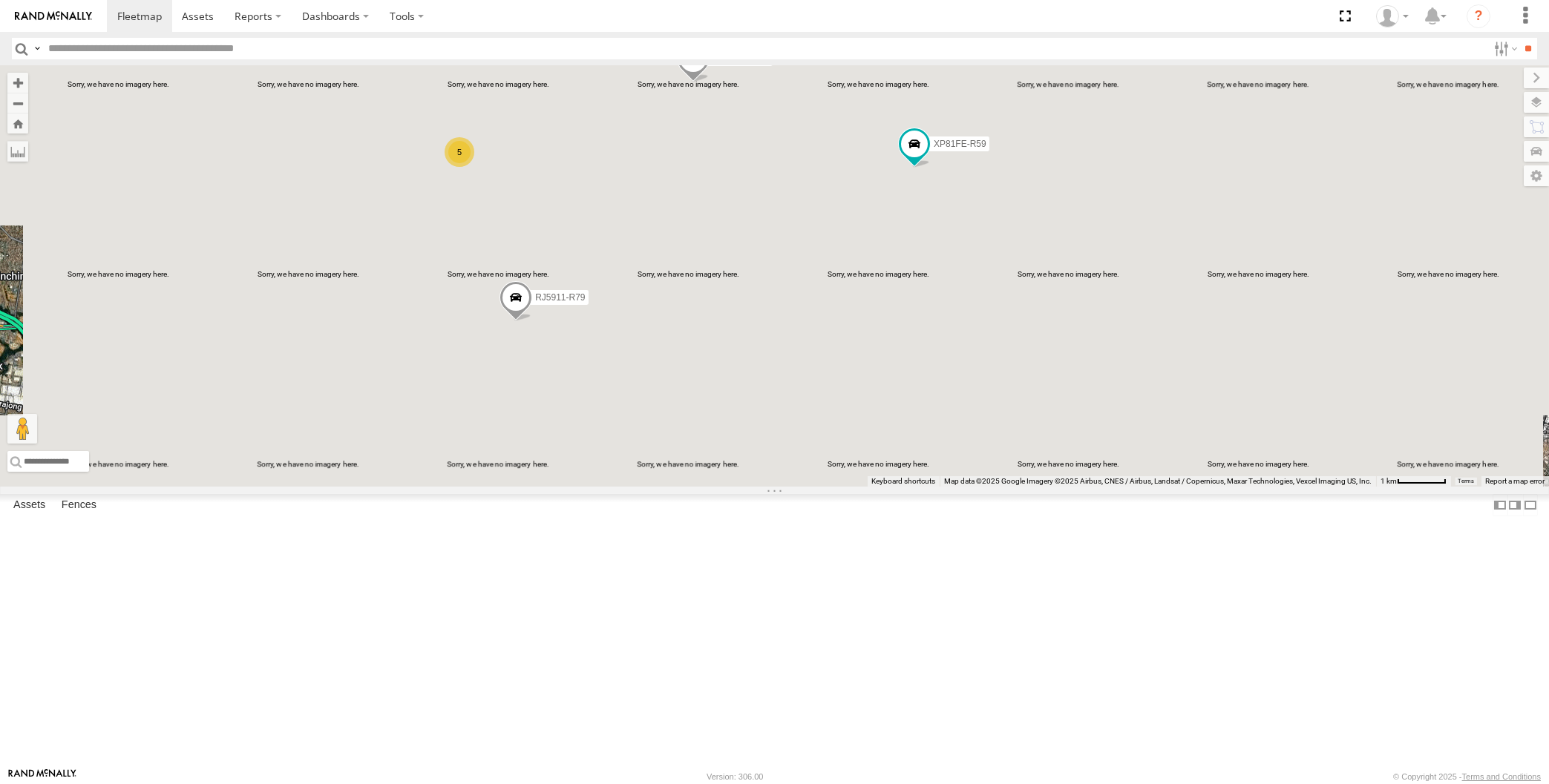
drag, startPoint x: 719, startPoint y: 442, endPoint x: 710, endPoint y: 453, distance: 14.2
click at [715, 456] on div "XSNDHU-R04 RJ5911-R79 XP81FE-R59 5" at bounding box center [774, 276] width 1549 height 421
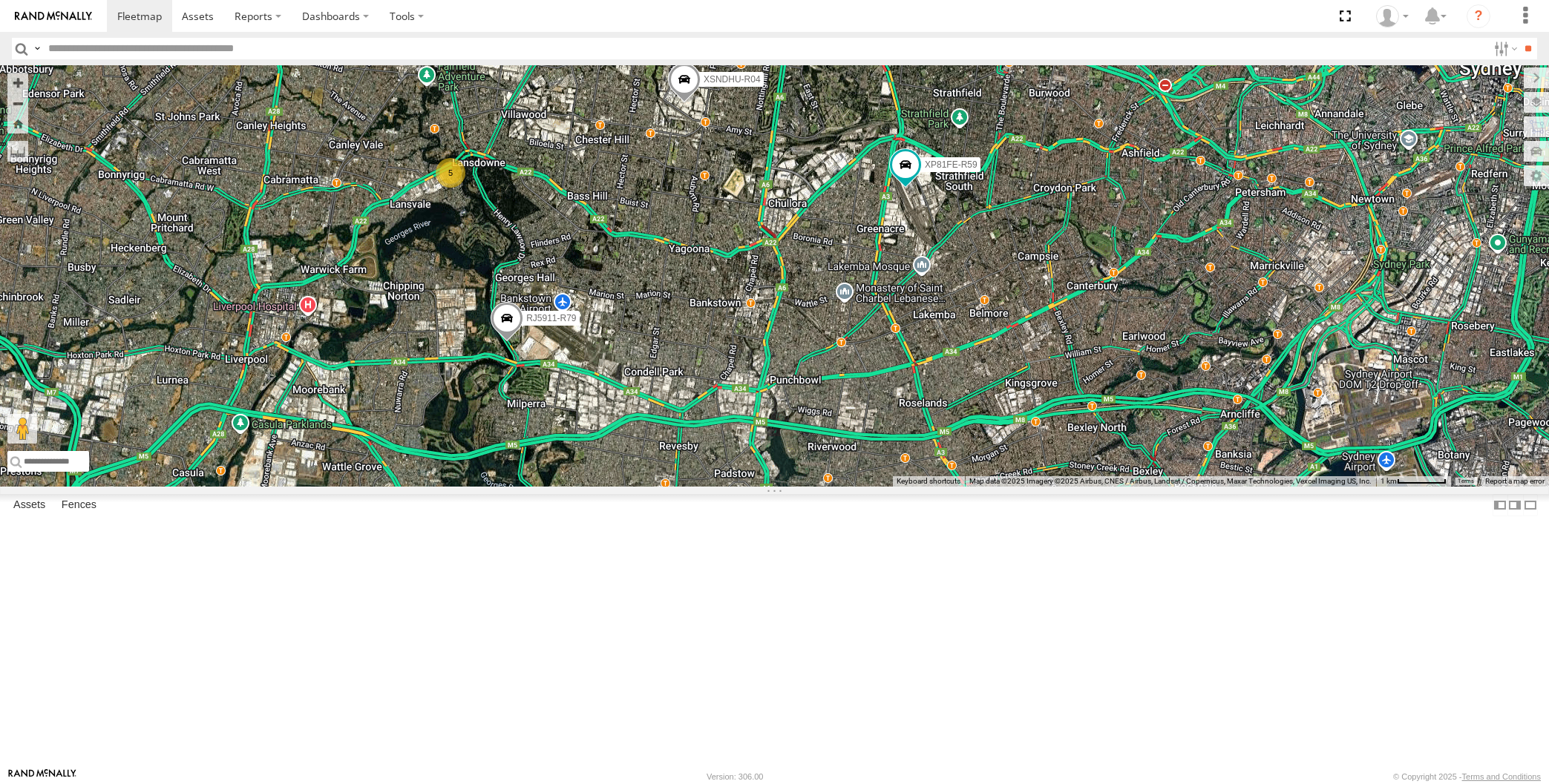
click at [693, 103] on span at bounding box center [683, 83] width 33 height 40
click at [718, 326] on div "XSNDHU-R04 RJ5911-R79 XP81FE-R59 5 XSNDHU-R04 -33.87942 , 151.01925 [GEOGRAPHIC…" at bounding box center [774, 276] width 1549 height 421
drag, startPoint x: 675, startPoint y: 474, endPoint x: 676, endPoint y: 462, distance: 12.0
click at [678, 470] on div "XSNDHU-R04 RJ5911-R79 XP81FE-R59 5" at bounding box center [774, 276] width 1549 height 421
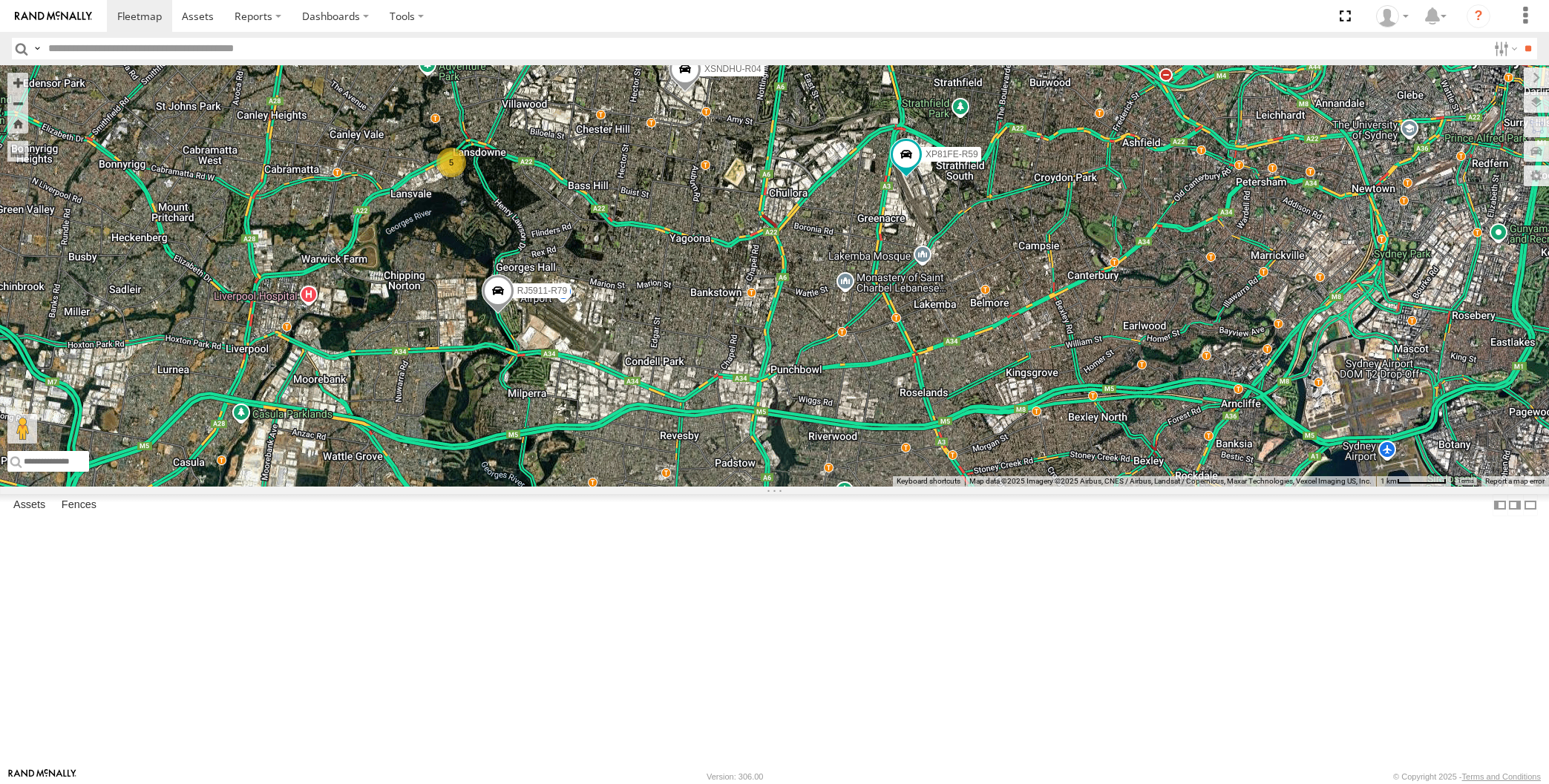
click at [660, 471] on div "XSNDHU-R04 RJ5911-R79 XP81FE-R59 5" at bounding box center [774, 276] width 1549 height 421
click at [917, 487] on div "XSNDHU-R04 RJ5911-R79 XP81FE-R59 5" at bounding box center [774, 276] width 1549 height 421
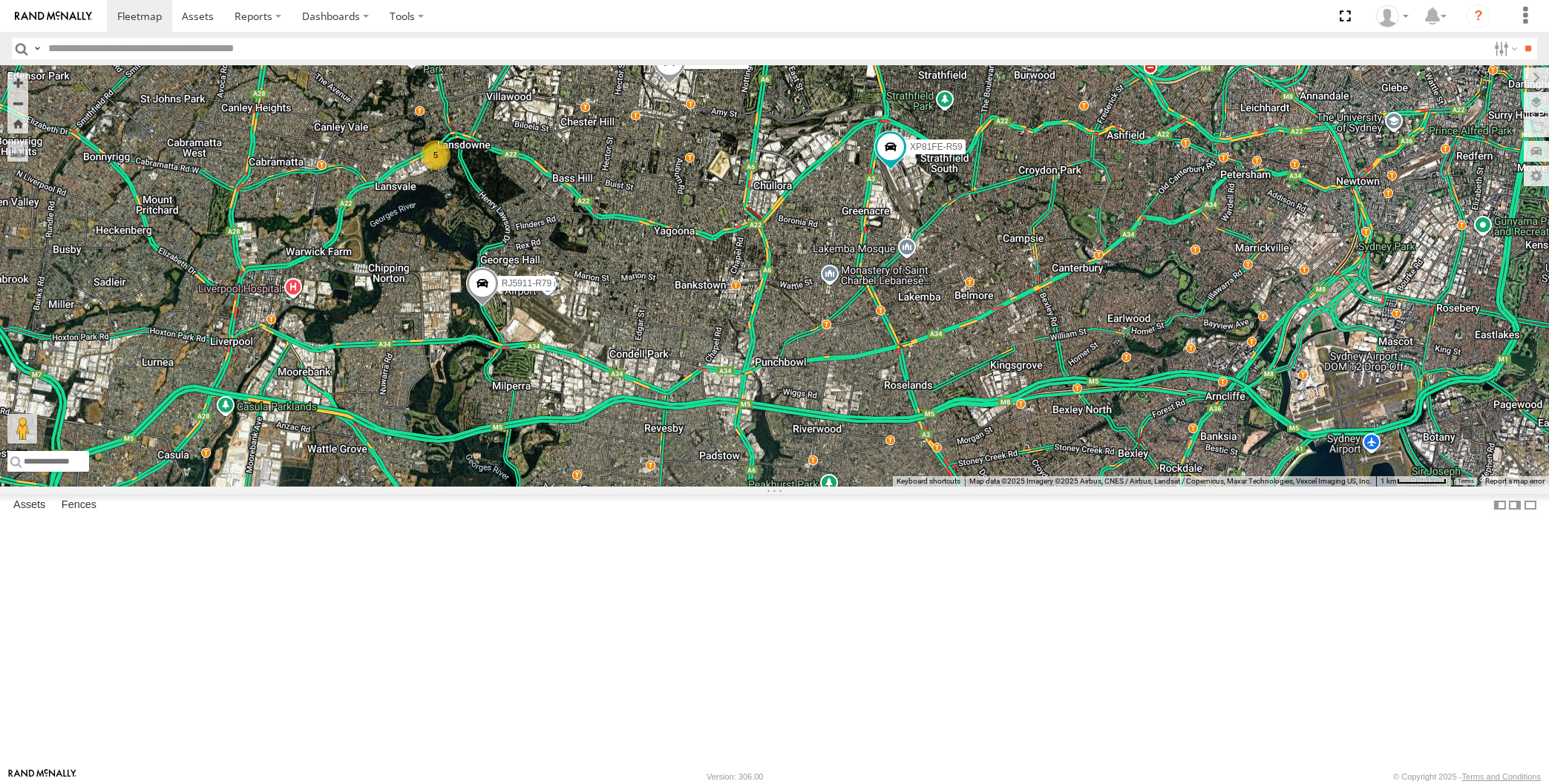
drag, startPoint x: 884, startPoint y: 474, endPoint x: 873, endPoint y: 483, distance: 14.2
click at [881, 481] on div "XSNDHU-R04 RJ5911-R79 XP81FE-R59 5" at bounding box center [774, 276] width 1549 height 421
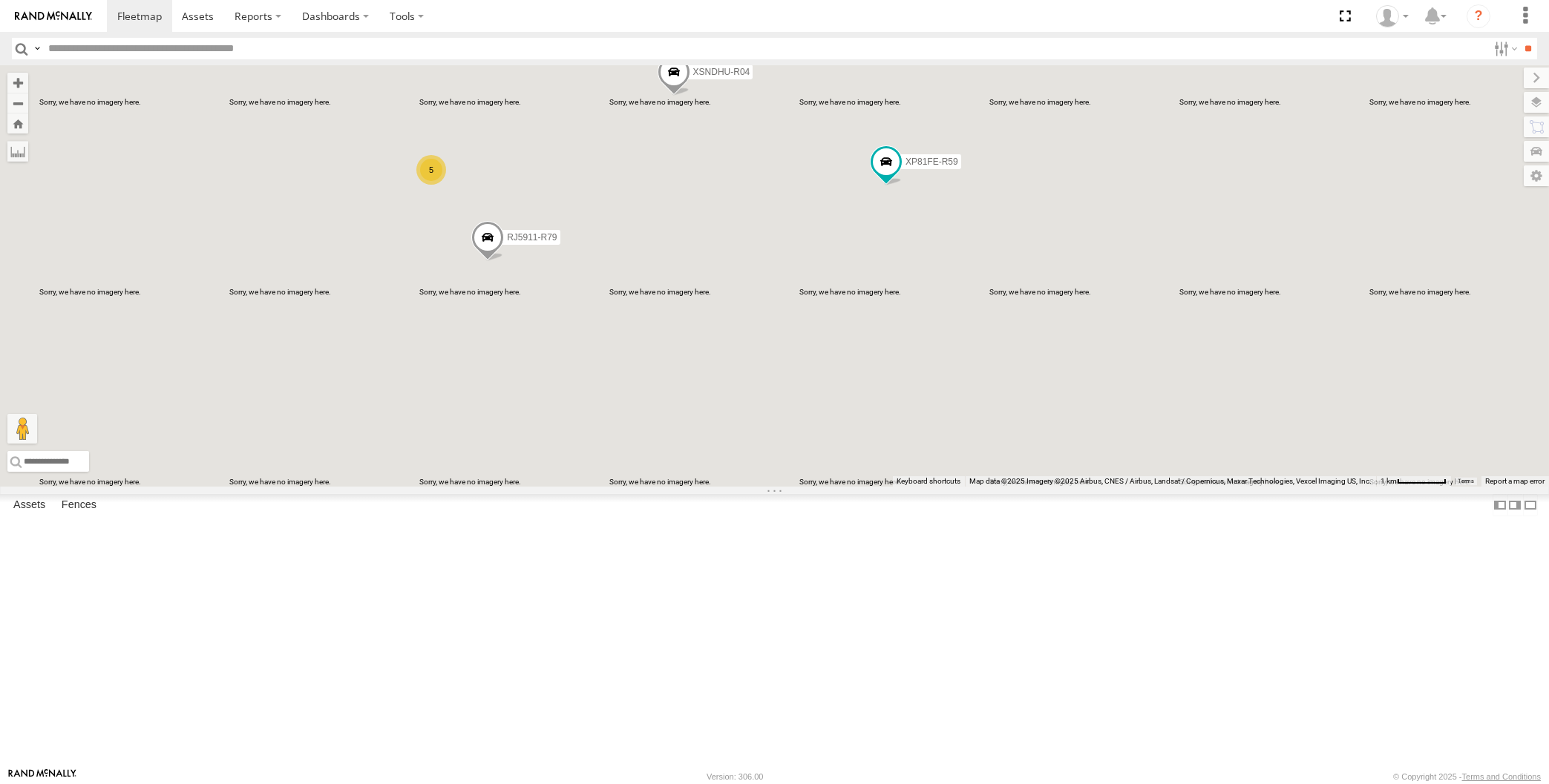
click at [317, 211] on div "XSNDHU-R04 RJ5911-R79 XP81FE-R59 5" at bounding box center [774, 276] width 1549 height 421
click at [805, 487] on div "XSNDHU-R04 XP81FE-R59 6" at bounding box center [774, 276] width 1549 height 421
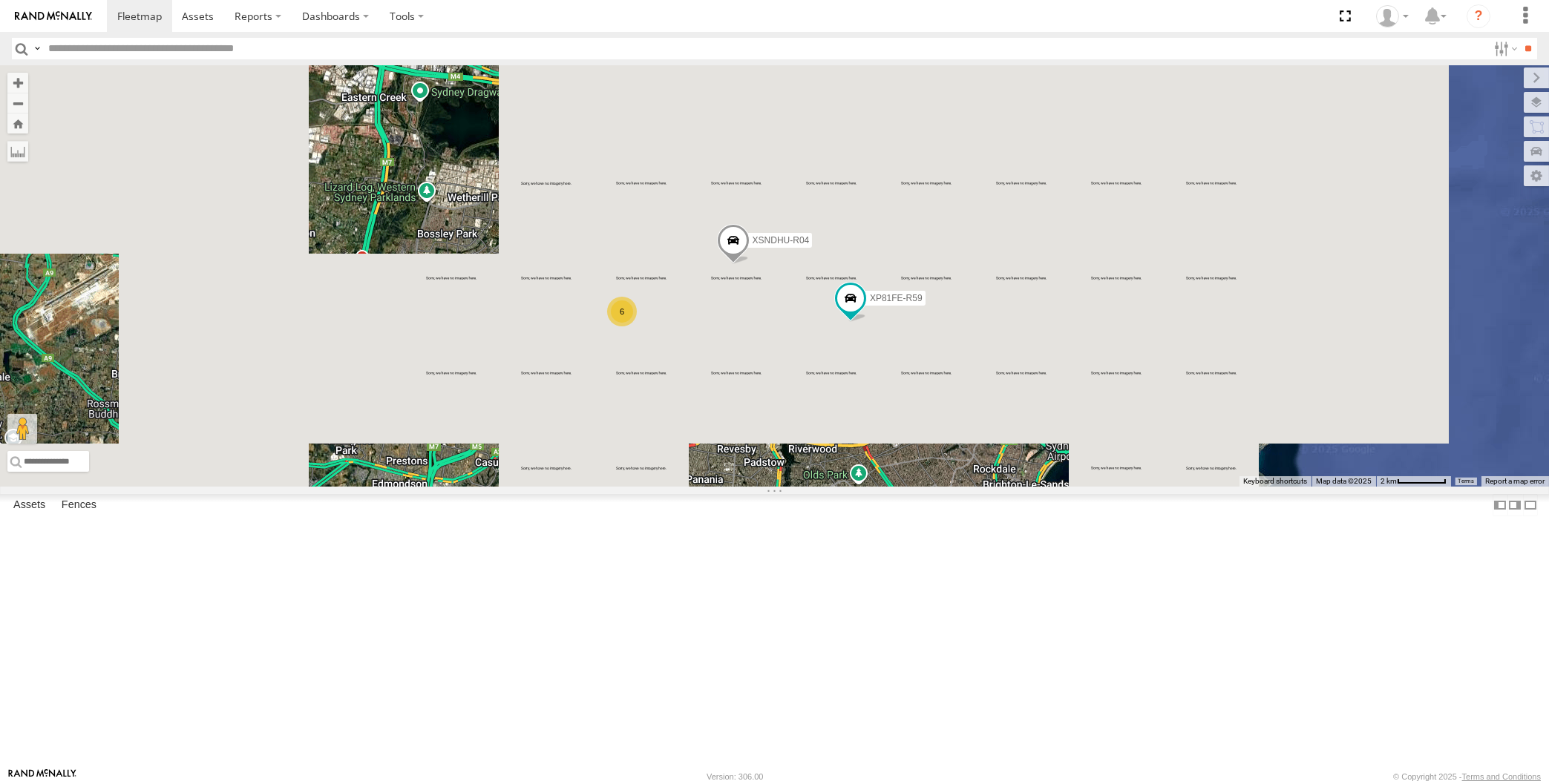
click at [789, 485] on div "XSNDHU-R04 XP81FE-R59 6" at bounding box center [774, 276] width 1549 height 421
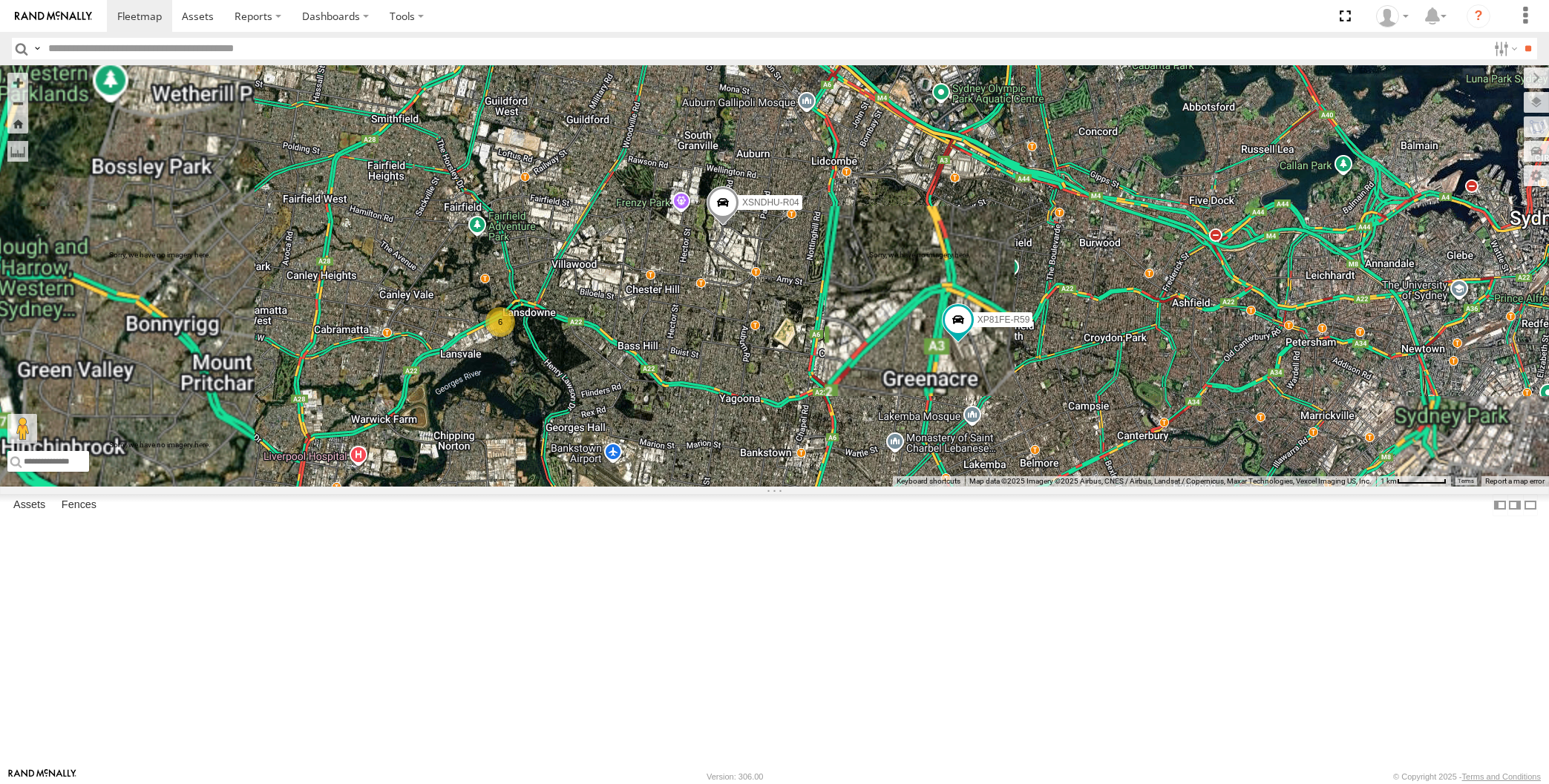
click at [788, 487] on div "XSNDHU-R04 XP81FE-R59 6" at bounding box center [774, 276] width 1549 height 421
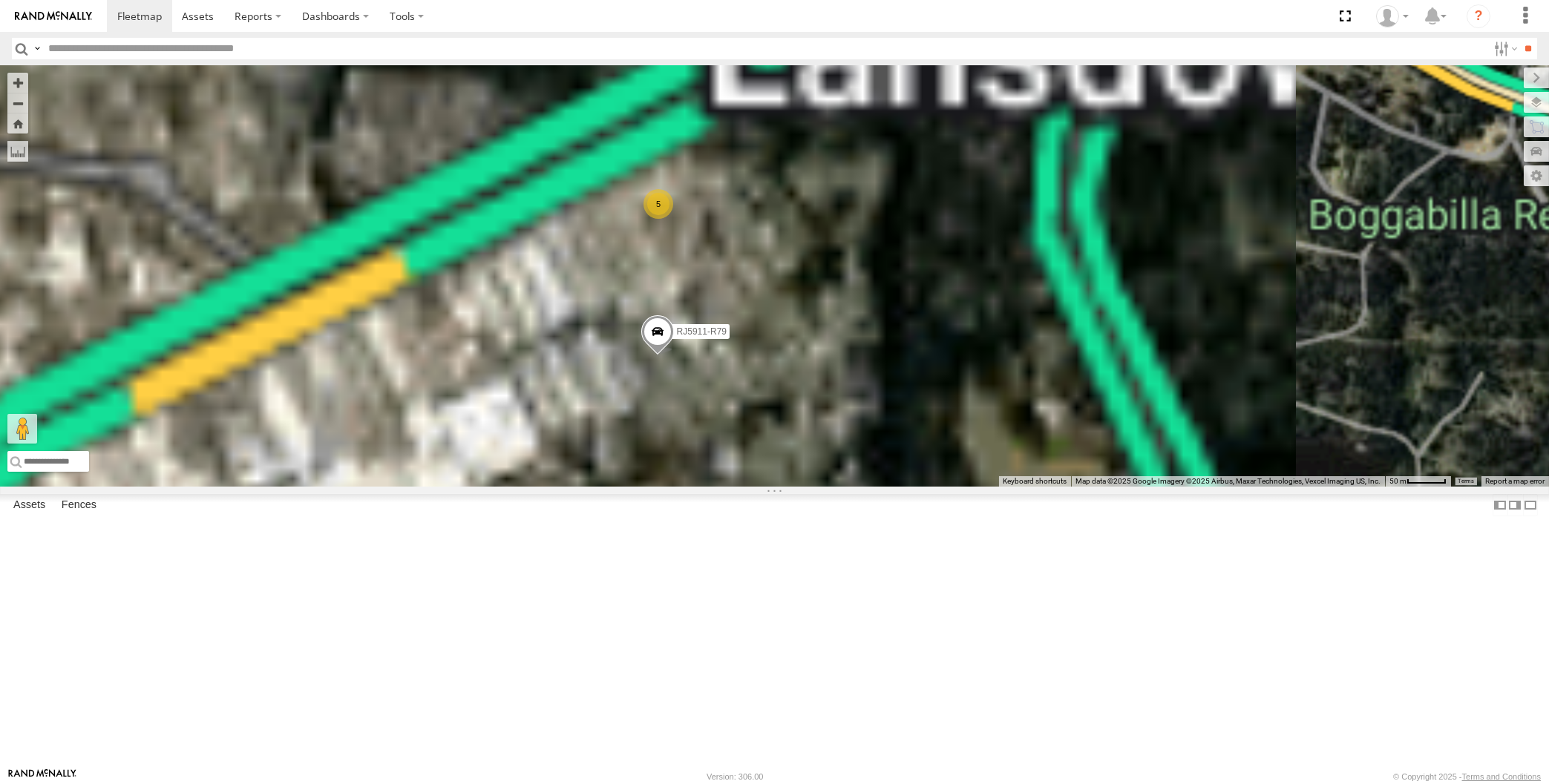
drag, startPoint x: 691, startPoint y: 528, endPoint x: 691, endPoint y: 517, distance: 11.0
click at [691, 487] on div "XSNDHU-R04 XP81FE-R59 RJ5911-R79 5" at bounding box center [774, 276] width 1549 height 421
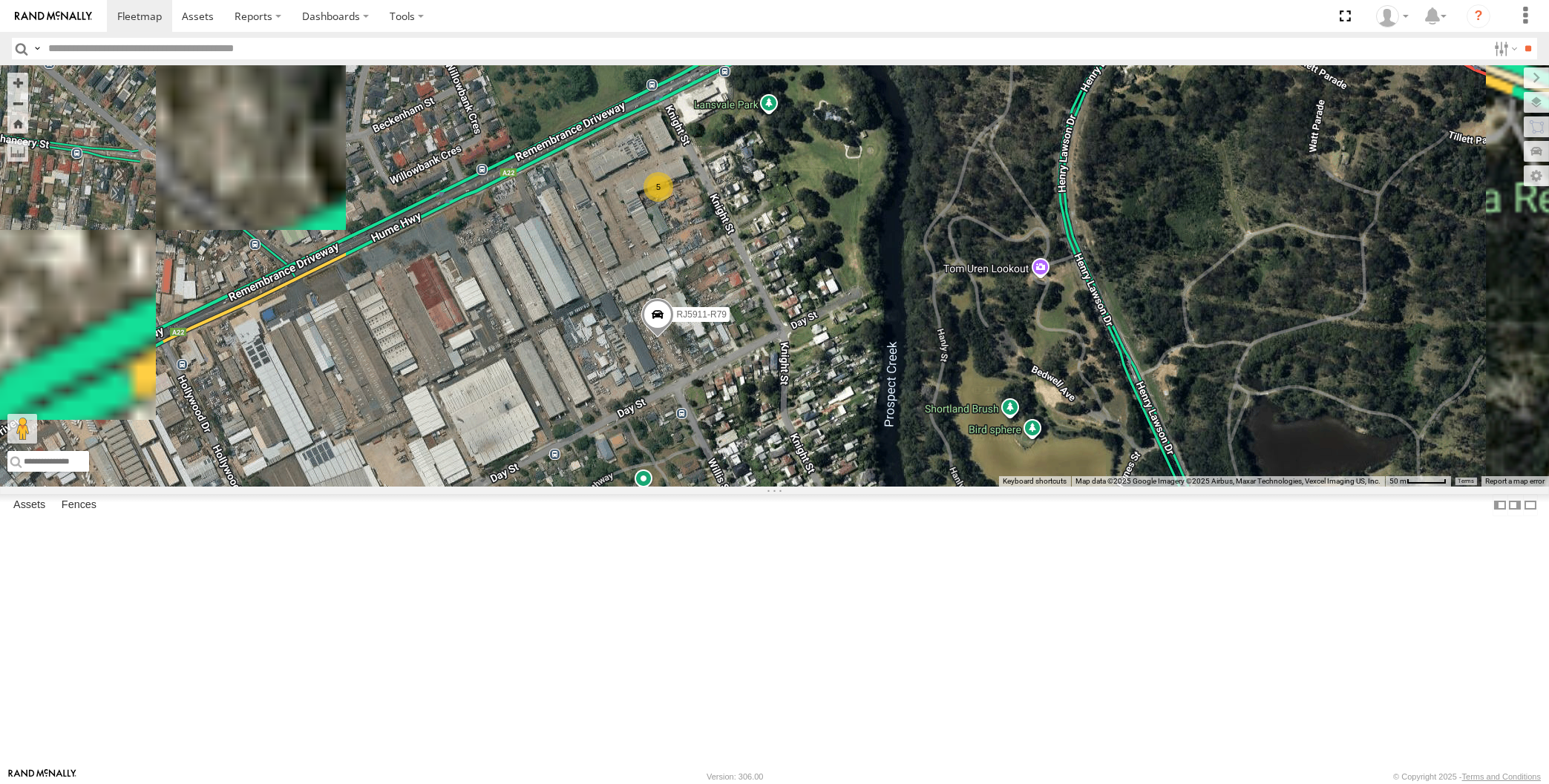
click at [724, 487] on div "XSNDHU-R04 XP81FE-R59 RJ5911-R79 5" at bounding box center [774, 276] width 1549 height 421
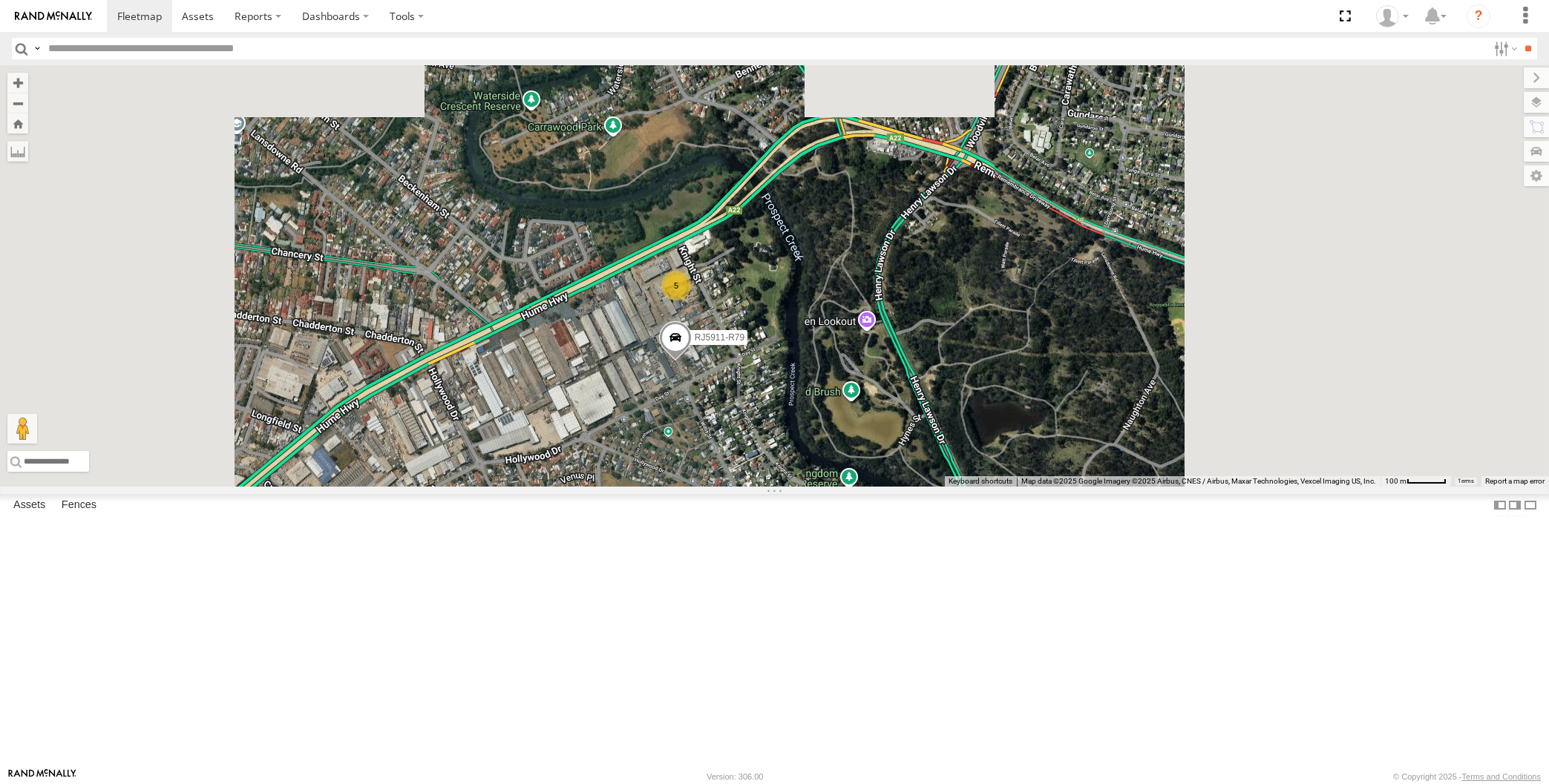
drag, startPoint x: 729, startPoint y: 561, endPoint x: 718, endPoint y: 554, distance: 13.0
click at [727, 487] on div "XSNDHU-R04 XP81FE-R59 RJ5911-R79 5" at bounding box center [774, 276] width 1549 height 421
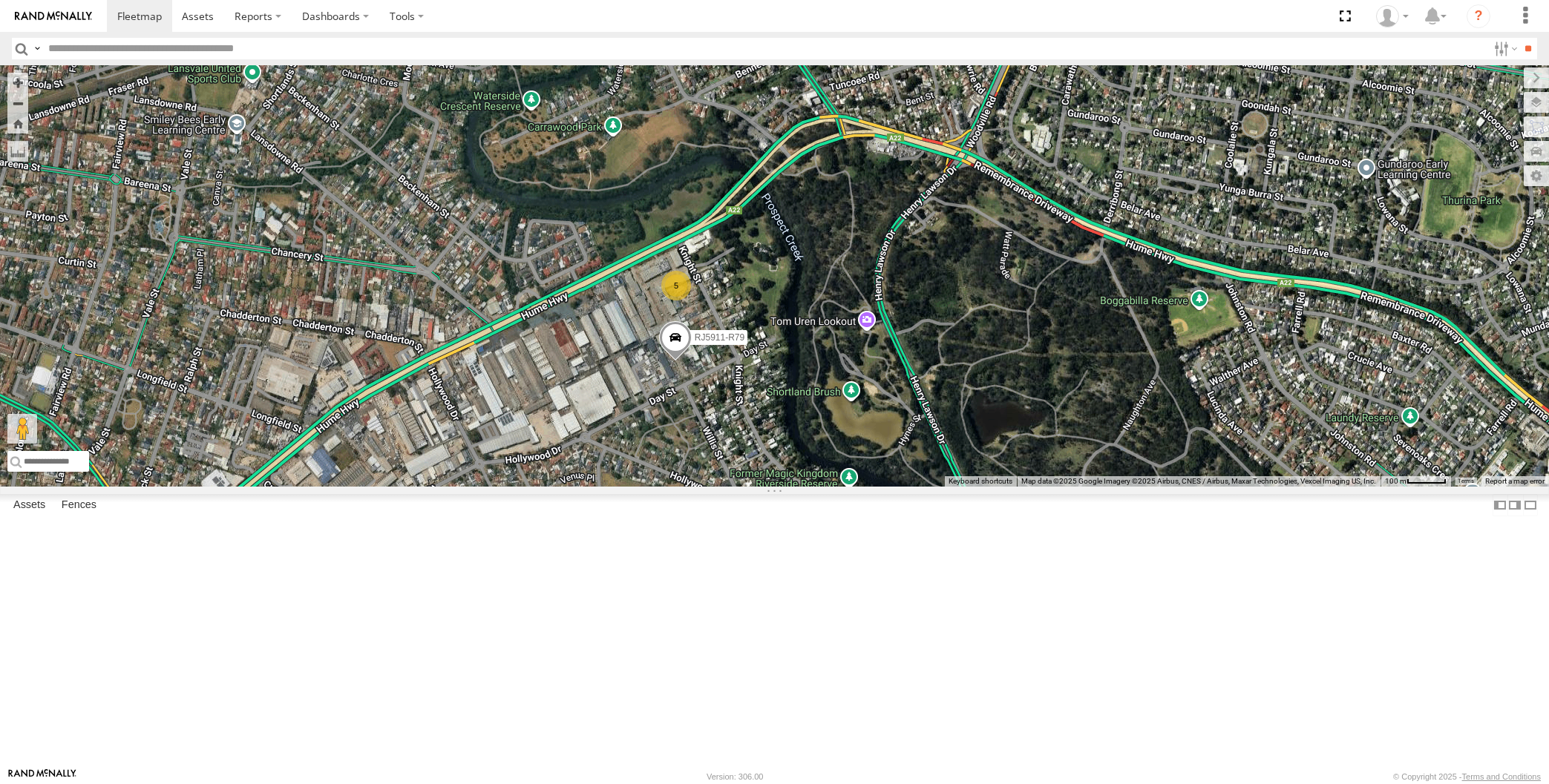
click at [680, 361] on span at bounding box center [674, 341] width 33 height 40
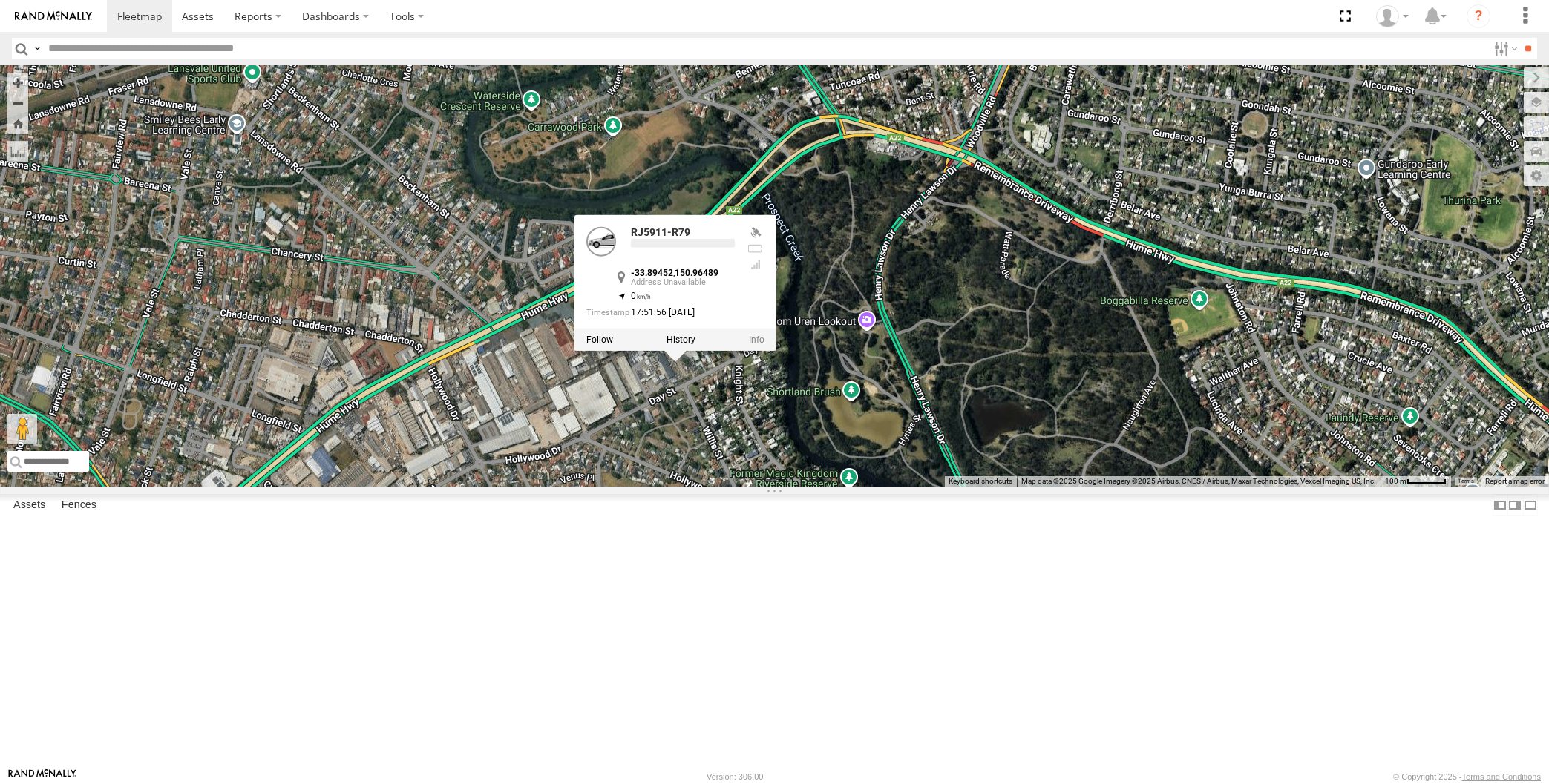
click at [733, 487] on div "XSNDHU-R04 XP81FE-R59 RJ5911-R79 5 RJ5911-R79 -33.89452 , 150.96489 0 17:51:56 …" at bounding box center [774, 276] width 1549 height 421
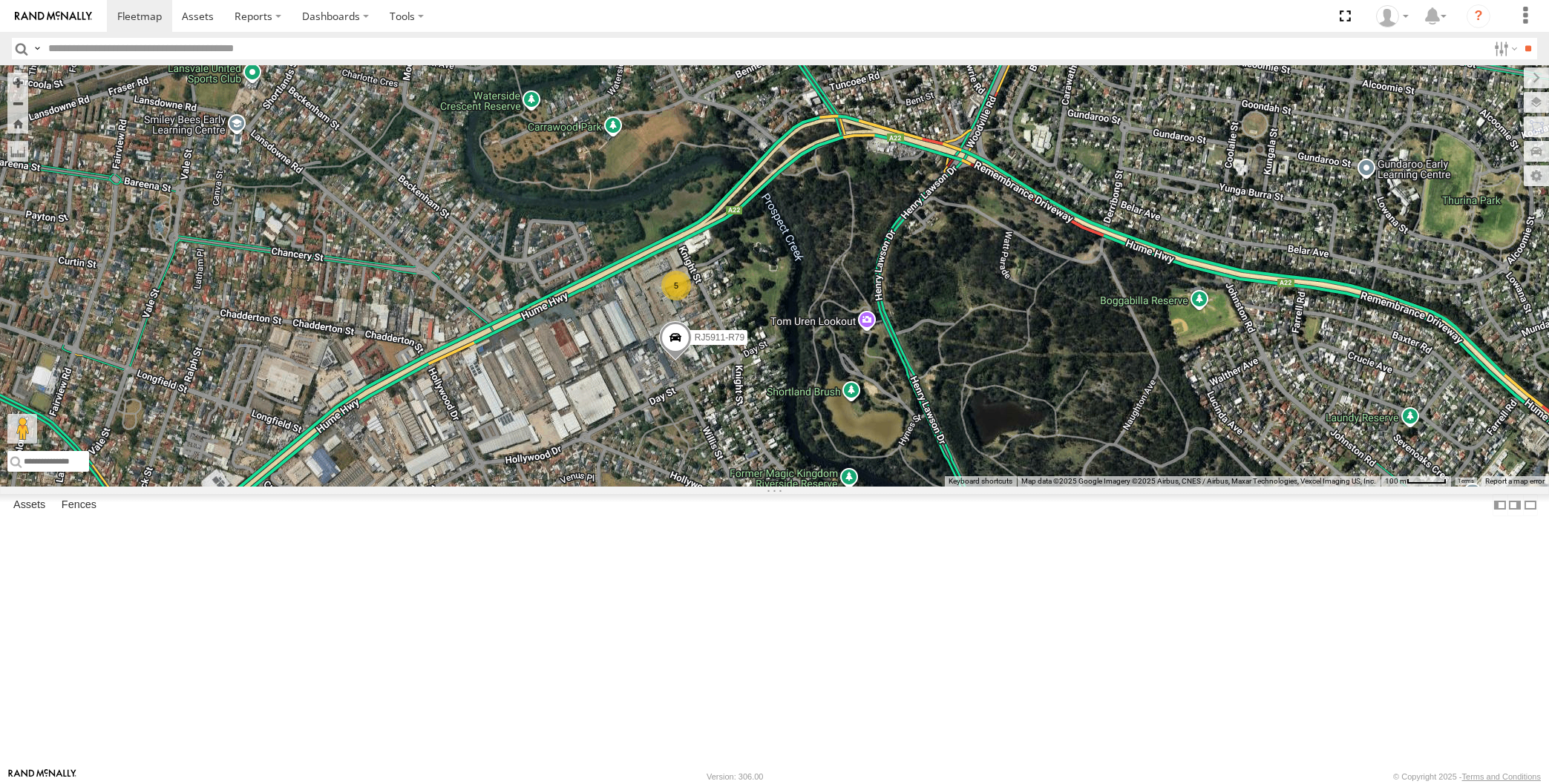
drag, startPoint x: 774, startPoint y: 561, endPoint x: 754, endPoint y: 535, distance: 32.8
click at [761, 487] on div "XSNDHU-R04 XP81FE-R59 RJ5911-R79 5" at bounding box center [774, 276] width 1549 height 421
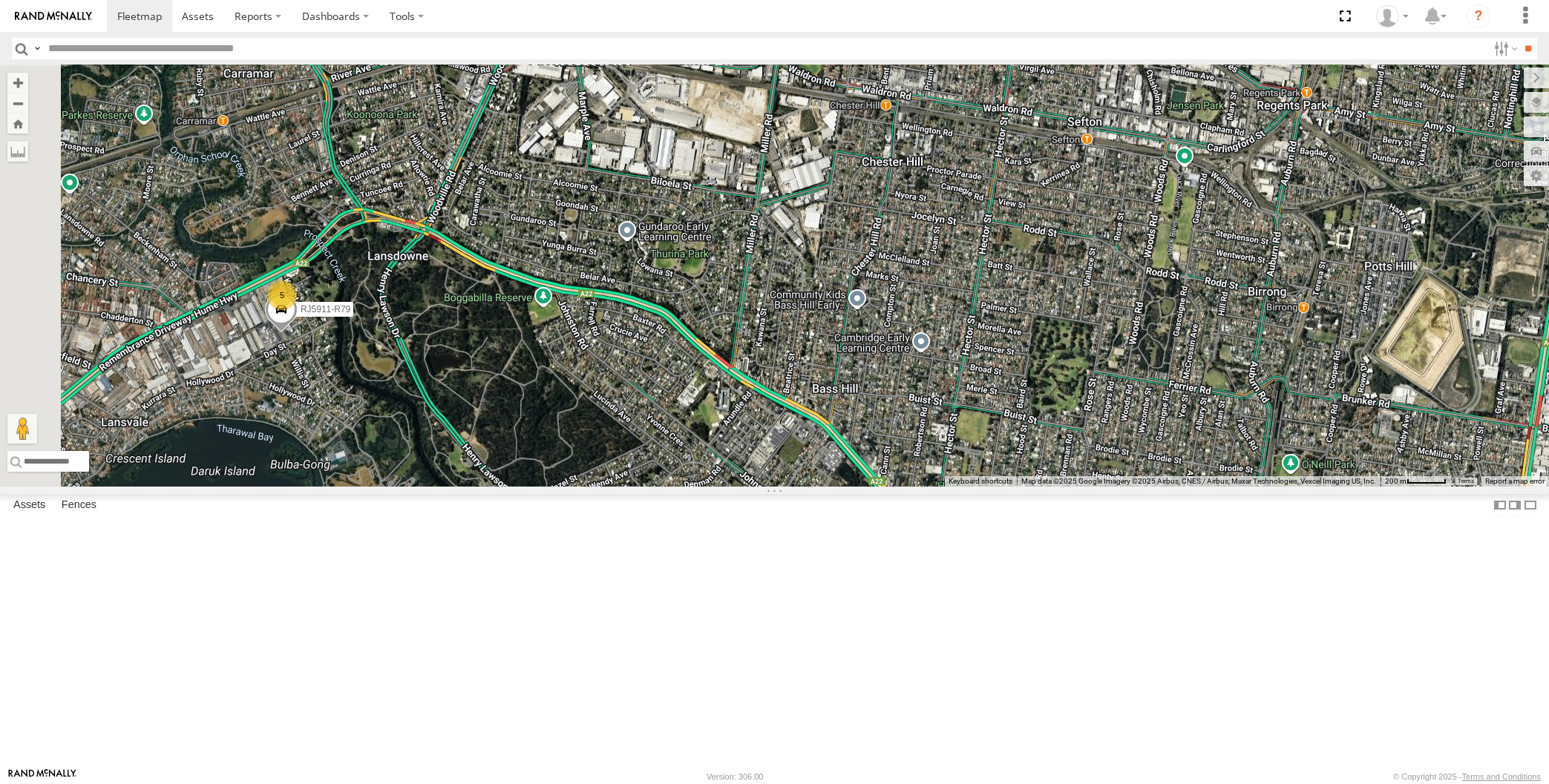
drag, startPoint x: 398, startPoint y: 480, endPoint x: 404, endPoint y: 471, distance: 10.8
click at [450, 471] on div "XSNDHU-R04 XP81FE-R59 5 RJ5911-R79" at bounding box center [774, 276] width 1549 height 421
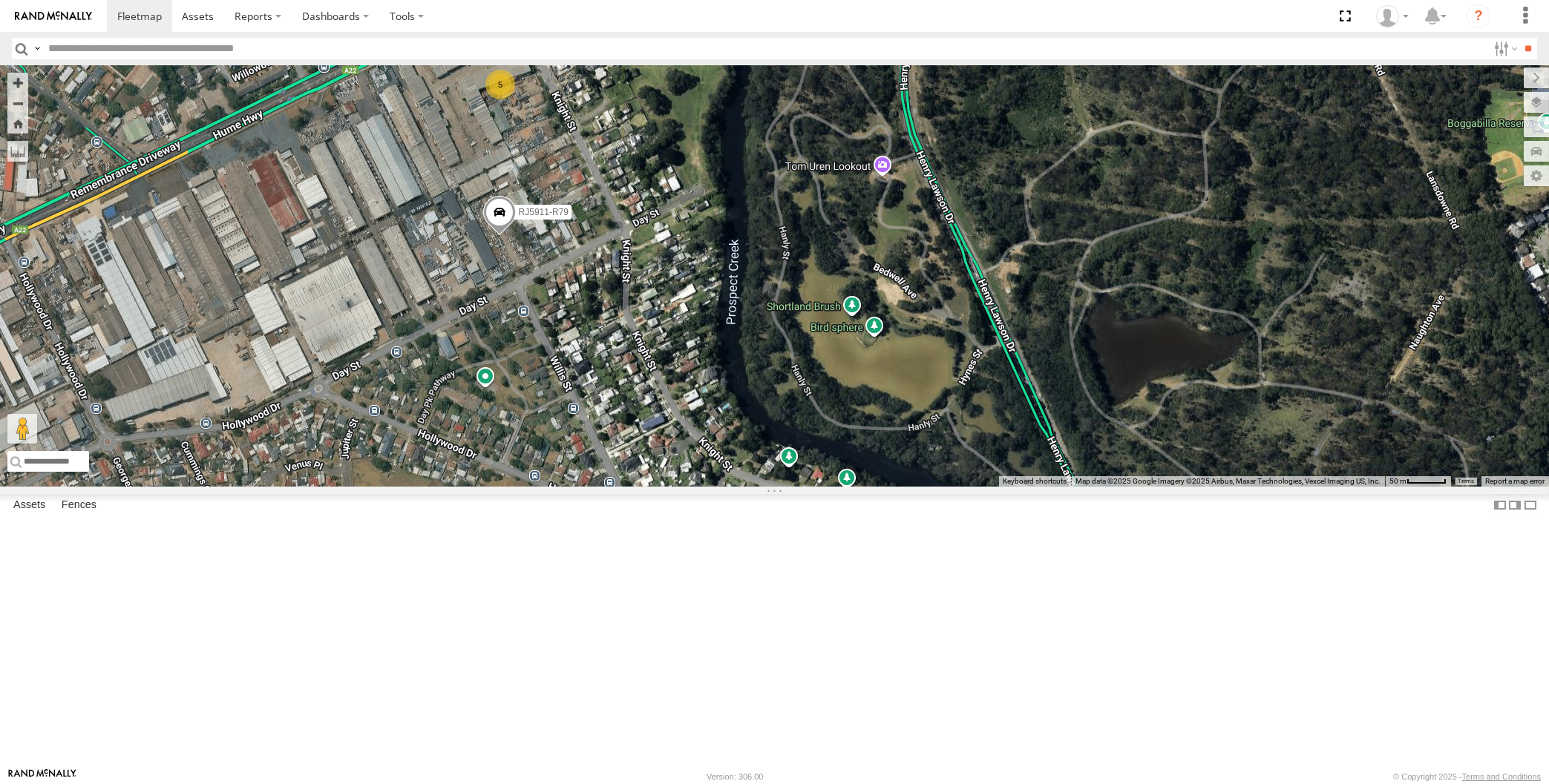
click at [596, 466] on div "XSNDHU-R04 XP81FE-R59 RJ5911-R79 5" at bounding box center [774, 276] width 1549 height 421
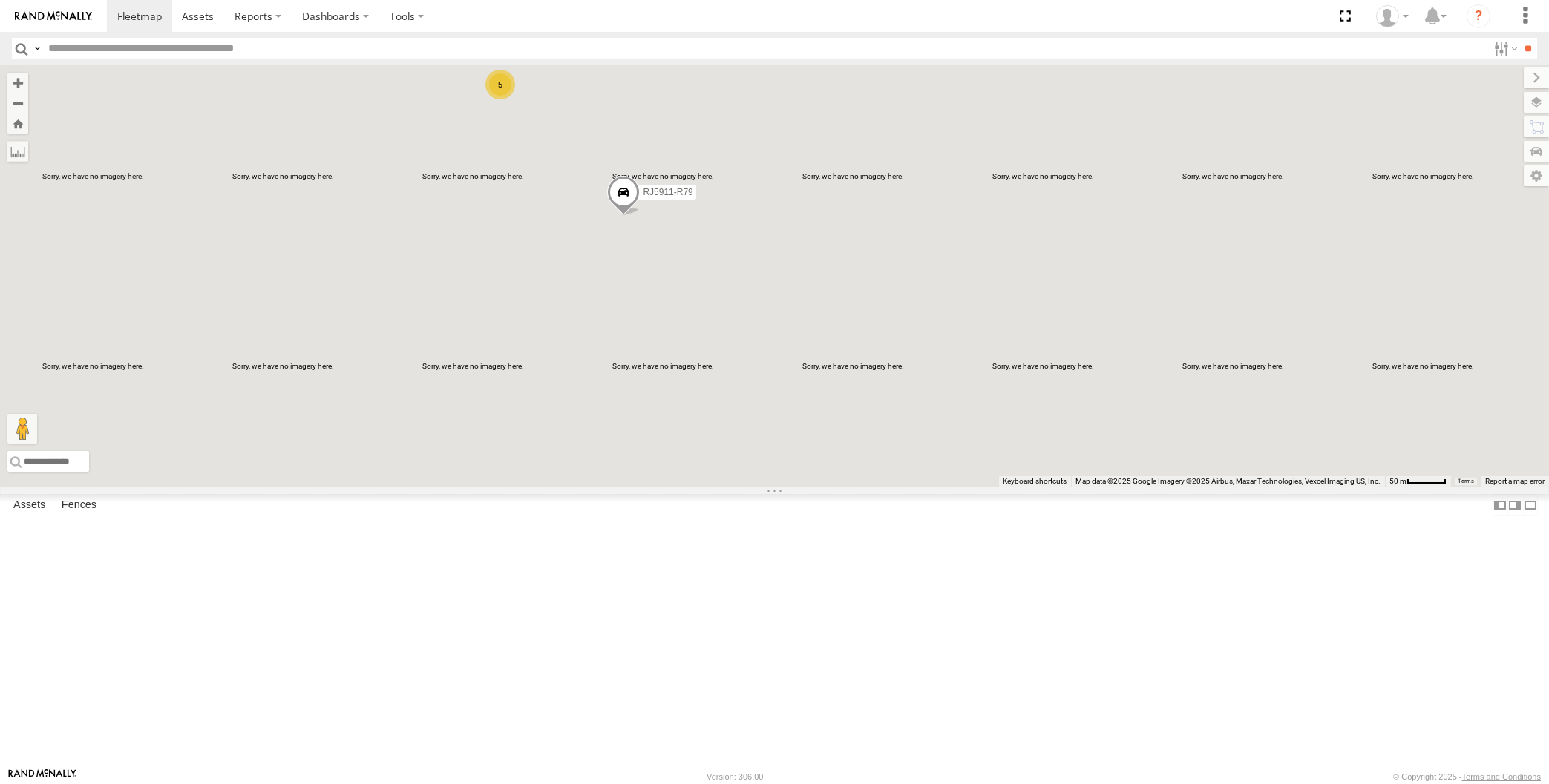
drag, startPoint x: 715, startPoint y: 421, endPoint x: 716, endPoint y: 429, distance: 8.1
click at [715, 421] on div "XSNDHU-R04 XP81FE-R59 RJ5911-R79 5" at bounding box center [774, 276] width 1549 height 421
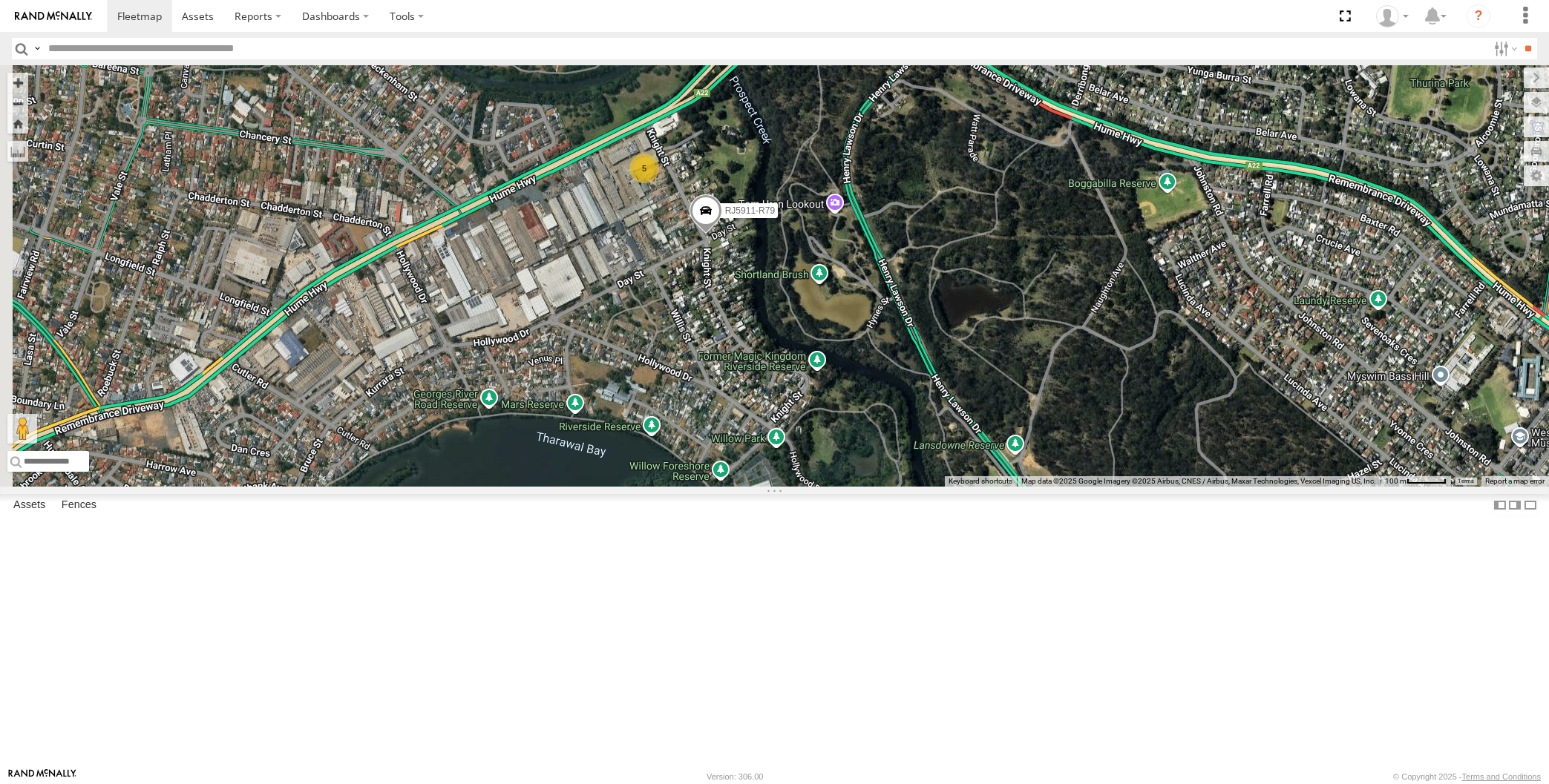
drag, startPoint x: 731, startPoint y: 548, endPoint x: 745, endPoint y: 531, distance: 22.0
click at [739, 487] on div "XSNDHU-R04 XP81FE-R59 RJ5911-R79 5" at bounding box center [774, 276] width 1549 height 421
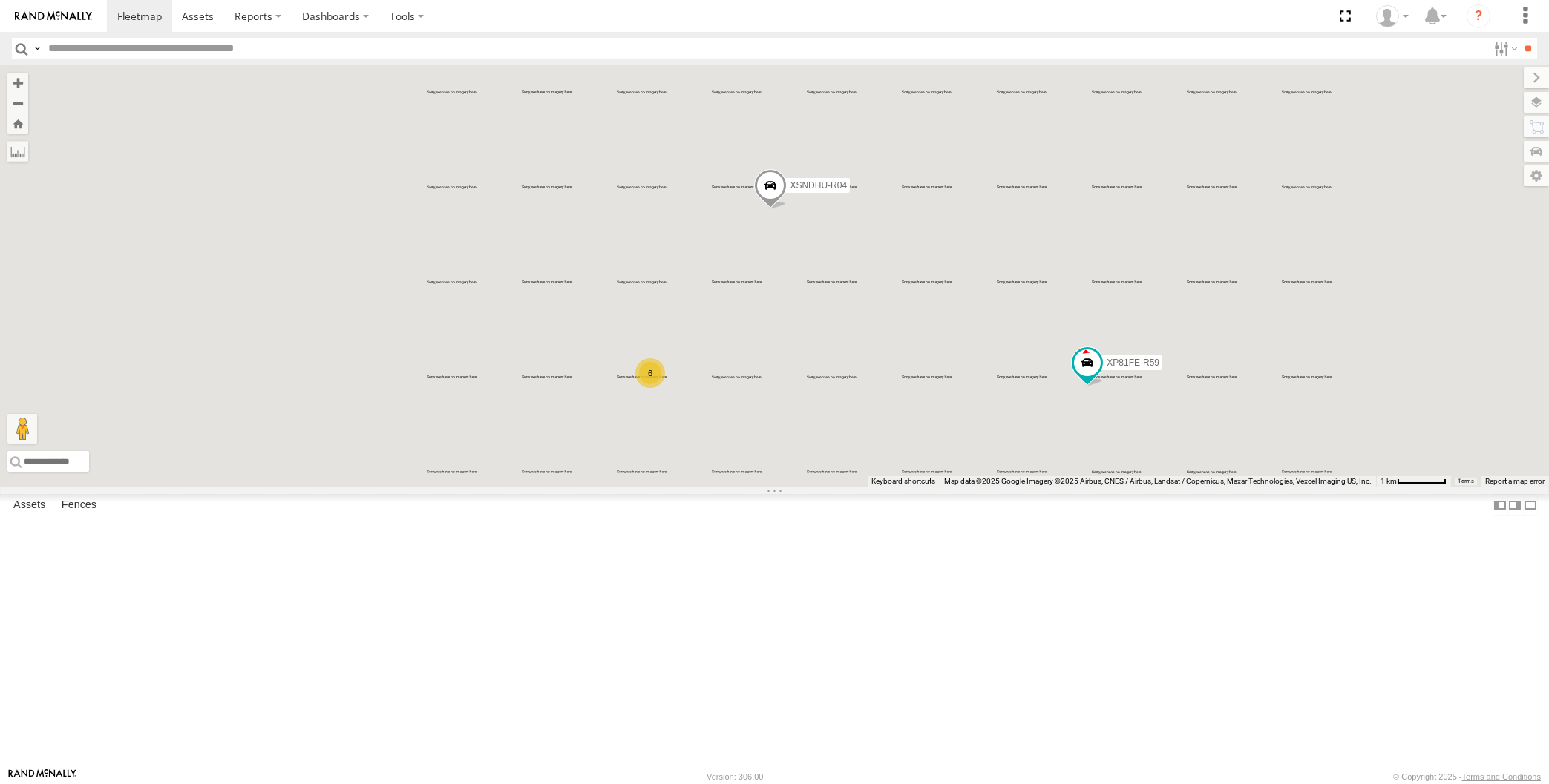
drag, startPoint x: 937, startPoint y: 548, endPoint x: 965, endPoint y: 527, distance: 35.0
click at [954, 487] on div "XSNDHU-R04 XP81FE-R59 6" at bounding box center [774, 276] width 1549 height 421
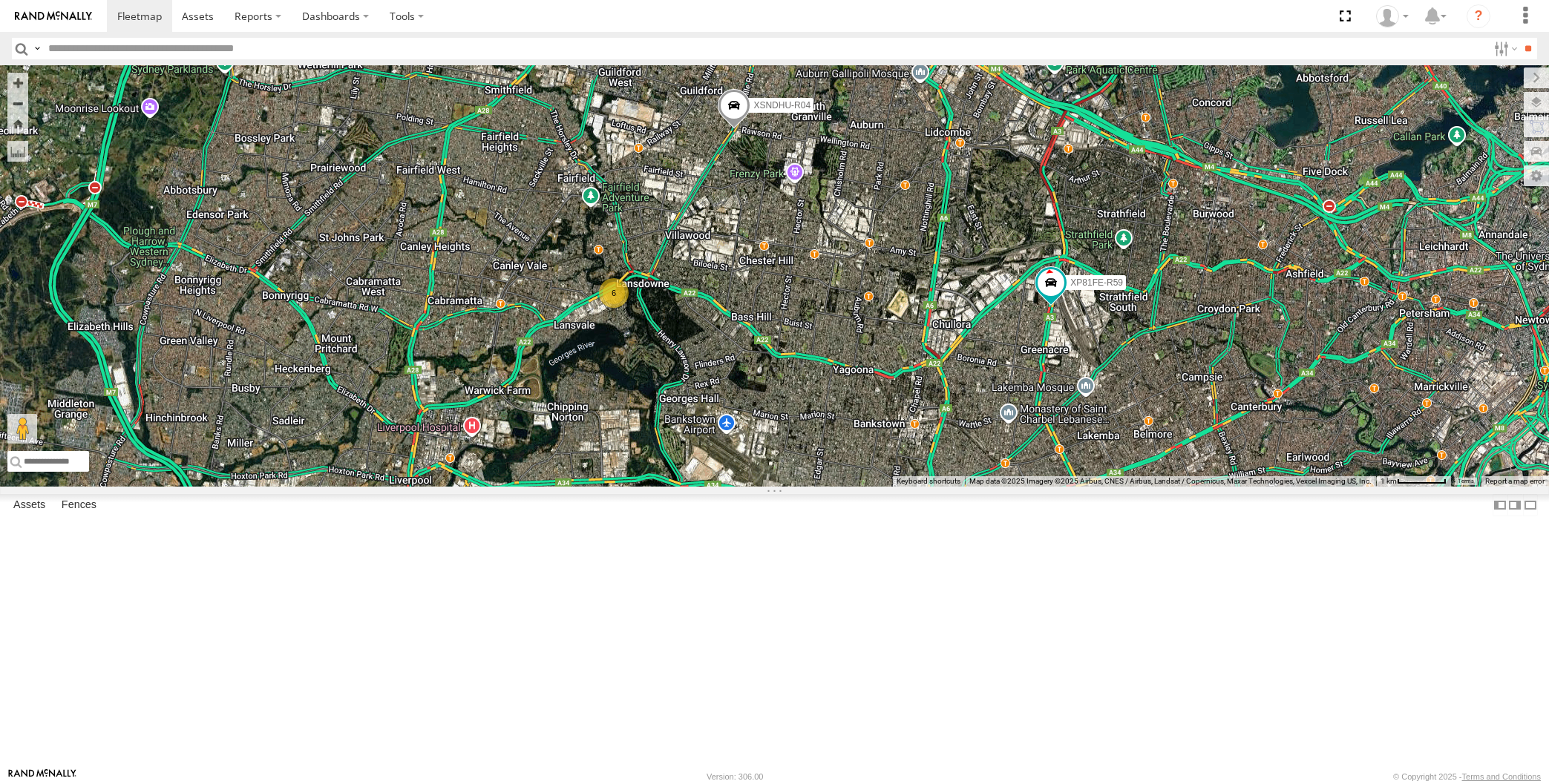
drag, startPoint x: 711, startPoint y: 505, endPoint x: 719, endPoint y: 491, distance: 16.1
click at [721, 487] on div "XSNDHU-R04 XP81FE-R59 6" at bounding box center [774, 276] width 1549 height 421
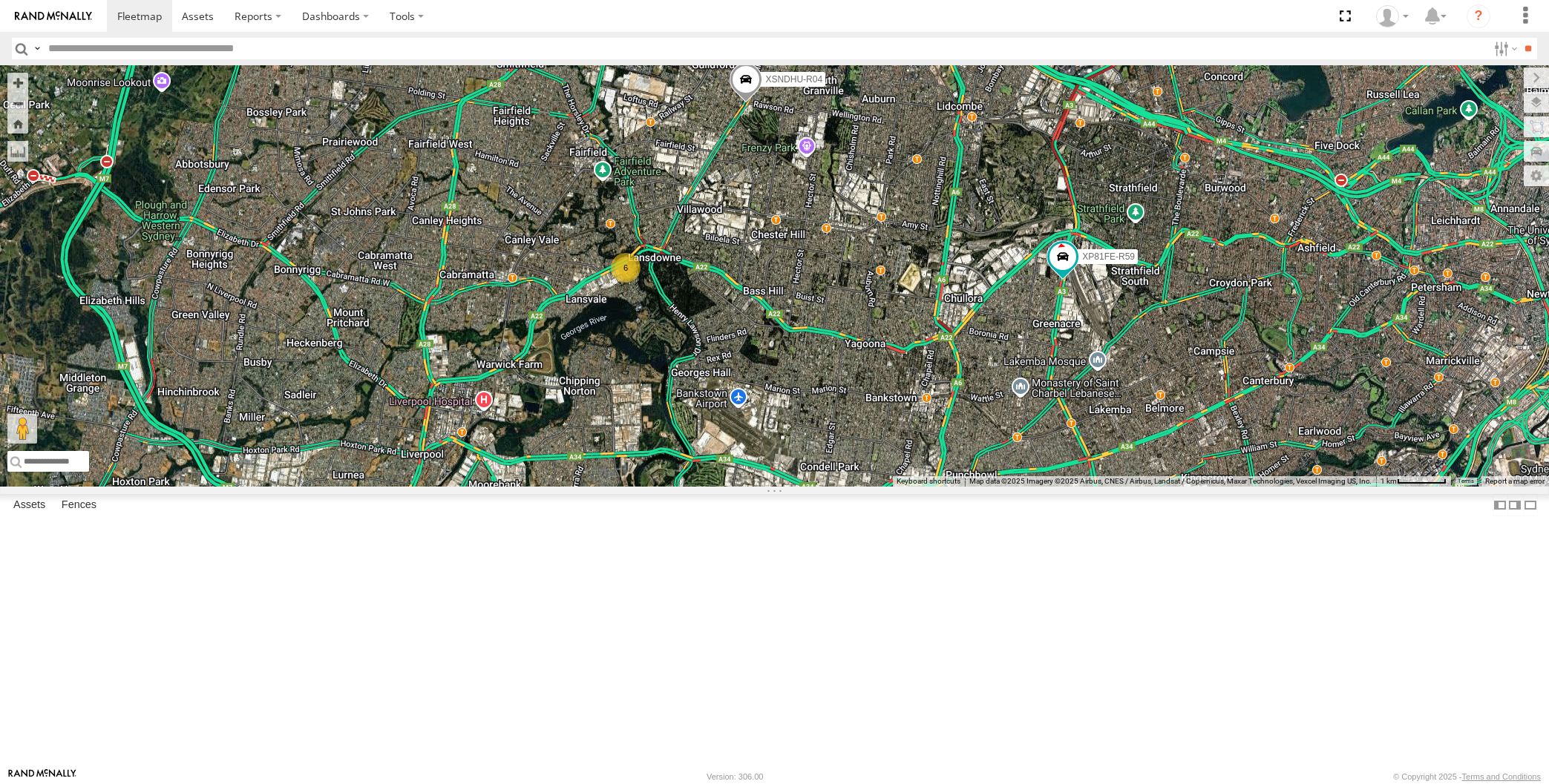
click at [371, 274] on div "XSNDHU-R04 XP81FE-R59 6" at bounding box center [774, 276] width 1549 height 421
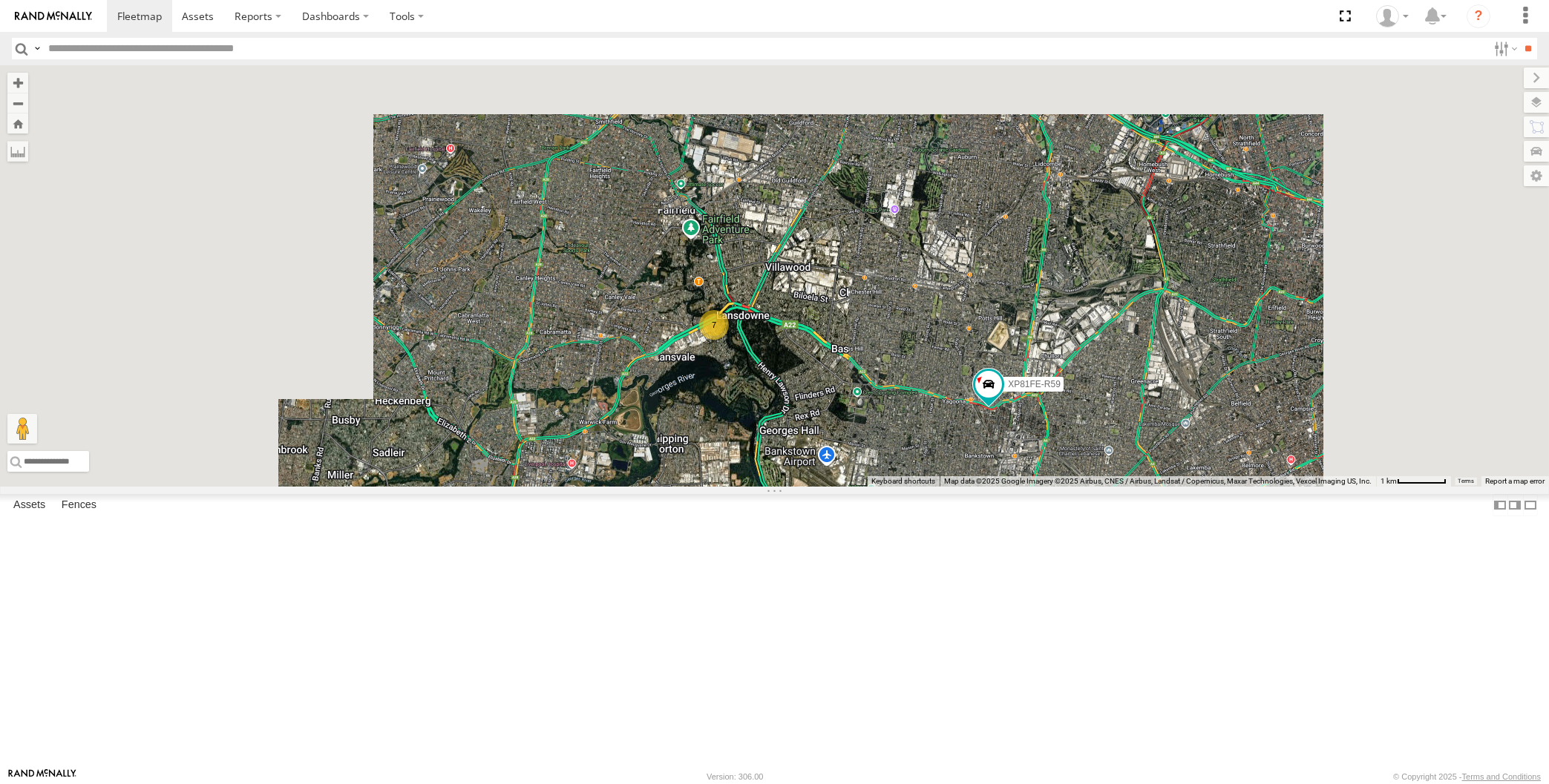
click at [942, 487] on div "XP81FE-R59 7" at bounding box center [774, 276] width 1549 height 421
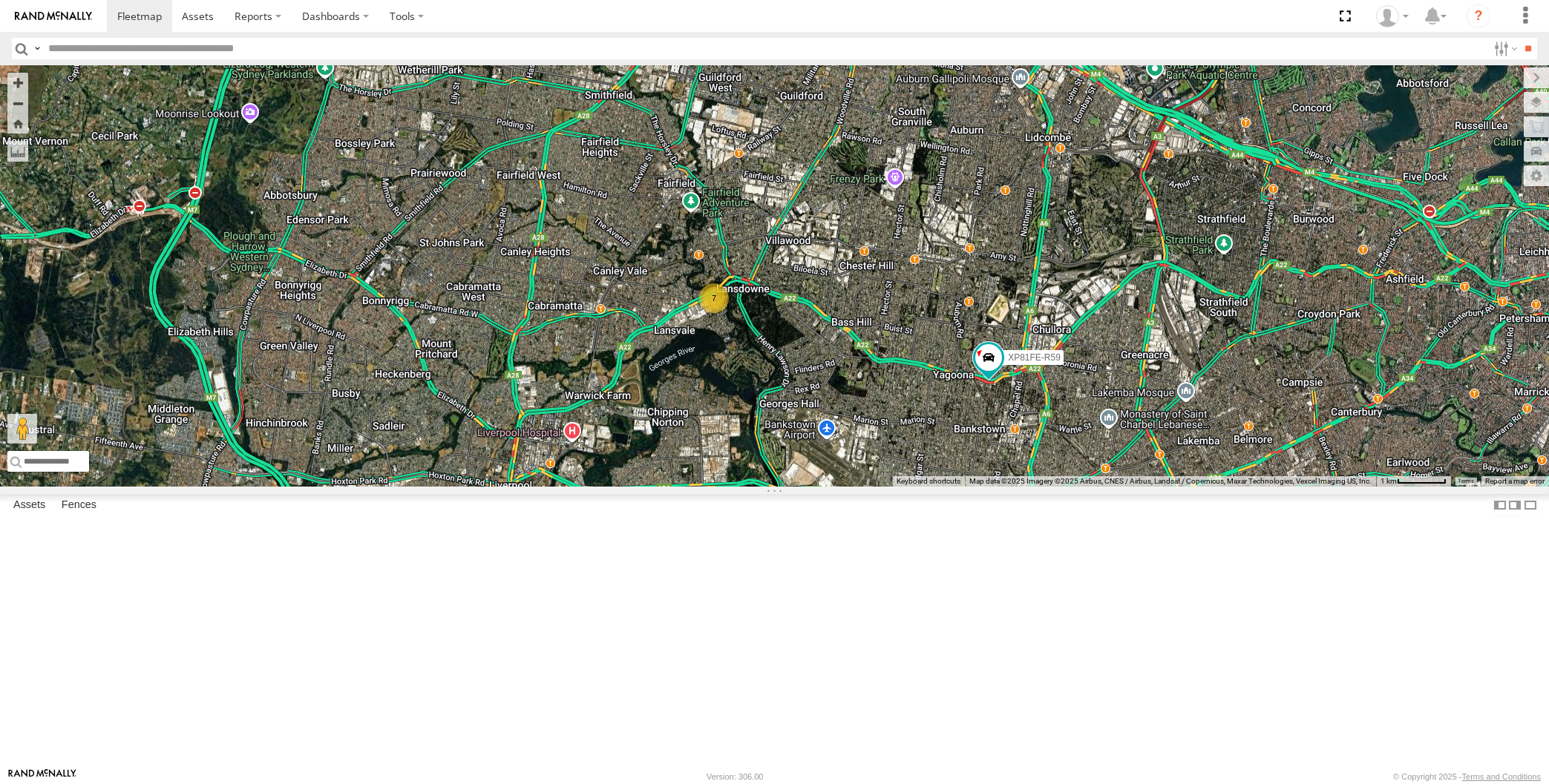
drag, startPoint x: 1055, startPoint y: 629, endPoint x: 1064, endPoint y: 575, distance: 54.7
click at [1063, 487] on div "XP81FE-R59 7" at bounding box center [774, 276] width 1549 height 421
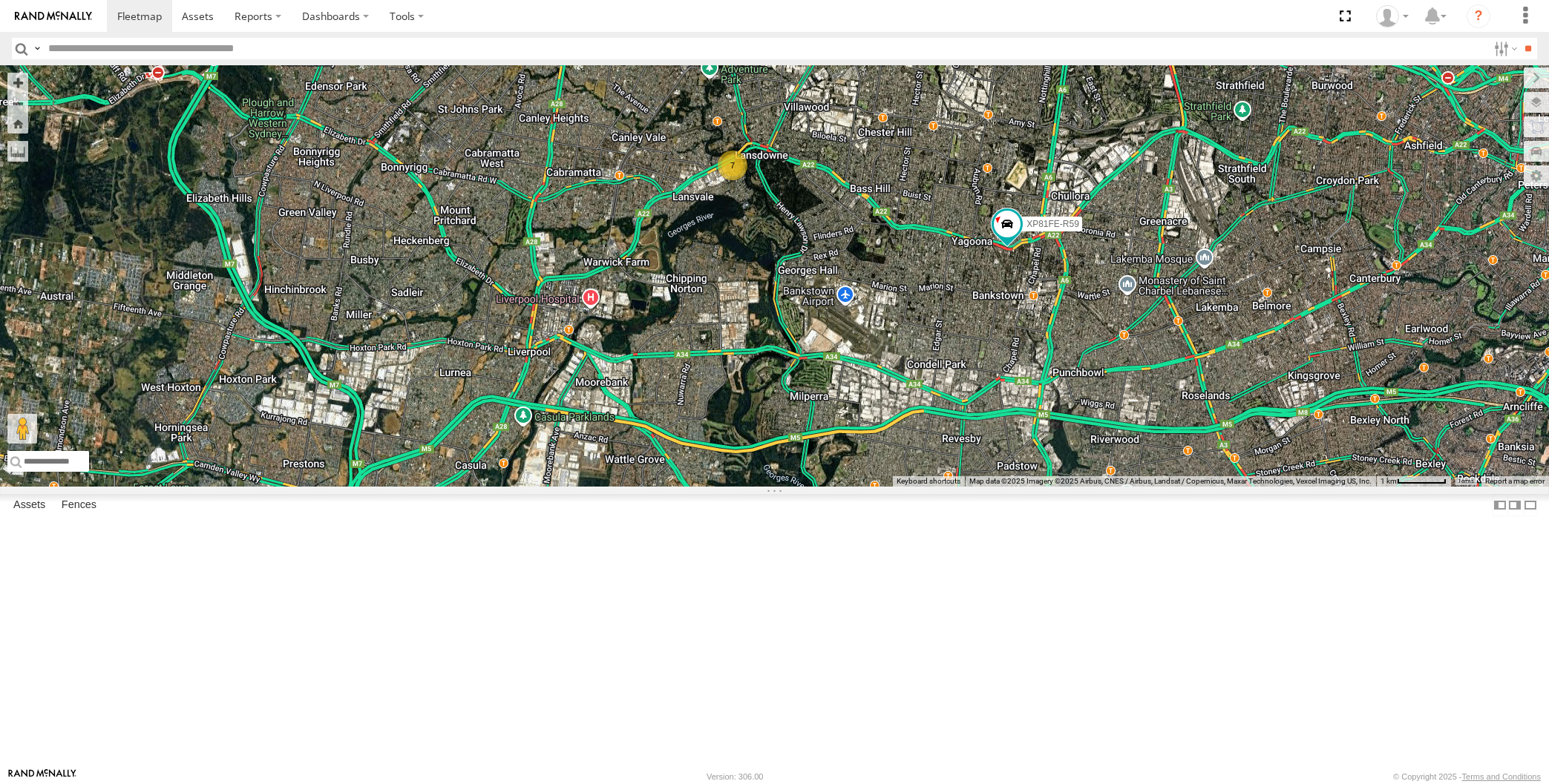
drag, startPoint x: 919, startPoint y: 543, endPoint x: 889, endPoint y: 543, distance: 30.0
click at [900, 487] on div "XP81FE-R59 7" at bounding box center [774, 276] width 1549 height 421
